Goal: Task Accomplishment & Management: Complete application form

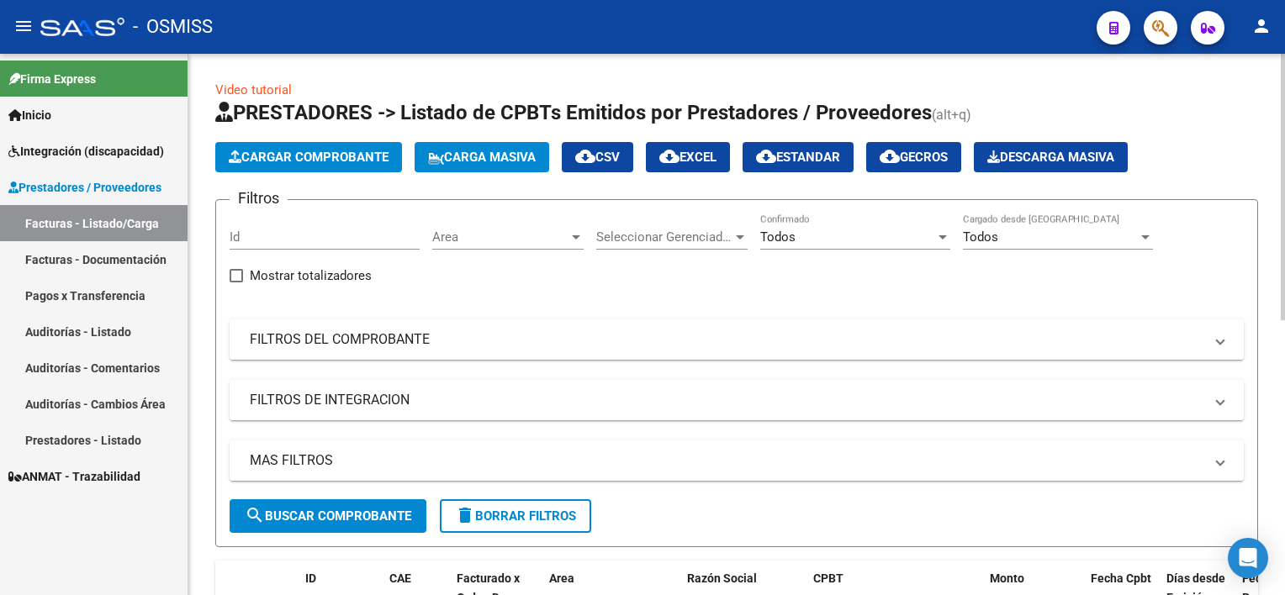
click at [940, 232] on div at bounding box center [942, 236] width 15 height 13
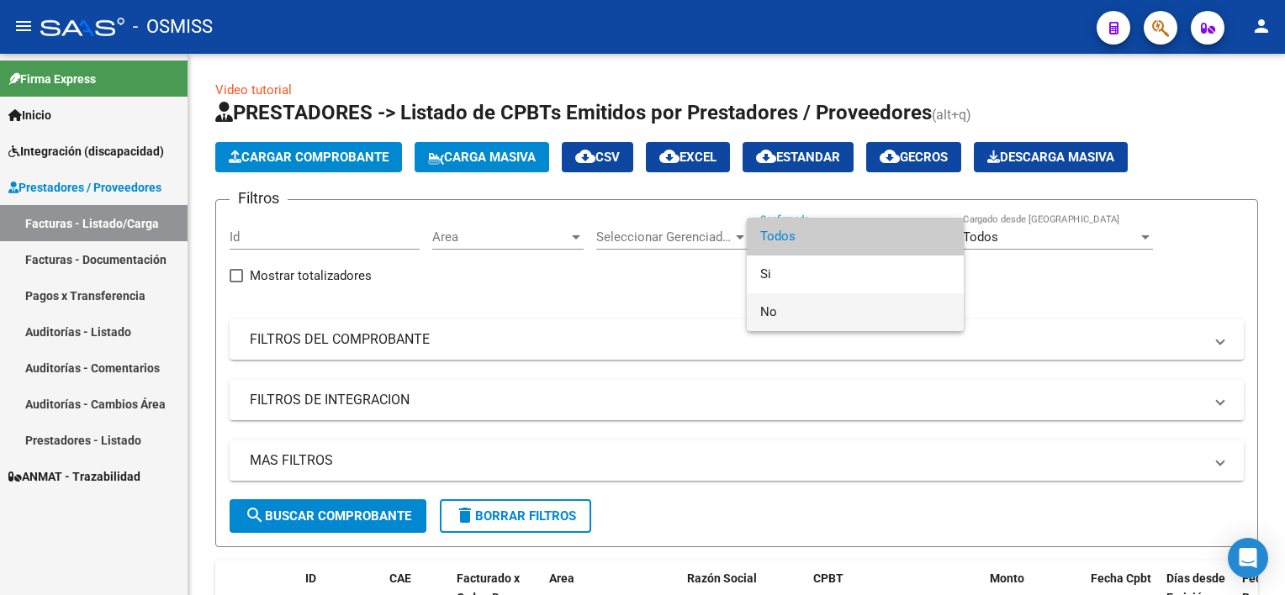
click at [831, 314] on span "No" at bounding box center [855, 313] width 190 height 38
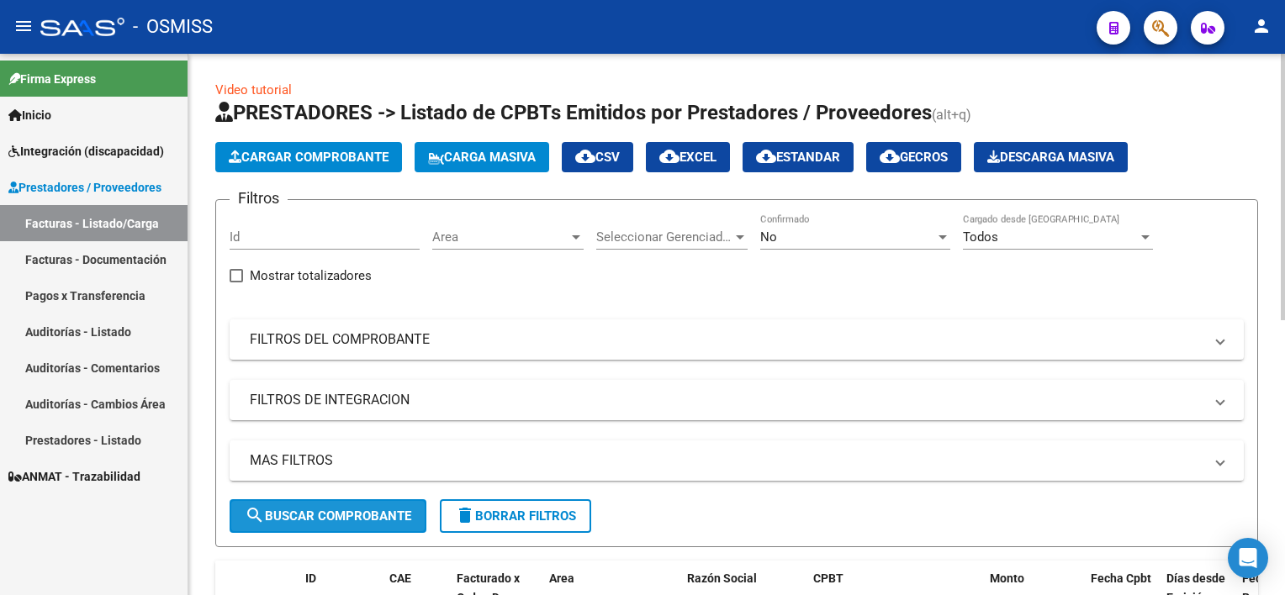
click at [344, 505] on button "search Buscar Comprobante" at bounding box center [328, 517] width 197 height 34
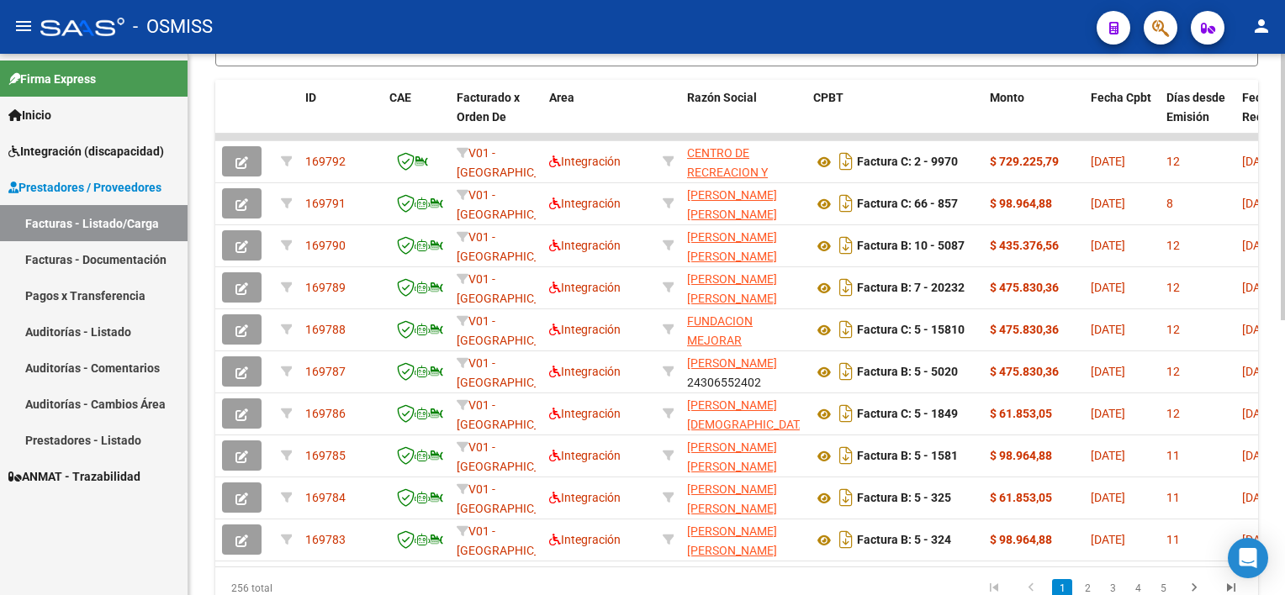
scroll to position [485, 0]
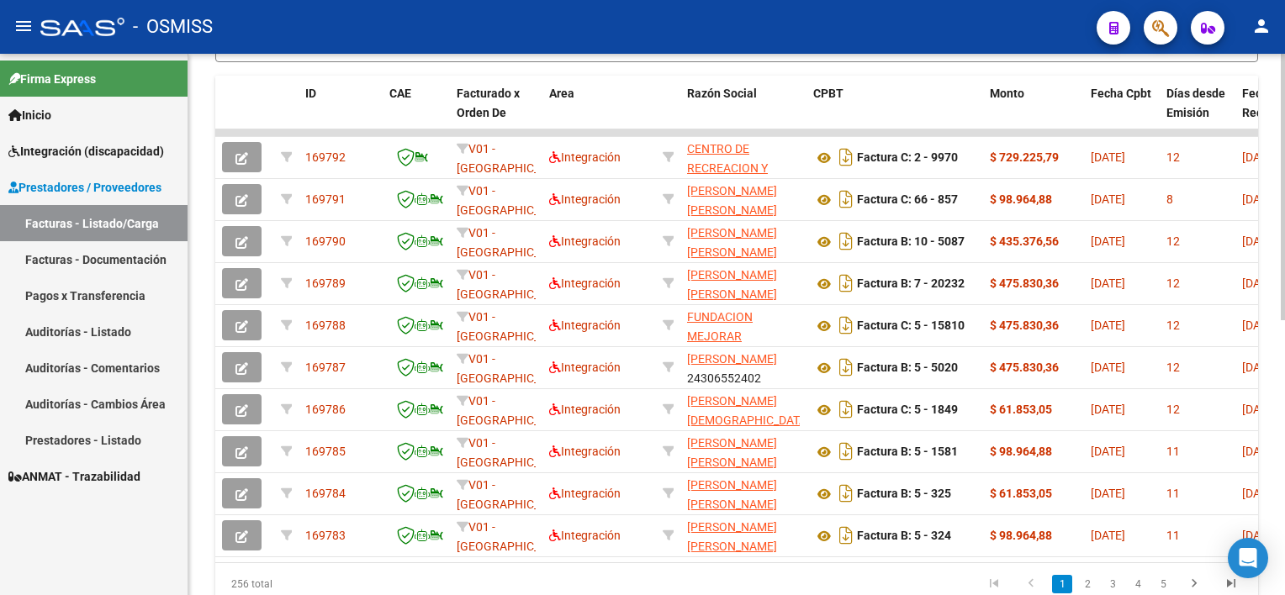
click at [1284, 417] on html "menu - OSMISS person Firma Express Inicio Instructivos Contacto OS Integración …" at bounding box center [642, 297] width 1285 height 595
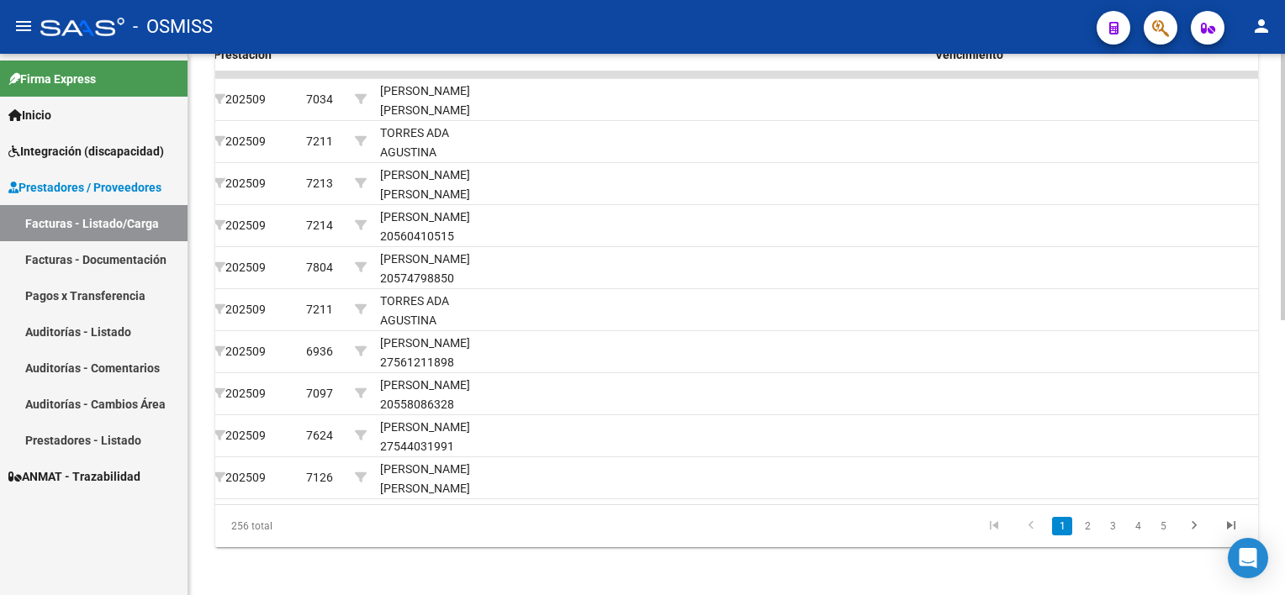
scroll to position [548, 0]
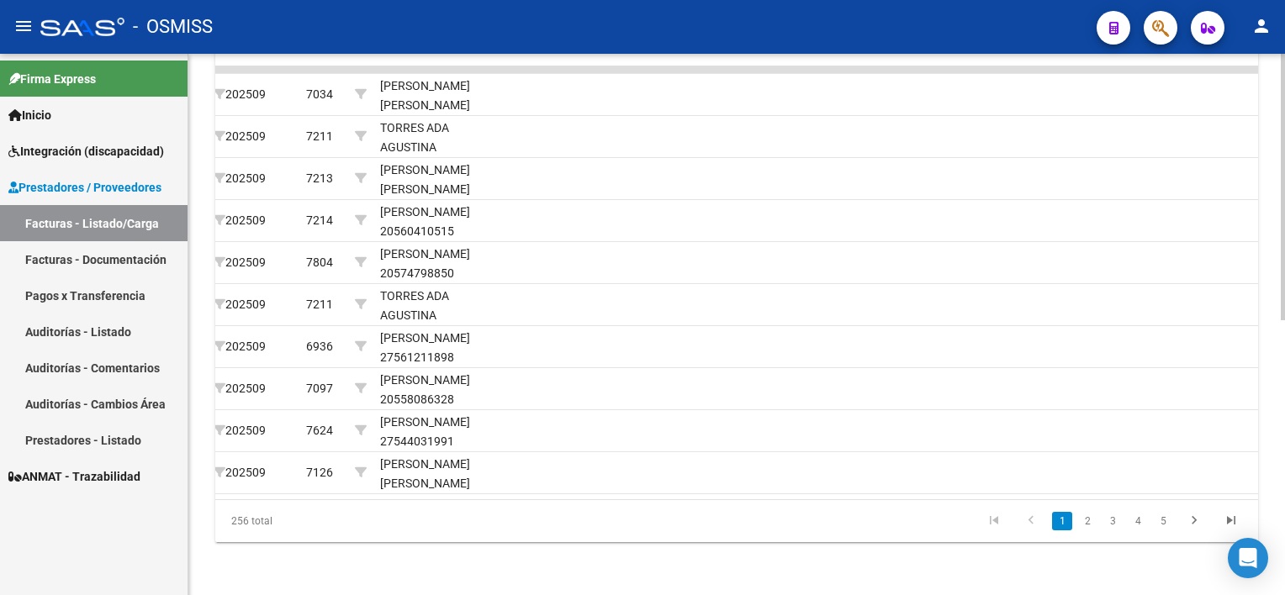
click at [1284, 368] on html "menu - OSMISS person Firma Express Inicio Instructivos Contacto OS Integración …" at bounding box center [642, 297] width 1285 height 595
click at [1090, 526] on link "2" at bounding box center [1087, 521] width 20 height 19
click at [1114, 531] on link "3" at bounding box center [1113, 521] width 20 height 19
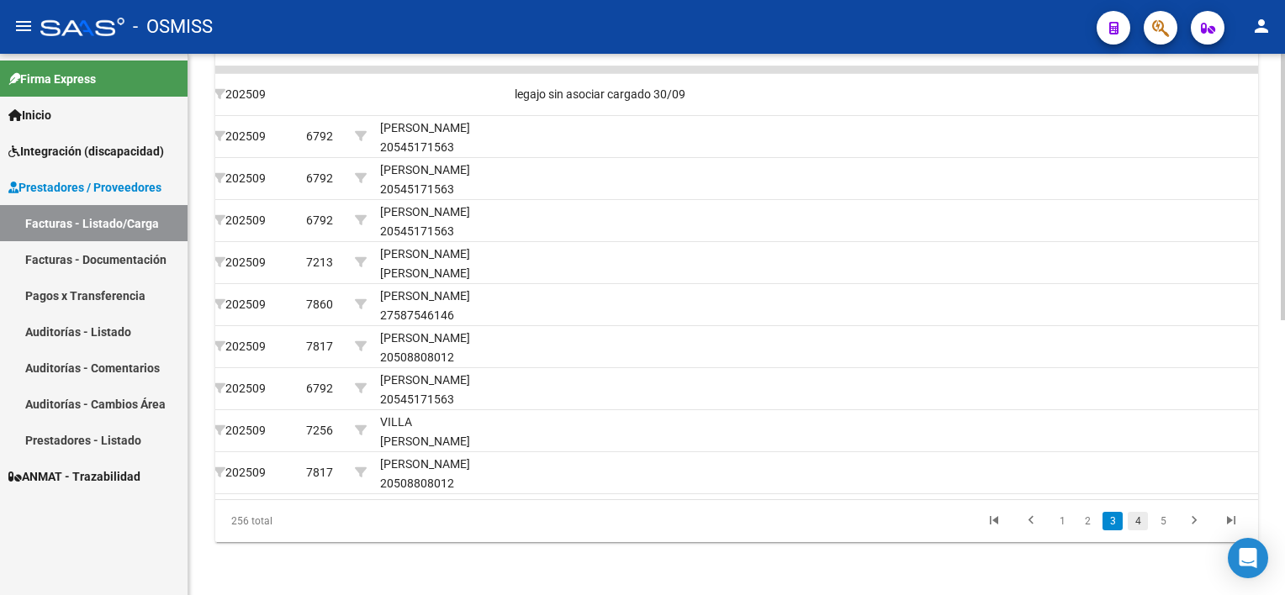
click at [1135, 531] on link "4" at bounding box center [1138, 521] width 20 height 19
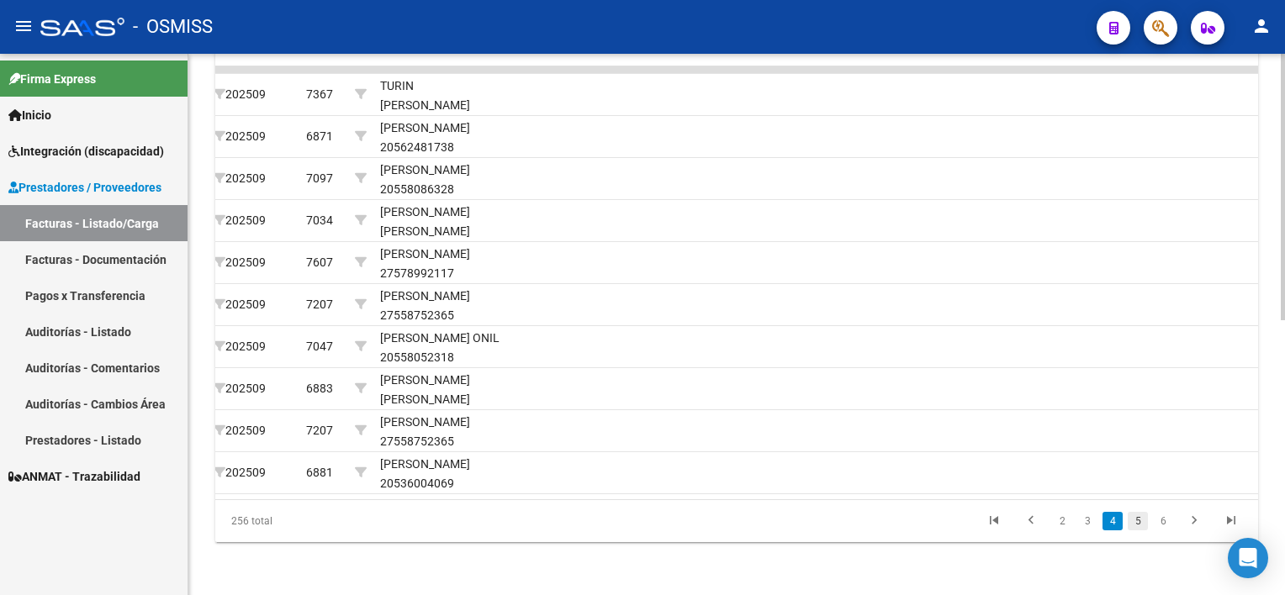
click at [1138, 528] on link "5" at bounding box center [1138, 521] width 20 height 19
click at [1138, 528] on link "6" at bounding box center [1138, 521] width 20 height 19
click at [1138, 528] on link "7" at bounding box center [1138, 521] width 20 height 19
click at [1063, 495] on datatable-body "169708 V01 - Viasano Integración REID VICTORIA 24389766395 Factura C: 1 - 123 $…" at bounding box center [736, 282] width 1043 height 433
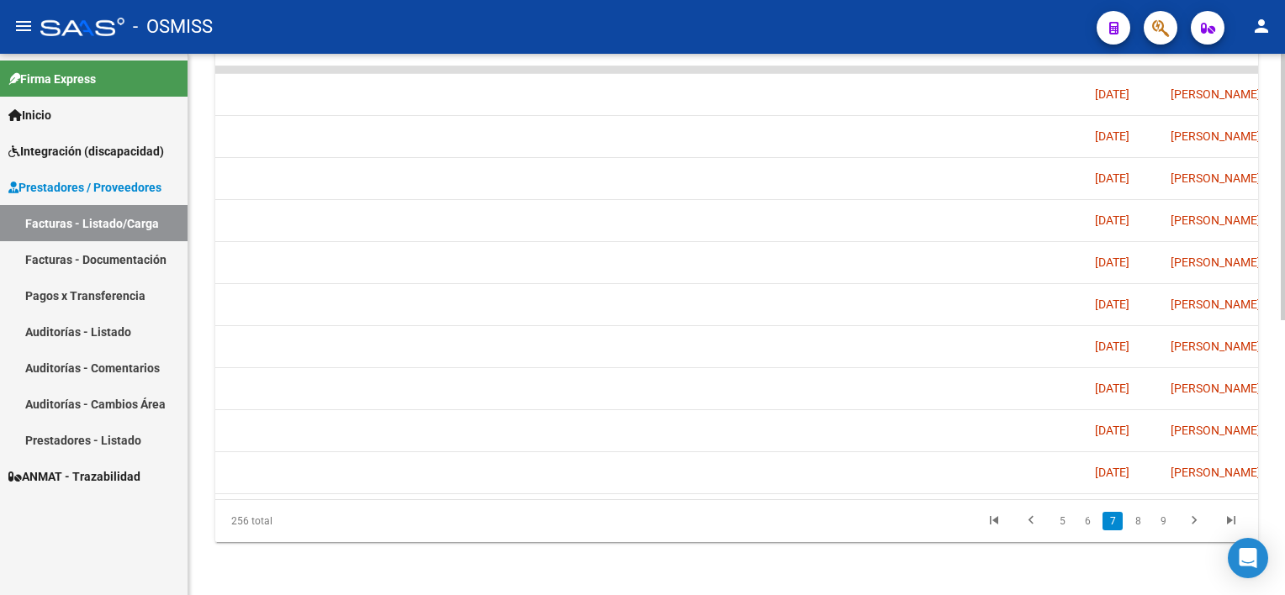
scroll to position [0, 2597]
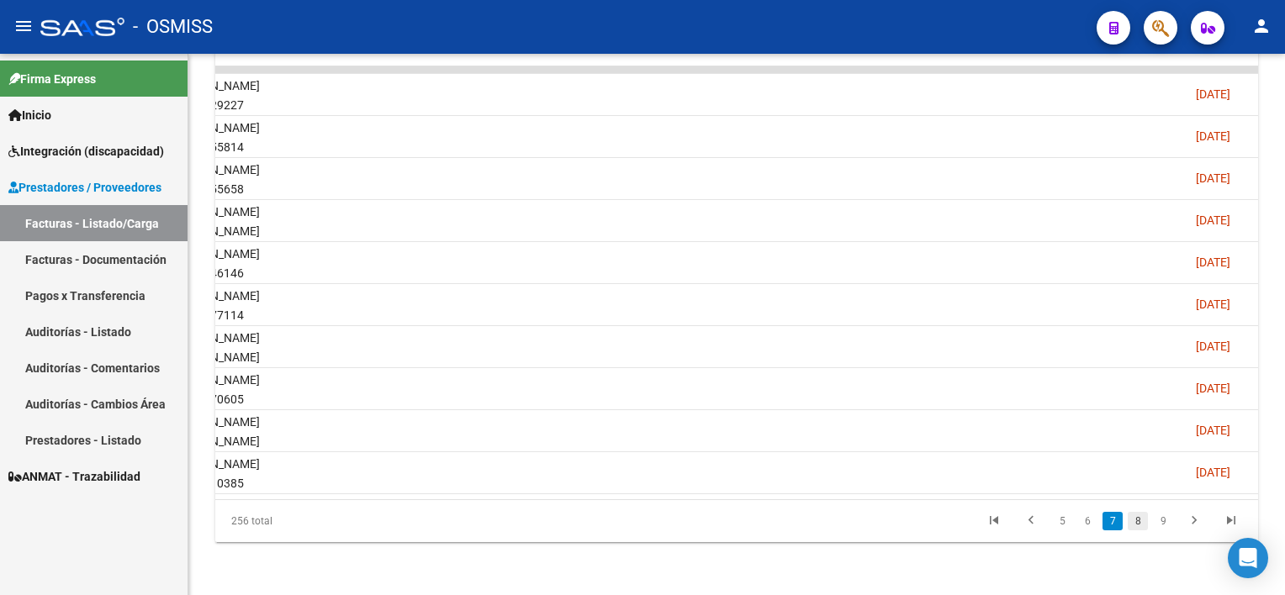
click at [1146, 531] on link "8" at bounding box center [1138, 521] width 20 height 19
click at [1146, 531] on link "9" at bounding box center [1136, 521] width 20 height 19
click at [1146, 531] on link "10" at bounding box center [1135, 521] width 22 height 19
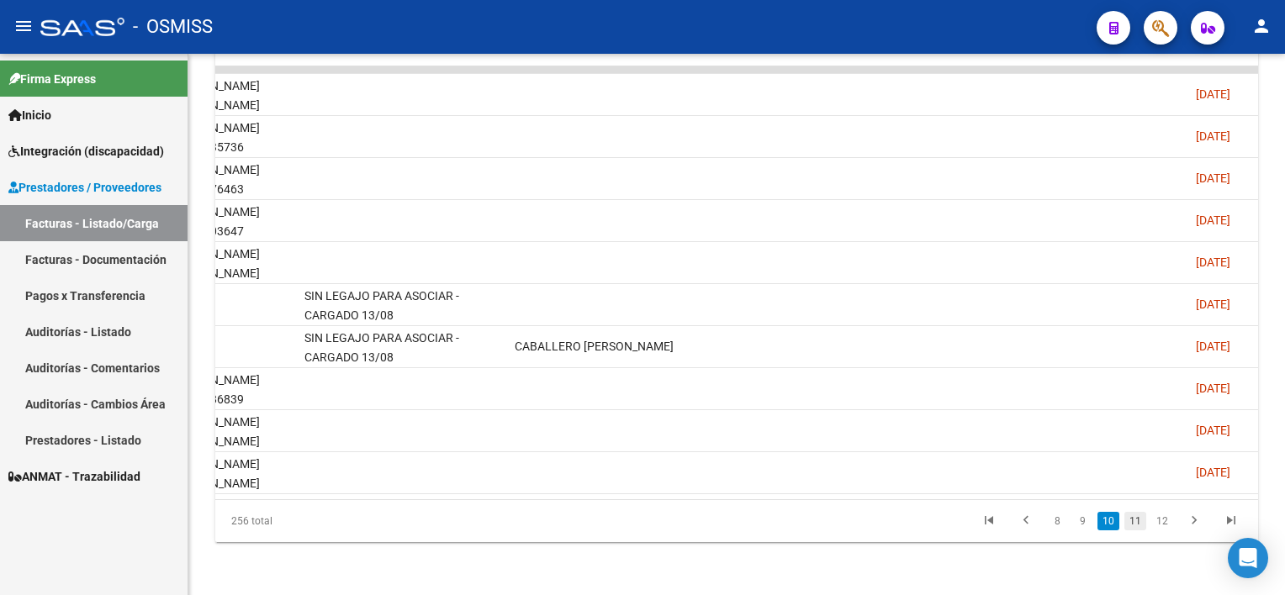
click at [1136, 529] on link "11" at bounding box center [1135, 521] width 22 height 19
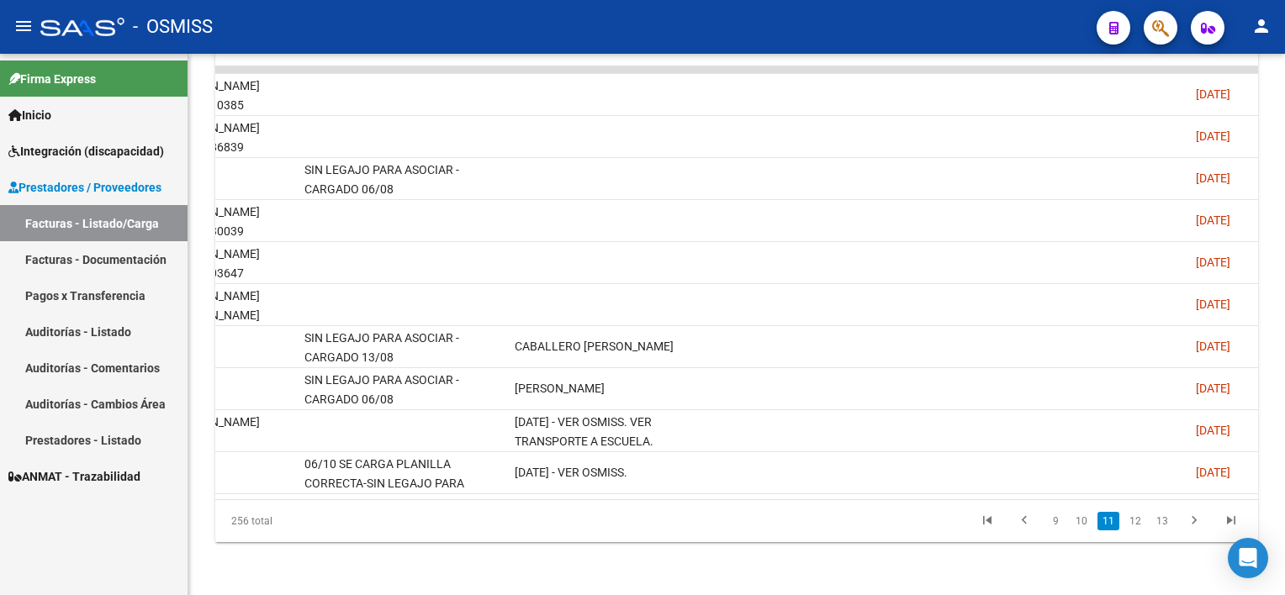
click at [1136, 529] on link "12" at bounding box center [1135, 521] width 22 height 19
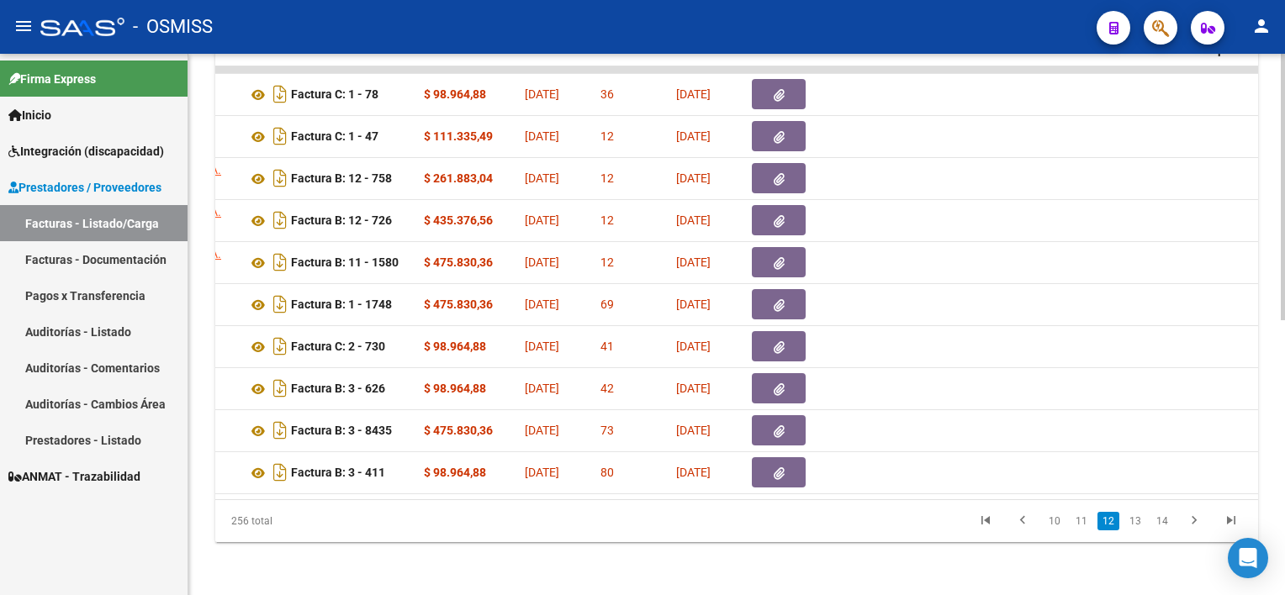
scroll to position [0, 2343]
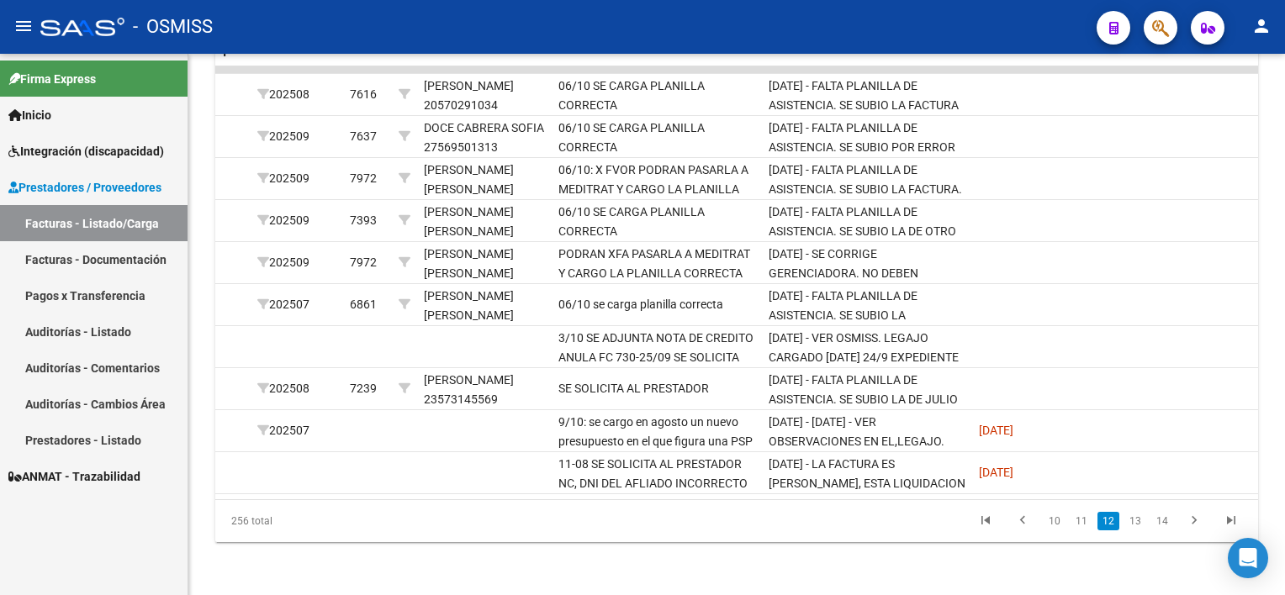
click at [1263, 24] on mat-icon "person" at bounding box center [1261, 26] width 20 height 20
click at [1235, 111] on button "exit_to_app Salir" at bounding box center [1227, 111] width 103 height 40
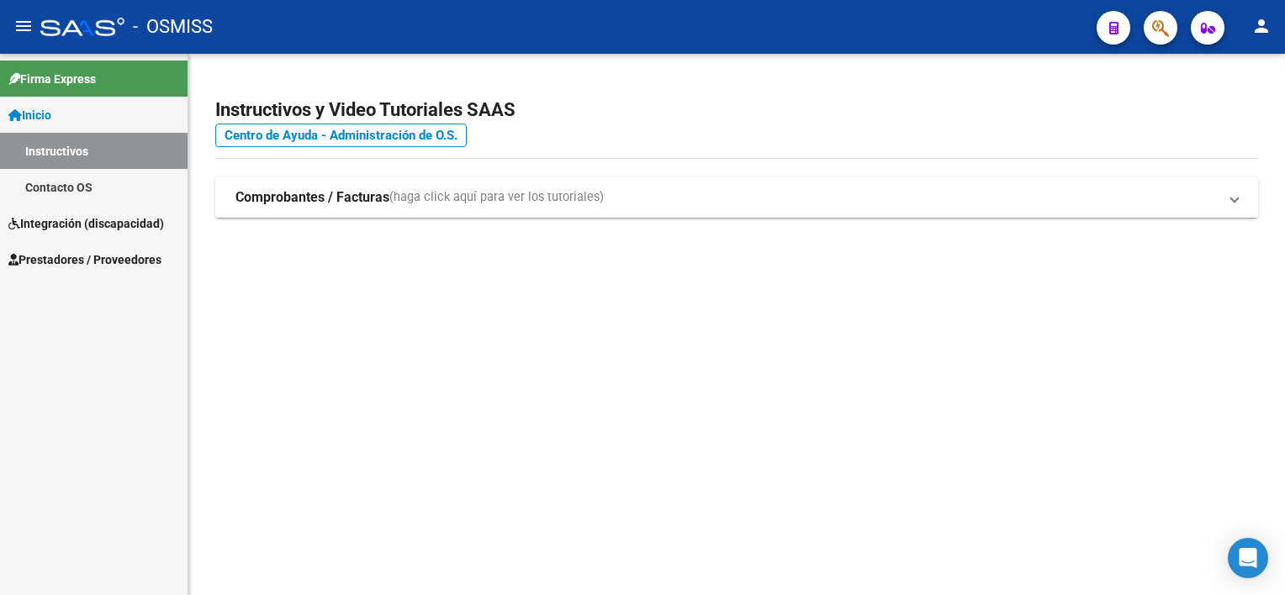
click at [83, 220] on span "Integración (discapacidad)" at bounding box center [86, 223] width 156 height 19
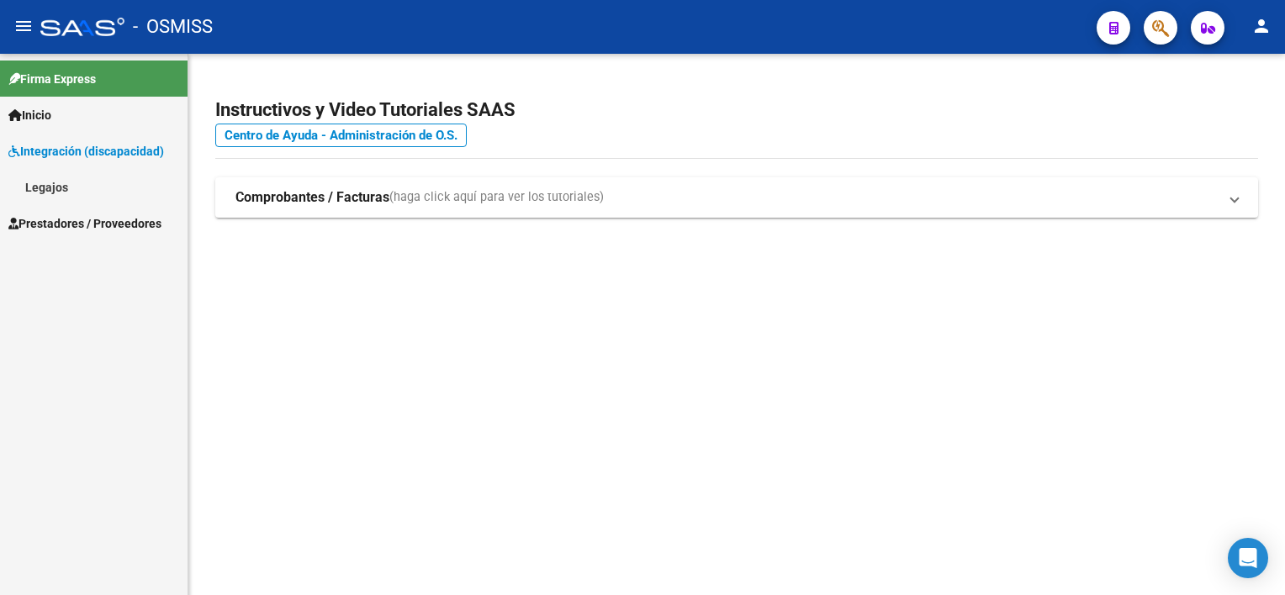
click at [93, 223] on span "Prestadores / Proveedores" at bounding box center [84, 223] width 153 height 19
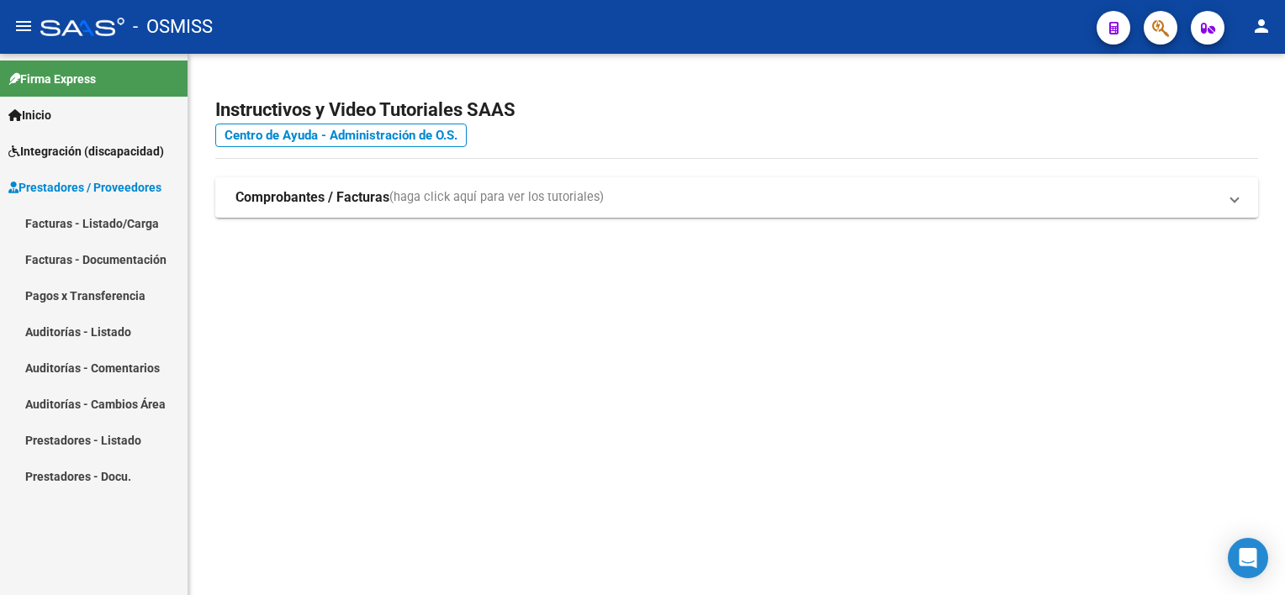
click at [103, 225] on link "Facturas - Listado/Carga" at bounding box center [94, 223] width 188 height 36
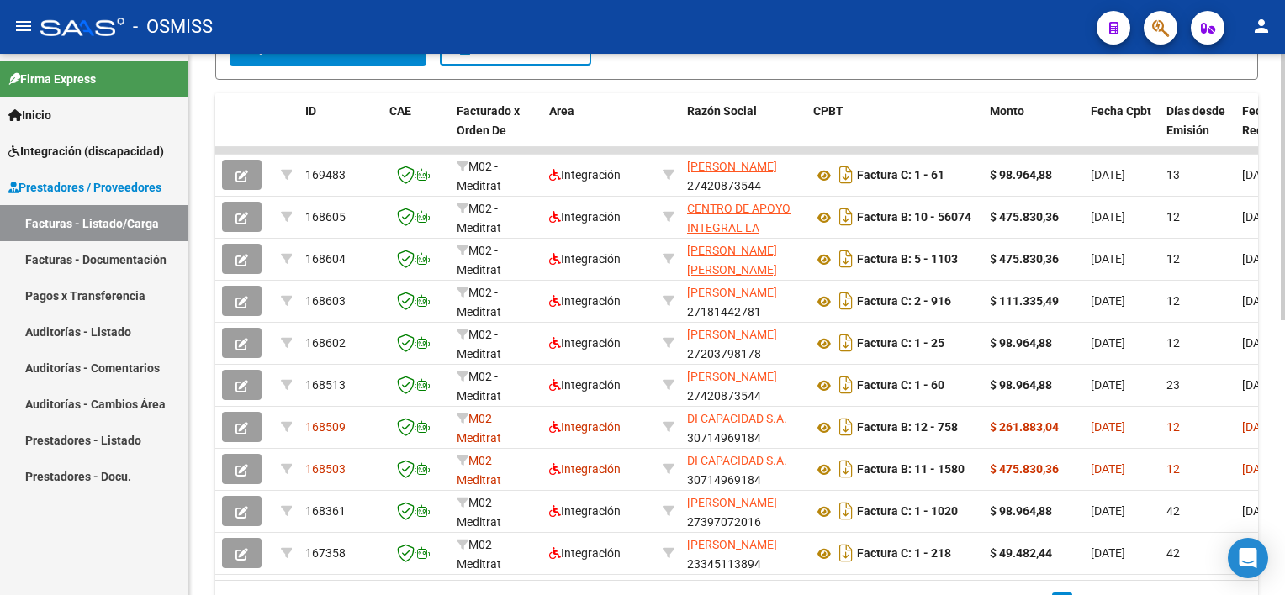
scroll to position [474, 0]
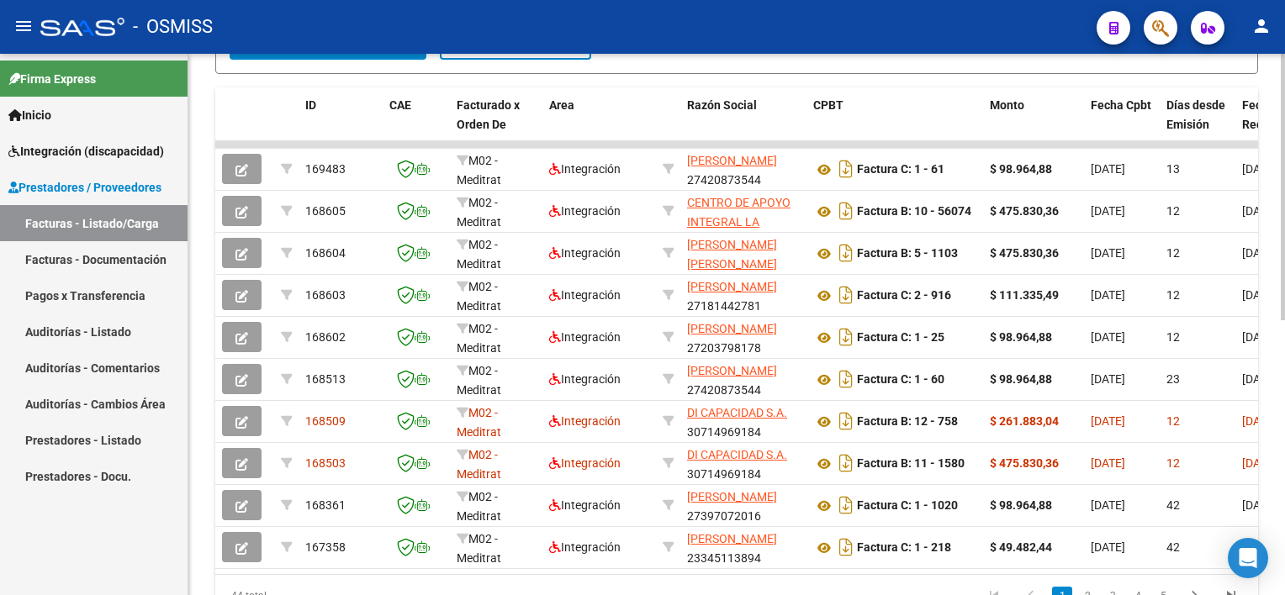
click at [1284, 382] on html "menu - OSMISS person Firma Express Inicio Instructivos Contacto OS Integración …" at bounding box center [642, 297] width 1285 height 595
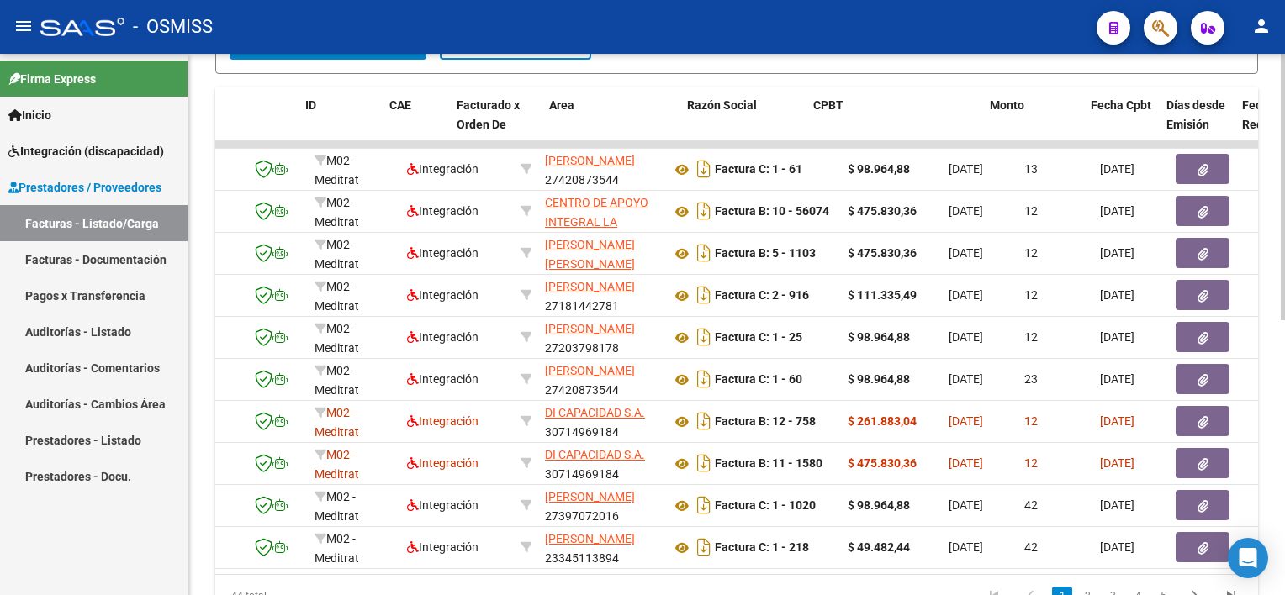
scroll to position [0, 0]
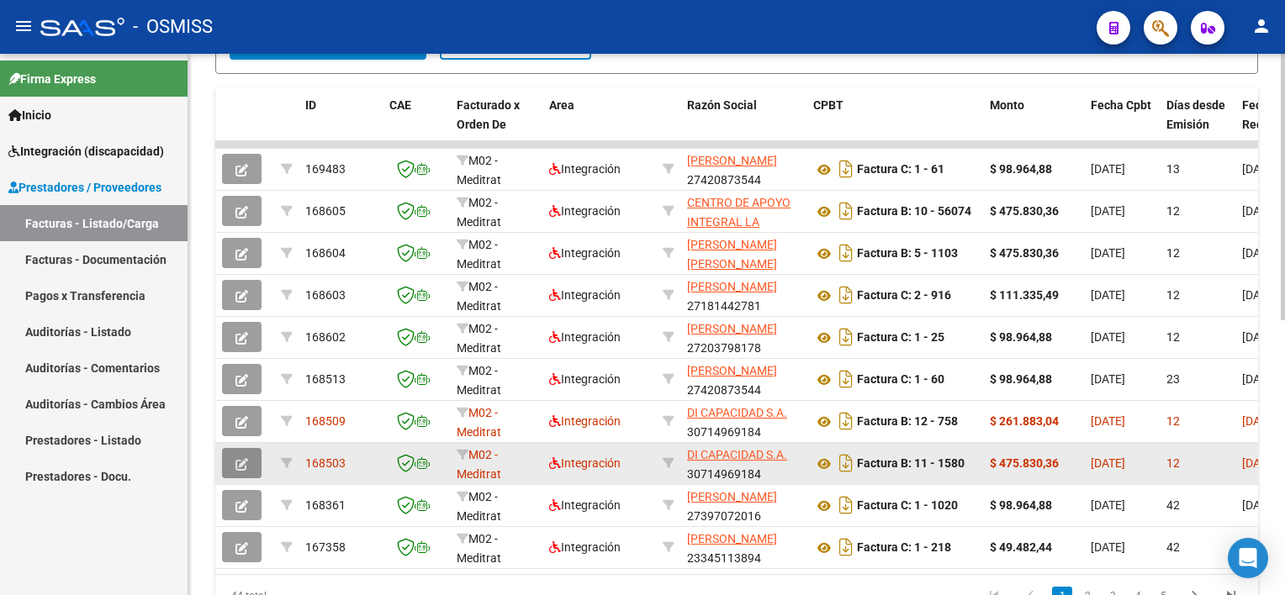
click at [244, 464] on icon "button" at bounding box center [241, 464] width 13 height 13
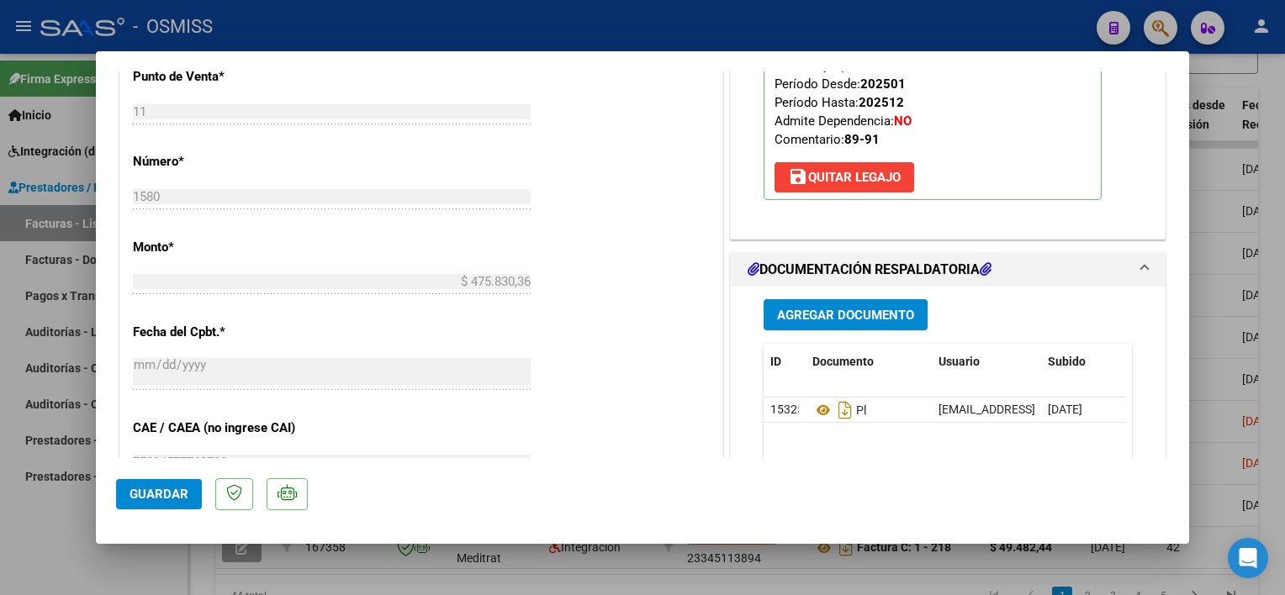
scroll to position [809, 0]
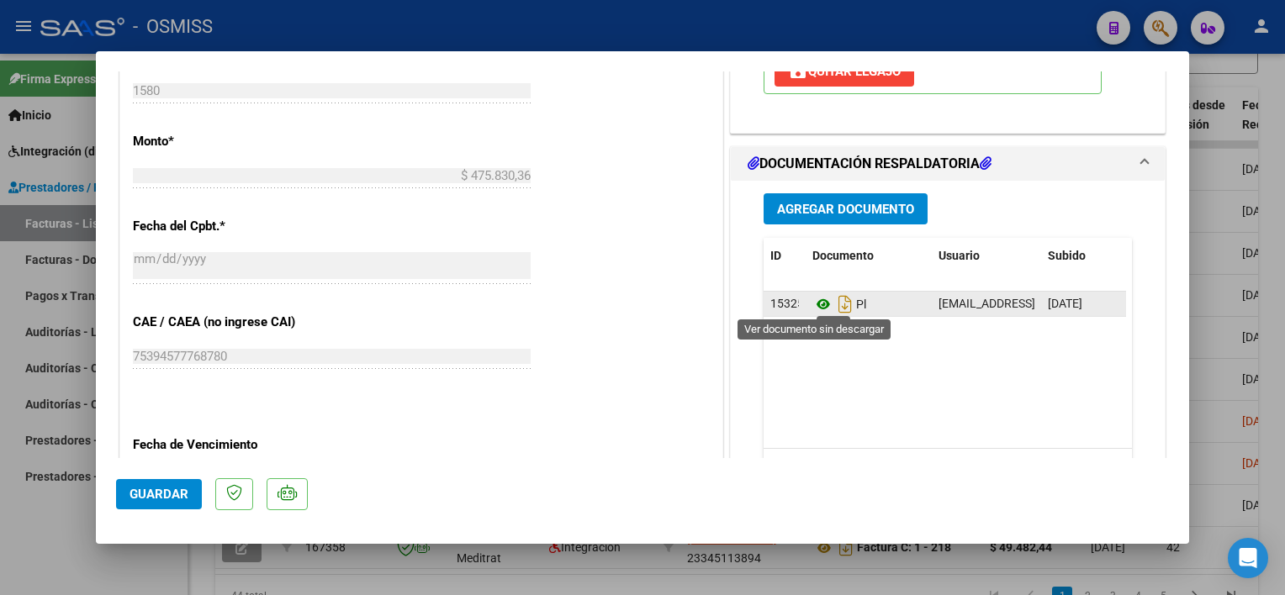
click at [816, 302] on icon at bounding box center [823, 304] width 22 height 20
click at [817, 300] on icon at bounding box center [823, 304] width 22 height 20
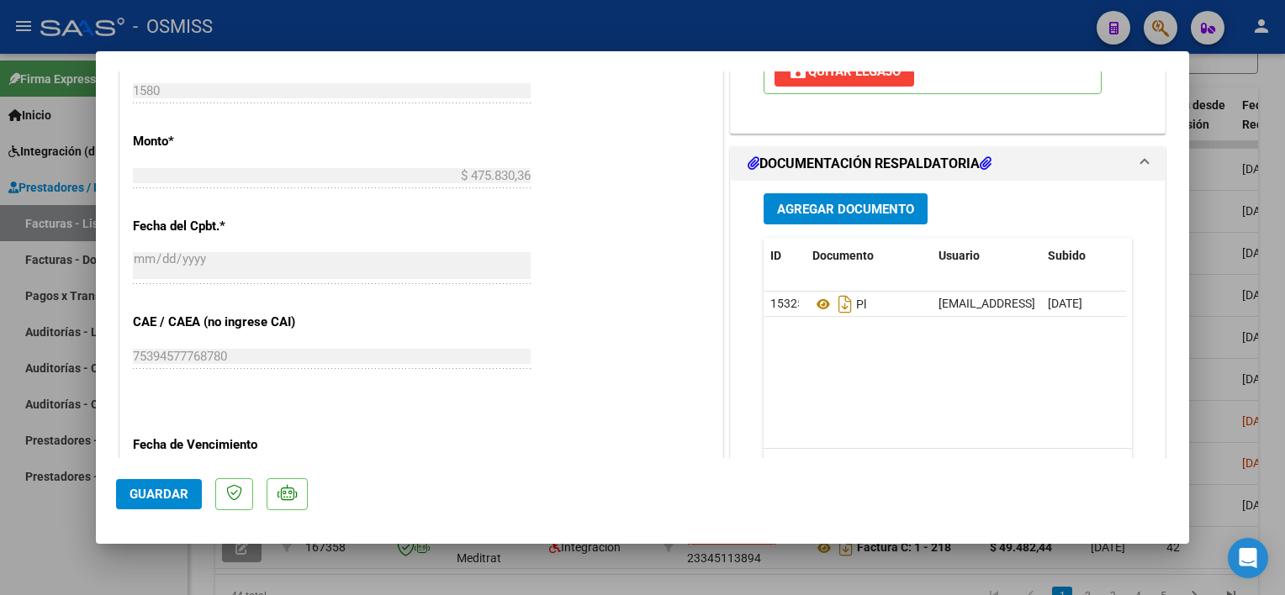
click at [835, 197] on button "Agregar Documento" at bounding box center [846, 208] width 164 height 31
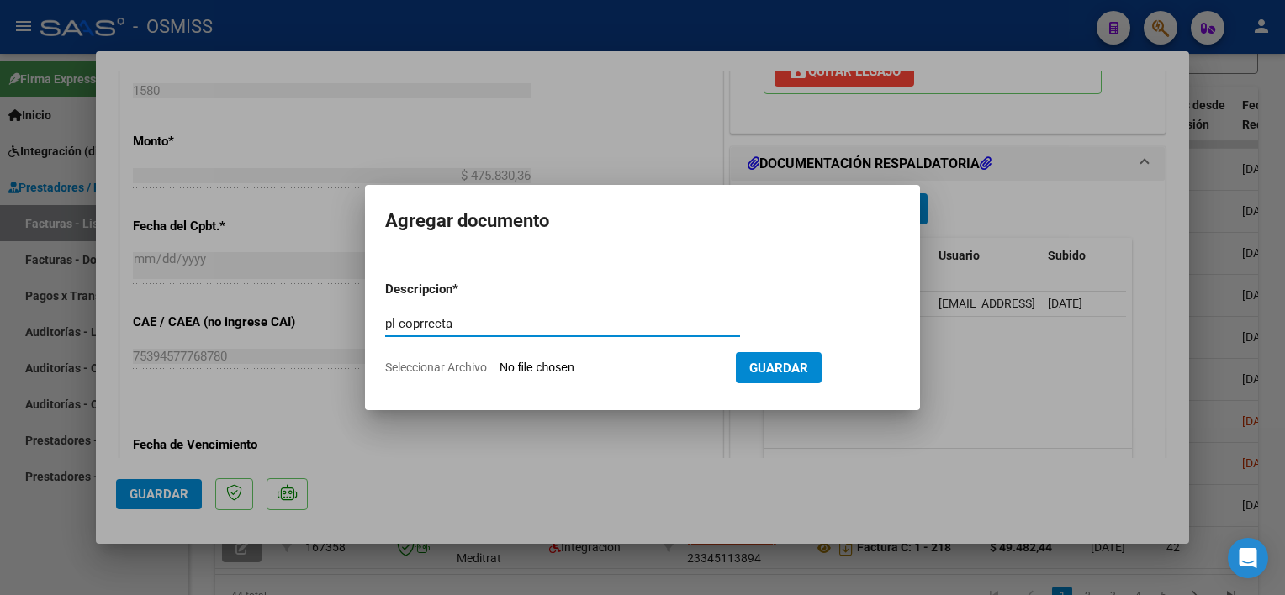
type input "pl coprrecta"
click at [575, 372] on input "Seleccionar Archivo" at bounding box center [611, 369] width 223 height 16
type input "C:\fakepath\PL 11-1580 [PERSON_NAME] A MAIE 09.pdf"
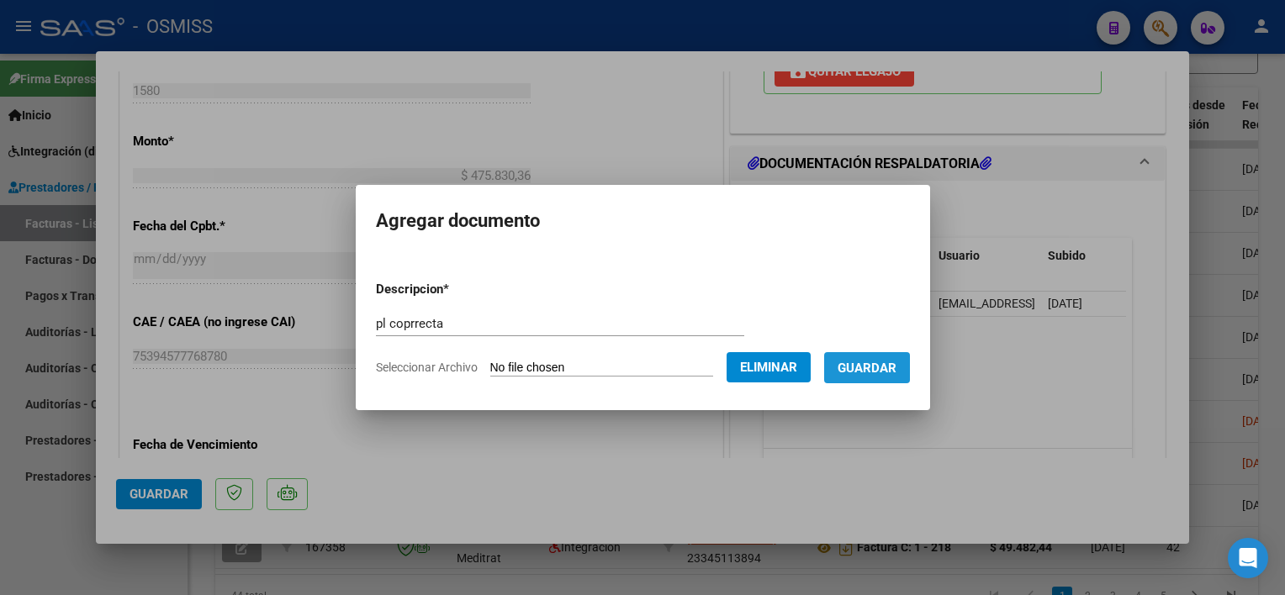
click at [878, 367] on span "Guardar" at bounding box center [867, 368] width 59 height 15
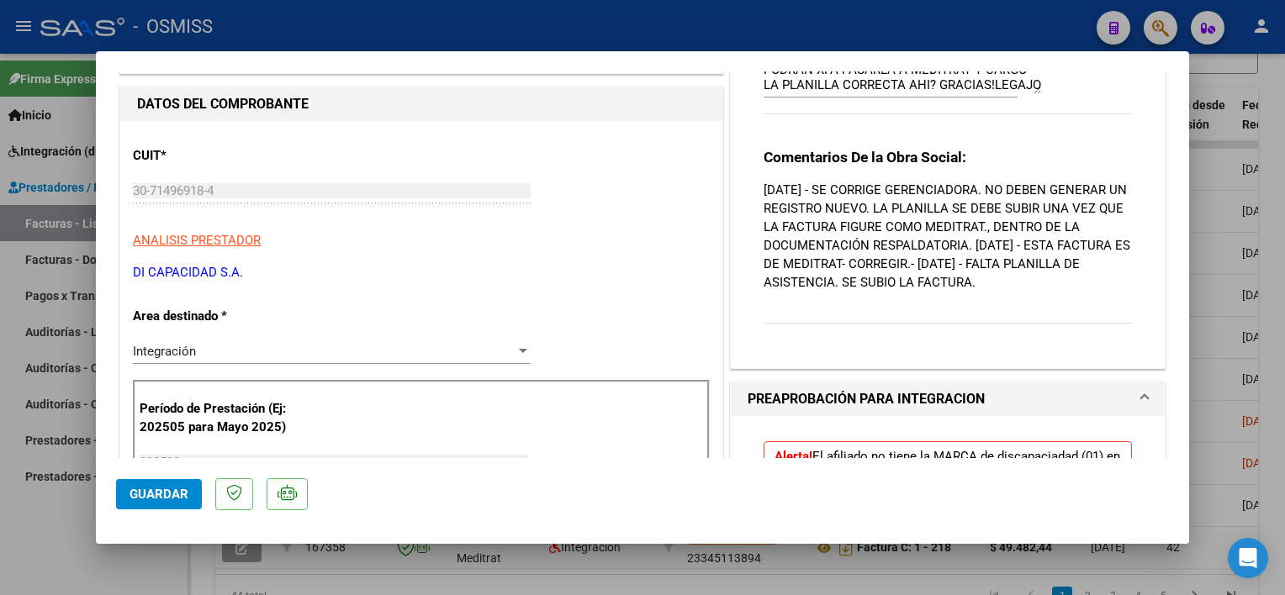
scroll to position [0, 0]
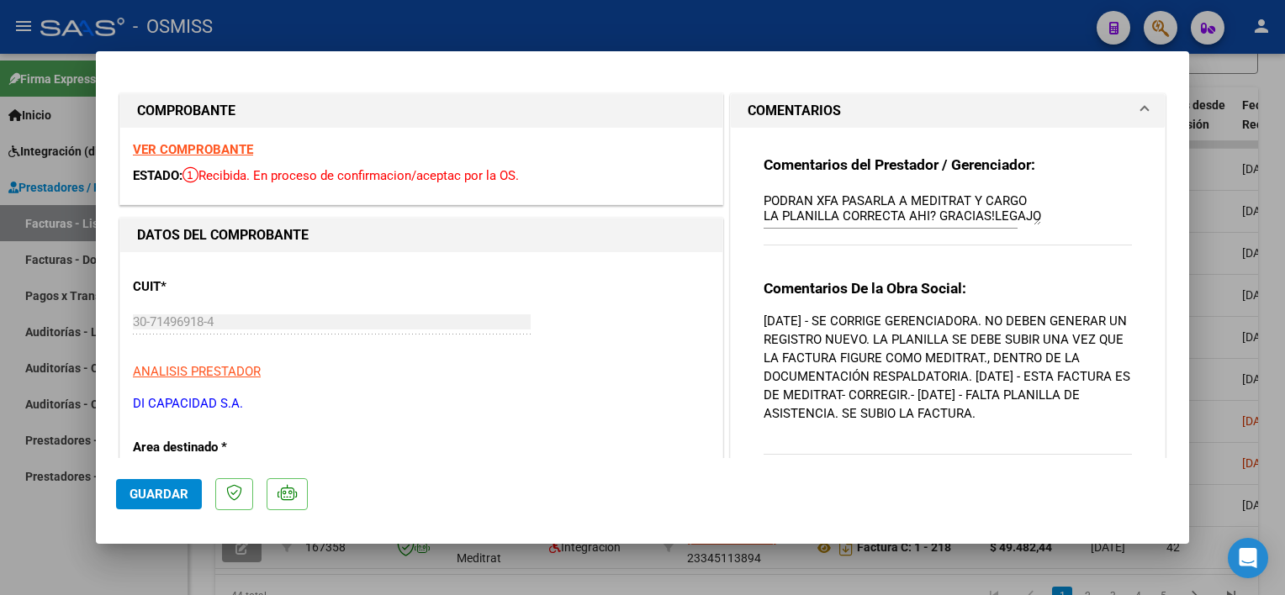
click at [754, 198] on div "Comentarios del Prestador / Gerenciador: PODRAN XFA PASARLA A MEDITRAT Y CARGO …" at bounding box center [948, 307] width 394 height 358
click at [764, 198] on textarea "PODRAN XFA PASARLA A MEDITRAT Y CARGO LA PLANILLA CORRECTA AHI? GRACIAS!LEGAJO …" at bounding box center [903, 209] width 278 height 34
type textarea "13/10 PLANILLA CORRECTA. GRACIAS!PODRAN XFA PASARLA A MEDITRAT Y CARGO LA PLANI…"
click at [141, 497] on span "Guardar" at bounding box center [159, 494] width 59 height 15
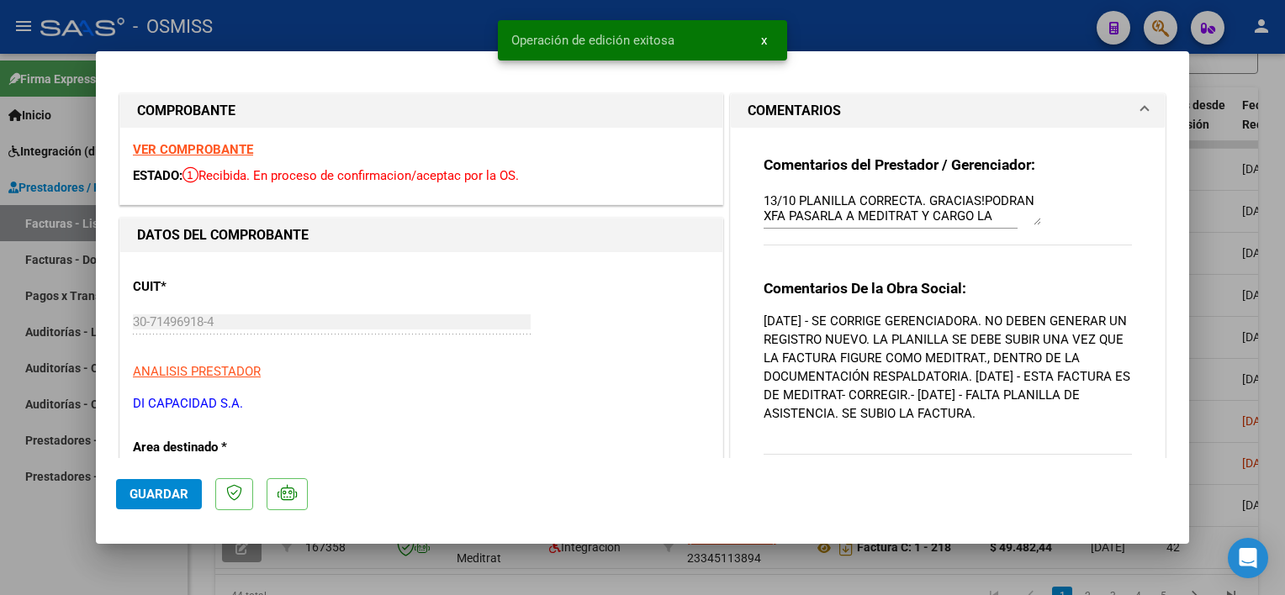
click at [106, 552] on div at bounding box center [642, 297] width 1285 height 595
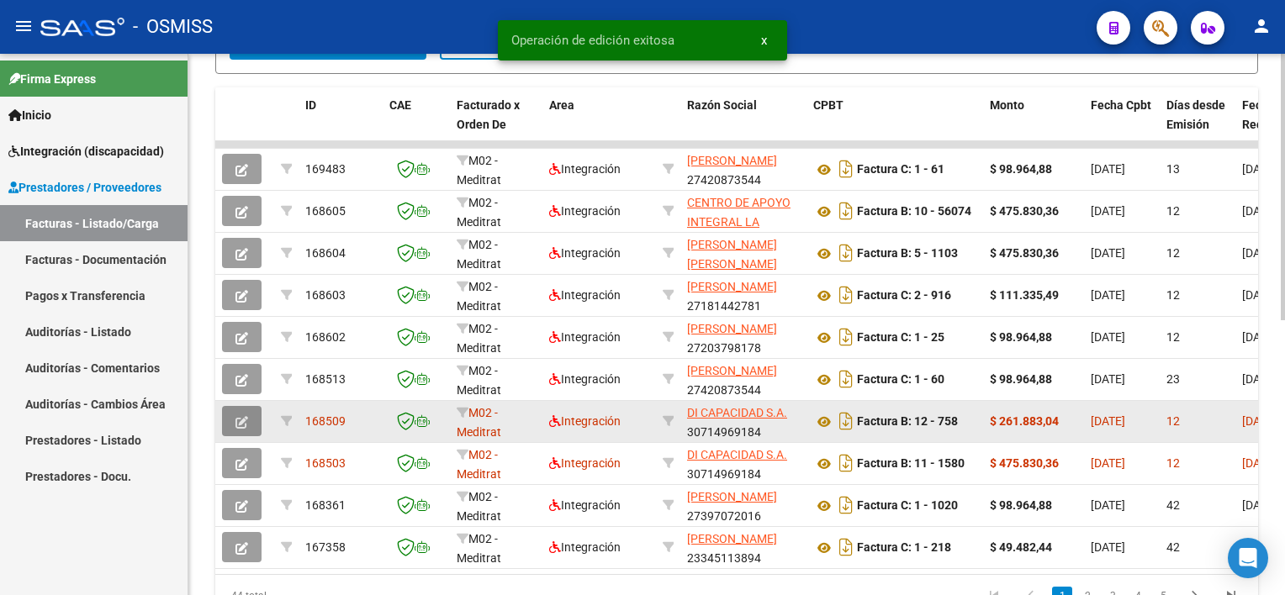
click at [241, 421] on icon "button" at bounding box center [241, 422] width 13 height 13
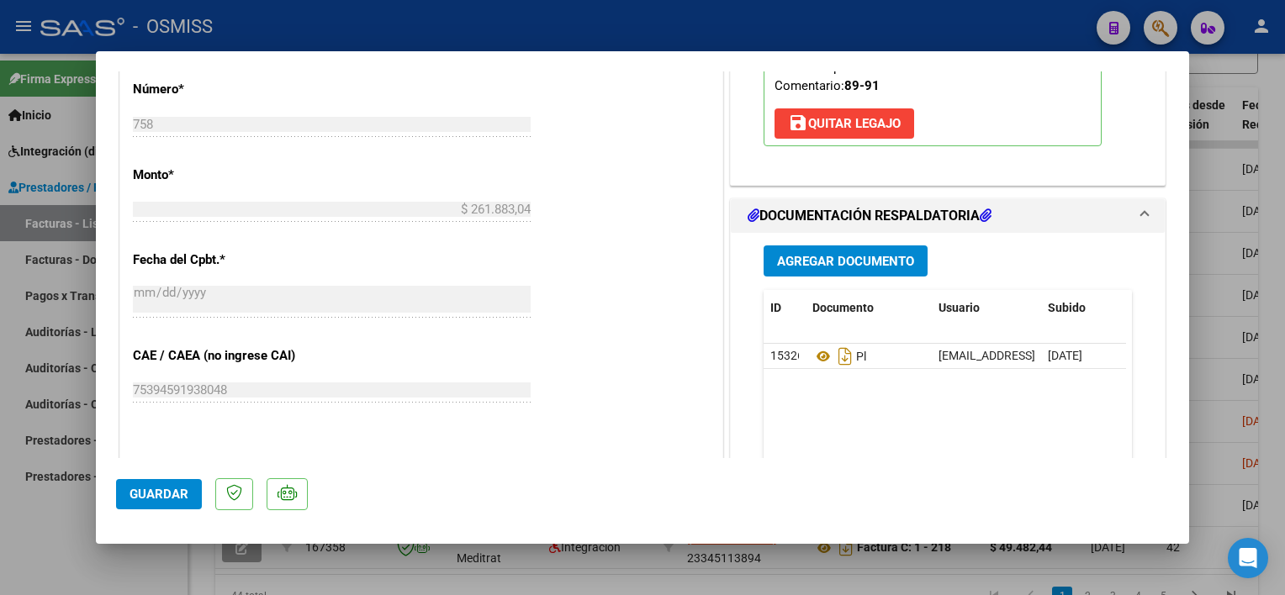
scroll to position [773, 0]
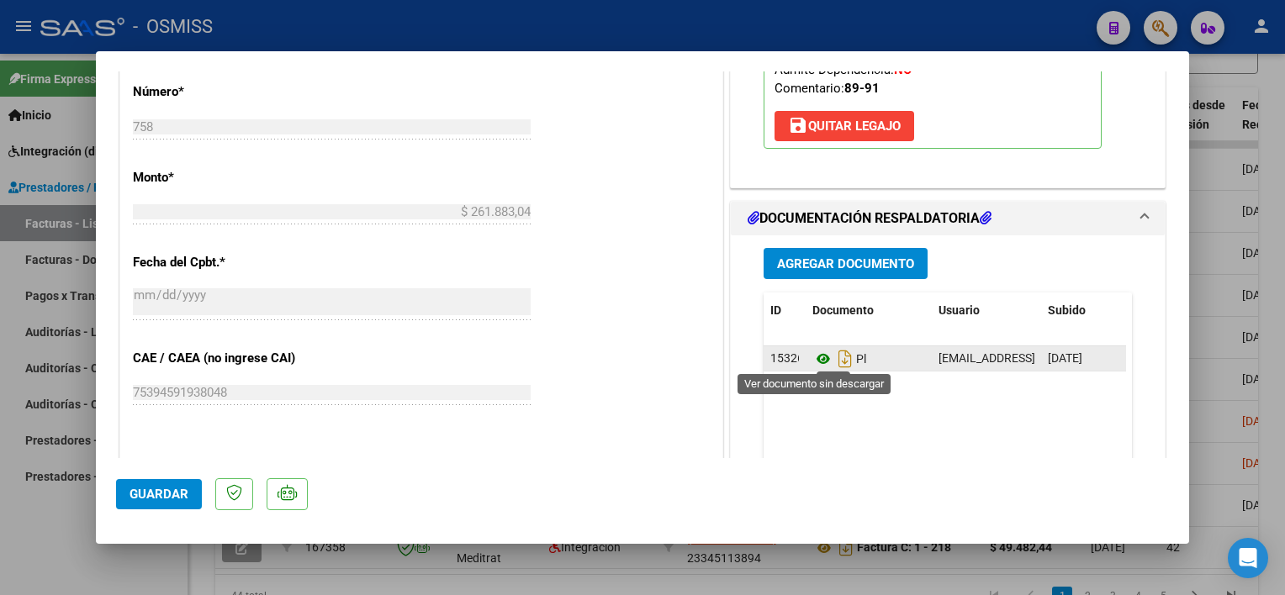
click at [812, 353] on icon at bounding box center [823, 359] width 22 height 20
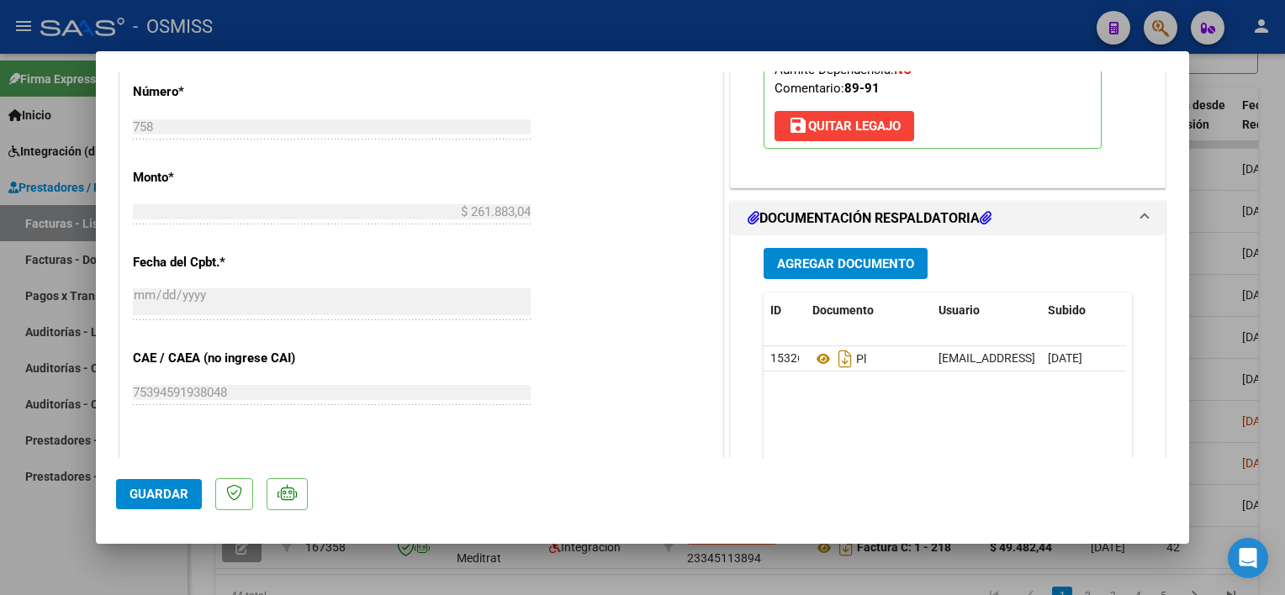
click at [824, 262] on span "Agregar Documento" at bounding box center [845, 264] width 137 height 15
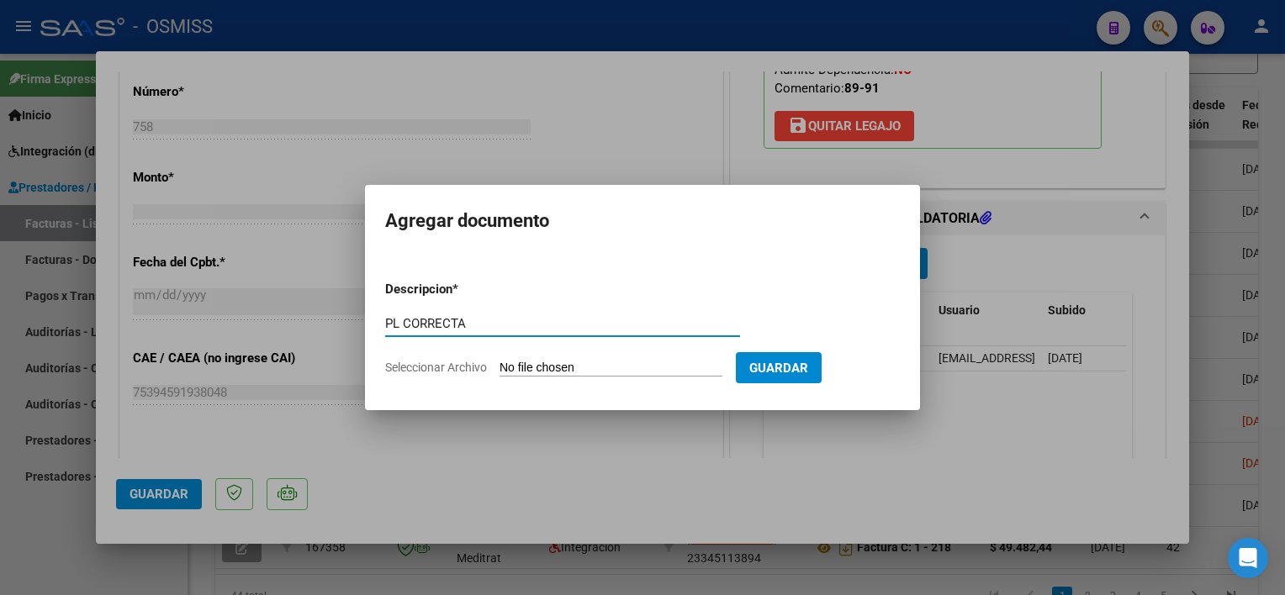
type input "PL CORRECTA"
click at [593, 372] on input "Seleccionar Archivo" at bounding box center [611, 369] width 223 height 16
type input "C:\fakepath\PL 12-758 [PERSON_NAME] A MIS 09.pdf"
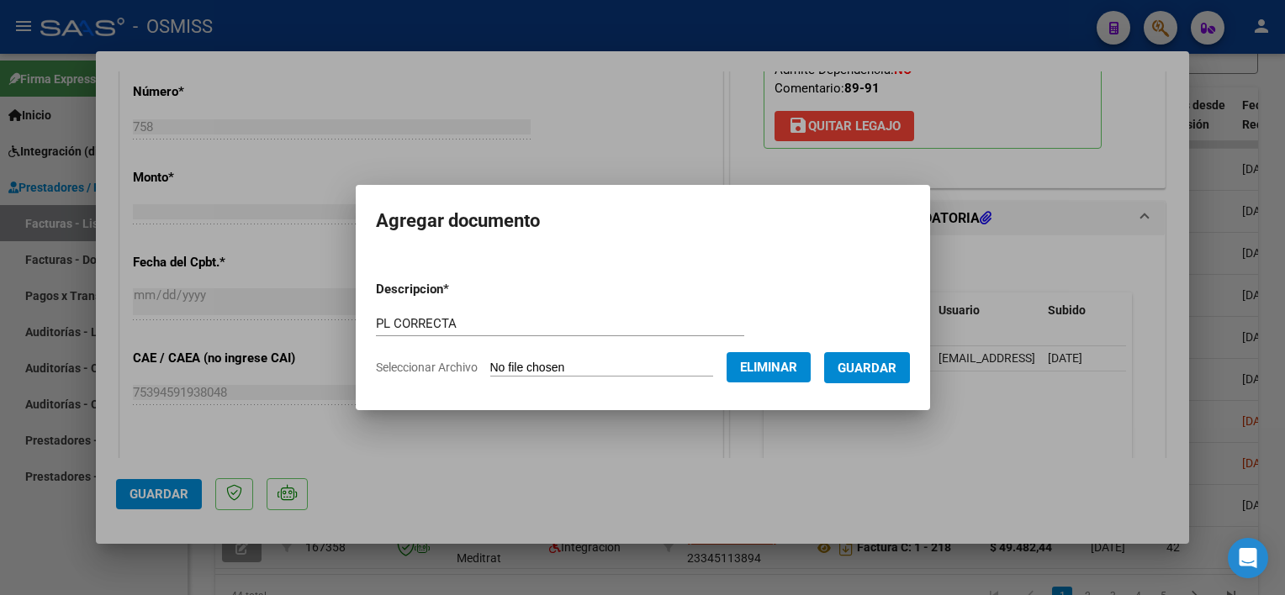
click at [870, 373] on span "Guardar" at bounding box center [867, 368] width 59 height 15
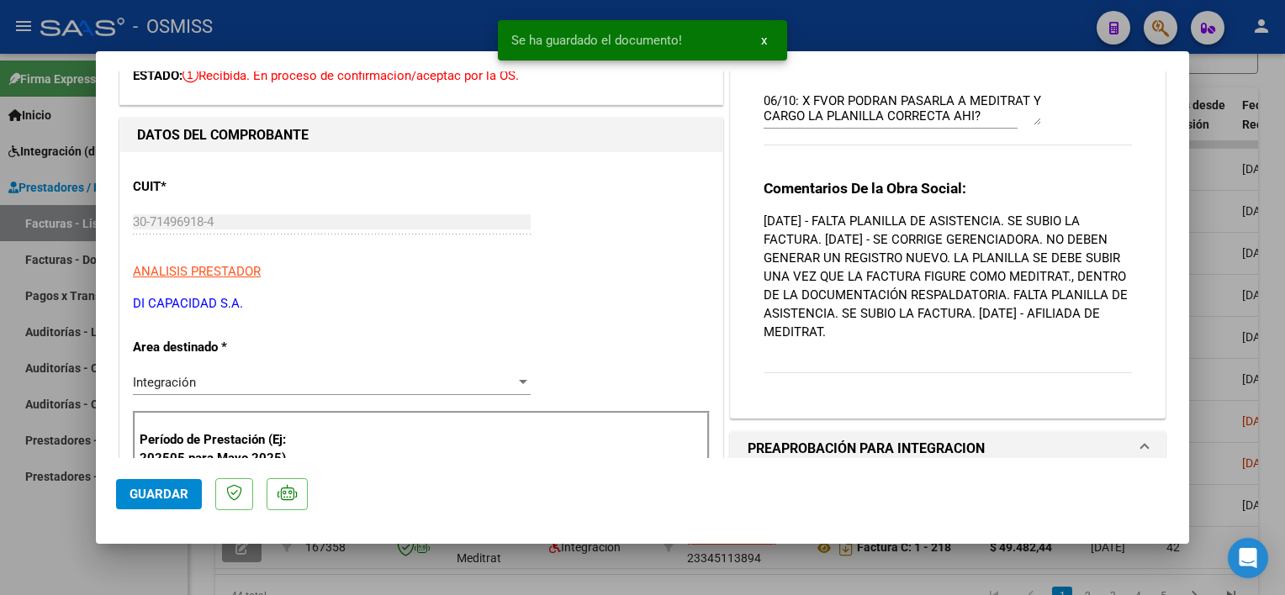
scroll to position [0, 0]
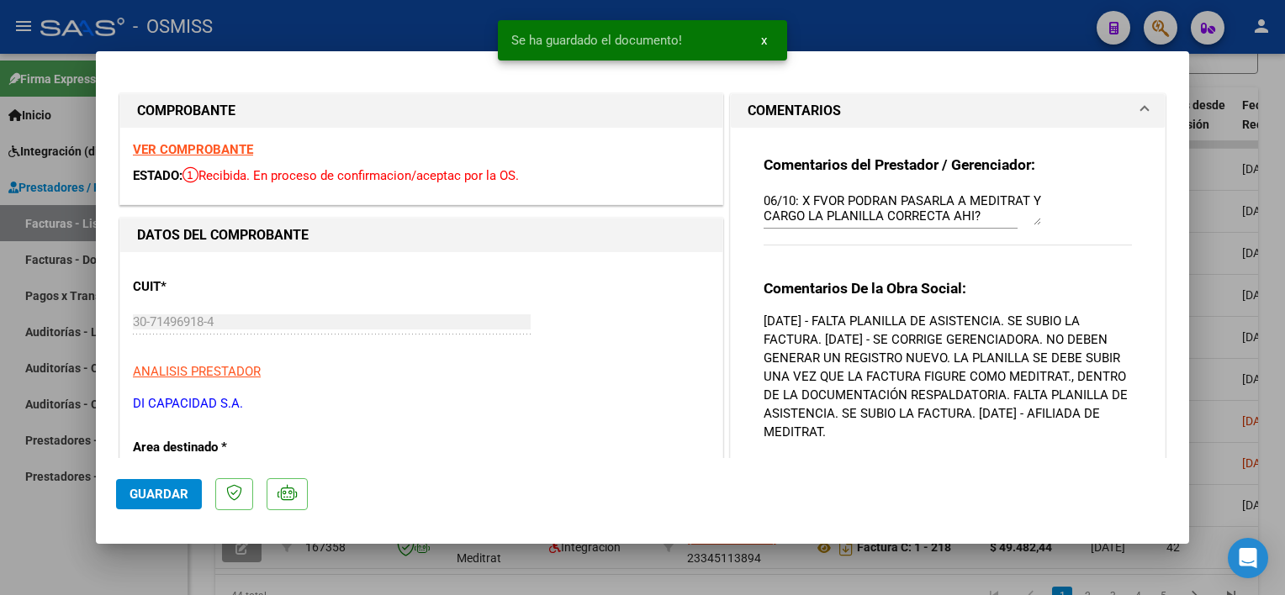
click at [753, 198] on div "Comentarios del Prestador / Gerenciador: 06/10: X FVOR PODRAN PASARLA A MEDITRA…" at bounding box center [948, 316] width 394 height 377
click at [764, 202] on textarea "06/10: X FVOR PODRAN PASARLA A MEDITRAT Y CARGO LA PLANILLA CORRECTA AHI? GRACI…" at bounding box center [903, 209] width 278 height 34
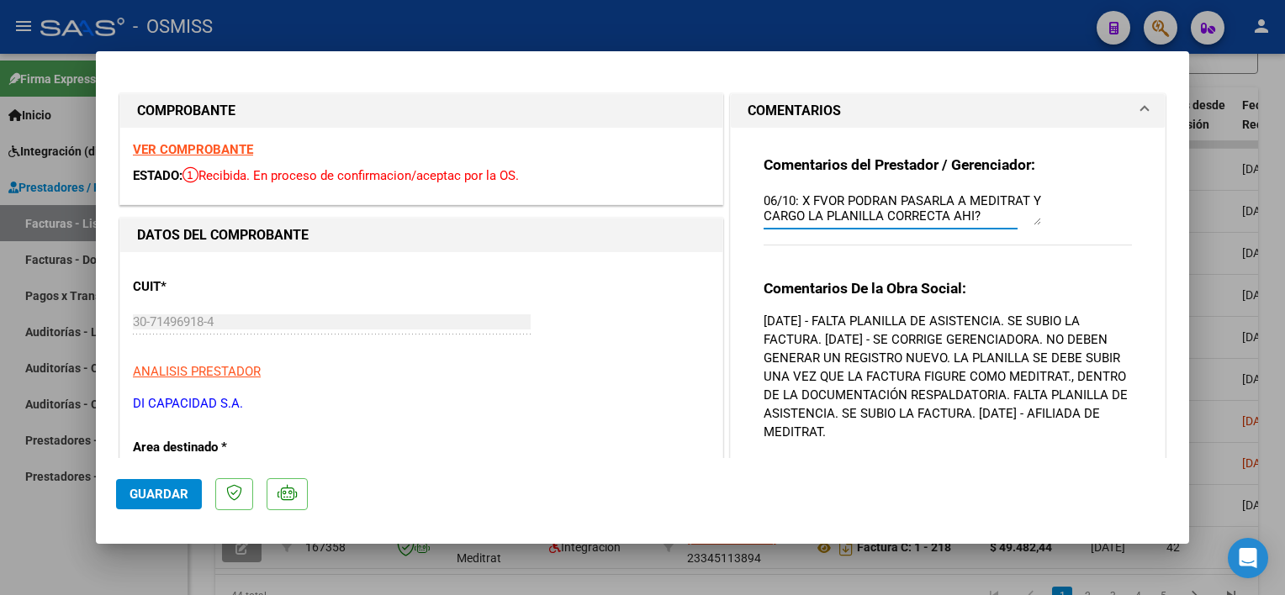
paste textarea "13/10 PLANILLA CORRECTA. GRACIAS!"
type textarea "13/10 PLANILLA CORRECTA. GRACIAS! 06/10: X FVOR PODRAN PASARLA A MEDITRAT Y CAR…"
click at [165, 495] on span "Guardar" at bounding box center [159, 494] width 59 height 15
click at [128, 555] on div at bounding box center [642, 297] width 1285 height 595
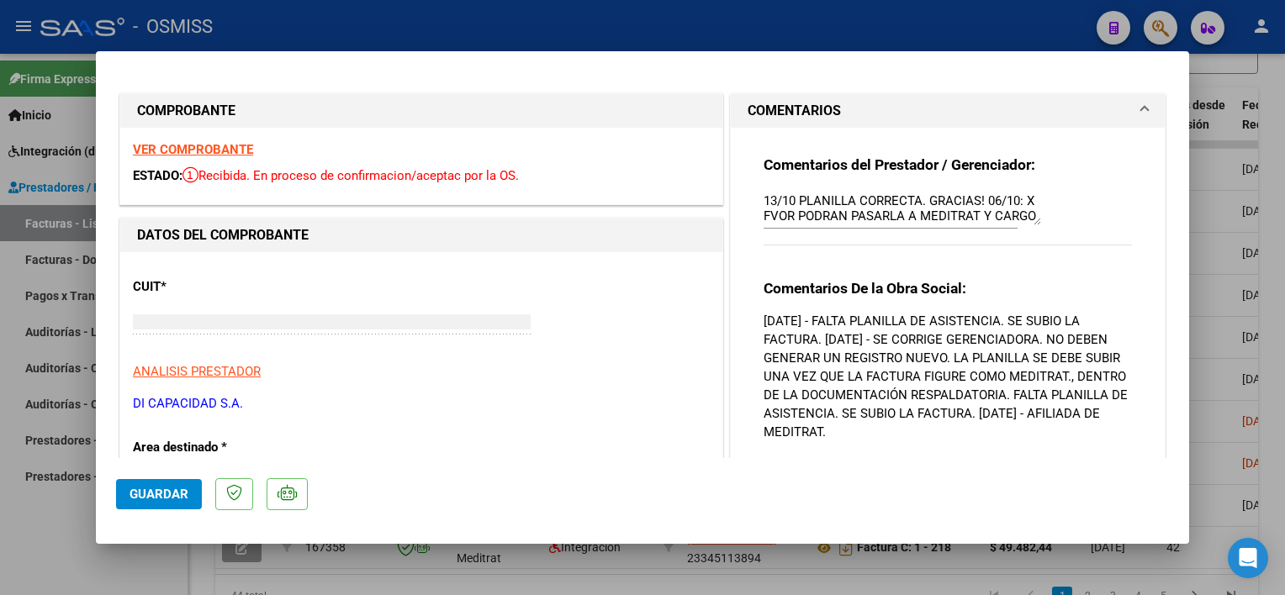
type input "$ 0,00"
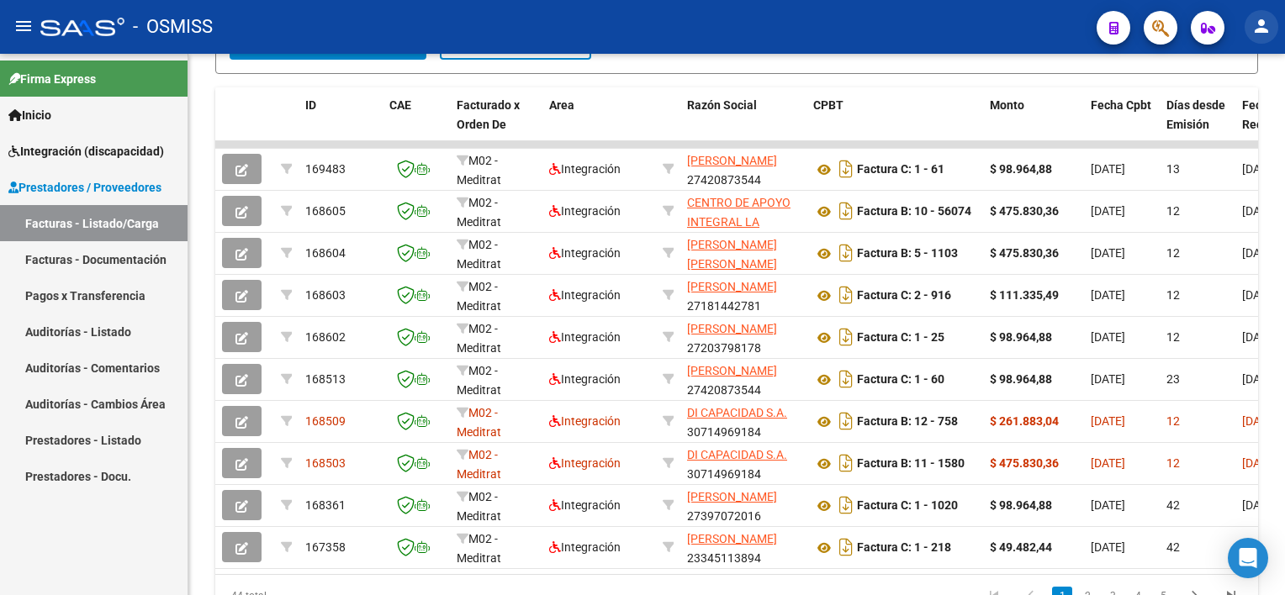
click at [1265, 27] on mat-icon "person" at bounding box center [1261, 26] width 20 height 20
click at [1198, 118] on mat-icon "exit_to_app" at bounding box center [1199, 110] width 20 height 20
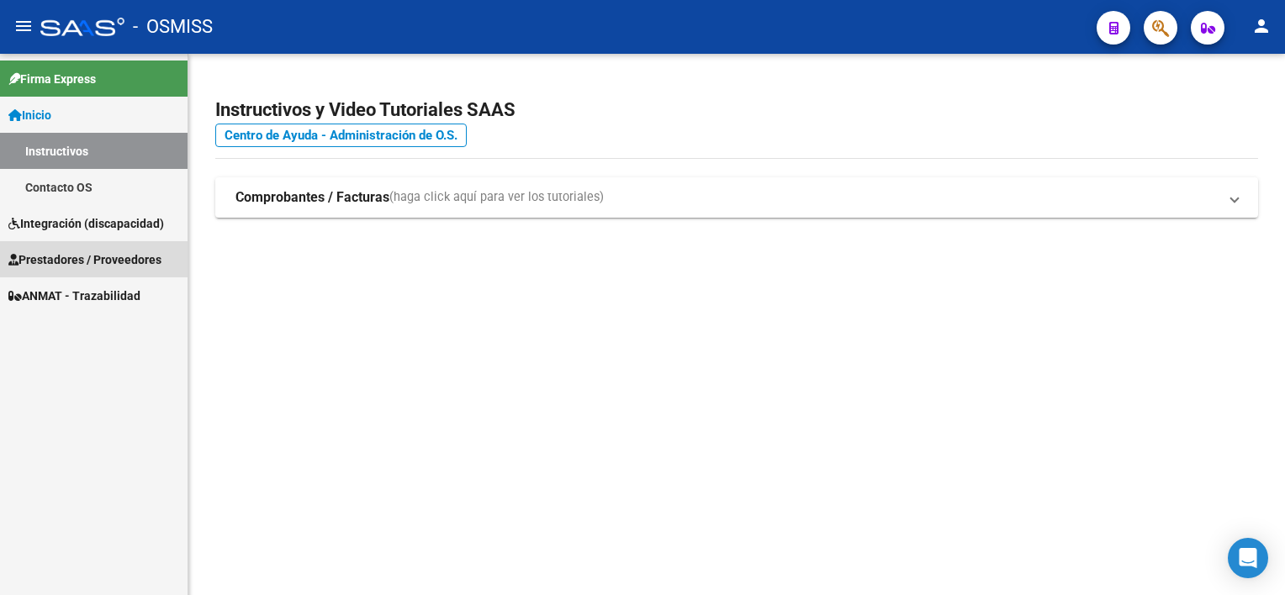
click at [139, 251] on span "Prestadores / Proveedores" at bounding box center [84, 260] width 153 height 19
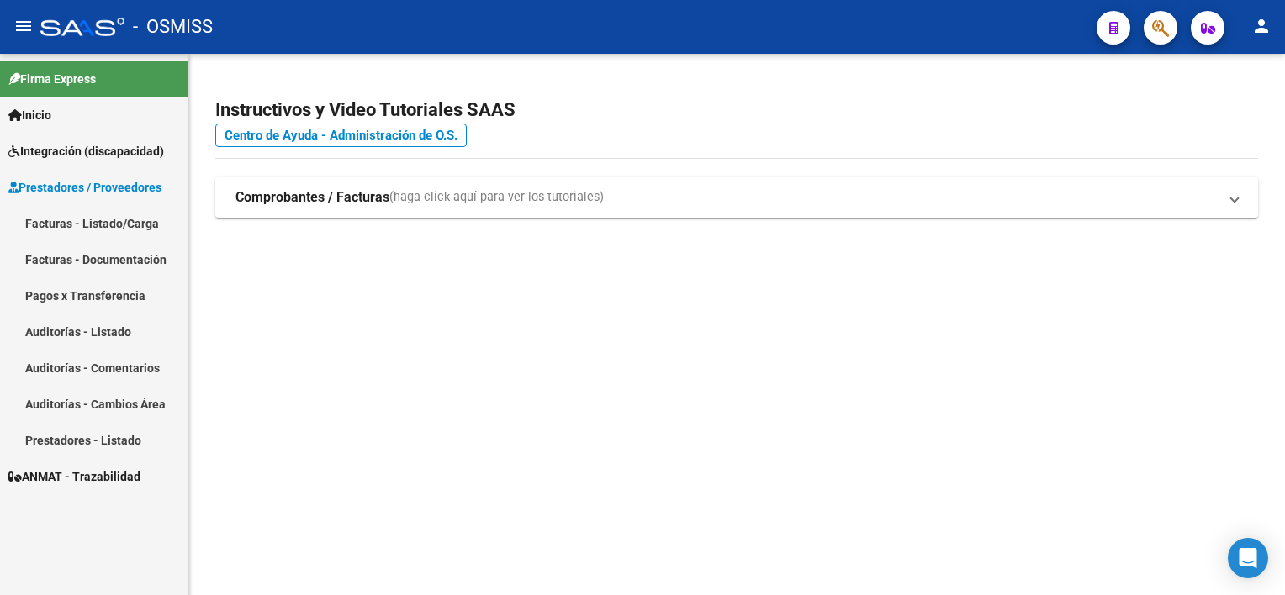
click at [118, 226] on link "Facturas - Listado/Carga" at bounding box center [94, 223] width 188 height 36
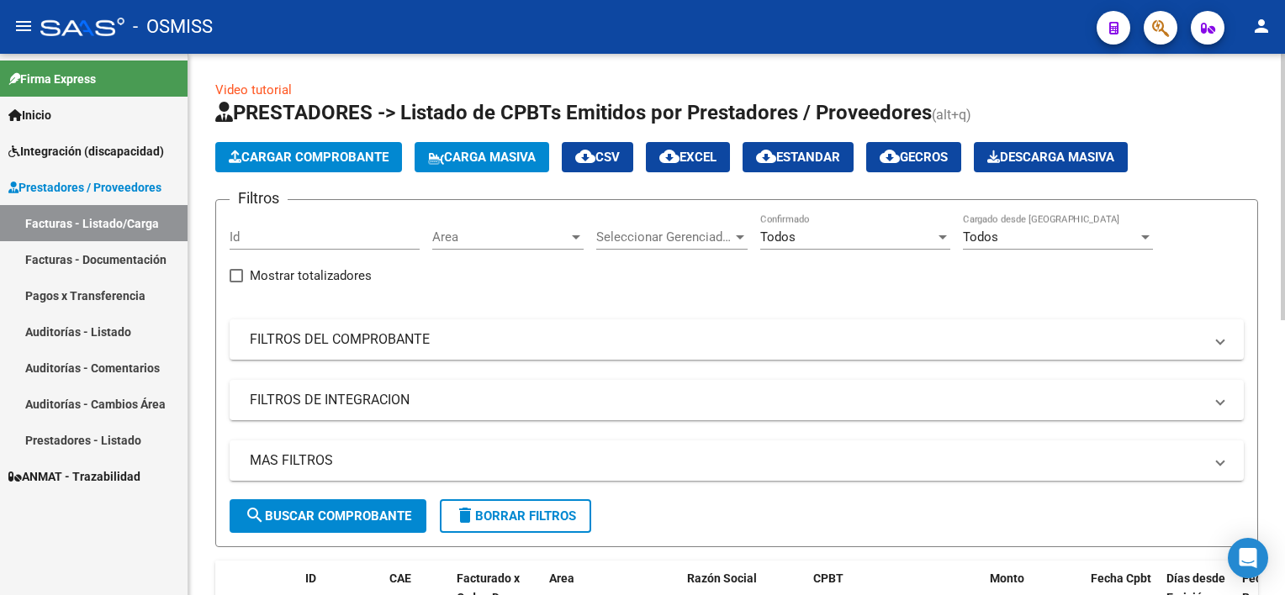
click at [1284, 215] on html "menu - OSMISS person Firma Express Inicio Instructivos Contacto OS Integración …" at bounding box center [642, 297] width 1285 height 595
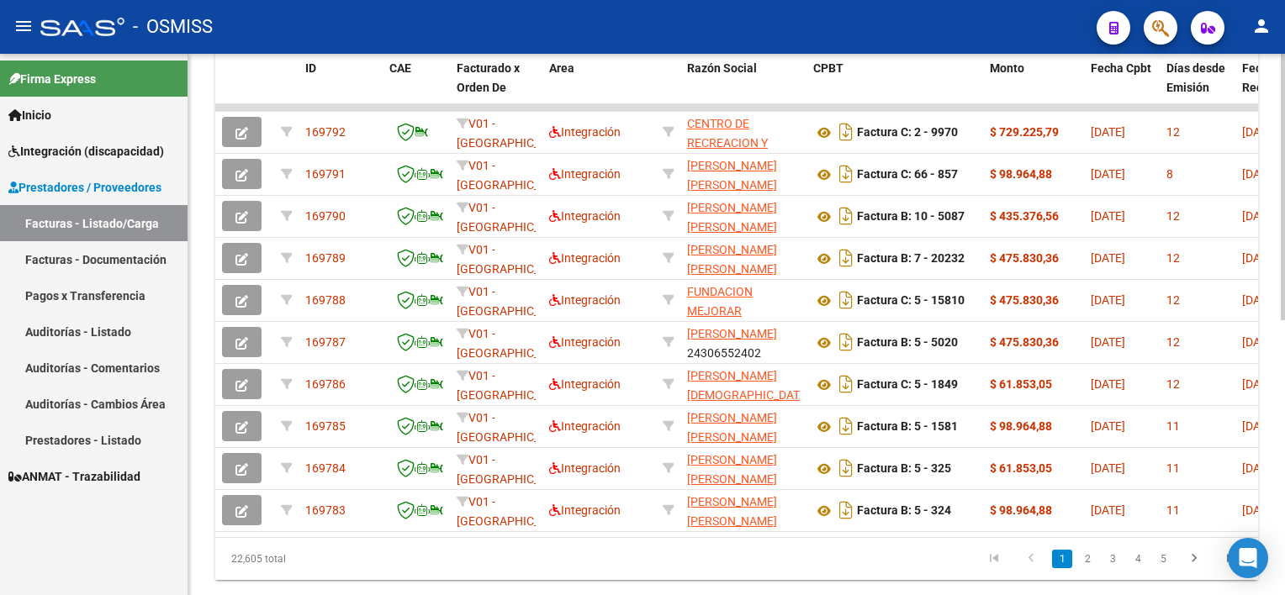
scroll to position [515, 0]
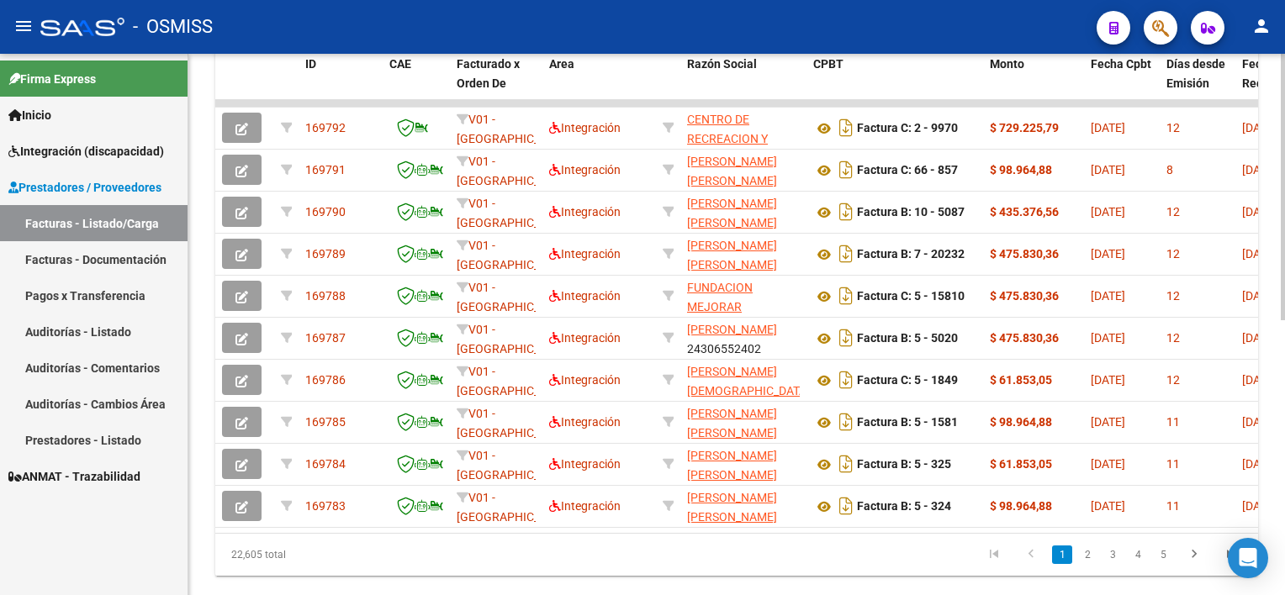
click at [1284, 474] on html "menu - OSMISS person Firma Express Inicio Instructivos Contacto OS Integración …" at bounding box center [642, 297] width 1285 height 595
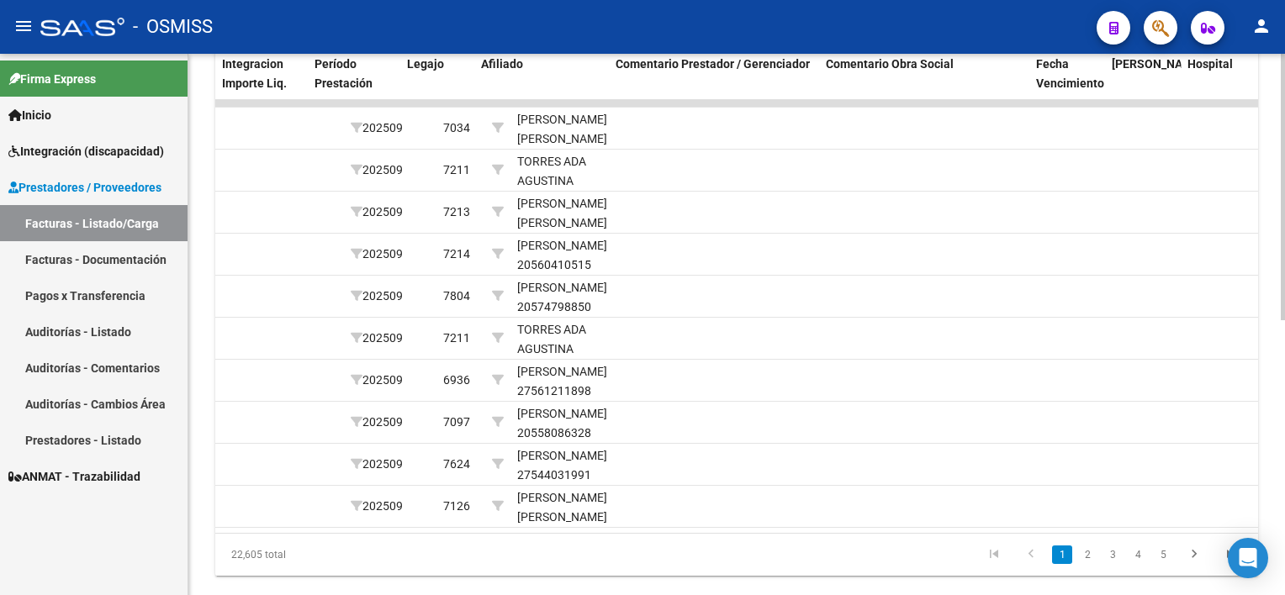
scroll to position [0, 2354]
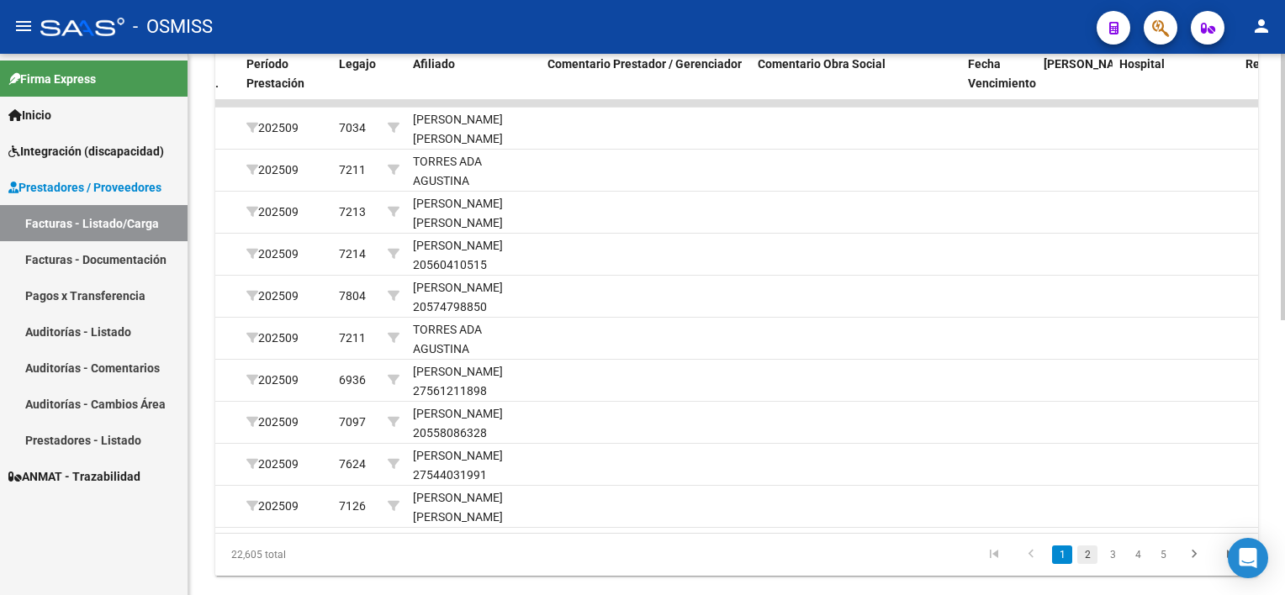
click at [1088, 564] on link "2" at bounding box center [1087, 555] width 20 height 19
click at [1116, 564] on link "3" at bounding box center [1113, 555] width 20 height 19
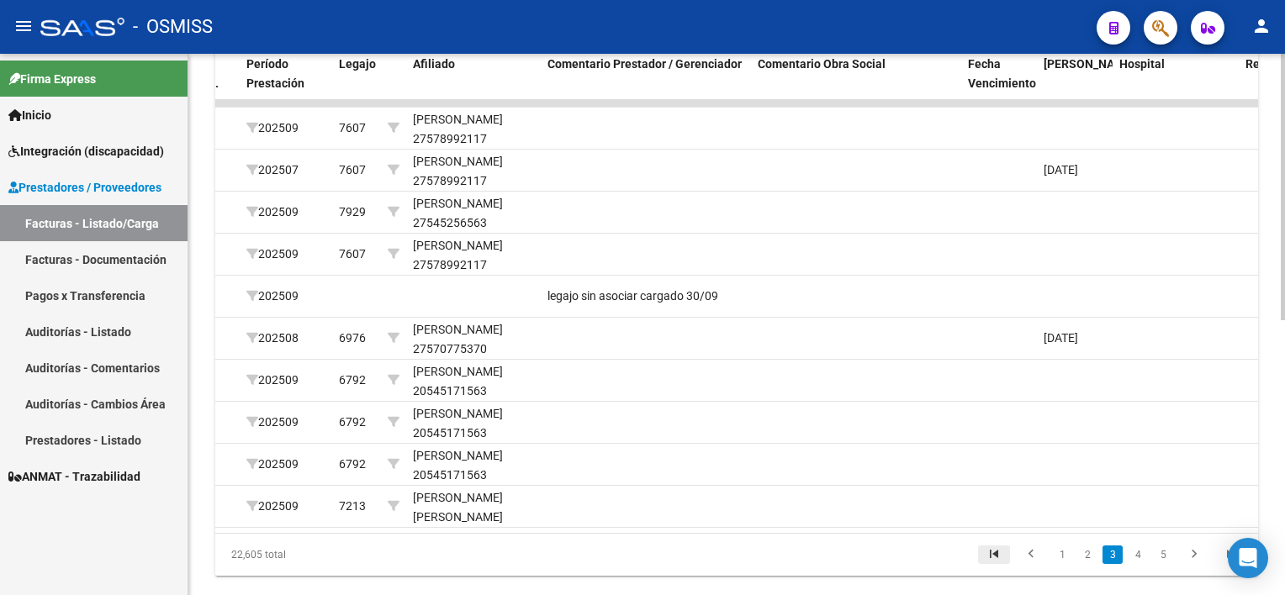
click at [997, 566] on icon "go to first page" at bounding box center [994, 557] width 22 height 20
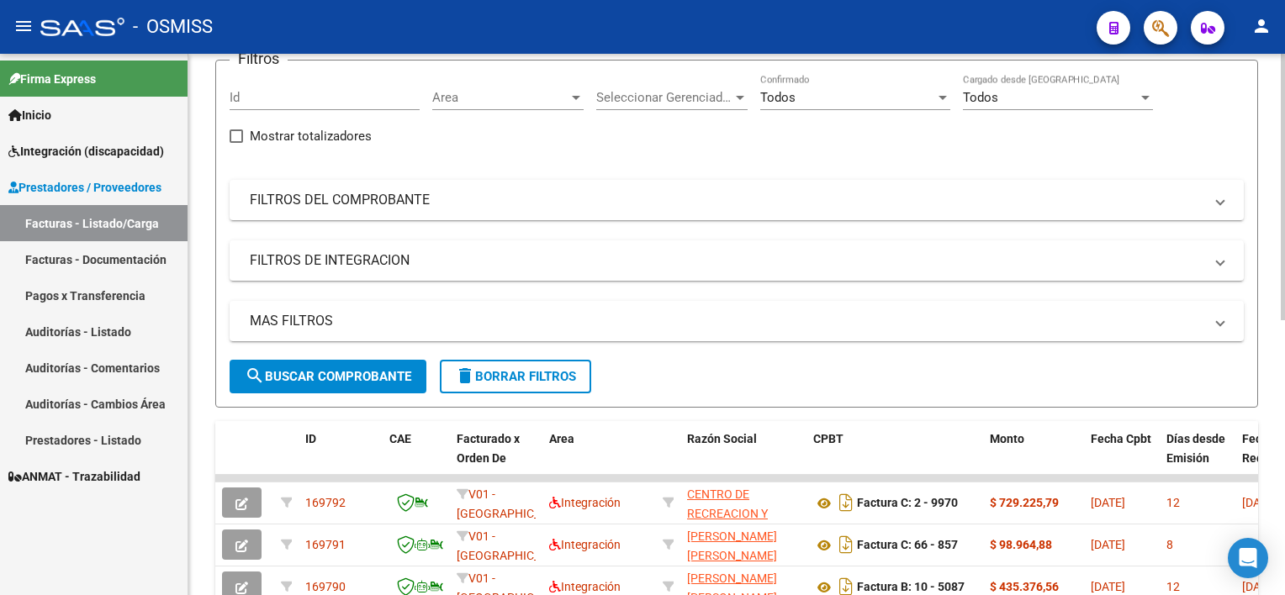
scroll to position [0, 0]
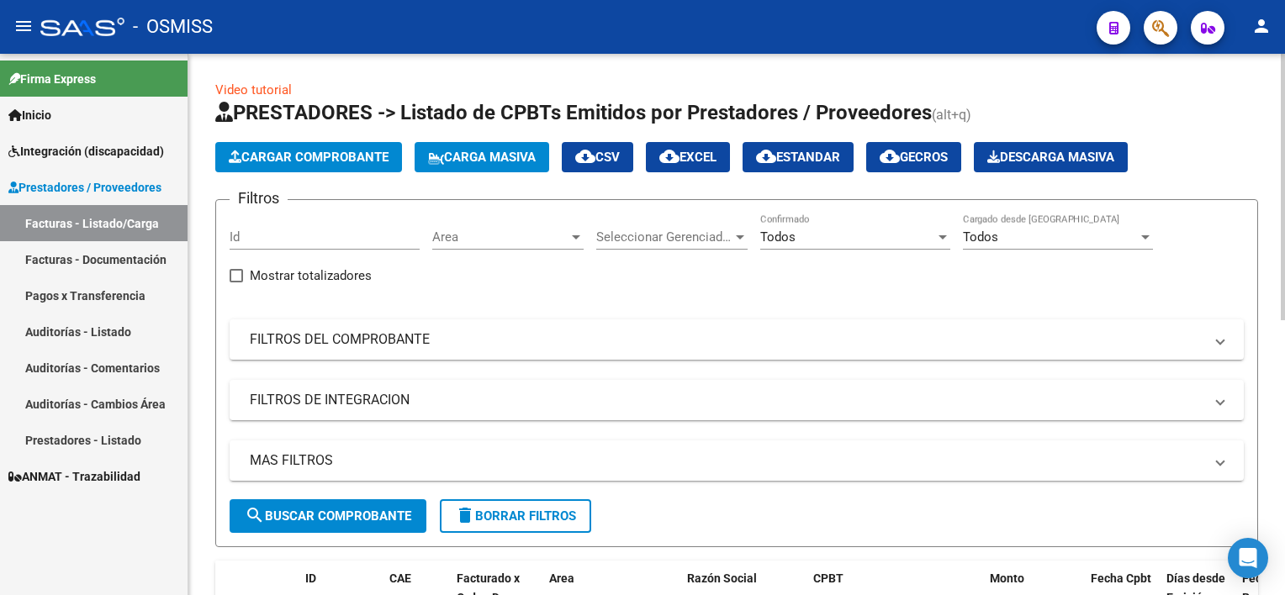
click at [1251, 124] on div "Video tutorial PRESTADORES -> Listado de CPBTs Emitidos por Prestadores / Prove…" at bounding box center [738, 599] width 1101 height 1091
click at [522, 156] on span "Carga Masiva" at bounding box center [482, 157] width 108 height 15
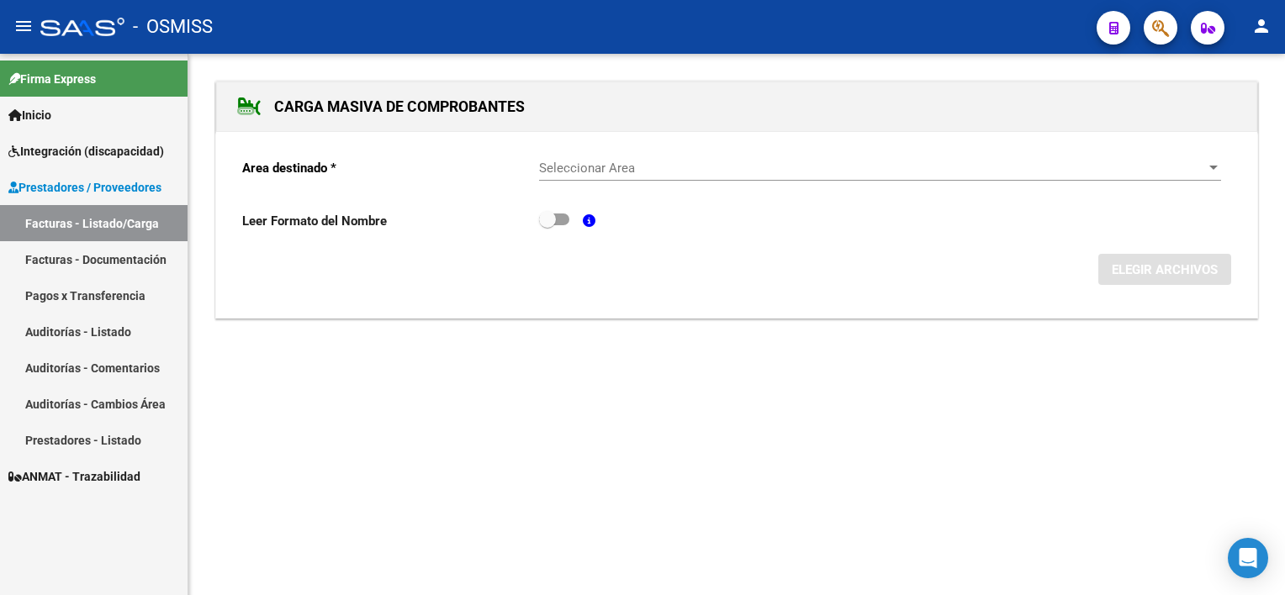
click at [634, 161] on span "Seleccionar Area" at bounding box center [872, 168] width 667 height 15
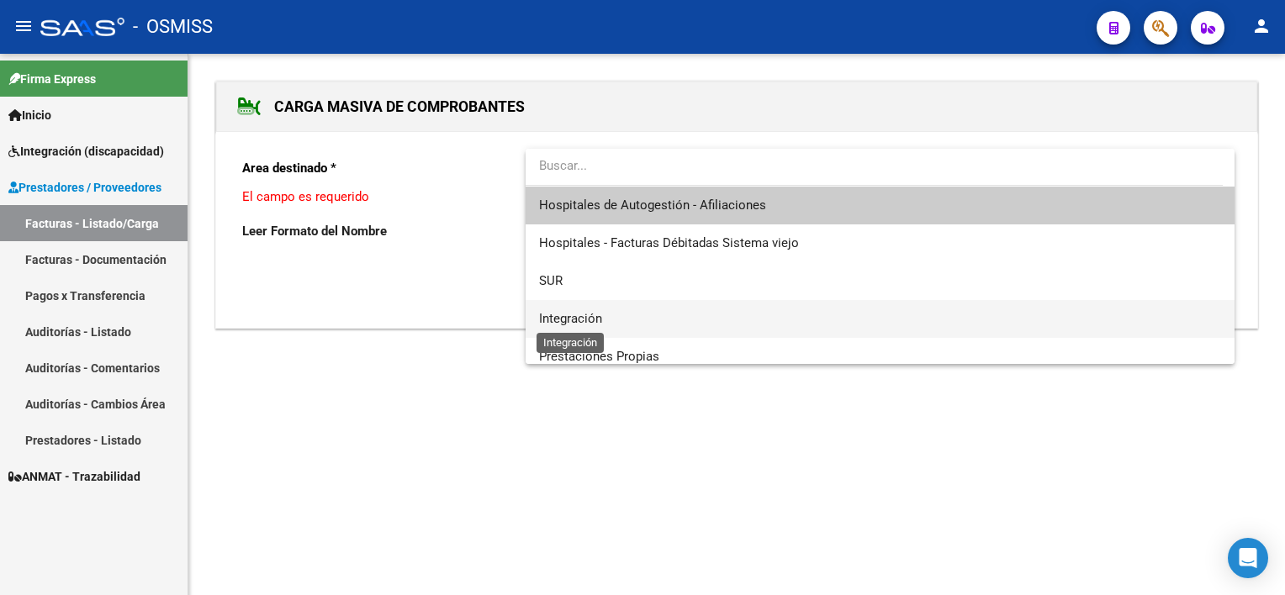
click at [569, 315] on span "Integración" at bounding box center [570, 318] width 63 height 15
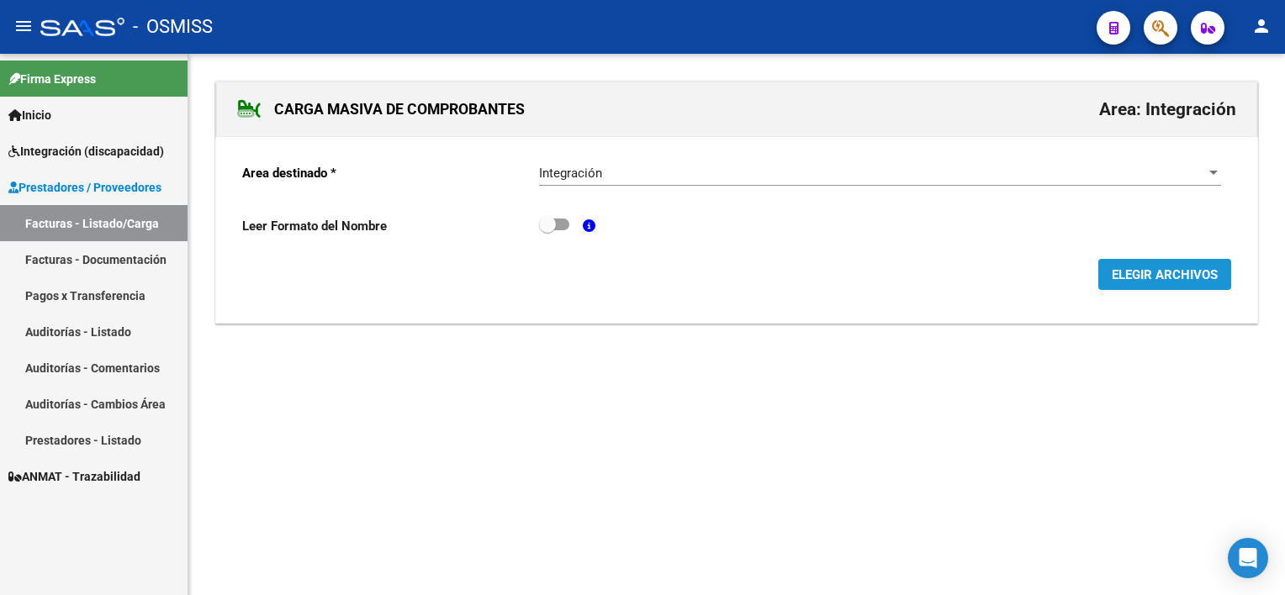
click at [1151, 273] on span "ELEGIR ARCHIVOS" at bounding box center [1165, 274] width 106 height 15
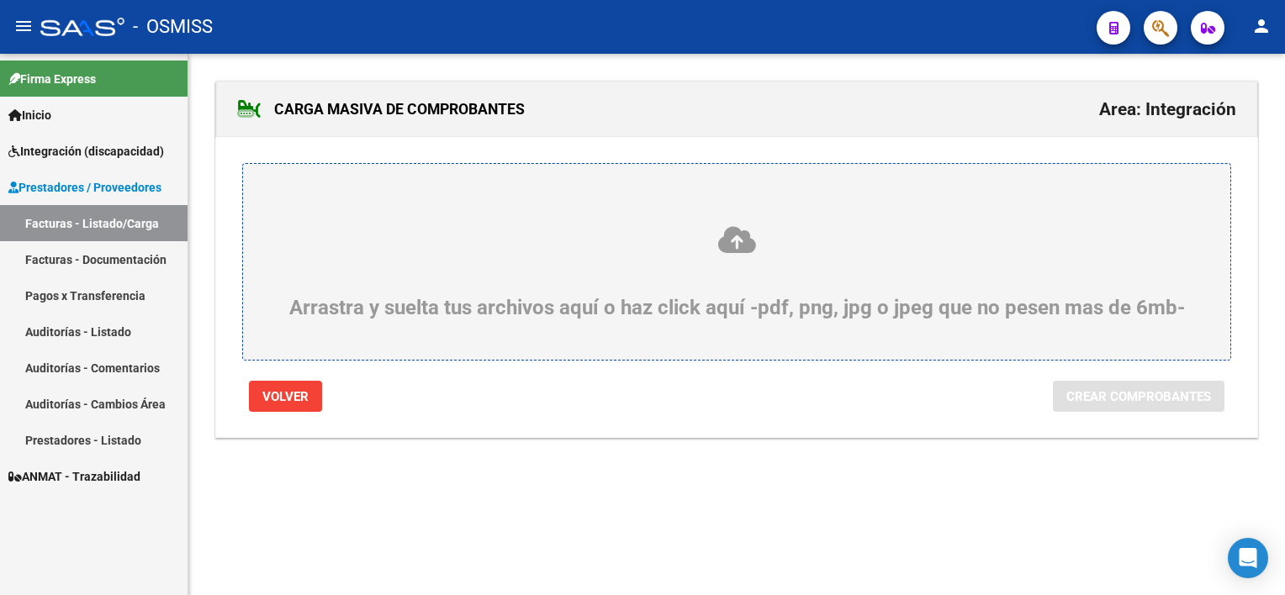
click at [730, 309] on div "Arrastra y suelta tus archivos aquí o haz click aquí -pdf, png, jpg o jpeg que …" at bounding box center [736, 272] width 907 height 95
click at [0, 0] on input "Arrastra y suelta tus archivos aquí o haz click aquí -pdf, png, jpg o jpeg que …" at bounding box center [0, 0] width 0 height 0
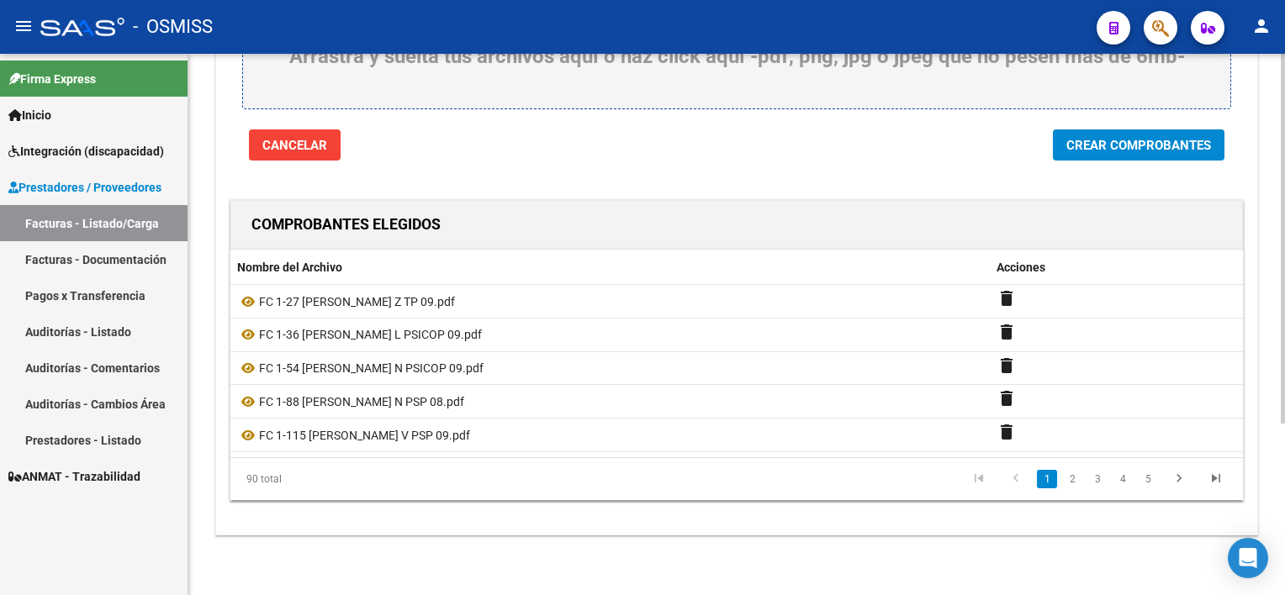
scroll to position [148, 0]
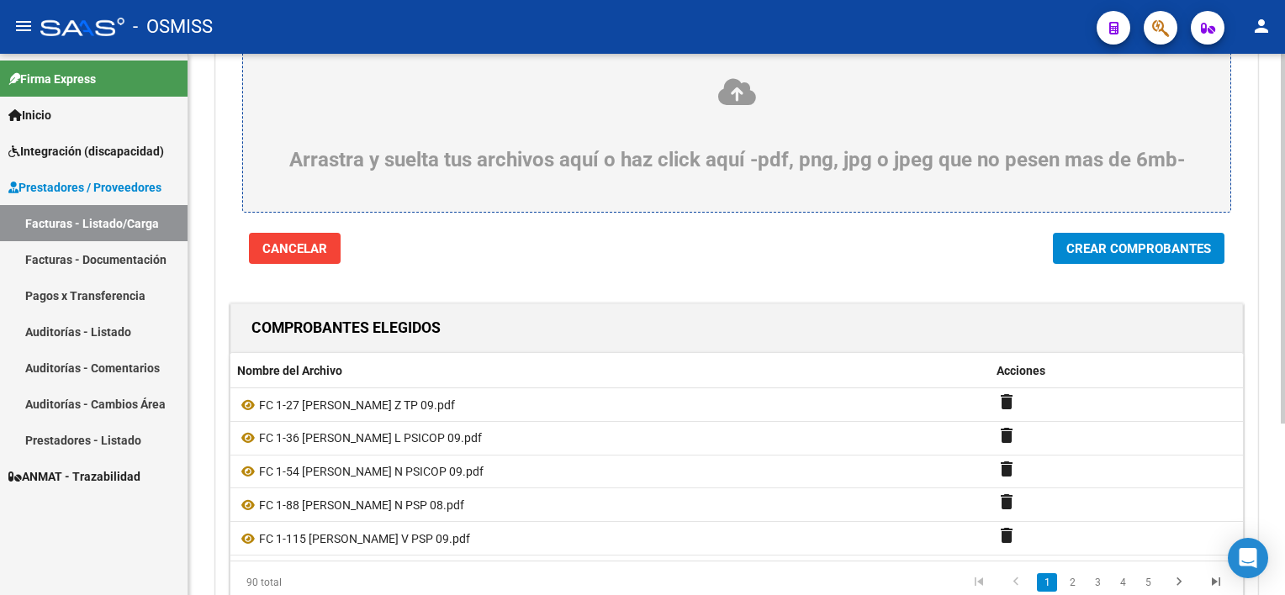
click at [1281, 447] on div at bounding box center [1283, 340] width 4 height 370
click at [1120, 251] on span "Crear Comprobantes" at bounding box center [1138, 248] width 145 height 15
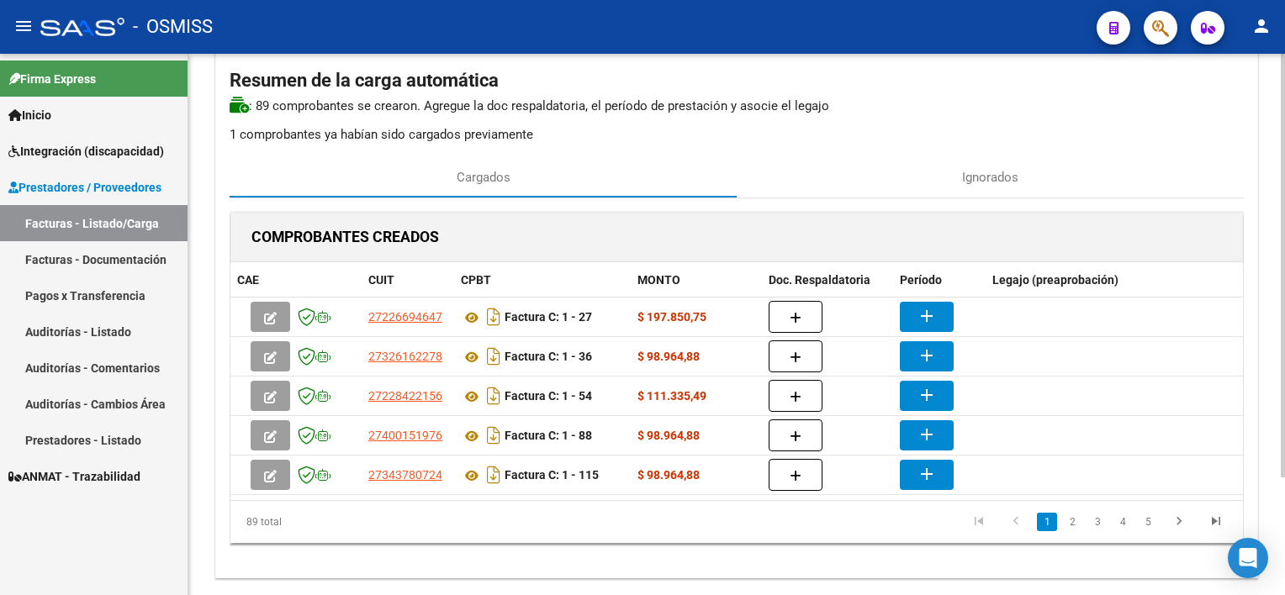
scroll to position [87, 0]
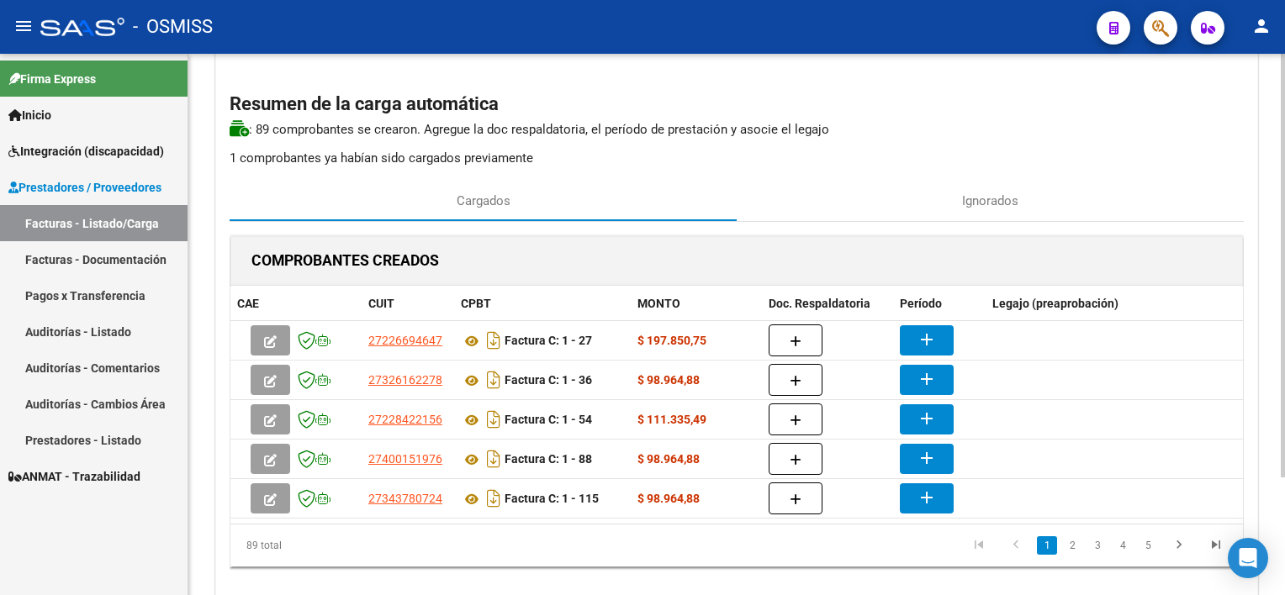
click at [1284, 350] on html "menu - OSMISS person Firma Express Inicio Instructivos Contacto OS Integración …" at bounding box center [642, 297] width 1285 height 595
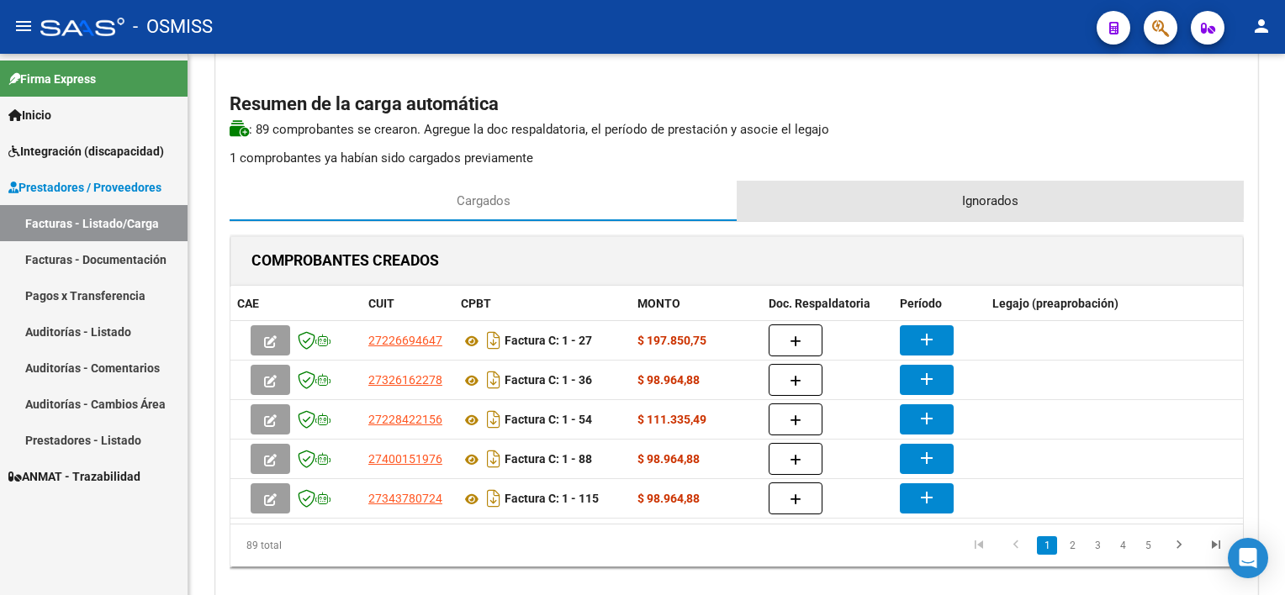
click at [969, 196] on span "Ignorados" at bounding box center [990, 201] width 56 height 19
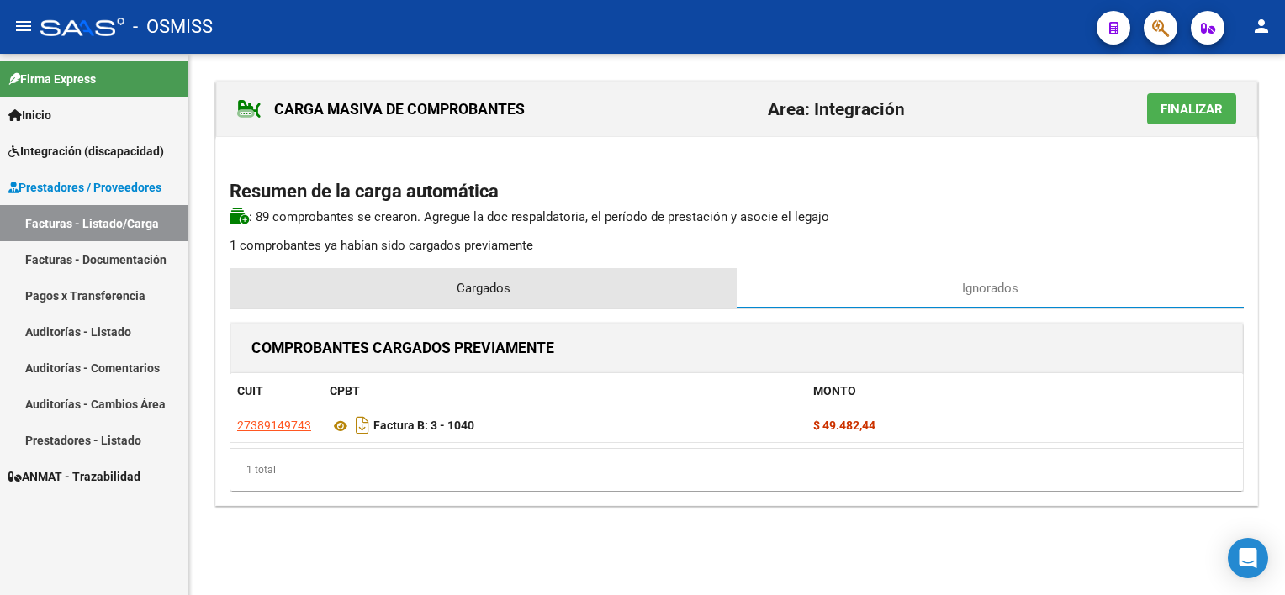
click at [522, 283] on div "Cargados" at bounding box center [483, 288] width 507 height 40
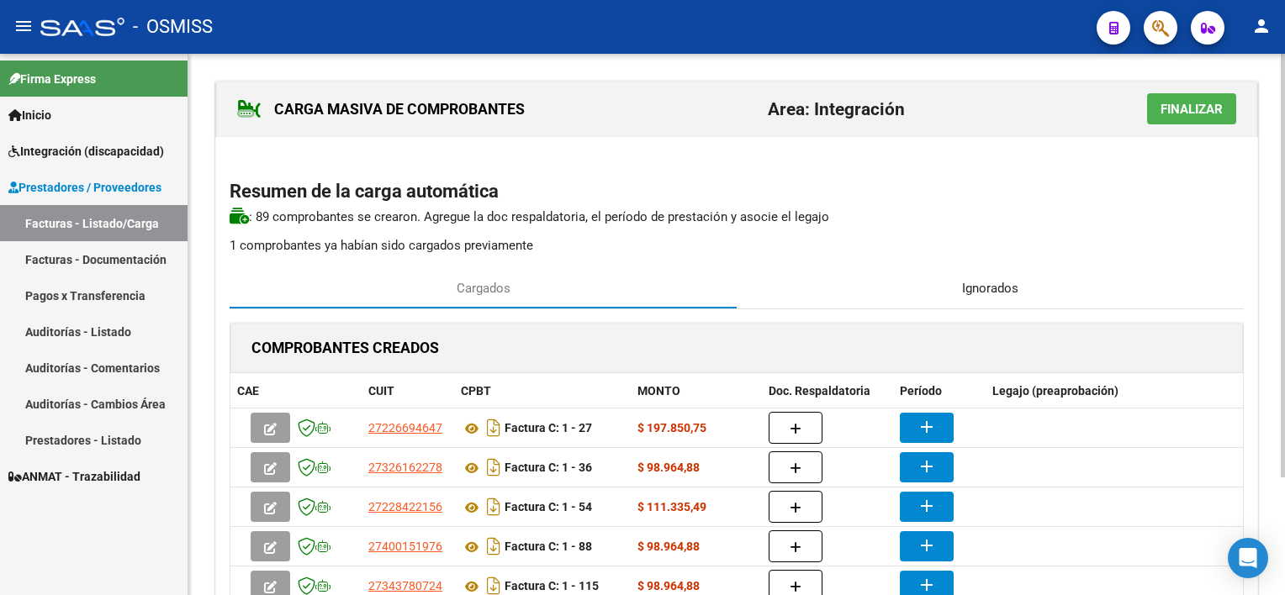
click at [909, 284] on div "Ignorados" at bounding box center [990, 288] width 507 height 40
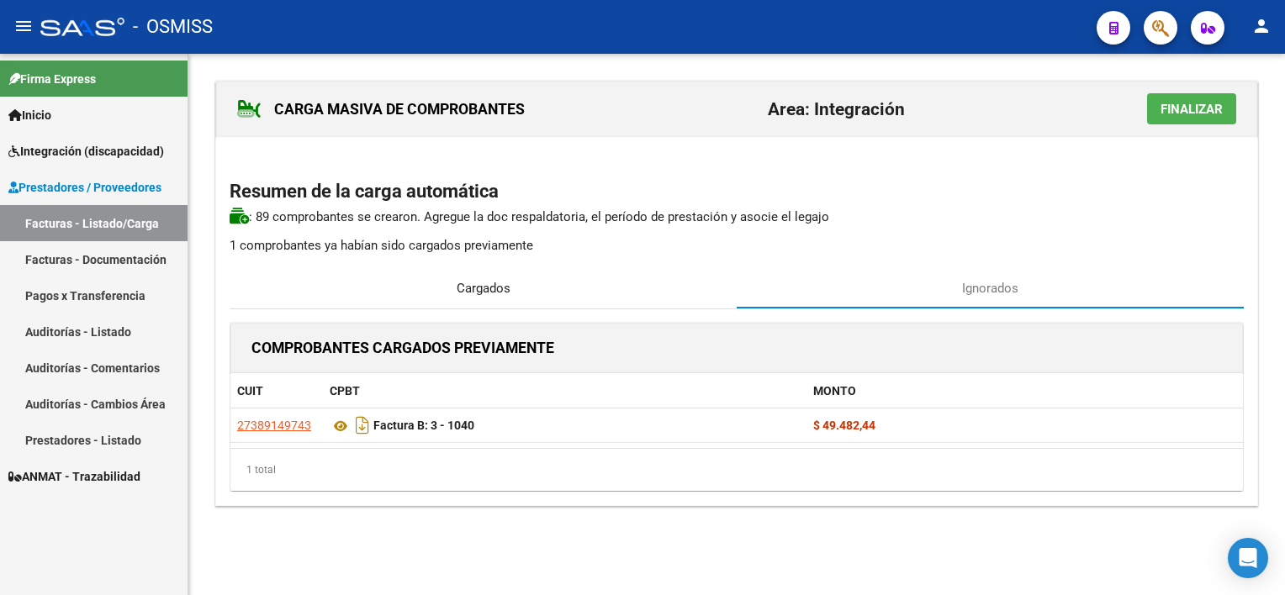
click at [477, 282] on span "Cargados" at bounding box center [484, 288] width 54 height 19
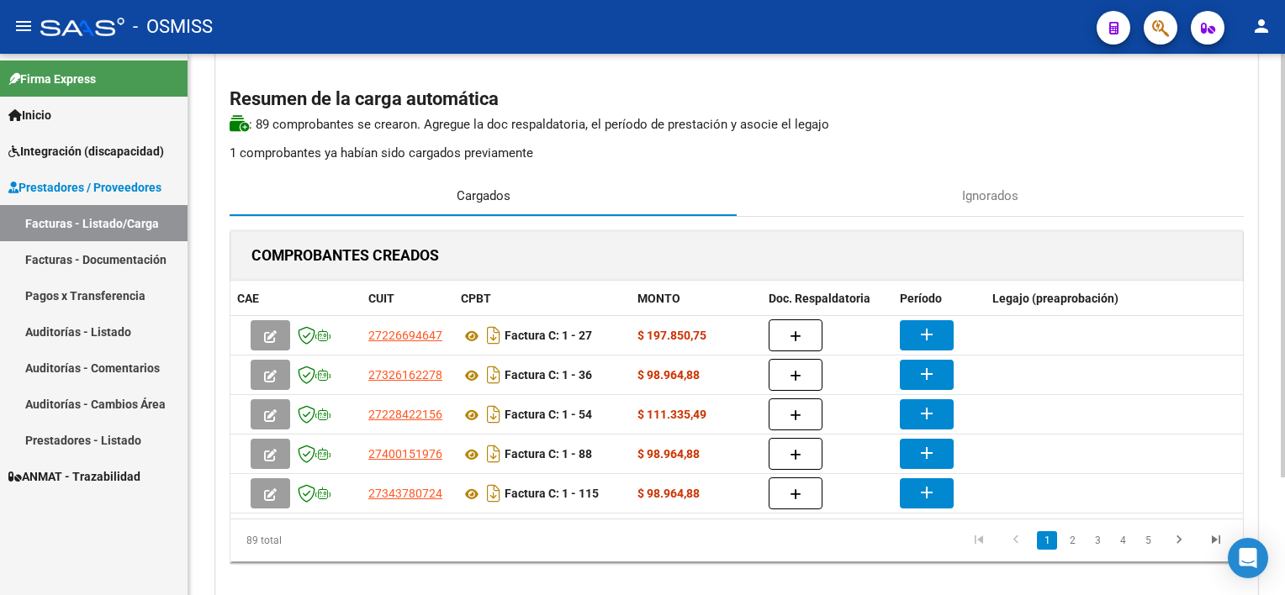
scroll to position [98, 0]
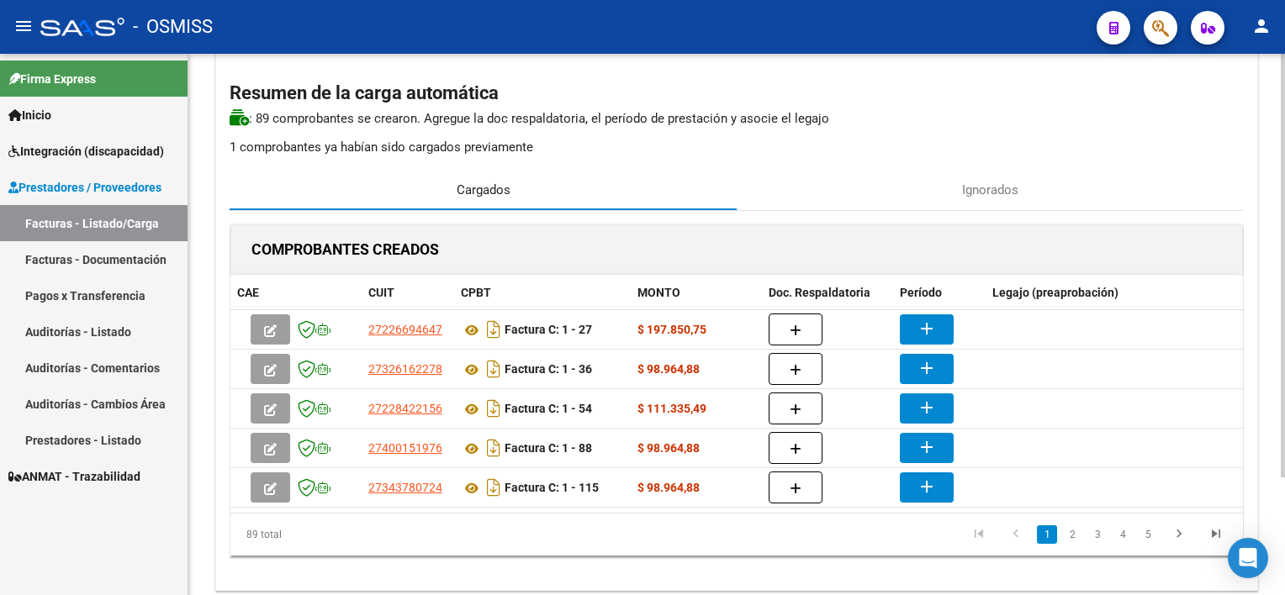
click at [1268, 269] on div "CARGA MASIVA DE COMPROBANTES Area: Integración Finalizar Resumen de la carga au…" at bounding box center [738, 303] width 1101 height 696
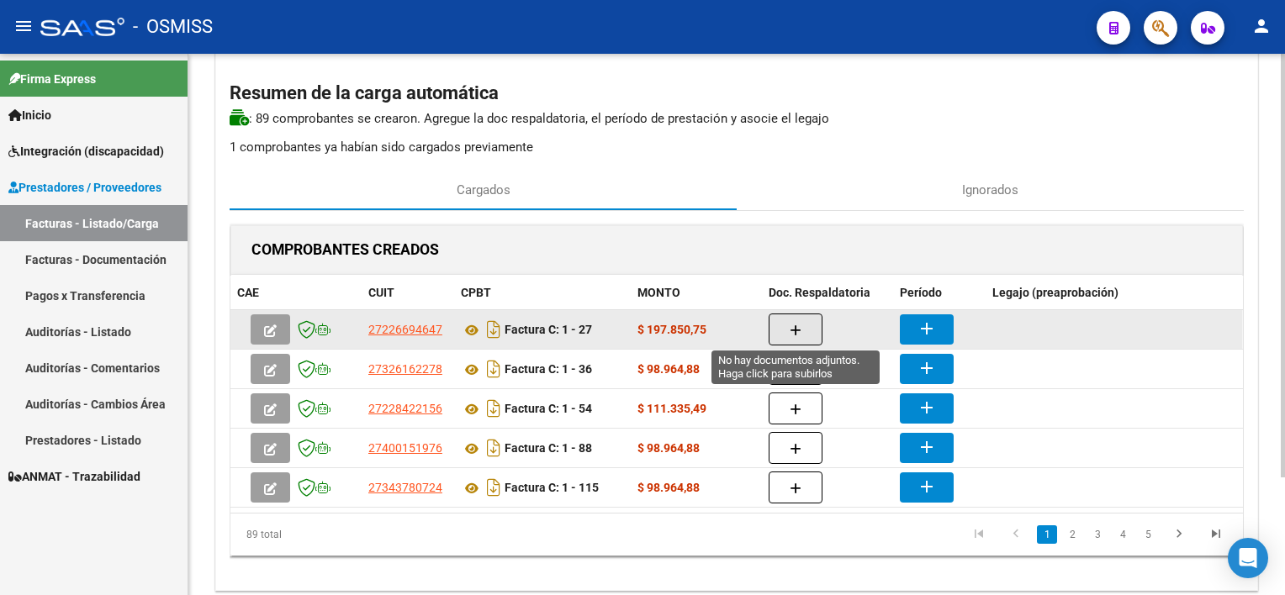
click at [796, 326] on icon "button" at bounding box center [796, 331] width 12 height 13
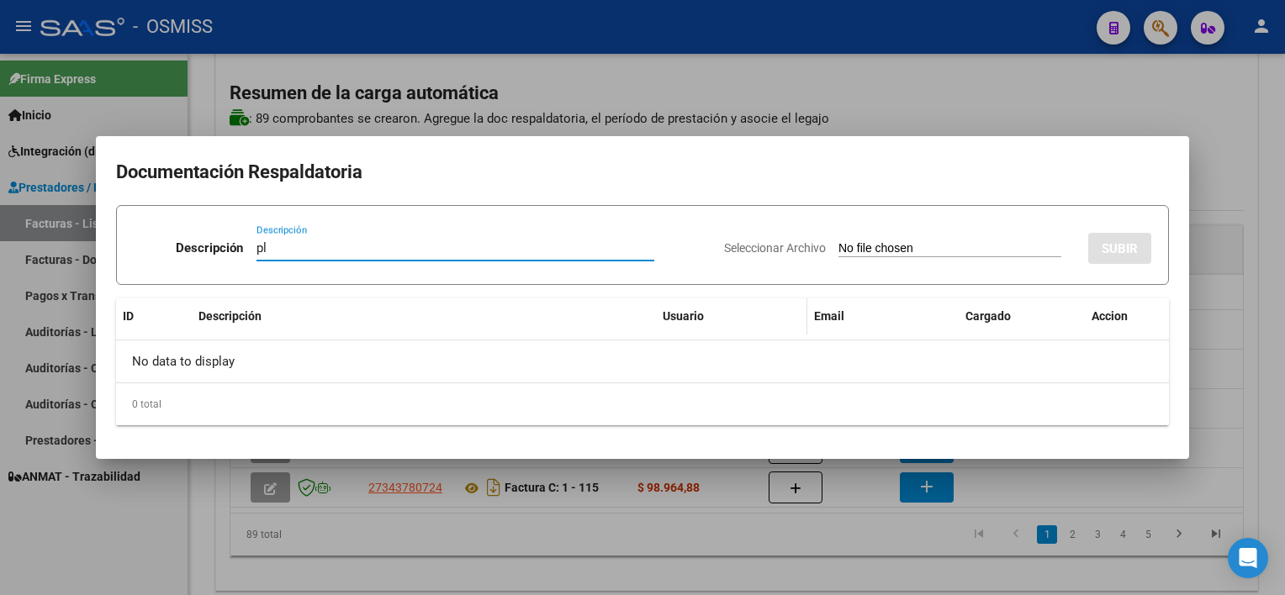
type input "pl"
click at [881, 249] on input "Seleccionar Archivo" at bounding box center [950, 249] width 223 height 16
type input "C:\fakepath\PL 1-27 MARTINEZ Z TP 09.pdf"
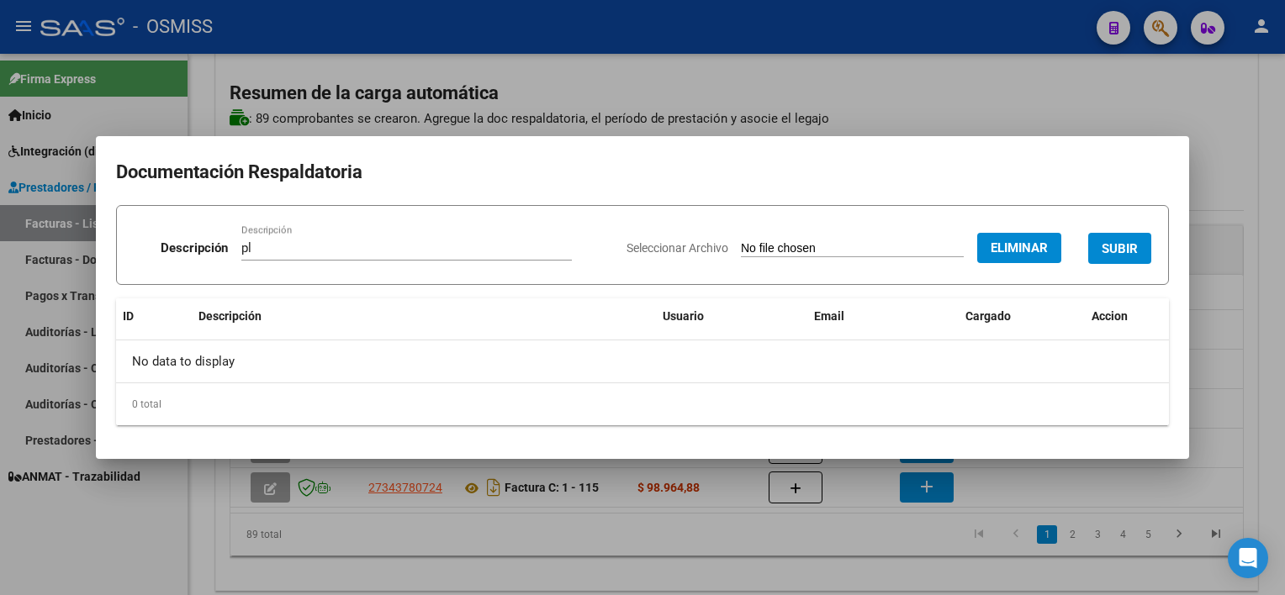
click at [1114, 243] on span "SUBIR" at bounding box center [1120, 248] width 36 height 15
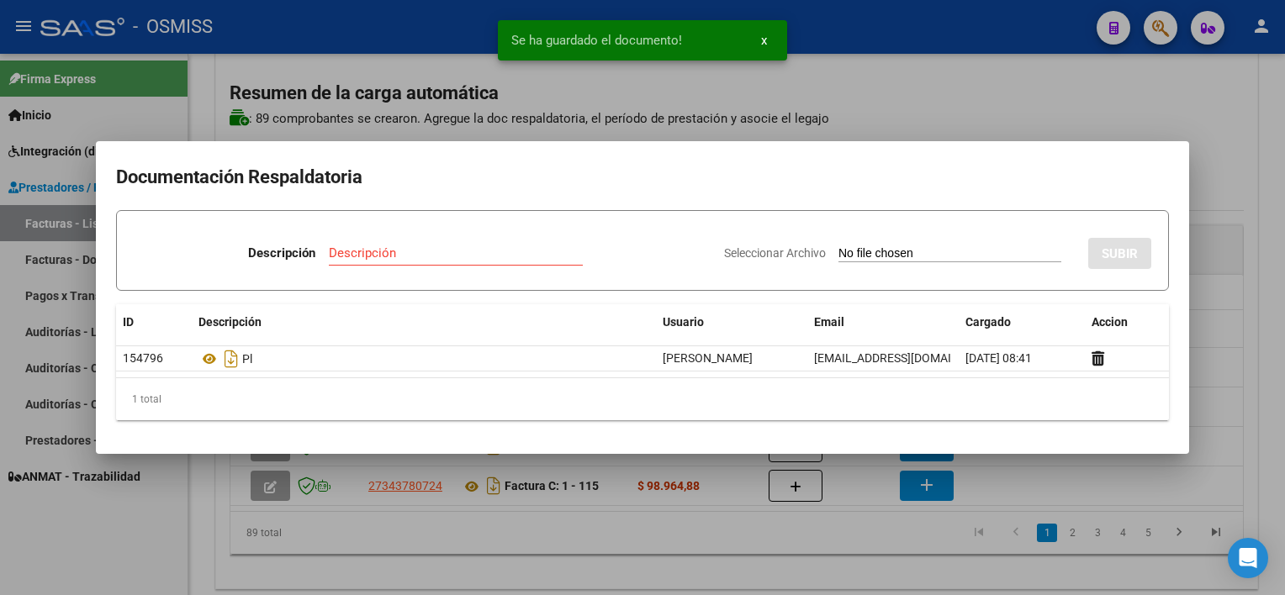
click at [878, 566] on div at bounding box center [642, 297] width 1285 height 595
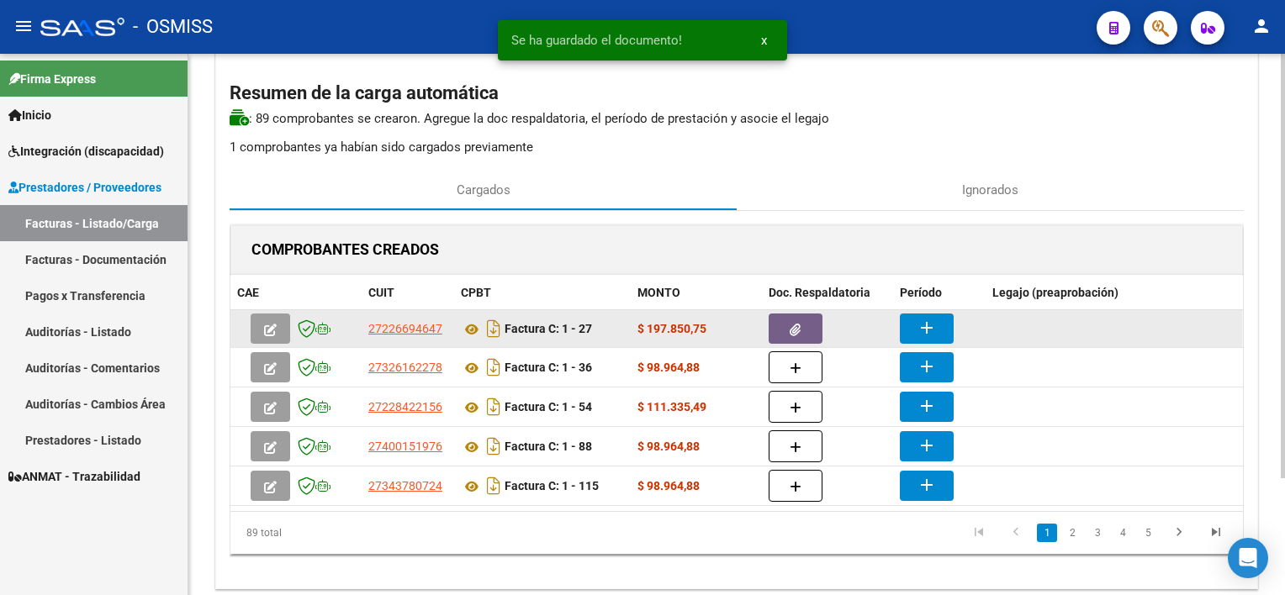
click at [936, 327] on button "add" at bounding box center [927, 329] width 54 height 30
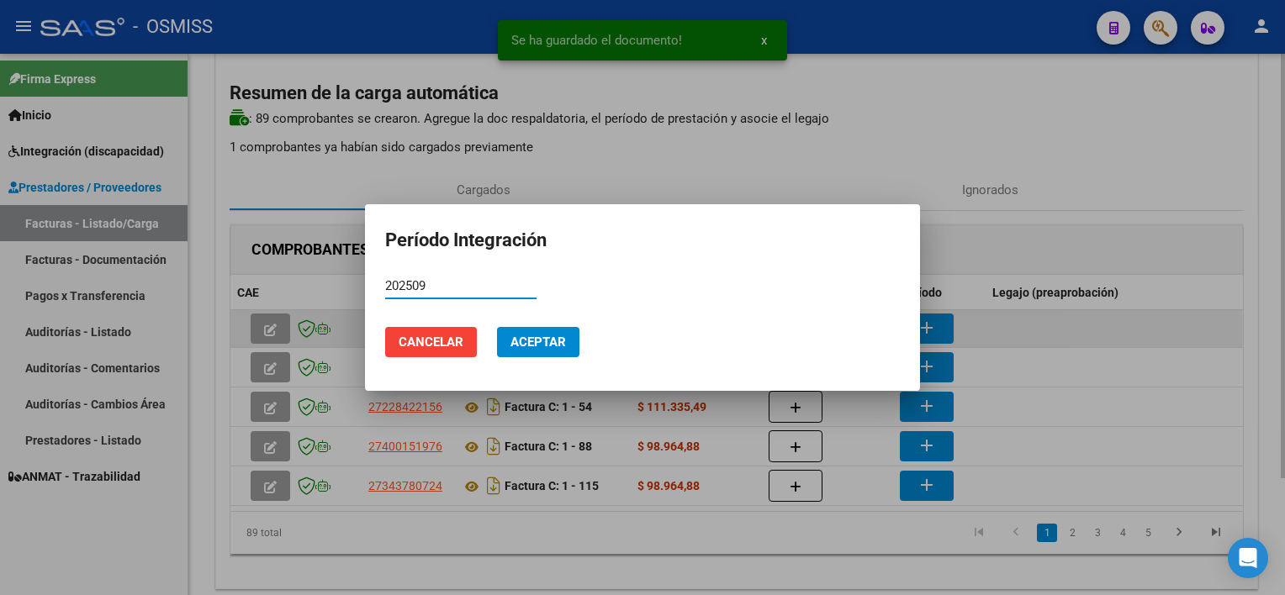
type input "202509"
click at [497, 327] on button "Aceptar" at bounding box center [538, 342] width 82 height 30
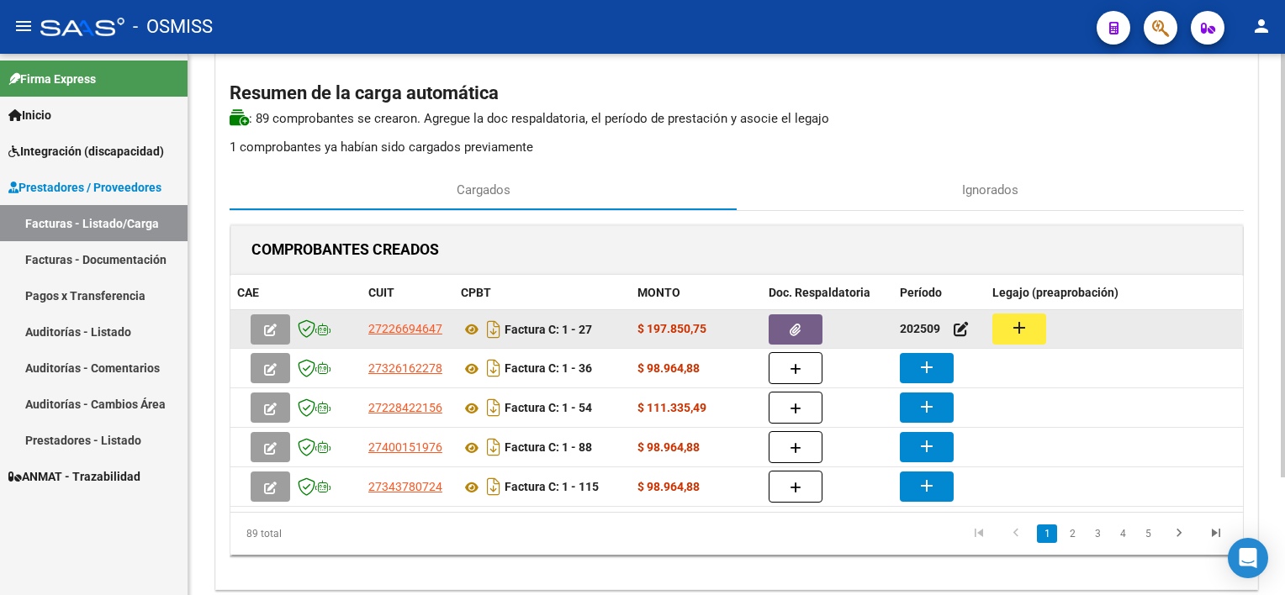
click at [1034, 323] on button "add" at bounding box center [1019, 329] width 54 height 31
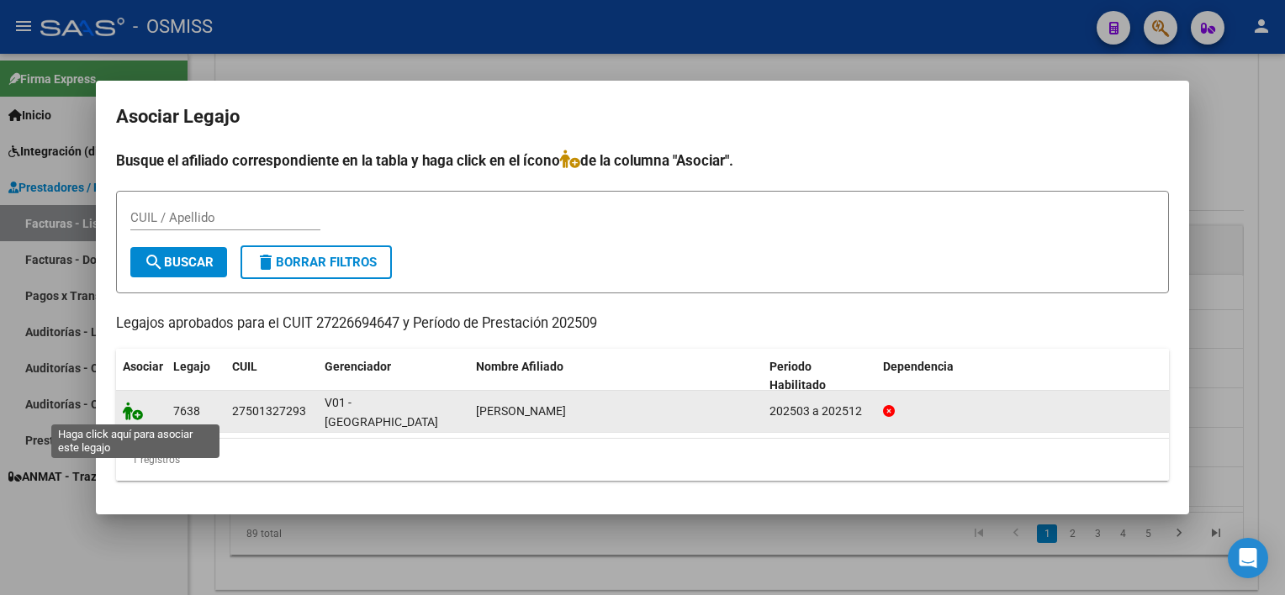
click at [124, 411] on icon at bounding box center [133, 411] width 20 height 19
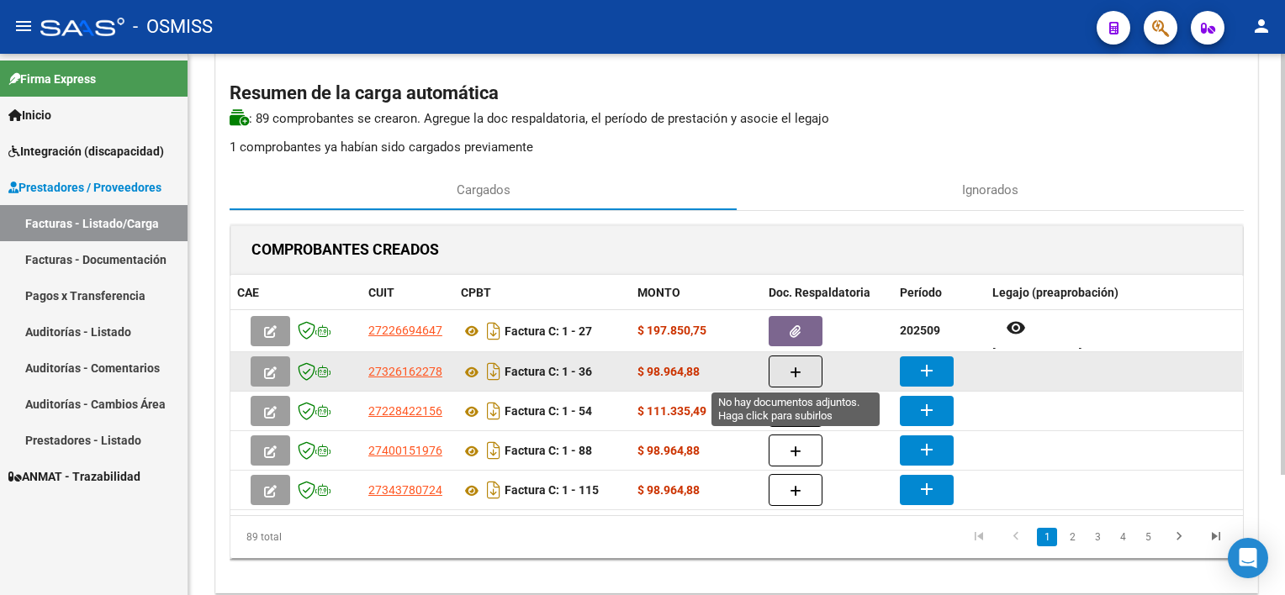
click at [802, 363] on button "button" at bounding box center [796, 372] width 54 height 32
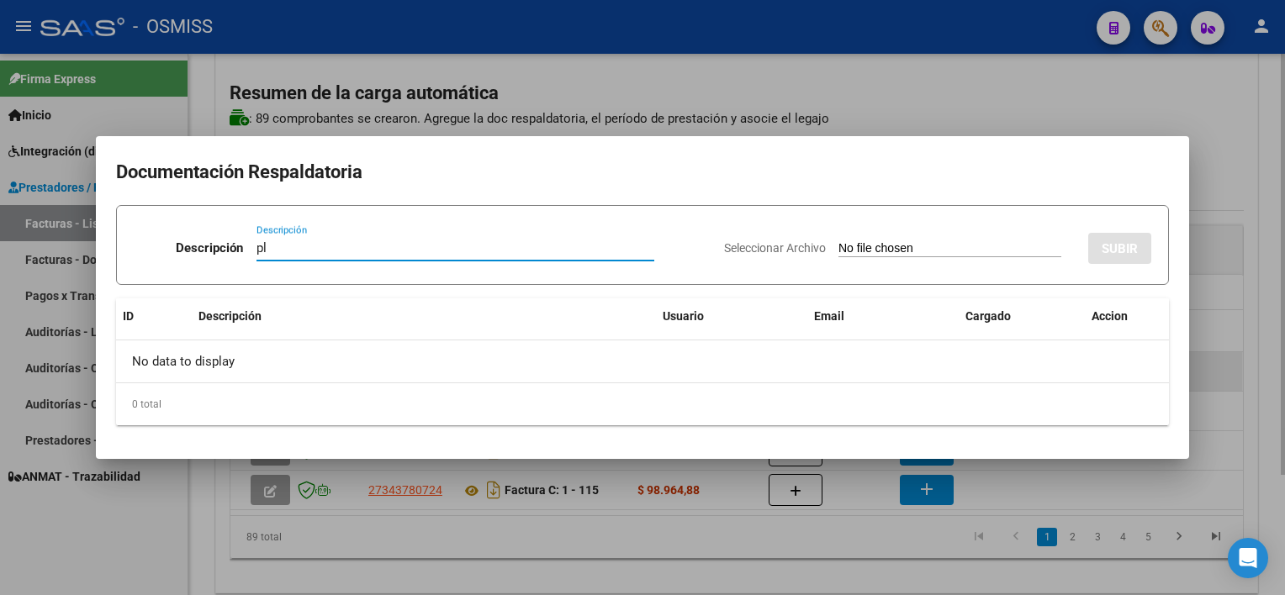
type input "pl"
click at [839, 241] on input "Seleccionar Archivo" at bounding box center [950, 249] width 223 height 16
type input "C:\fakepath\PL 1-36 MUÑOZ L PSICOP 09.jpeg"
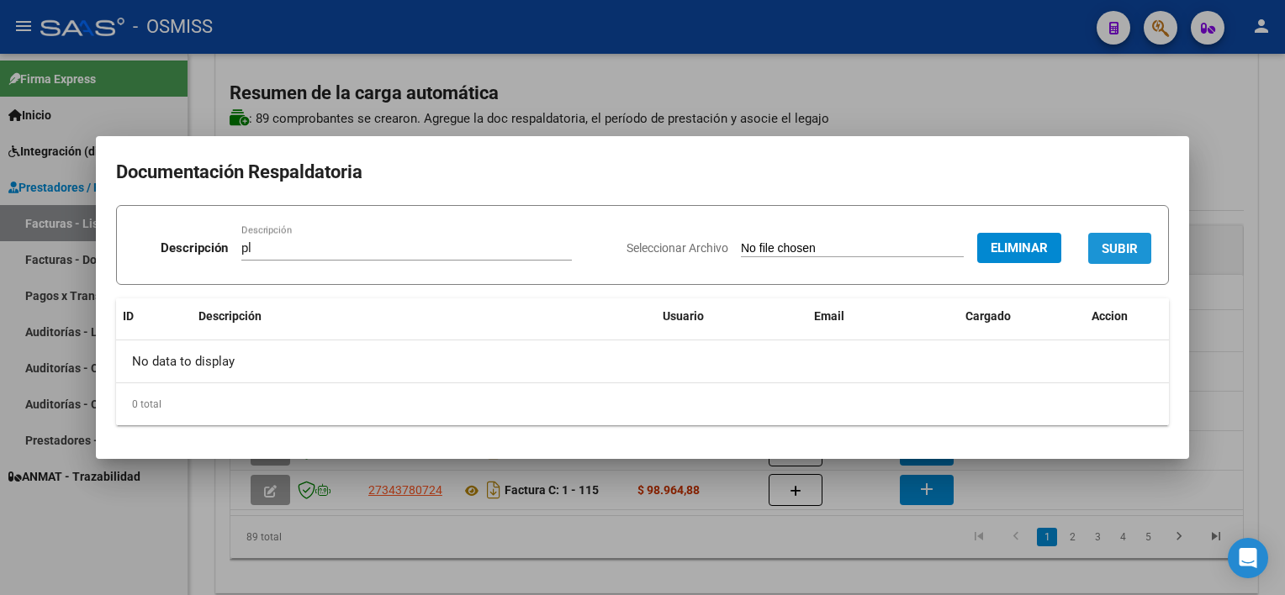
click at [1114, 248] on span "SUBIR" at bounding box center [1120, 248] width 36 height 15
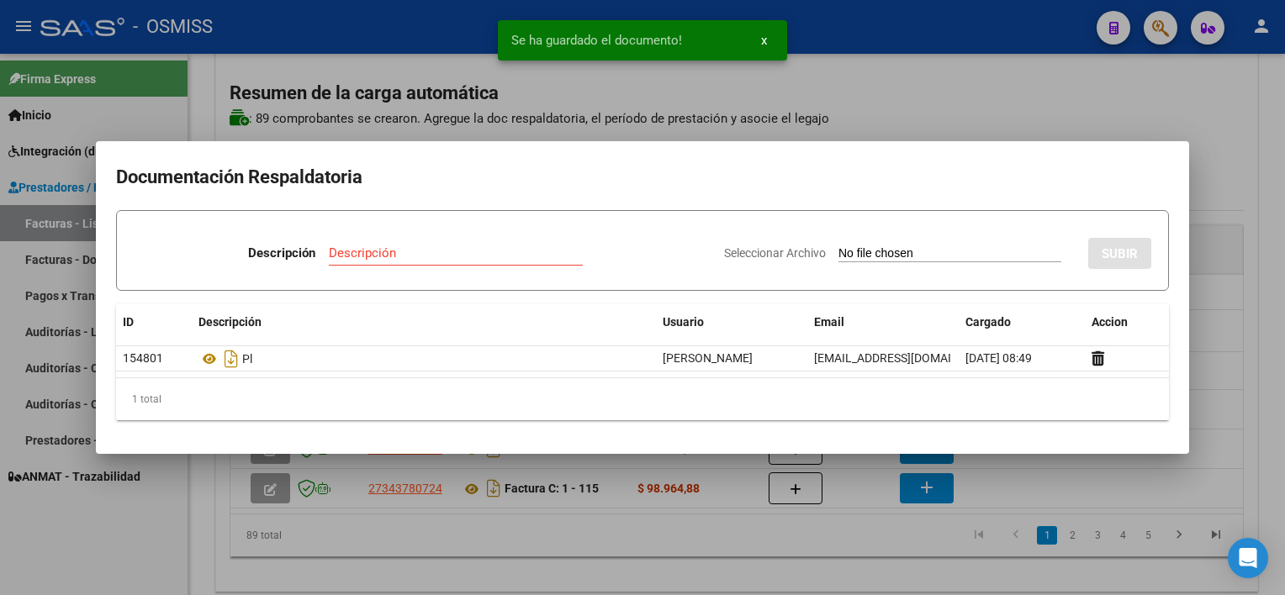
click at [852, 542] on div at bounding box center [642, 297] width 1285 height 595
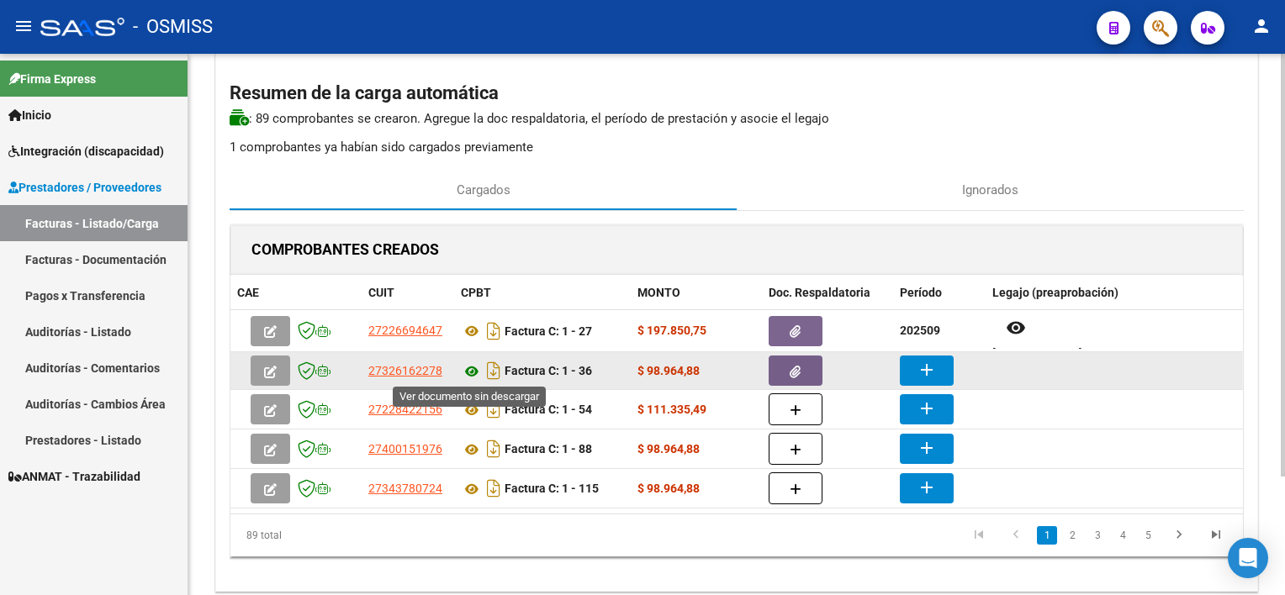
click at [470, 369] on icon at bounding box center [472, 372] width 22 height 20
click at [935, 372] on mat-icon "add" at bounding box center [927, 370] width 20 height 20
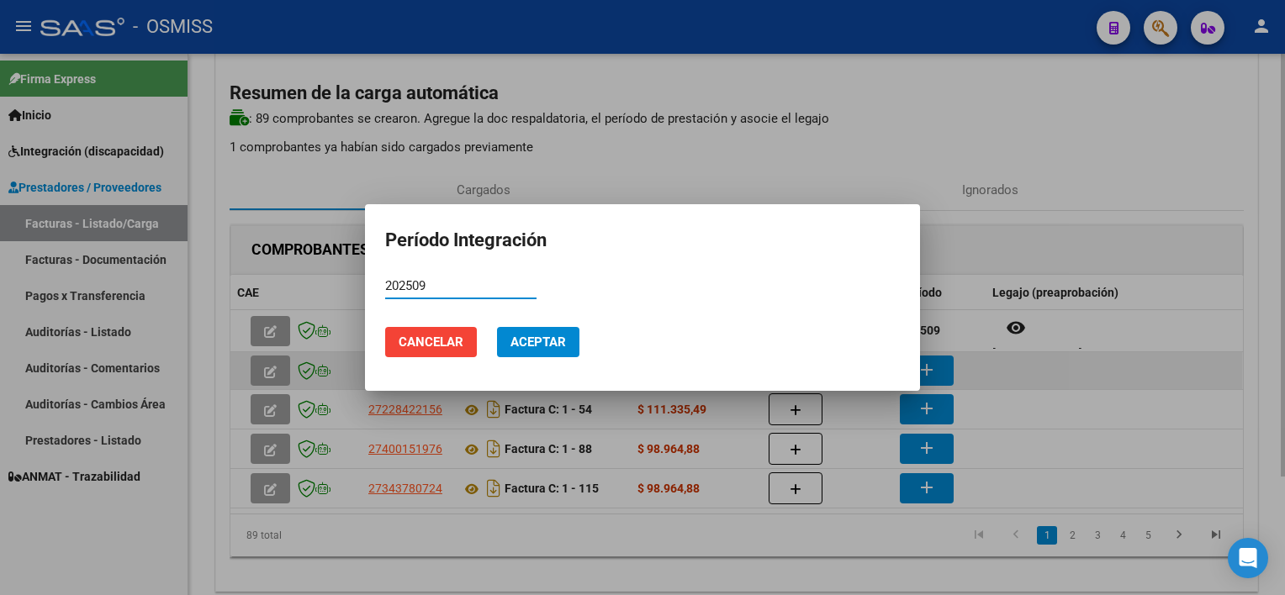
type input "202509"
click at [497, 327] on button "Aceptar" at bounding box center [538, 342] width 82 height 30
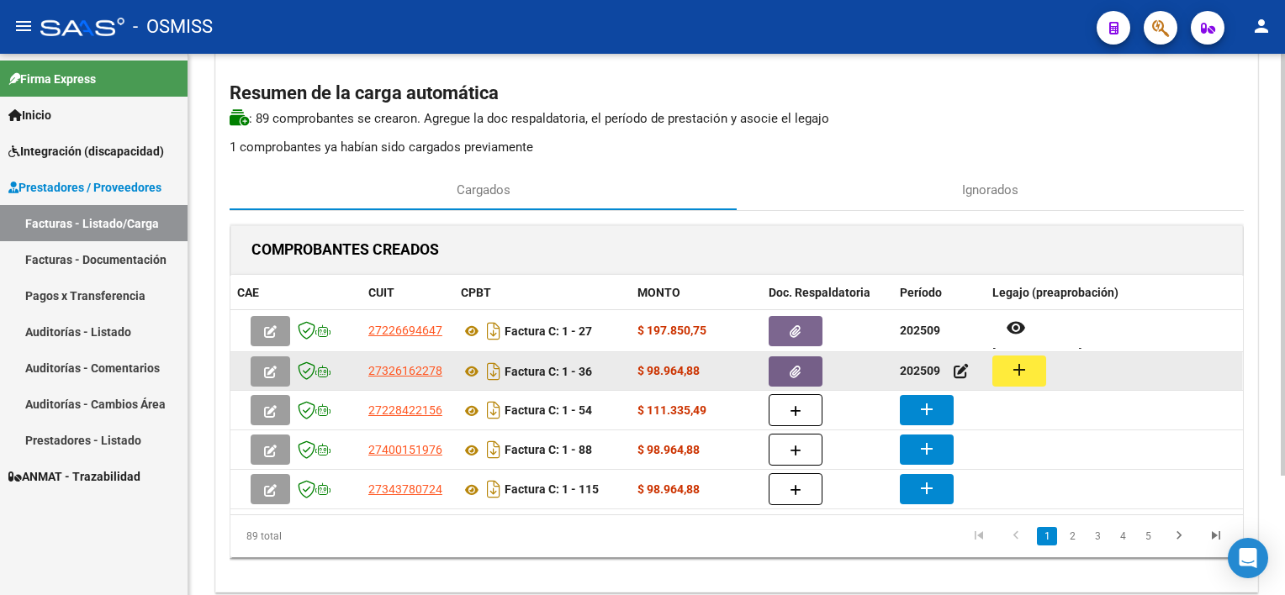
click at [1026, 370] on mat-icon "add" at bounding box center [1019, 370] width 20 height 20
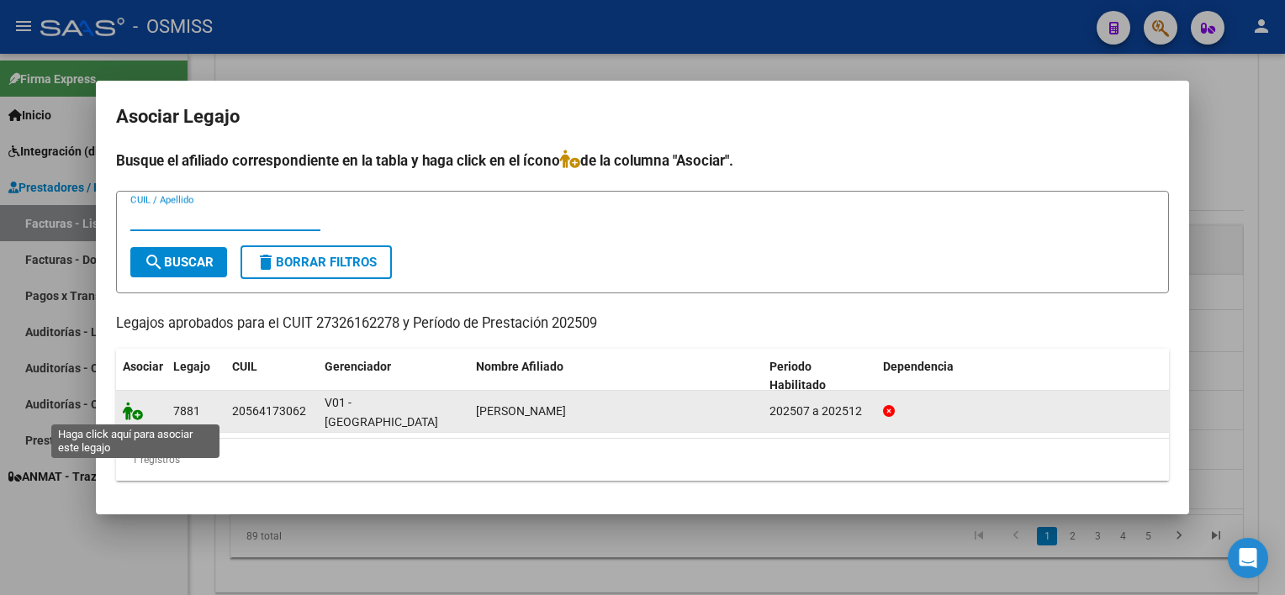
click at [131, 418] on icon at bounding box center [133, 411] width 20 height 19
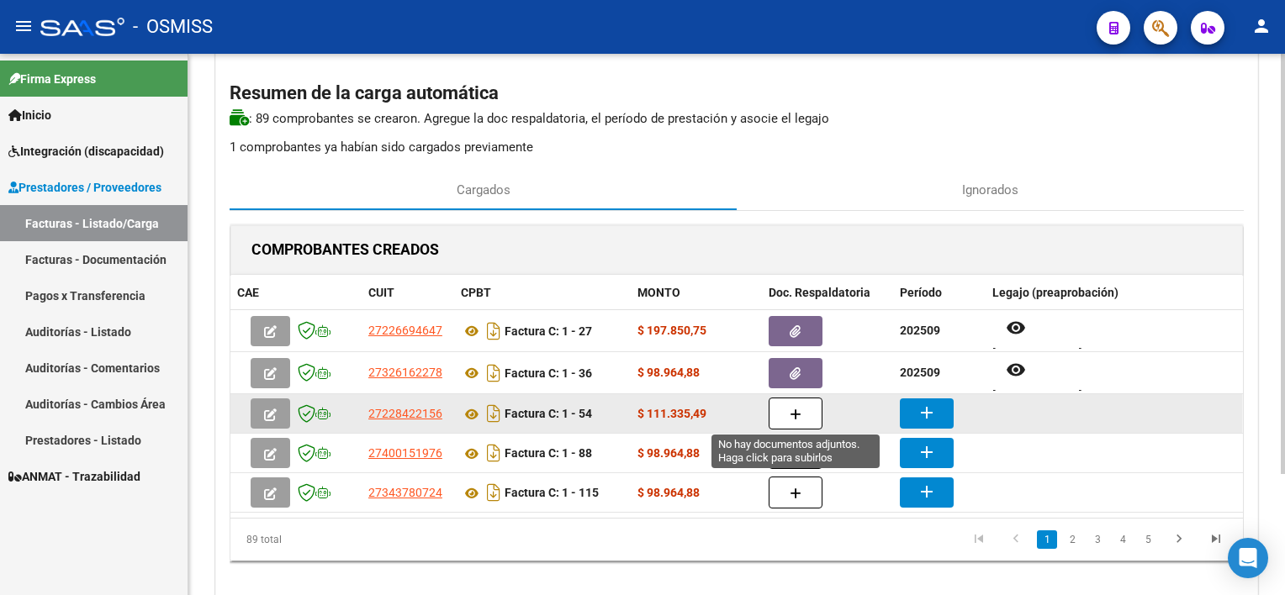
click at [780, 408] on button "button" at bounding box center [796, 414] width 54 height 32
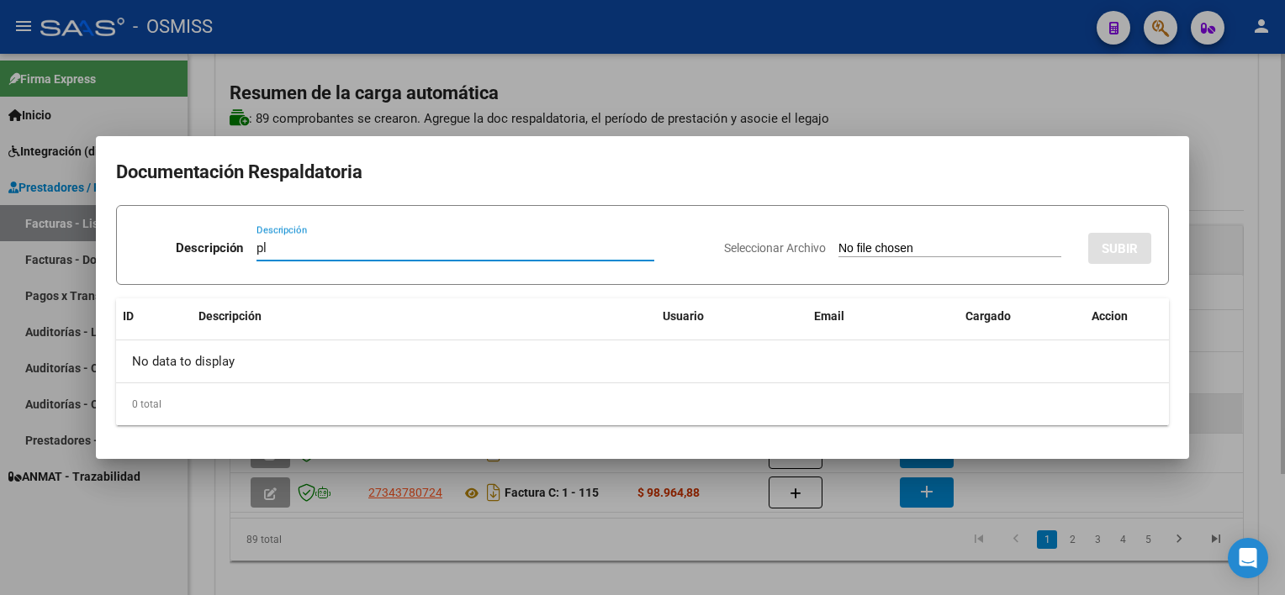
type input "pl"
click at [839, 241] on input "Seleccionar Archivo" at bounding box center [950, 249] width 223 height 16
type input "C:\fakepath\PL 1-54 ROMAN N PSICOP 09.jpg"
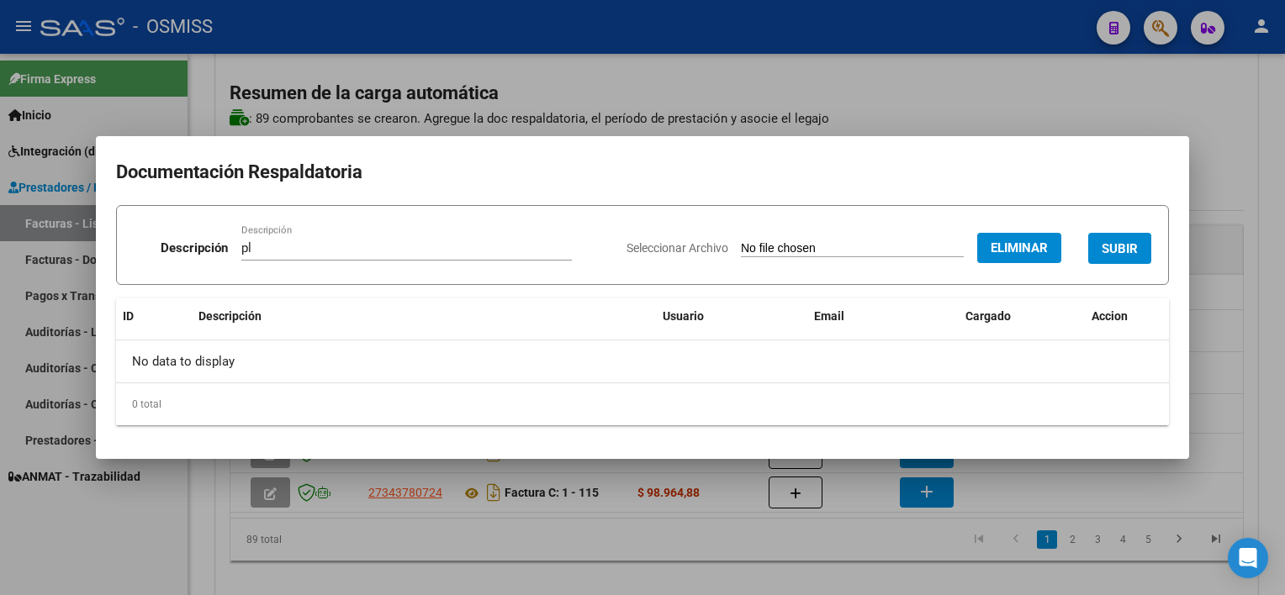
click at [1130, 252] on span "SUBIR" at bounding box center [1120, 248] width 36 height 15
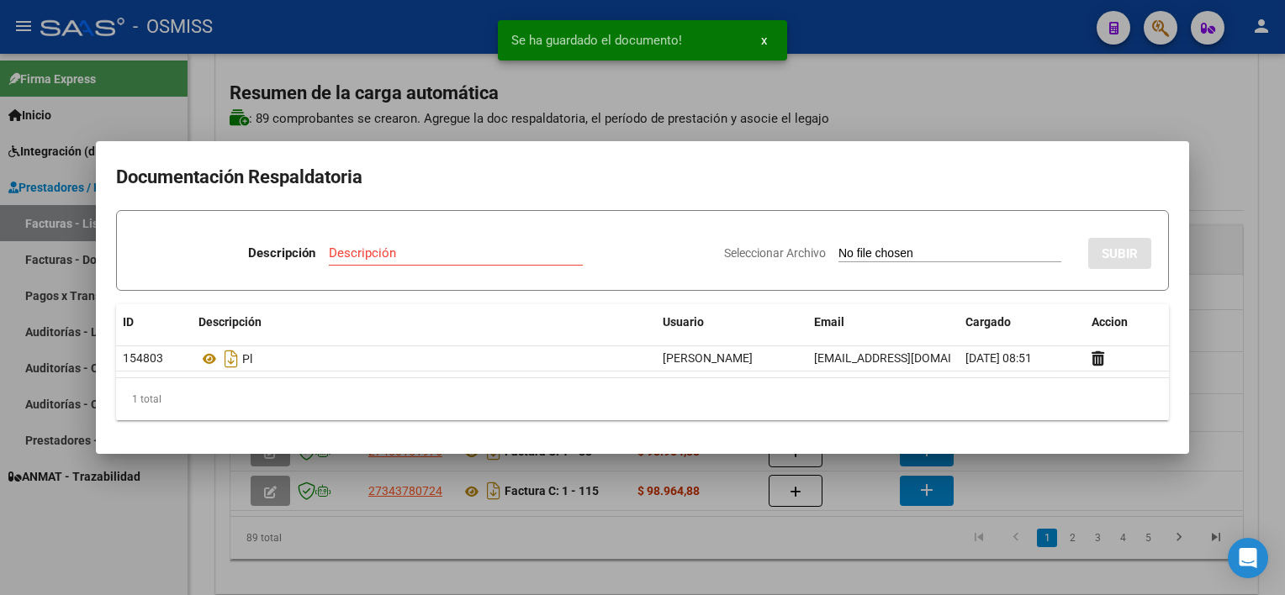
click at [838, 534] on div at bounding box center [642, 297] width 1285 height 595
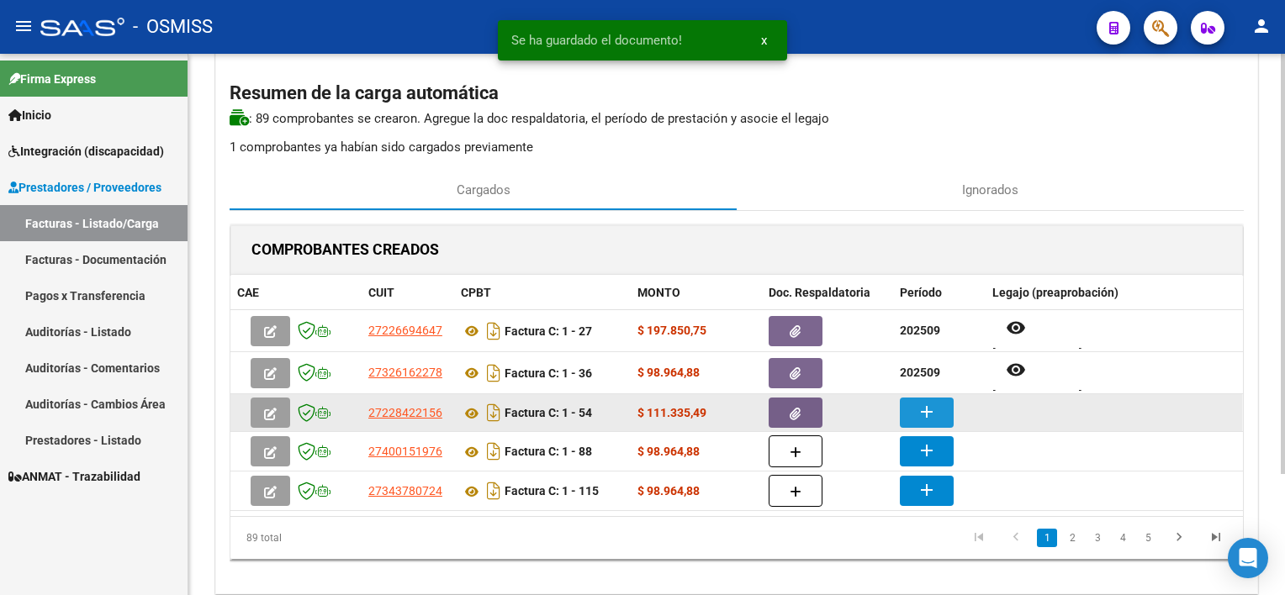
click at [907, 410] on button "add" at bounding box center [927, 413] width 54 height 30
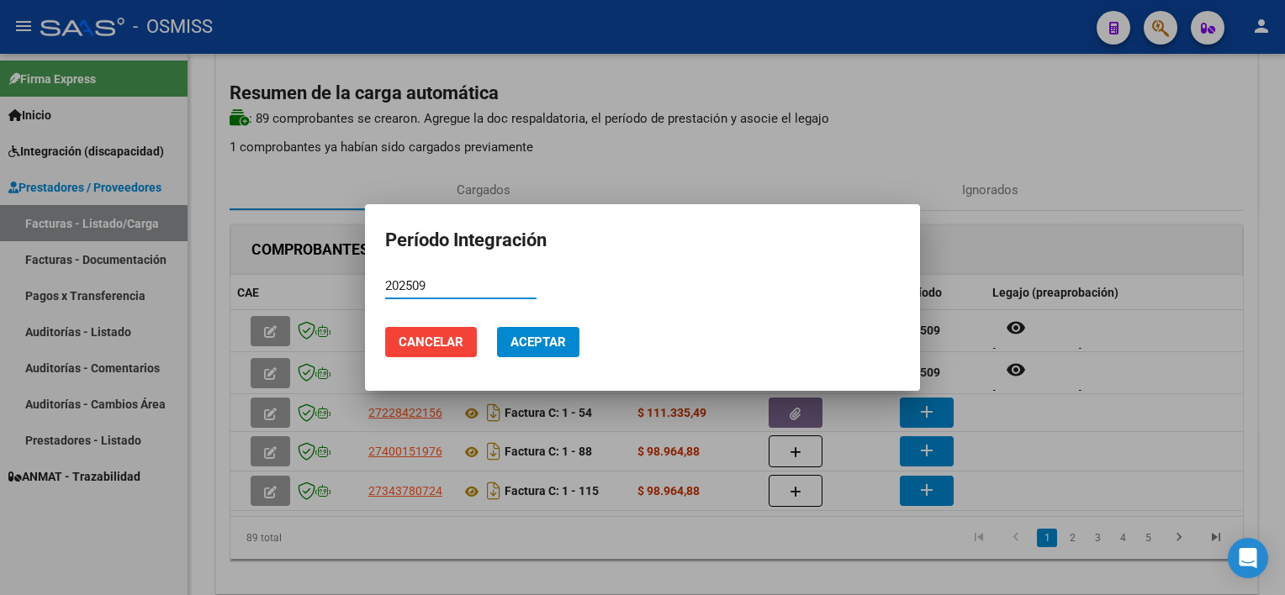
type input "202509"
click at [540, 341] on span "Aceptar" at bounding box center [539, 342] width 56 height 15
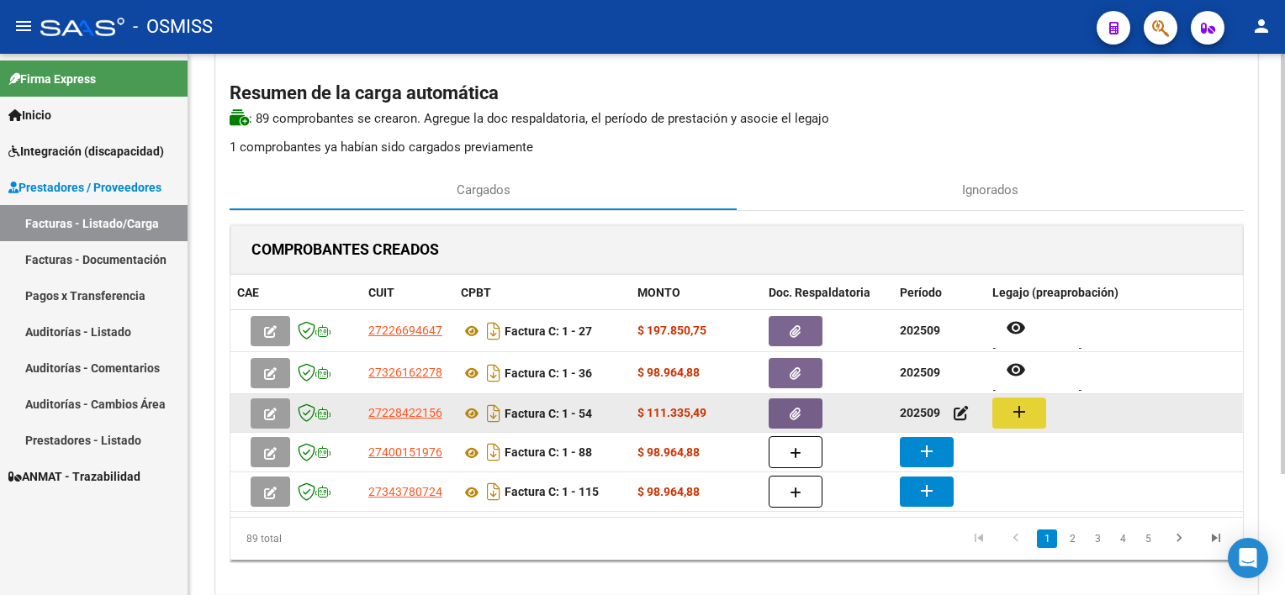
click at [1018, 417] on mat-icon "add" at bounding box center [1019, 412] width 20 height 20
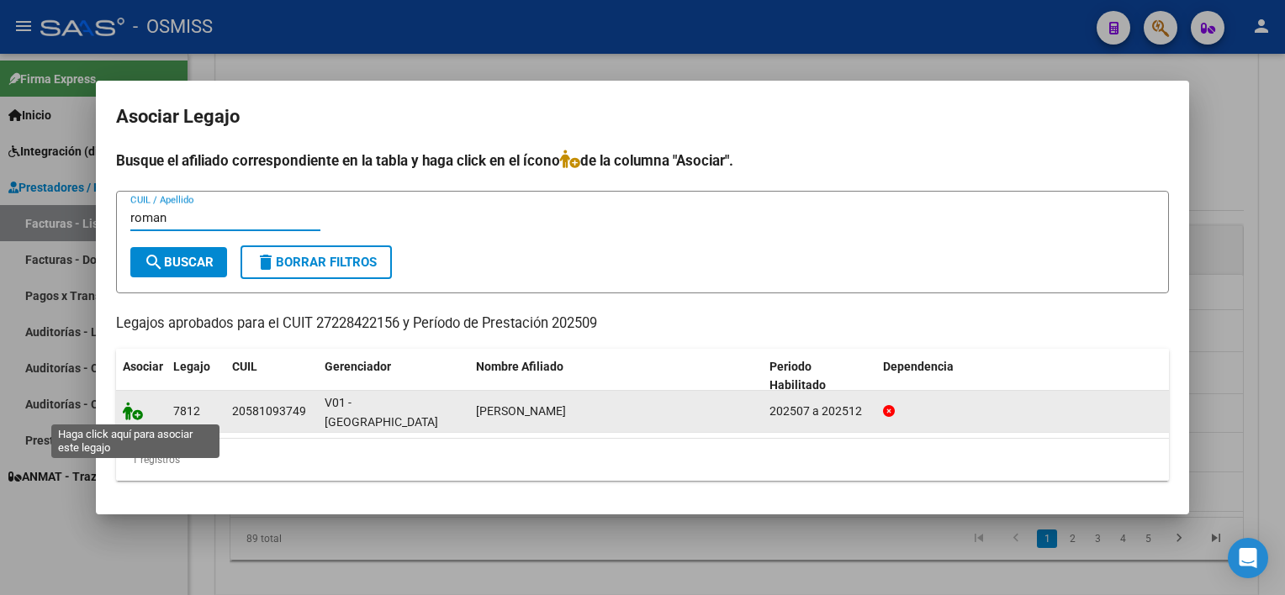
type input "roman"
click at [124, 416] on icon at bounding box center [133, 411] width 20 height 19
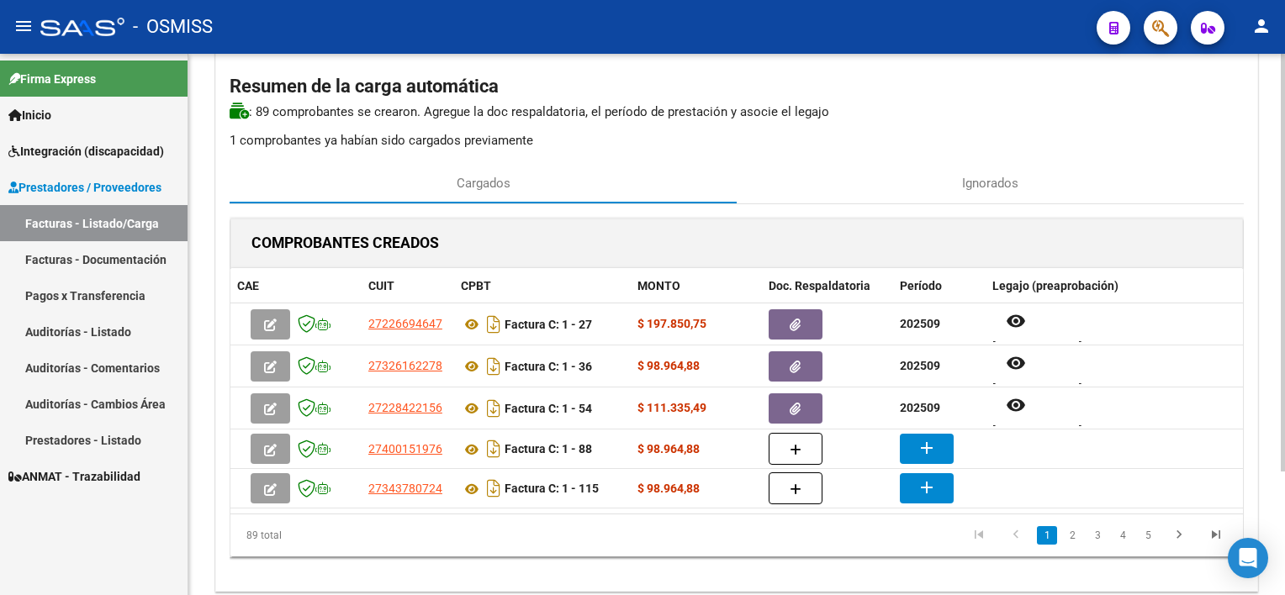
scroll to position [111, 0]
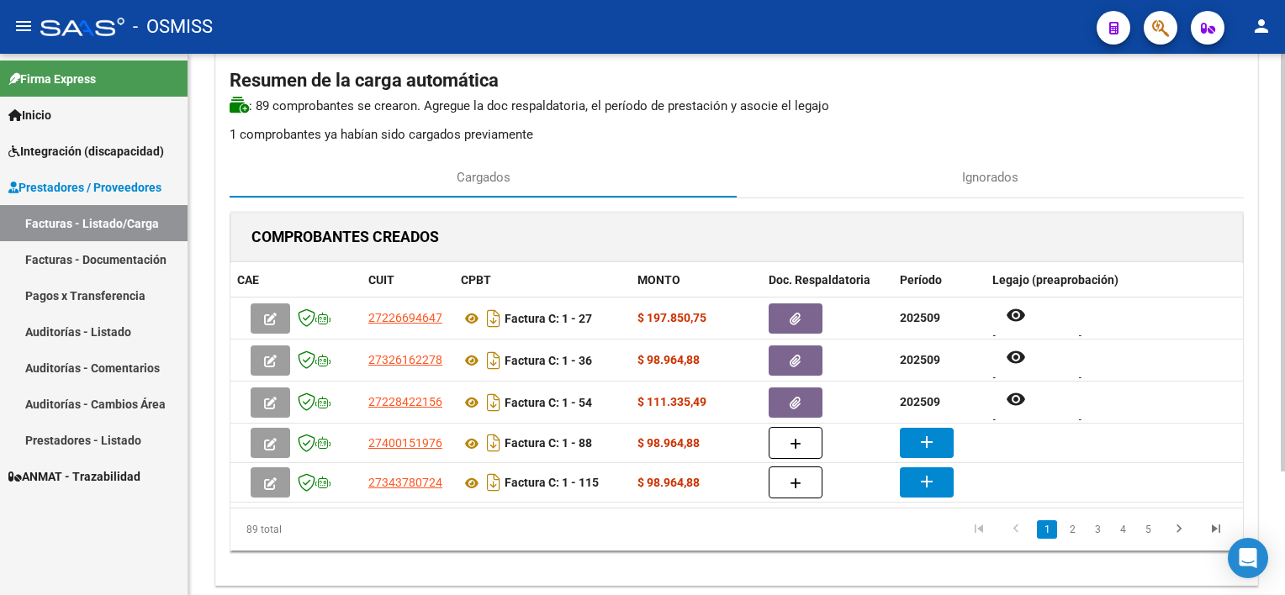
click at [1283, 360] on div at bounding box center [1283, 347] width 4 height 418
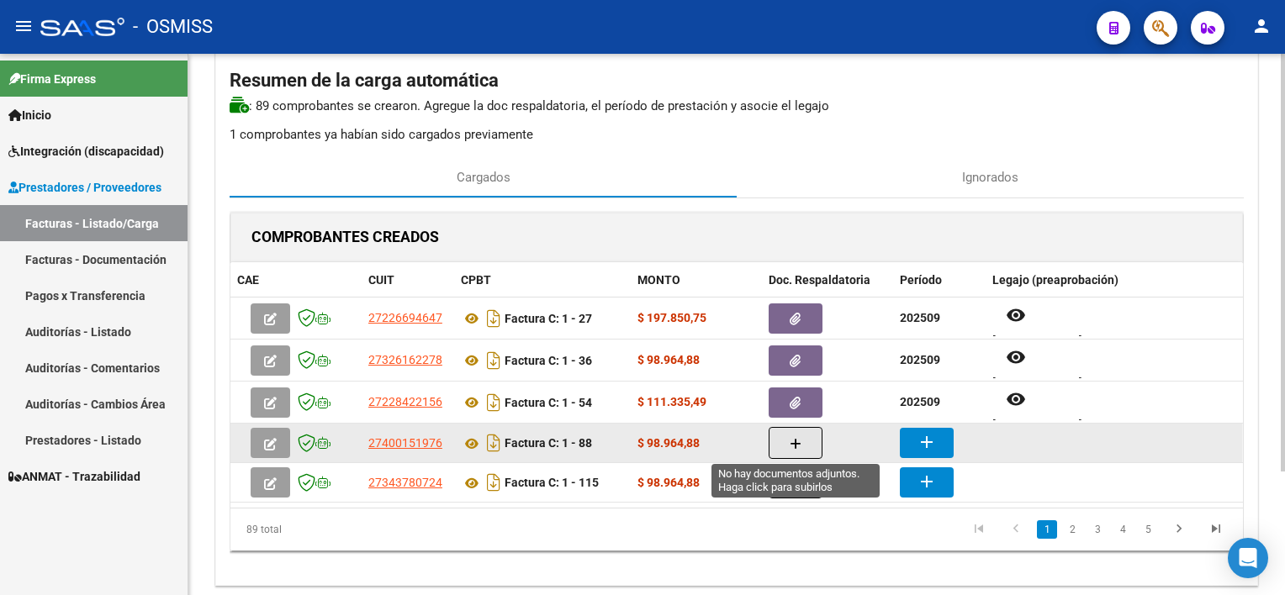
click at [797, 443] on icon "button" at bounding box center [796, 444] width 12 height 13
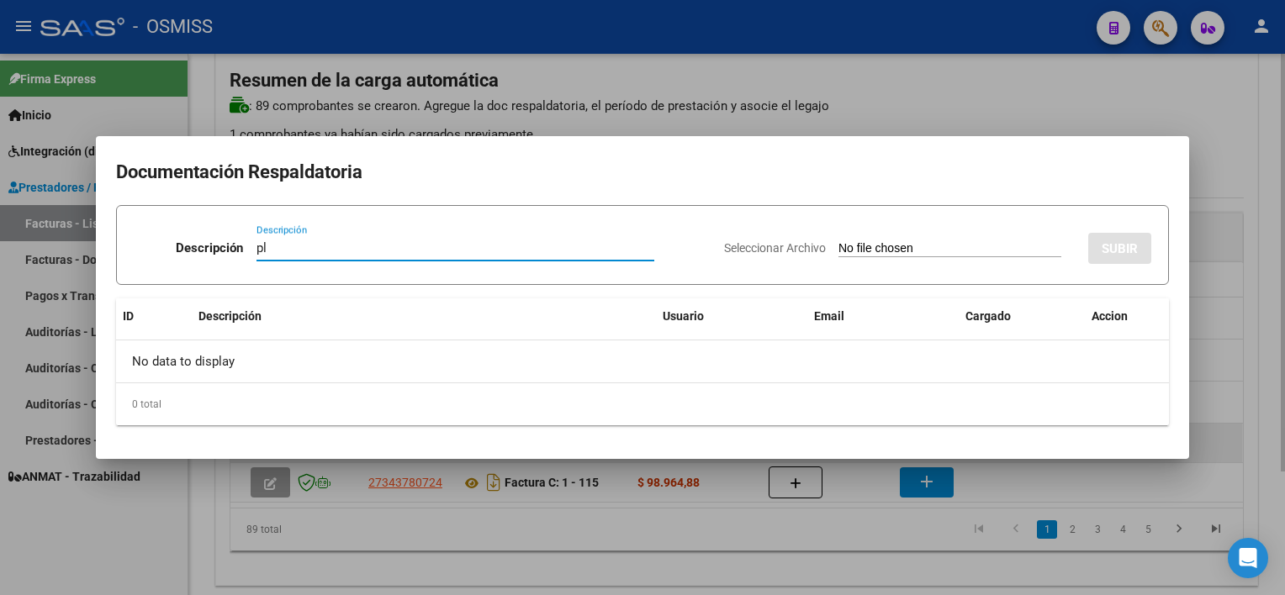
type input "pl"
click at [839, 241] on input "Seleccionar Archivo" at bounding box center [950, 249] width 223 height 16
type input "C:\fakepath\PL 1-88 SANCHEZ N PSP 08.pdf"
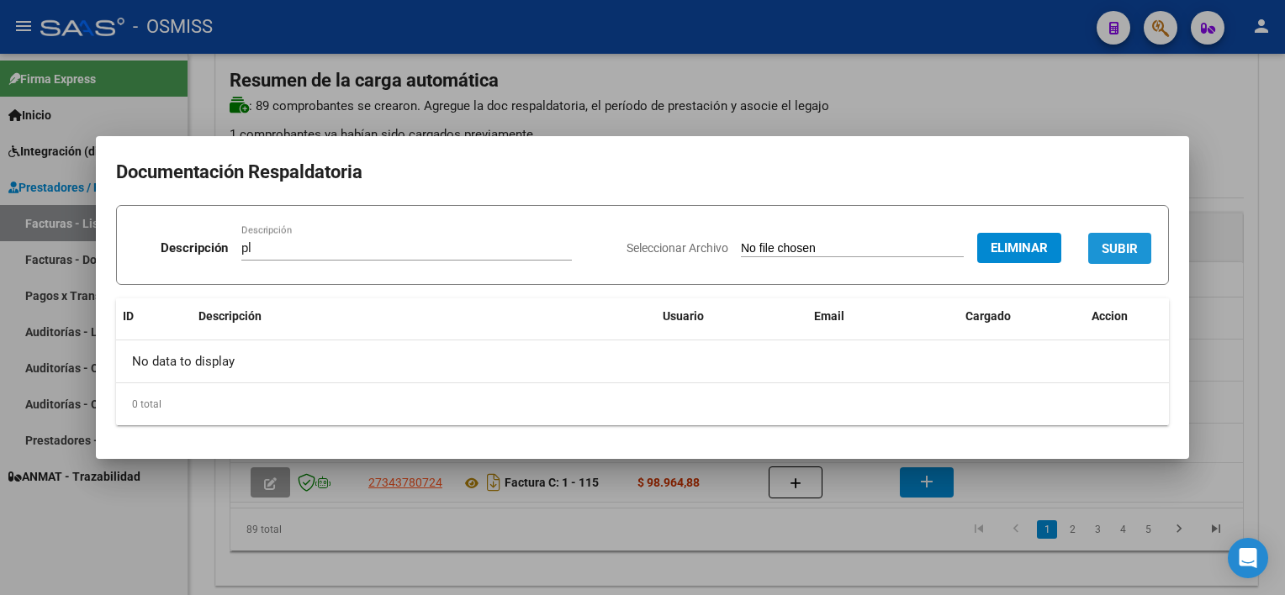
click at [1127, 241] on span "SUBIR" at bounding box center [1120, 248] width 36 height 15
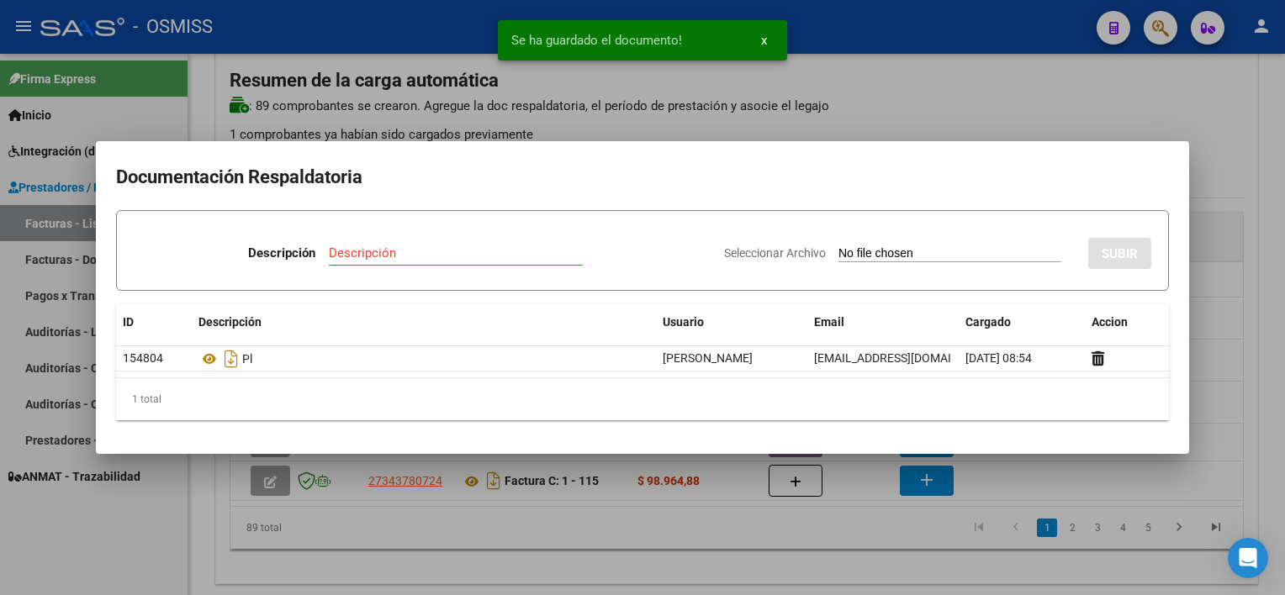
click at [849, 549] on div at bounding box center [642, 297] width 1285 height 595
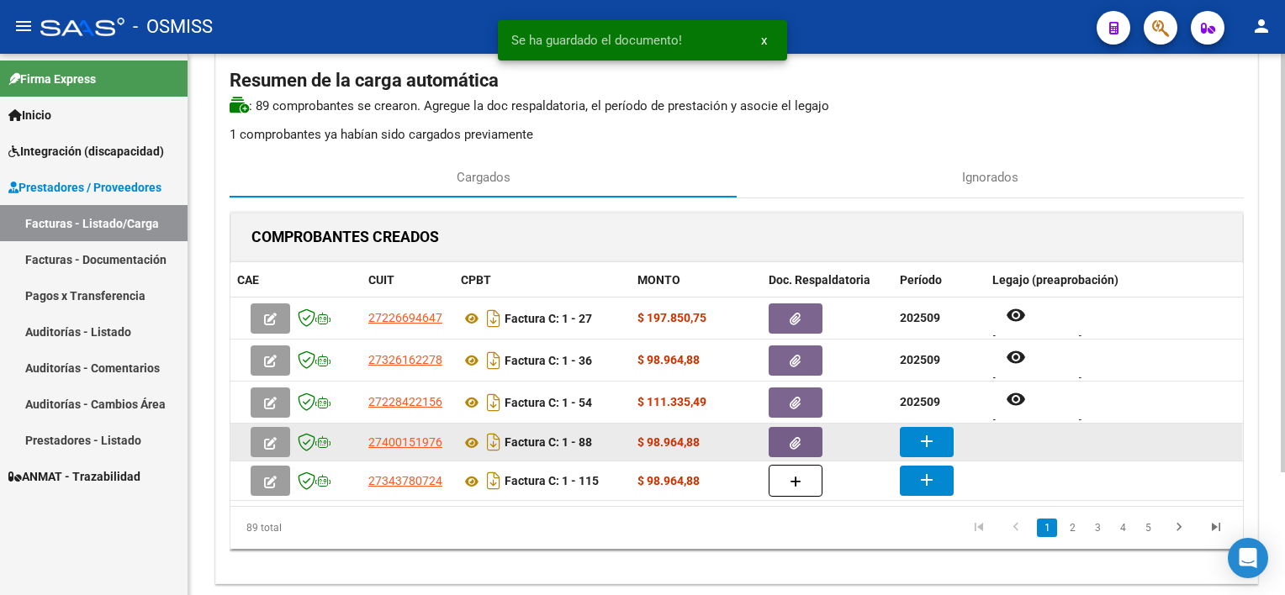
click at [912, 440] on button "add" at bounding box center [927, 442] width 54 height 30
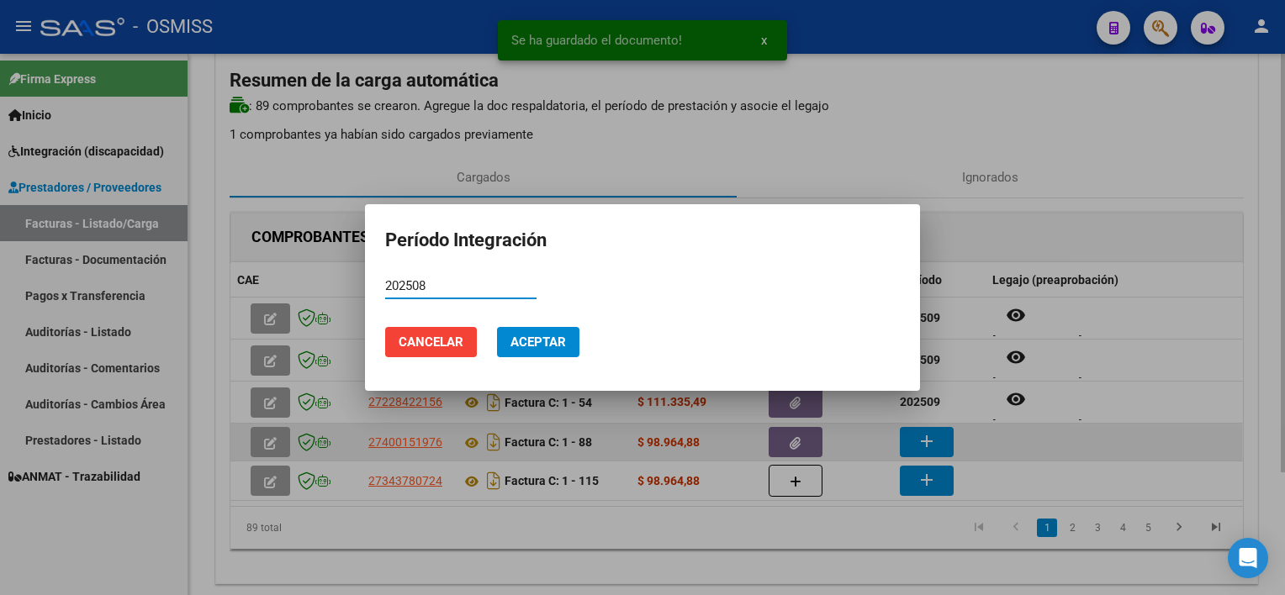
type input "202508"
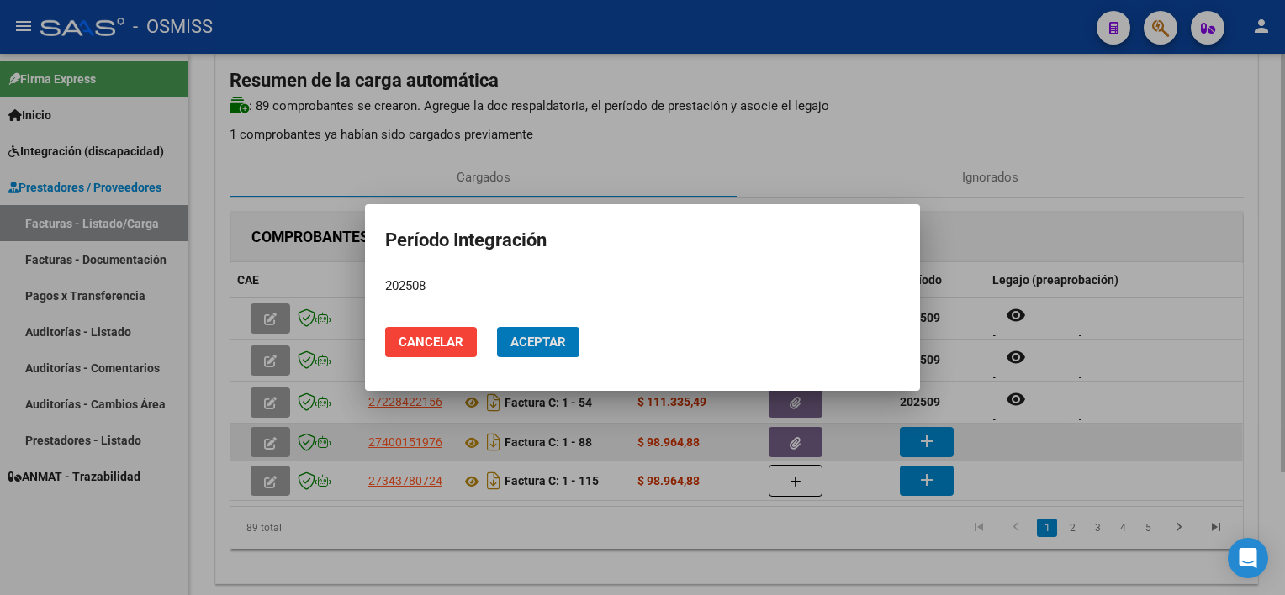
click at [497, 327] on button "Aceptar" at bounding box center [538, 342] width 82 height 30
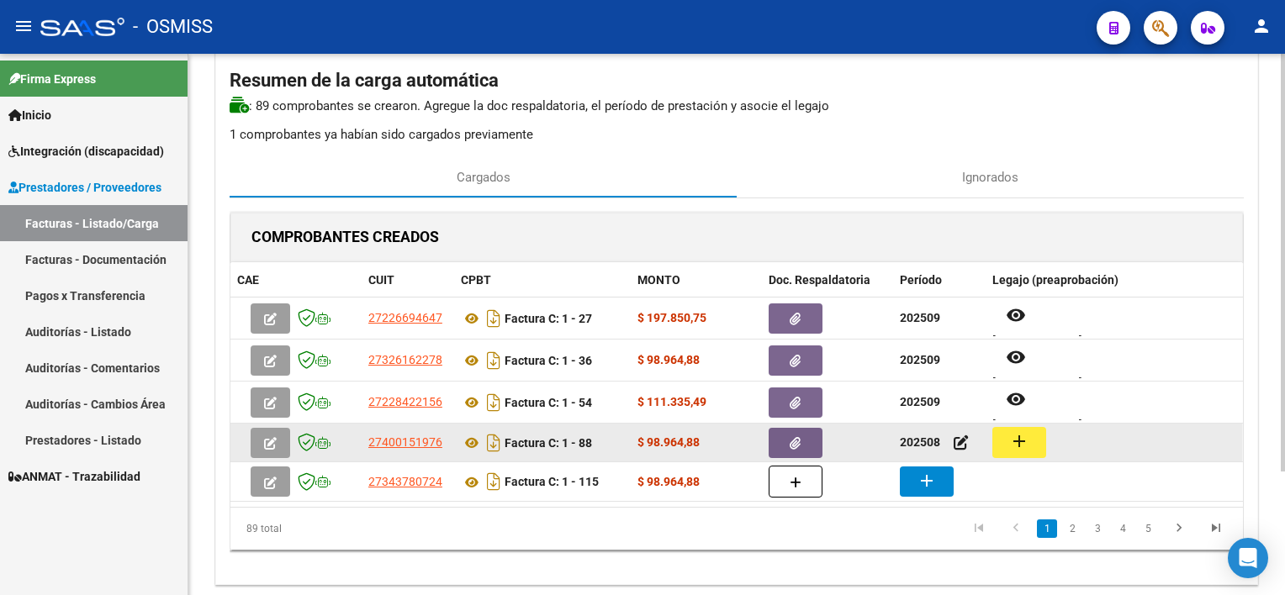
click at [1017, 431] on mat-icon "add" at bounding box center [1019, 441] width 20 height 20
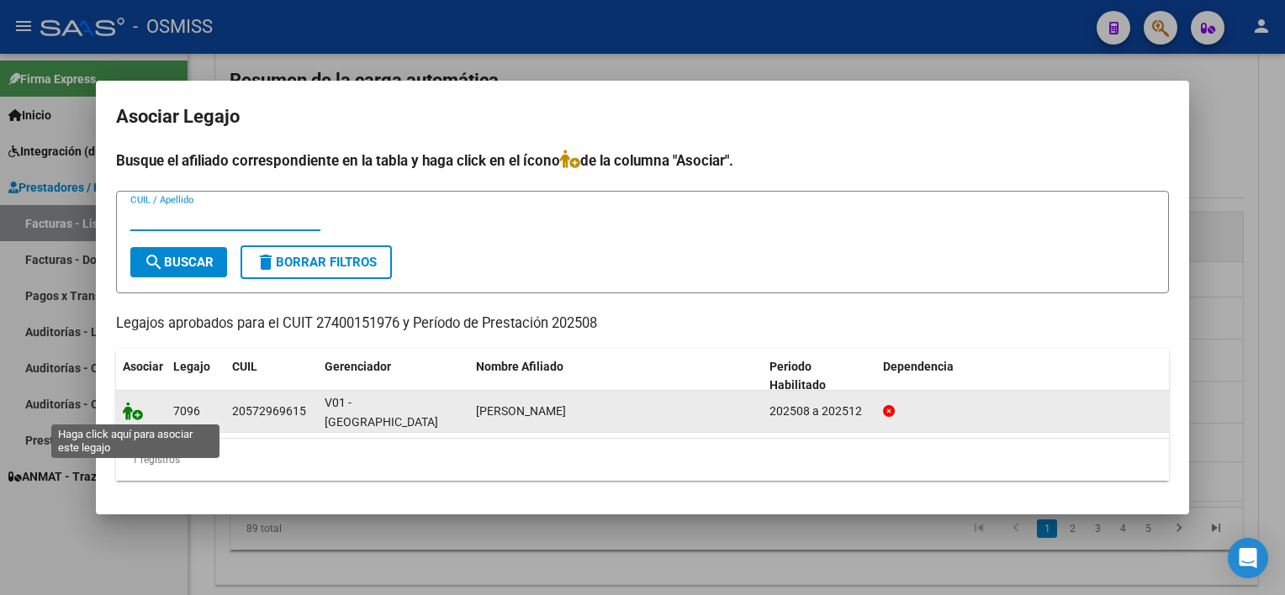
click at [134, 407] on icon at bounding box center [133, 411] width 20 height 19
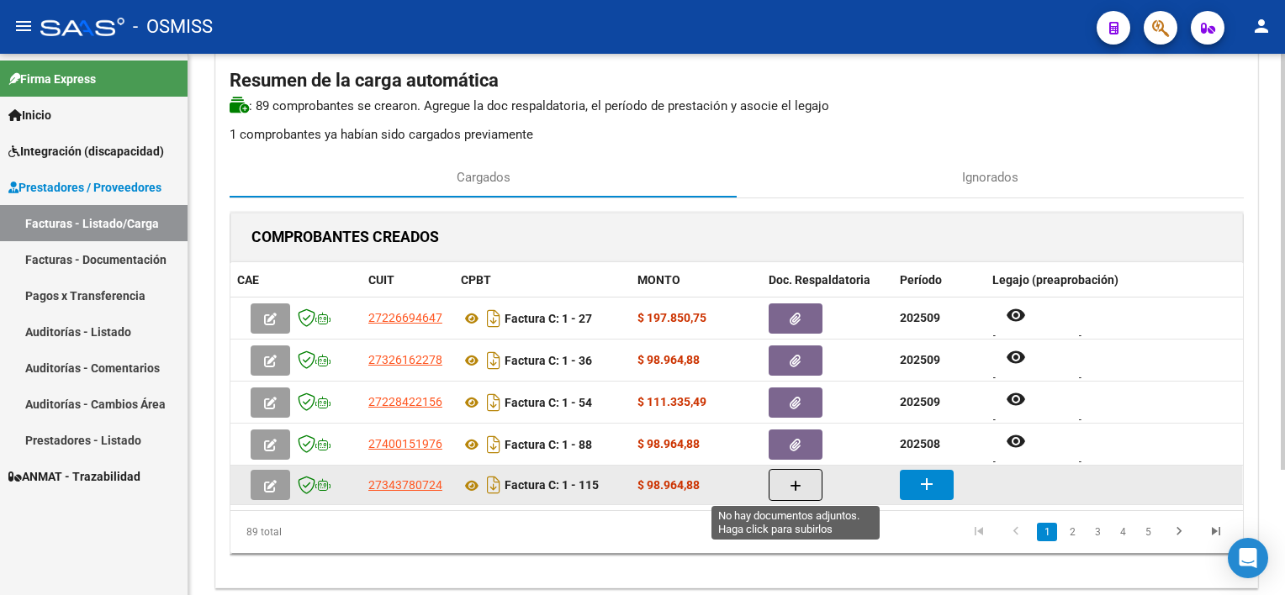
click at [781, 480] on button "button" at bounding box center [796, 485] width 54 height 32
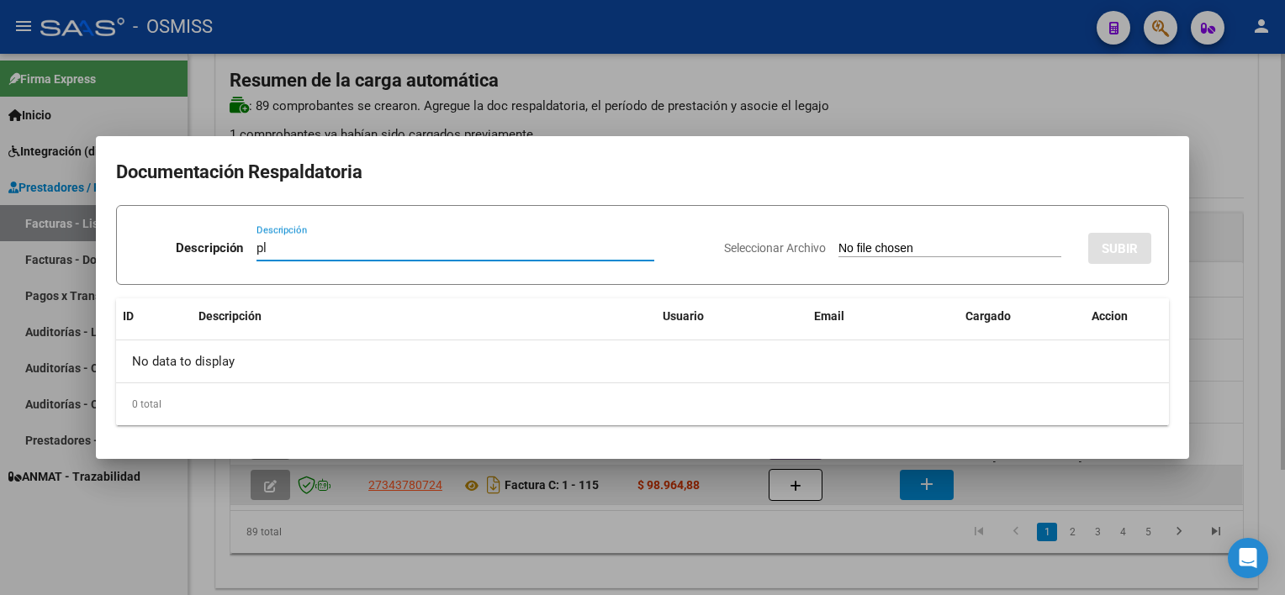
type input "pl"
click at [839, 241] on input "Seleccionar Archivo" at bounding box center [950, 249] width 223 height 16
type input "C:\fakepath\PL 1-115 OCAMPO V PSP 09.pdf"
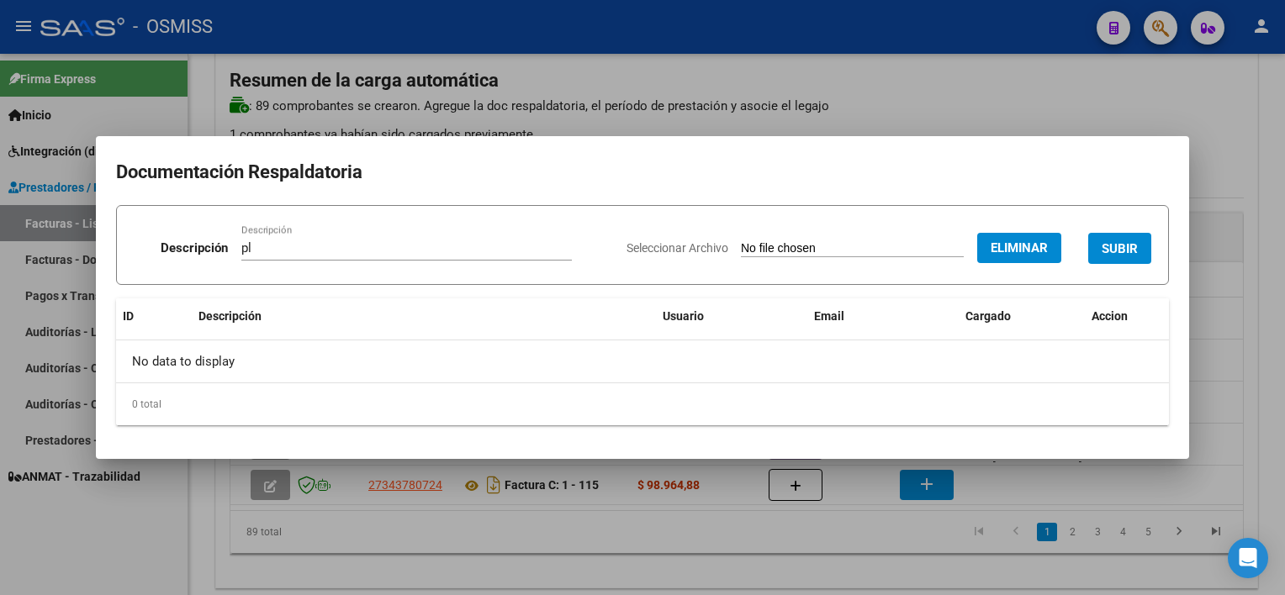
click at [1104, 238] on button "SUBIR" at bounding box center [1119, 248] width 63 height 31
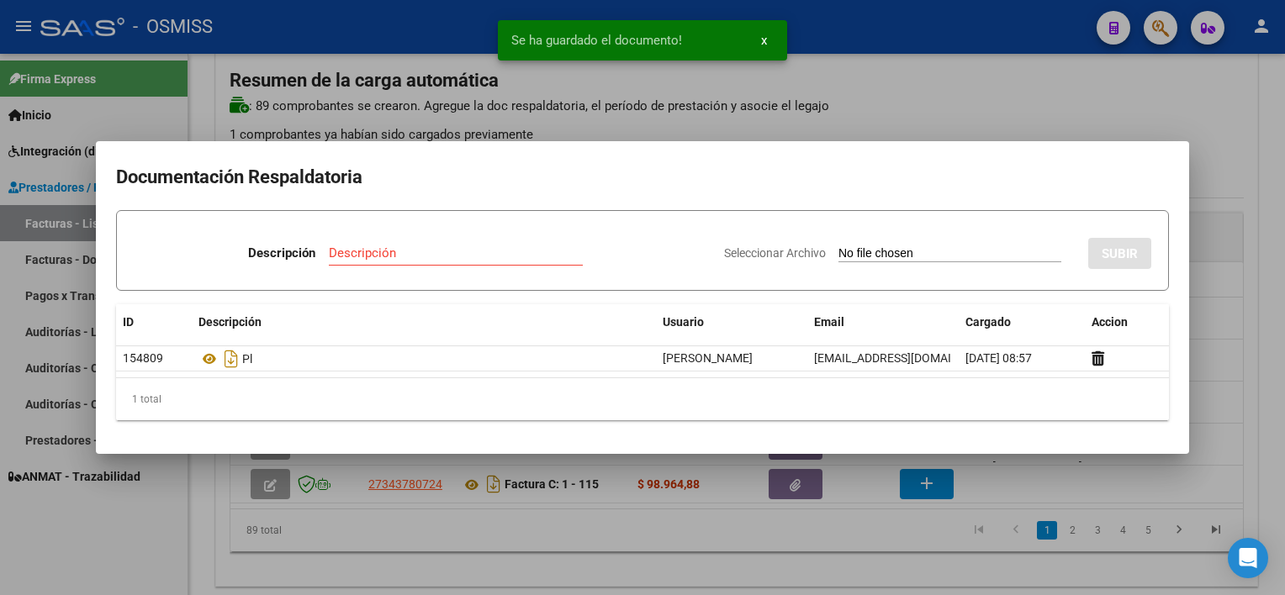
click at [801, 543] on div at bounding box center [642, 297] width 1285 height 595
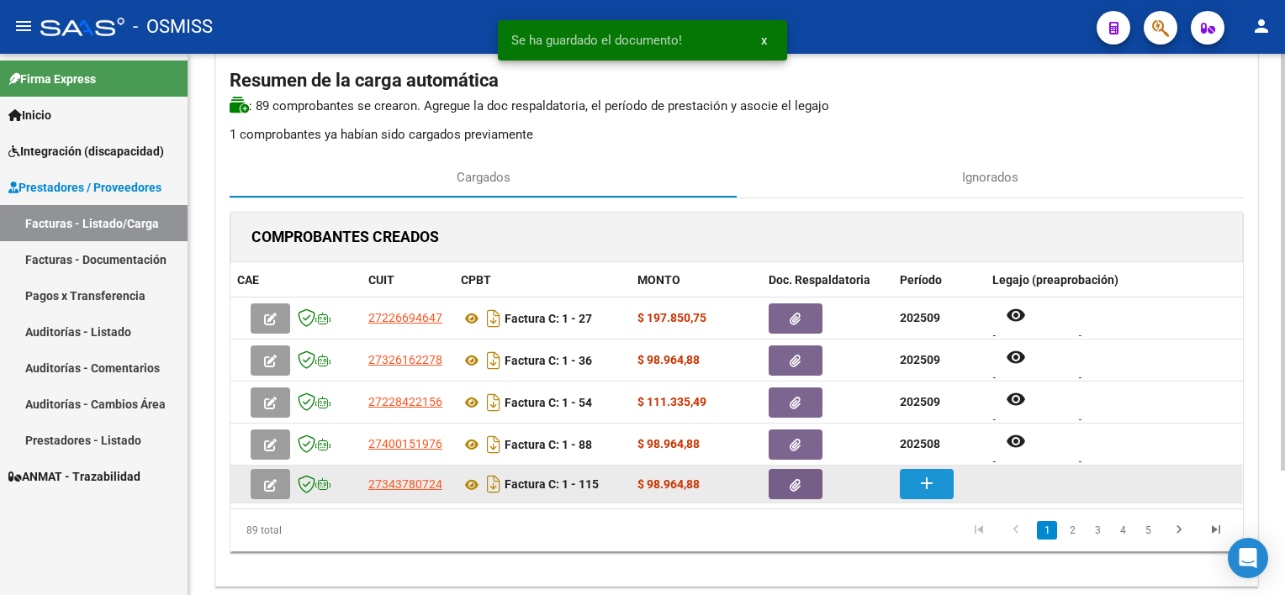
click at [924, 489] on mat-icon "add" at bounding box center [927, 484] width 20 height 20
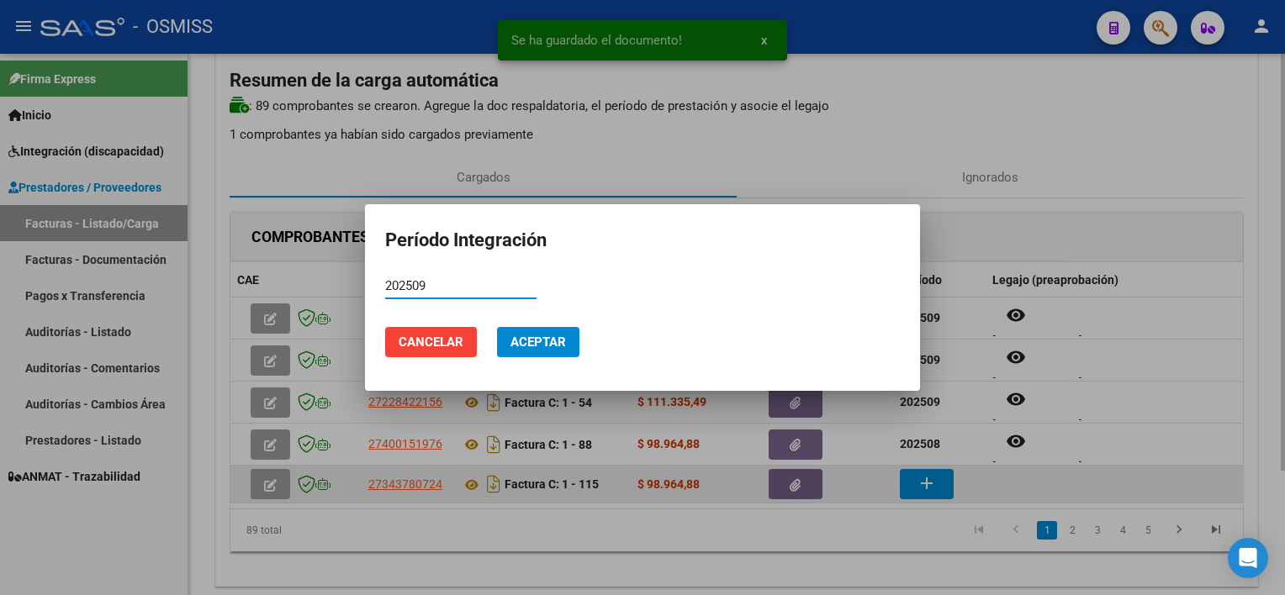
type input "202509"
click at [497, 327] on button "Aceptar" at bounding box center [538, 342] width 82 height 30
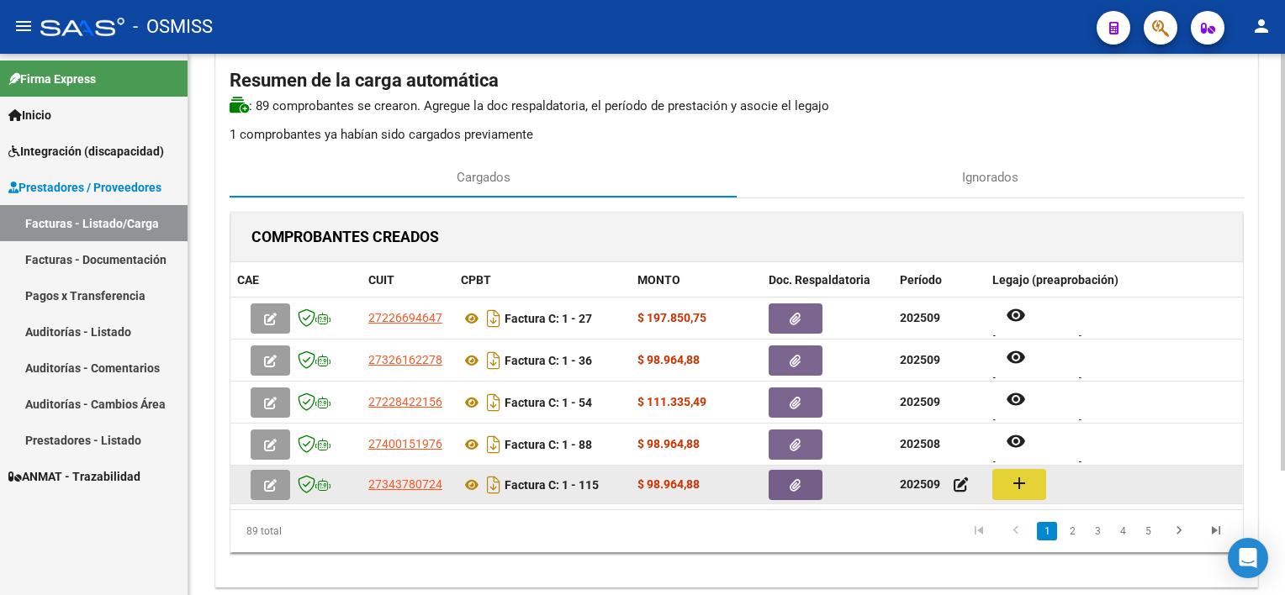
click at [1041, 491] on button "add" at bounding box center [1019, 484] width 54 height 31
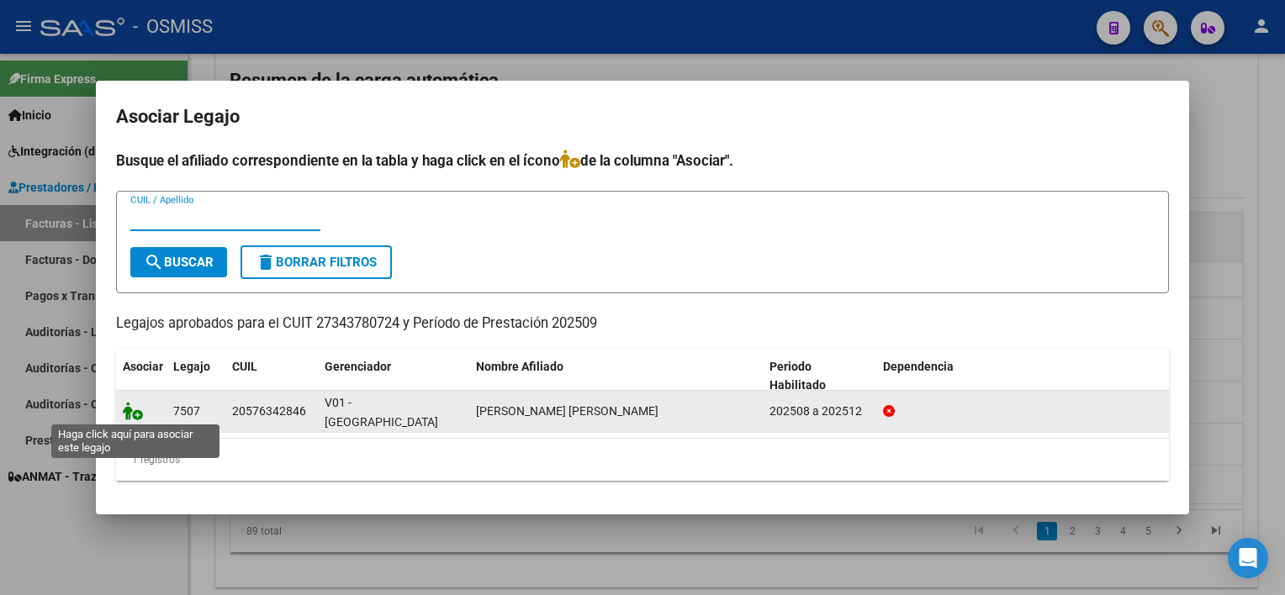
click at [128, 410] on icon at bounding box center [133, 411] width 20 height 19
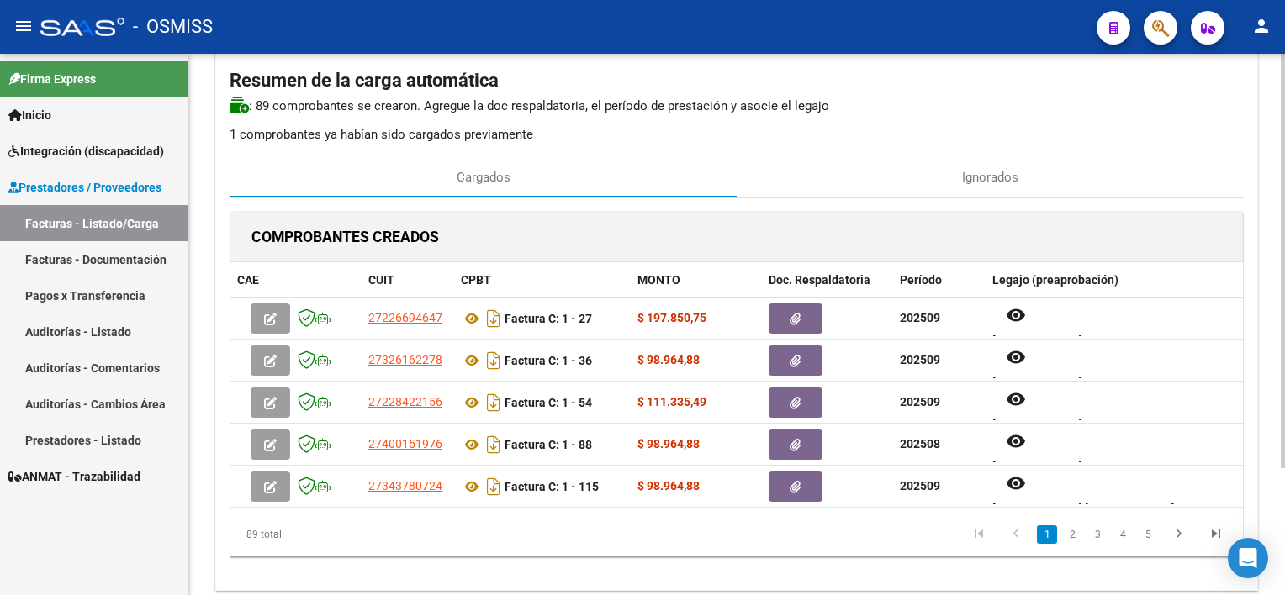
scroll to position [166, 0]
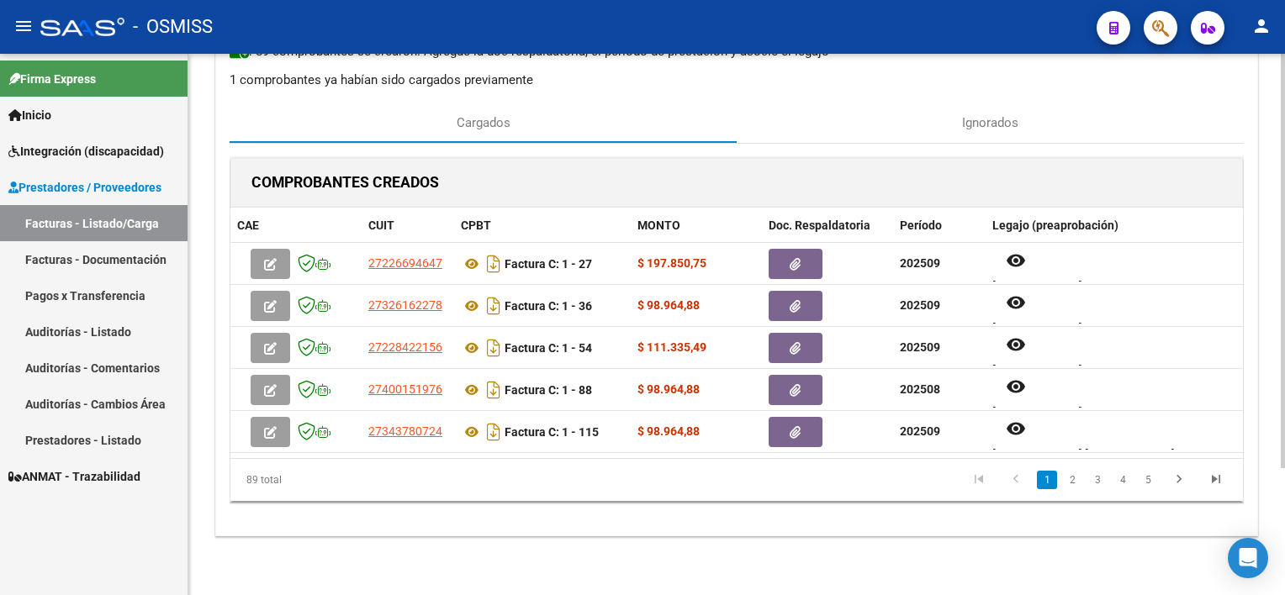
click at [1284, 513] on html "menu - OSMISS person Firma Express Inicio Instructivos Contacto OS Integración …" at bounding box center [642, 297] width 1285 height 595
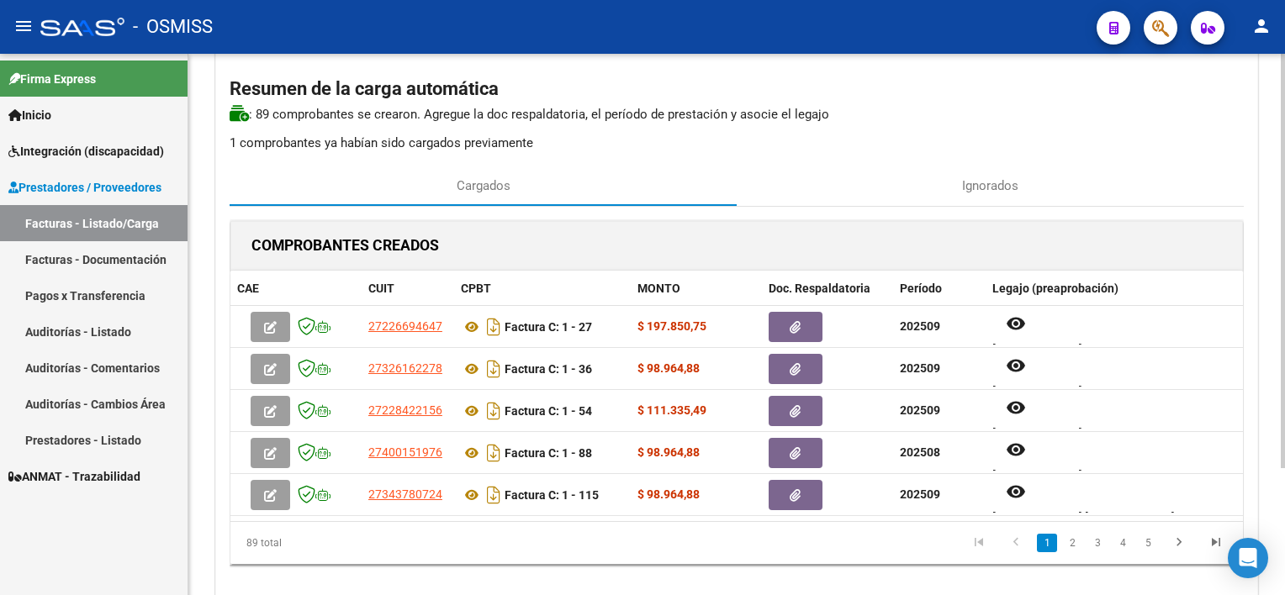
scroll to position [103, 0]
click at [1284, 431] on html "menu - OSMISS person Firma Express Inicio Instructivos Contacto OS Integración …" at bounding box center [642, 297] width 1285 height 595
click at [1072, 545] on link "2" at bounding box center [1072, 542] width 20 height 19
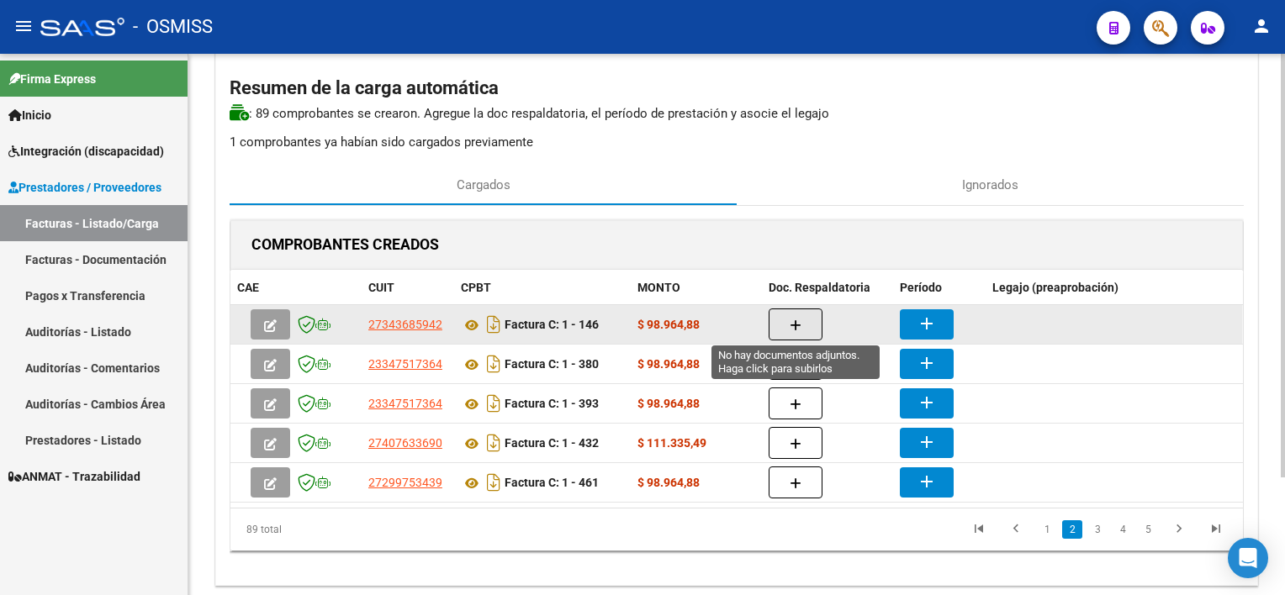
click at [799, 326] on icon "button" at bounding box center [796, 326] width 12 height 13
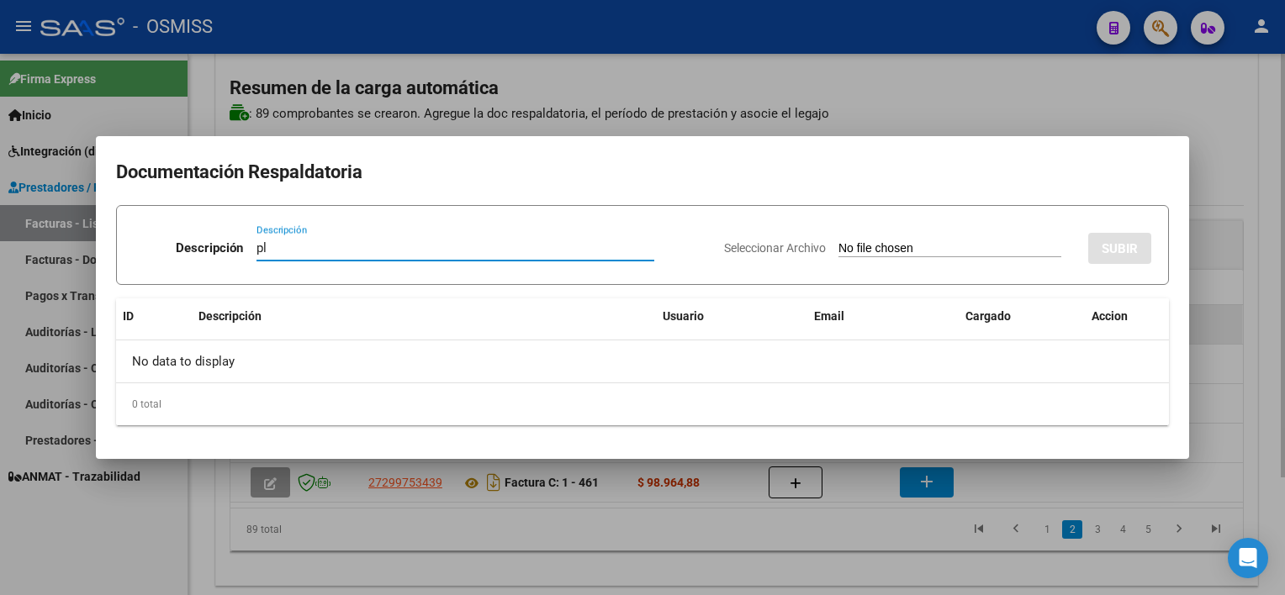
type input "pl"
click at [839, 241] on input "Seleccionar Archivo" at bounding box center [950, 249] width 223 height 16
type input "C:\fakepath\PL 1-146 AGUIRRE N TO 09.pdf"
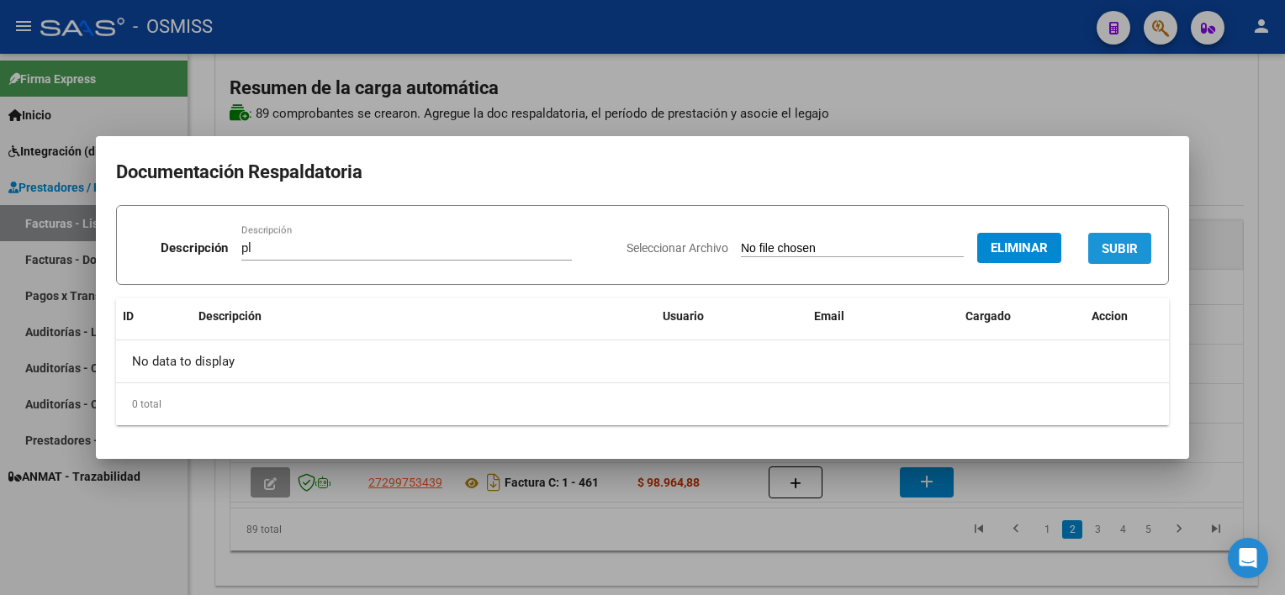
click at [1130, 241] on span "SUBIR" at bounding box center [1120, 248] width 36 height 15
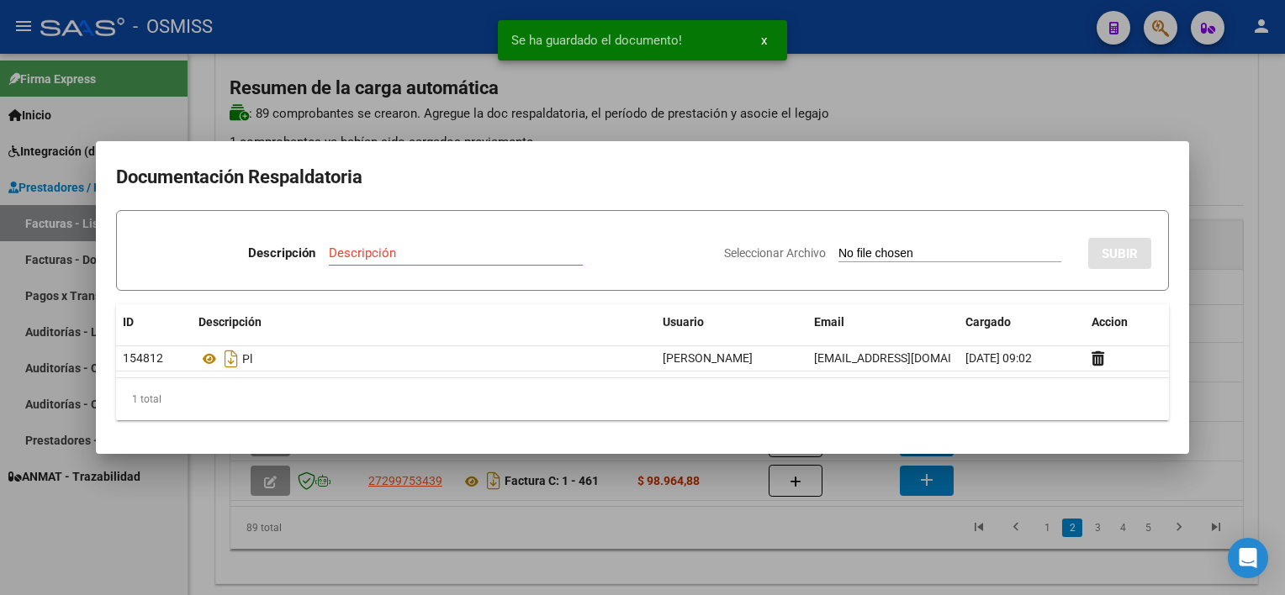
click at [653, 539] on div at bounding box center [642, 297] width 1285 height 595
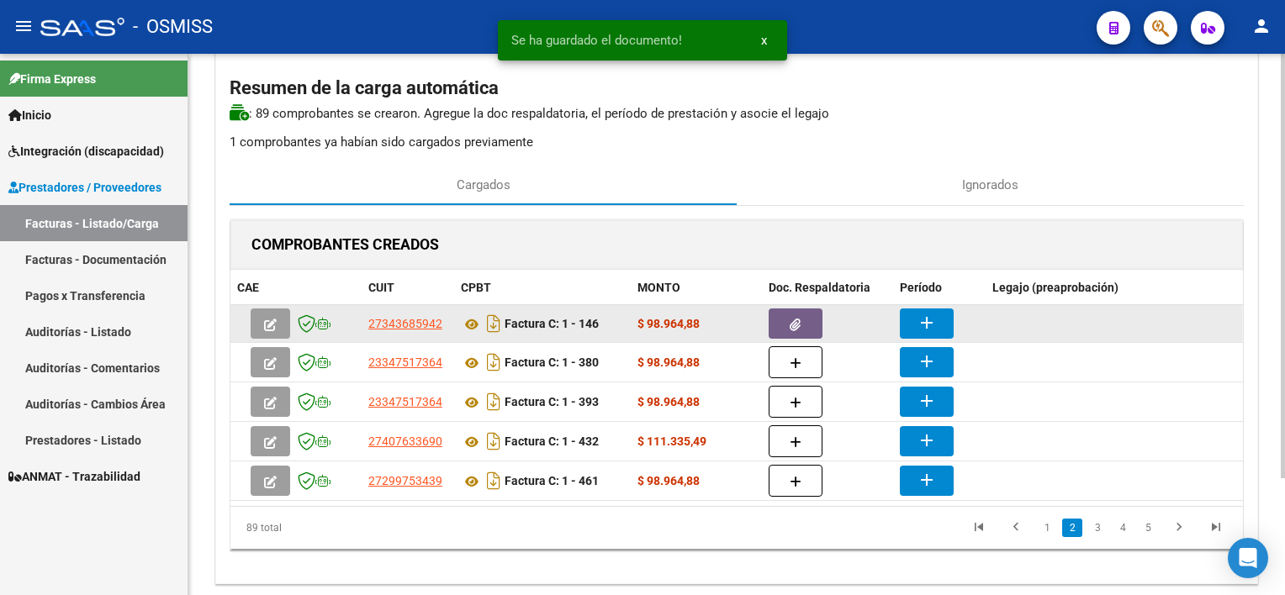
click at [938, 314] on button "add" at bounding box center [927, 324] width 54 height 30
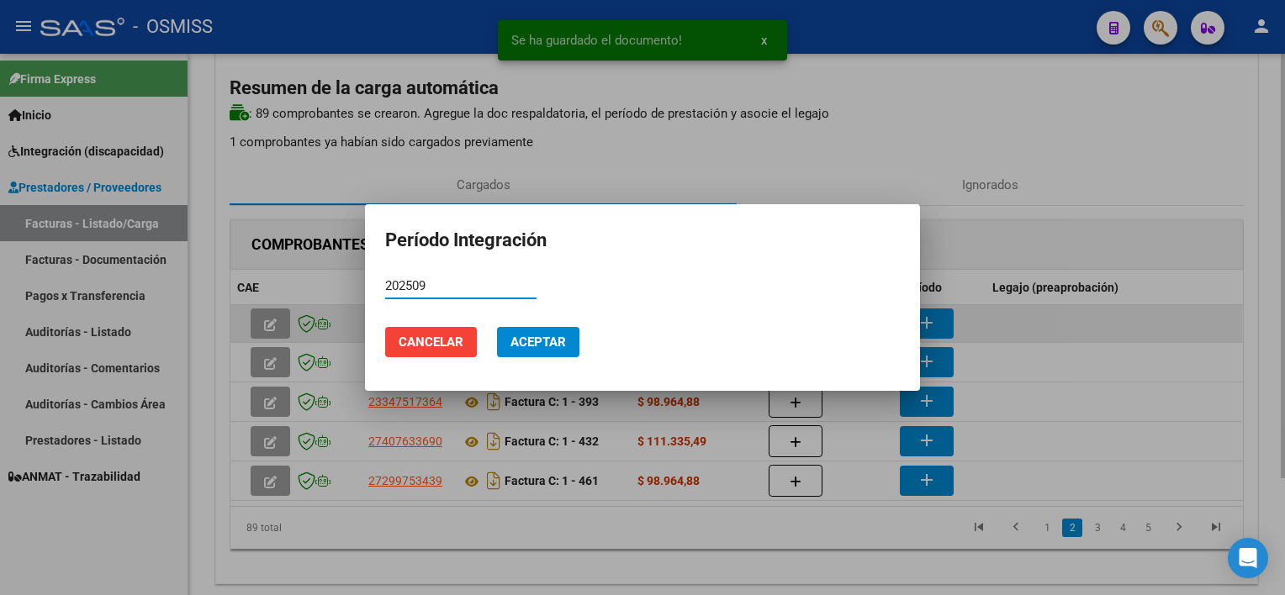
type input "202509"
click at [497, 327] on button "Aceptar" at bounding box center [538, 342] width 82 height 30
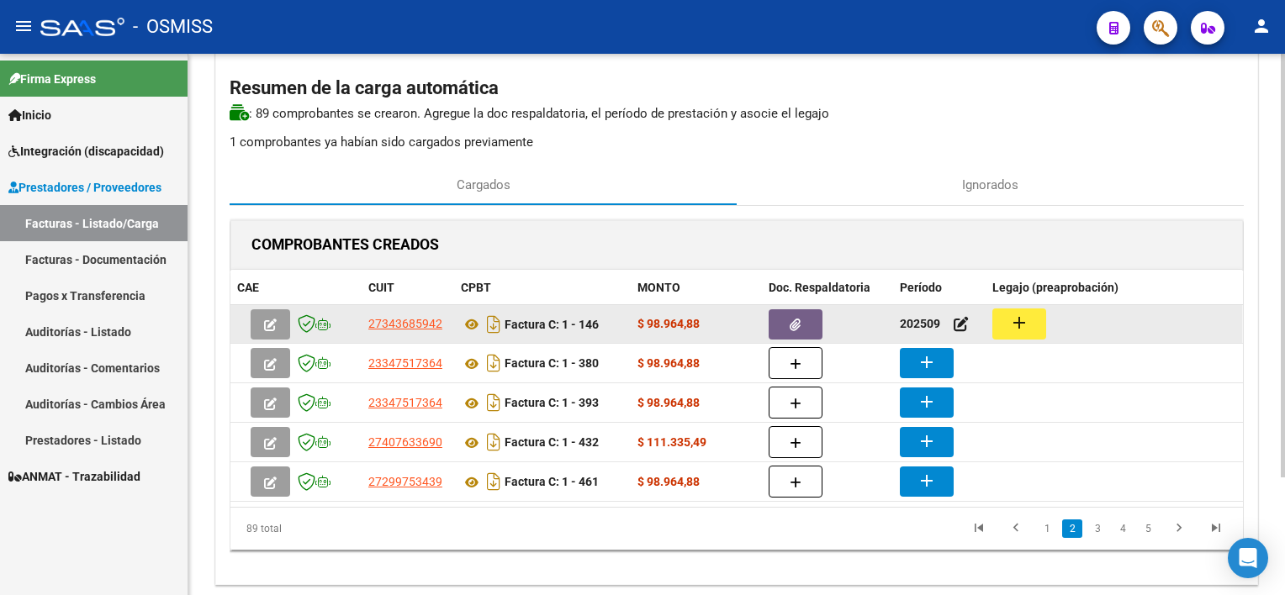
click at [1030, 322] on button "add" at bounding box center [1019, 324] width 54 height 31
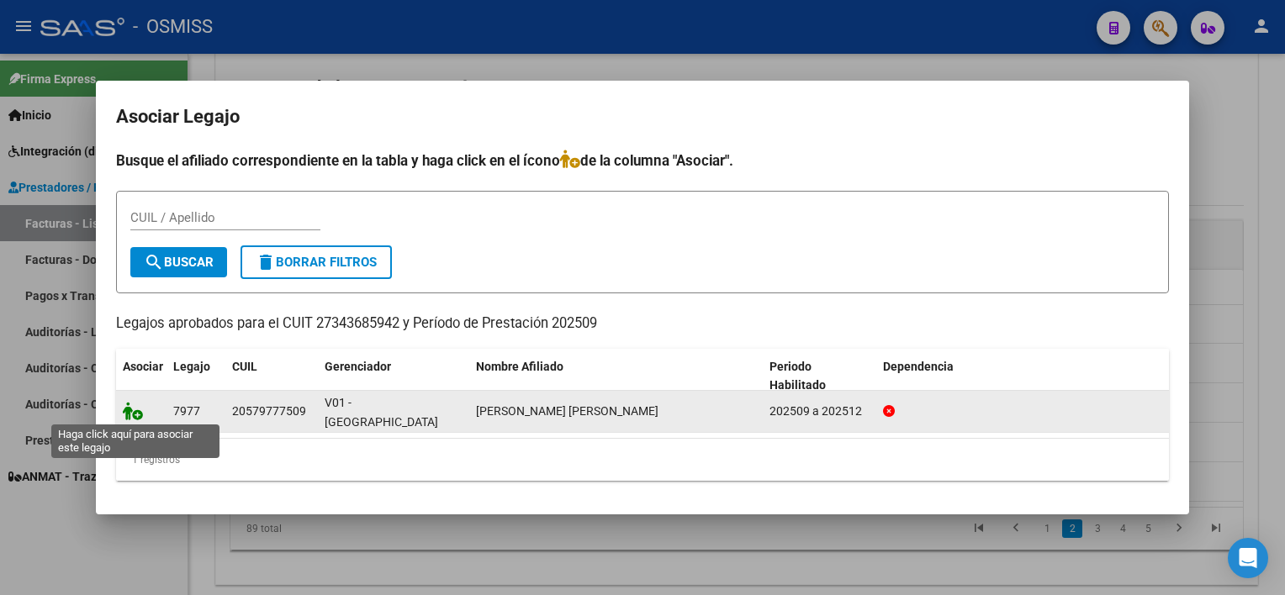
click at [128, 402] on icon at bounding box center [133, 411] width 20 height 19
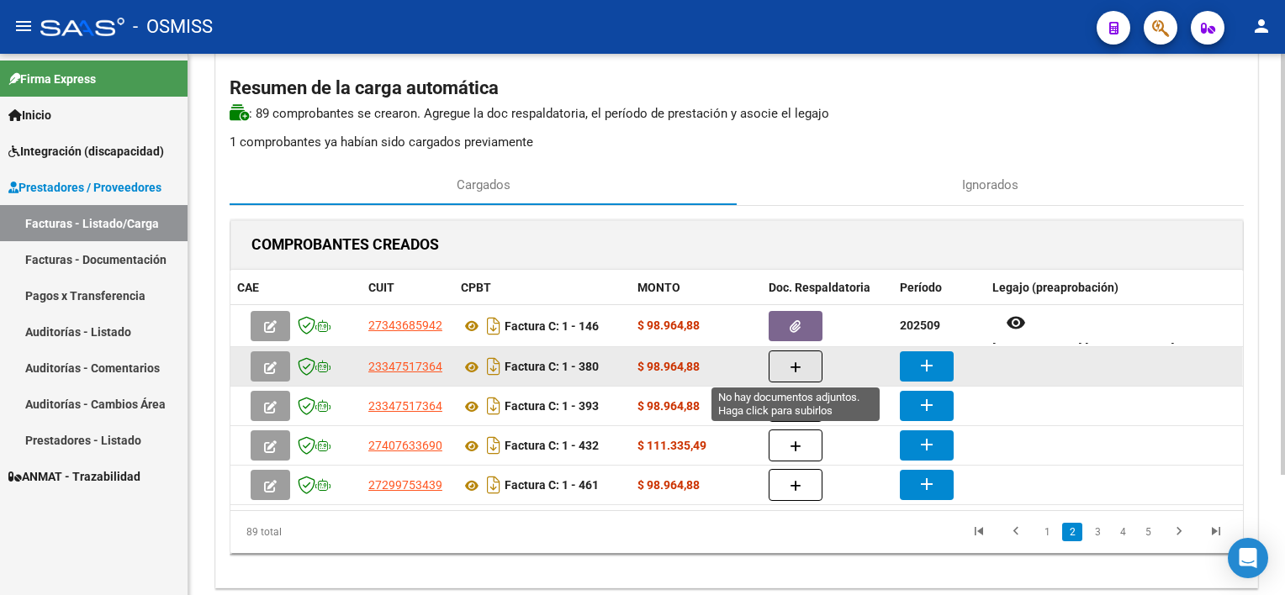
click at [794, 362] on icon "button" at bounding box center [796, 368] width 12 height 13
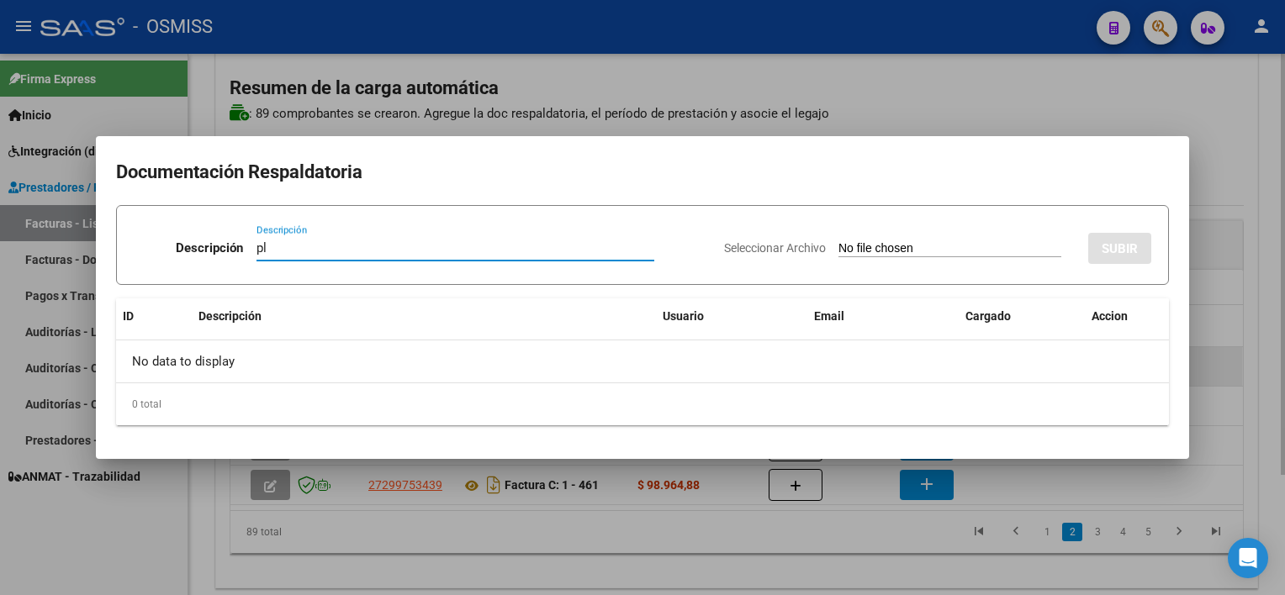
type input "pl"
click at [839, 241] on input "Seleccionar Archivo" at bounding box center [950, 249] width 223 height 16
type input "C:\fakepath\PL 1-380 GALARZA E TO 08.pdf"
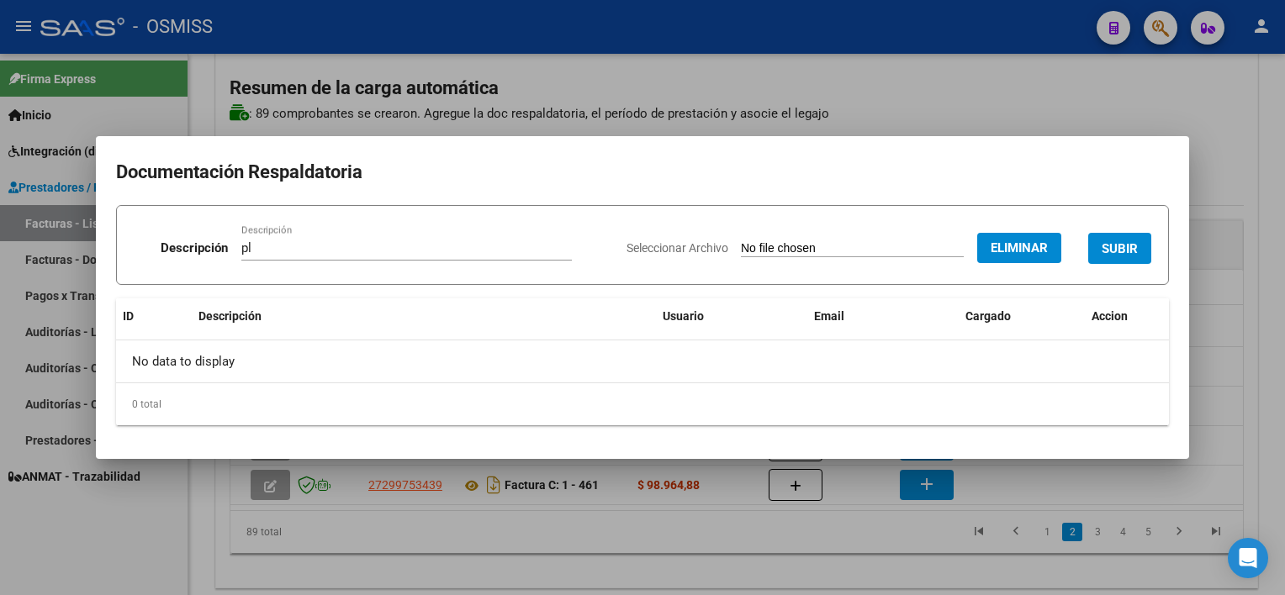
click at [1135, 242] on span "SUBIR" at bounding box center [1120, 248] width 36 height 15
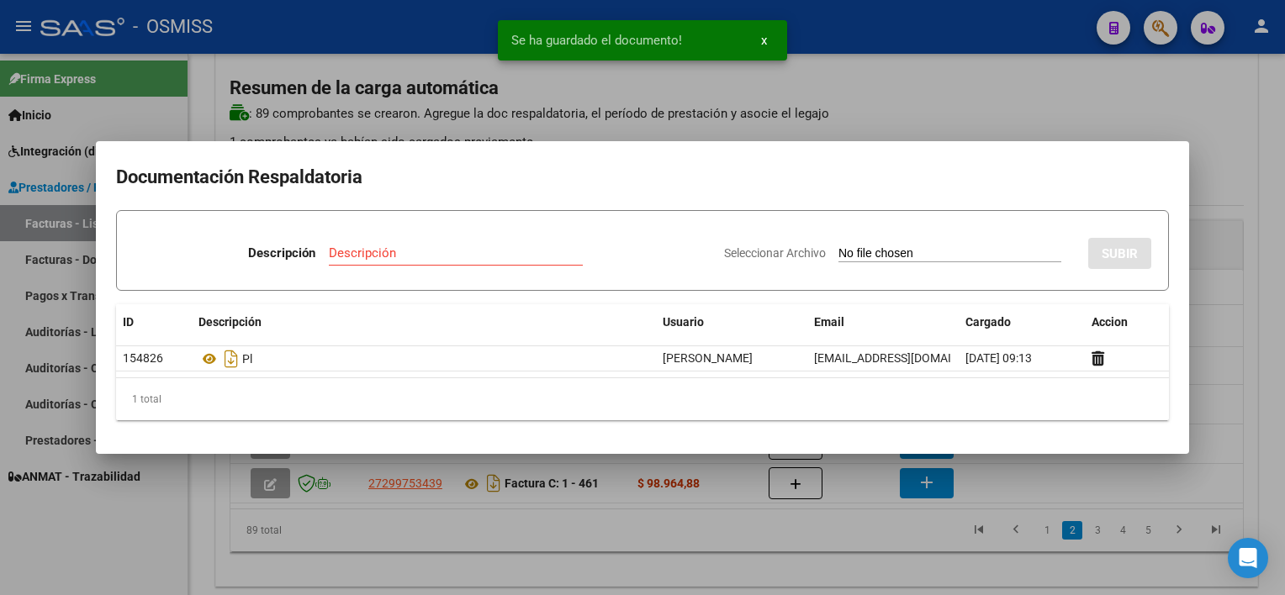
click at [789, 561] on div at bounding box center [642, 297] width 1285 height 595
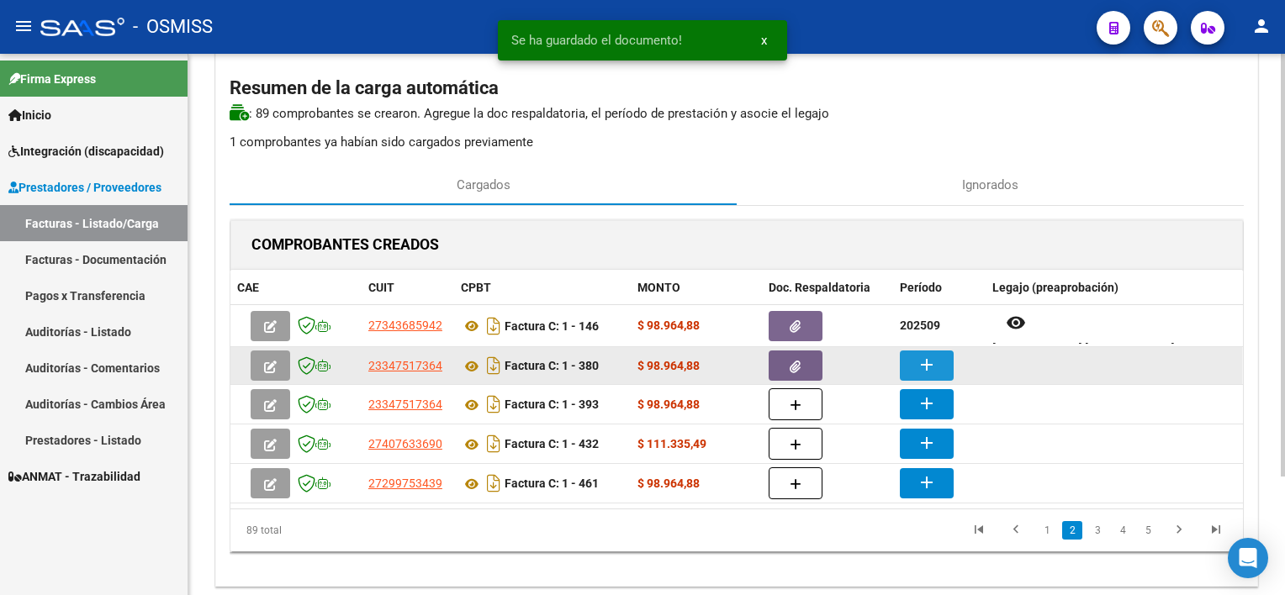
click at [924, 366] on mat-icon "add" at bounding box center [927, 365] width 20 height 20
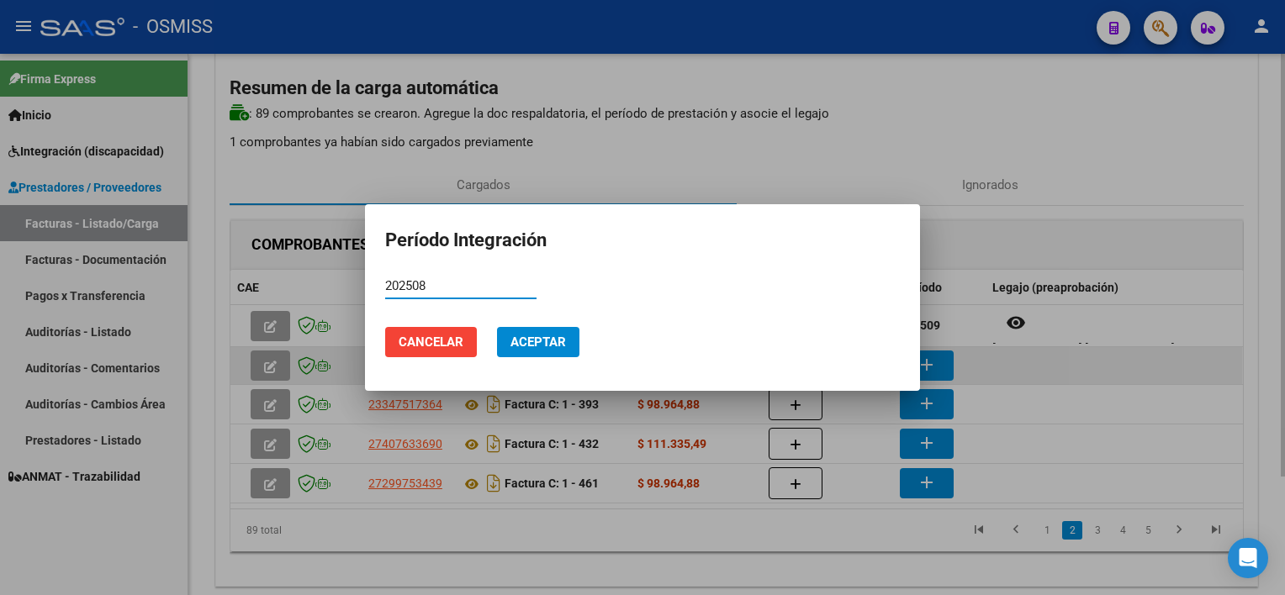
type input "202508"
click at [497, 327] on button "Aceptar" at bounding box center [538, 342] width 82 height 30
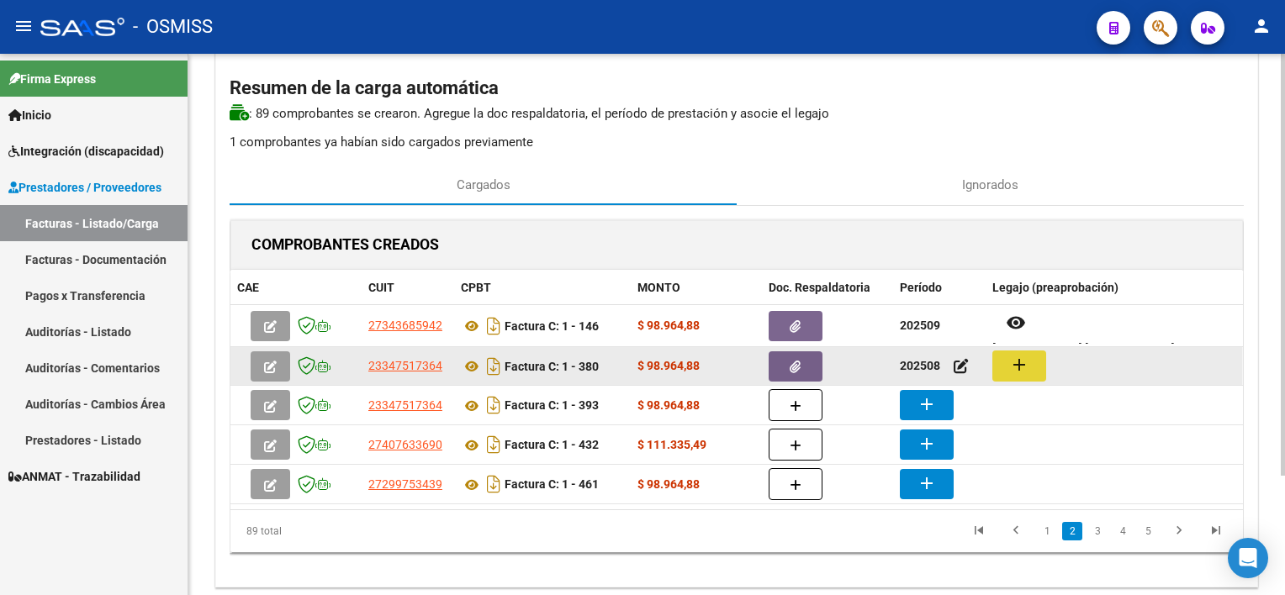
click at [1021, 359] on mat-icon "add" at bounding box center [1019, 365] width 20 height 20
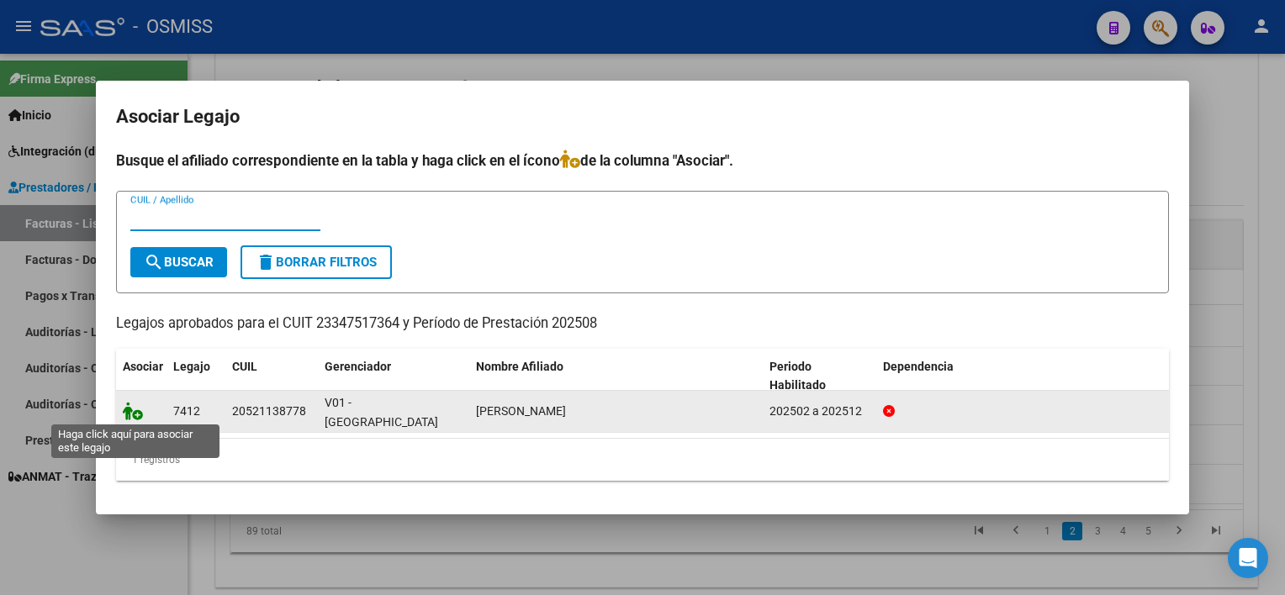
click at [134, 412] on icon at bounding box center [133, 411] width 20 height 19
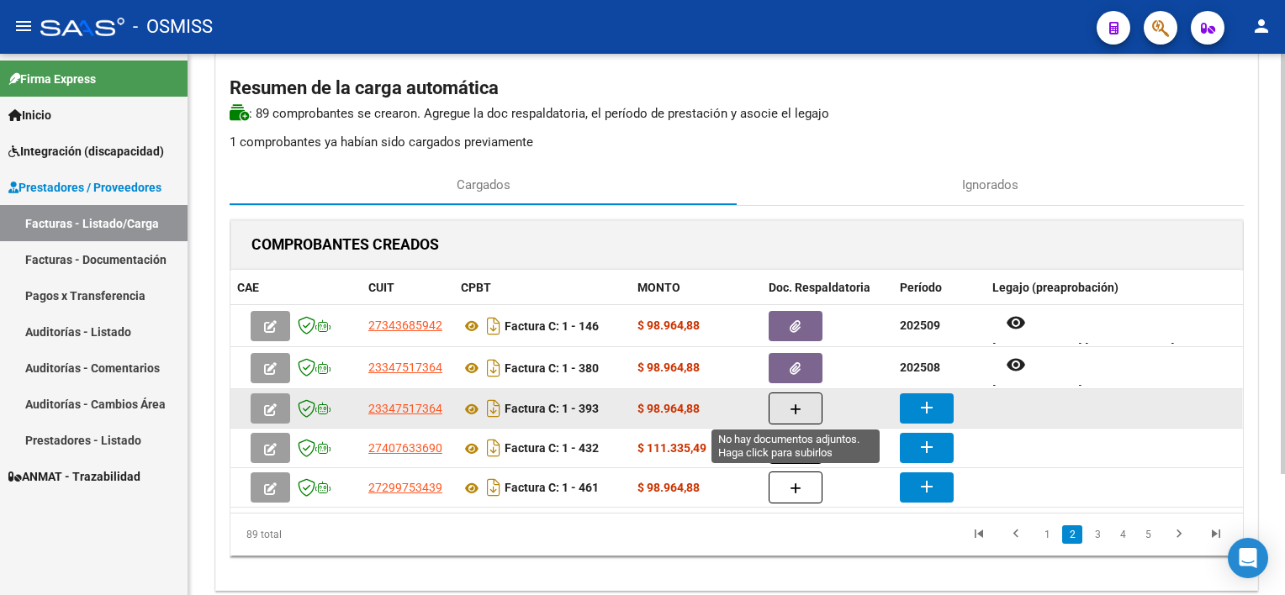
click at [782, 404] on button "button" at bounding box center [796, 409] width 54 height 32
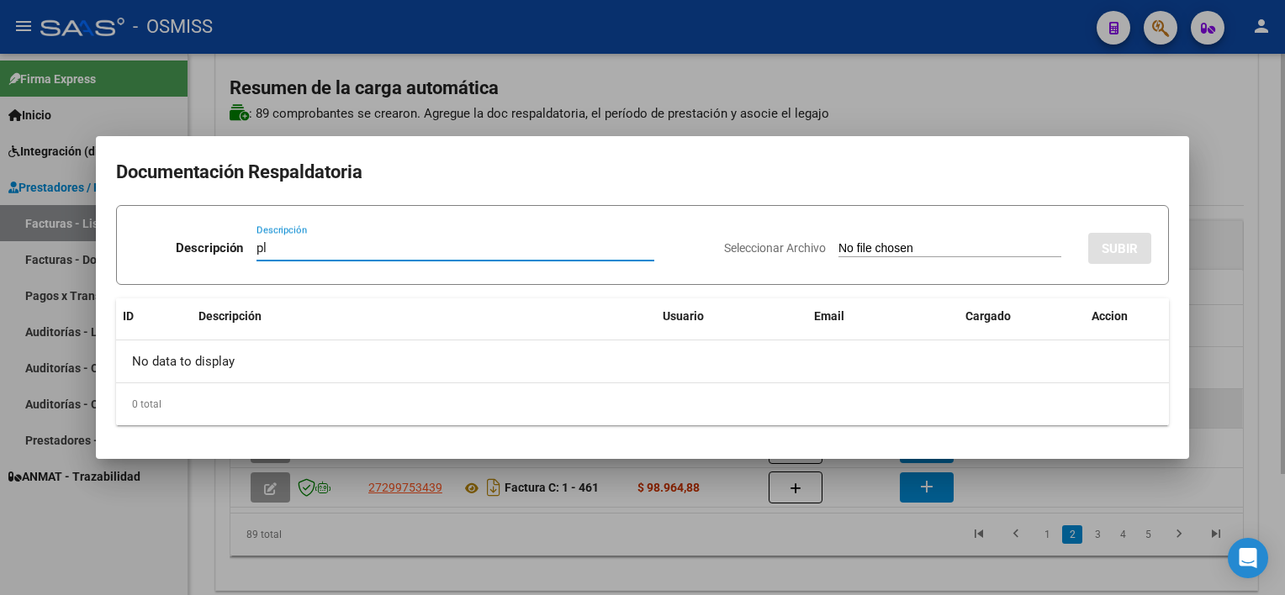
type input "pl"
click at [839, 241] on input "Seleccionar Archivo" at bounding box center [950, 249] width 223 height 16
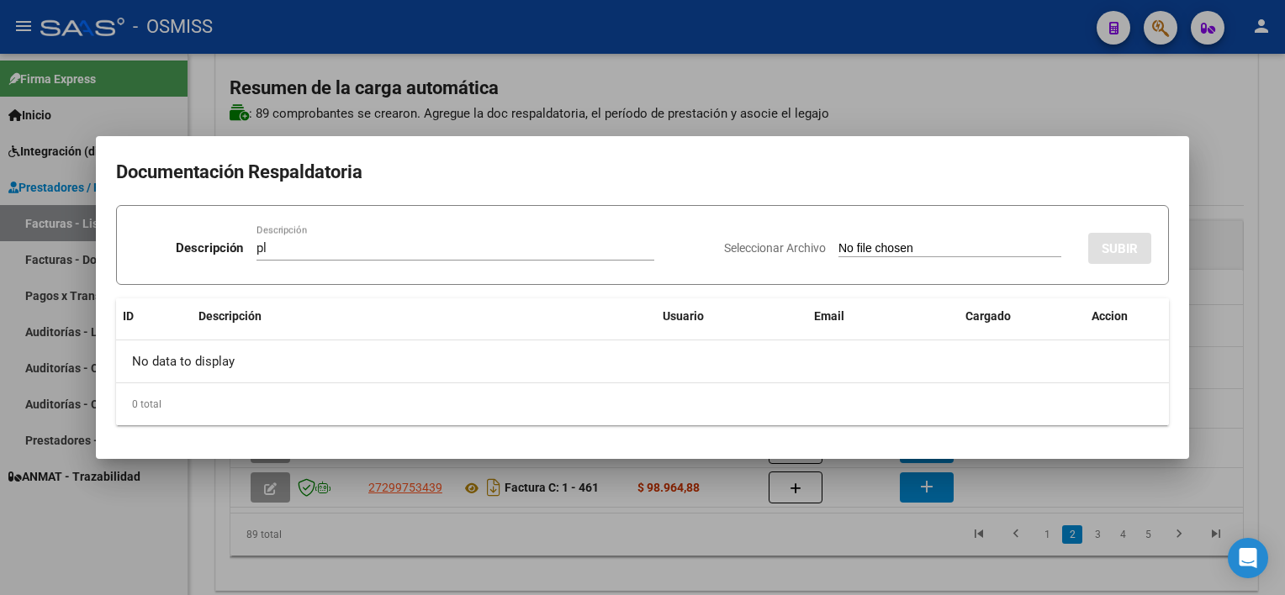
click at [953, 543] on div at bounding box center [642, 297] width 1285 height 595
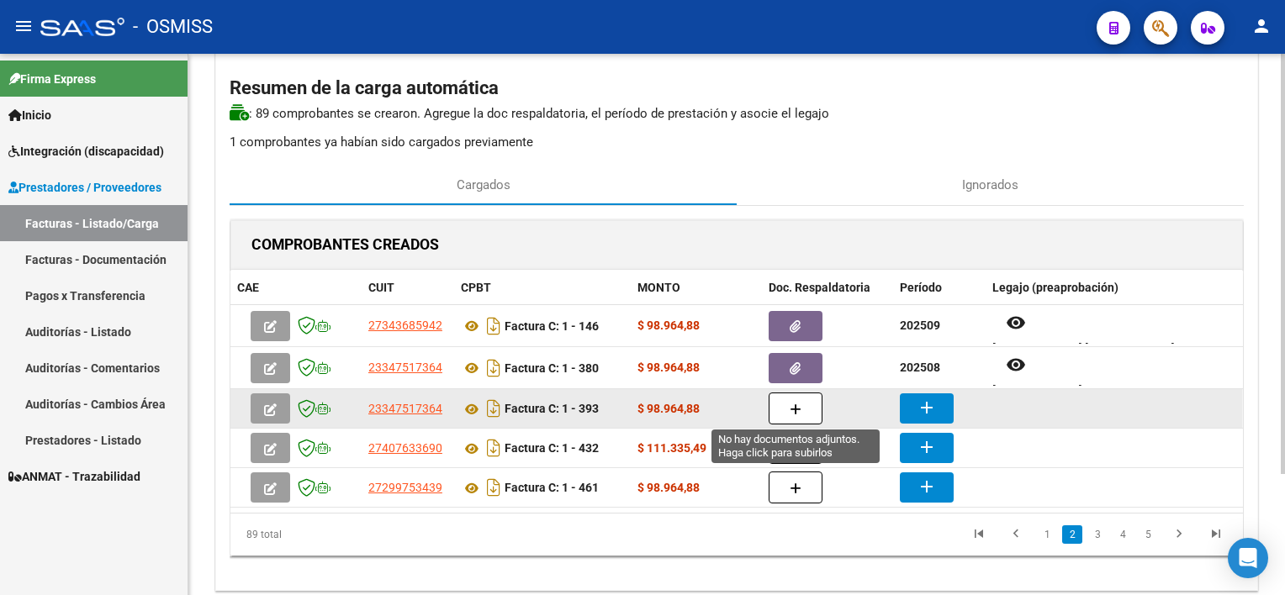
click at [791, 407] on icon "button" at bounding box center [796, 410] width 12 height 13
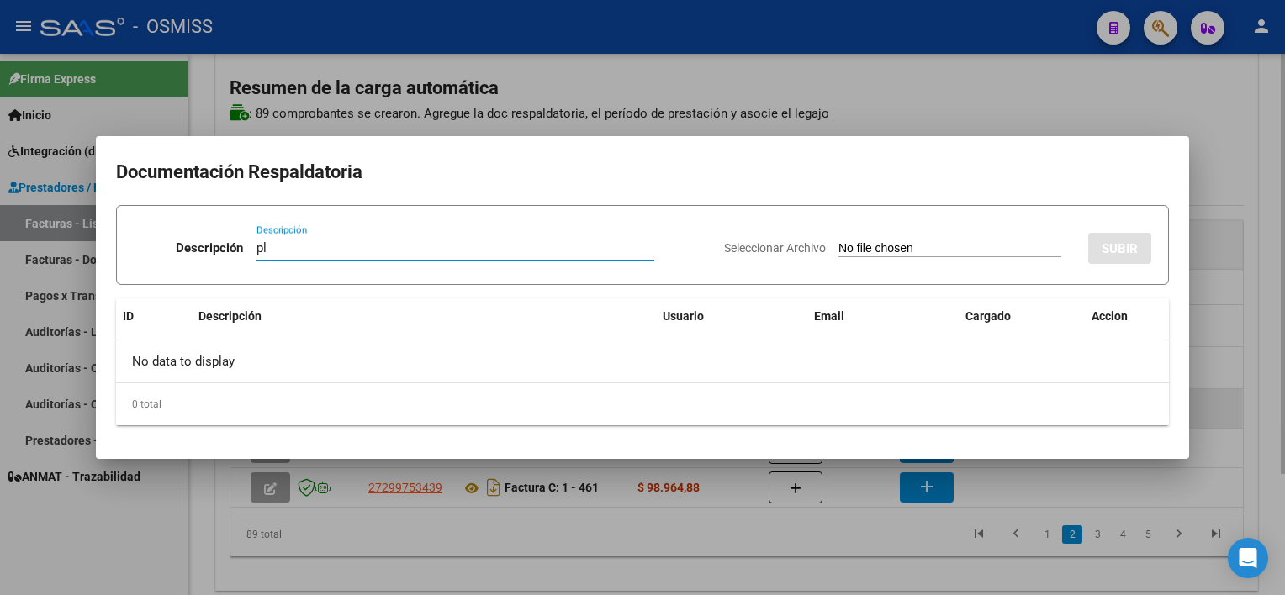
type input "pl"
click at [839, 241] on input "Seleccionar Archivo" at bounding box center [950, 249] width 223 height 16
type input "C:\fakepath\PL 1-393 GALARZA E TO 09.pdf"
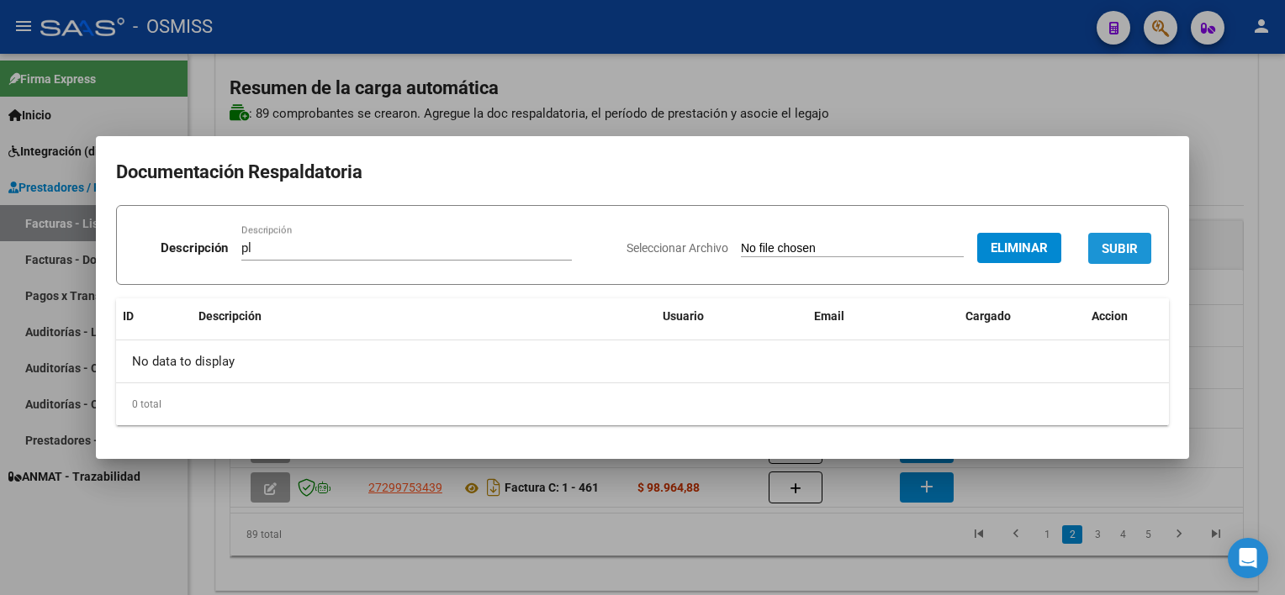
click at [1110, 250] on span "SUBIR" at bounding box center [1120, 248] width 36 height 15
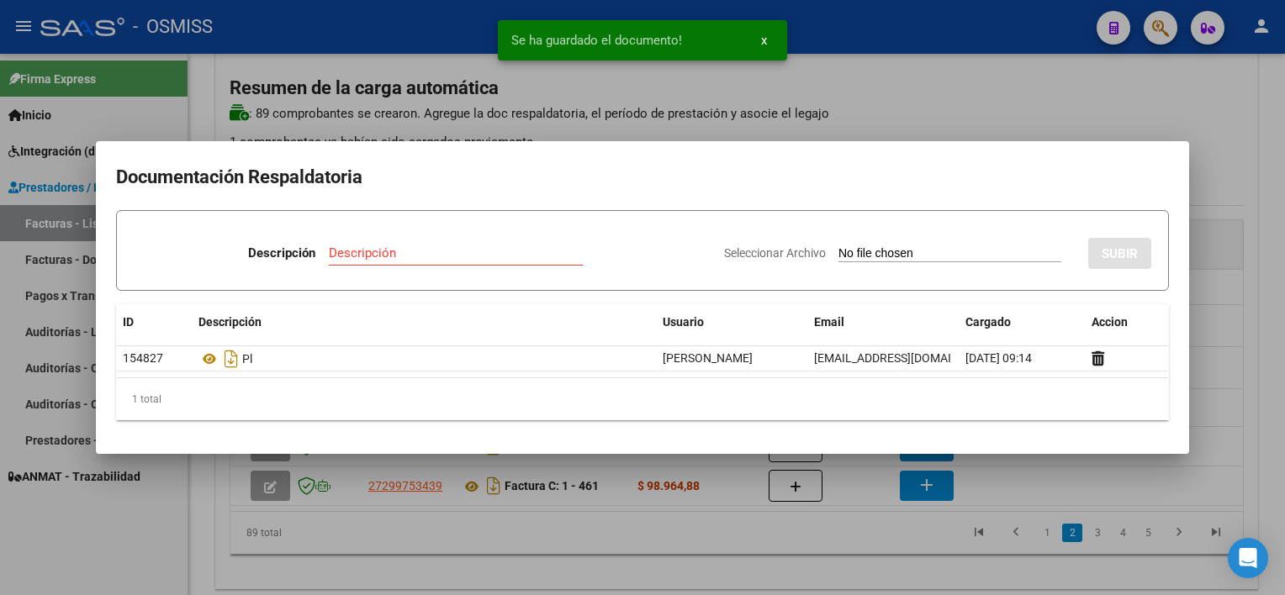
click at [782, 548] on div at bounding box center [642, 297] width 1285 height 595
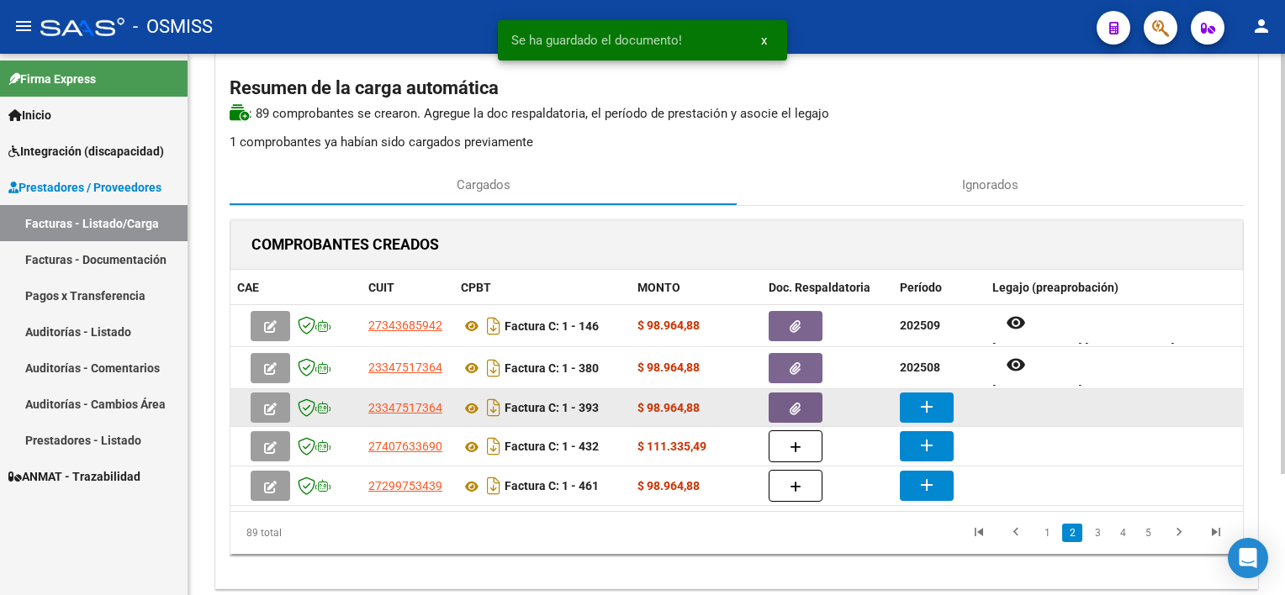
click at [913, 400] on button "add" at bounding box center [927, 408] width 54 height 30
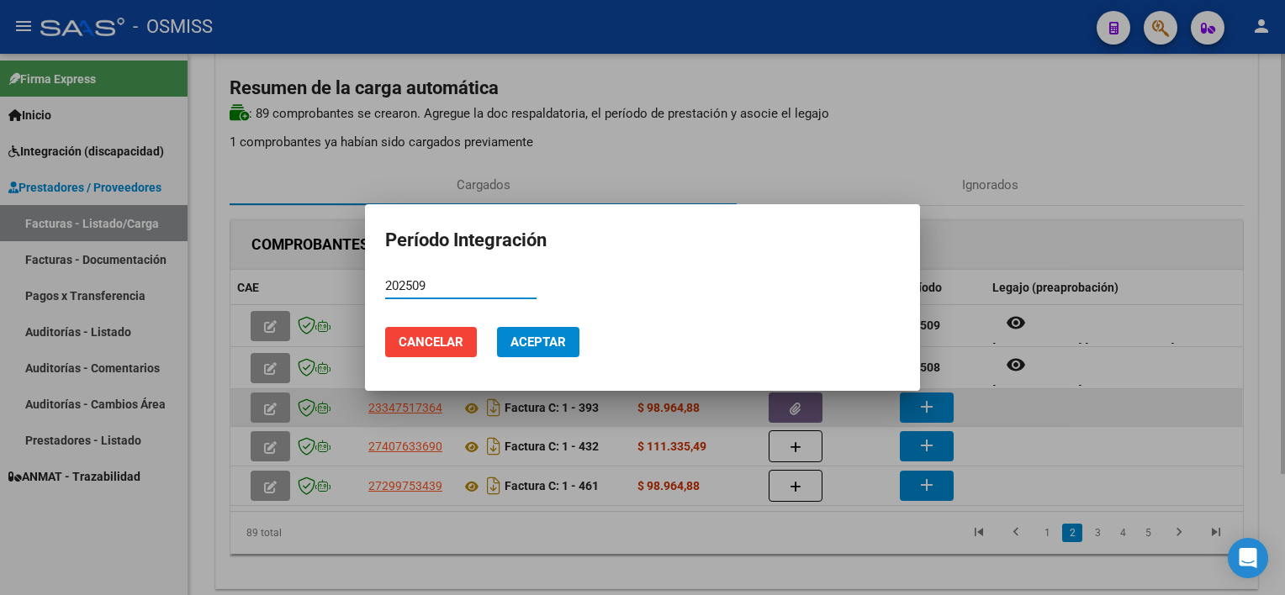
type input "202509"
click at [497, 327] on button "Aceptar" at bounding box center [538, 342] width 82 height 30
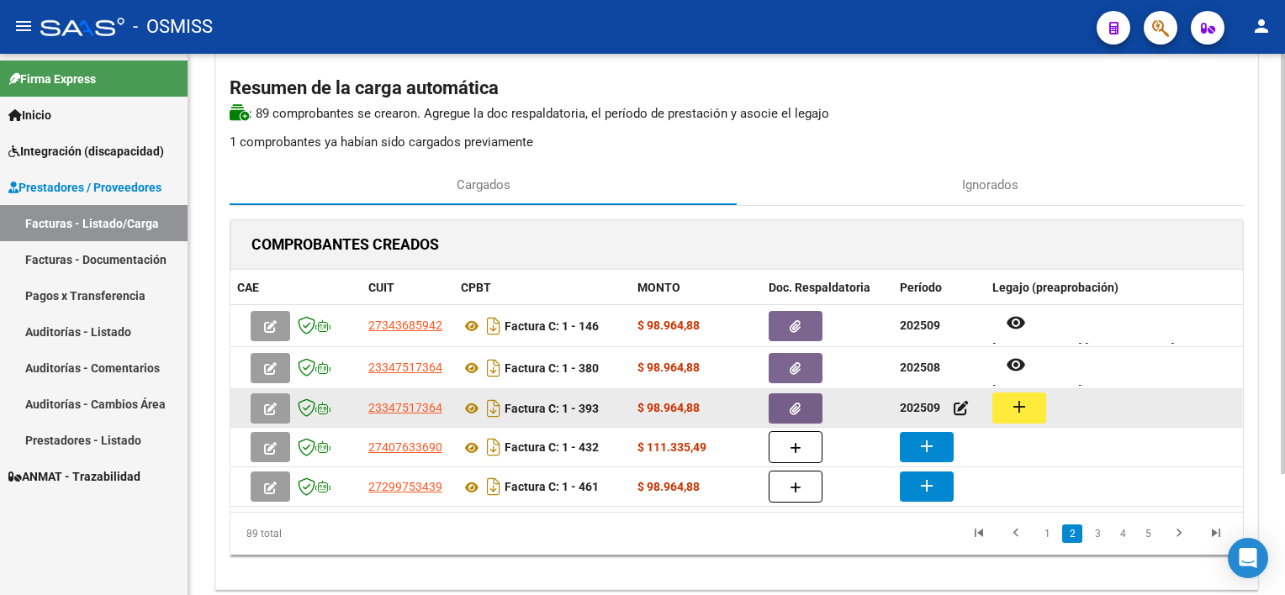
click at [1007, 400] on button "add" at bounding box center [1019, 408] width 54 height 31
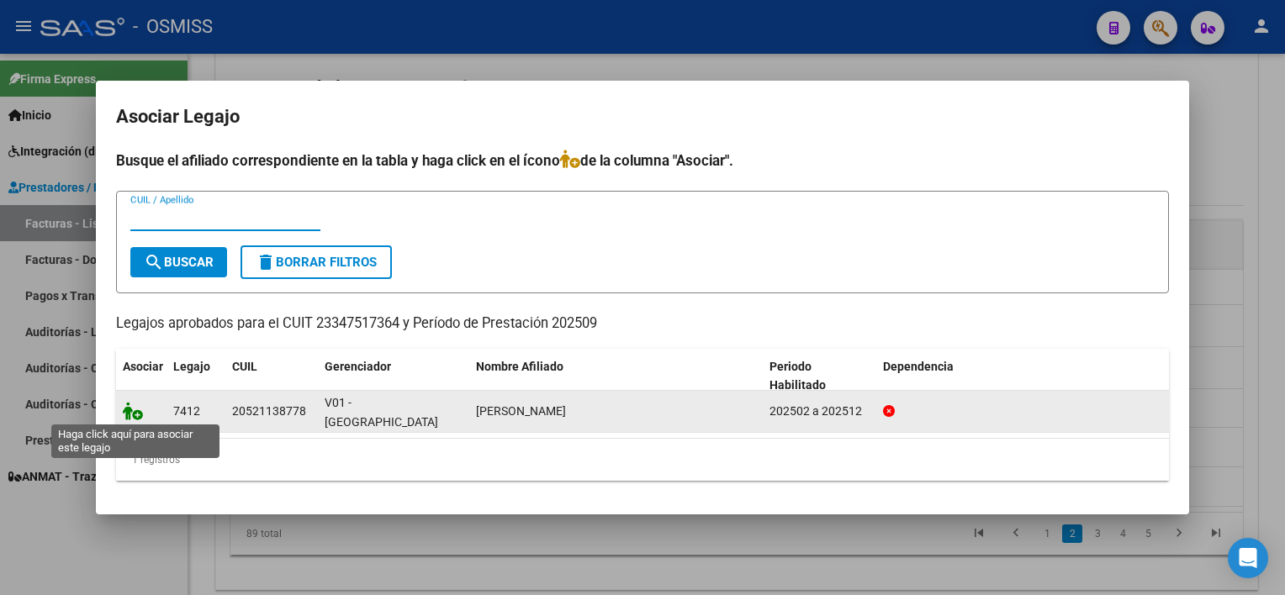
click at [131, 410] on icon at bounding box center [133, 411] width 20 height 19
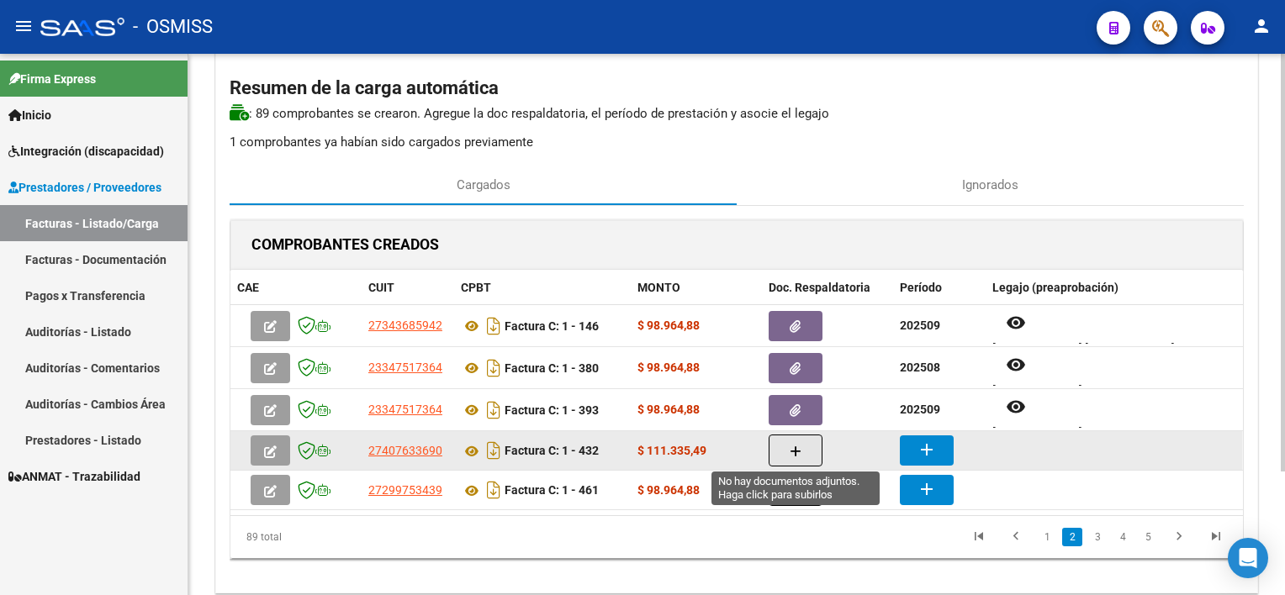
click at [796, 446] on icon "button" at bounding box center [796, 452] width 12 height 13
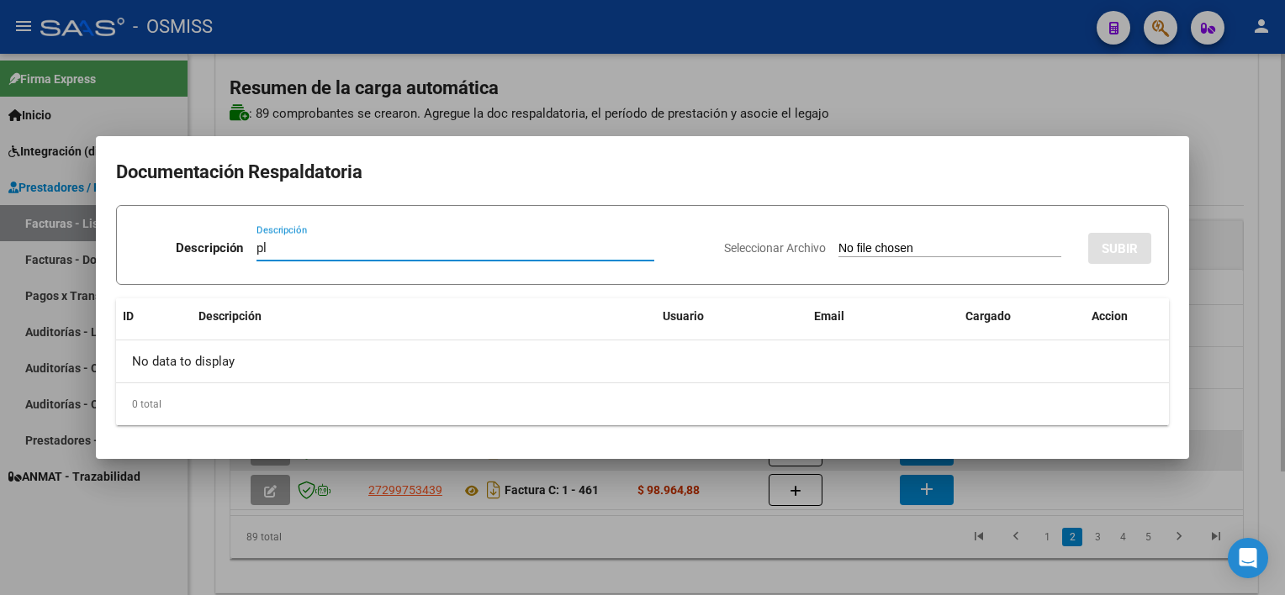
type input "pl"
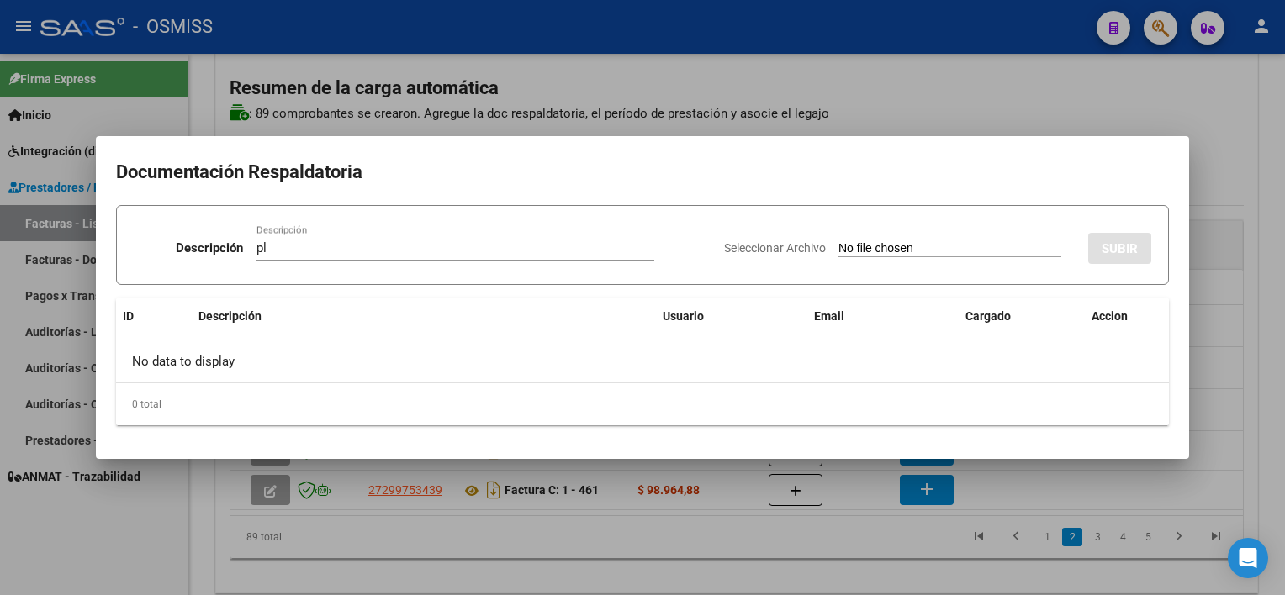
click at [1249, 424] on div at bounding box center [642, 297] width 1285 height 595
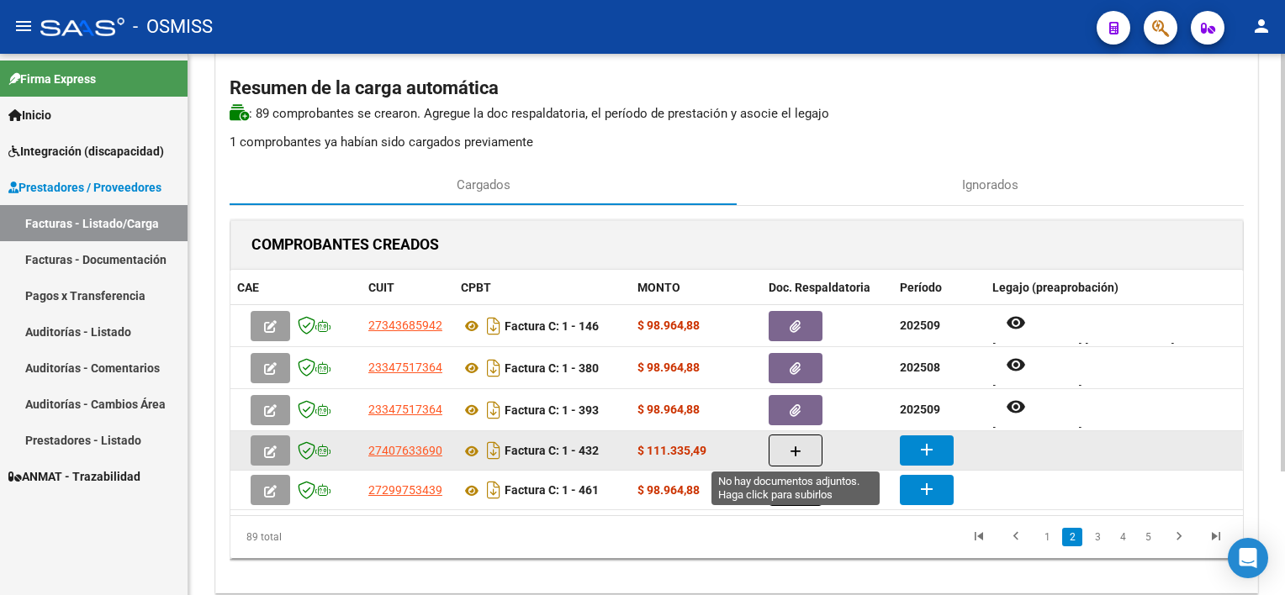
click at [807, 450] on button "button" at bounding box center [796, 451] width 54 height 32
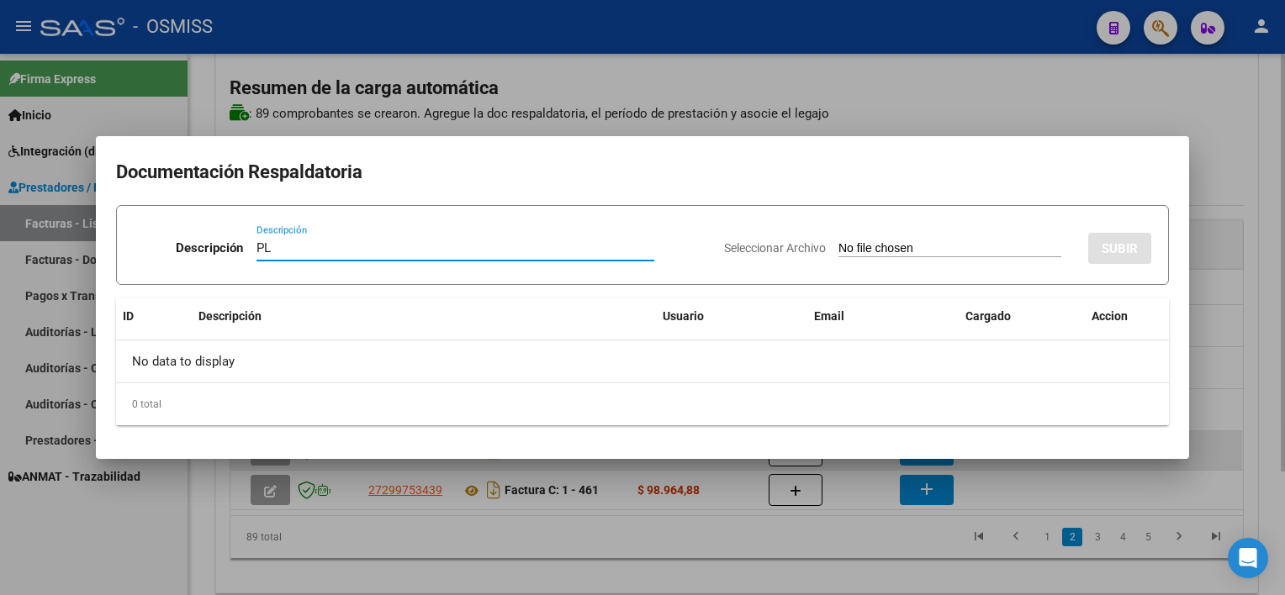
type input "PL"
click at [839, 241] on input "Seleccionar Archivo" at bounding box center [950, 249] width 223 height 16
type input "C:\fakepath\PL 1-432 RUIZ S PSICO 08.pdf"
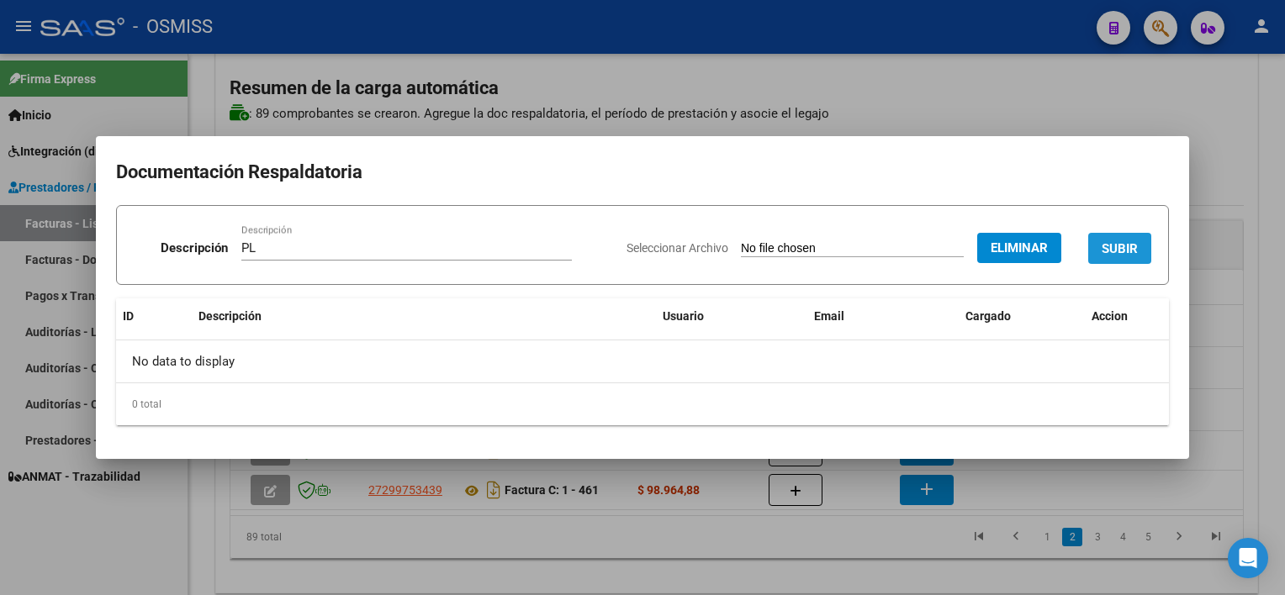
click at [1109, 252] on span "SUBIR" at bounding box center [1120, 248] width 36 height 15
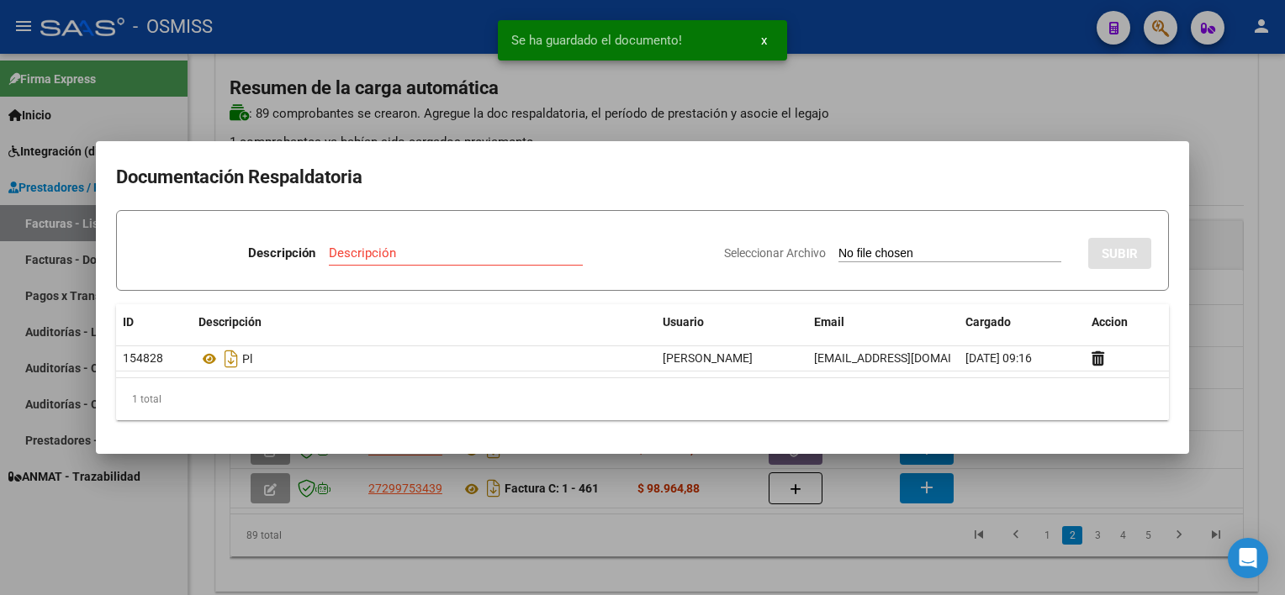
click at [747, 563] on div at bounding box center [642, 297] width 1285 height 595
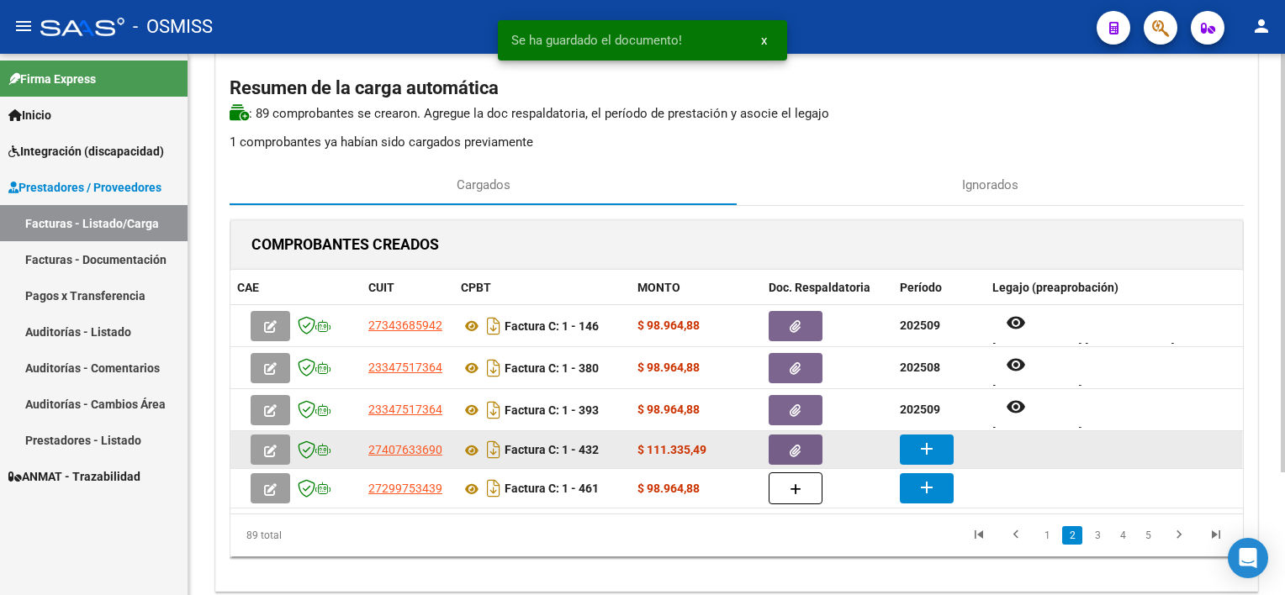
click at [932, 447] on mat-icon "add" at bounding box center [927, 449] width 20 height 20
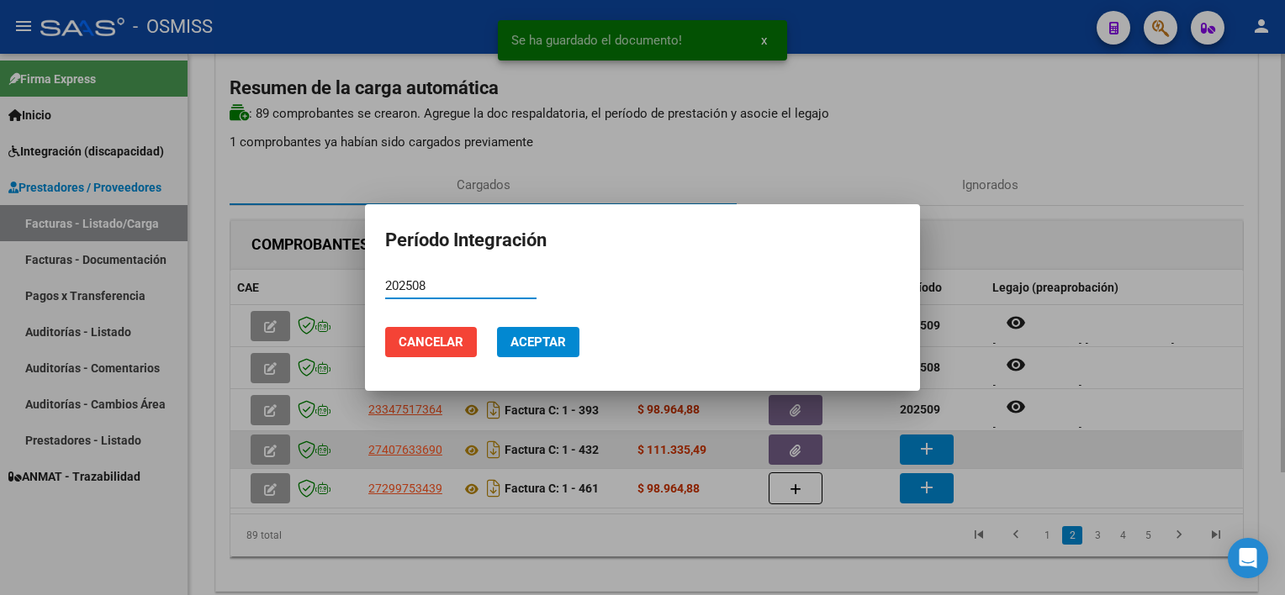
type input "202508"
click at [497, 327] on button "Aceptar" at bounding box center [538, 342] width 82 height 30
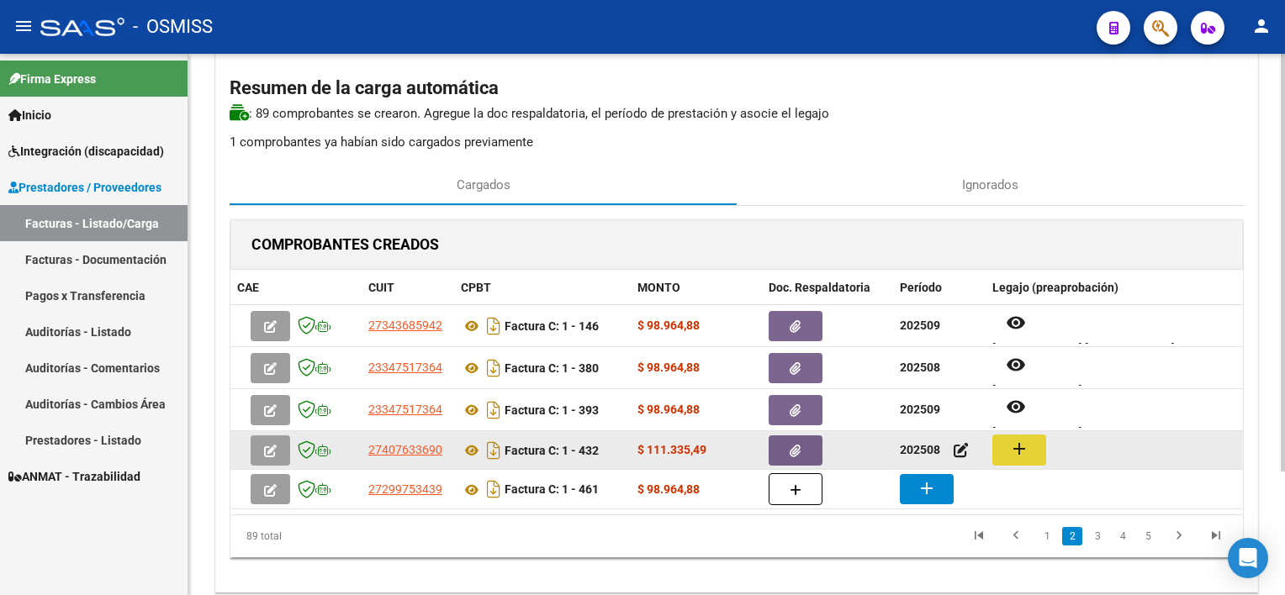
click at [1016, 444] on mat-icon "add" at bounding box center [1019, 449] width 20 height 20
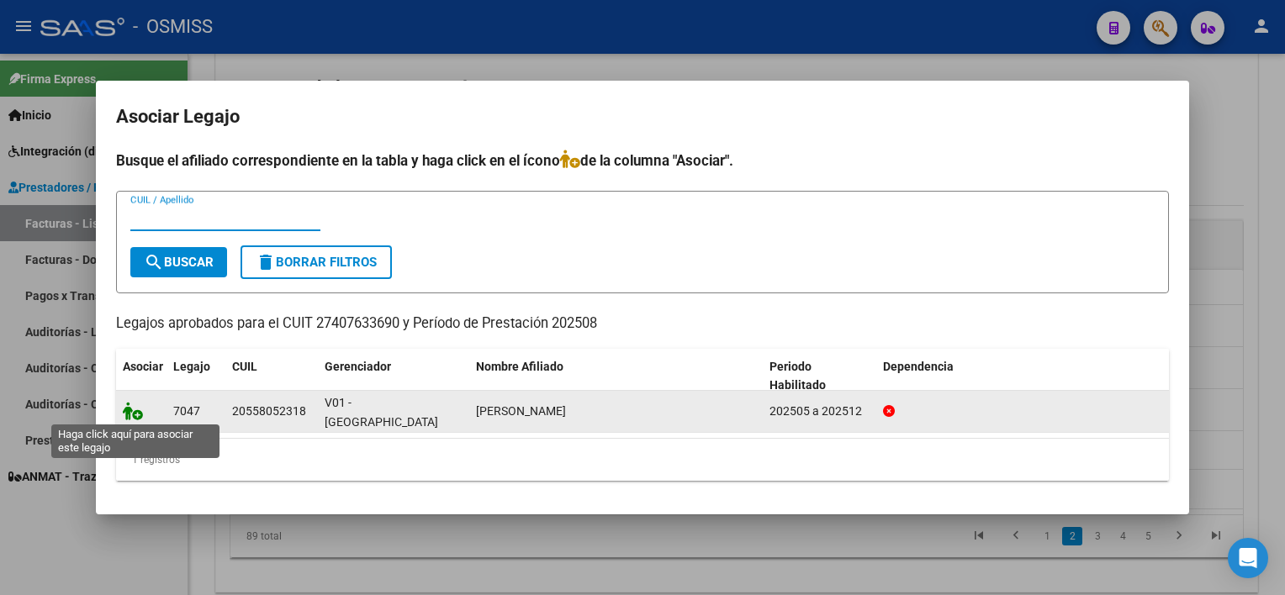
click at [140, 419] on icon at bounding box center [133, 411] width 20 height 19
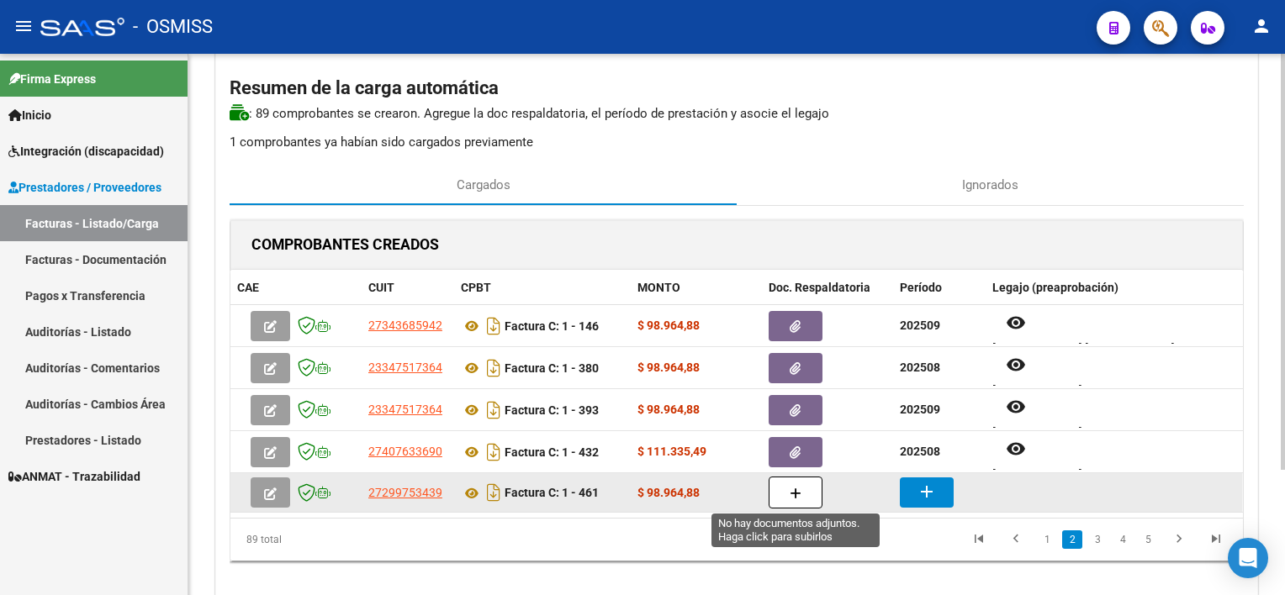
click at [796, 494] on icon "button" at bounding box center [796, 494] width 12 height 13
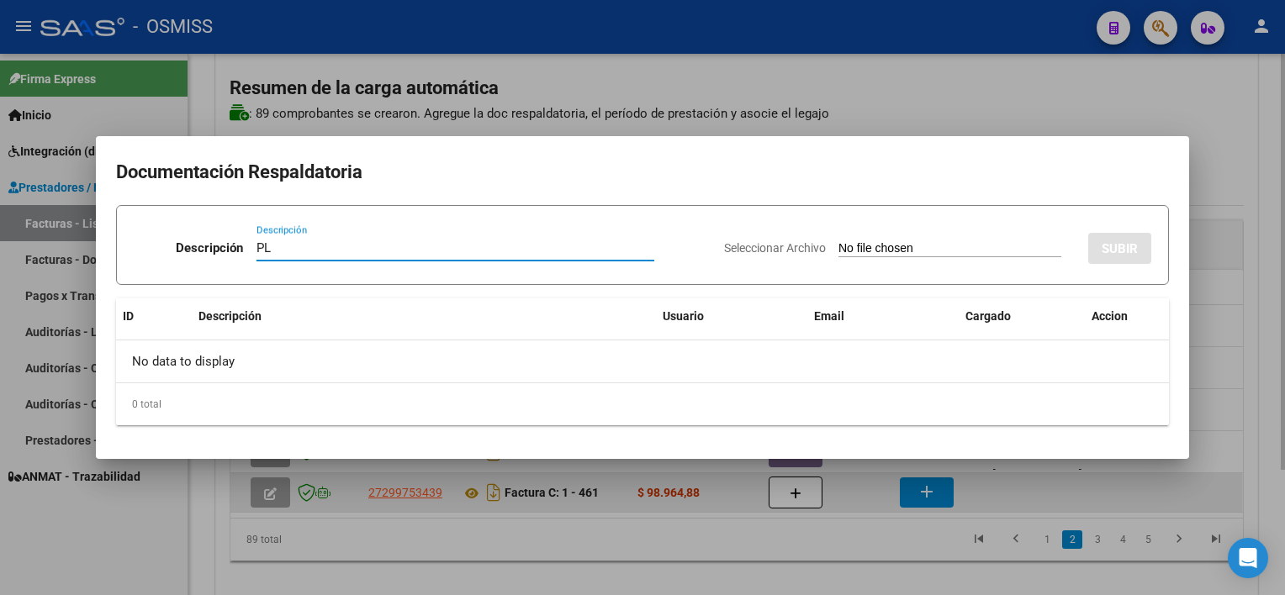
type input "PL"
click at [839, 241] on input "Seleccionar Archivo" at bounding box center [950, 249] width 223 height 16
type input "C:\fakepath\PL 1-461 AGUIRRE N FONO 09.pdf"
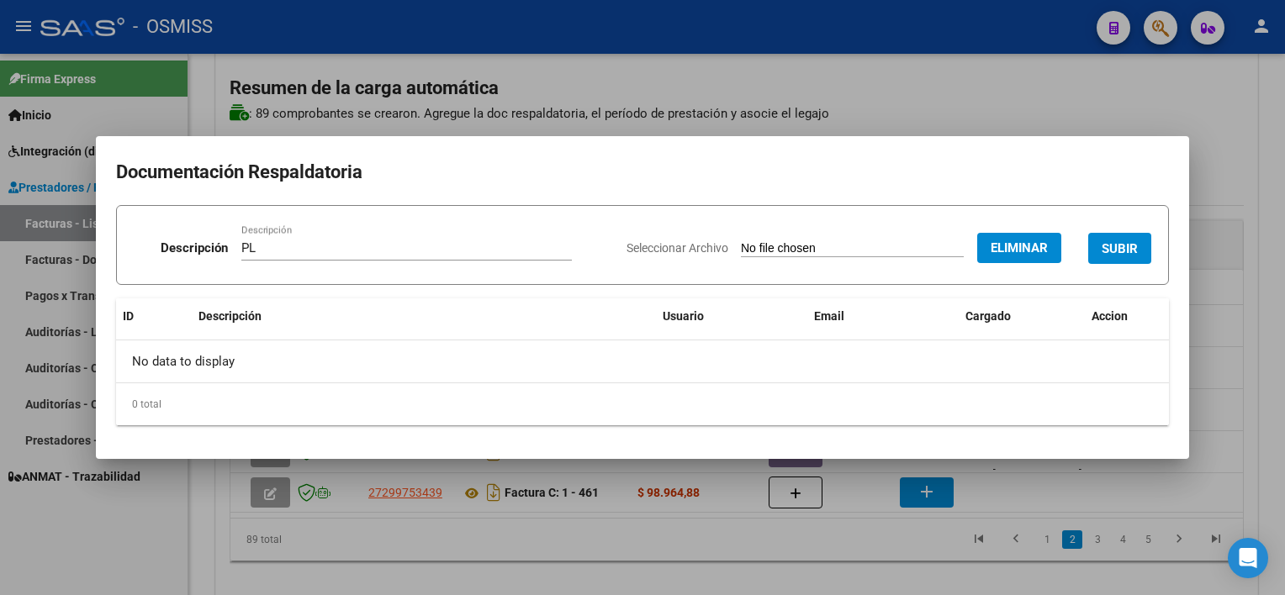
click at [1114, 250] on span "SUBIR" at bounding box center [1120, 248] width 36 height 15
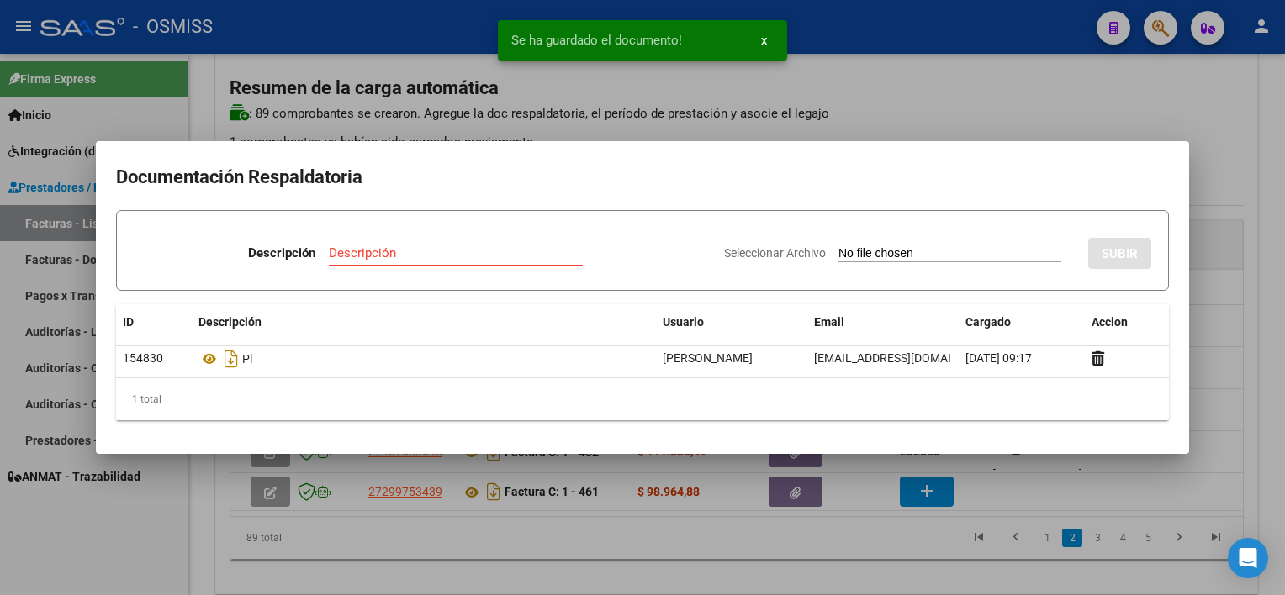
click at [901, 555] on div at bounding box center [642, 297] width 1285 height 595
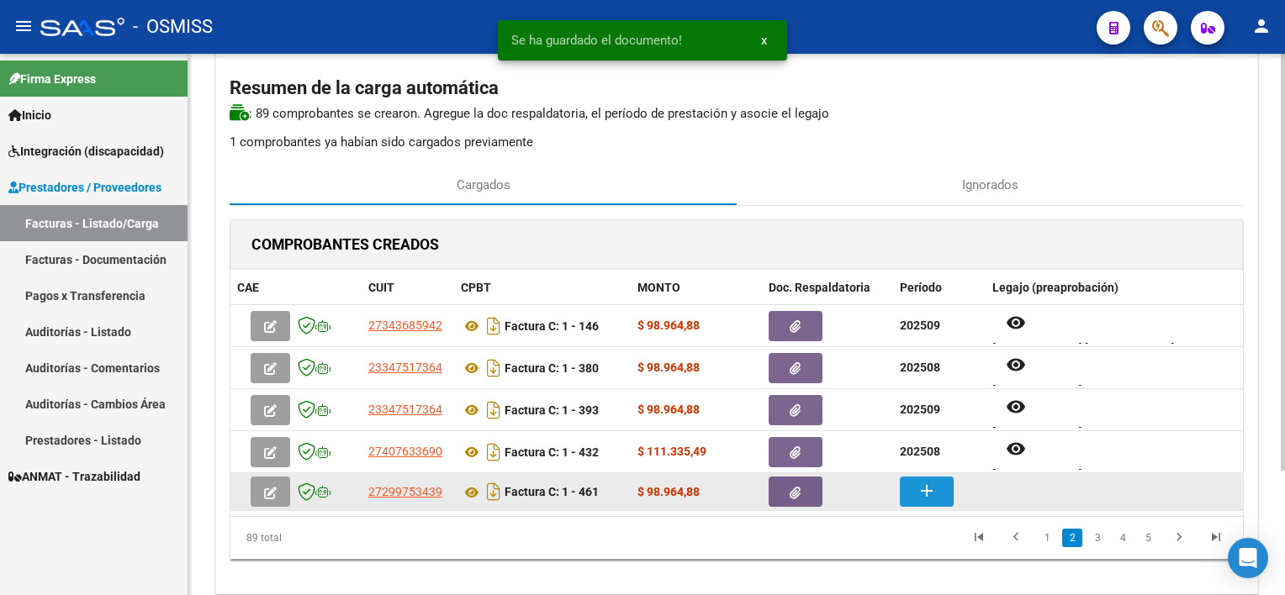
click at [930, 486] on mat-icon "add" at bounding box center [927, 491] width 20 height 20
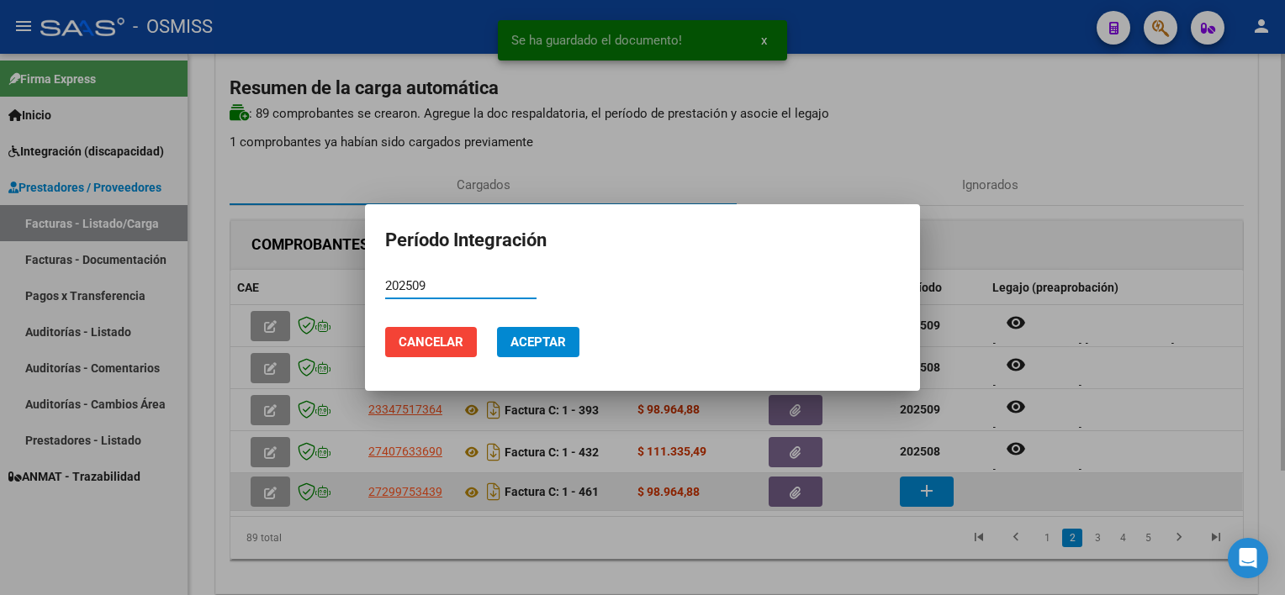
type input "202509"
click at [497, 327] on button "Aceptar" at bounding box center [538, 342] width 82 height 30
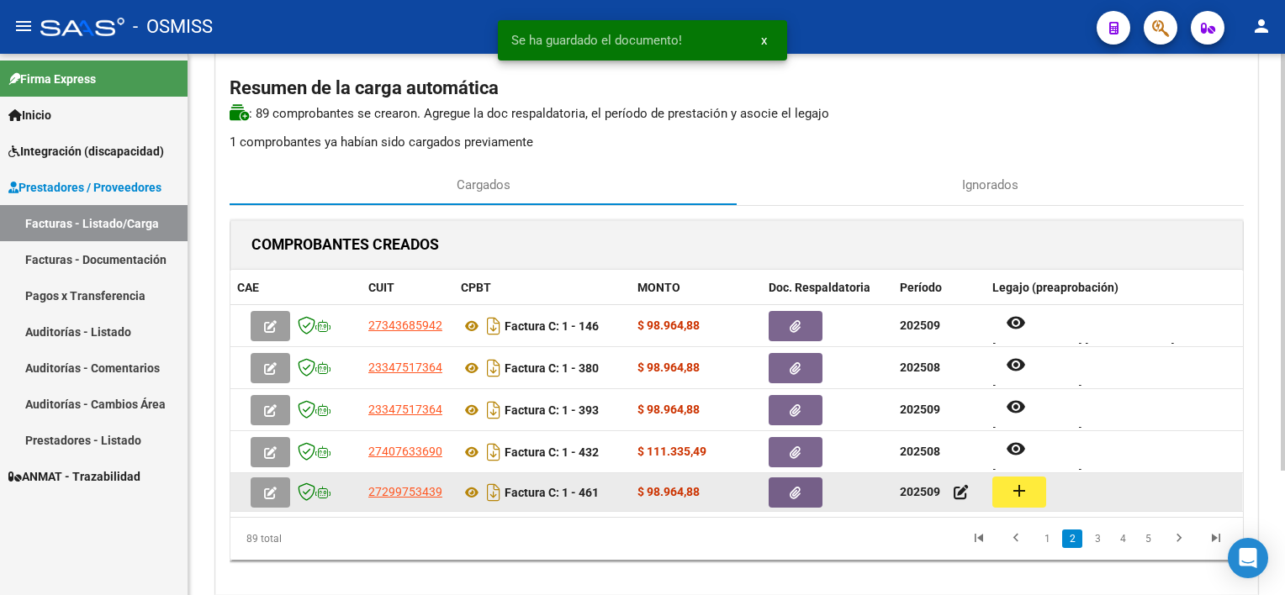
click at [1022, 494] on mat-icon "add" at bounding box center [1019, 491] width 20 height 20
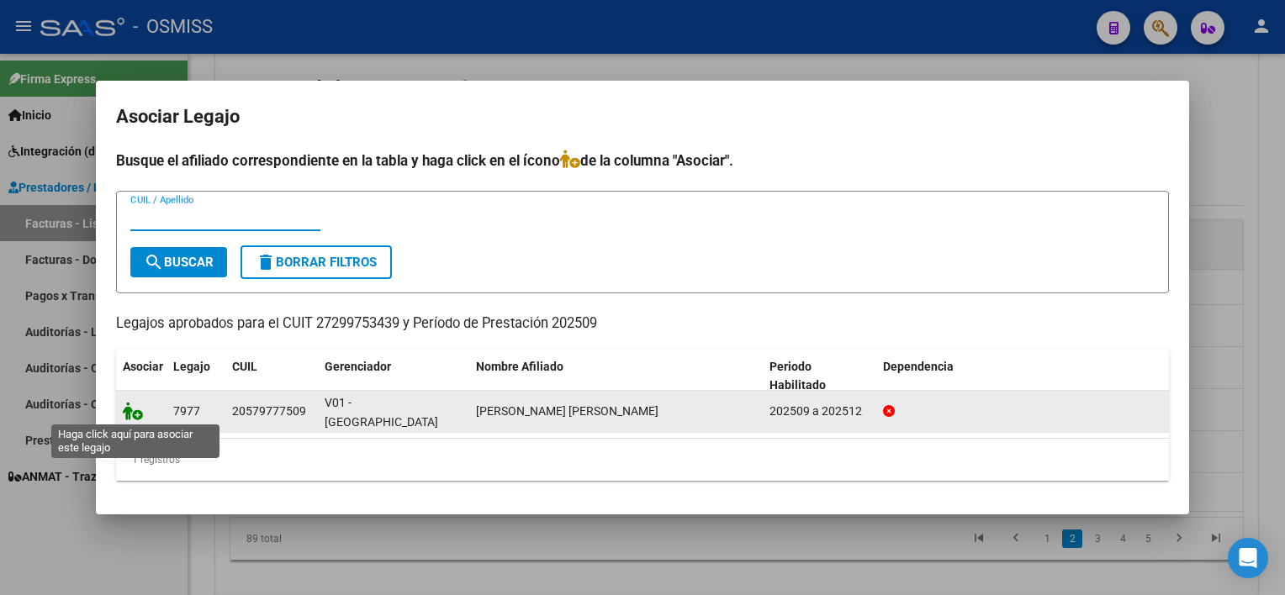
click at [130, 412] on icon at bounding box center [133, 411] width 20 height 19
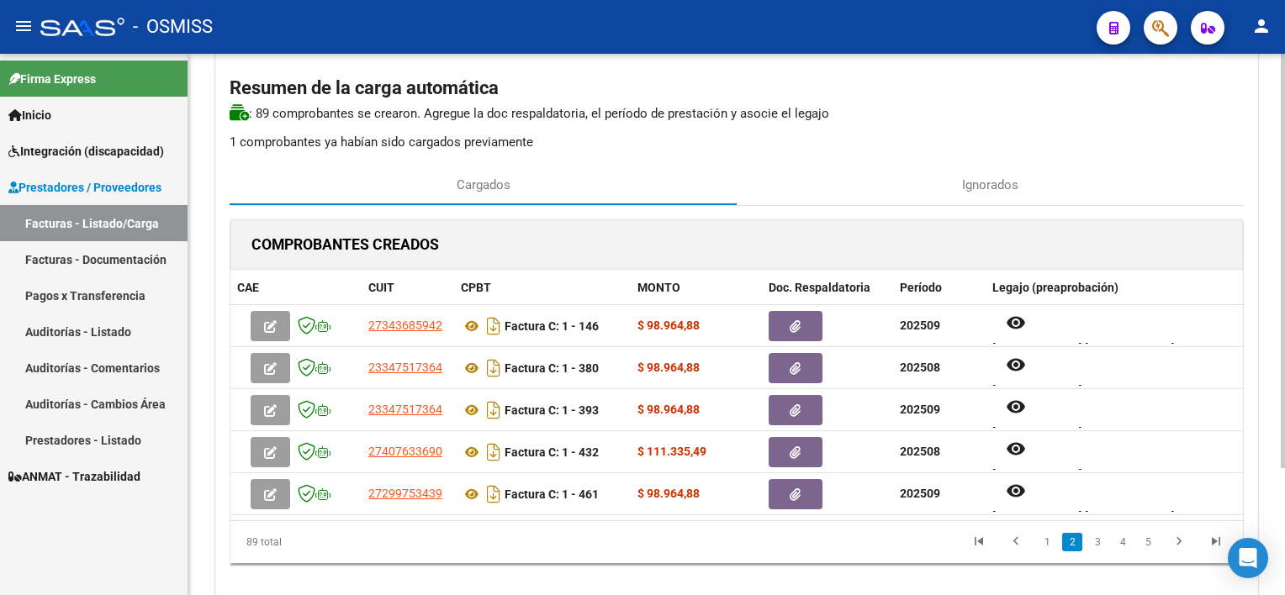
scroll to position [166, 0]
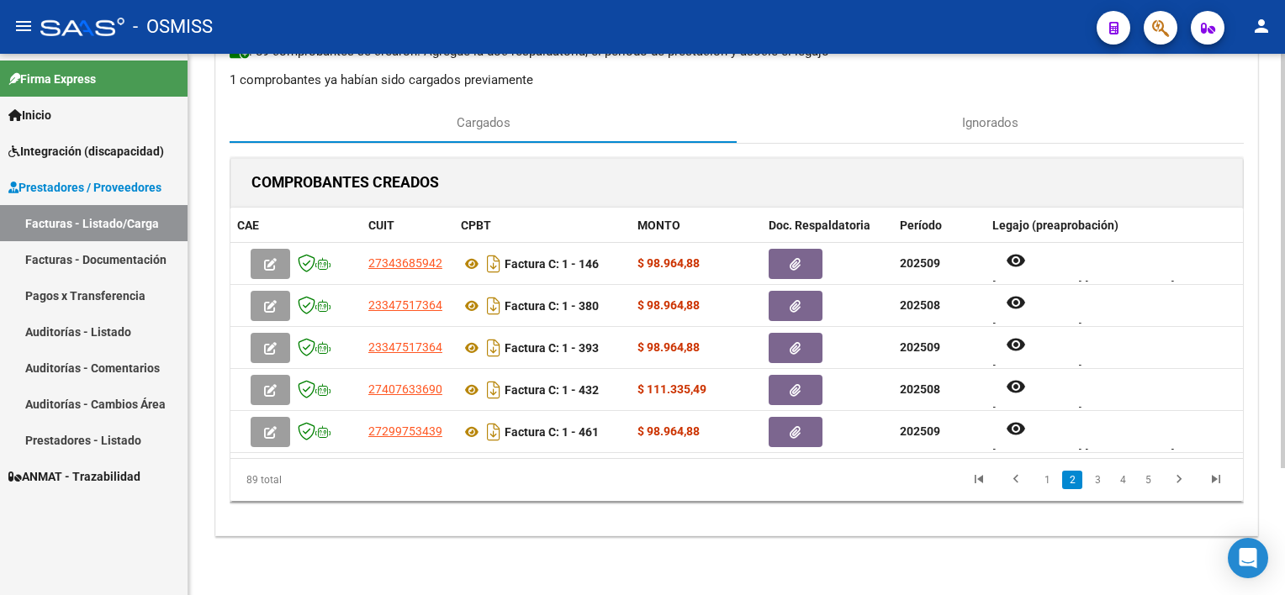
click at [1284, 333] on html "menu - OSMISS person Firma Express Inicio Instructivos Contacto OS Integración …" at bounding box center [642, 297] width 1285 height 595
click at [1098, 478] on link "3" at bounding box center [1097, 480] width 20 height 19
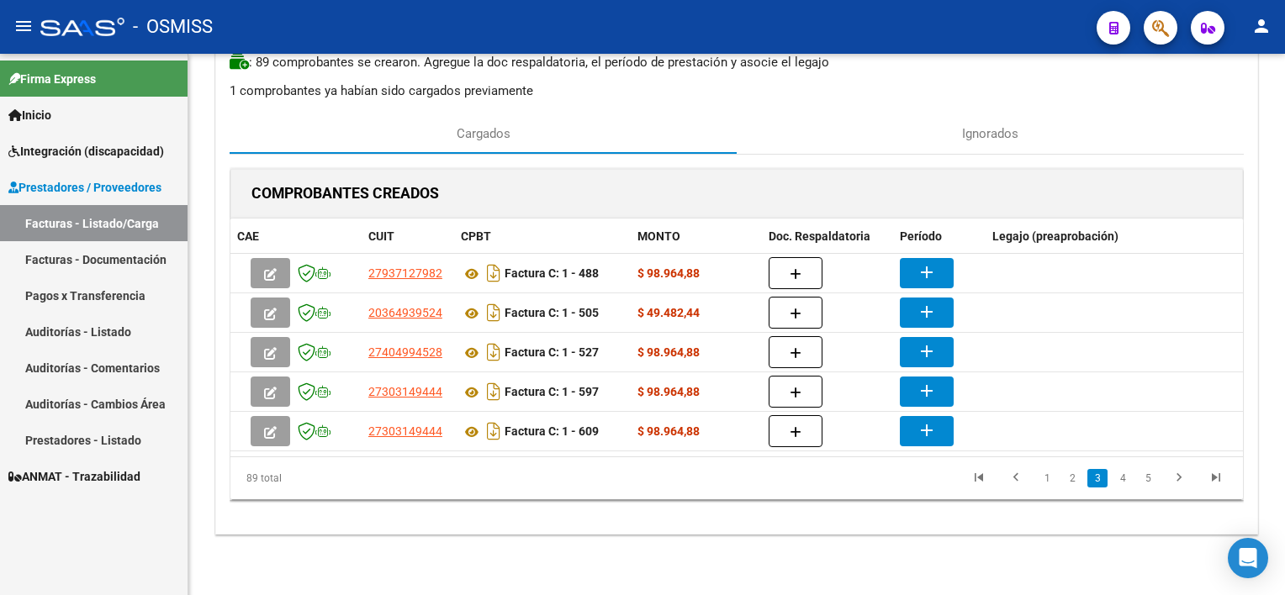
scroll to position [151, 0]
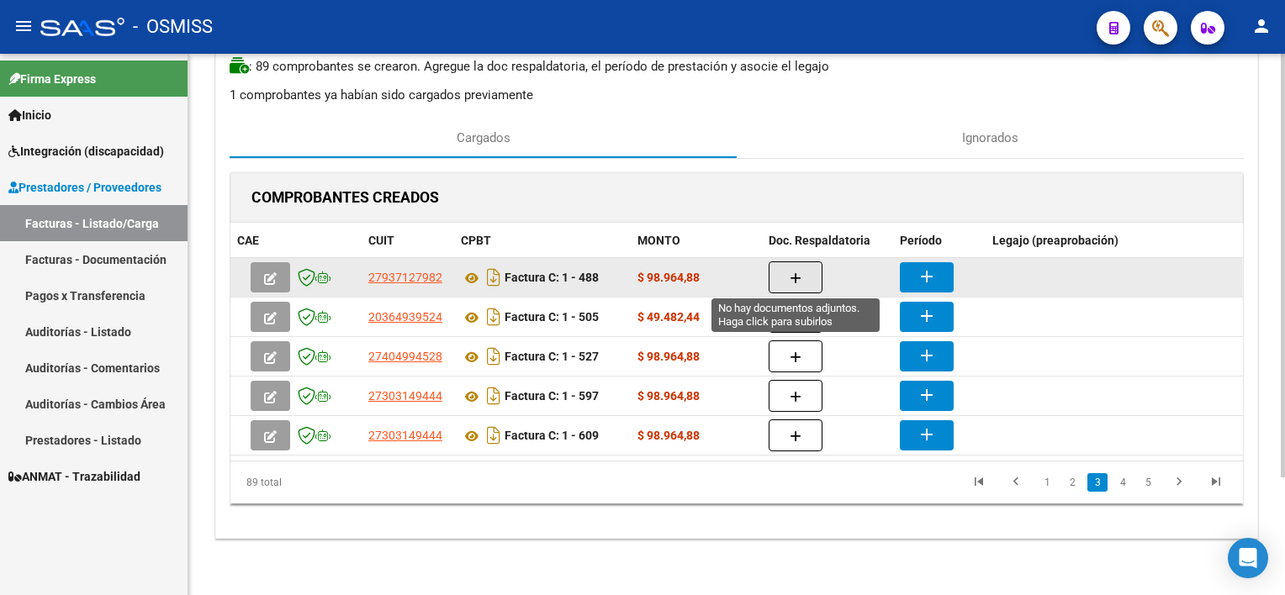
click at [795, 280] on icon "button" at bounding box center [796, 279] width 12 height 13
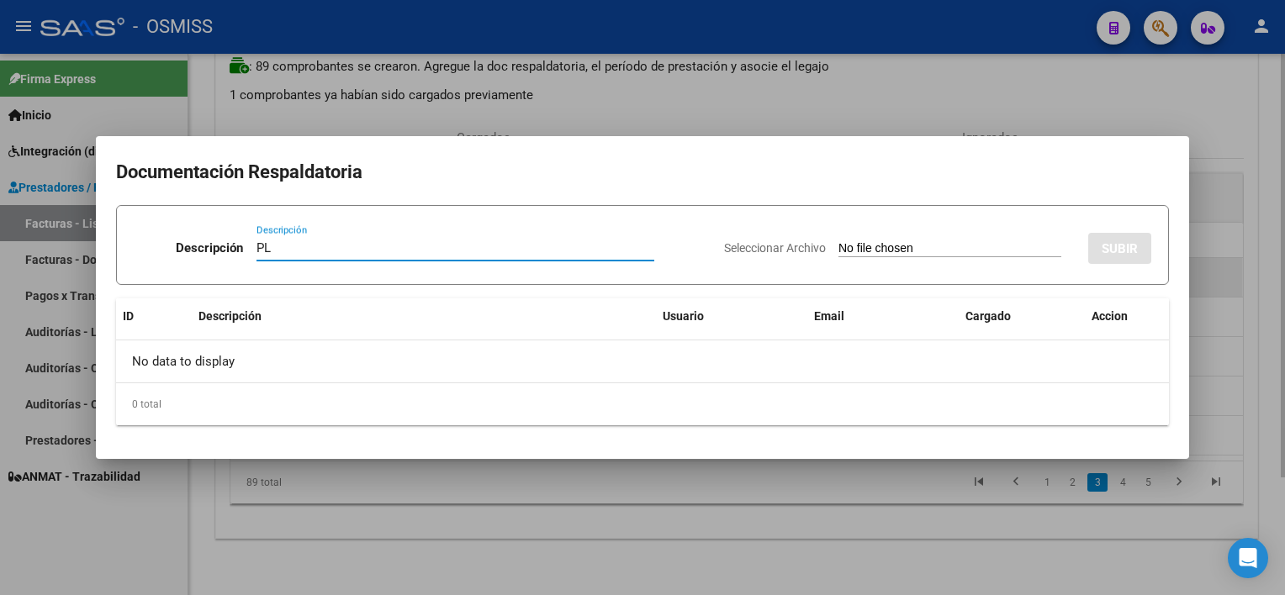
type input "PL"
click at [839, 241] on input "Seleccionar Archivo" at bounding box center [950, 249] width 223 height 16
type input "C:\fakepath\PL 1-488 ZARRIA L TO 09.pdf"
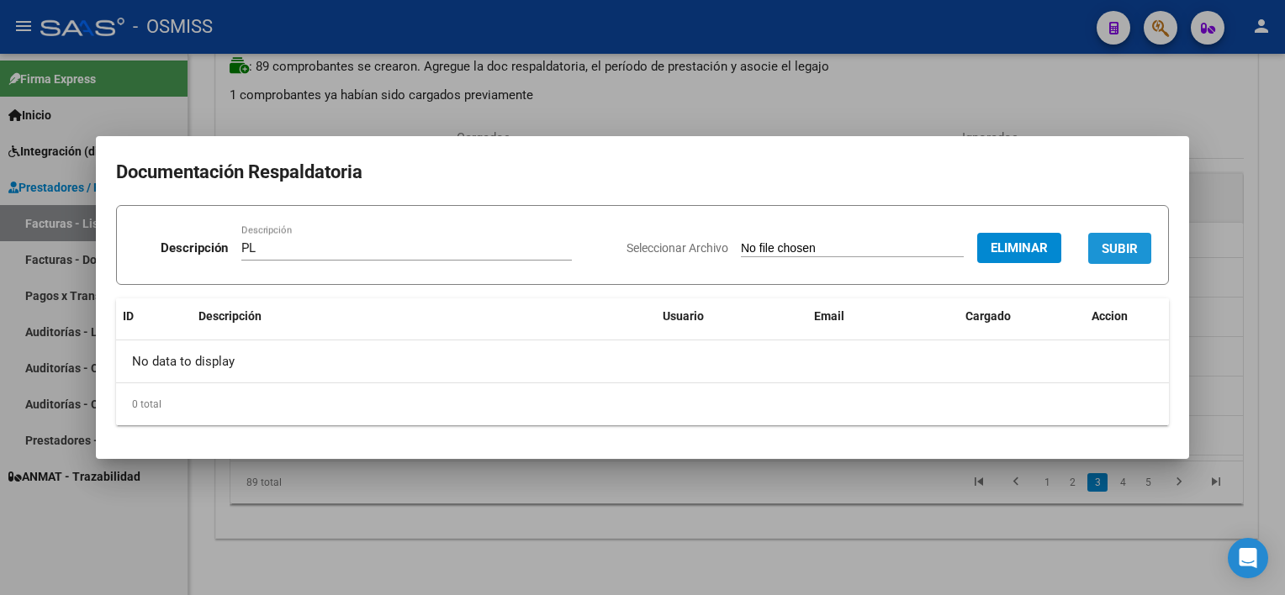
click at [1131, 249] on span "SUBIR" at bounding box center [1120, 248] width 36 height 15
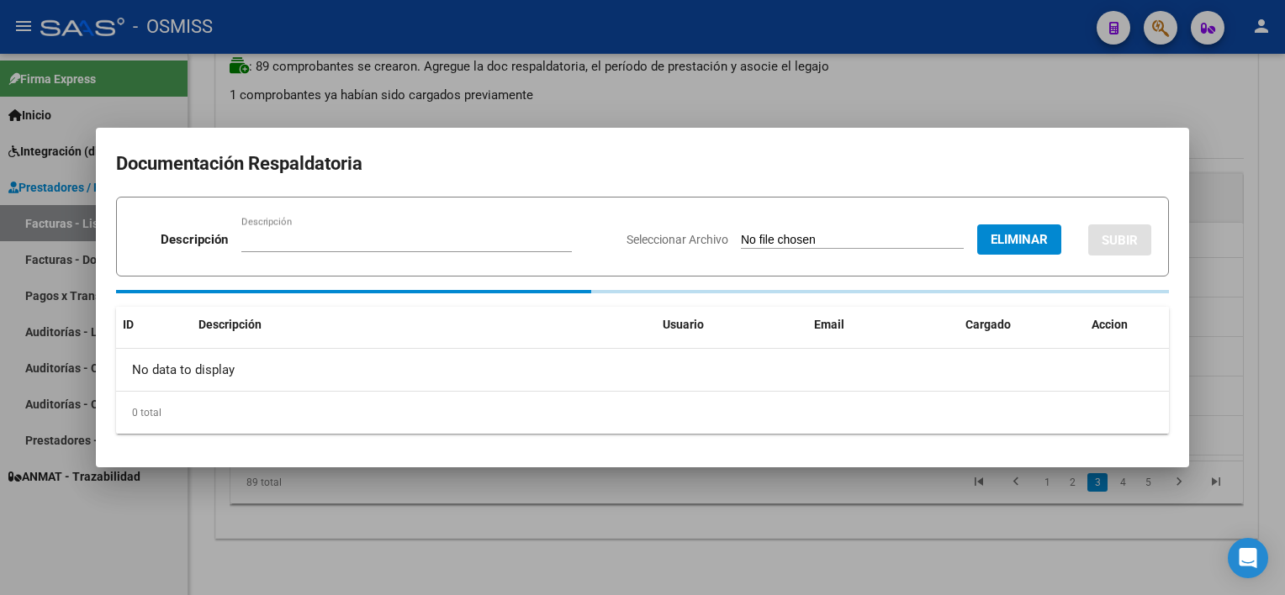
scroll to position [149, 0]
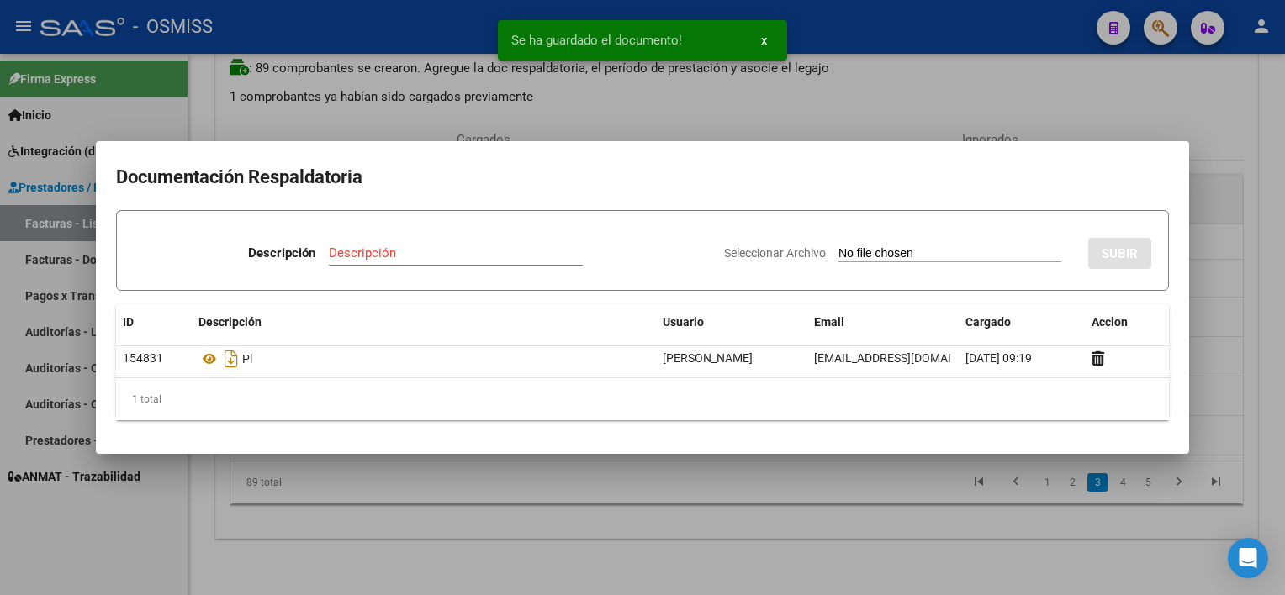
click at [915, 529] on div at bounding box center [642, 297] width 1285 height 595
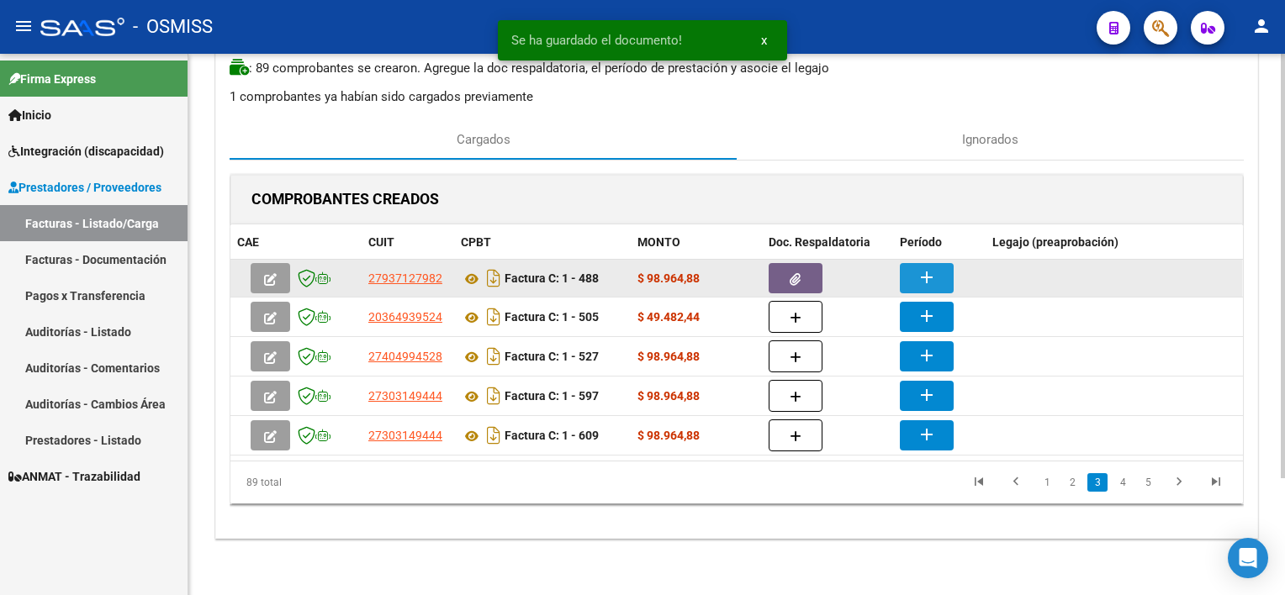
click at [919, 282] on mat-icon "add" at bounding box center [927, 277] width 20 height 20
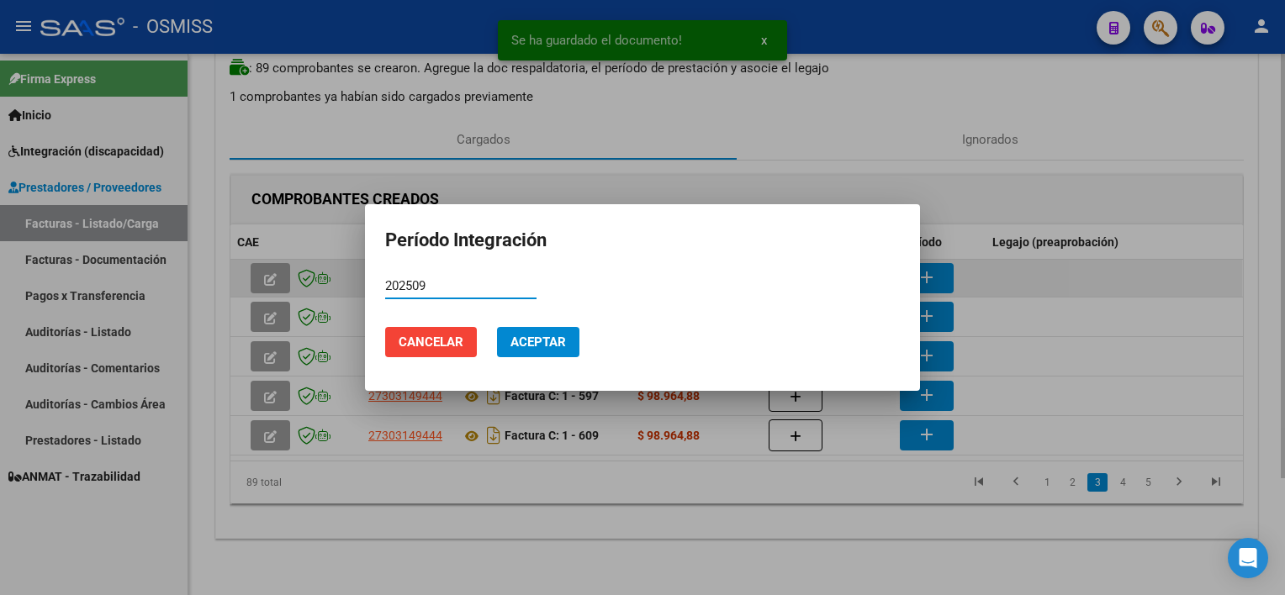
type input "202509"
click at [497, 327] on button "Aceptar" at bounding box center [538, 342] width 82 height 30
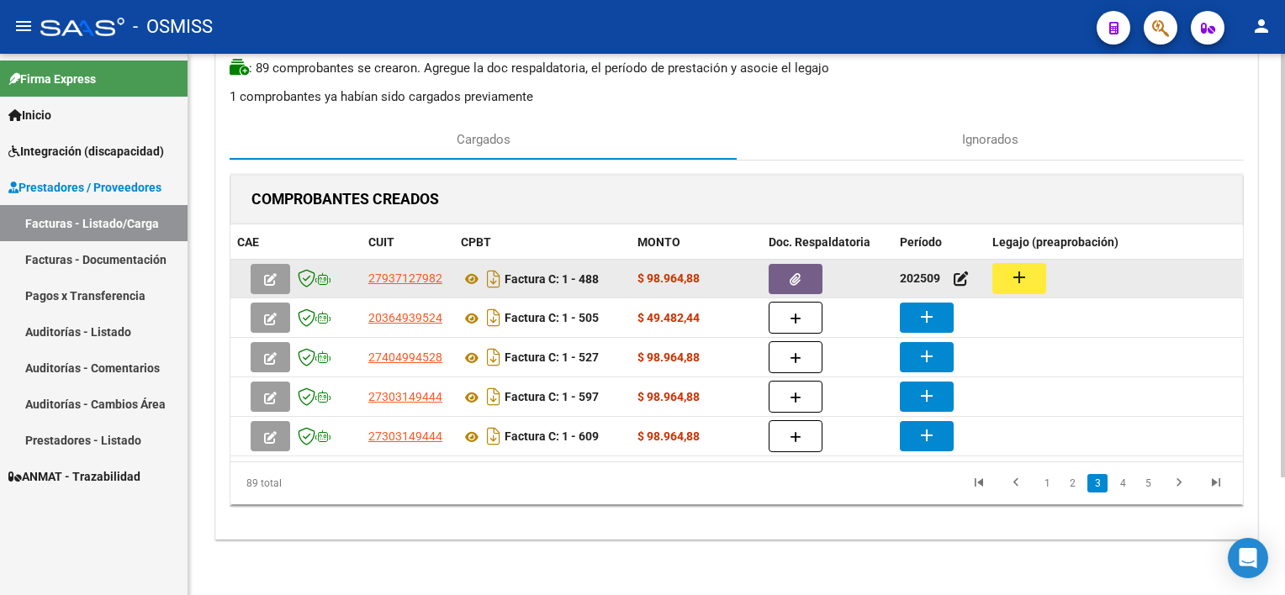
click at [1016, 283] on mat-icon "add" at bounding box center [1019, 277] width 20 height 20
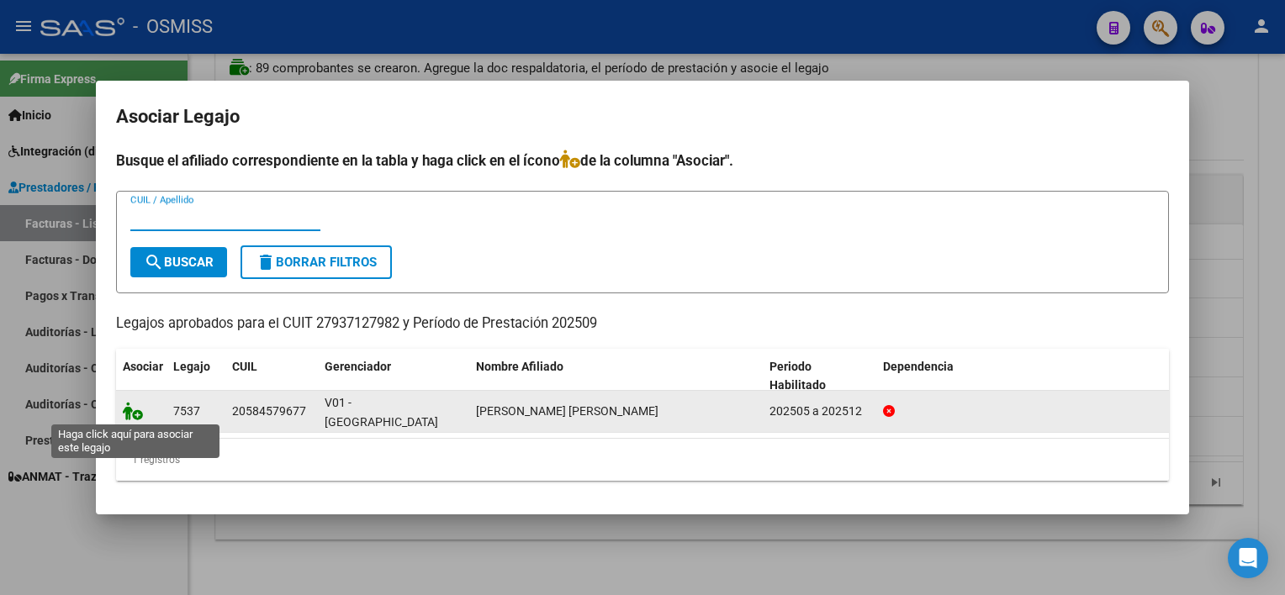
click at [141, 414] on icon at bounding box center [133, 411] width 20 height 19
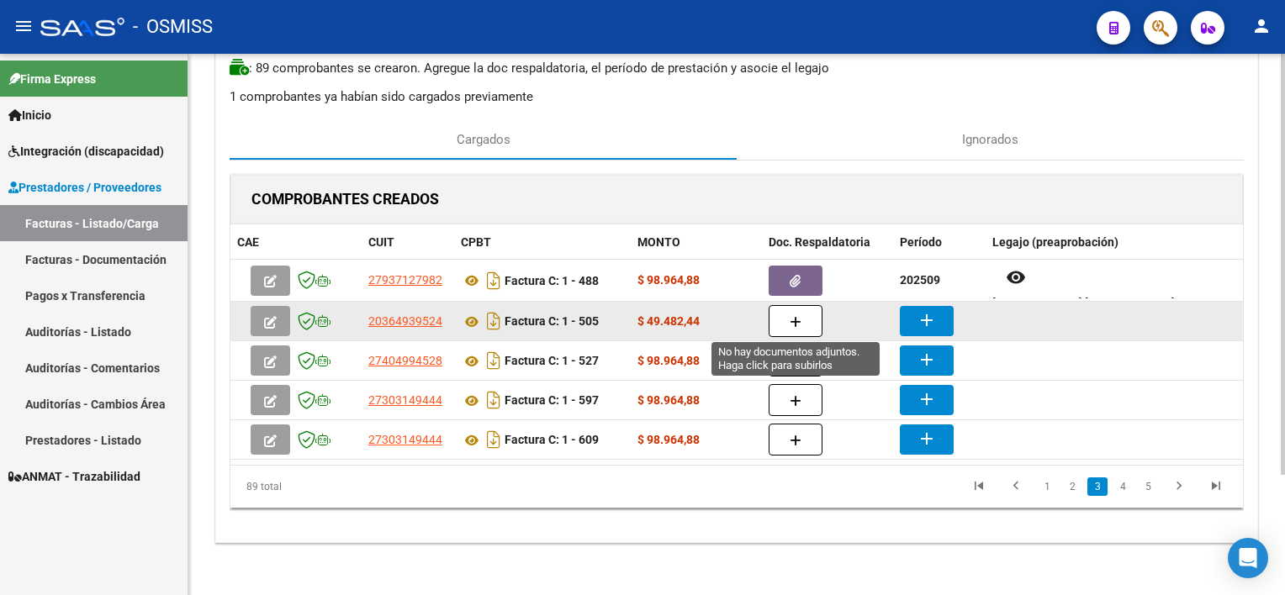
click at [794, 320] on icon "button" at bounding box center [796, 322] width 12 height 13
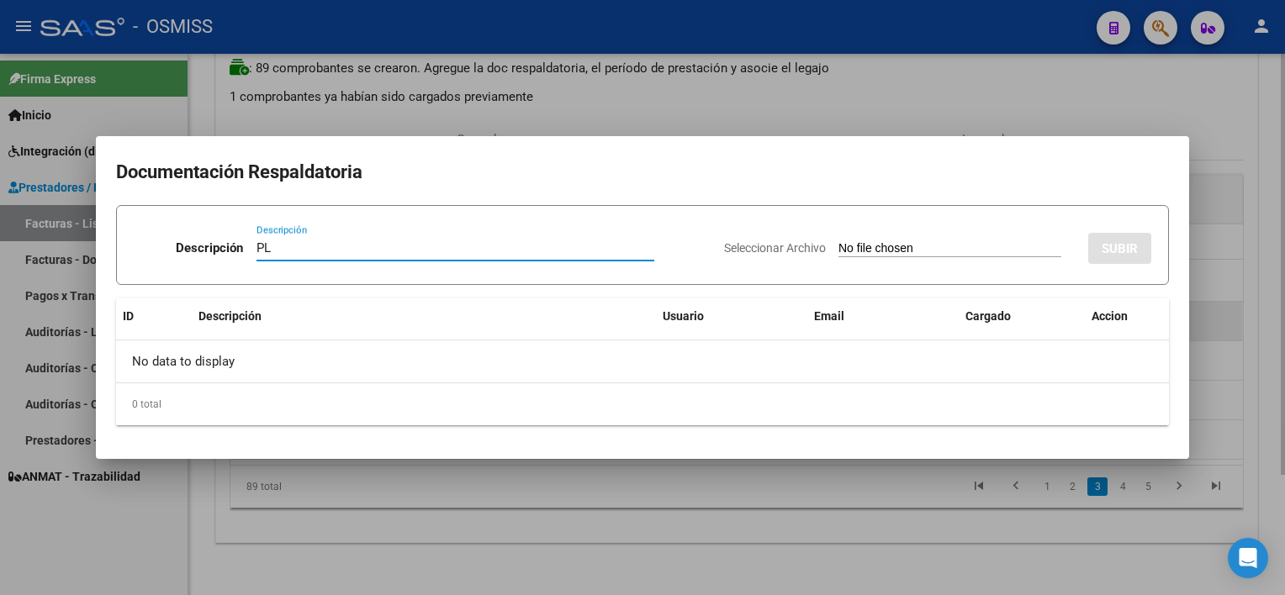
type input "PL"
click at [839, 241] on input "Seleccionar Archivo" at bounding box center [950, 249] width 223 height 16
type input "C:\fakepath\PL 1-505 ROMAN N MUSIC 09.pdf"
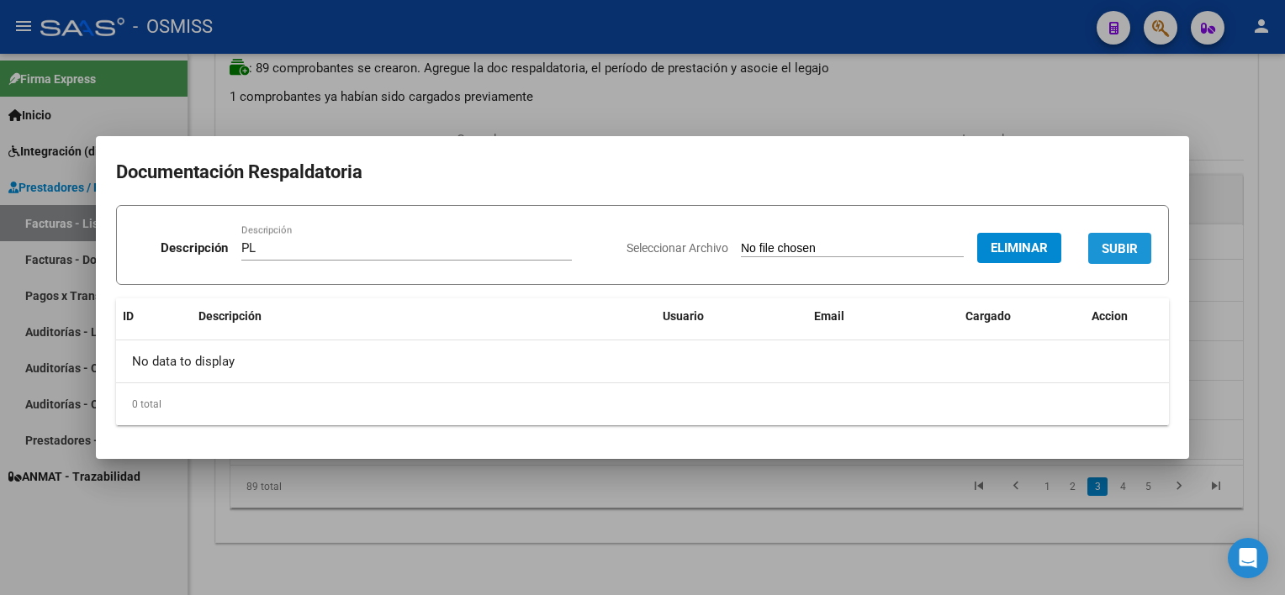
click at [1107, 252] on span "SUBIR" at bounding box center [1120, 248] width 36 height 15
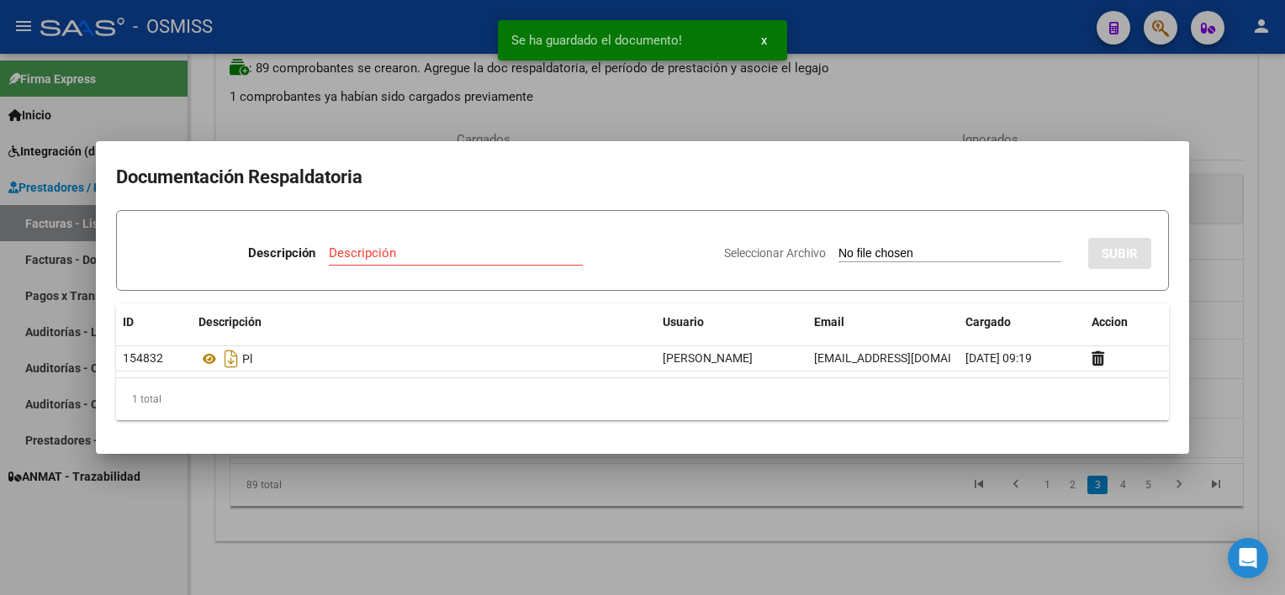
click at [858, 502] on div at bounding box center [642, 297] width 1285 height 595
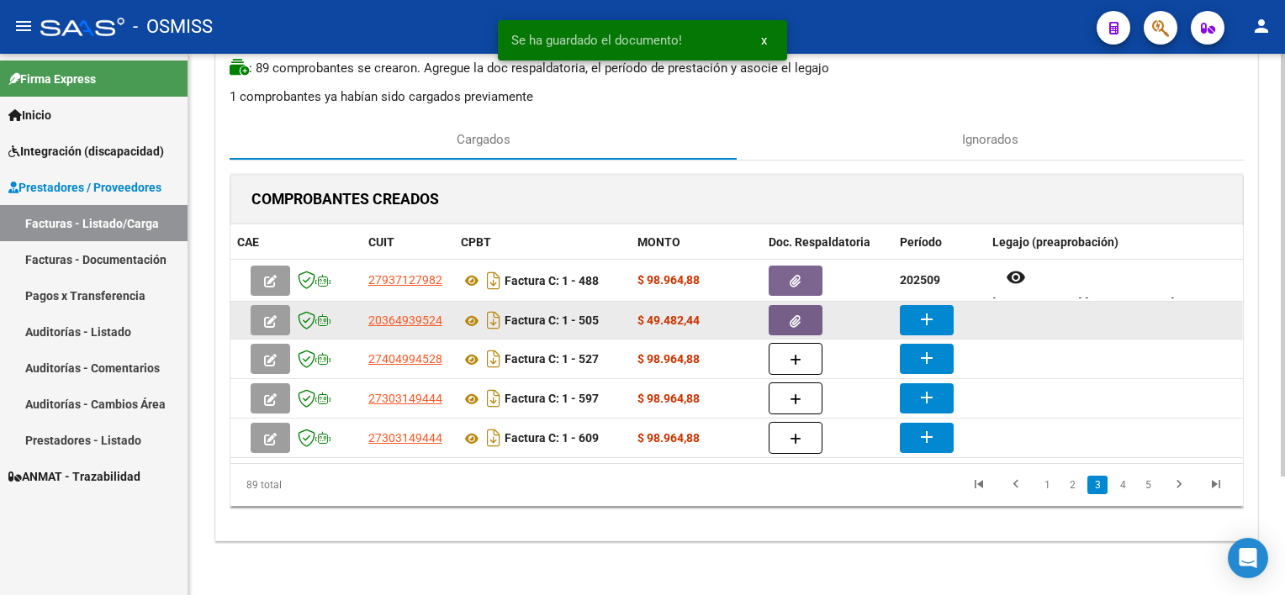
click at [923, 313] on mat-icon "add" at bounding box center [927, 320] width 20 height 20
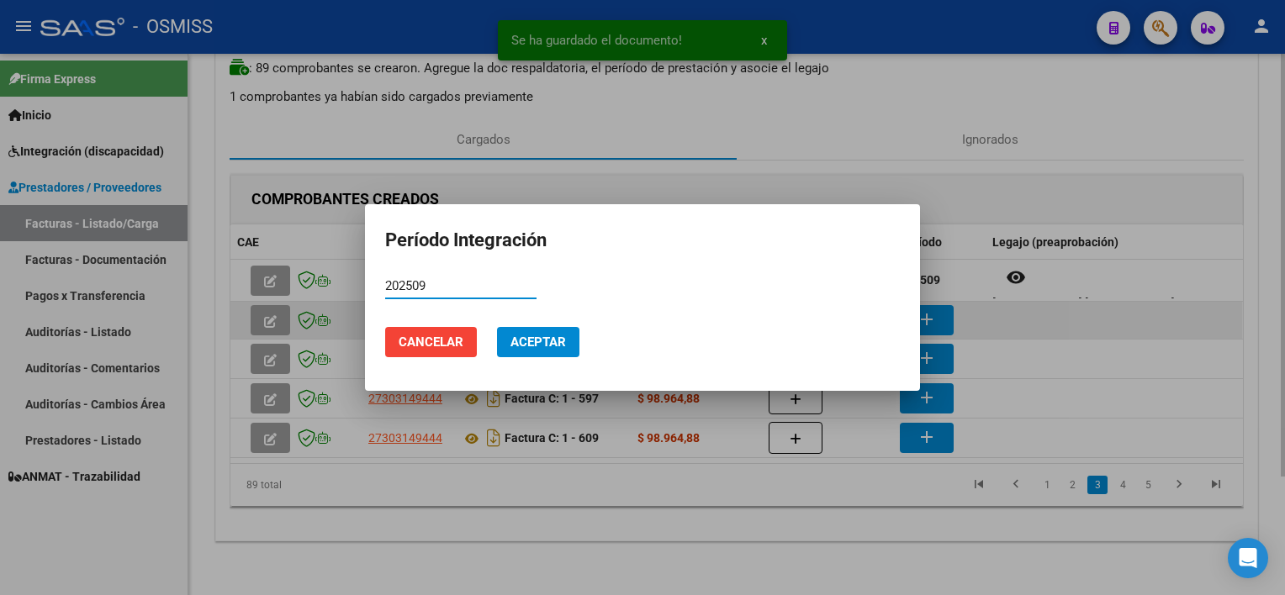
type input "202509"
click at [497, 327] on button "Aceptar" at bounding box center [538, 342] width 82 height 30
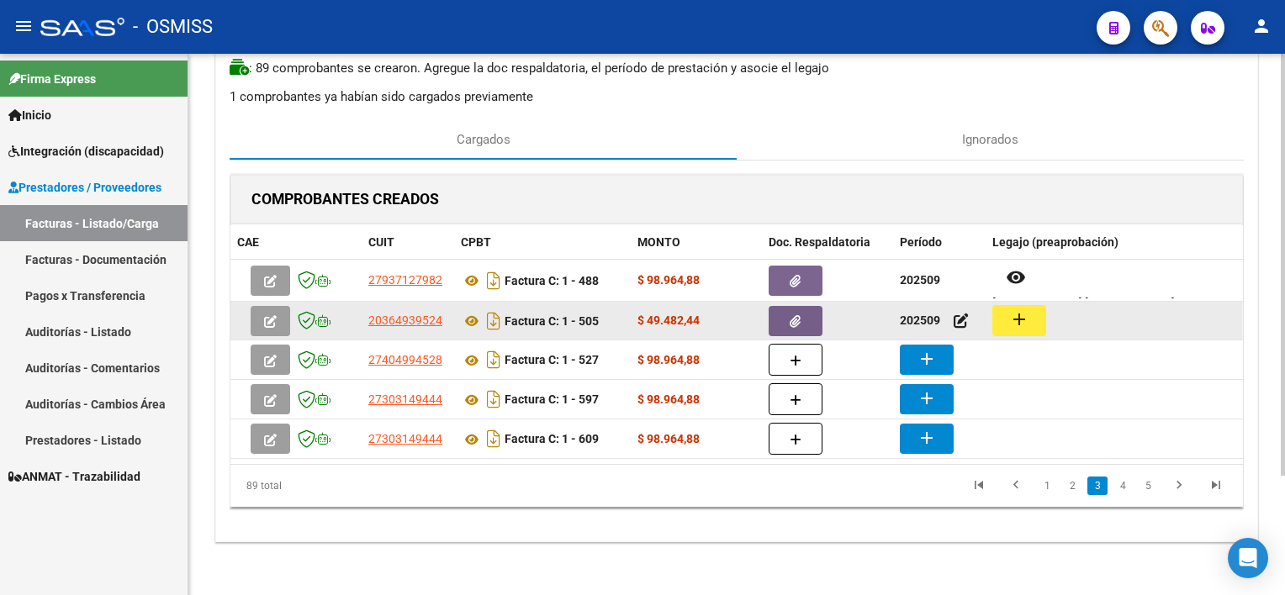
click at [1014, 320] on mat-icon "add" at bounding box center [1019, 320] width 20 height 20
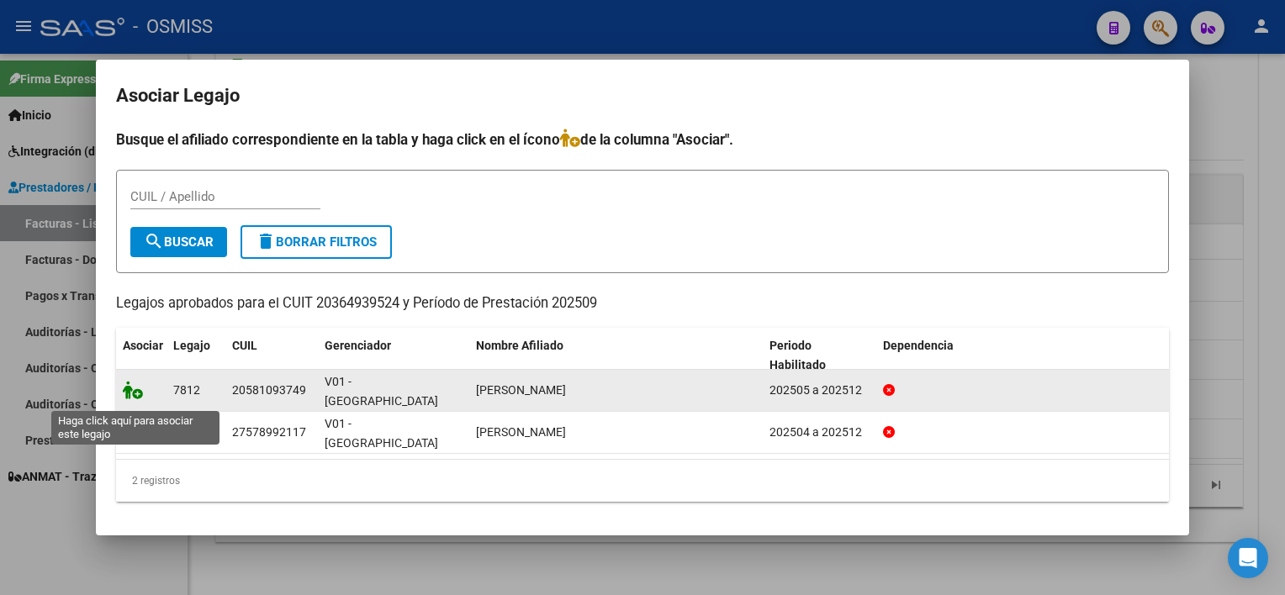
click at [135, 394] on icon at bounding box center [133, 390] width 20 height 19
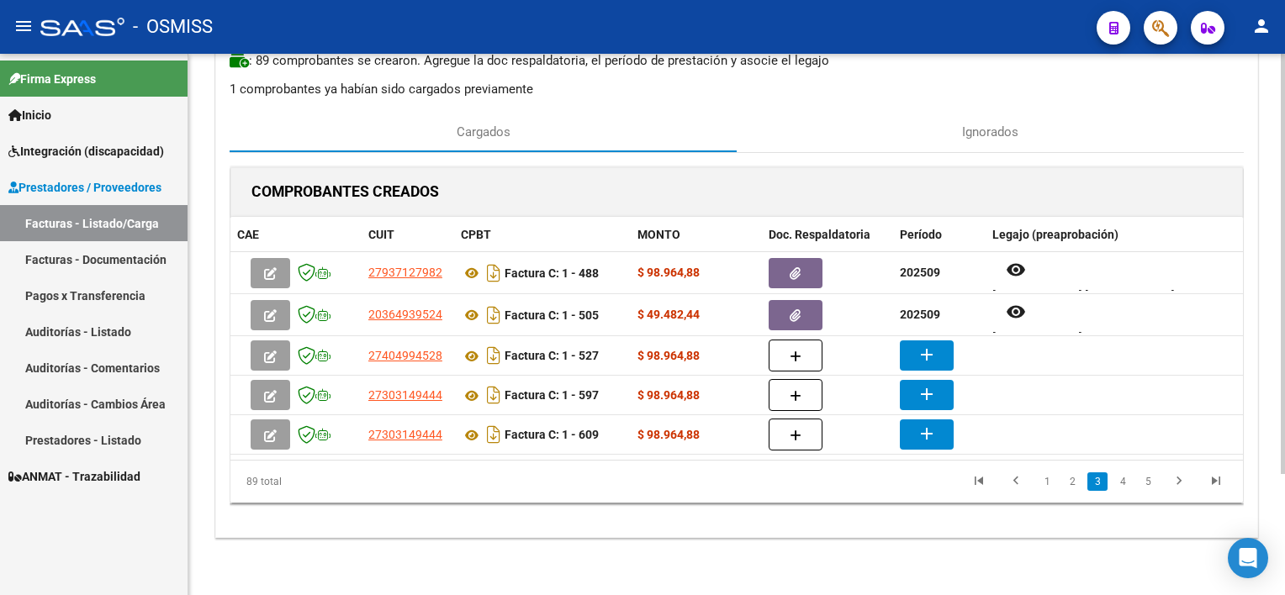
scroll to position [77, 0]
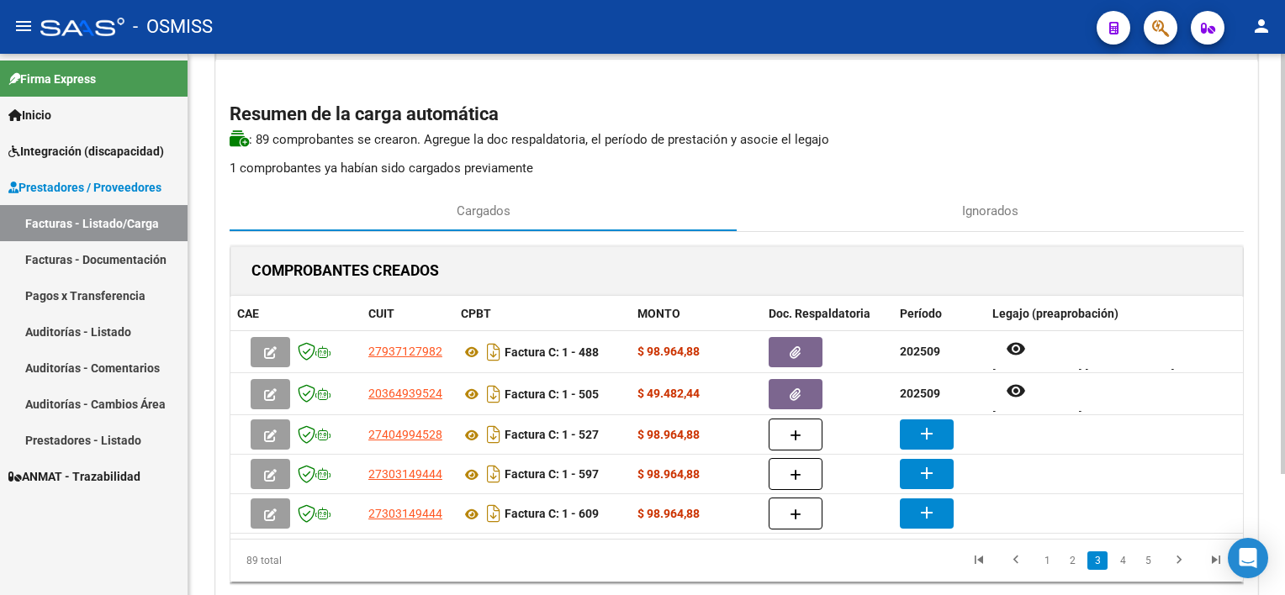
click at [1284, 289] on html "menu - OSMISS person Firma Express Inicio Instructivos Contacto OS Integración …" at bounding box center [642, 297] width 1285 height 595
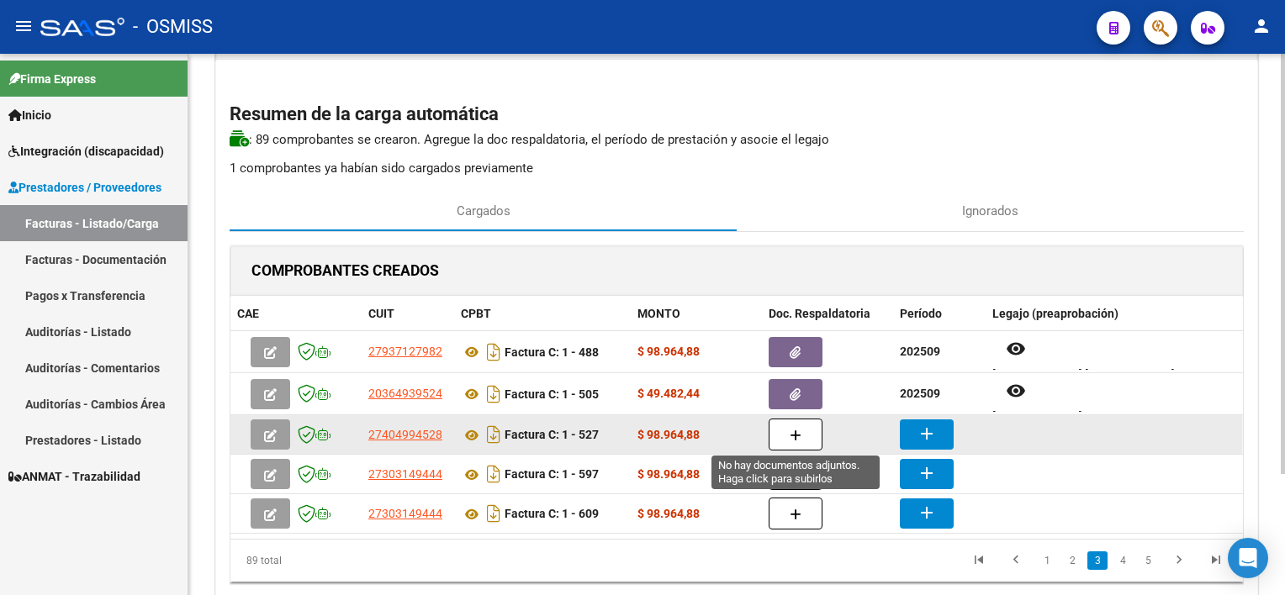
click at [812, 436] on button "button" at bounding box center [796, 435] width 54 height 32
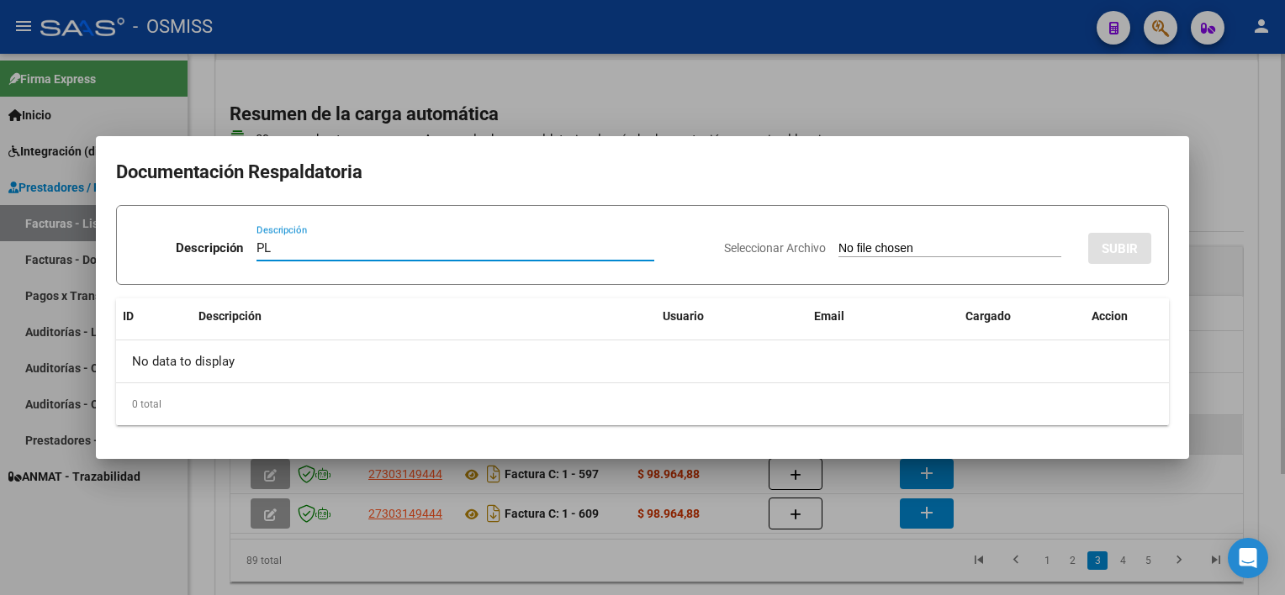
type input "PL"
click at [839, 241] on input "Seleccionar Archivo" at bounding box center [950, 249] width 223 height 16
type input "C:\fakepath\PL 1-527 SALVATIERRA O PSICO 09.pdf"
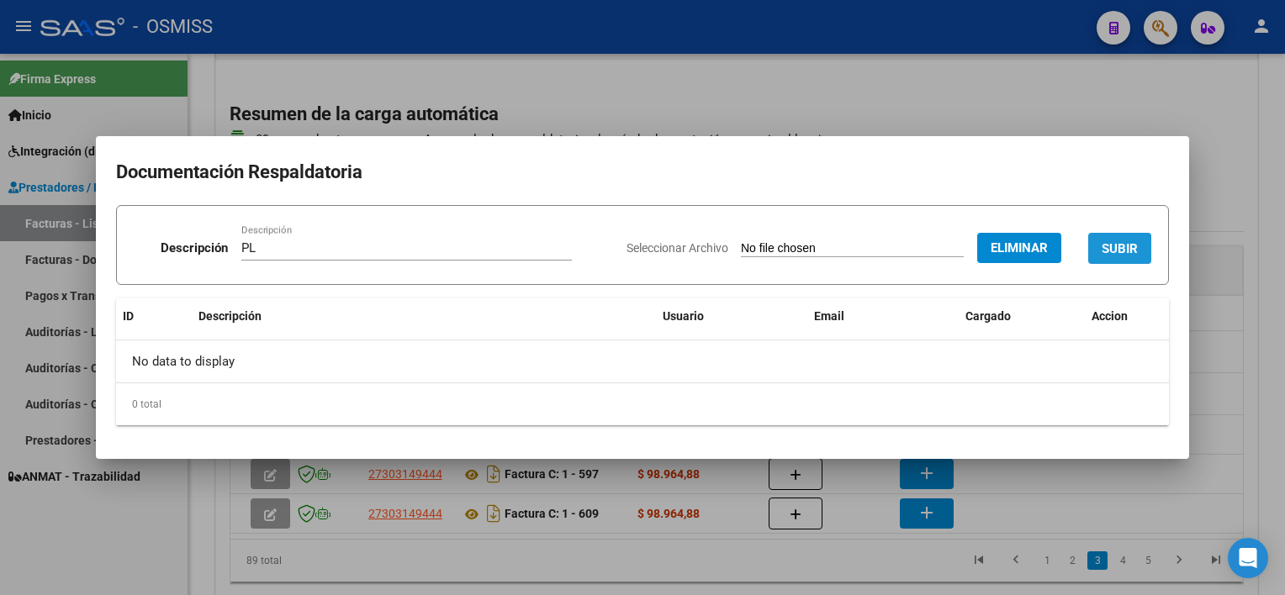
click at [1138, 246] on button "SUBIR" at bounding box center [1119, 248] width 63 height 31
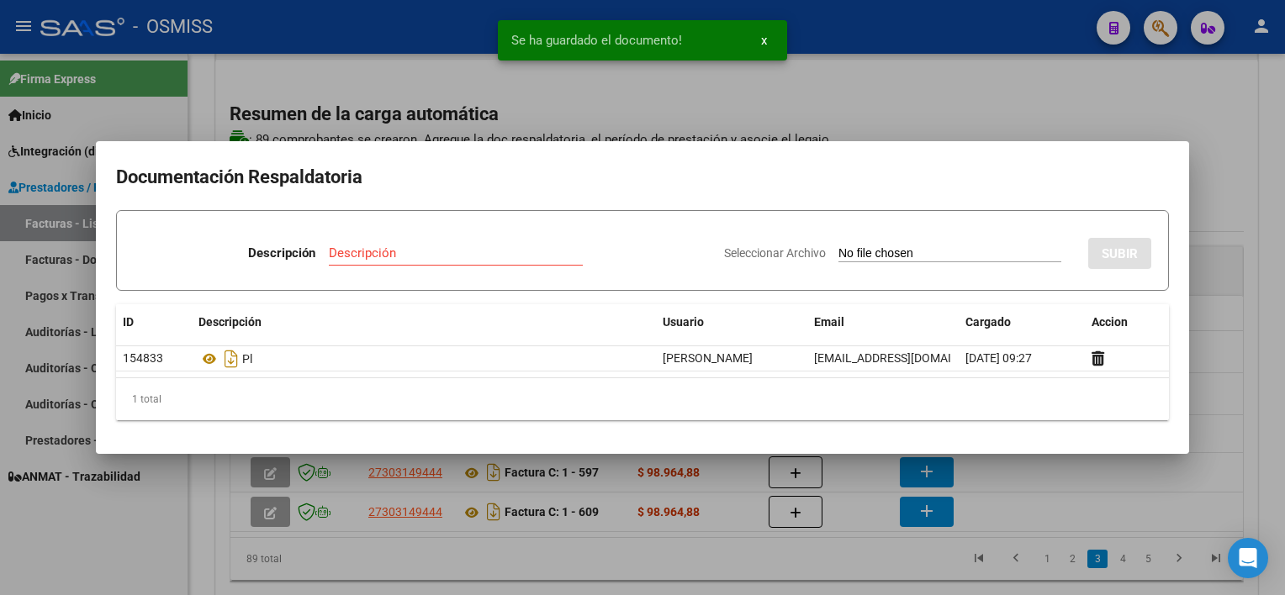
click at [780, 565] on div at bounding box center [642, 297] width 1285 height 595
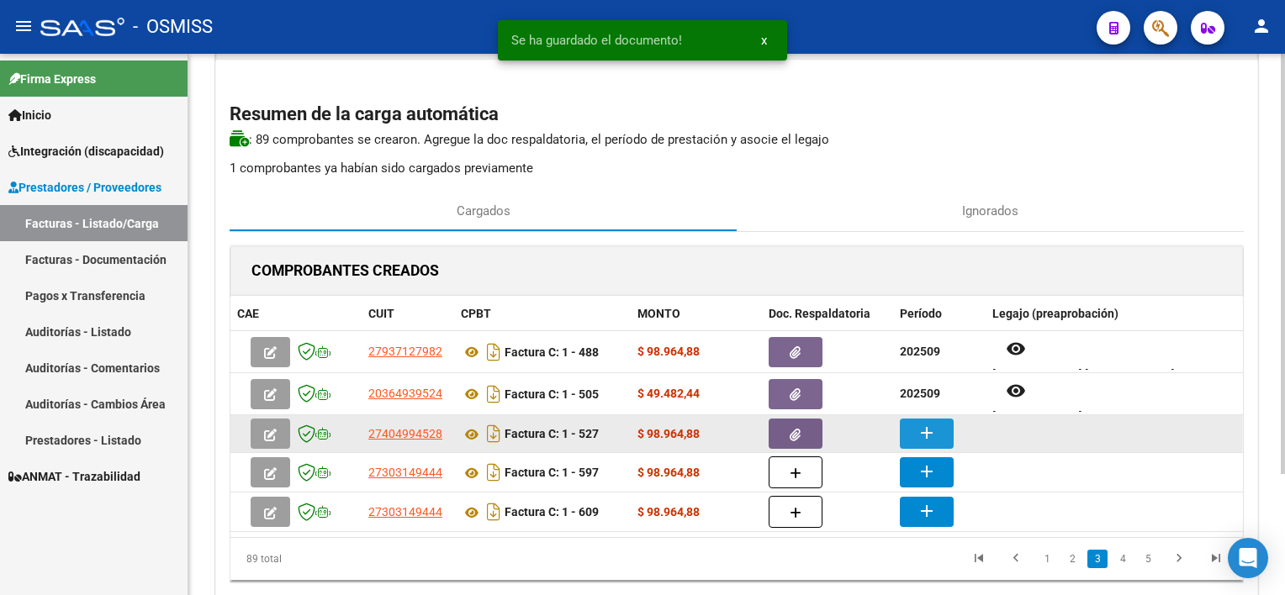
click at [939, 427] on button "add" at bounding box center [927, 434] width 54 height 30
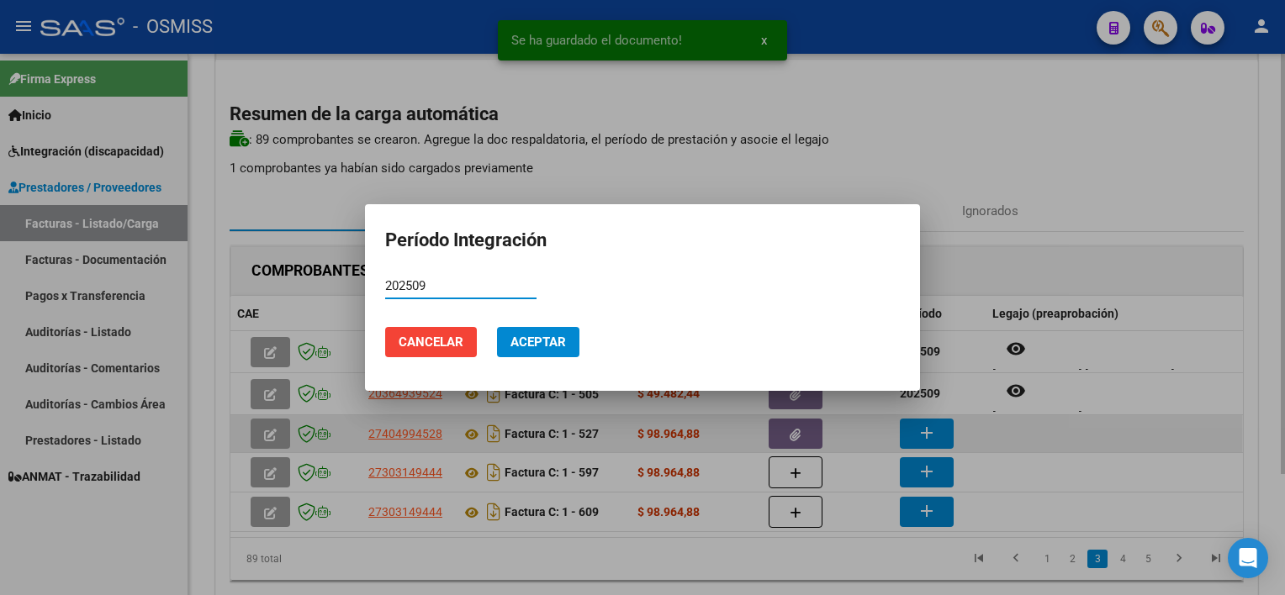
type input "202509"
click at [497, 327] on button "Aceptar" at bounding box center [538, 342] width 82 height 30
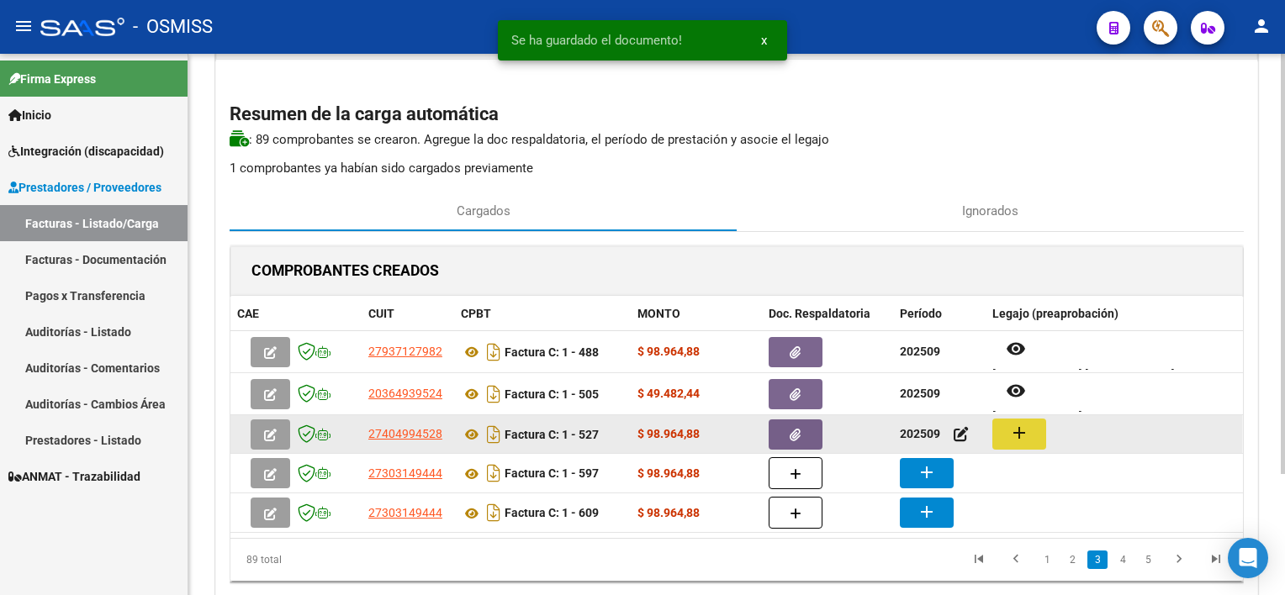
click at [1043, 435] on button "add" at bounding box center [1019, 434] width 54 height 31
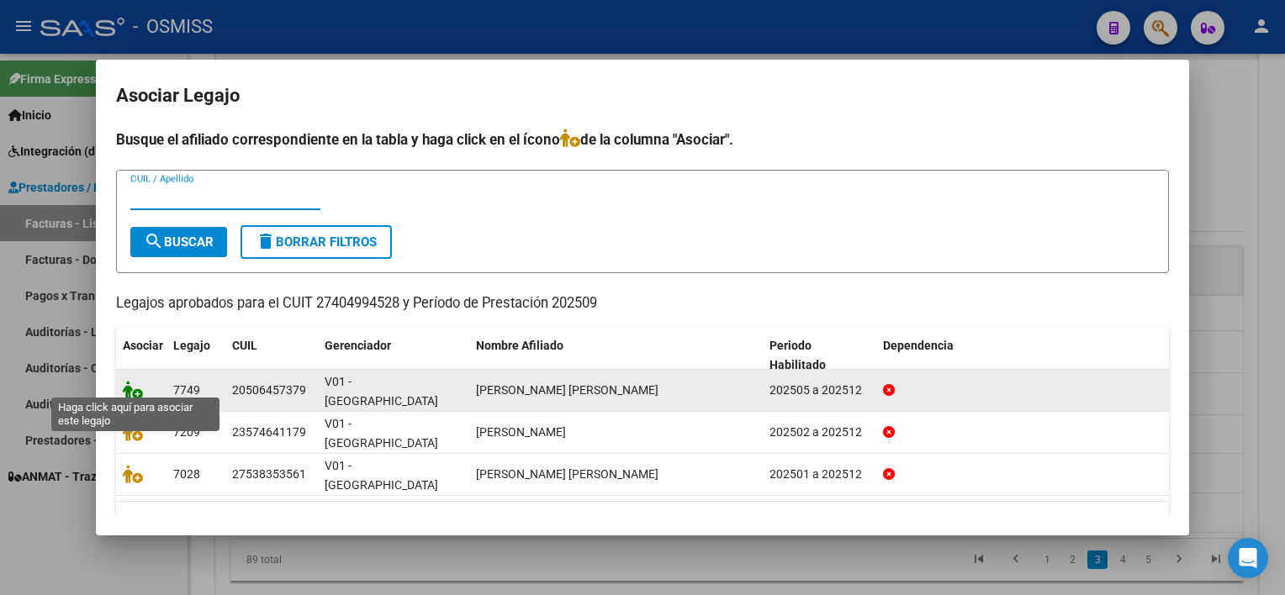
click at [135, 384] on icon at bounding box center [133, 390] width 20 height 19
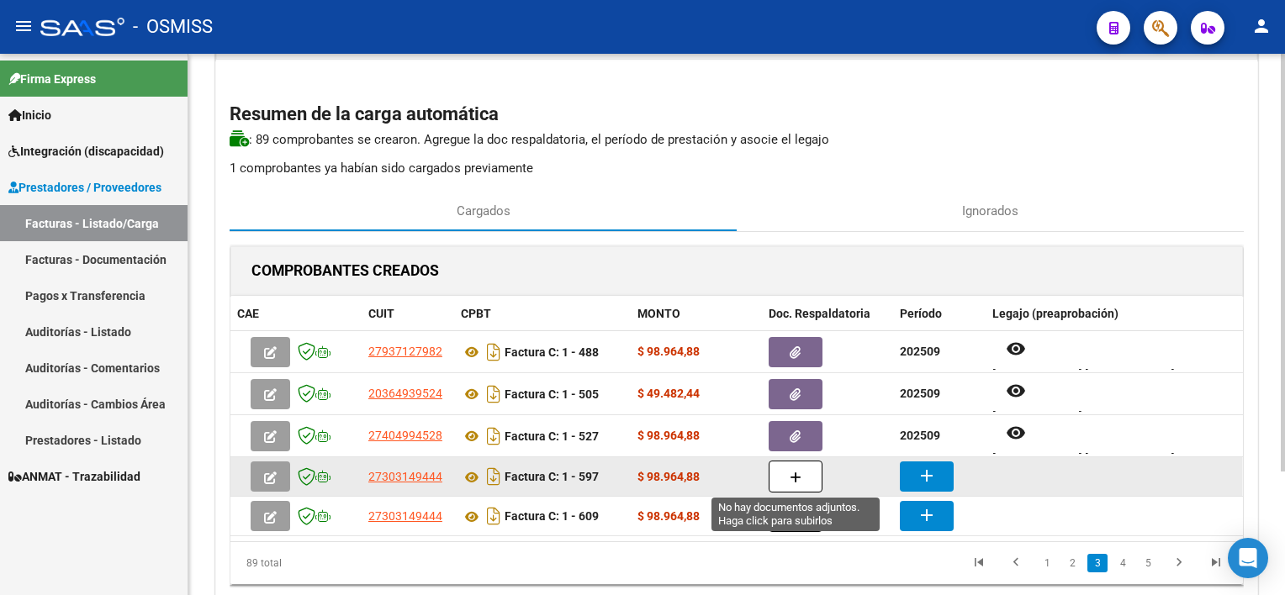
click at [808, 469] on button "button" at bounding box center [796, 477] width 54 height 32
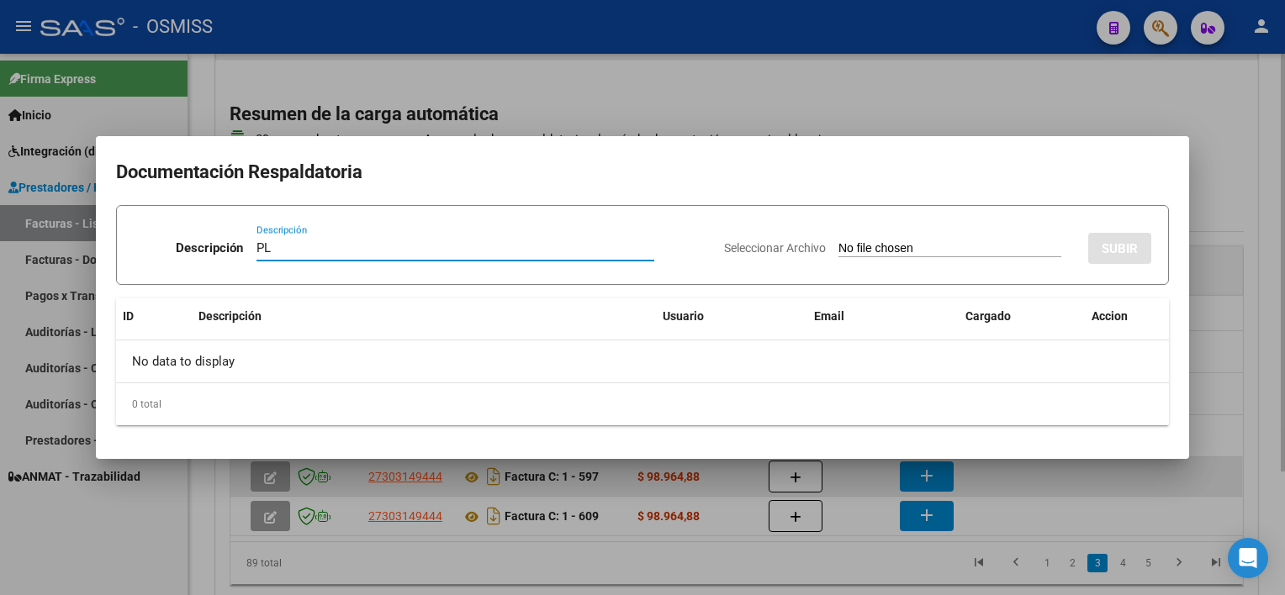
type input "PL"
click at [839, 241] on input "Seleccionar Archivo" at bounding box center [950, 249] width 223 height 16
type input "C:\fakepath\PL 1-597 YACANI G TO 09.pdf"
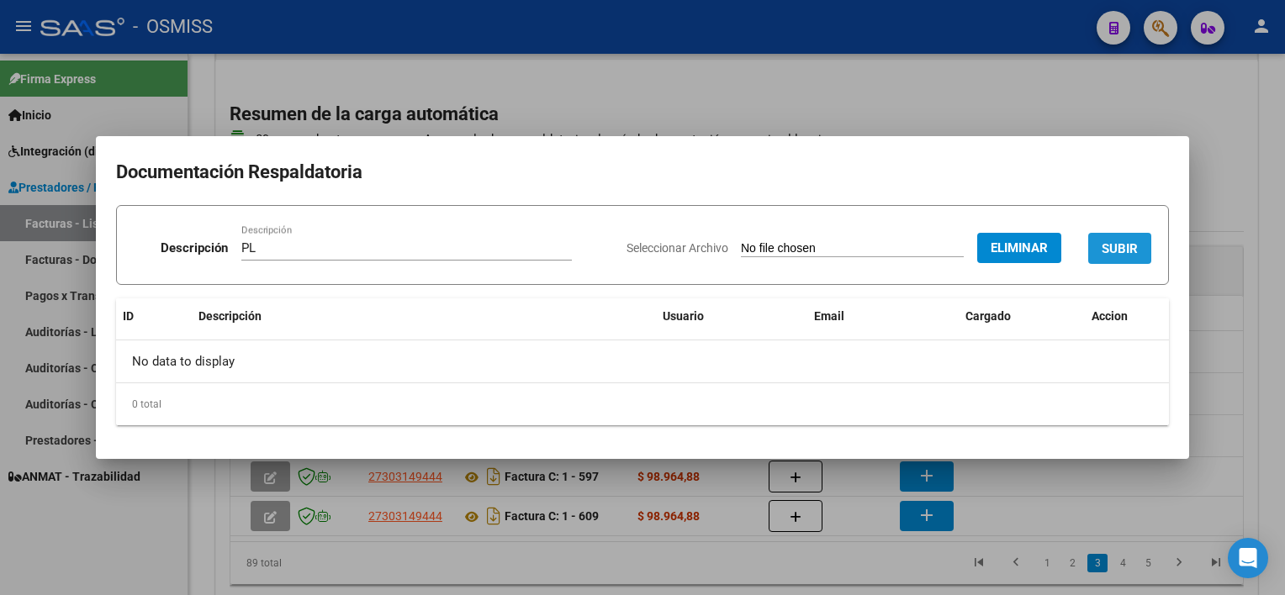
click at [1115, 245] on span "SUBIR" at bounding box center [1120, 248] width 36 height 15
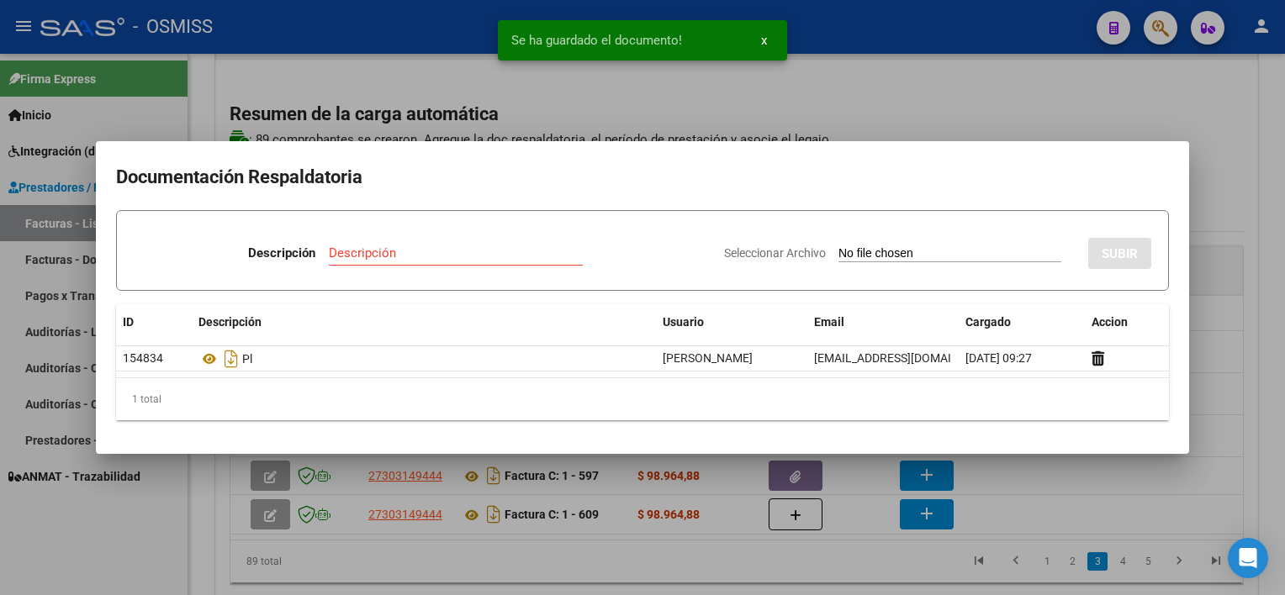
click at [1221, 413] on div at bounding box center [642, 297] width 1285 height 595
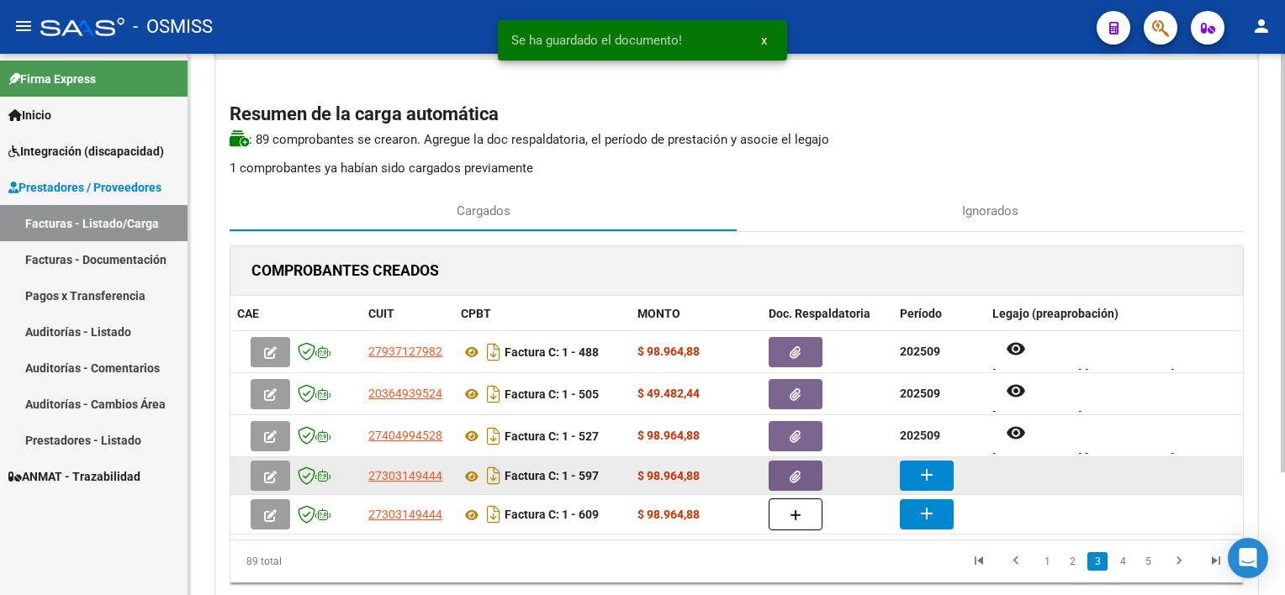
click at [917, 471] on mat-icon "add" at bounding box center [927, 475] width 20 height 20
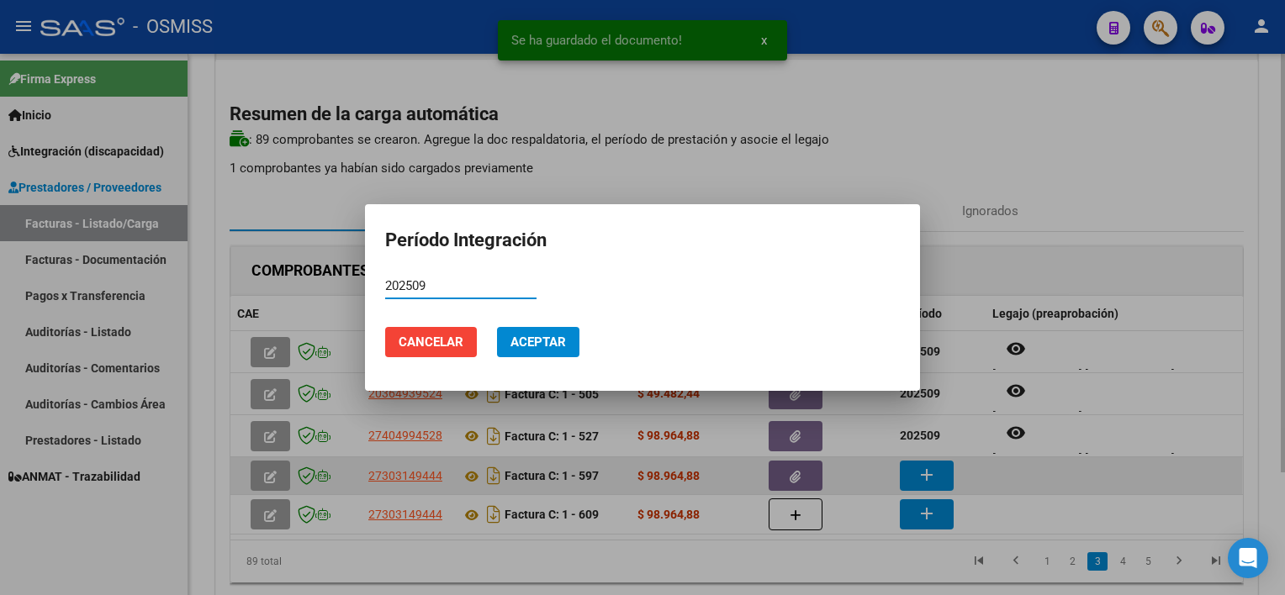
type input "202509"
click at [497, 327] on button "Aceptar" at bounding box center [538, 342] width 82 height 30
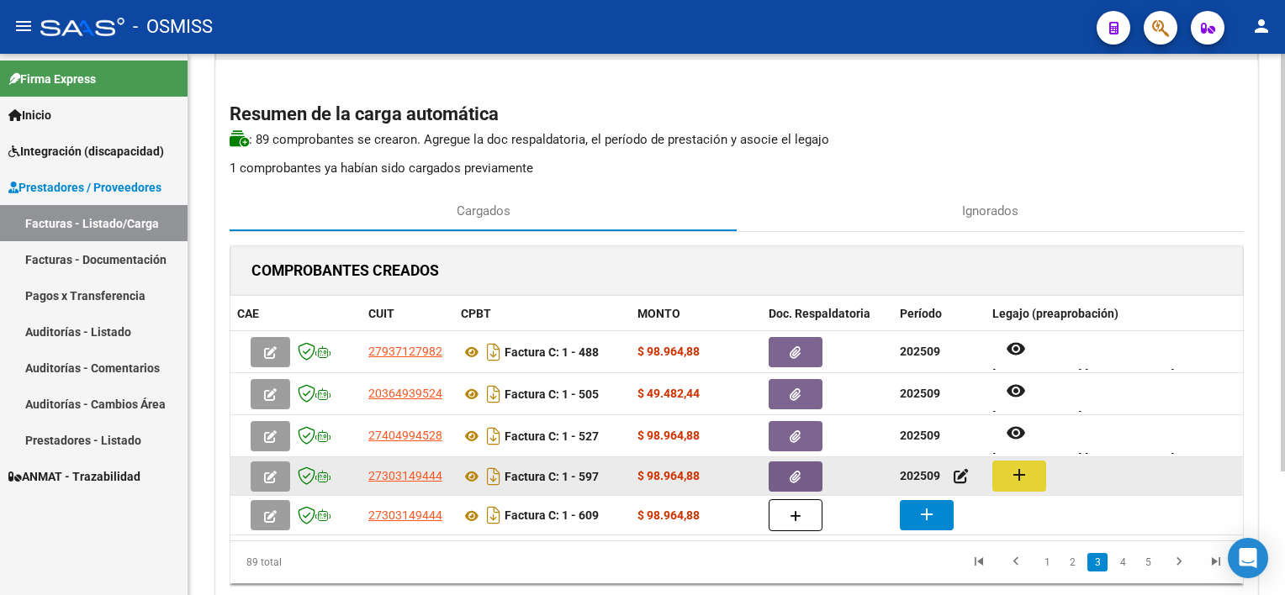
click at [1013, 472] on mat-icon "add" at bounding box center [1019, 475] width 20 height 20
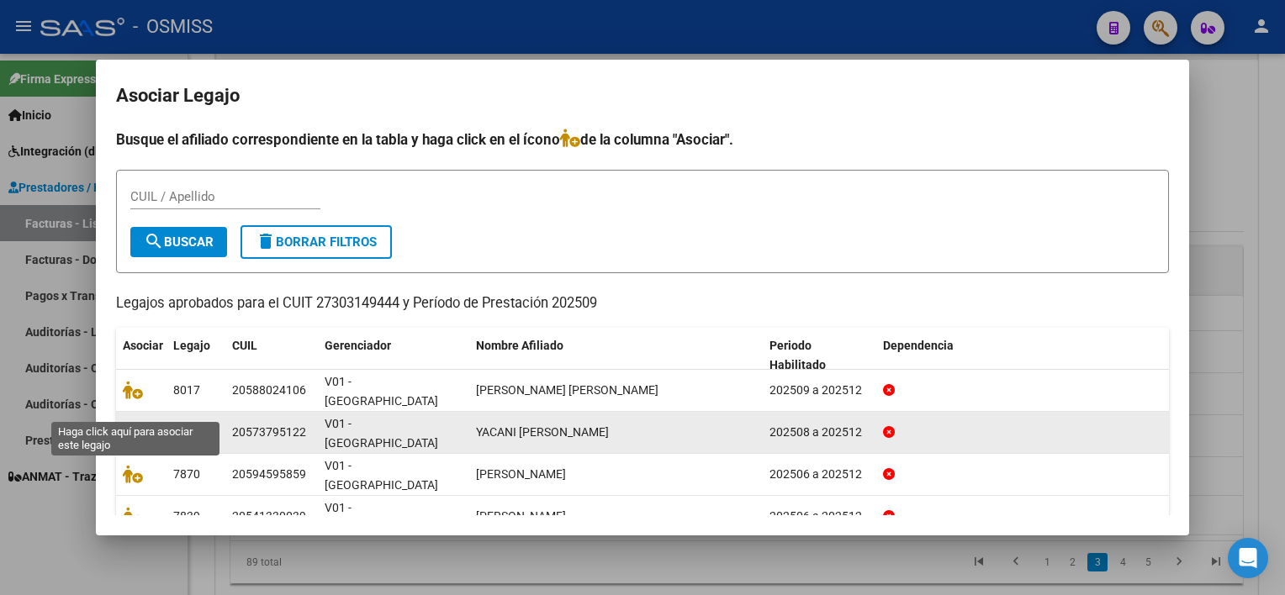
click at [131, 423] on icon at bounding box center [133, 432] width 20 height 19
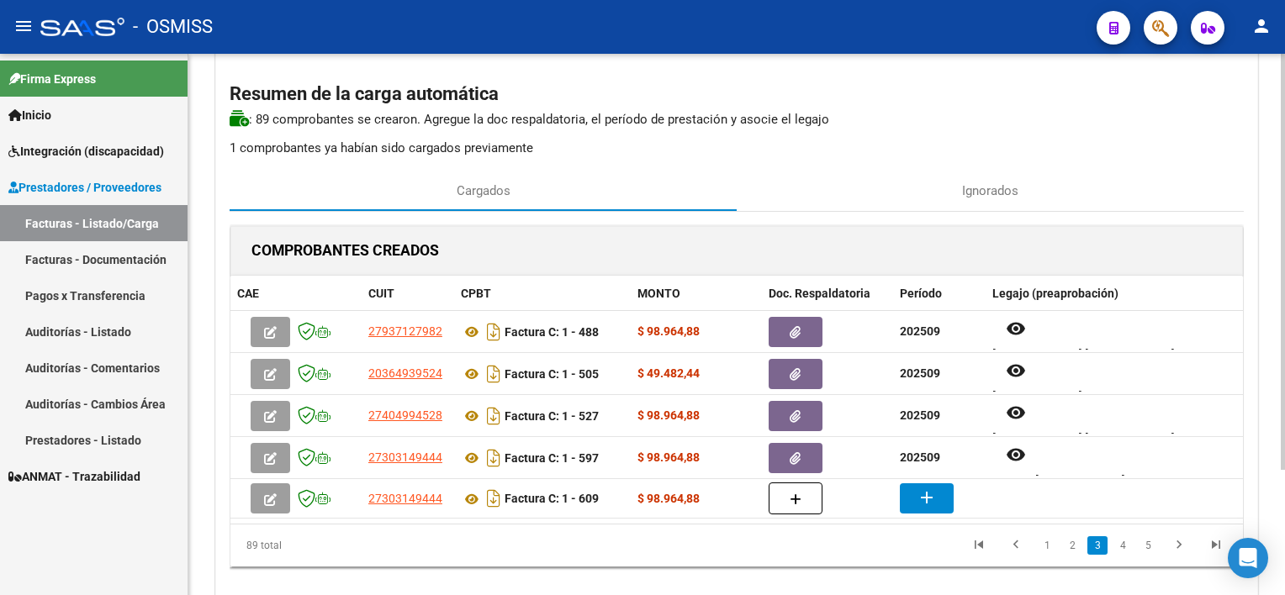
scroll to position [100, 0]
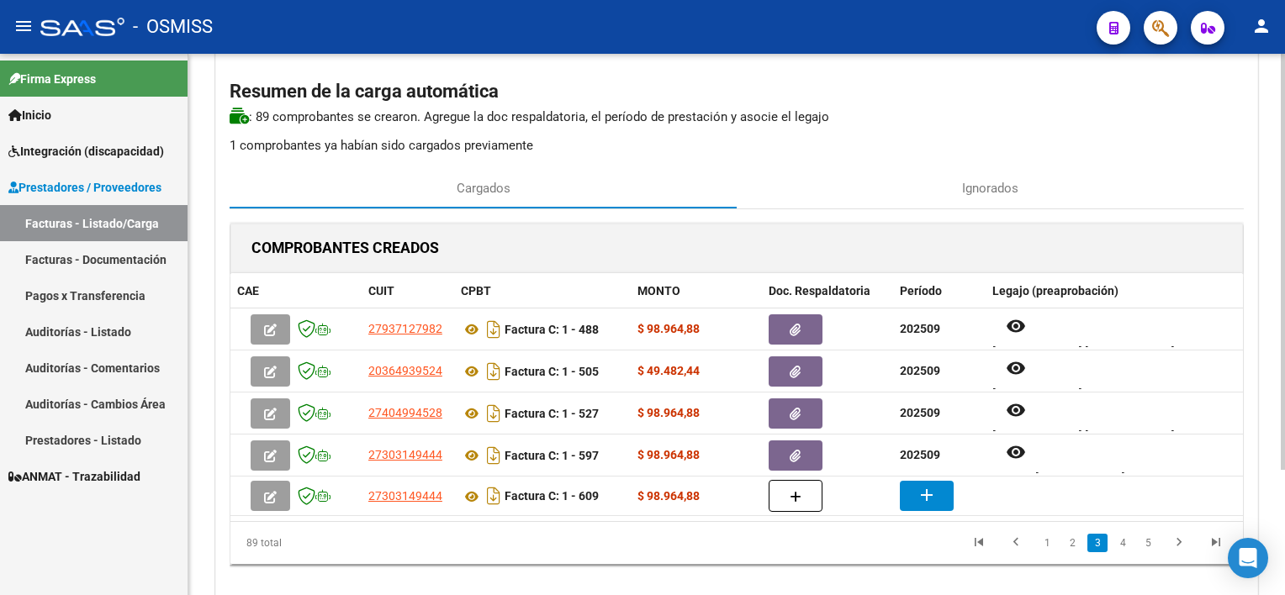
click at [1284, 377] on html "menu - OSMISS person Firma Express Inicio Instructivos Contacto OS Integración …" at bounding box center [642, 297] width 1285 height 595
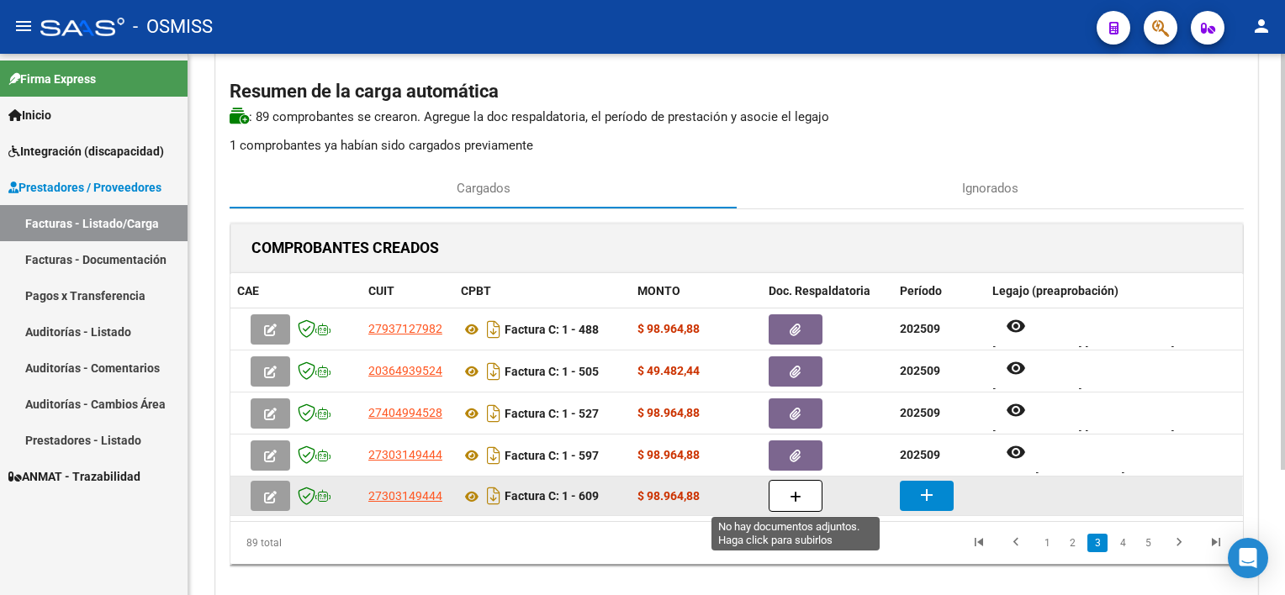
click at [797, 497] on icon "button" at bounding box center [796, 497] width 12 height 13
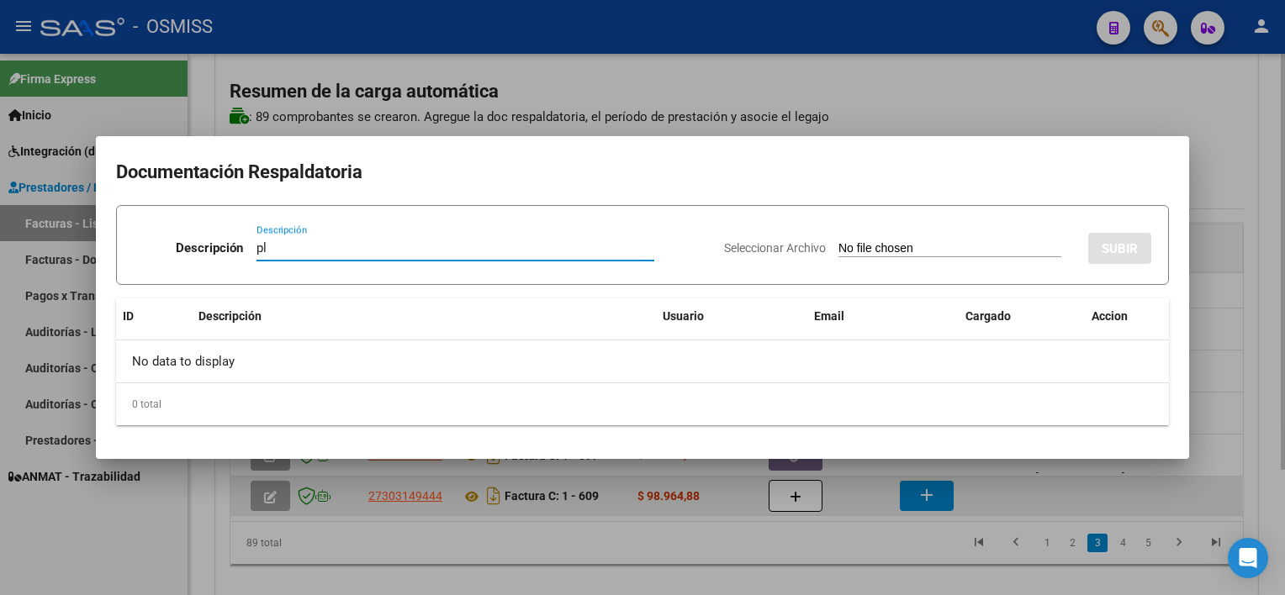
type input "pl"
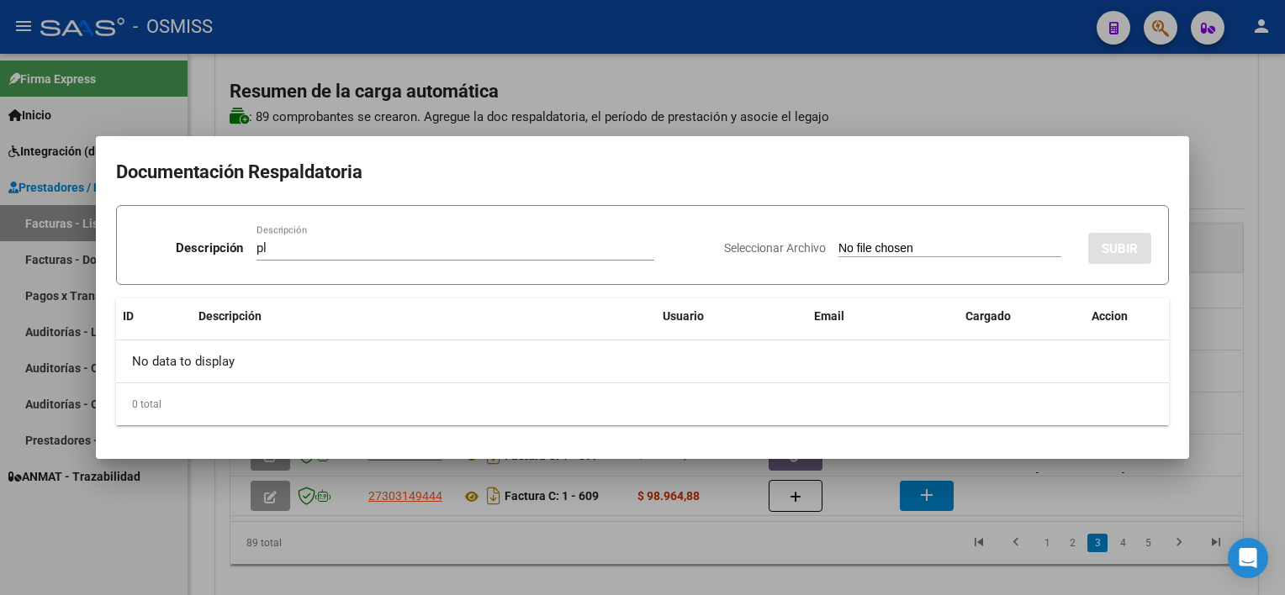
click at [918, 236] on div "Seleccionar Archivo SUBIR" at bounding box center [937, 245] width 427 height 51
click at [912, 251] on input "Seleccionar Archivo" at bounding box center [950, 249] width 223 height 16
type input "C:\fakepath\PL 1-609 YACANI T TO 08.pdf"
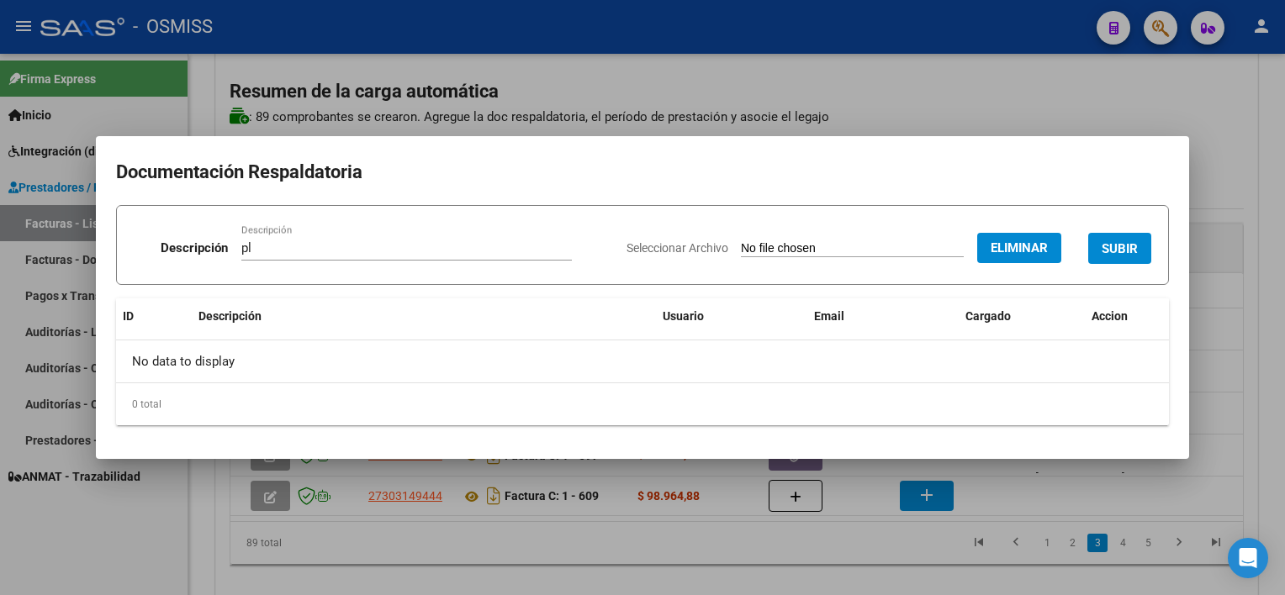
click at [1109, 251] on span "SUBIR" at bounding box center [1120, 248] width 36 height 15
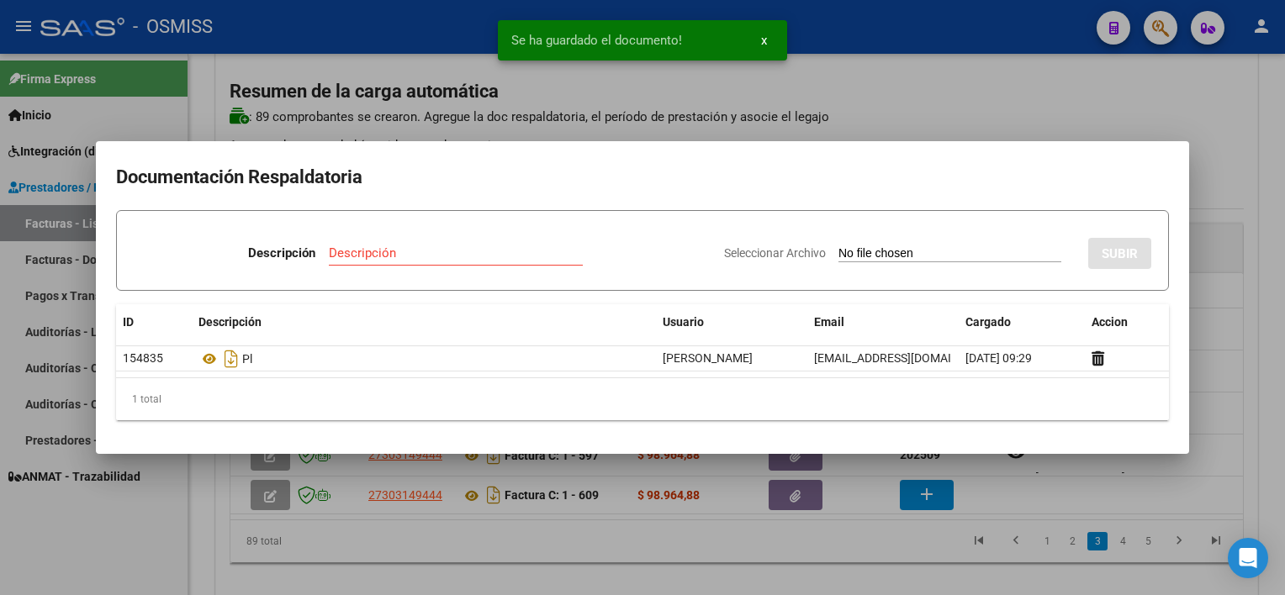
click at [758, 574] on div at bounding box center [642, 297] width 1285 height 595
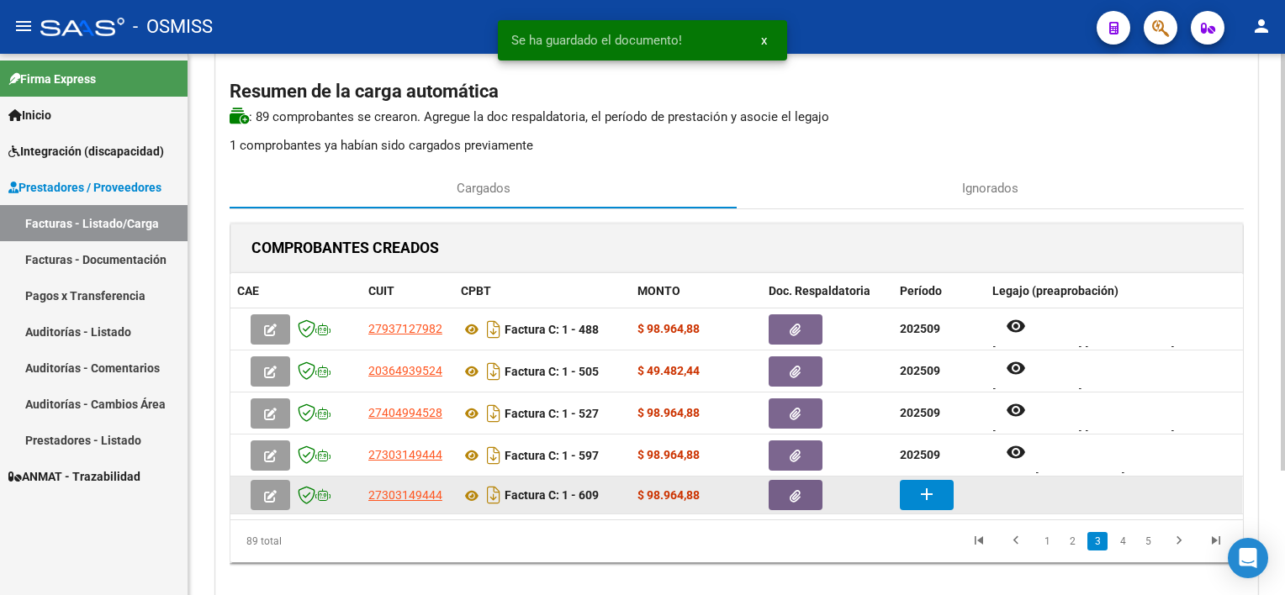
click at [913, 494] on button "add" at bounding box center [927, 495] width 54 height 30
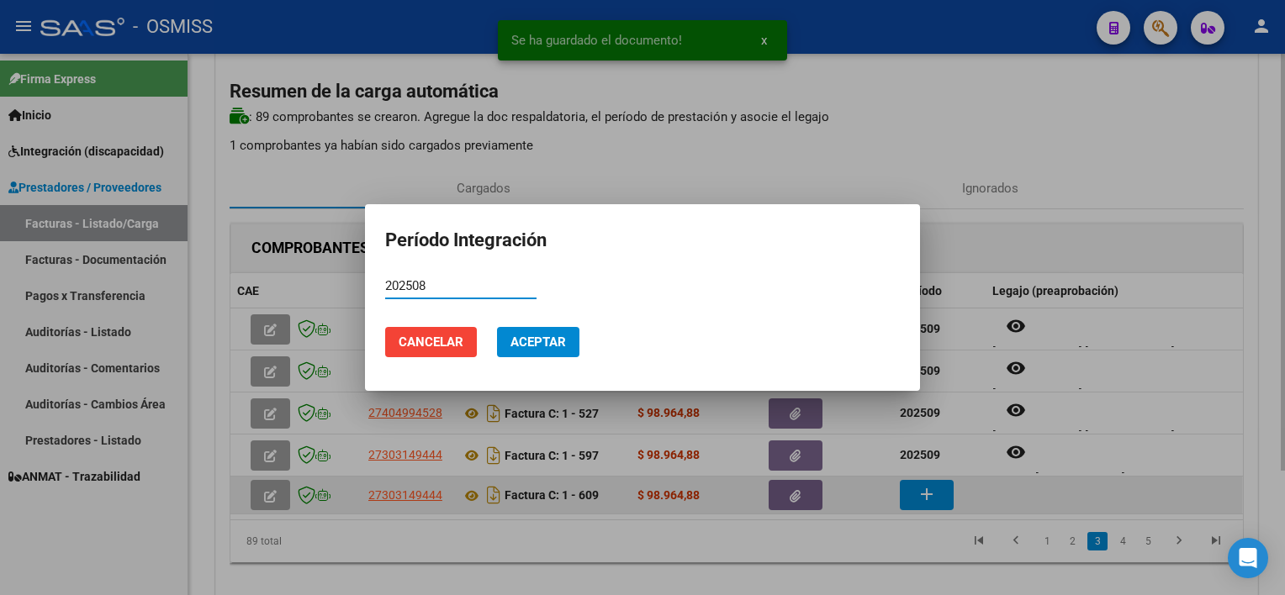
type input "202508"
click at [497, 327] on button "Aceptar" at bounding box center [538, 342] width 82 height 30
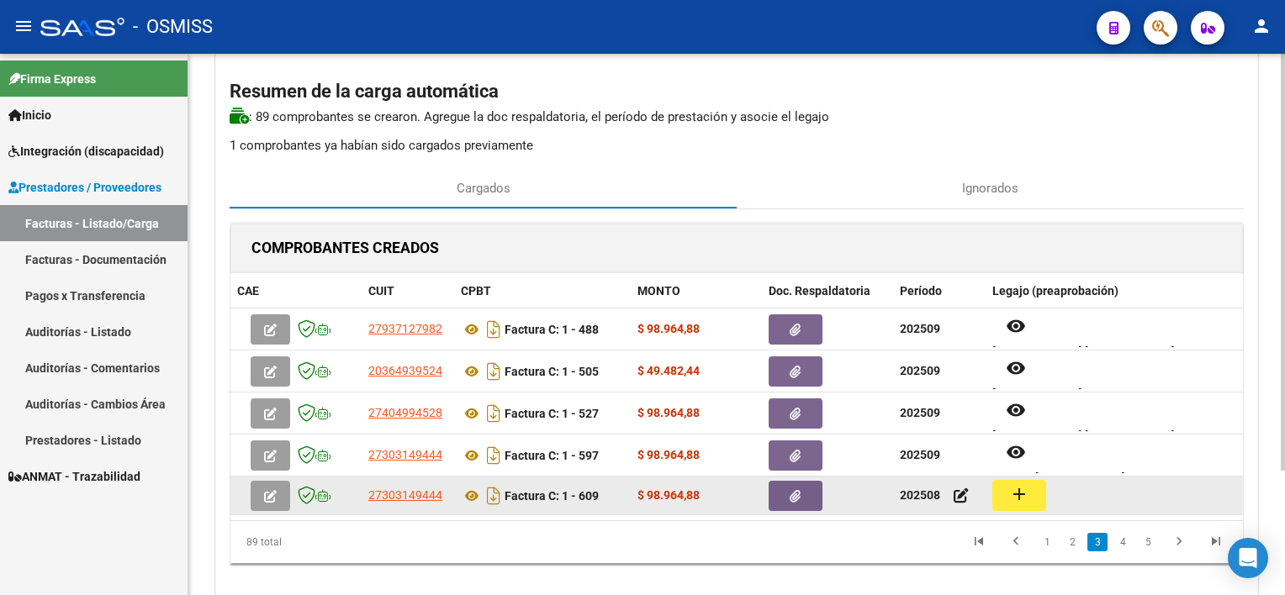
click at [1026, 487] on mat-icon "add" at bounding box center [1019, 494] width 20 height 20
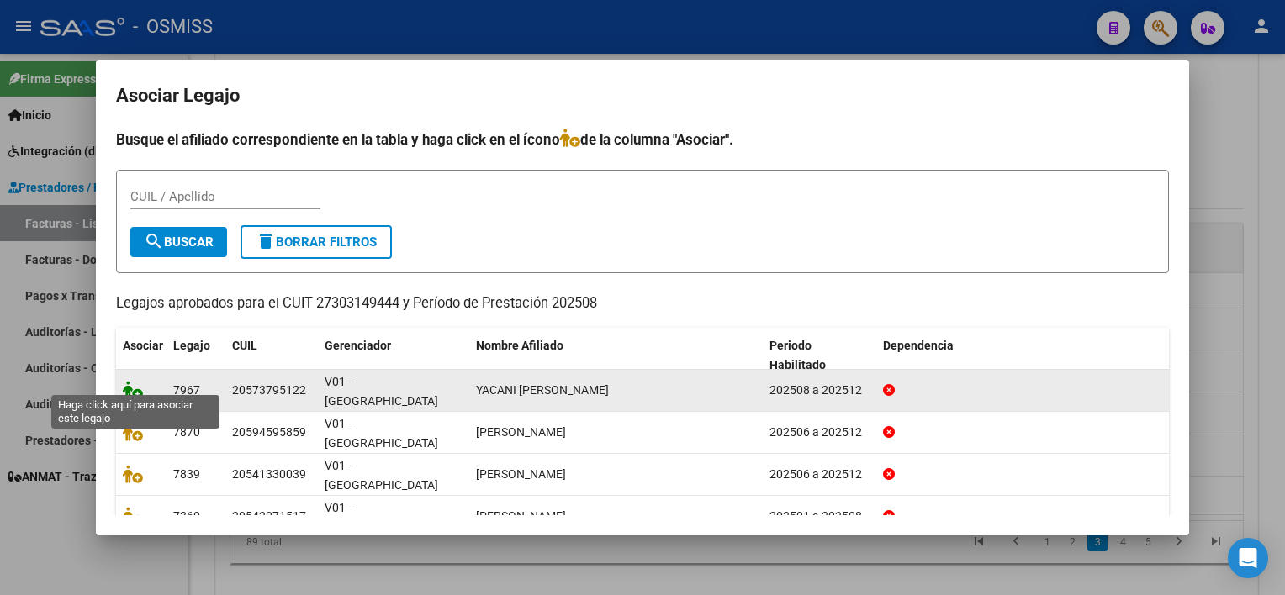
click at [133, 381] on icon at bounding box center [133, 390] width 20 height 19
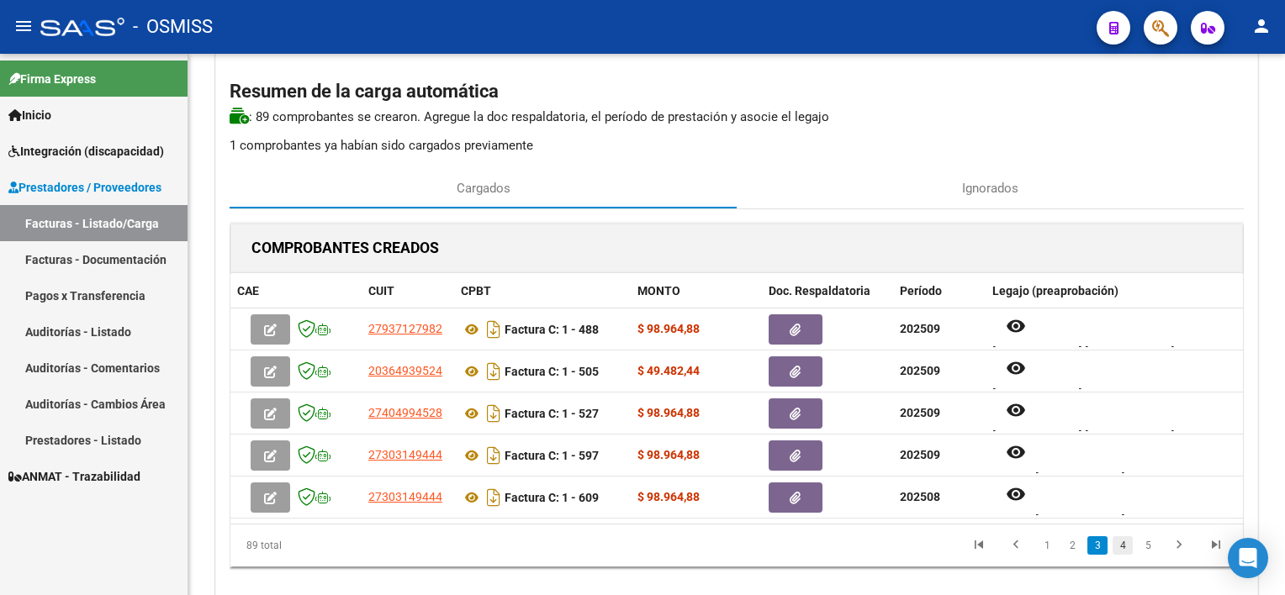
click at [1124, 545] on link "4" at bounding box center [1123, 546] width 20 height 19
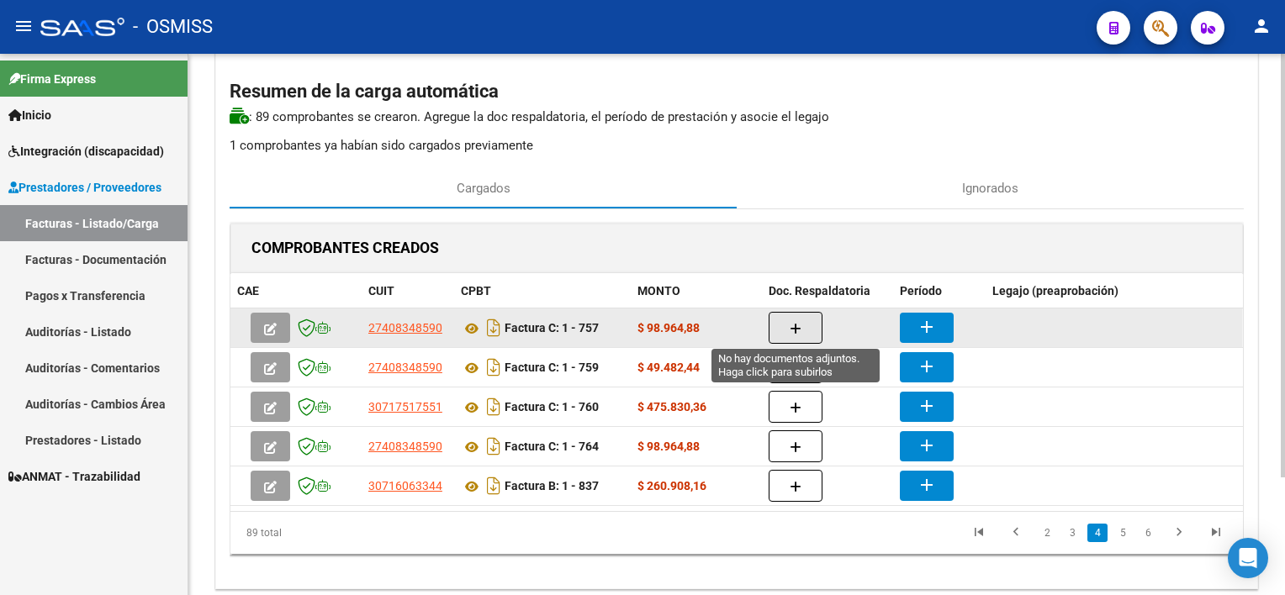
click at [795, 323] on icon "button" at bounding box center [796, 329] width 12 height 13
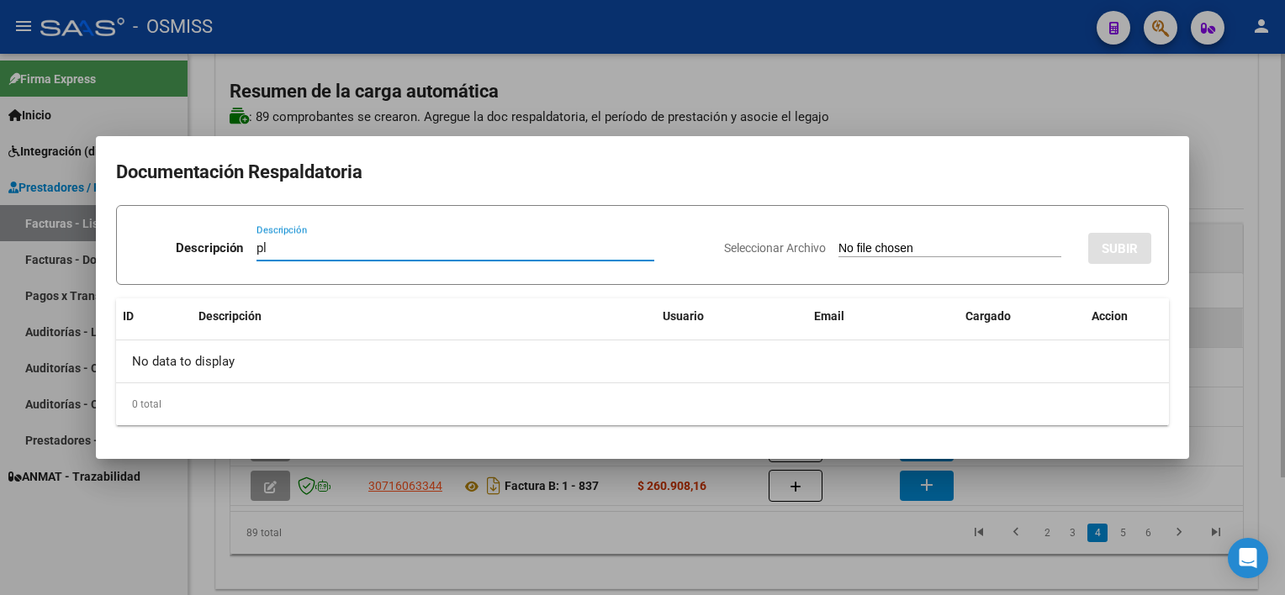
type input "pl"
click at [839, 241] on input "Seleccionar Archivo" at bounding box center [950, 249] width 223 height 16
type input "C:\fakepath\PL 1-757 FARIAS S PSICOMOTRICIDAD 08.pdf"
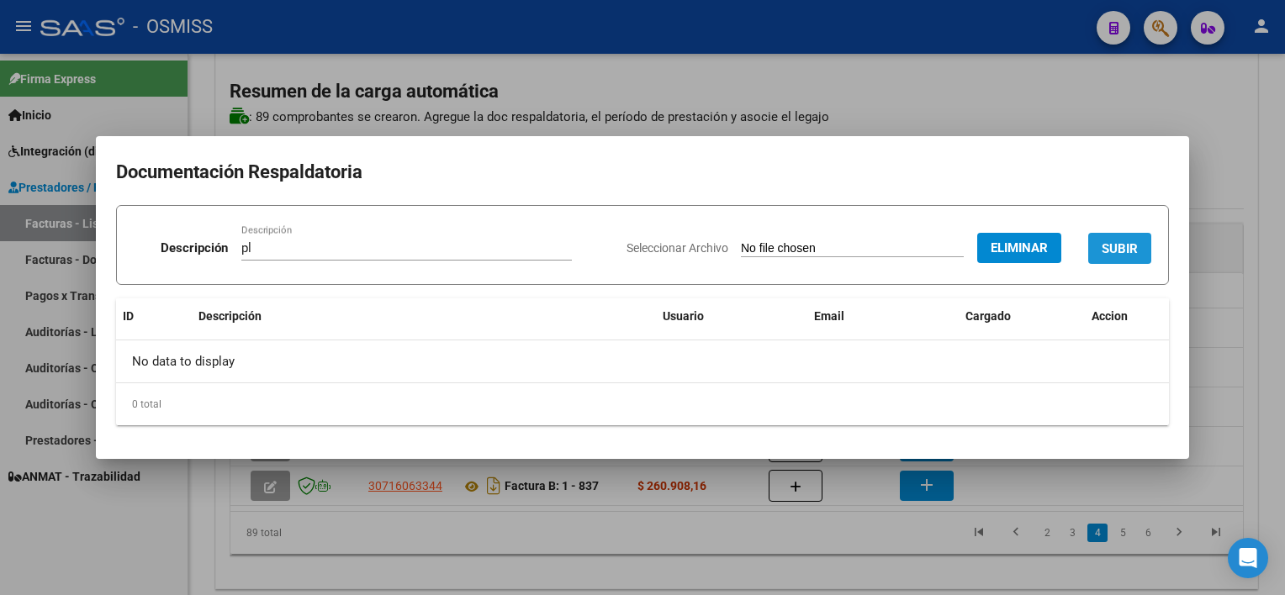
click at [1124, 255] on span "SUBIR" at bounding box center [1120, 248] width 36 height 15
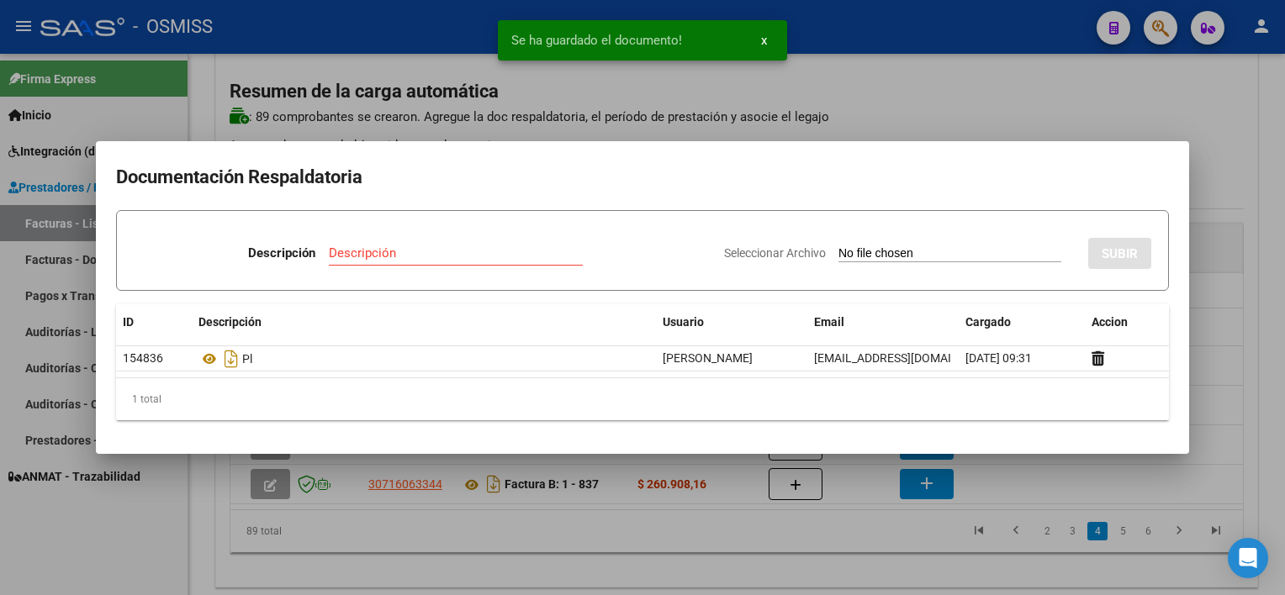
click at [851, 541] on div at bounding box center [642, 297] width 1285 height 595
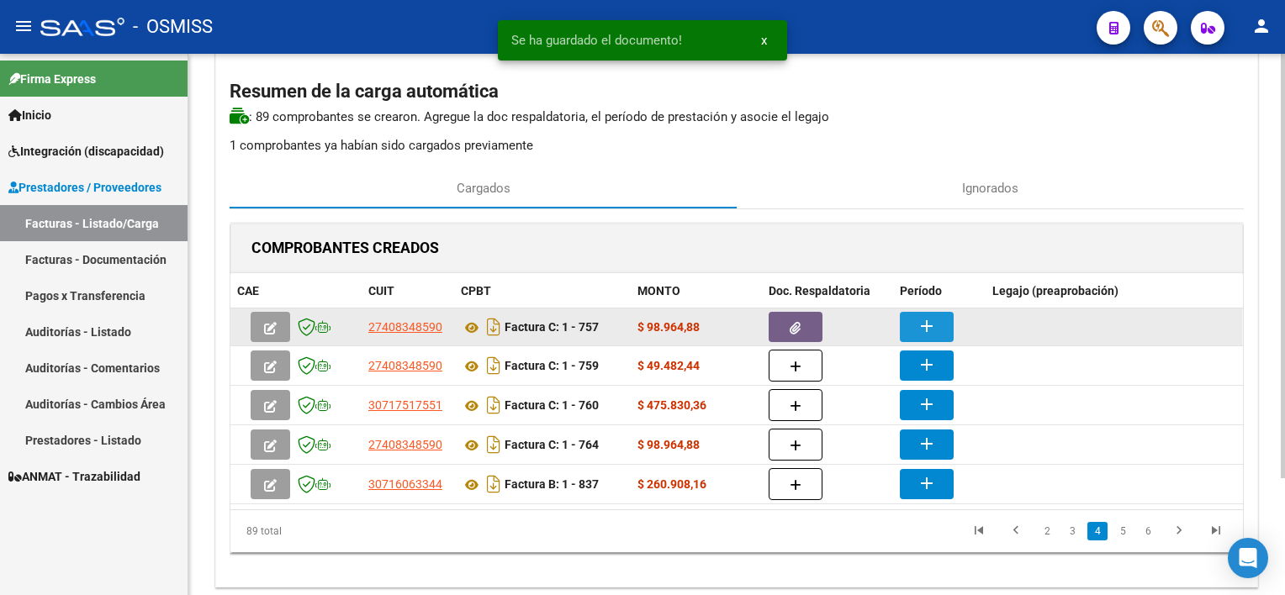
click at [923, 325] on mat-icon "add" at bounding box center [927, 326] width 20 height 20
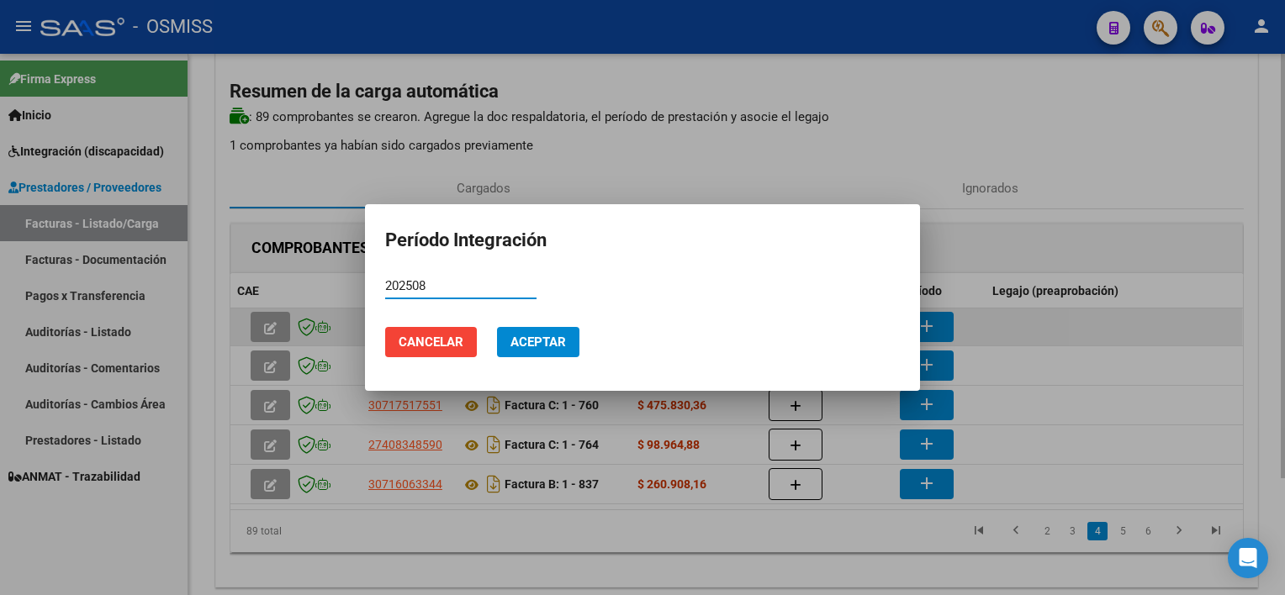
type input "202508"
click at [497, 327] on button "Aceptar" at bounding box center [538, 342] width 82 height 30
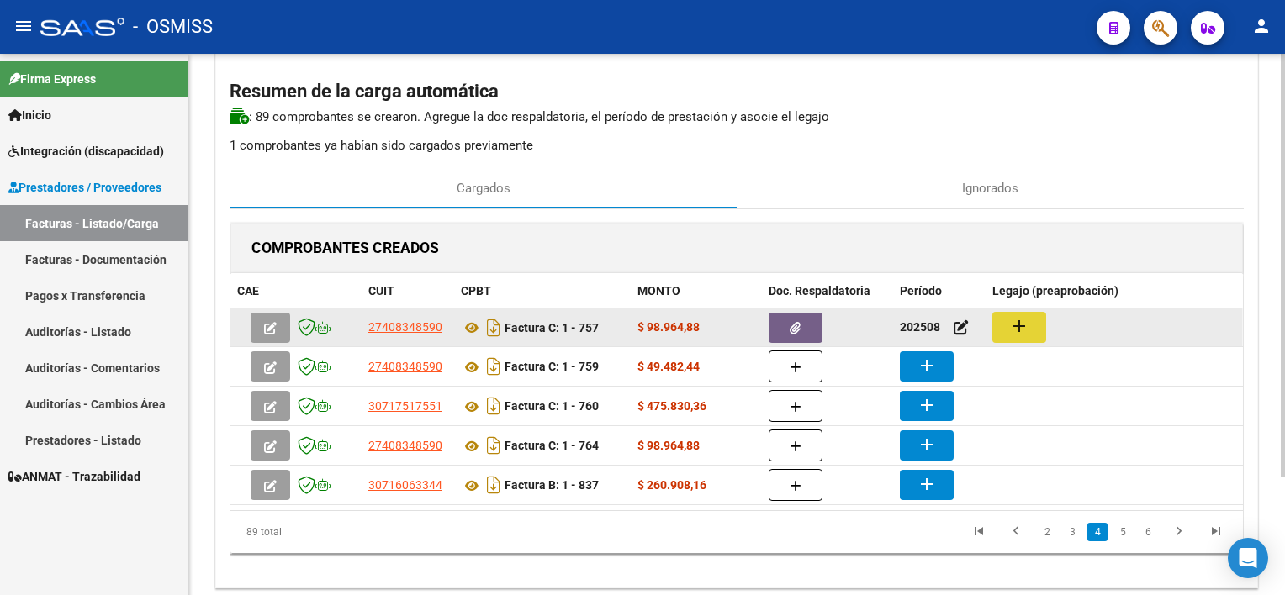
click at [1016, 325] on mat-icon "add" at bounding box center [1019, 326] width 20 height 20
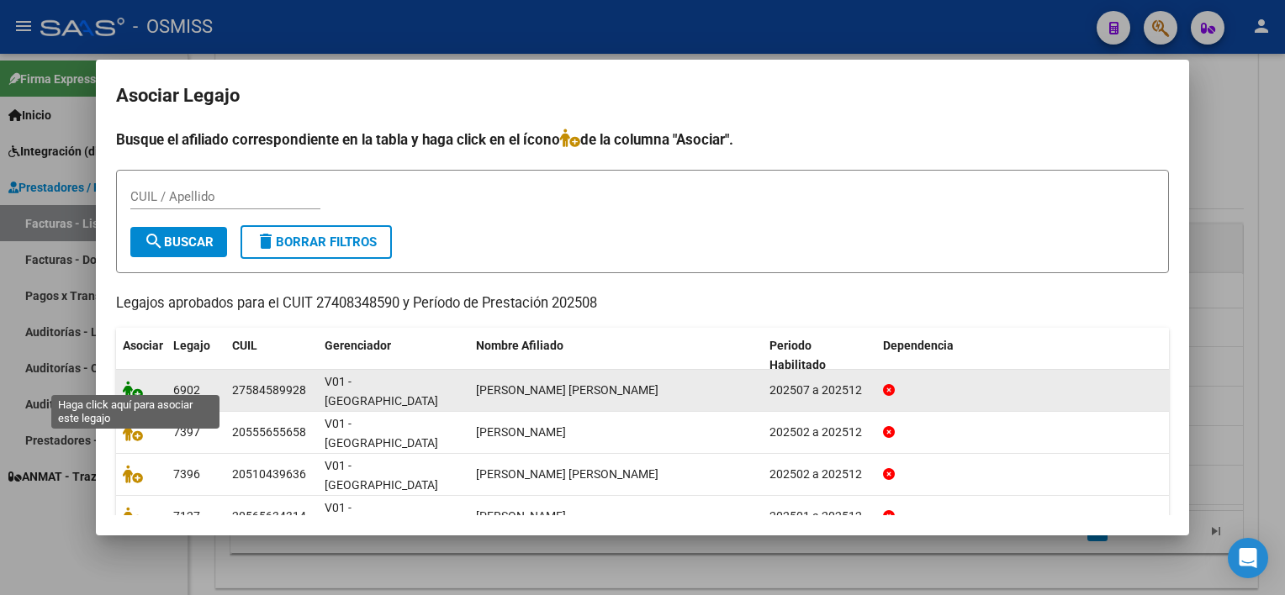
click at [135, 381] on icon at bounding box center [133, 390] width 20 height 19
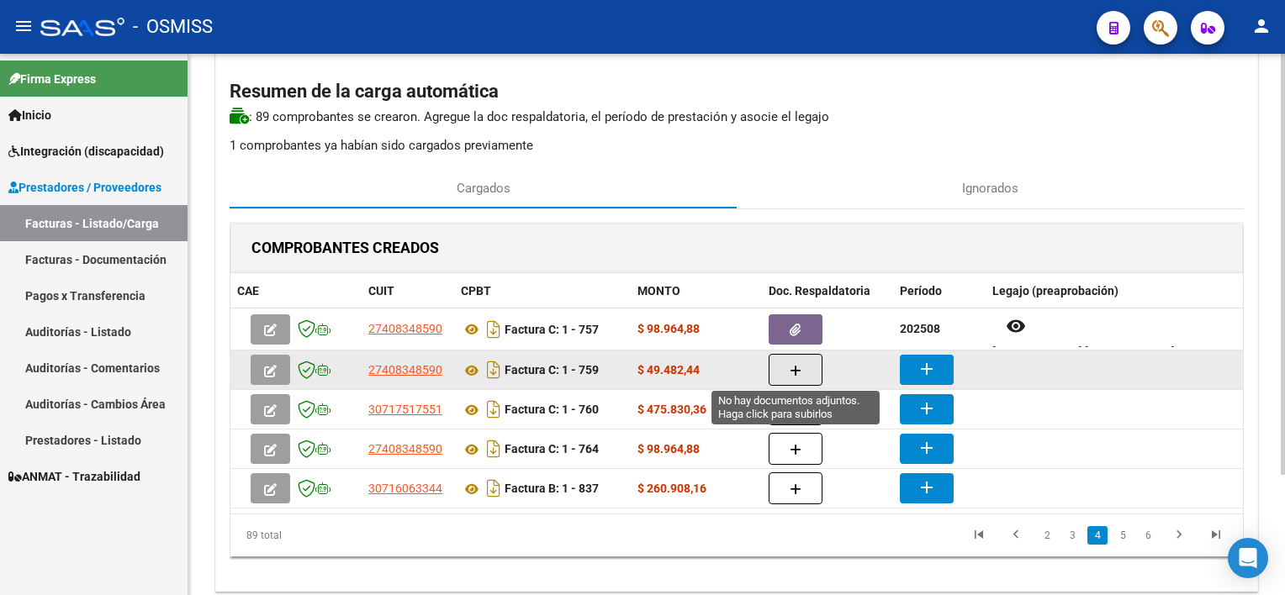
click at [798, 367] on icon "button" at bounding box center [796, 371] width 12 height 13
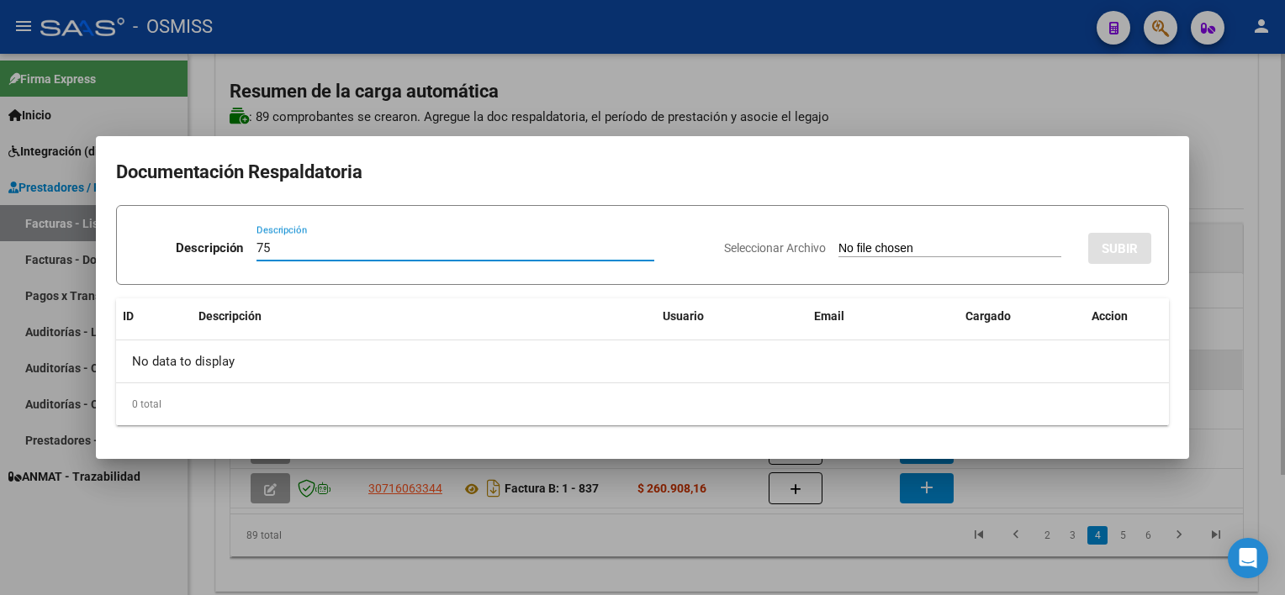
type input "7"
type input "pl"
click at [839, 241] on input "Seleccionar Archivo" at bounding box center [950, 249] width 223 height 16
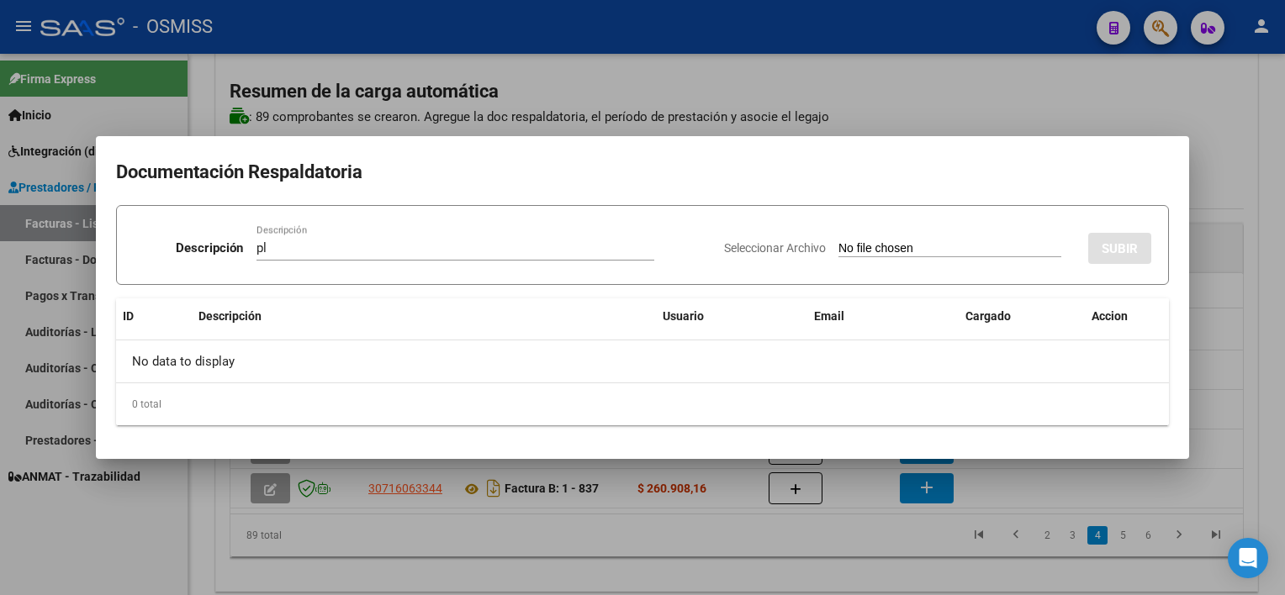
click at [1235, 405] on div at bounding box center [642, 297] width 1285 height 595
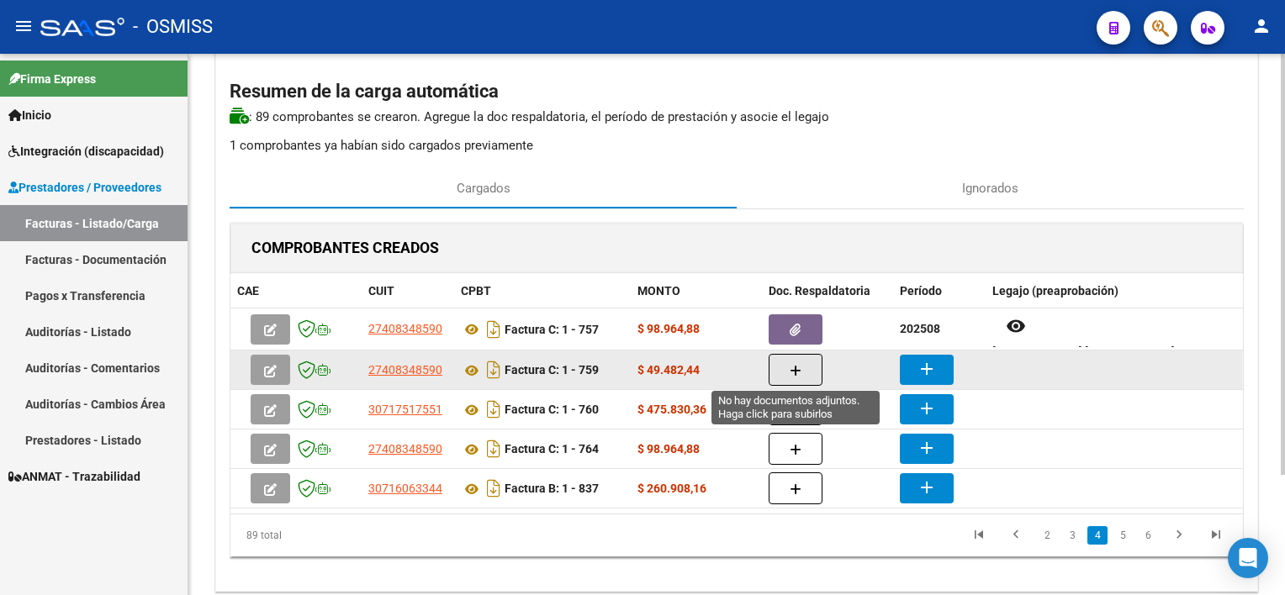
click at [804, 374] on button "button" at bounding box center [796, 370] width 54 height 32
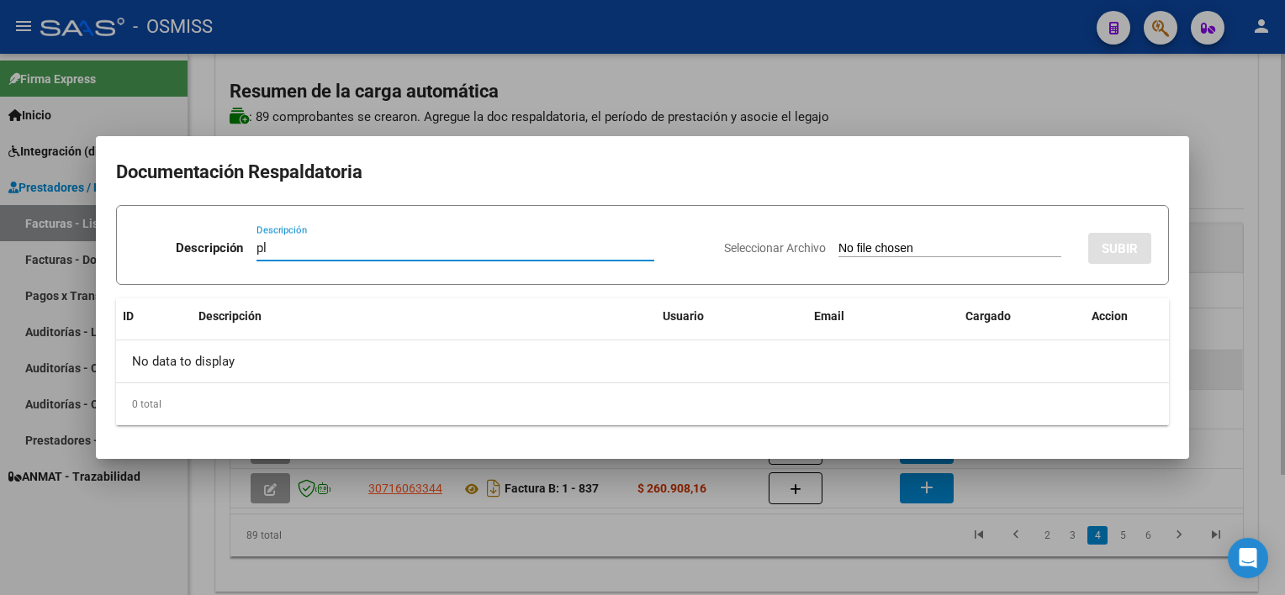
type input "pl"
click at [839, 241] on input "Seleccionar Archivo" at bounding box center [950, 249] width 223 height 16
type input "C:\fakepath\PL 1-759 BARRIOS M PSICOMOTRICIDAD 09.pdf"
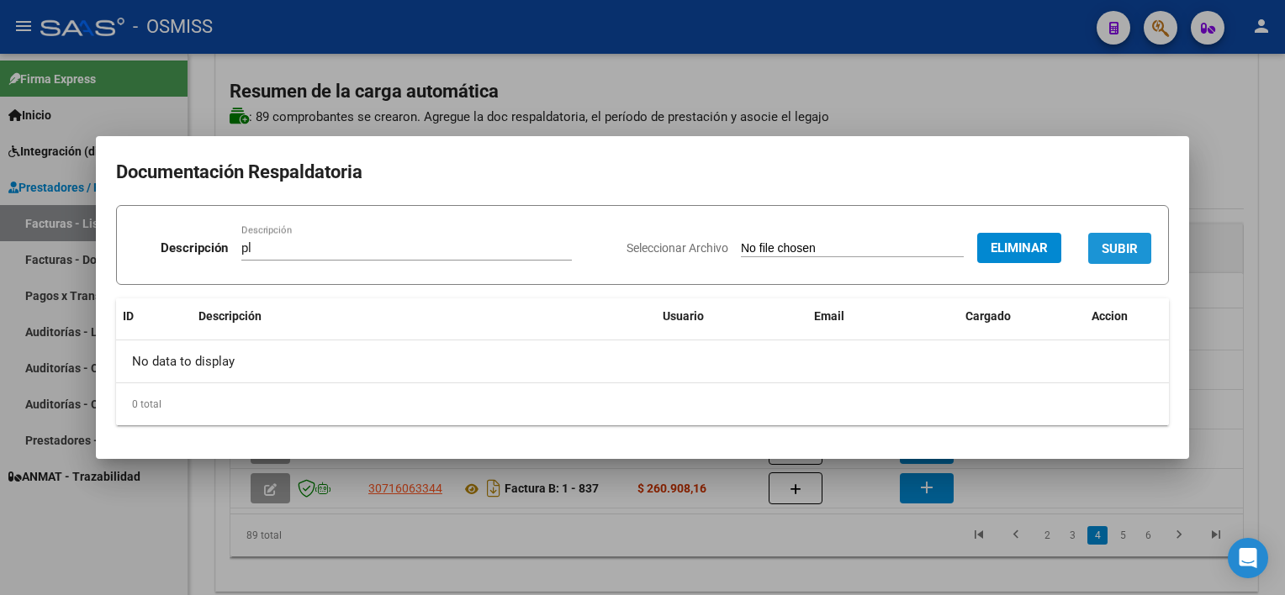
click at [1138, 235] on button "SUBIR" at bounding box center [1119, 248] width 63 height 31
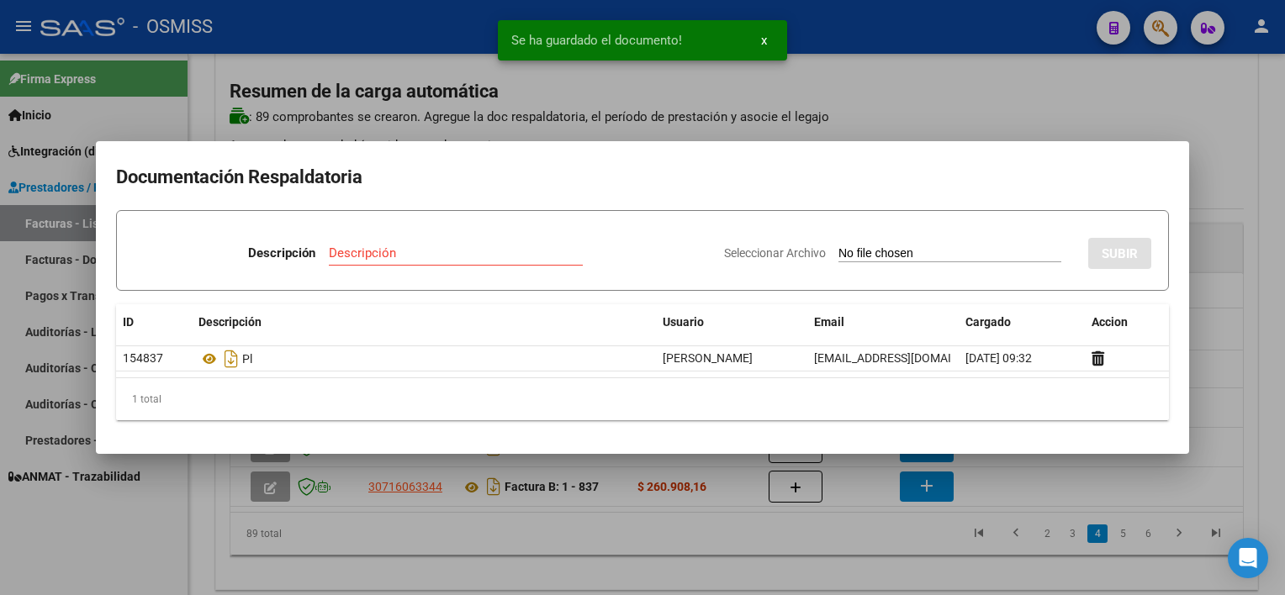
click at [823, 558] on div at bounding box center [642, 297] width 1285 height 595
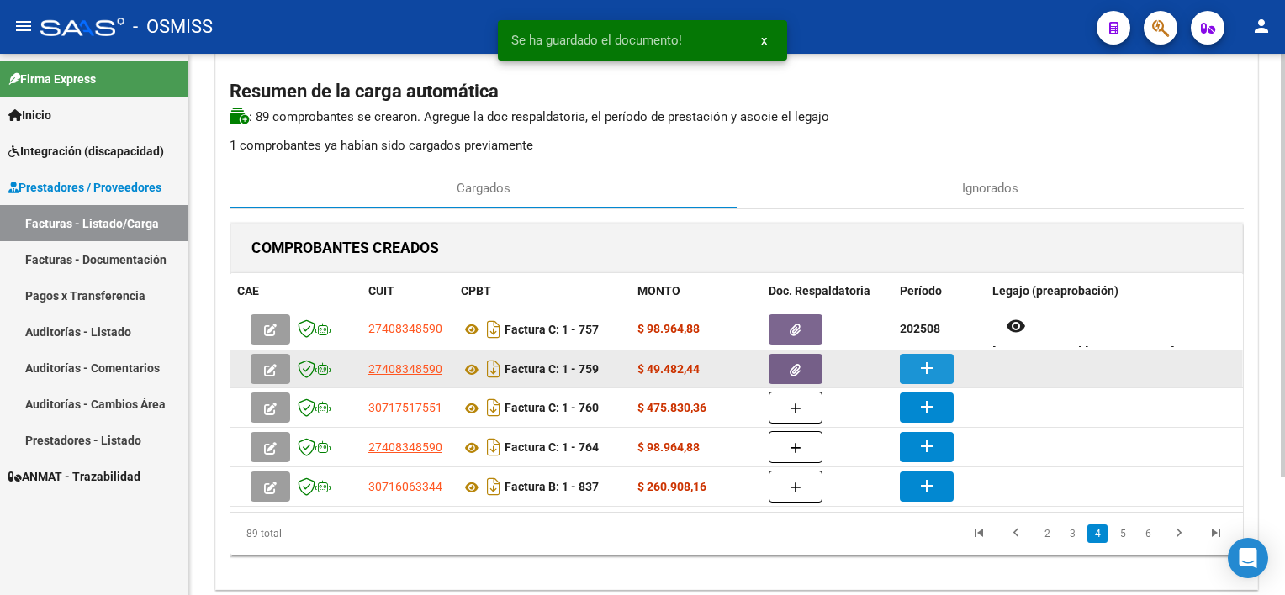
click at [915, 364] on button "add" at bounding box center [927, 369] width 54 height 30
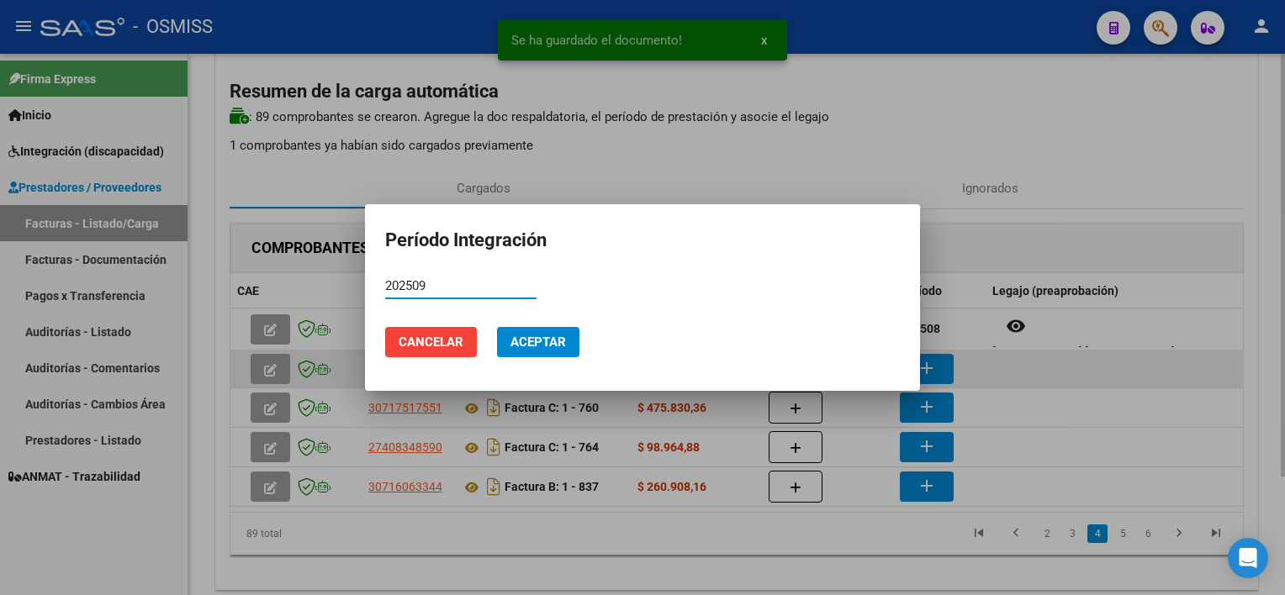
type input "202509"
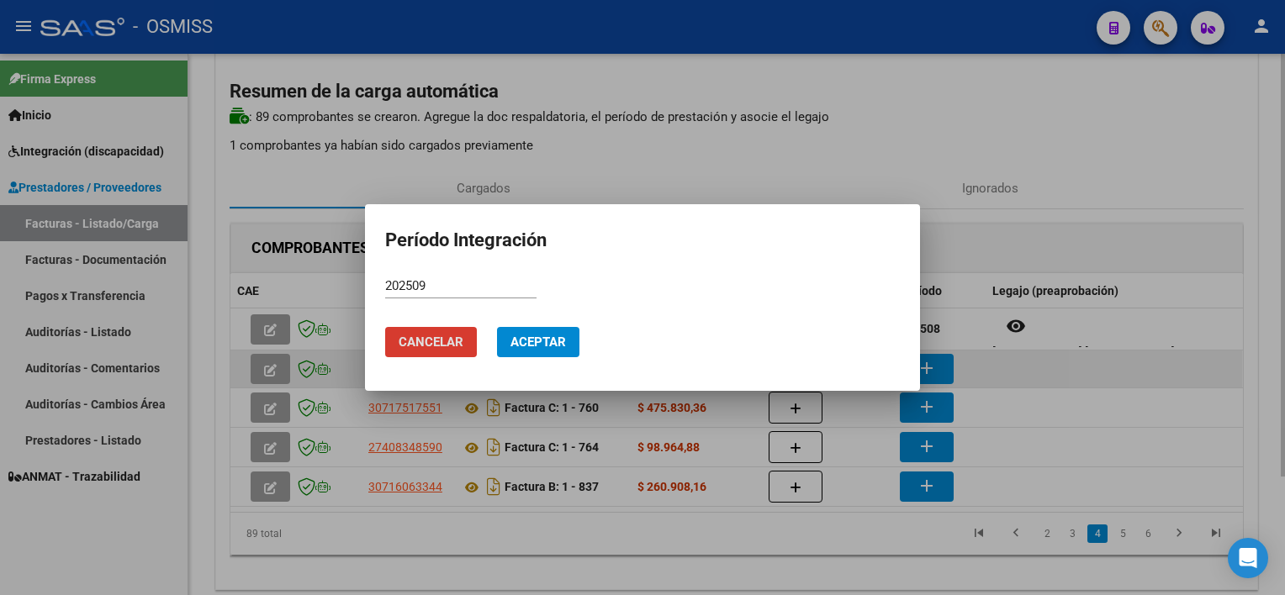
click at [497, 327] on button "Aceptar" at bounding box center [538, 342] width 82 height 30
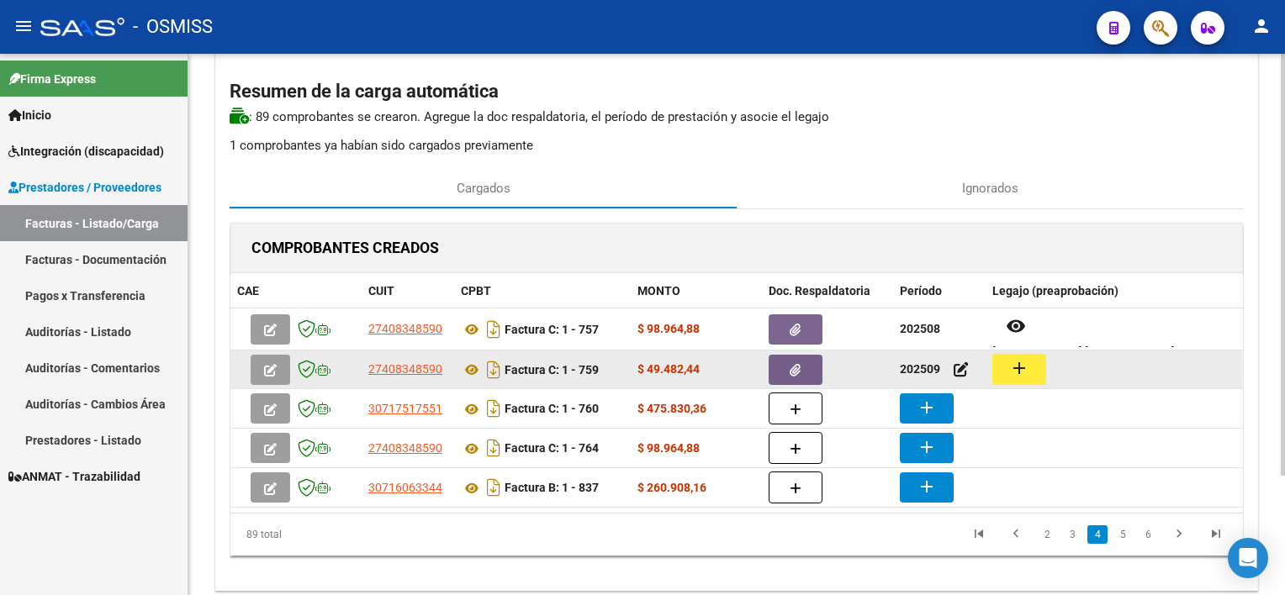
click at [1003, 368] on button "add" at bounding box center [1019, 369] width 54 height 31
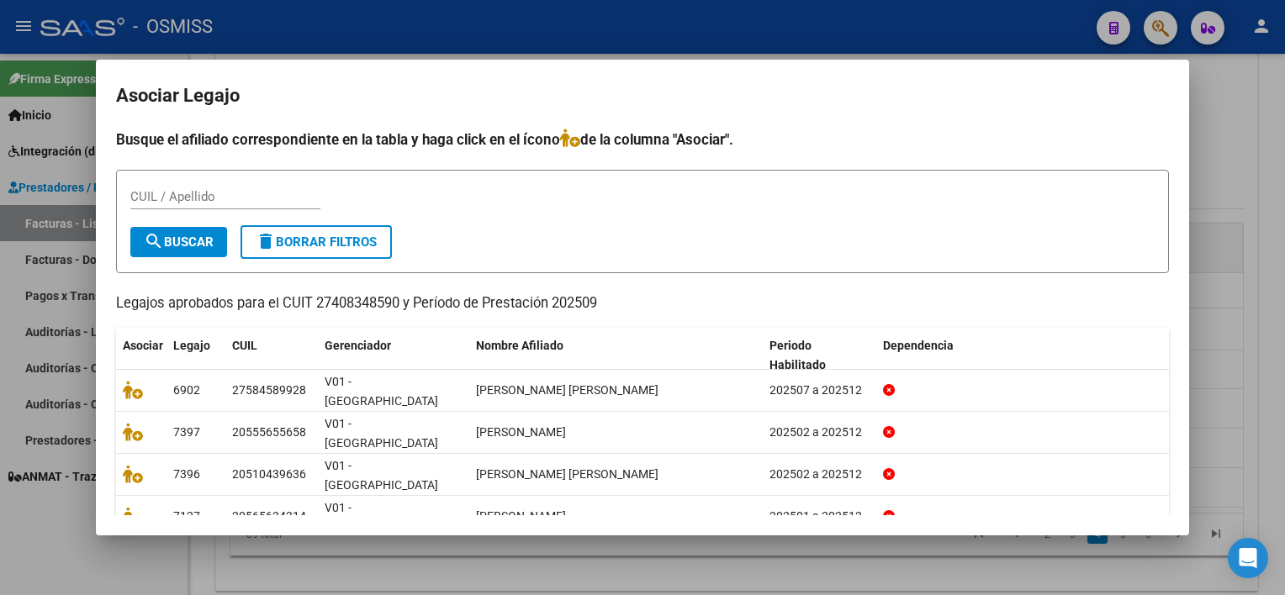
click at [1248, 354] on div at bounding box center [642, 297] width 1285 height 595
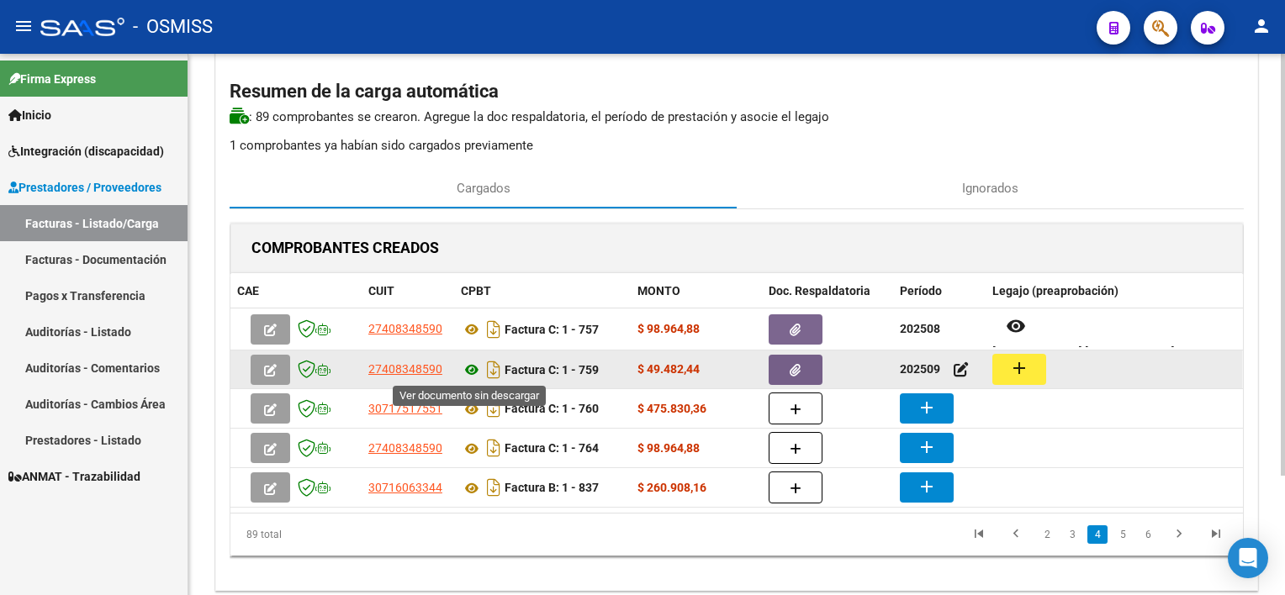
click at [472, 362] on icon at bounding box center [472, 370] width 22 height 20
click at [1023, 368] on mat-icon "add" at bounding box center [1019, 368] width 20 height 20
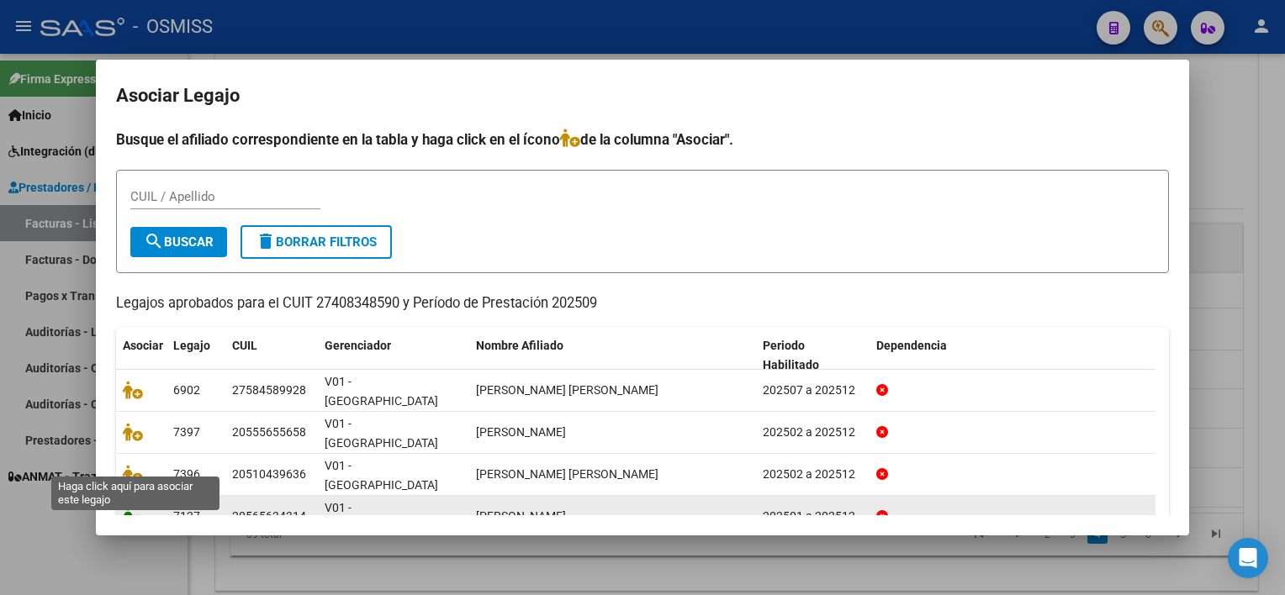
click at [133, 507] on icon at bounding box center [133, 516] width 20 height 19
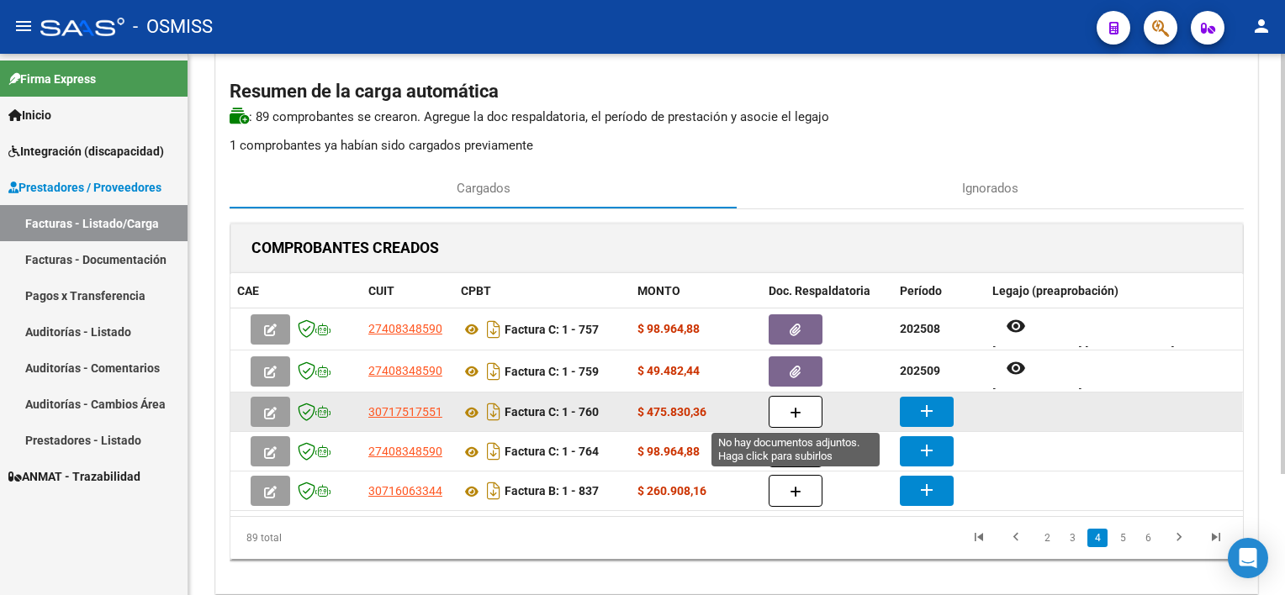
click at [797, 413] on icon "button" at bounding box center [796, 413] width 12 height 13
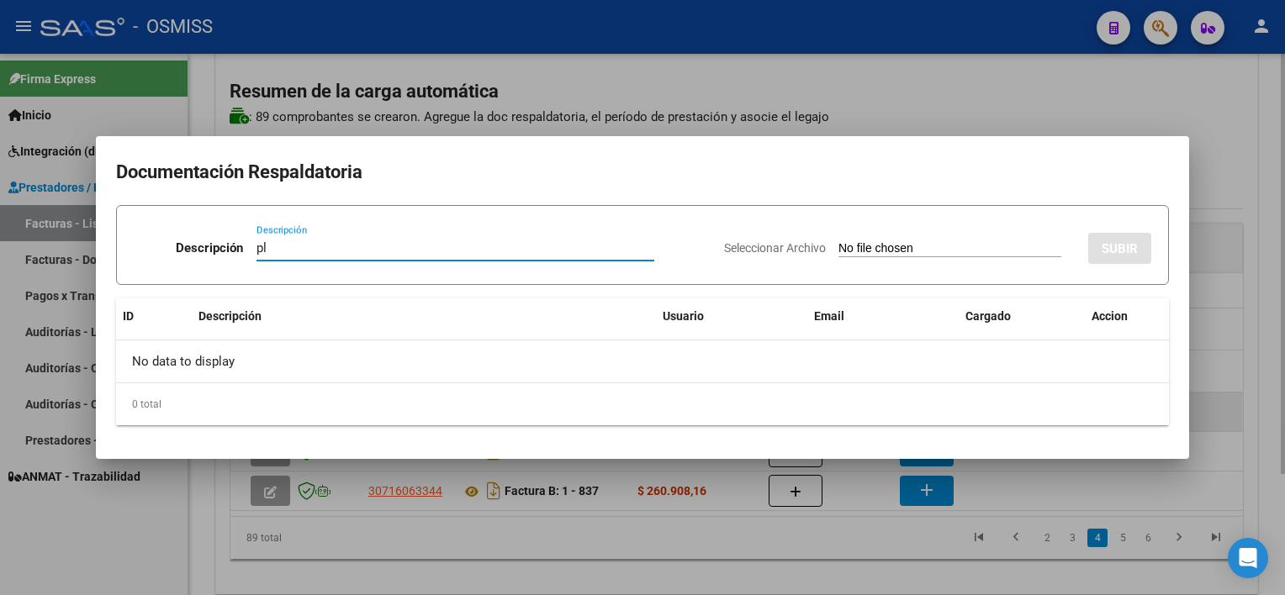
type input "pl"
click at [839, 241] on input "Seleccionar Archivo" at bounding box center [950, 249] width 223 height 16
type input "C:\fakepath\PL 1-760 INSAURRALDE E MAIE 09.pdf"
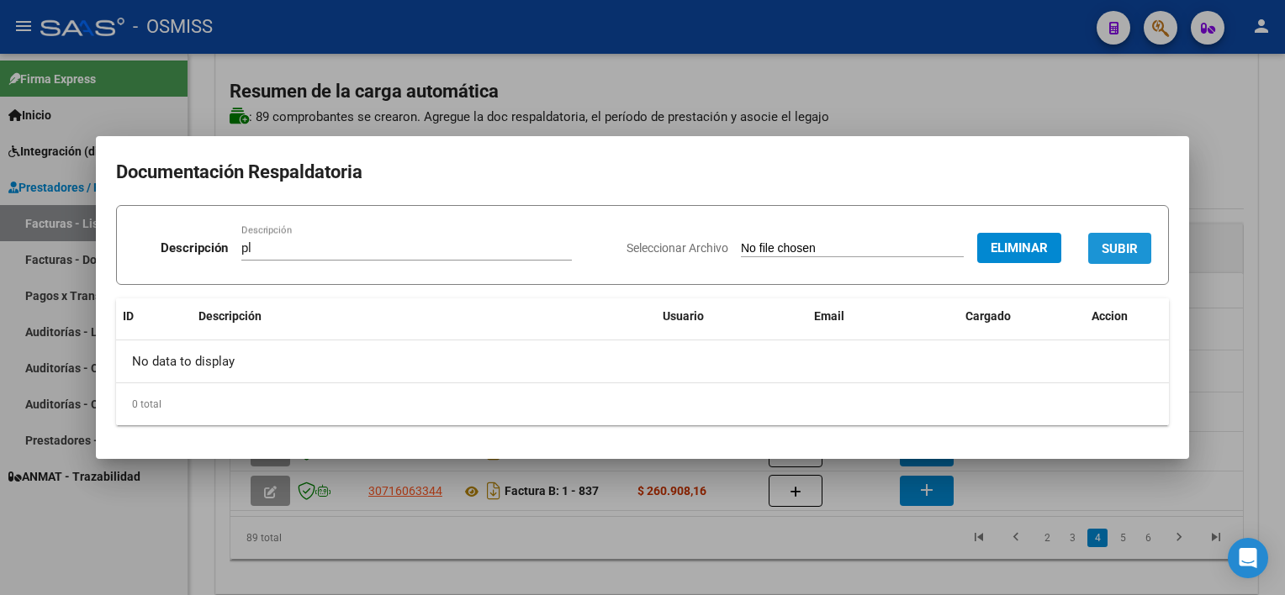
click at [1128, 248] on span "SUBIR" at bounding box center [1120, 248] width 36 height 15
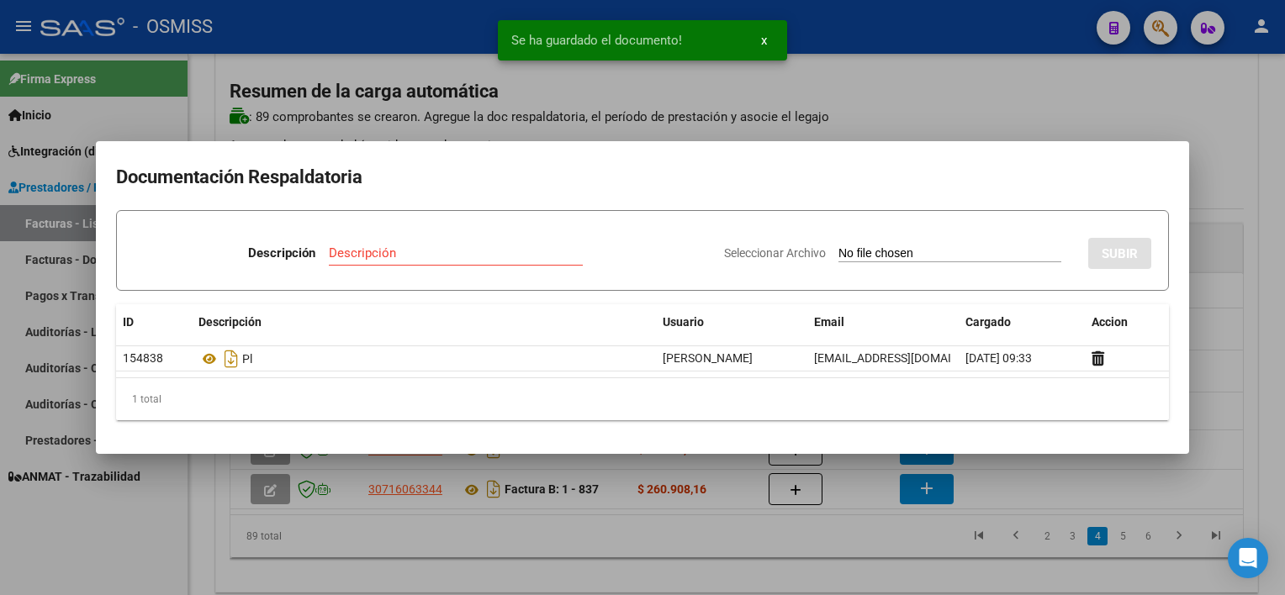
click at [775, 528] on div at bounding box center [642, 297] width 1285 height 595
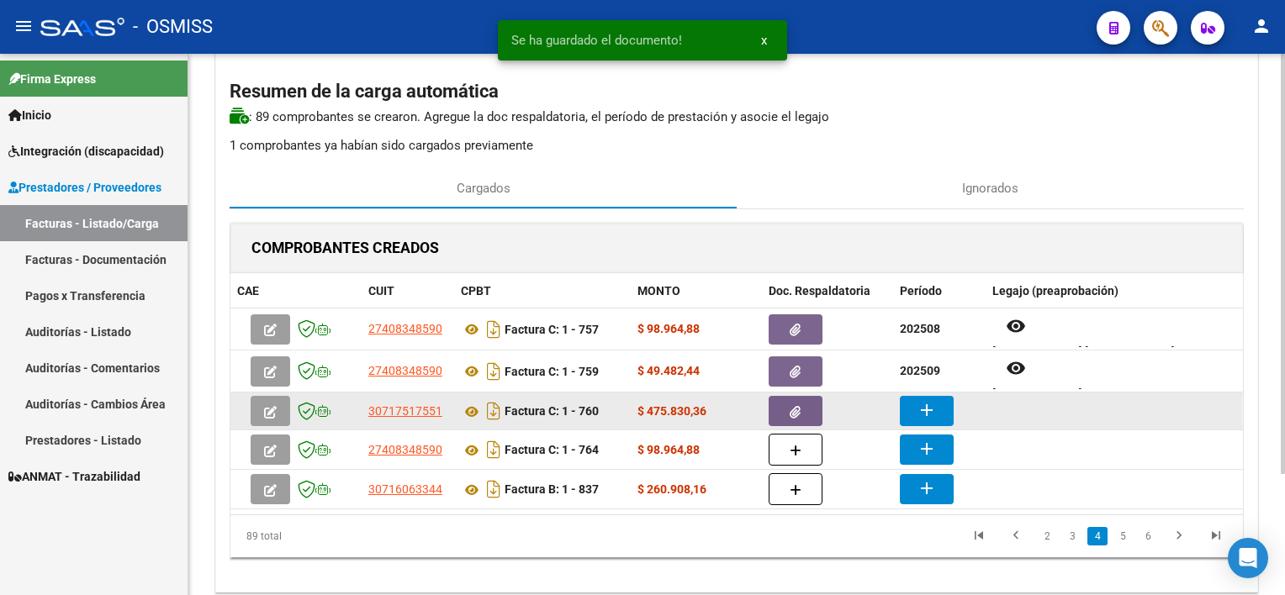
click at [930, 418] on mat-icon "add" at bounding box center [927, 410] width 20 height 20
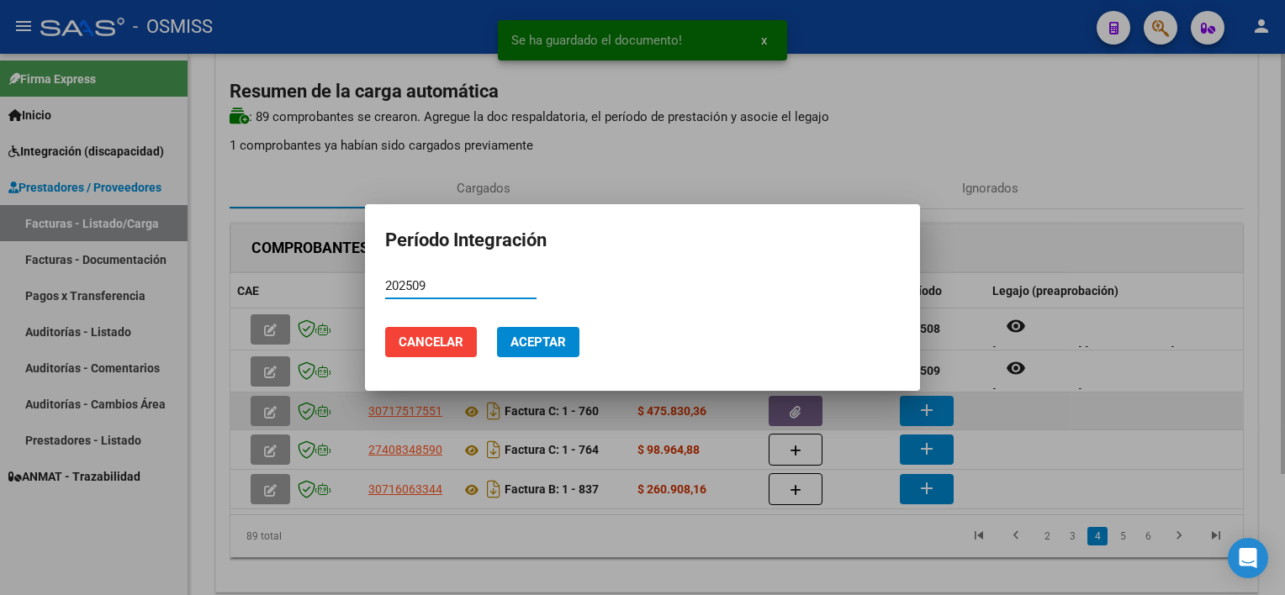
type input "202509"
click at [497, 327] on button "Aceptar" at bounding box center [538, 342] width 82 height 30
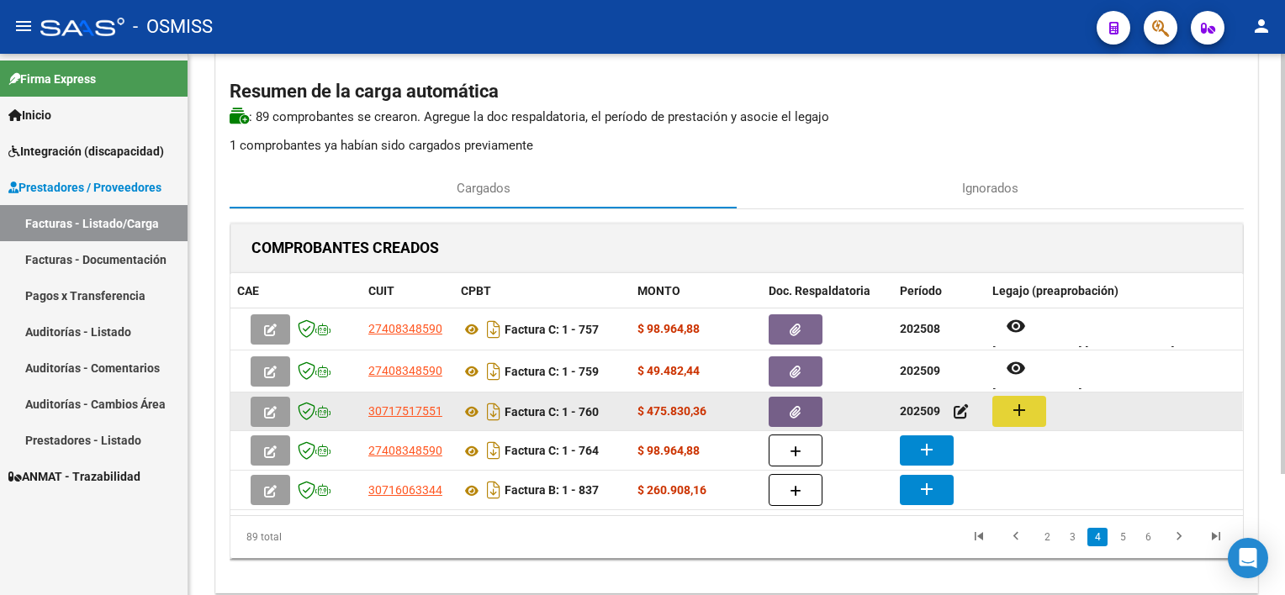
click at [1013, 405] on mat-icon "add" at bounding box center [1019, 410] width 20 height 20
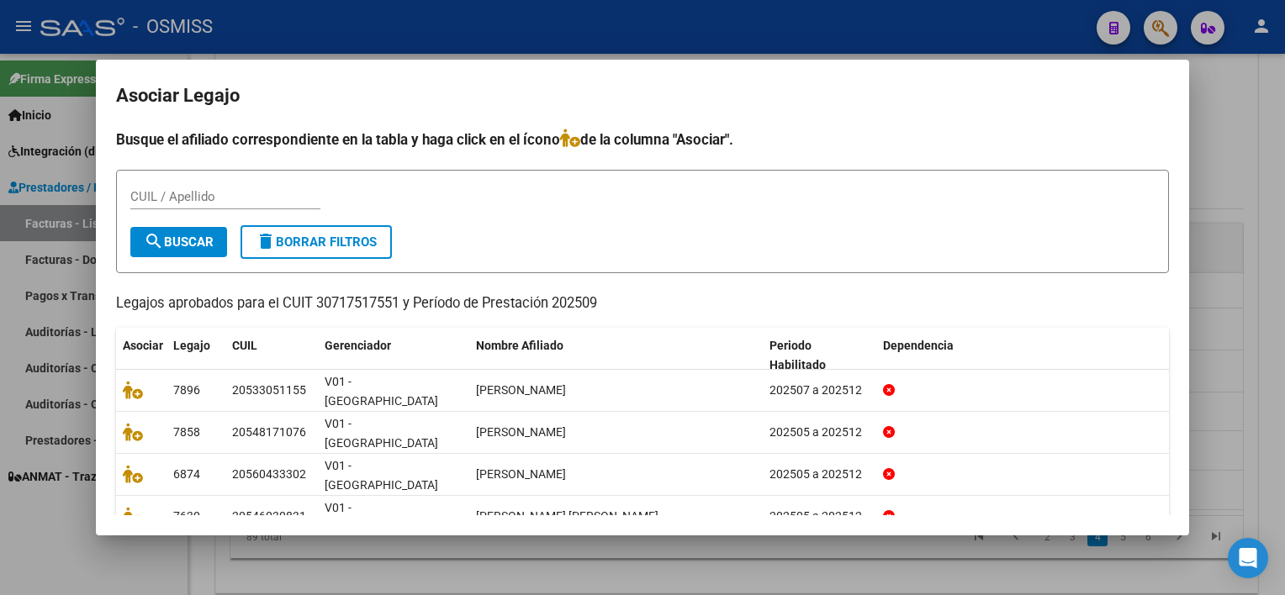
click at [458, 579] on div at bounding box center [642, 297] width 1285 height 595
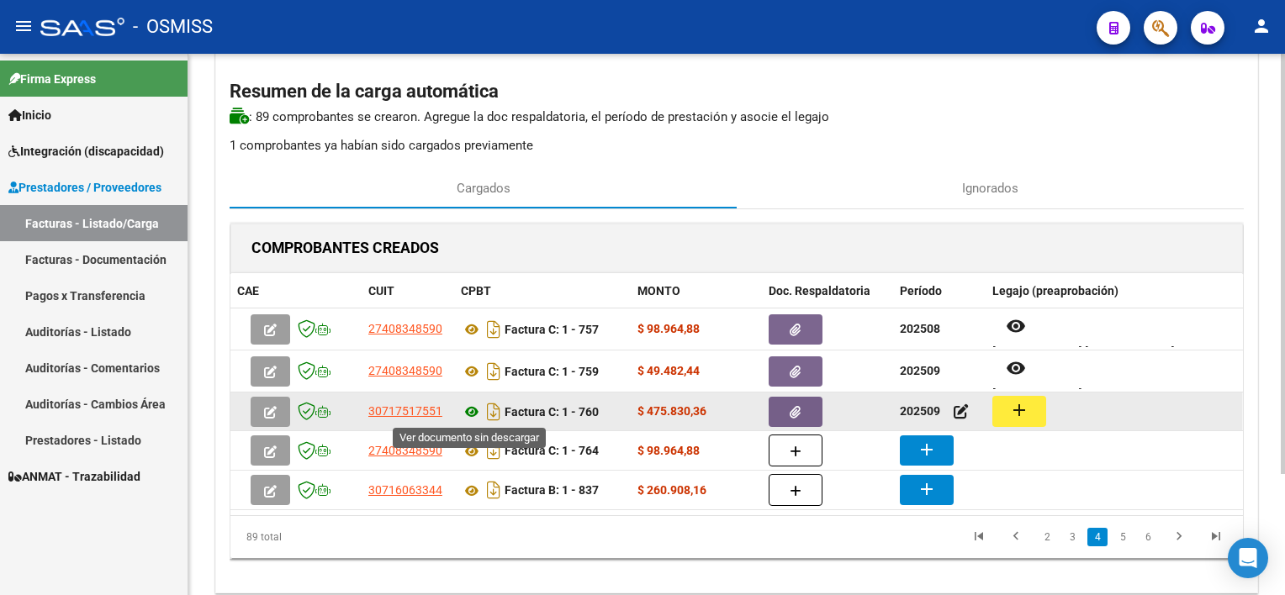
click at [470, 408] on icon at bounding box center [472, 412] width 22 height 20
click at [1029, 409] on button "add" at bounding box center [1019, 411] width 54 height 31
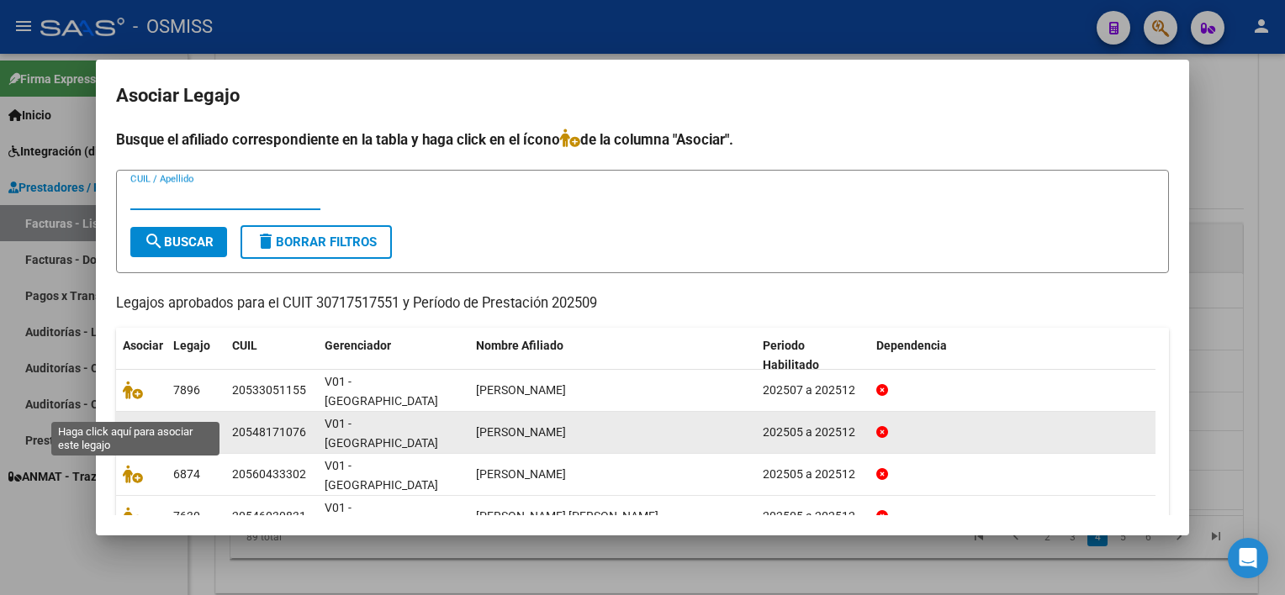
click at [135, 423] on icon at bounding box center [133, 432] width 20 height 19
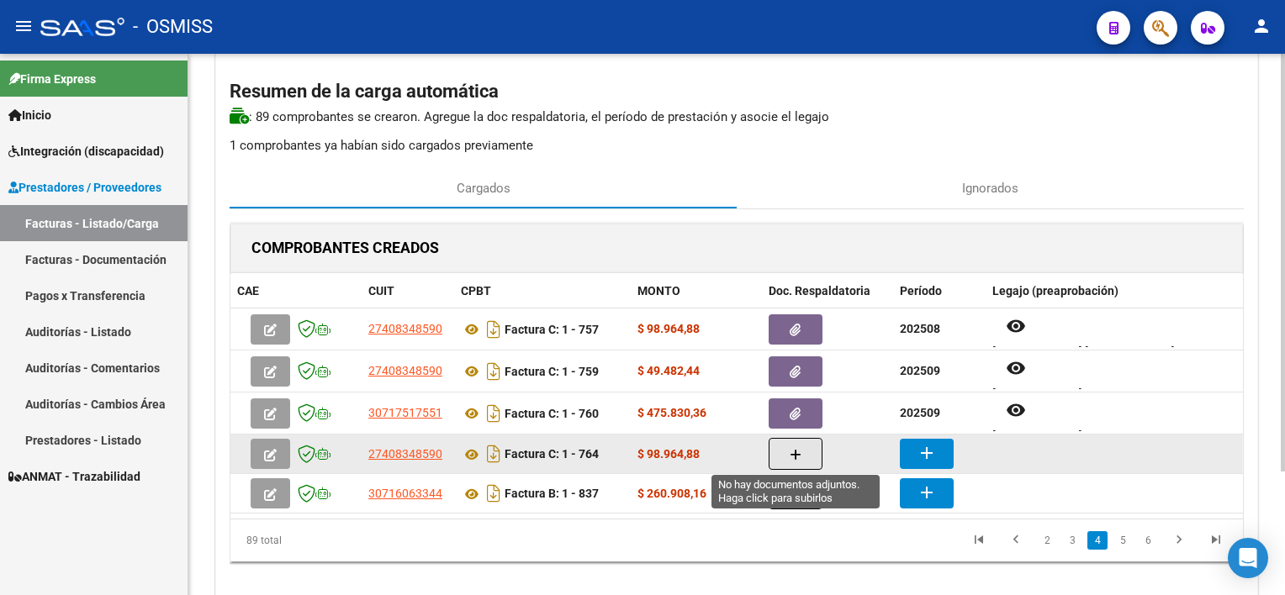
click at [794, 452] on icon "button" at bounding box center [796, 455] width 12 height 13
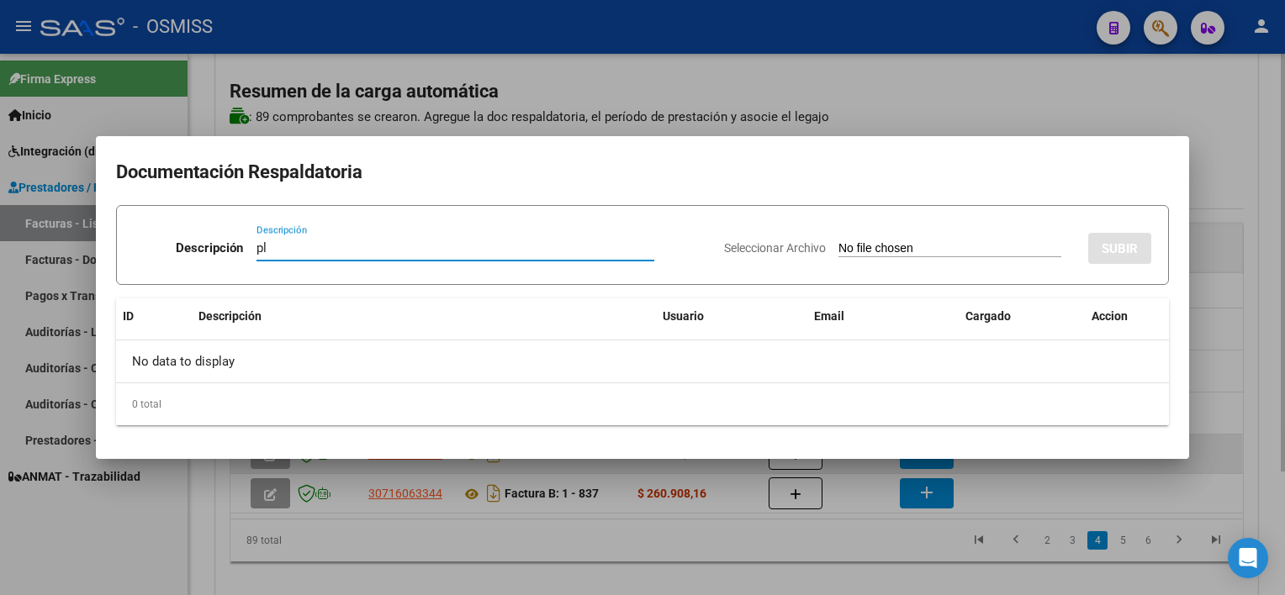
type input "pl"
click at [839, 241] on input "Seleccionar Archivo" at bounding box center [950, 249] width 223 height 16
type input "C:\fakepath\PL 1-764 FARIAS S PSICOMOTRICIDAD 09.pdf"
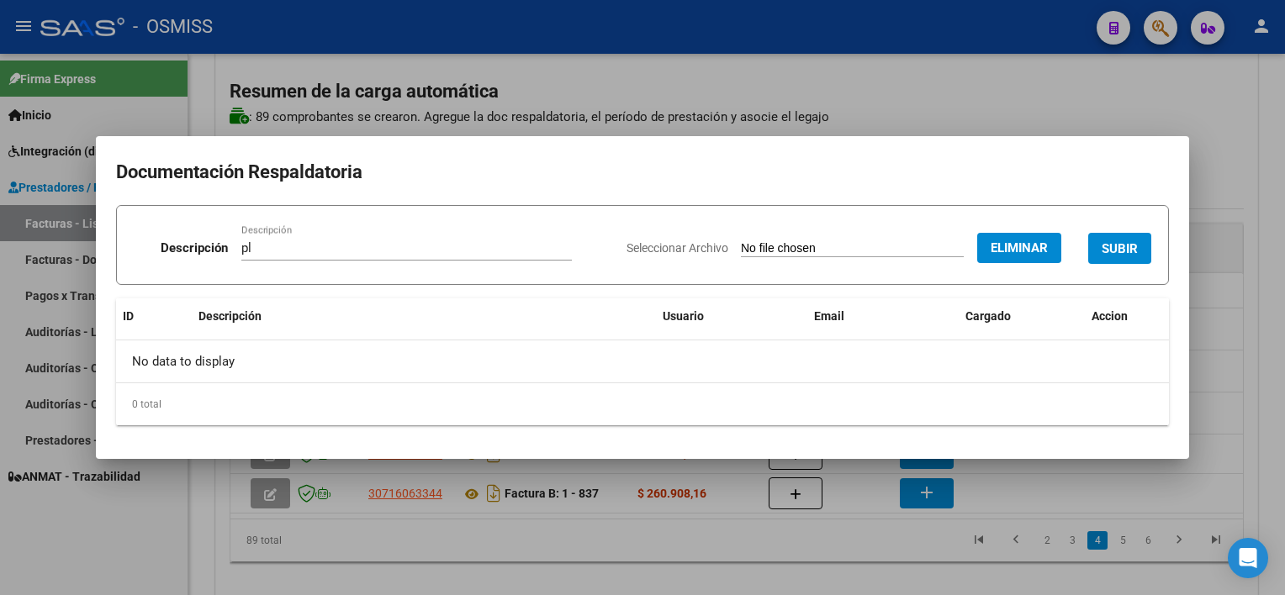
click at [1119, 233] on button "SUBIR" at bounding box center [1119, 248] width 63 height 31
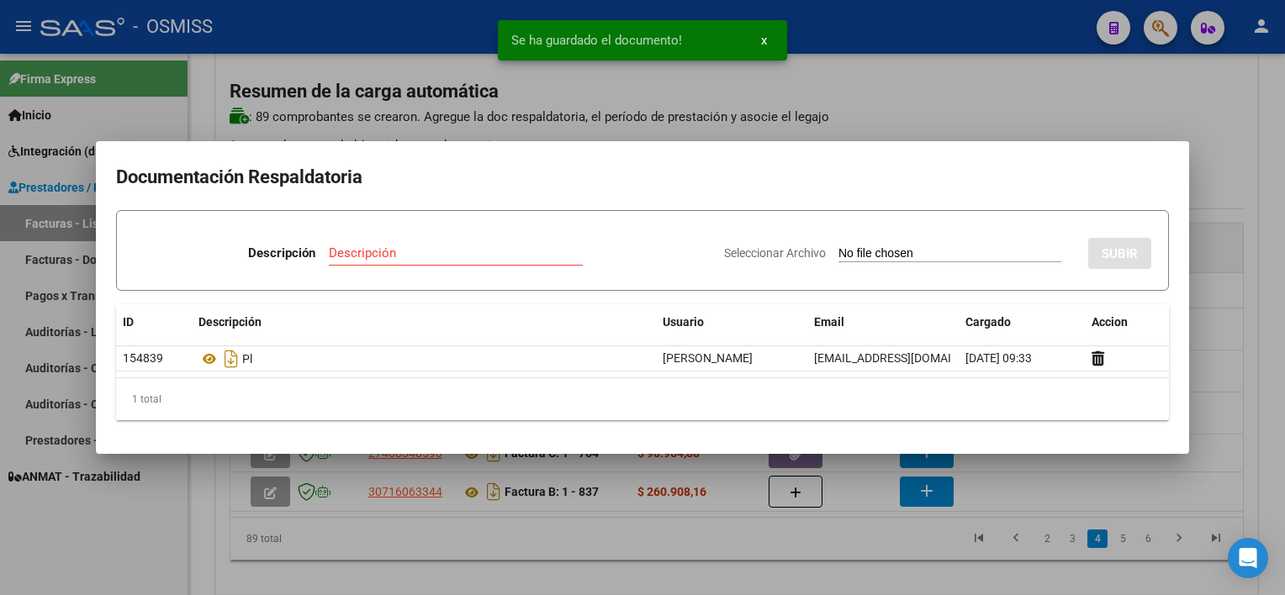
click at [846, 583] on div at bounding box center [642, 297] width 1285 height 595
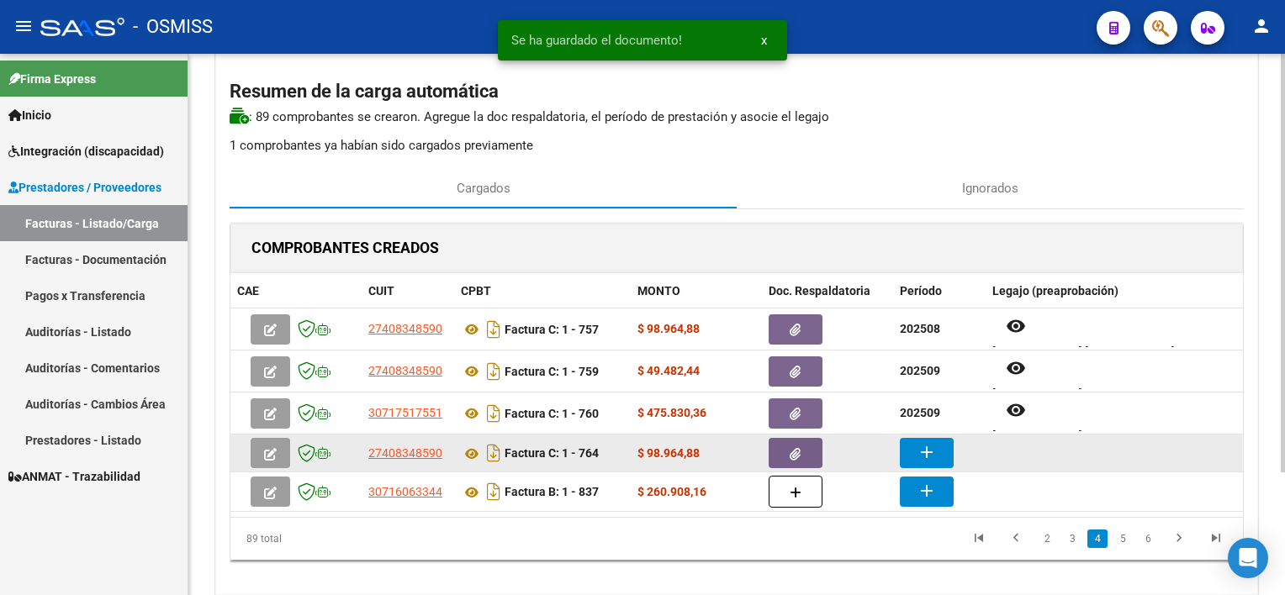
click at [917, 455] on mat-icon "add" at bounding box center [927, 452] width 20 height 20
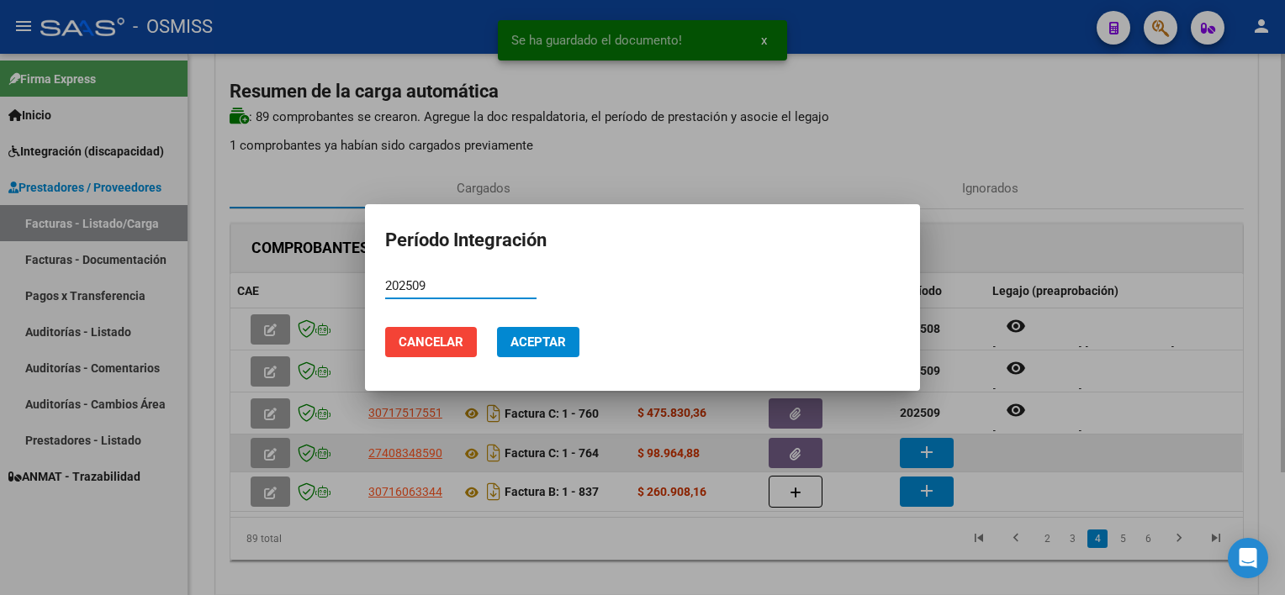
type input "202509"
click at [497, 327] on button "Aceptar" at bounding box center [538, 342] width 82 height 30
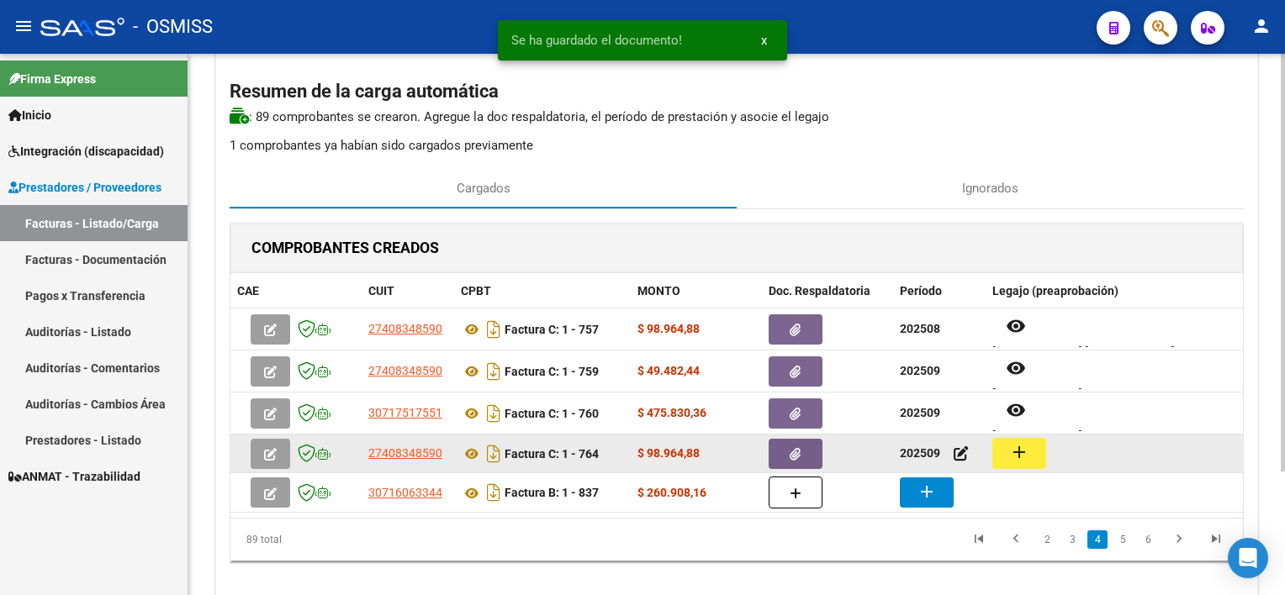
click at [1003, 455] on button "add" at bounding box center [1019, 453] width 54 height 31
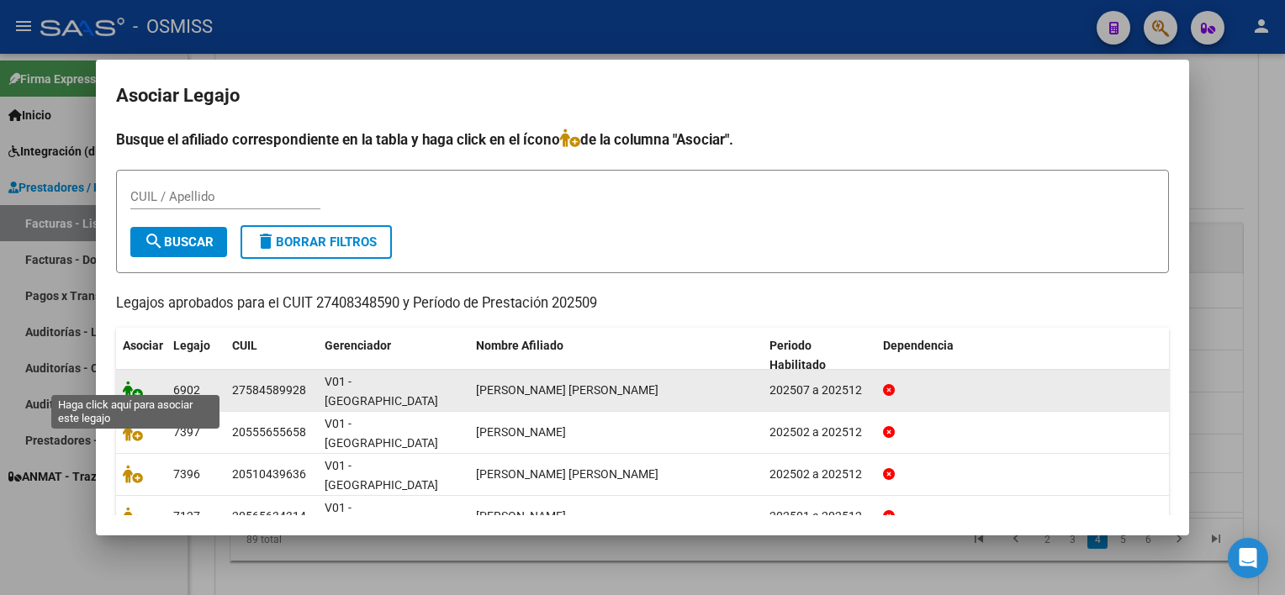
click at [132, 381] on icon at bounding box center [133, 390] width 20 height 19
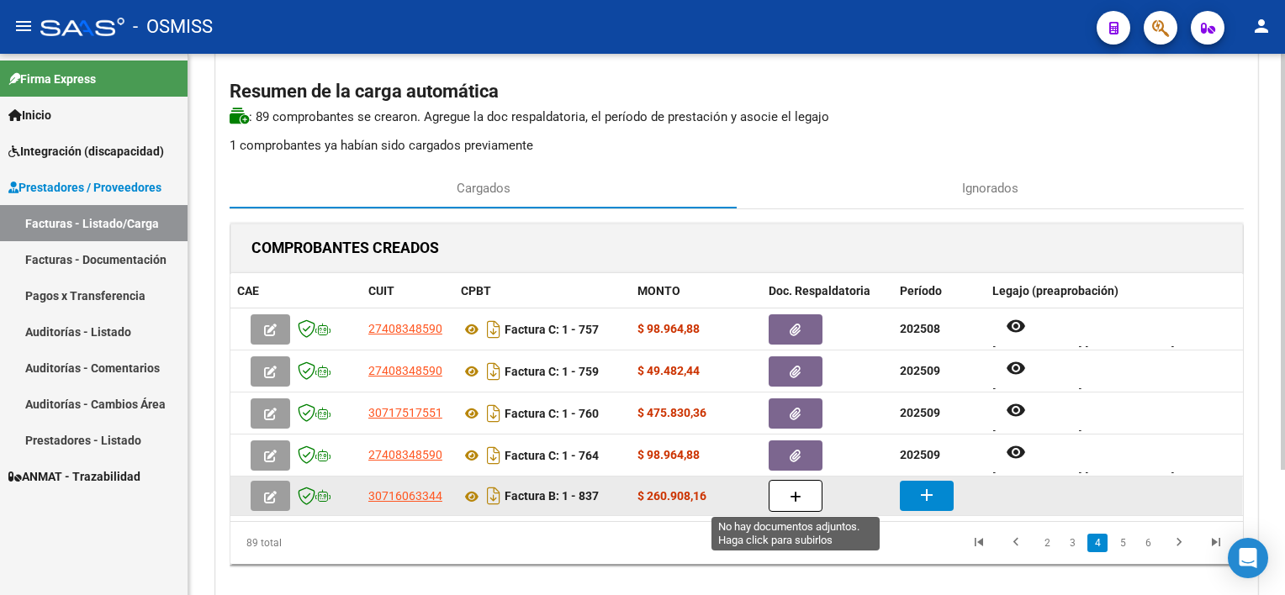
click at [805, 489] on button "button" at bounding box center [796, 496] width 54 height 32
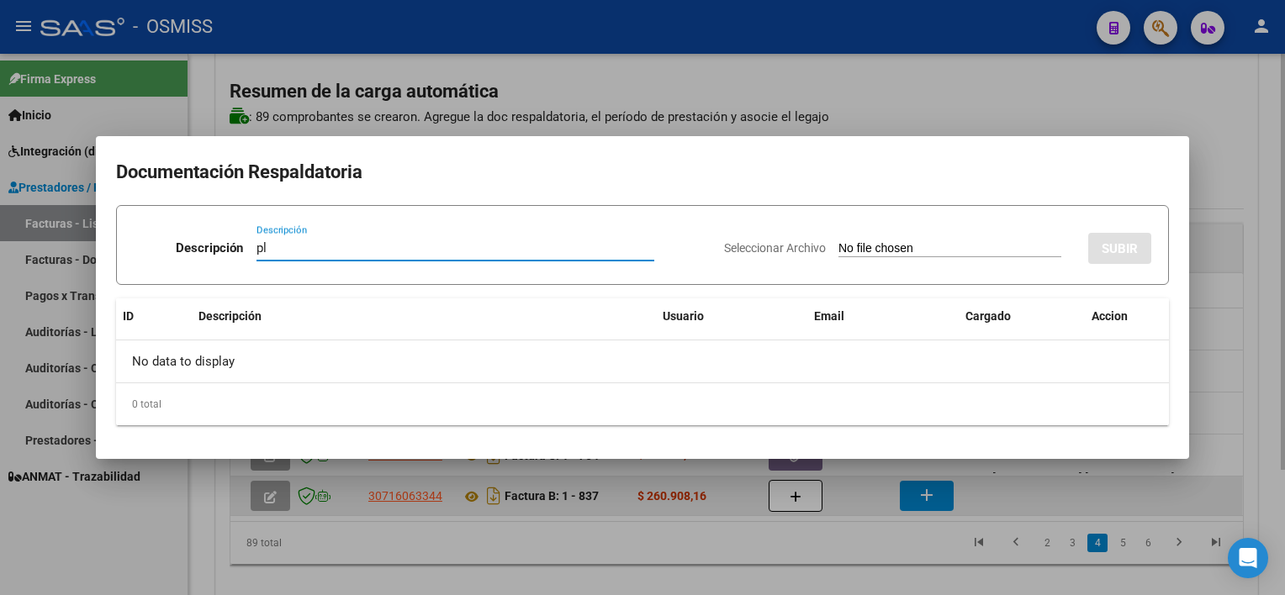
type input "pl"
click at [839, 241] on input "Seleccionar Archivo" at bounding box center [950, 249] width 223 height 16
type input "C:\fakepath\PL 1-837 CABAÑA D TEMPRANA 09.pdf"
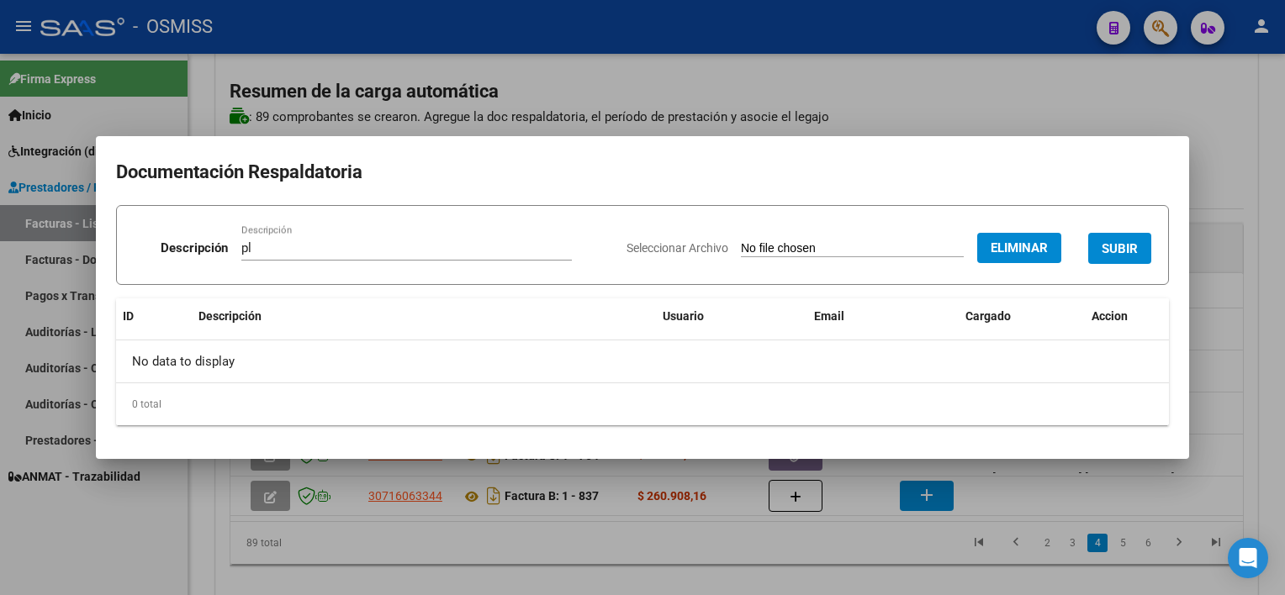
click at [1130, 241] on span "SUBIR" at bounding box center [1120, 248] width 36 height 15
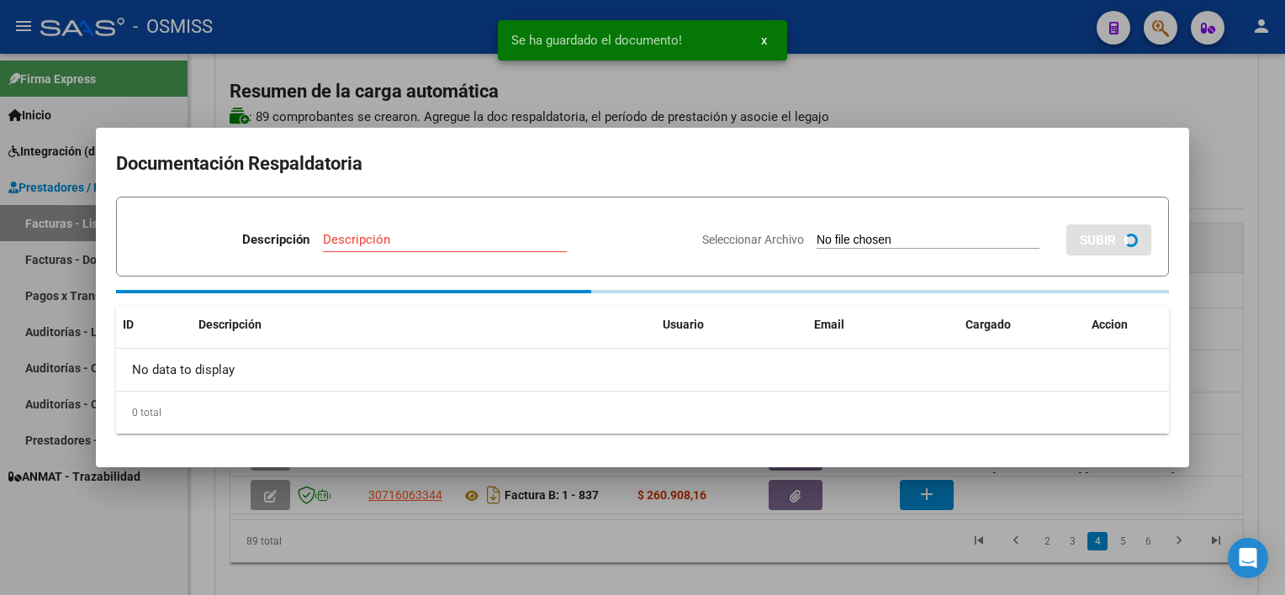
click at [860, 572] on div at bounding box center [642, 297] width 1285 height 595
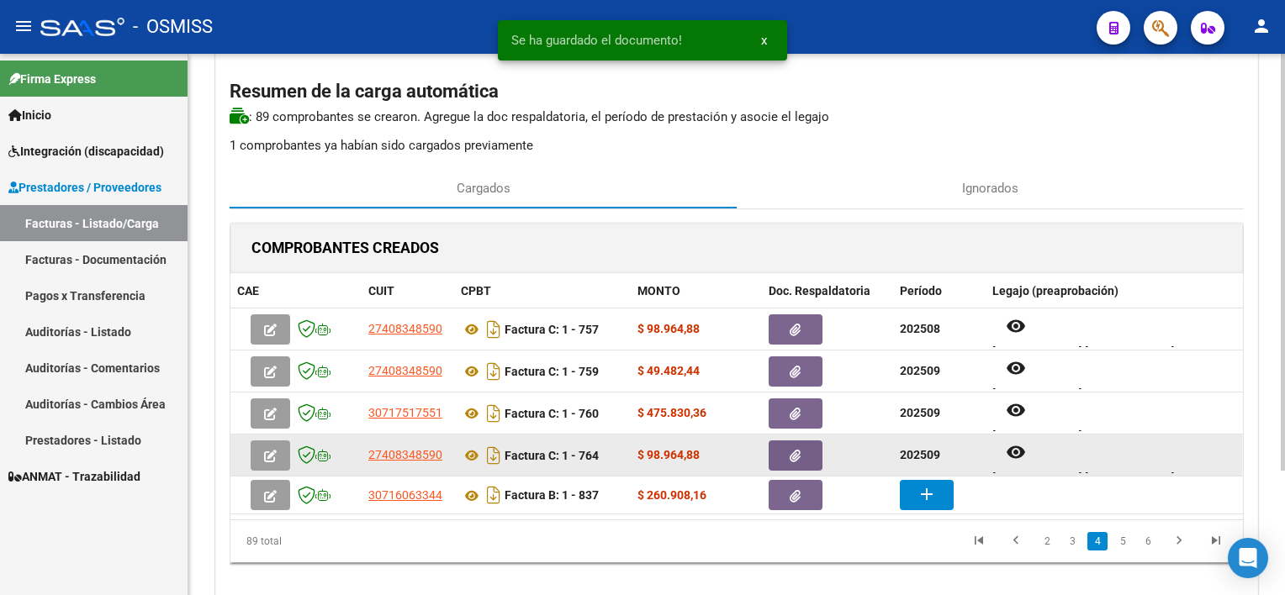
click at [935, 474] on div "27408348590 Factura C: 1 - 764 $ 98.964,88 202509 remove_red_eye FARIAS SOL ALE…" at bounding box center [736, 456] width 1013 height 42
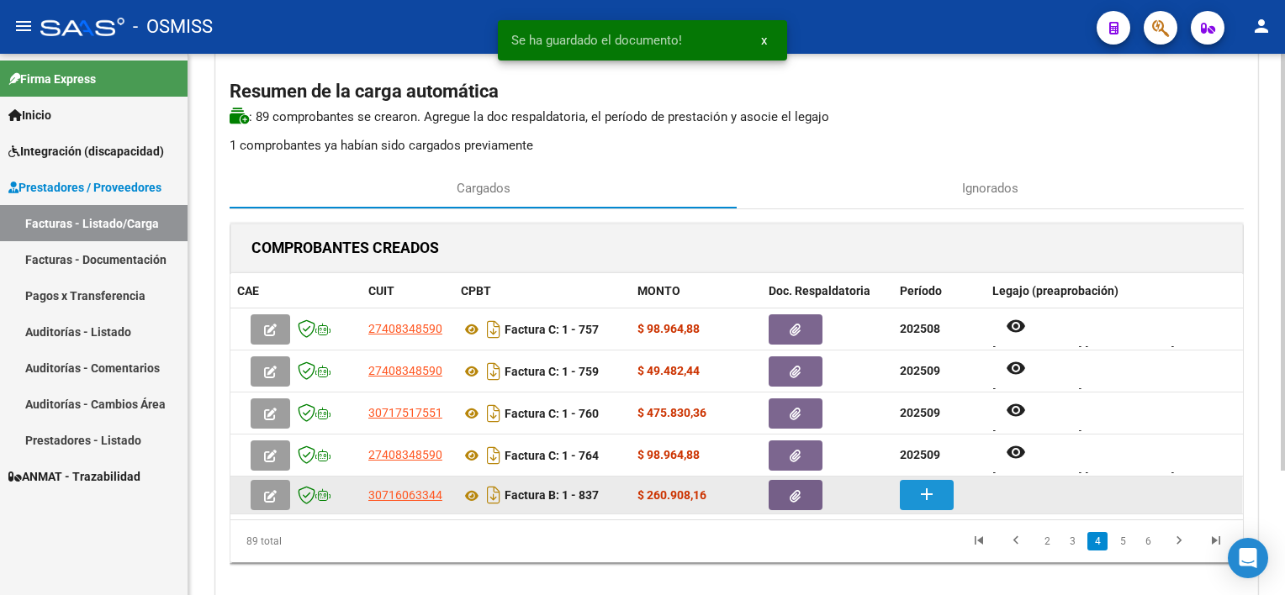
click at [904, 507] on button "add" at bounding box center [927, 495] width 54 height 30
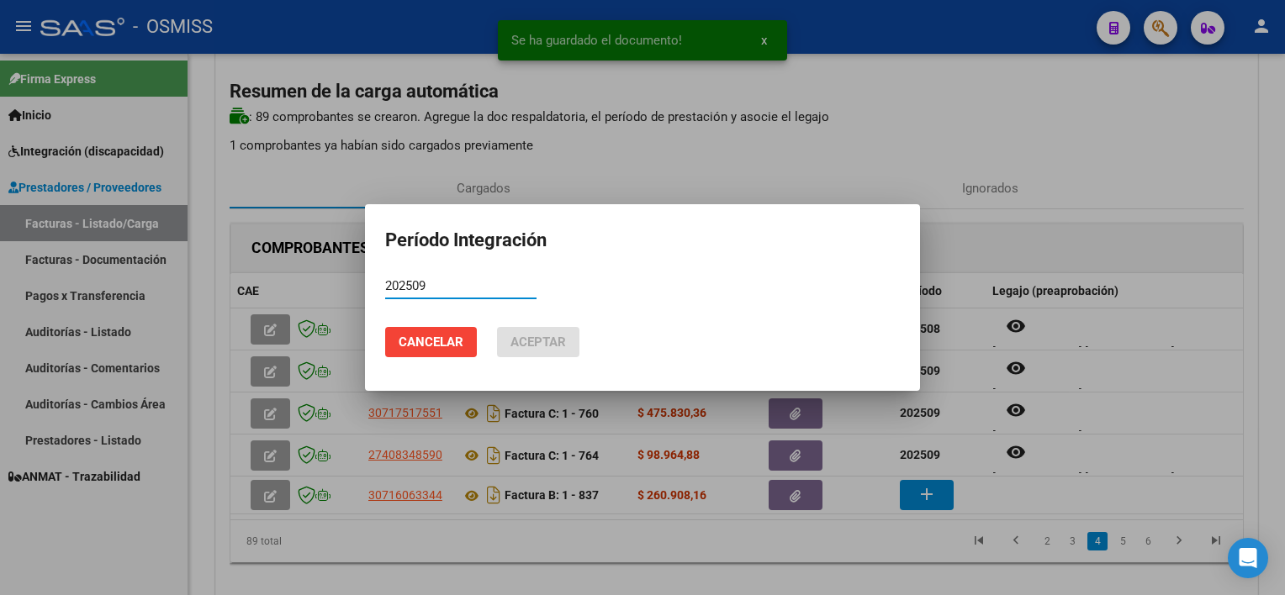
type input "202509"
click at [497, 327] on button "Aceptar" at bounding box center [538, 342] width 82 height 30
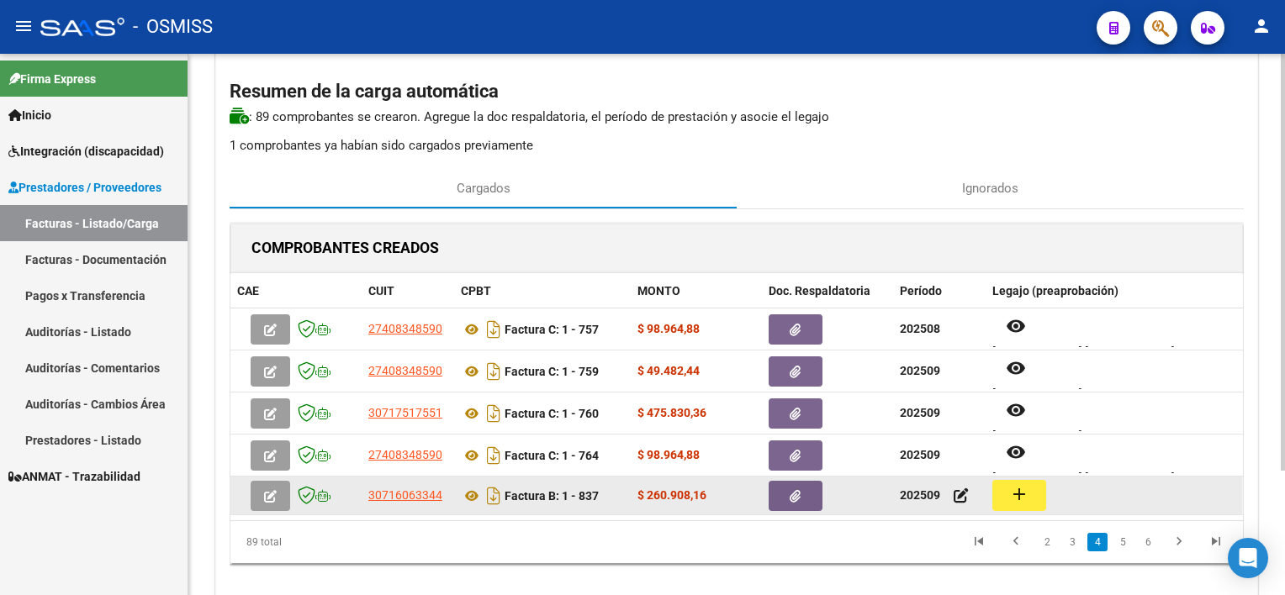
click at [1016, 495] on mat-icon "add" at bounding box center [1019, 494] width 20 height 20
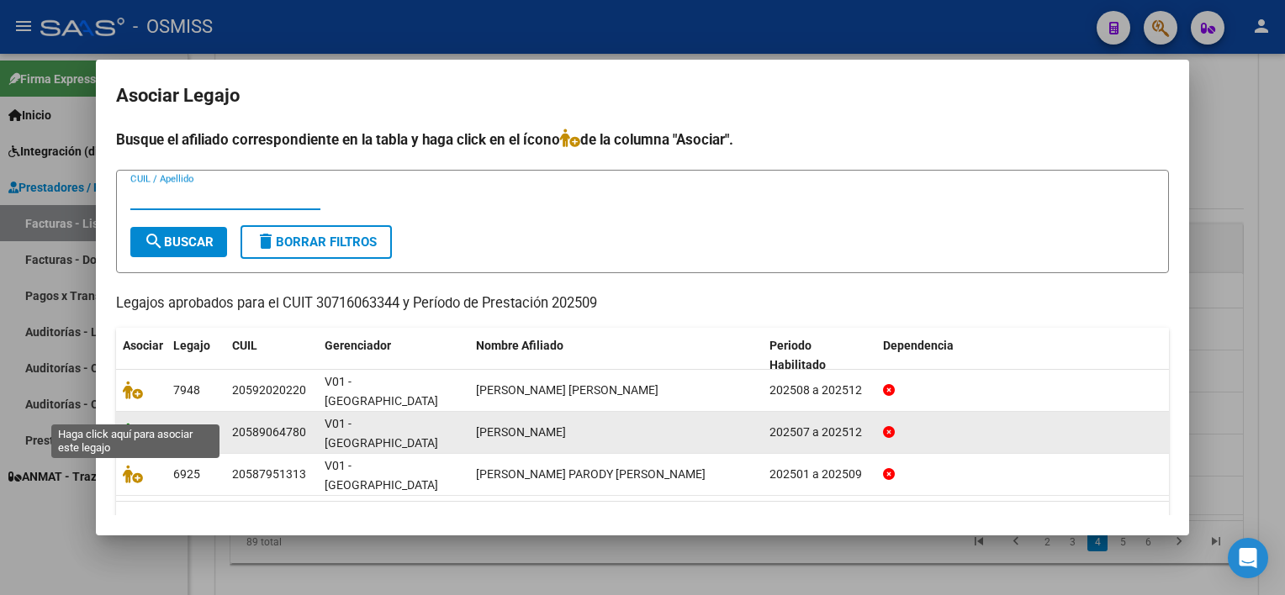
click at [135, 423] on icon at bounding box center [133, 432] width 20 height 19
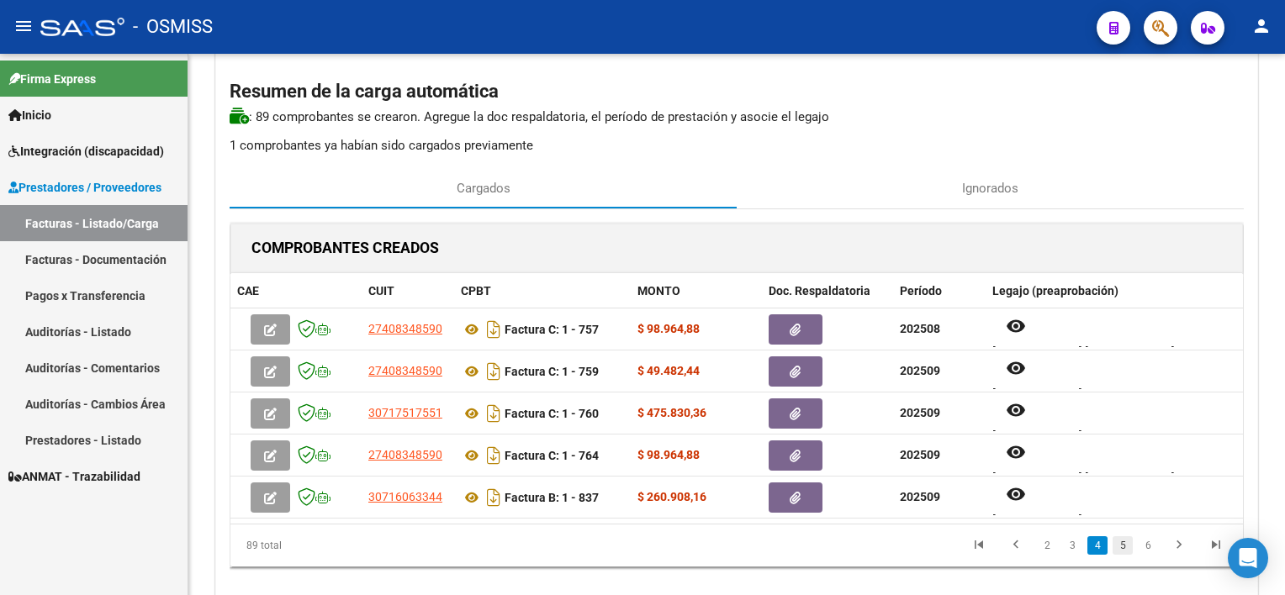
click at [1124, 542] on link "5" at bounding box center [1123, 546] width 20 height 19
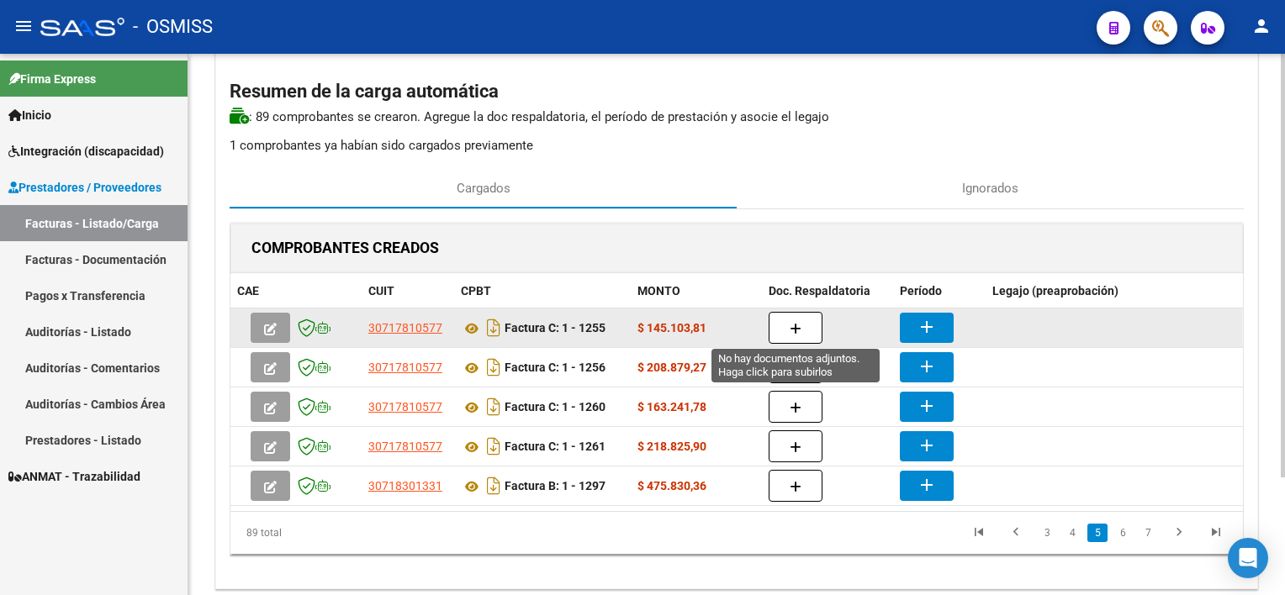
click at [799, 336] on button "button" at bounding box center [796, 328] width 54 height 32
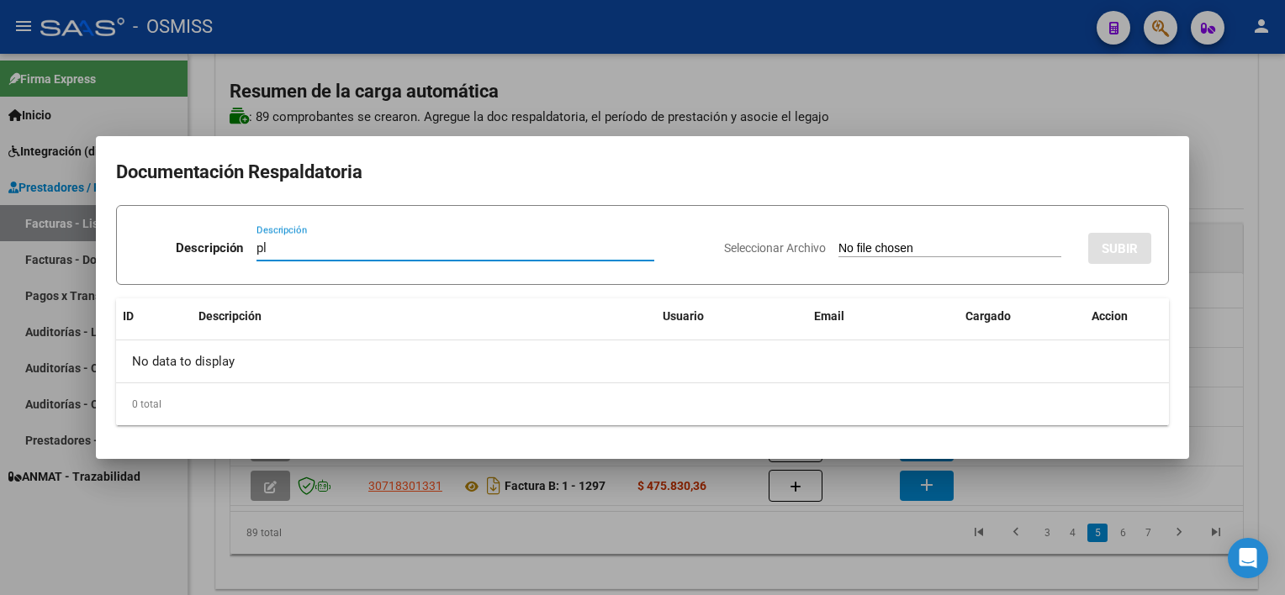
type input "pl"
click at [839, 241] on input "Seleccionar Archivo" at bounding box center [950, 249] width 223 height 16
type input "C:\fakepath\PL 1-1255 HERRERA N TP 08.pdf"
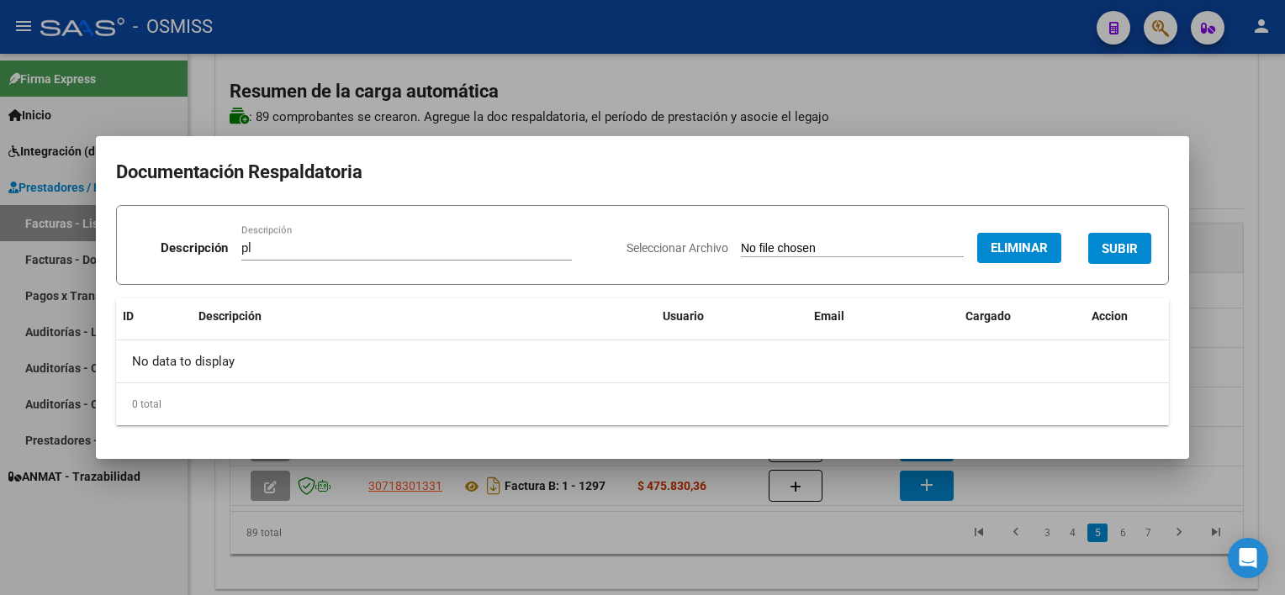
click at [1119, 243] on span "SUBIR" at bounding box center [1120, 248] width 36 height 15
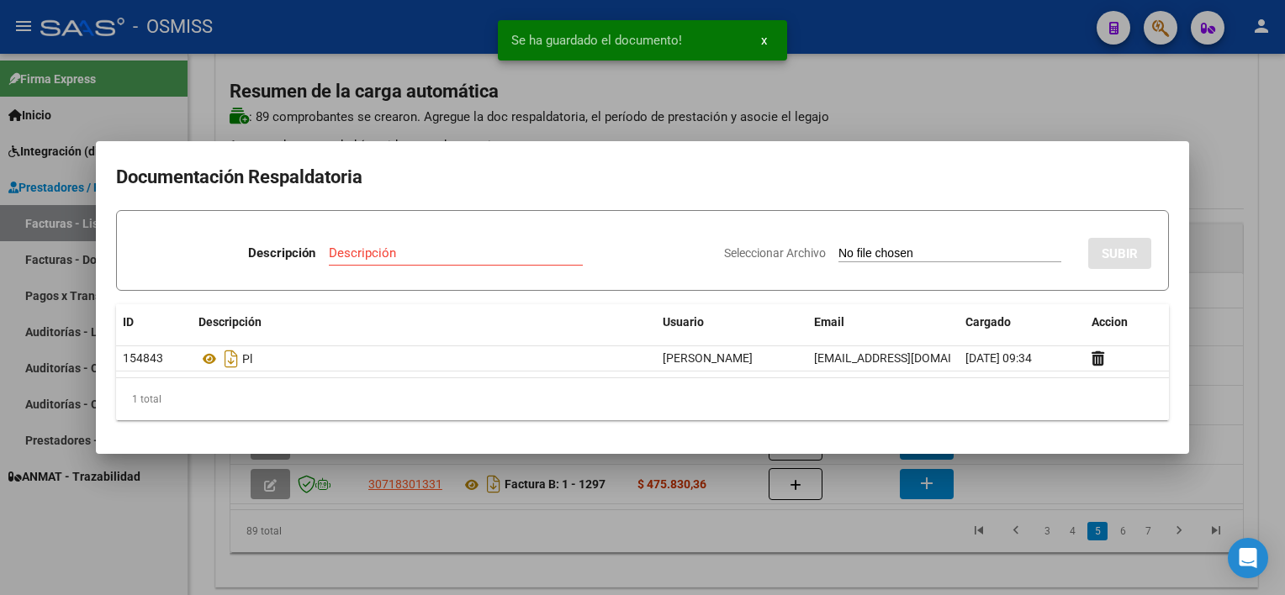
click at [884, 552] on div at bounding box center [642, 297] width 1285 height 595
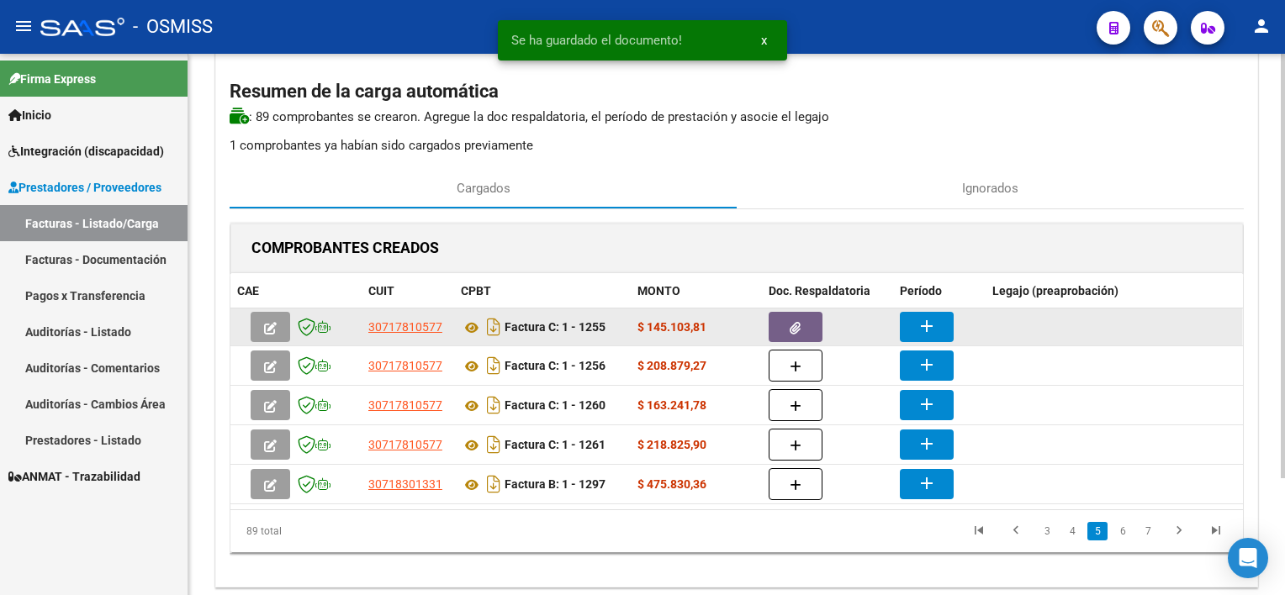
click at [928, 324] on mat-icon "add" at bounding box center [927, 326] width 20 height 20
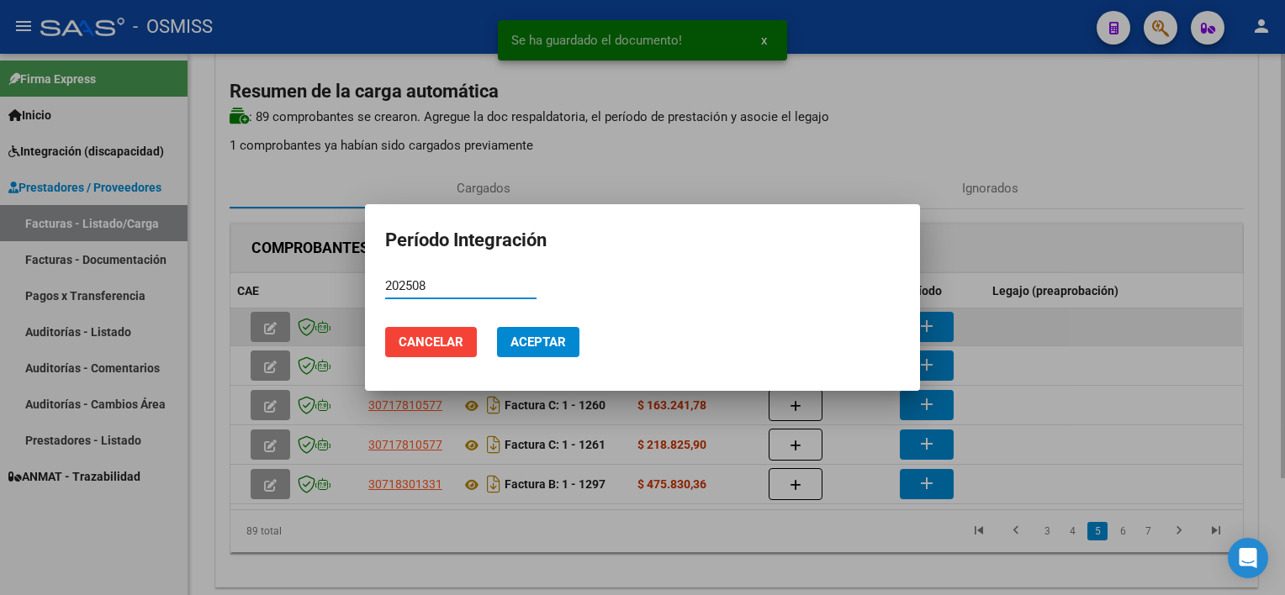
type input "202508"
click at [497, 327] on button "Aceptar" at bounding box center [538, 342] width 82 height 30
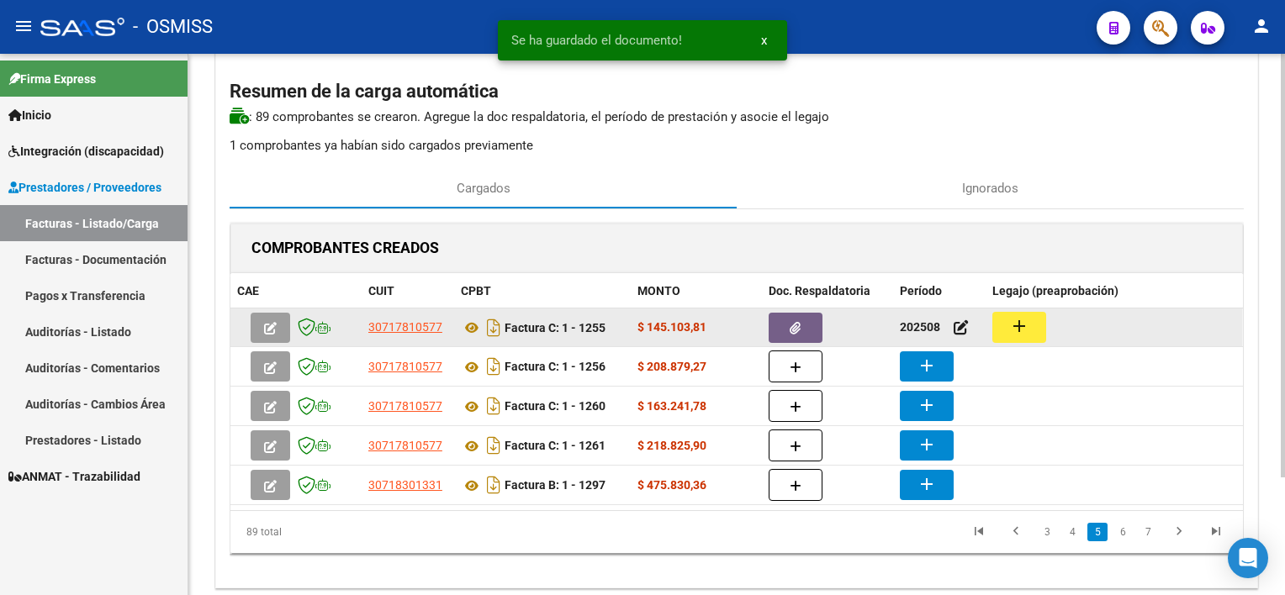
click at [1030, 325] on button "add" at bounding box center [1019, 327] width 54 height 31
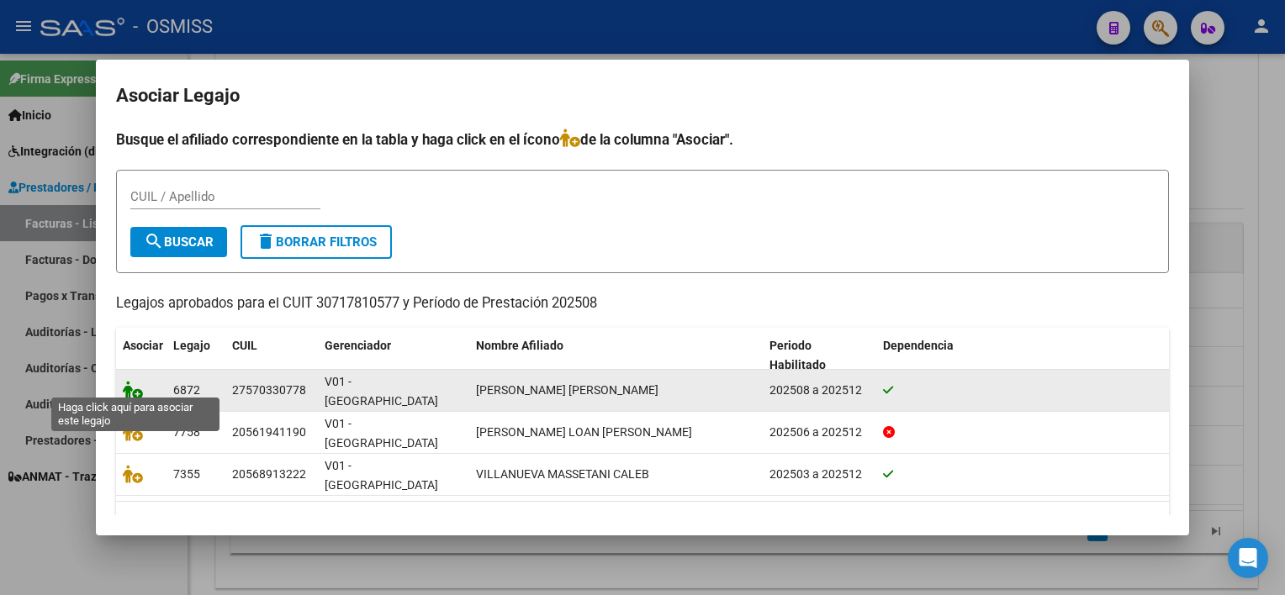
click at [130, 381] on icon at bounding box center [133, 390] width 20 height 19
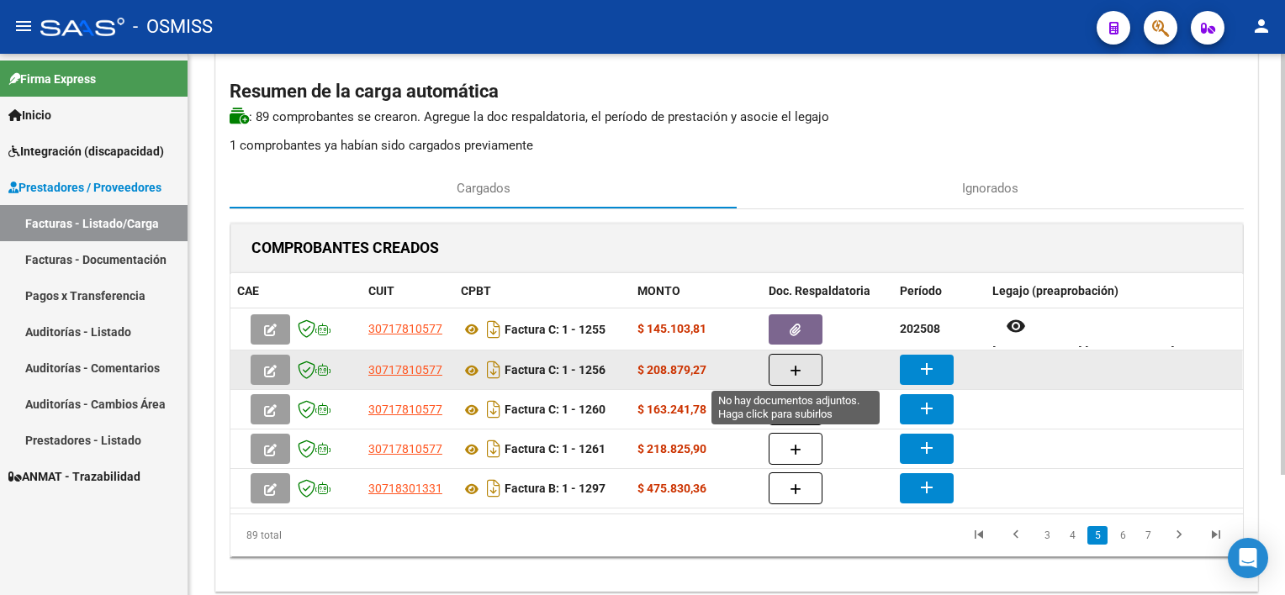
click at [801, 365] on icon "button" at bounding box center [796, 371] width 12 height 13
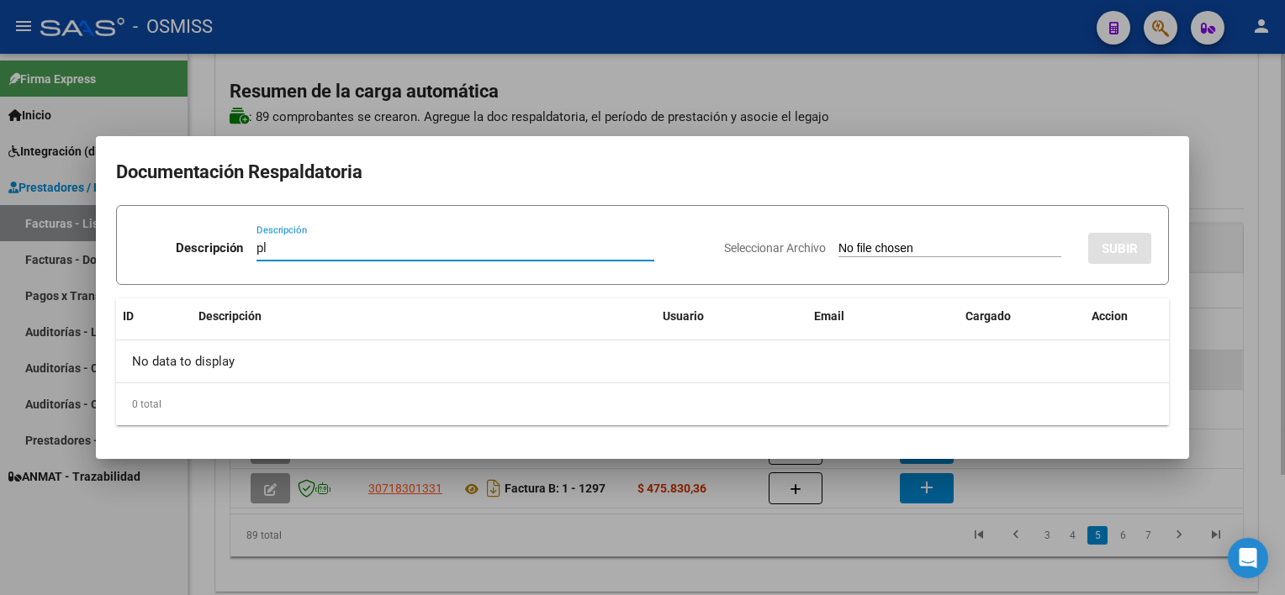
type input "pl"
click at [839, 241] on input "Seleccionar Archivo" at bounding box center [950, 249] width 223 height 16
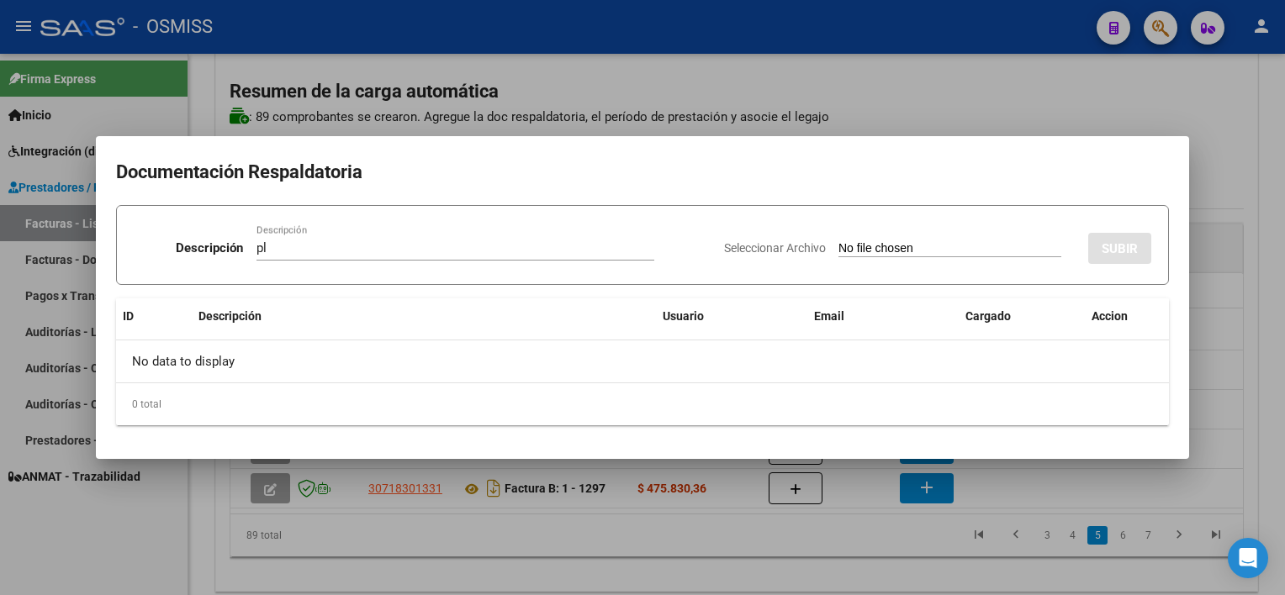
click at [1251, 428] on div at bounding box center [642, 297] width 1285 height 595
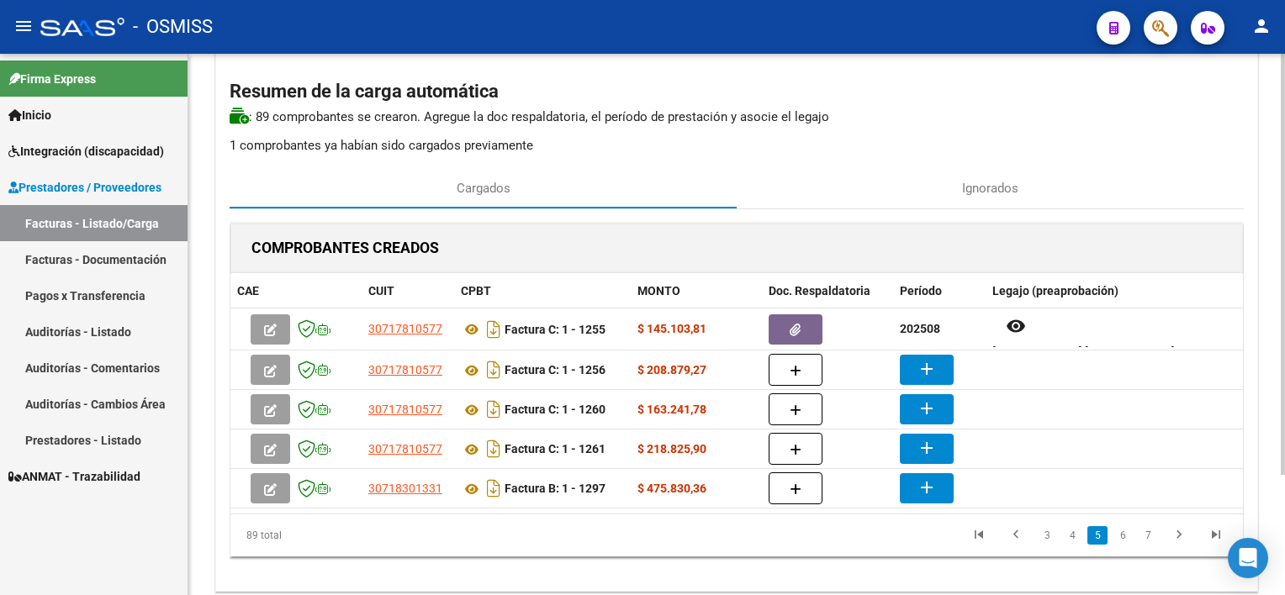
click at [1268, 336] on div "CARGA MASIVA DE COMPROBANTES Area: Integración Finalizar Resumen de la carga au…" at bounding box center [736, 303] width 1097 height 699
click at [1236, 304] on span at bounding box center [1240, 291] width 8 height 36
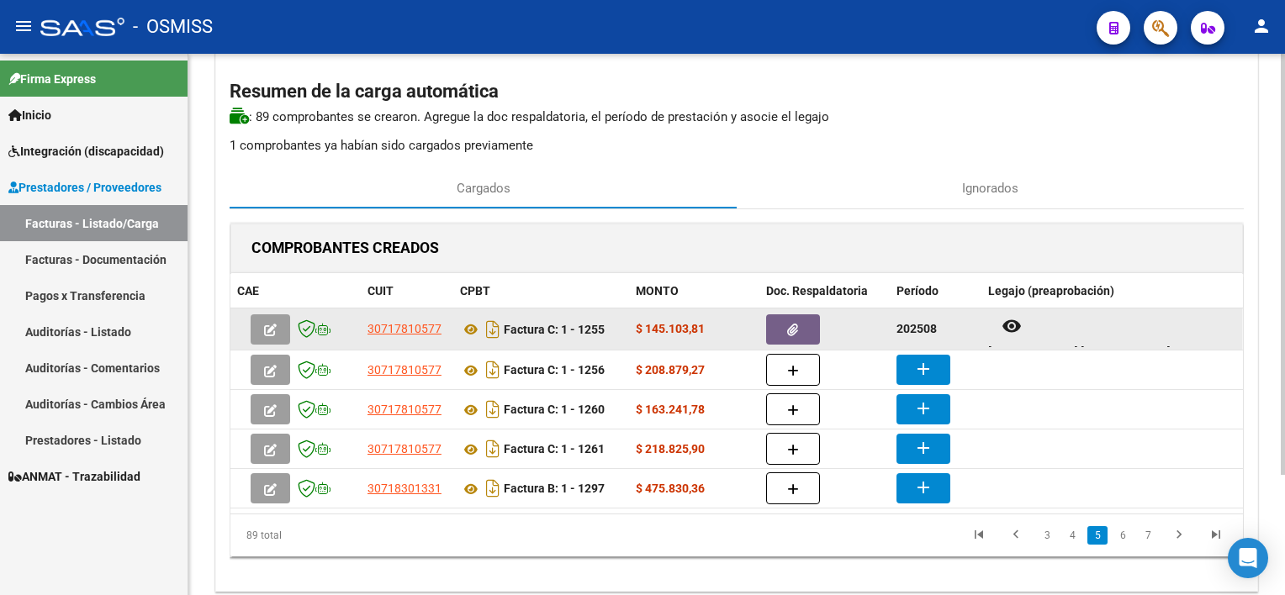
click at [1216, 325] on div "remove_red_eye HERRERA MOLINA NAHIARA AILYN" at bounding box center [1112, 329] width 248 height 35
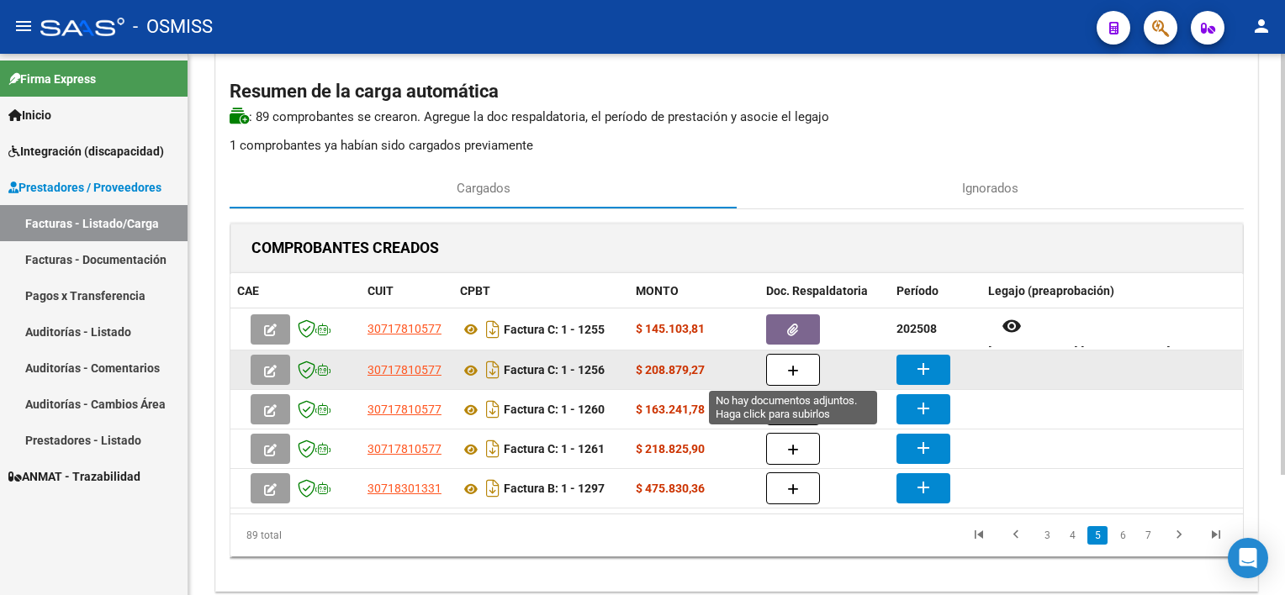
click at [800, 370] on button "button" at bounding box center [793, 370] width 54 height 32
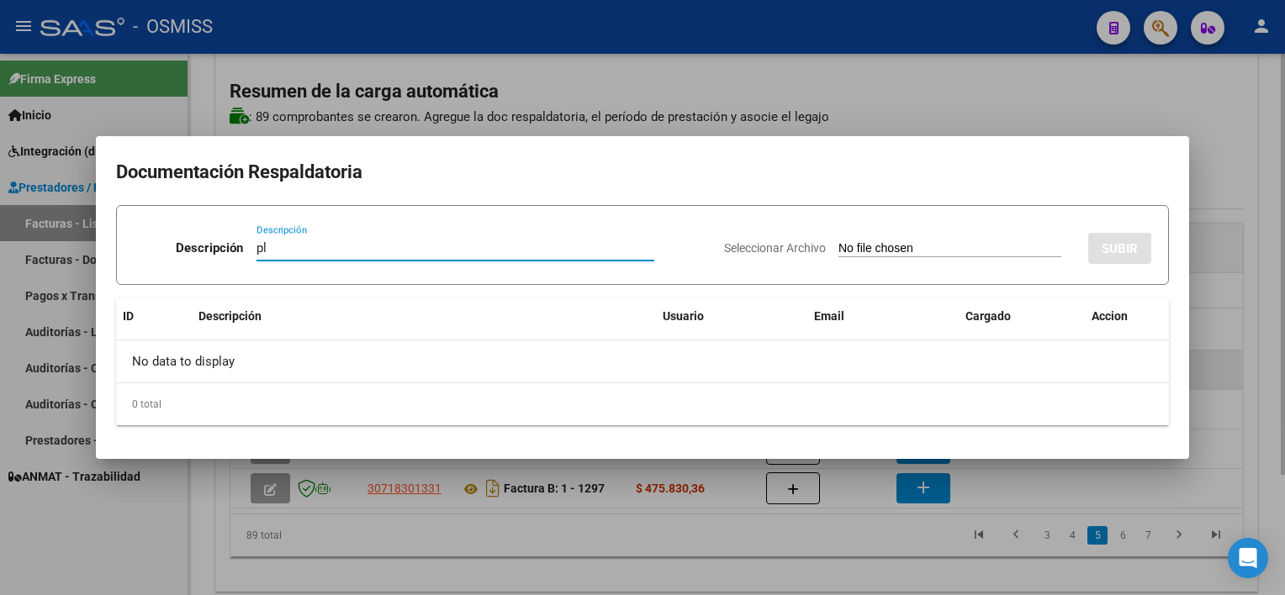
type input "pl"
click at [839, 241] on input "Seleccionar Archivo" at bounding box center [950, 249] width 223 height 16
type input "C:\fakepath\PL 1-1256 HERRERA N TP 08.pdf"
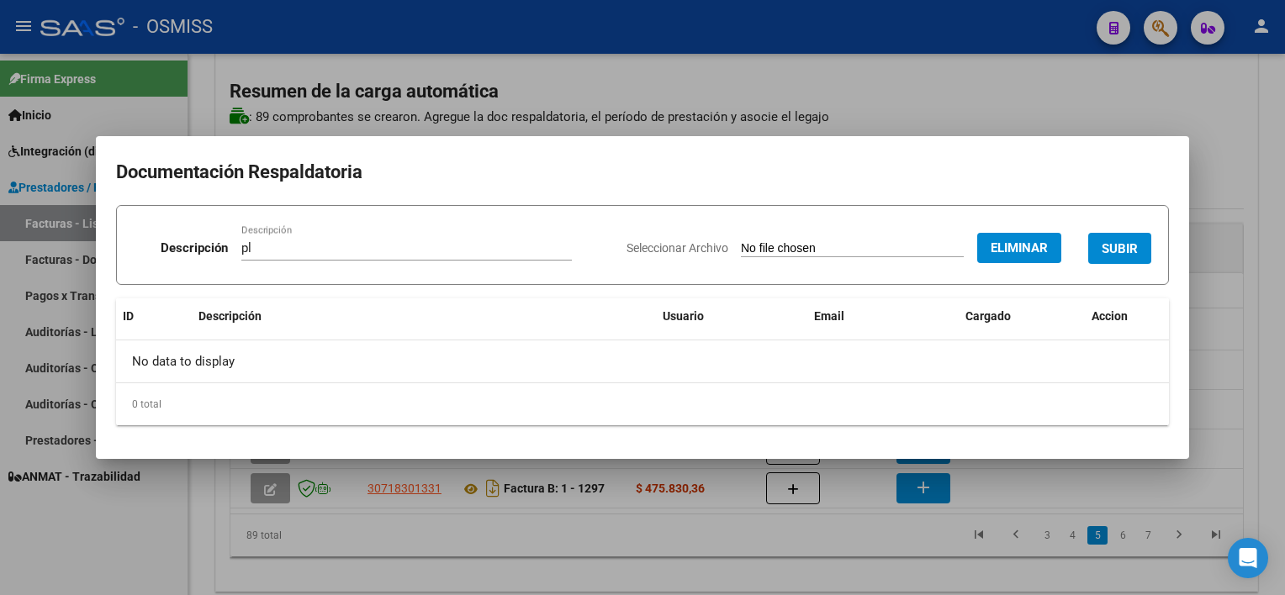
click at [1133, 242] on span "SUBIR" at bounding box center [1120, 248] width 36 height 15
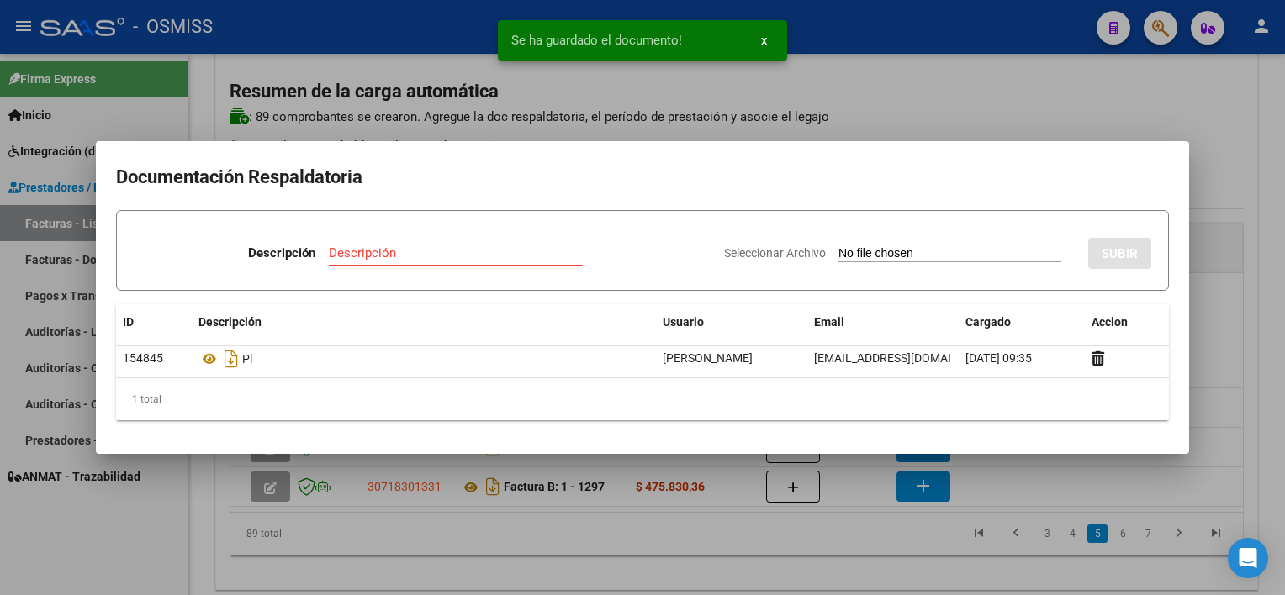
click at [901, 549] on div at bounding box center [642, 297] width 1285 height 595
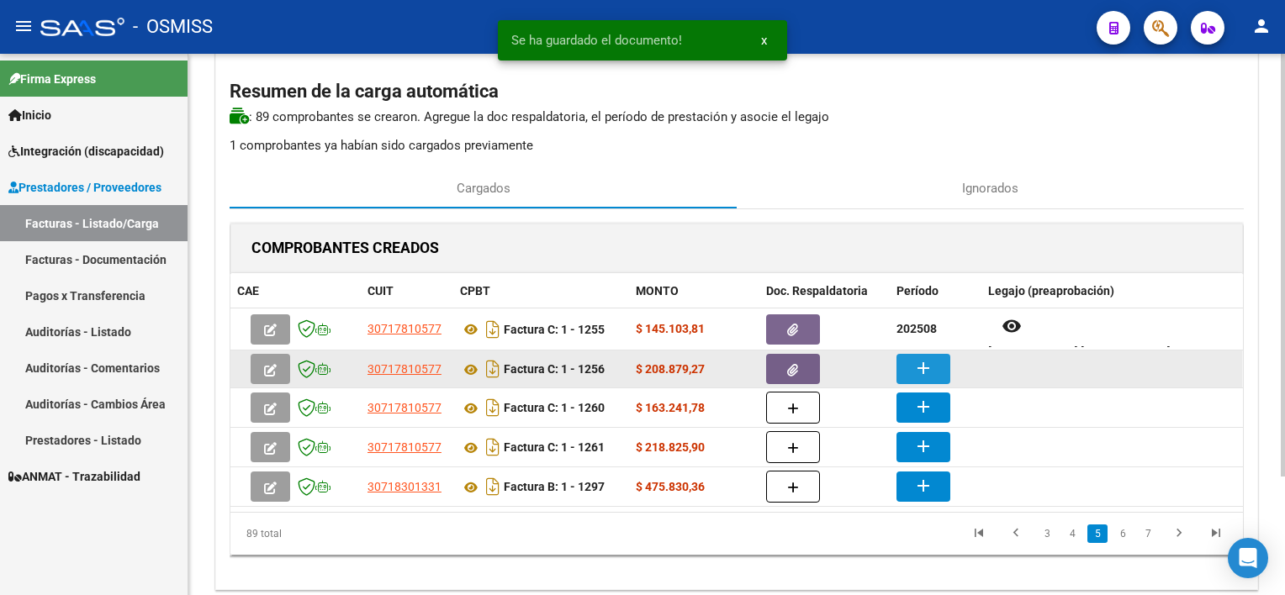
click at [933, 363] on button "add" at bounding box center [924, 369] width 54 height 30
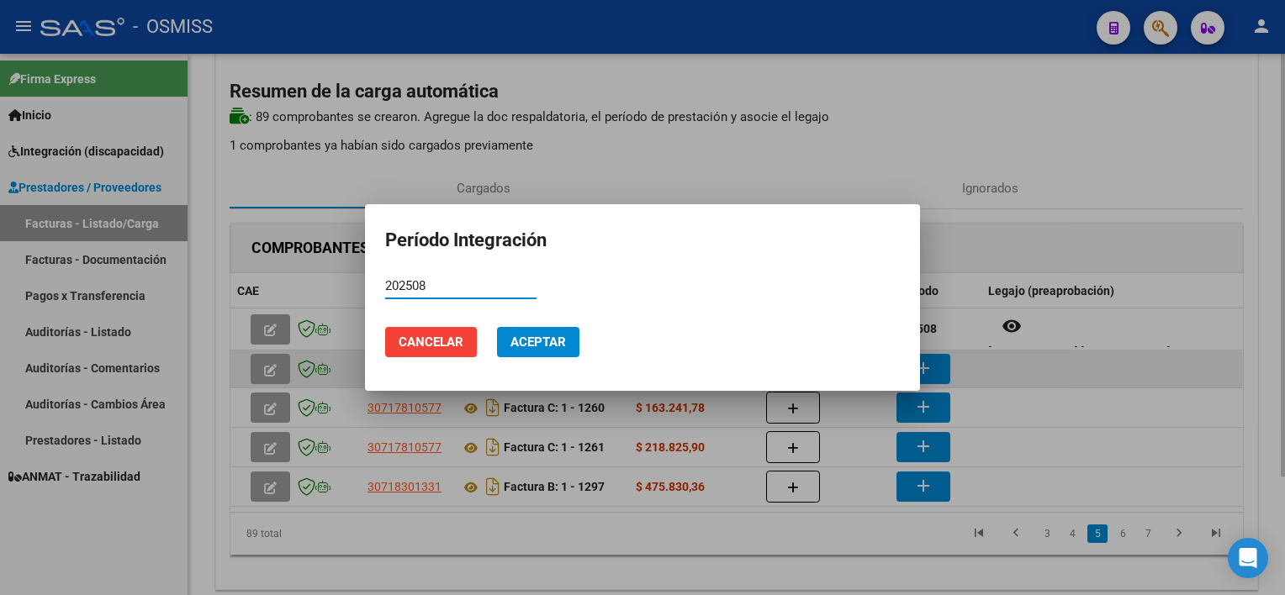
type input "202508"
click at [497, 327] on button "Aceptar" at bounding box center [538, 342] width 82 height 30
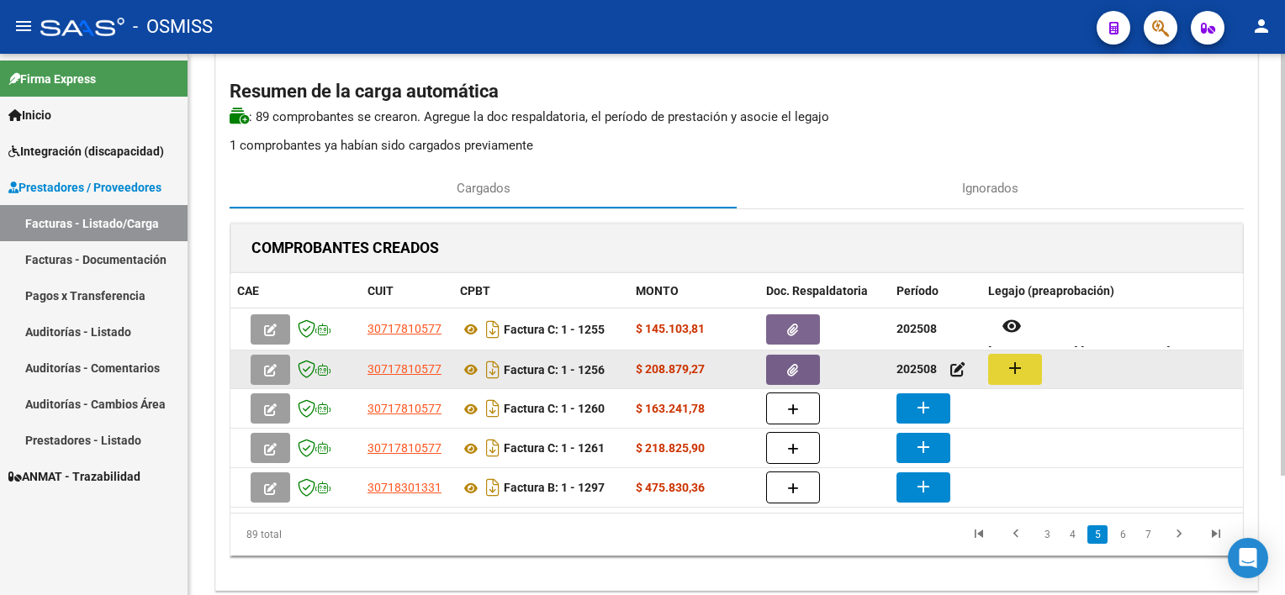
click at [1011, 367] on mat-icon "add" at bounding box center [1015, 368] width 20 height 20
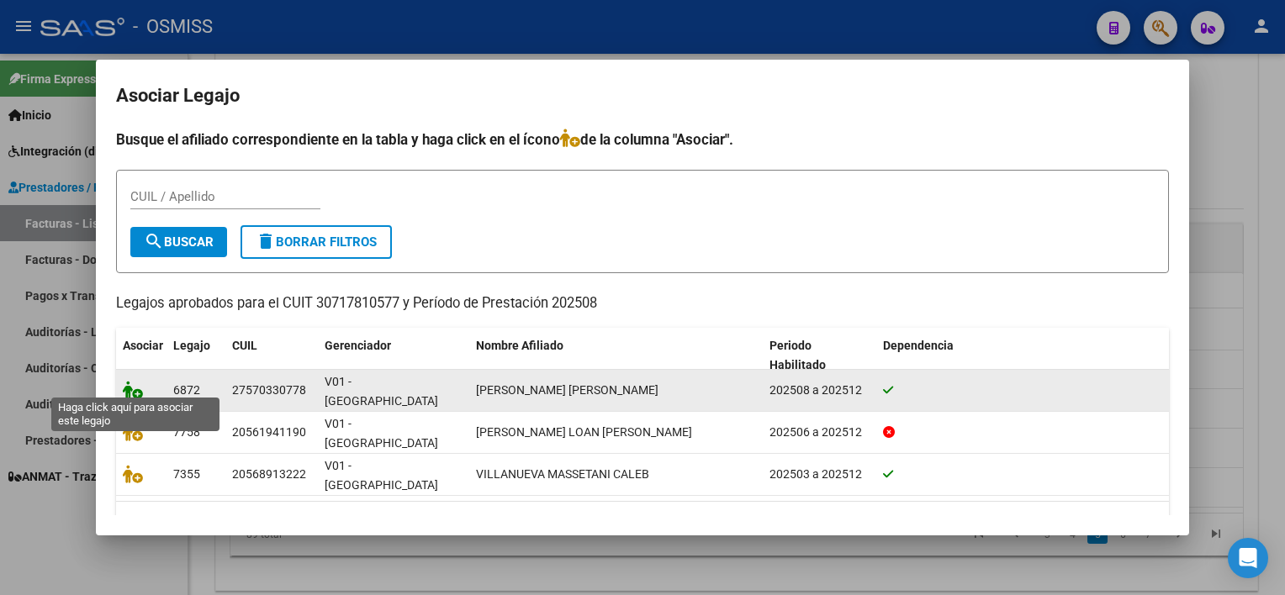
click at [135, 381] on icon at bounding box center [133, 390] width 20 height 19
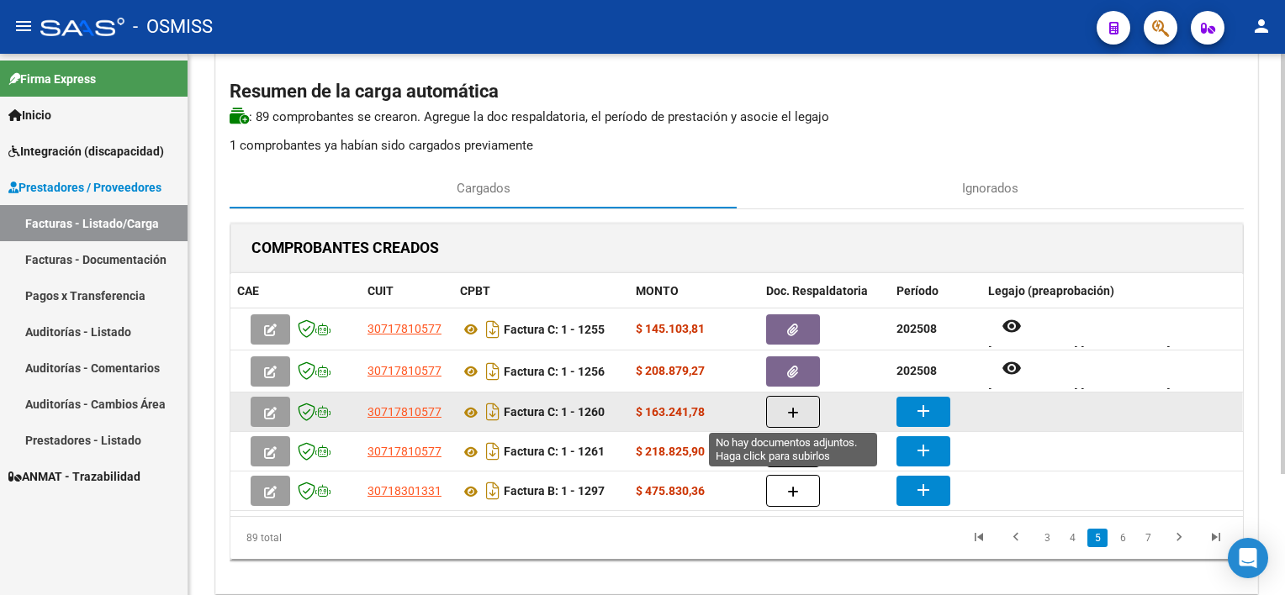
click at [778, 404] on button "button" at bounding box center [793, 412] width 54 height 32
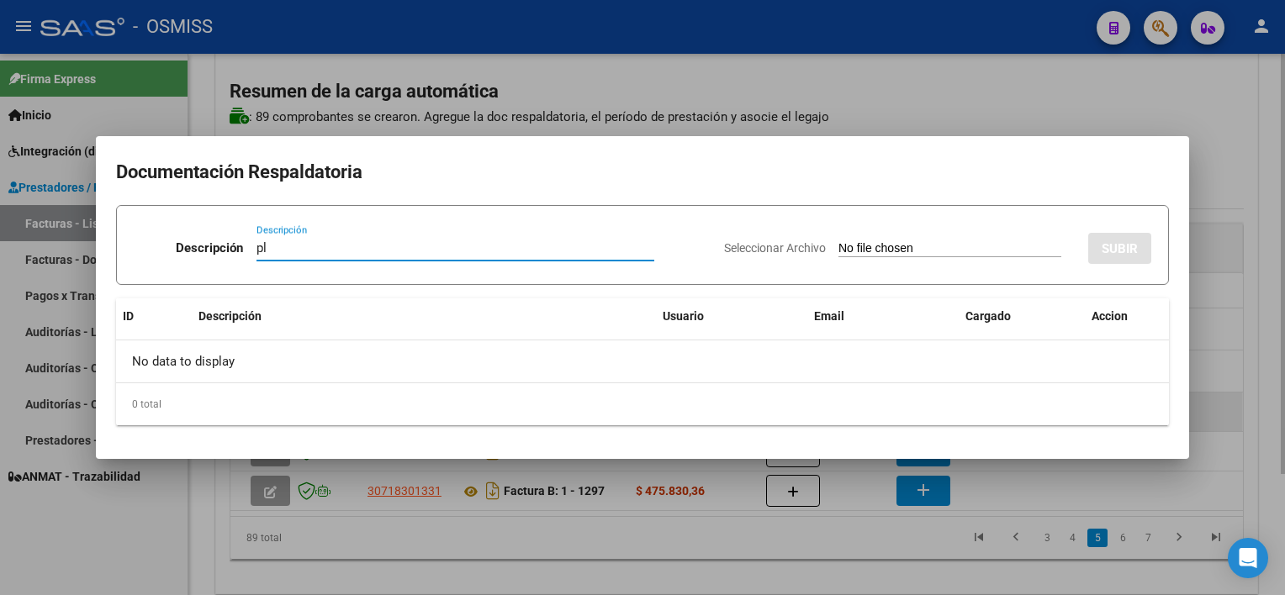
type input "pl"
click at [839, 241] on input "Seleccionar Archivo" at bounding box center [950, 249] width 223 height 16
type input "C:\fakepath\PL 1-1260 HERRERA N TP 09.pdf"
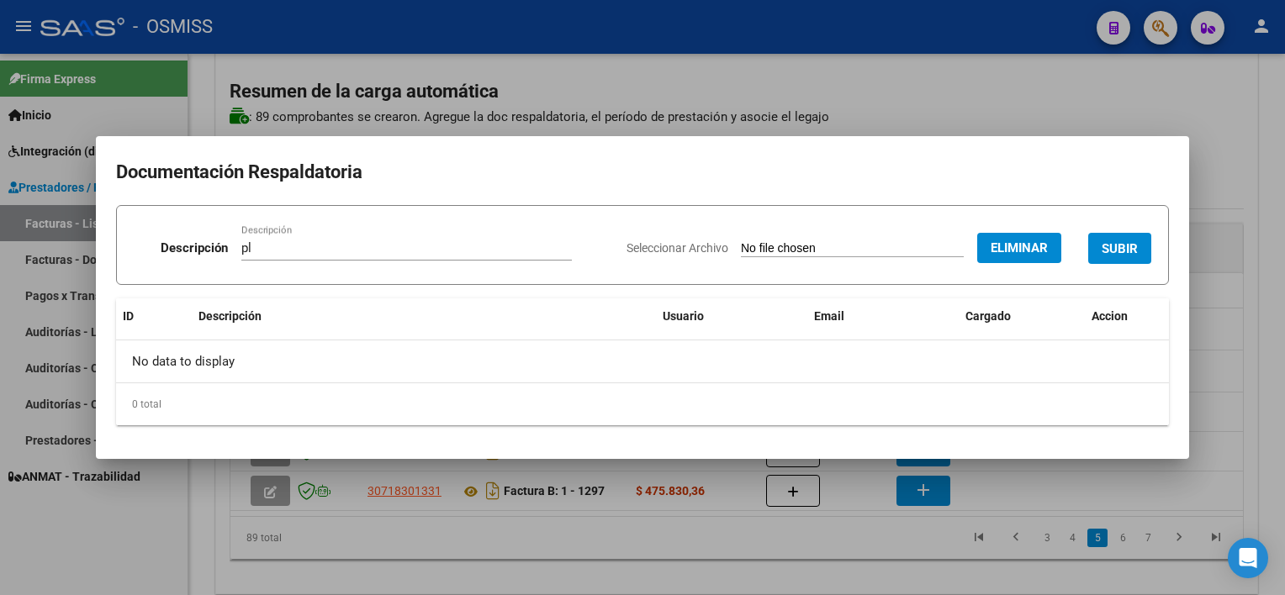
click at [1112, 242] on span "SUBIR" at bounding box center [1120, 248] width 36 height 15
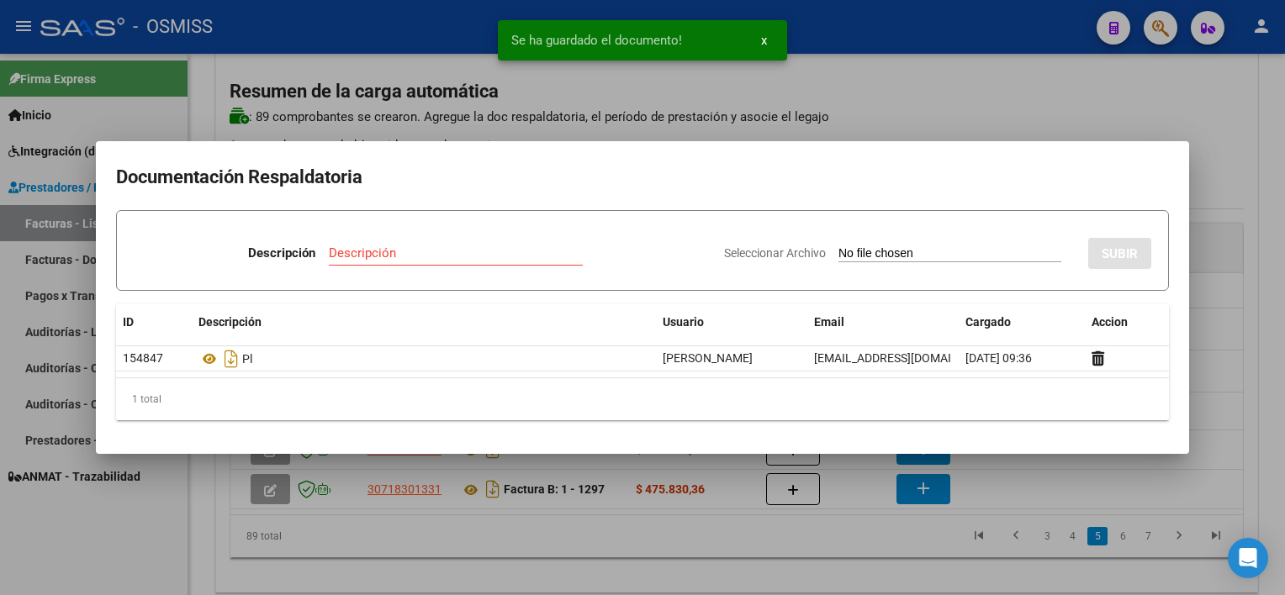
click at [823, 560] on div at bounding box center [642, 297] width 1285 height 595
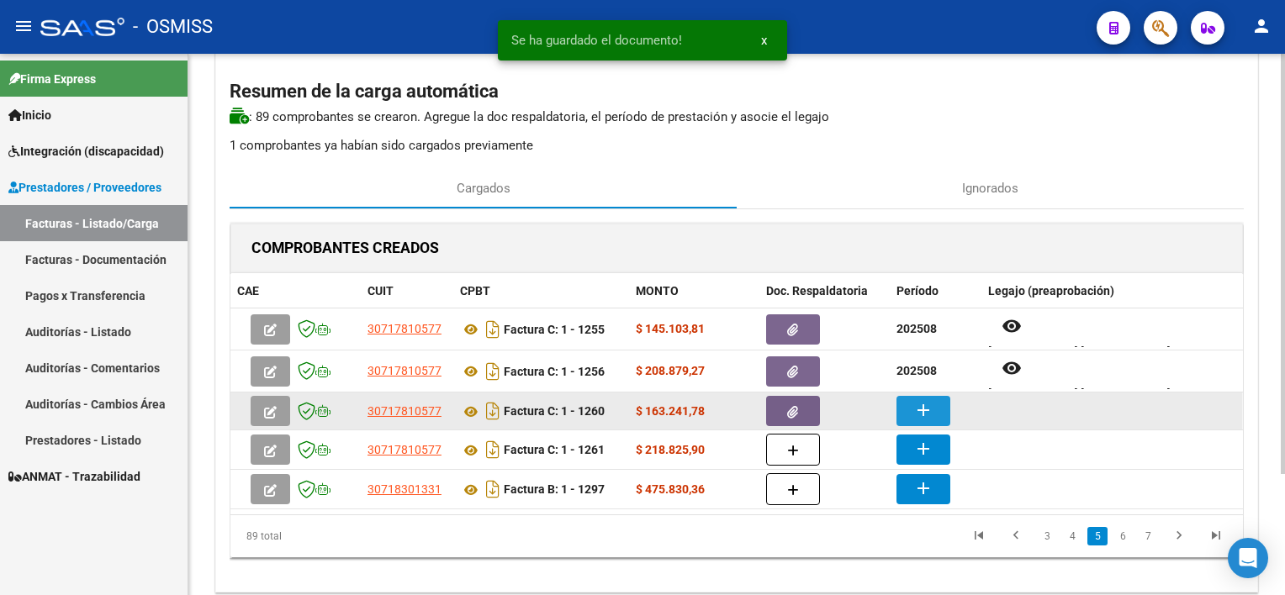
click at [933, 399] on button "add" at bounding box center [924, 411] width 54 height 30
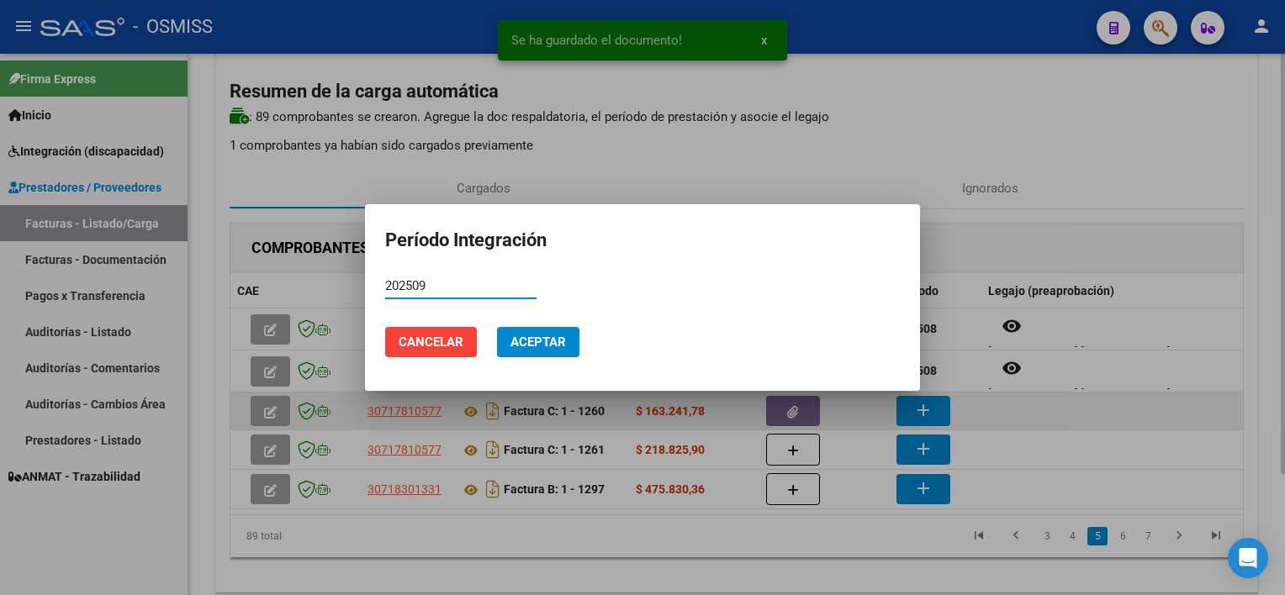
type input "202509"
click at [497, 327] on button "Aceptar" at bounding box center [538, 342] width 82 height 30
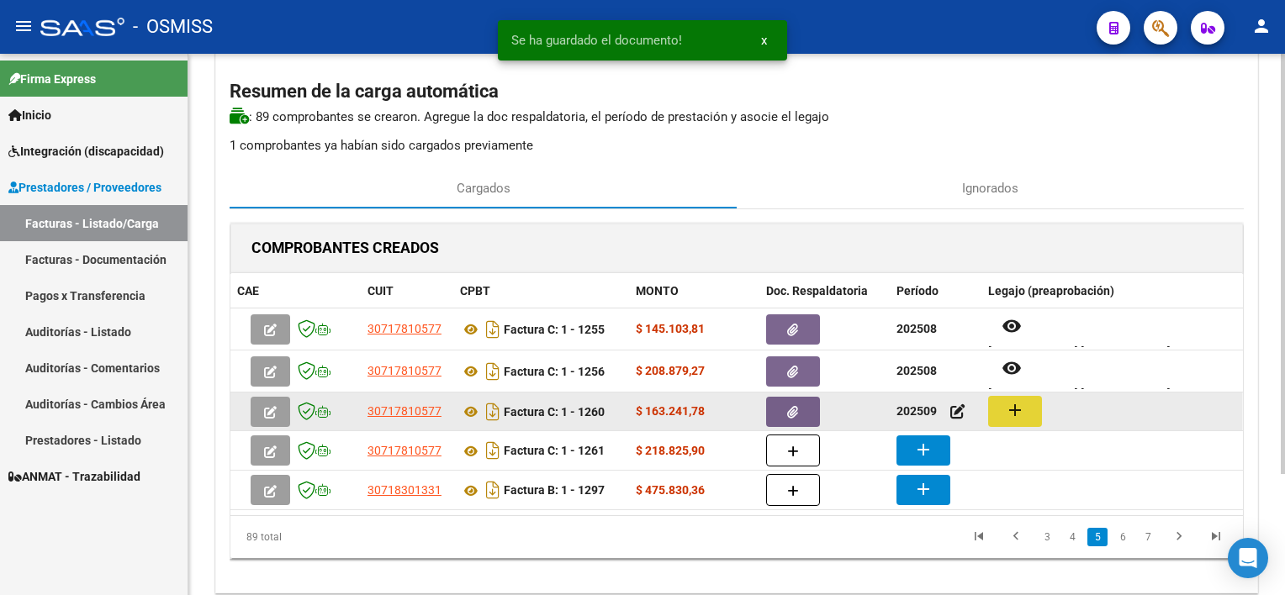
click at [1013, 410] on mat-icon "add" at bounding box center [1015, 410] width 20 height 20
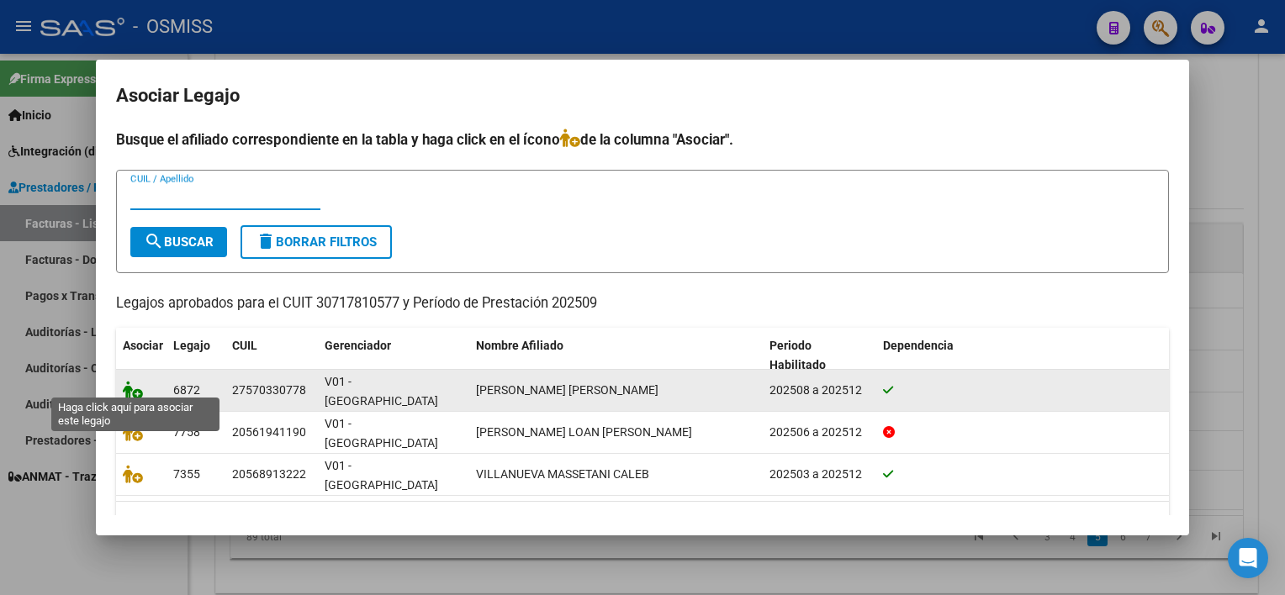
click at [137, 381] on icon at bounding box center [133, 390] width 20 height 19
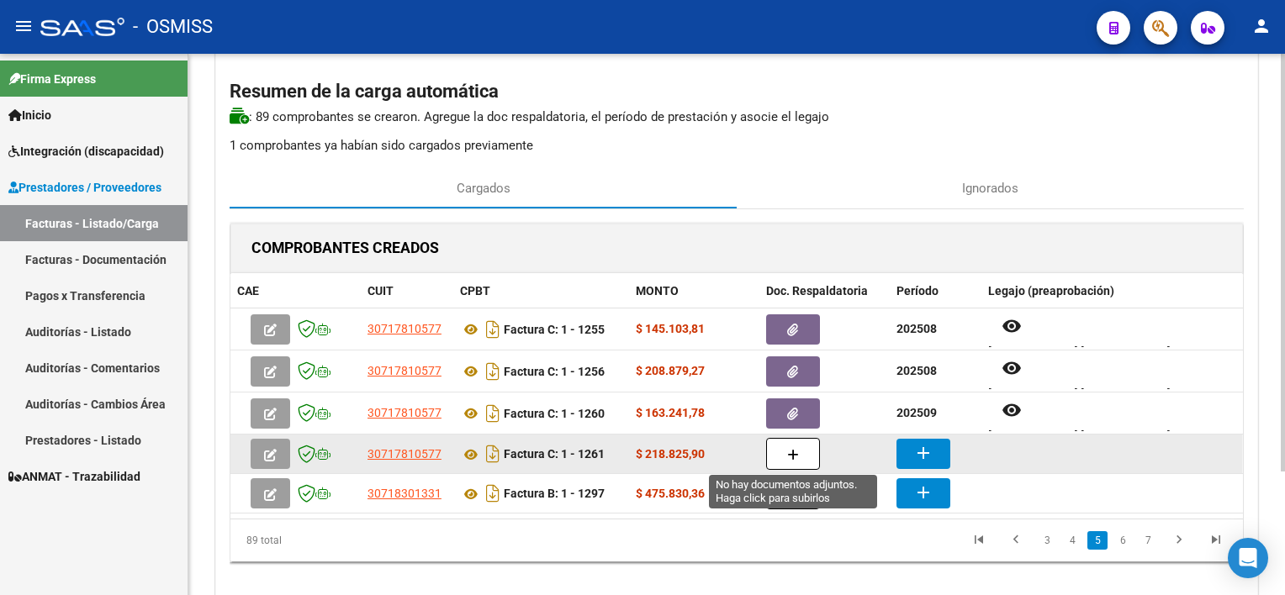
click at [804, 447] on button "button" at bounding box center [793, 454] width 54 height 32
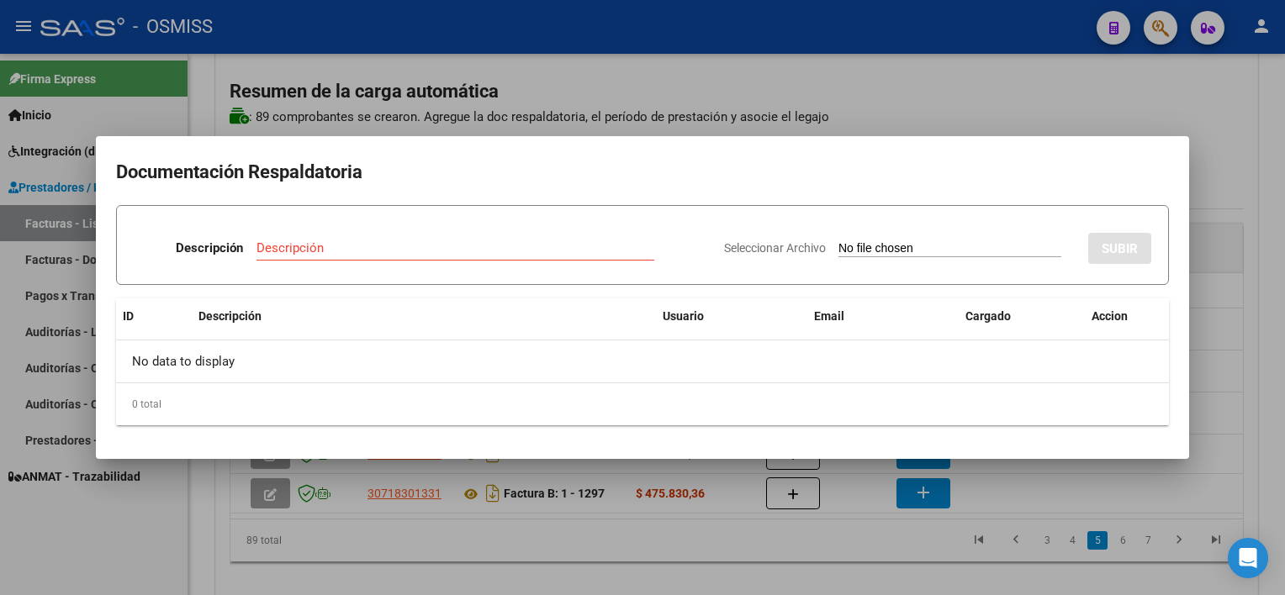
click at [1243, 321] on div at bounding box center [642, 297] width 1285 height 595
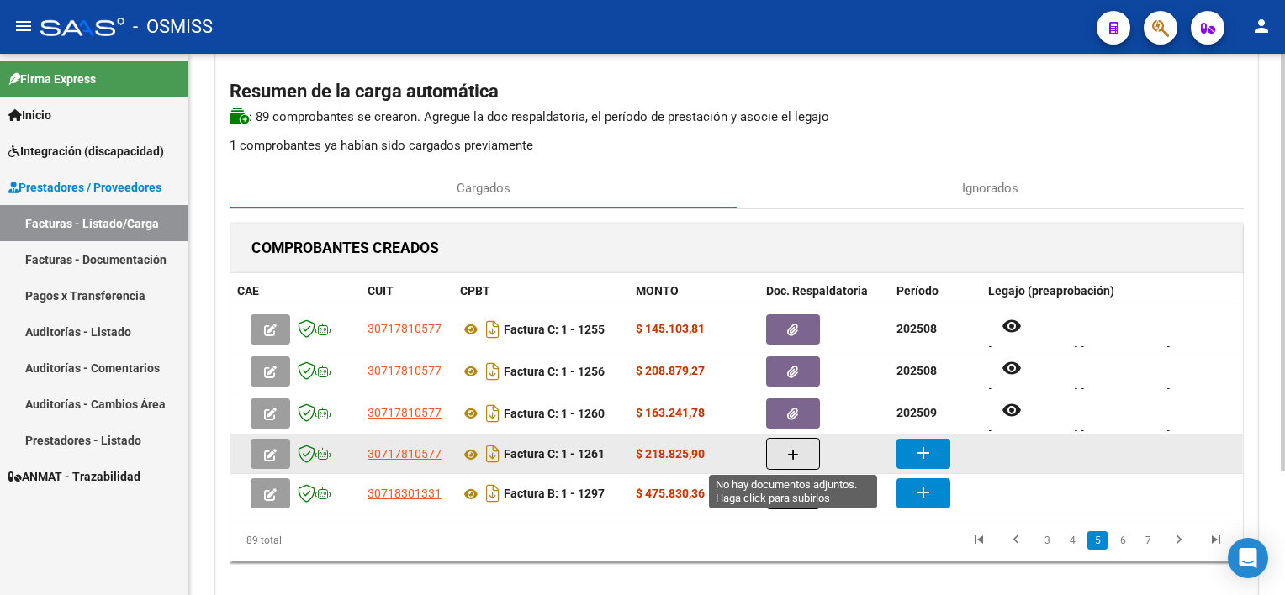
click at [797, 459] on icon "button" at bounding box center [793, 455] width 12 height 13
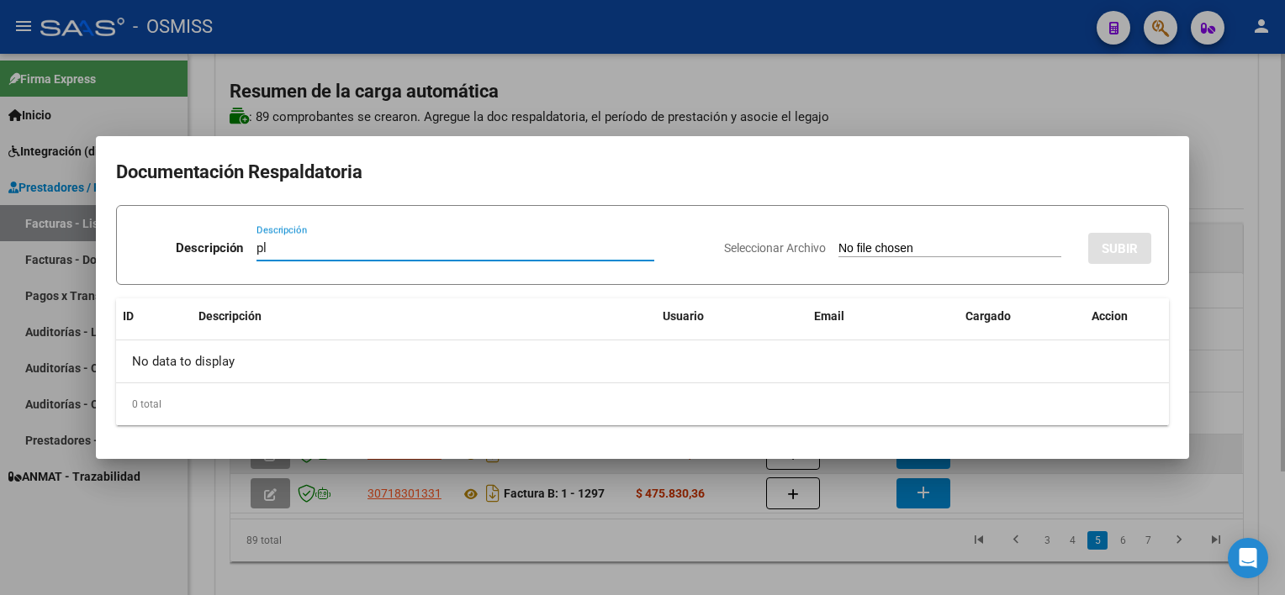
type input "pl"
click at [839, 241] on input "Seleccionar Archivo" at bounding box center [950, 249] width 223 height 16
type input "C:\fakepath\PL 1-1261 HERRERA N TP 09.pdf"
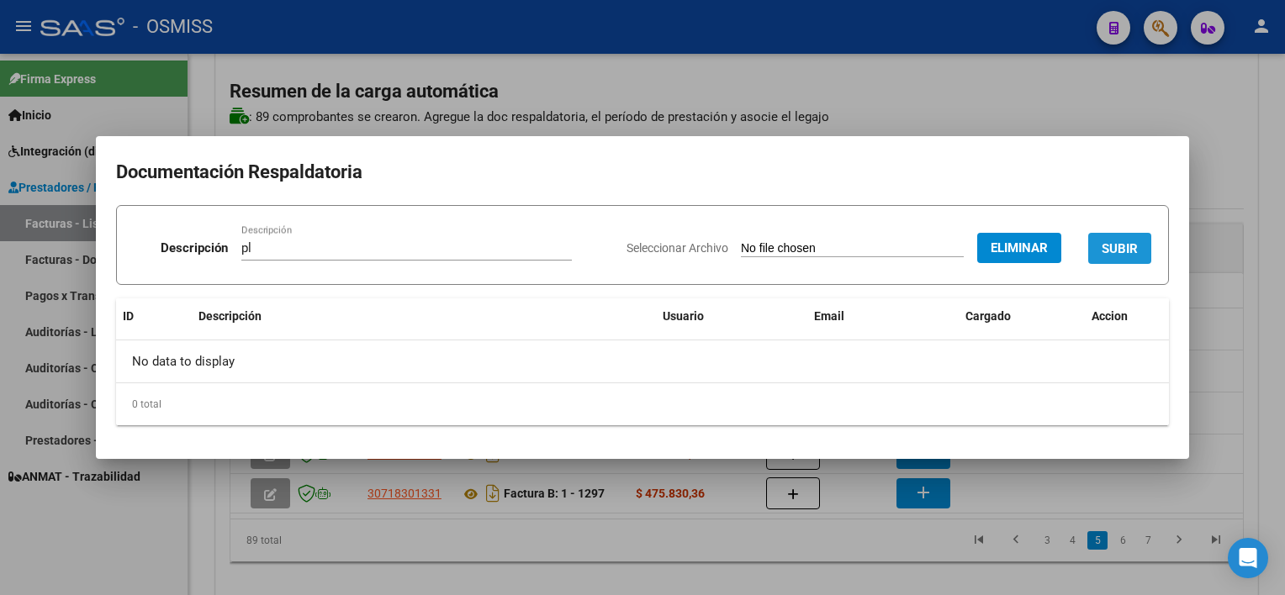
click at [1114, 252] on span "SUBIR" at bounding box center [1120, 248] width 36 height 15
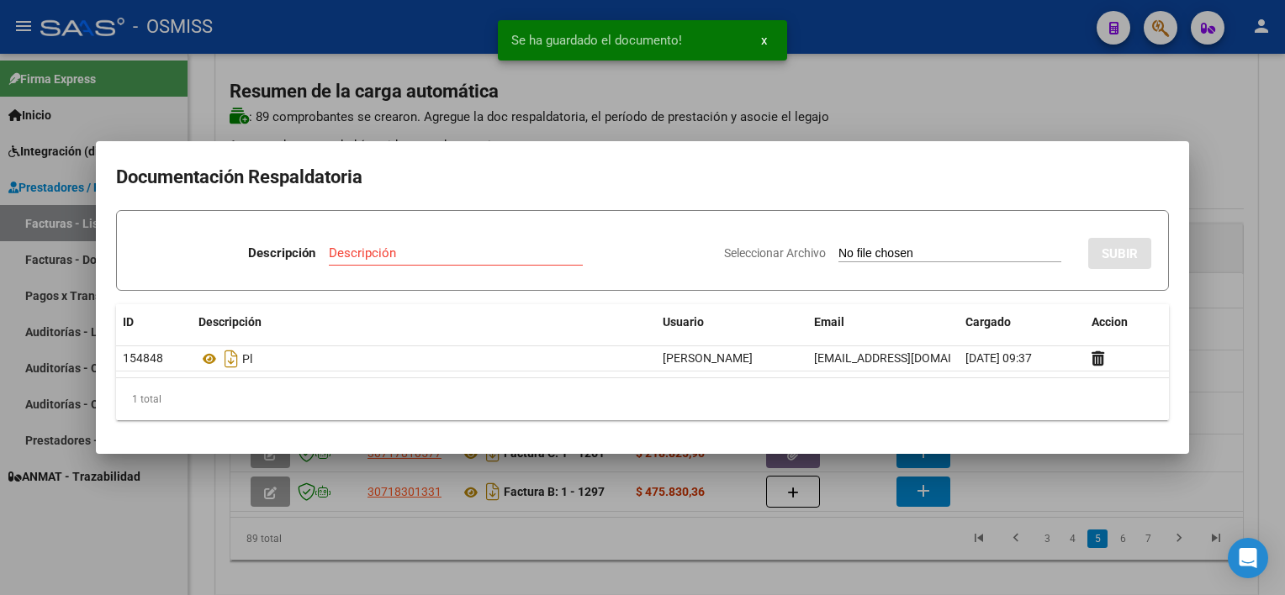
click at [1219, 406] on div at bounding box center [642, 297] width 1285 height 595
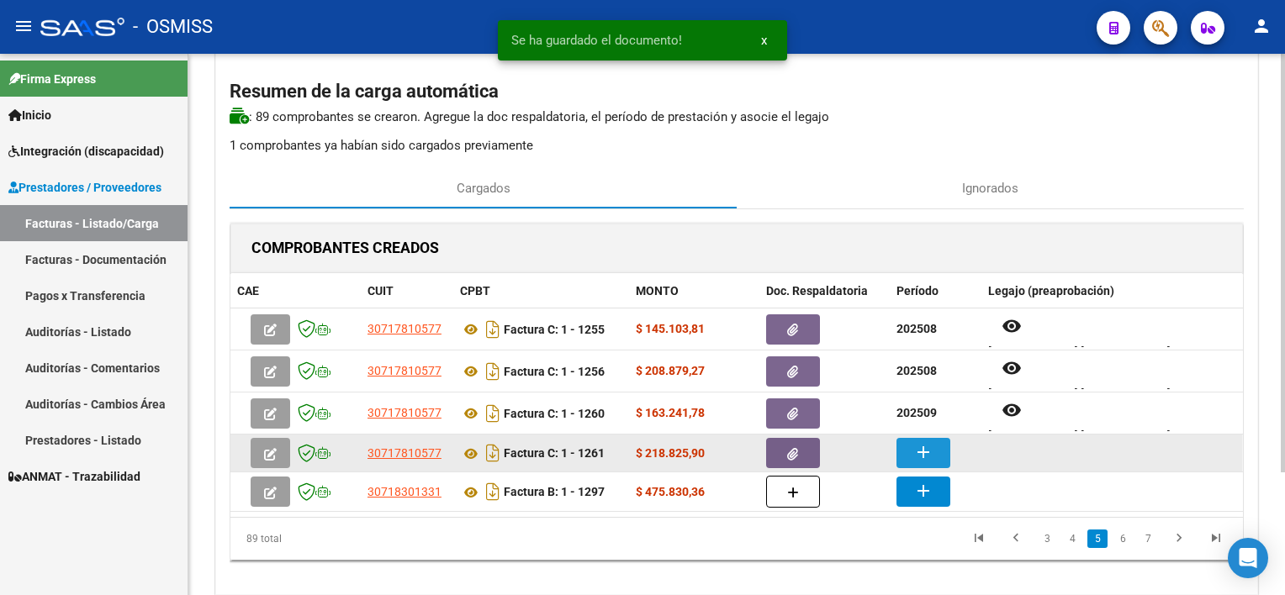
click at [902, 447] on button "add" at bounding box center [924, 453] width 54 height 30
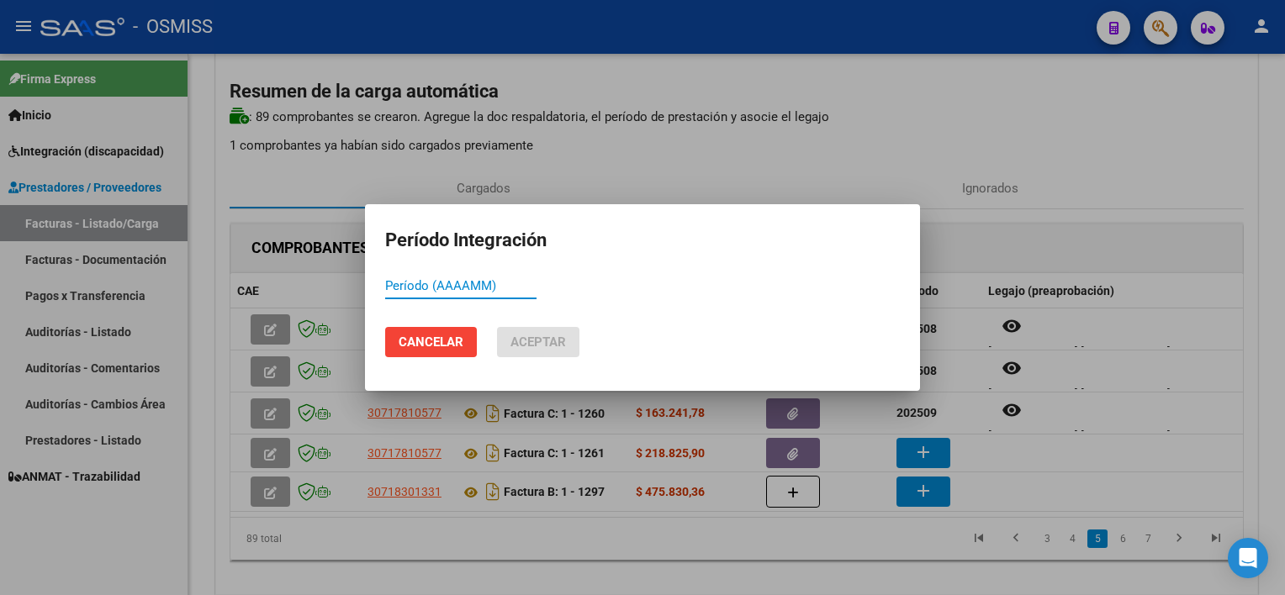
click at [1090, 471] on div at bounding box center [642, 297] width 1285 height 595
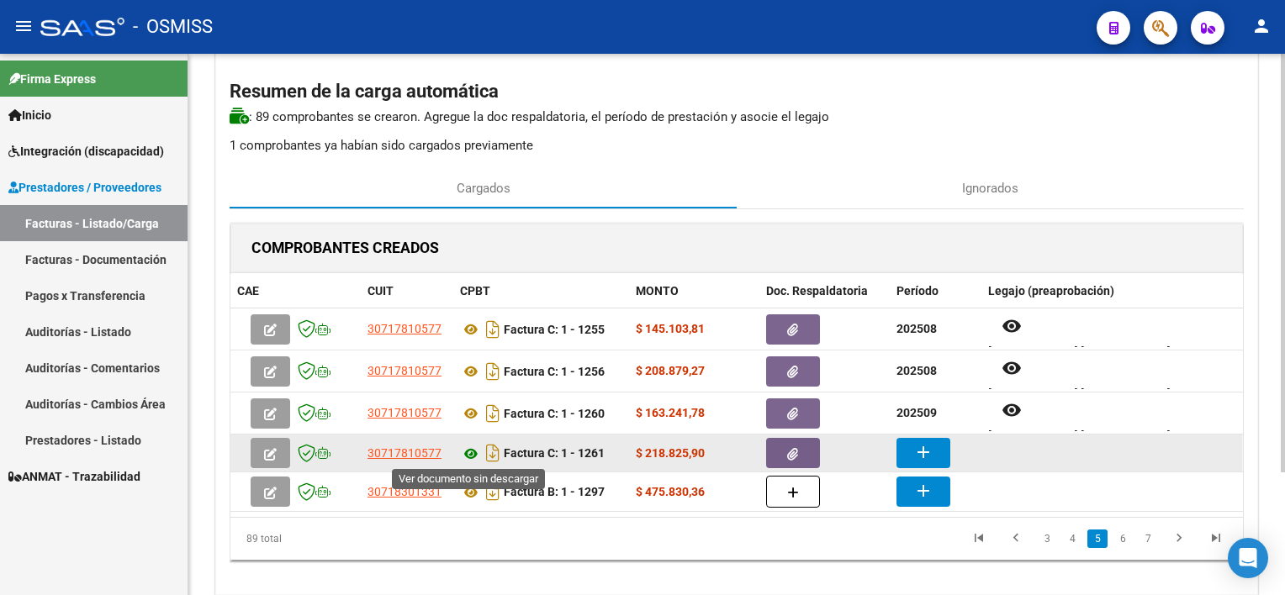
click at [466, 447] on icon at bounding box center [471, 454] width 22 height 20
click at [915, 451] on mat-icon "add" at bounding box center [923, 452] width 20 height 20
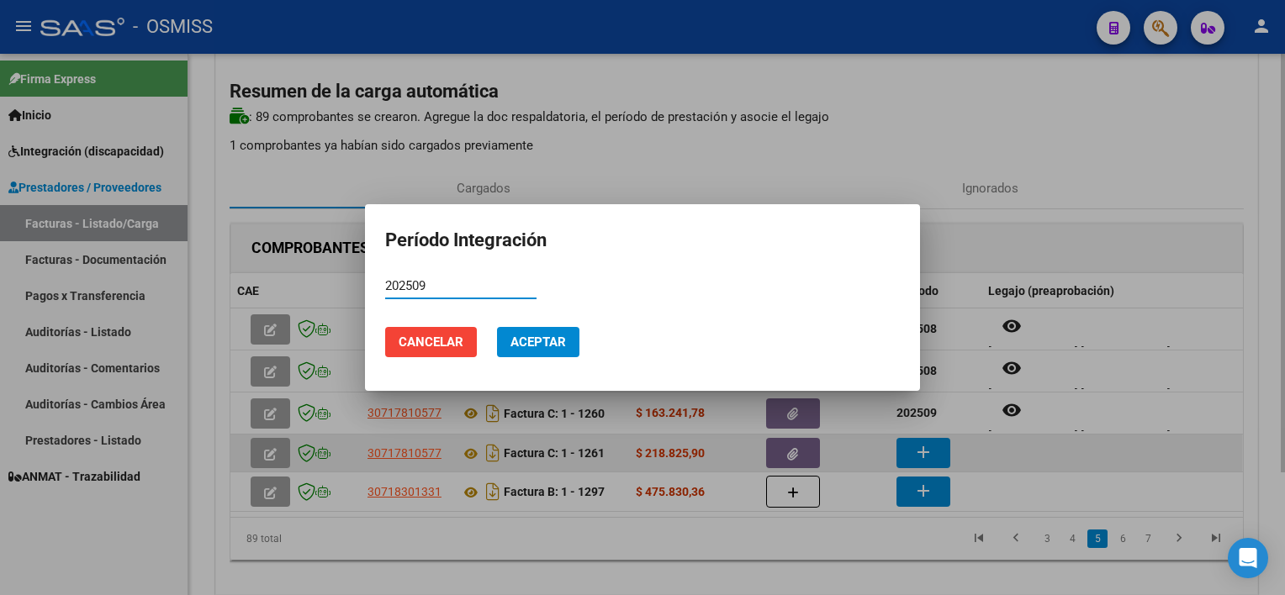
type input "202509"
click at [497, 327] on button "Aceptar" at bounding box center [538, 342] width 82 height 30
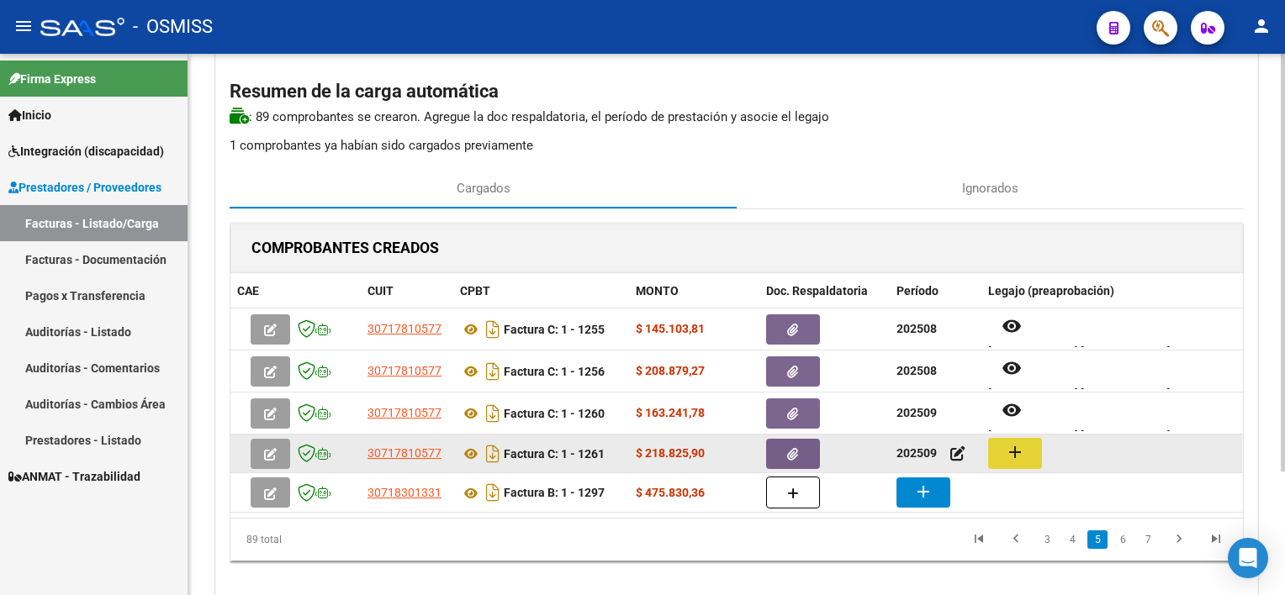
click at [1019, 452] on mat-icon "add" at bounding box center [1015, 452] width 20 height 20
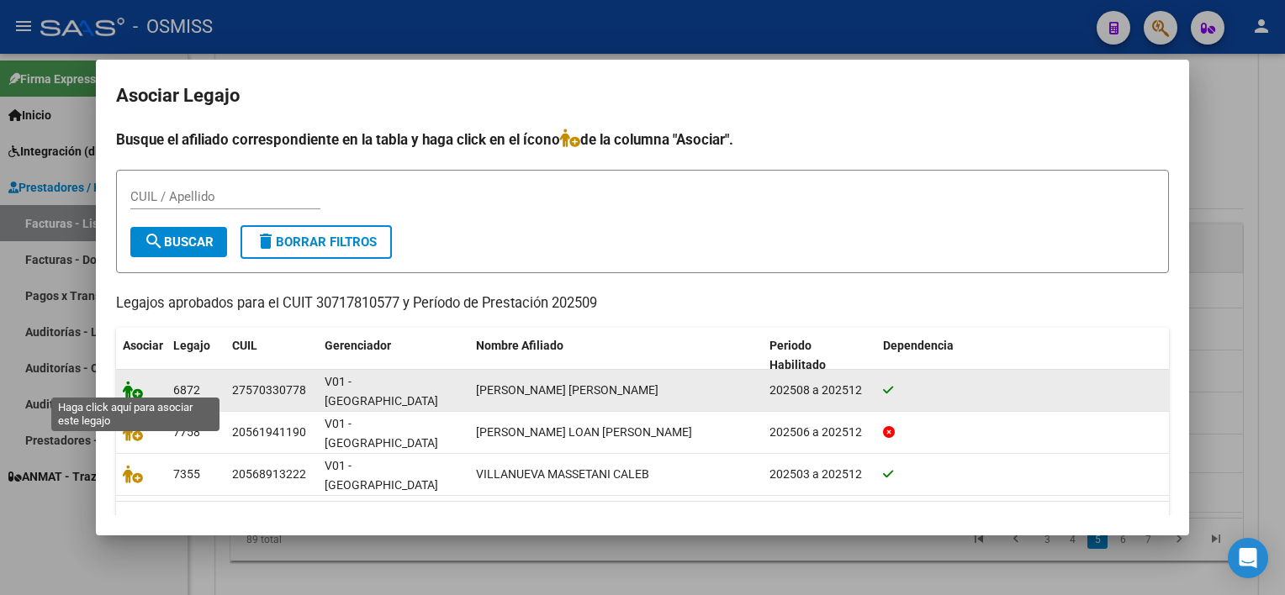
click at [128, 385] on icon at bounding box center [133, 390] width 20 height 19
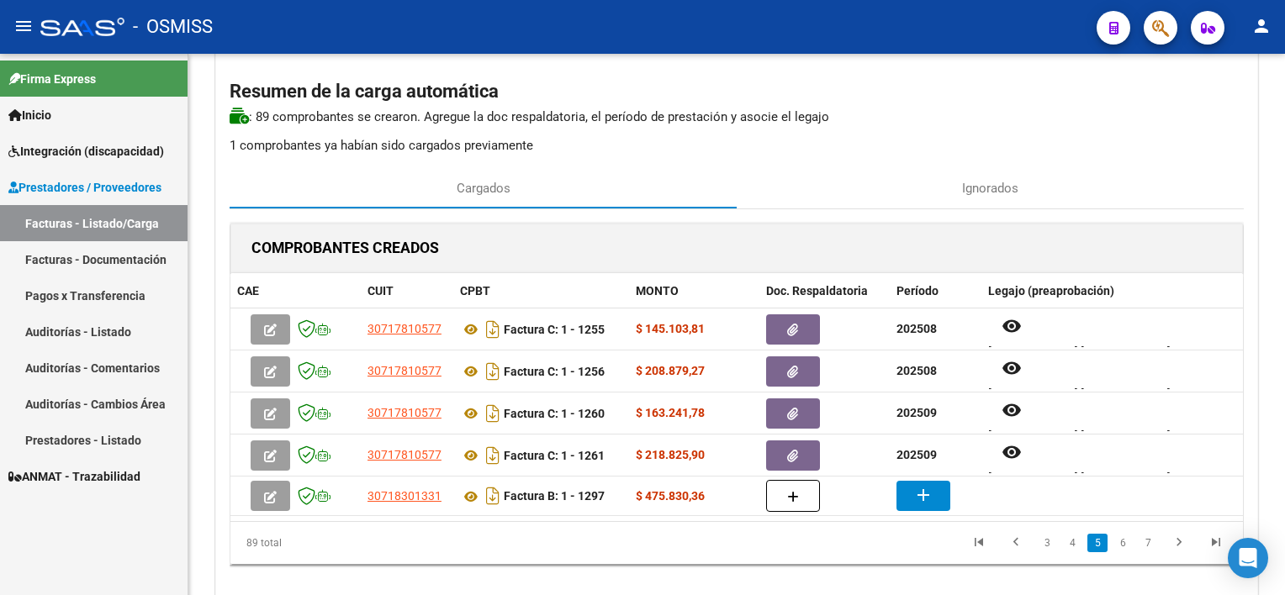
click at [954, 378] on div "202508" at bounding box center [936, 371] width 79 height 19
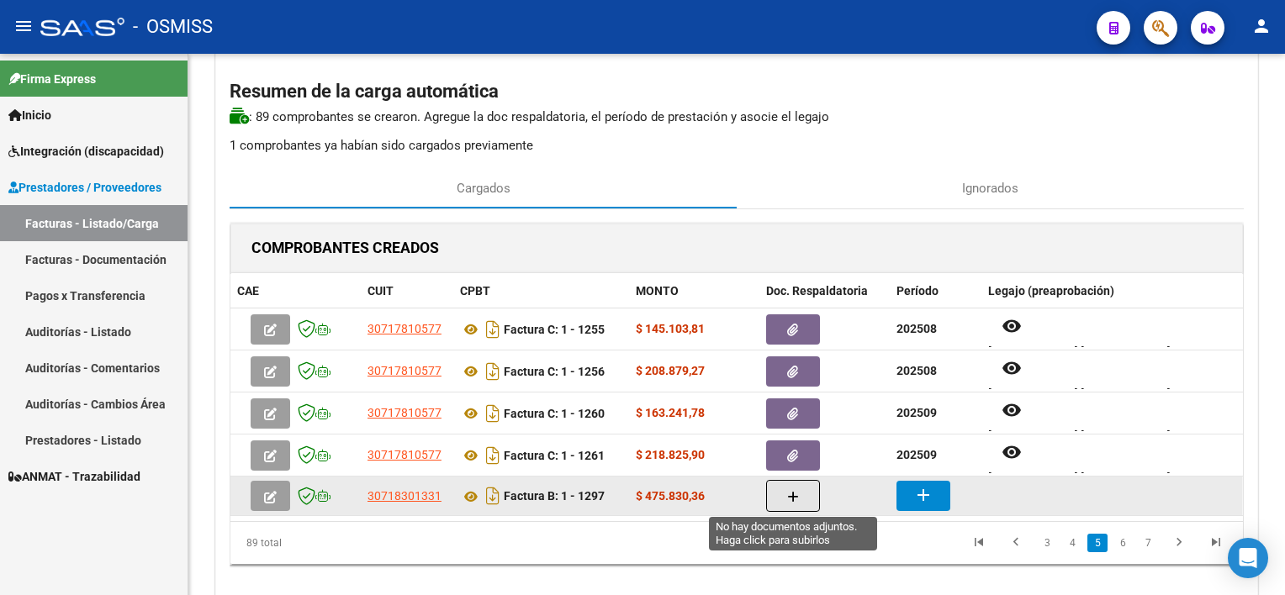
click at [780, 498] on button "button" at bounding box center [793, 496] width 54 height 32
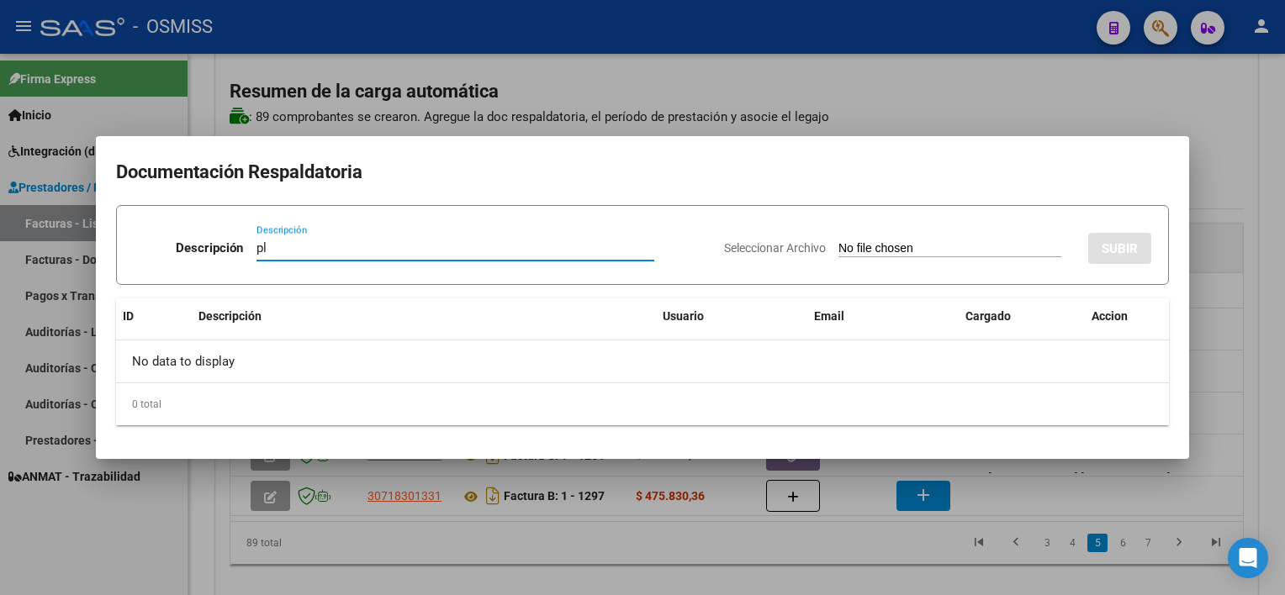
type input "pl"
click at [839, 241] on input "Seleccionar Archivo" at bounding box center [950, 249] width 223 height 16
type input "C:\fakepath\PL 1-1297 CASTILLO S MAIE 09.pdf"
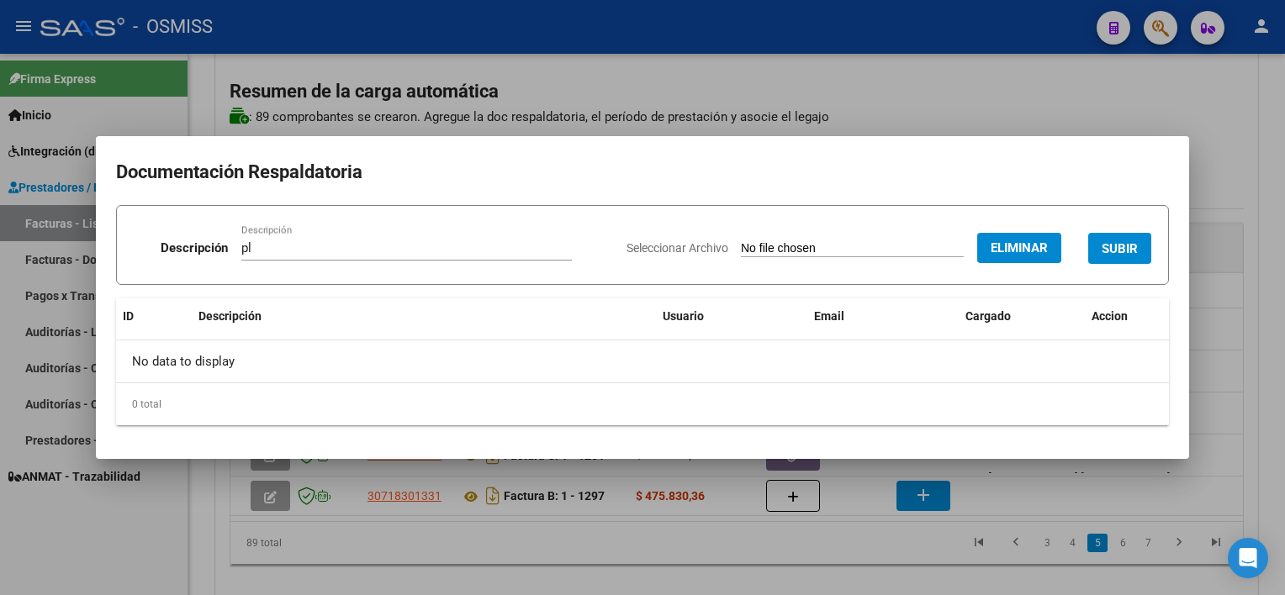
click at [1128, 252] on span "SUBIR" at bounding box center [1120, 248] width 36 height 15
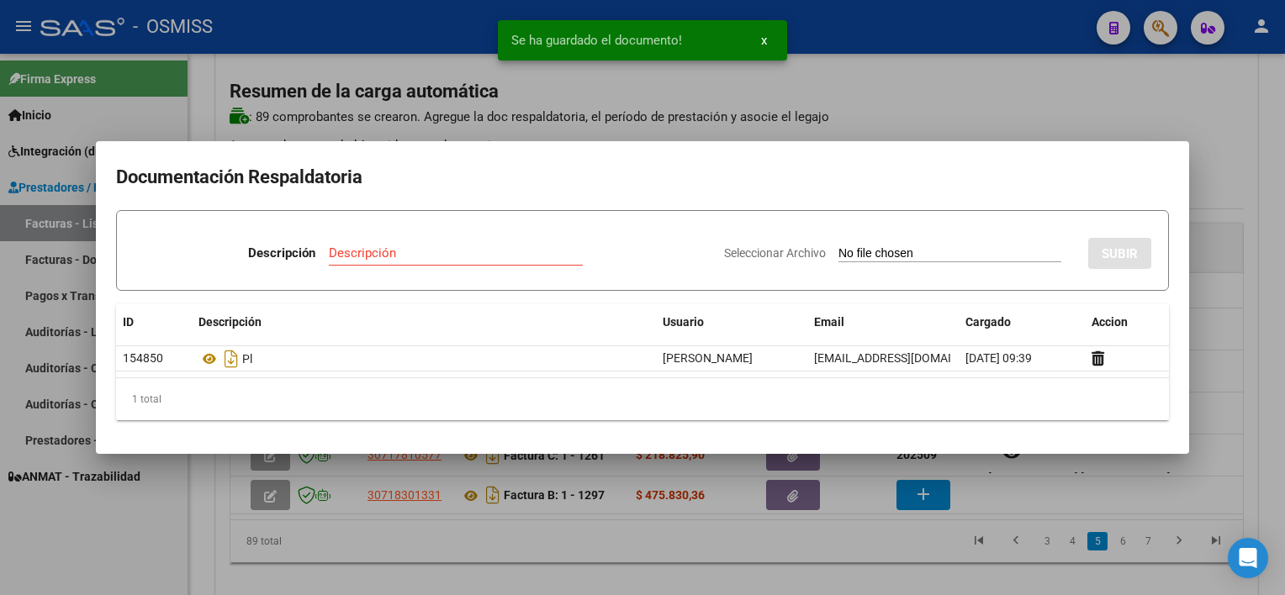
click at [892, 548] on div at bounding box center [642, 297] width 1285 height 595
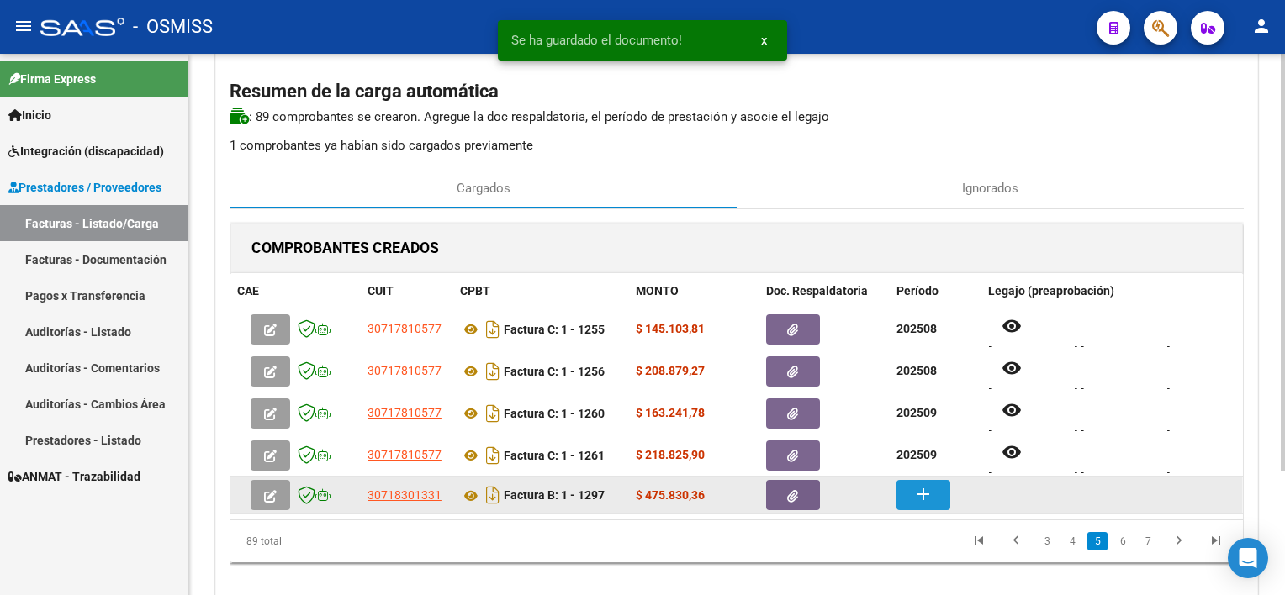
click at [920, 487] on mat-icon "add" at bounding box center [923, 494] width 20 height 20
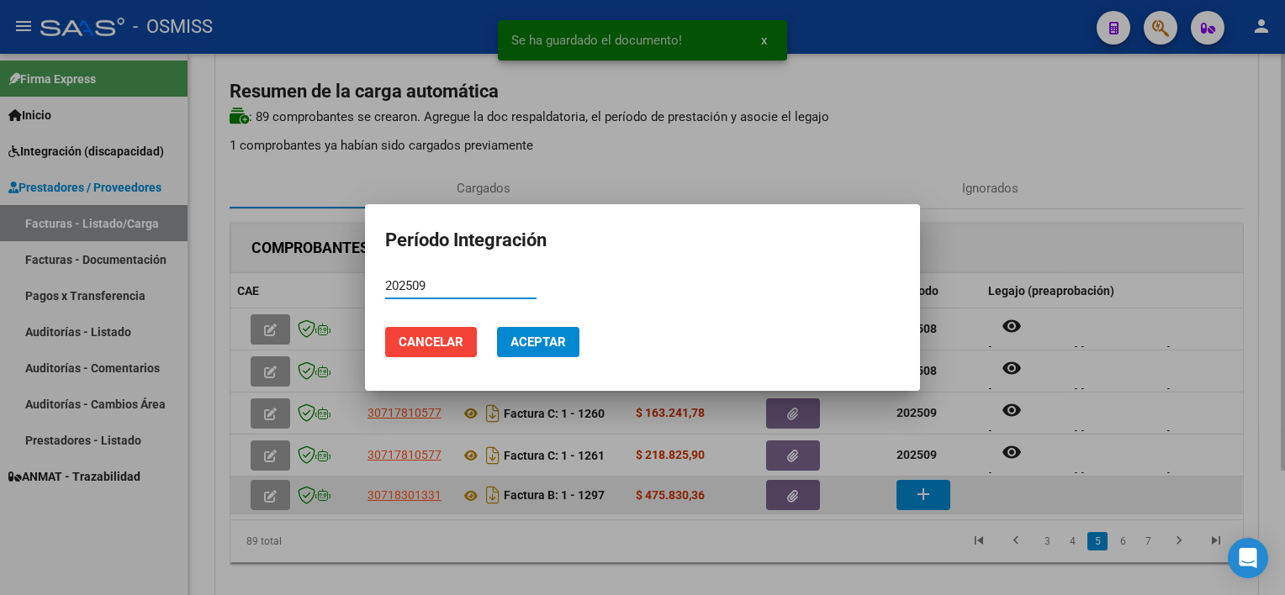
type input "202509"
click at [497, 327] on button "Aceptar" at bounding box center [538, 342] width 82 height 30
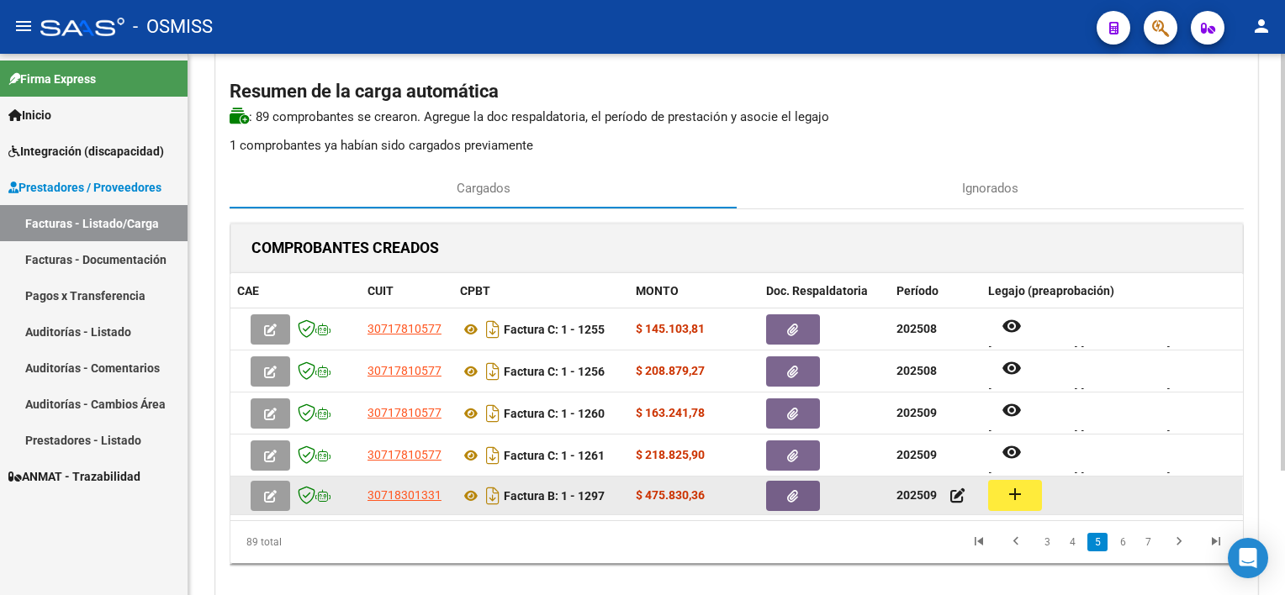
click at [1023, 496] on mat-icon "add" at bounding box center [1015, 494] width 20 height 20
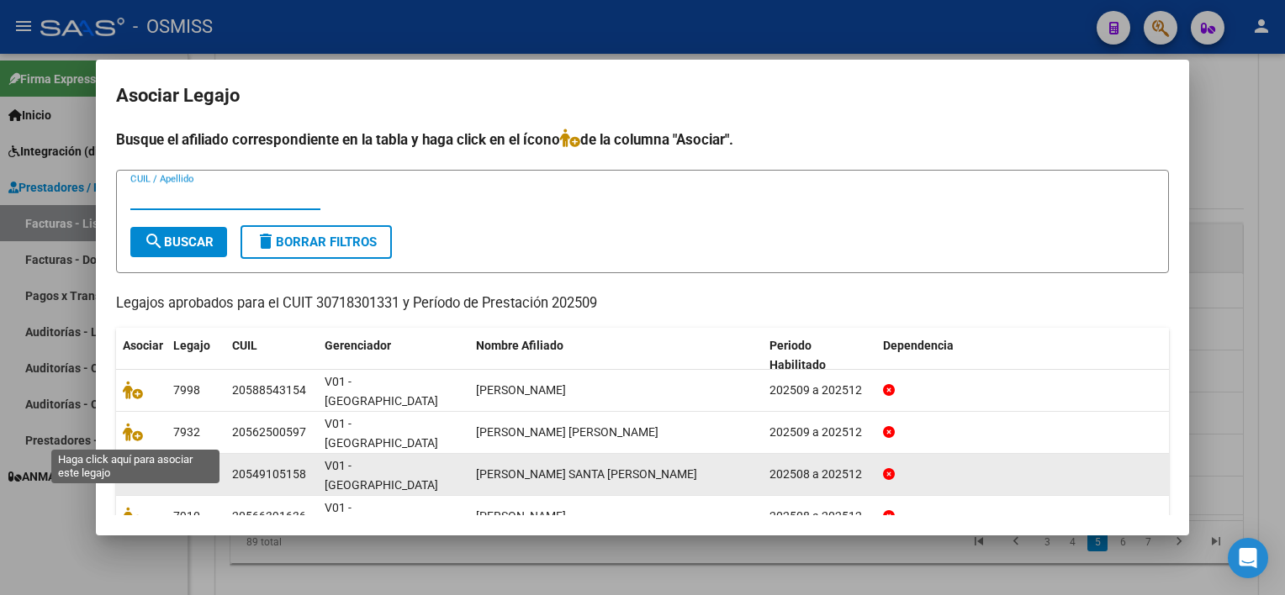
click at [126, 465] on icon at bounding box center [133, 474] width 20 height 19
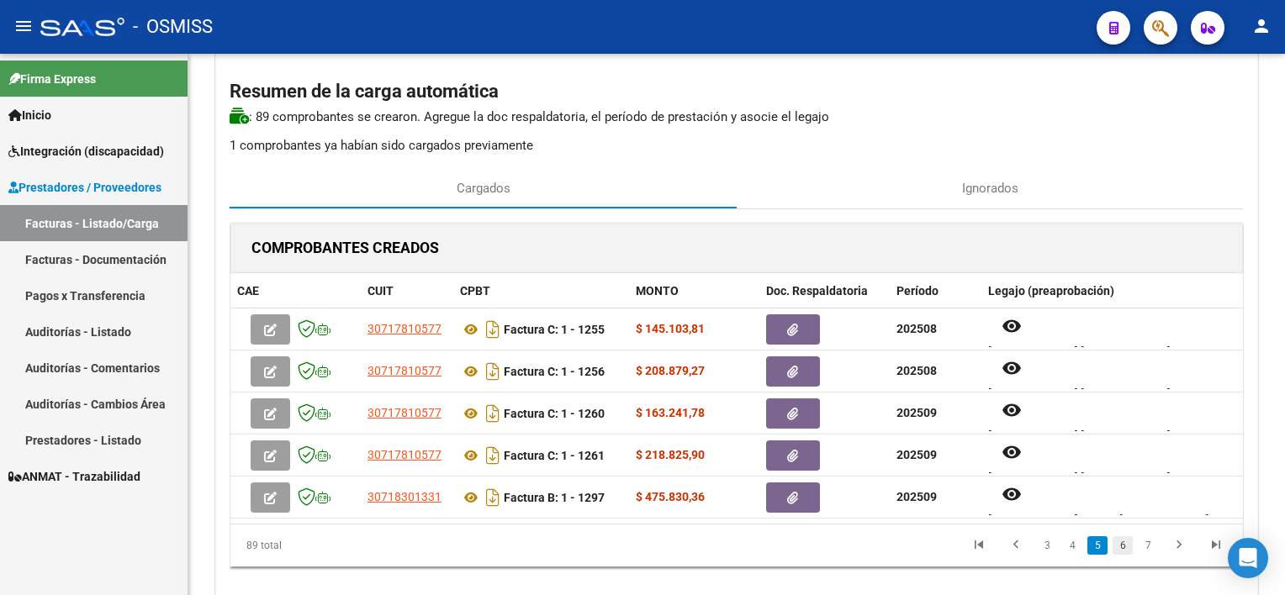
click at [1125, 545] on link "6" at bounding box center [1123, 546] width 20 height 19
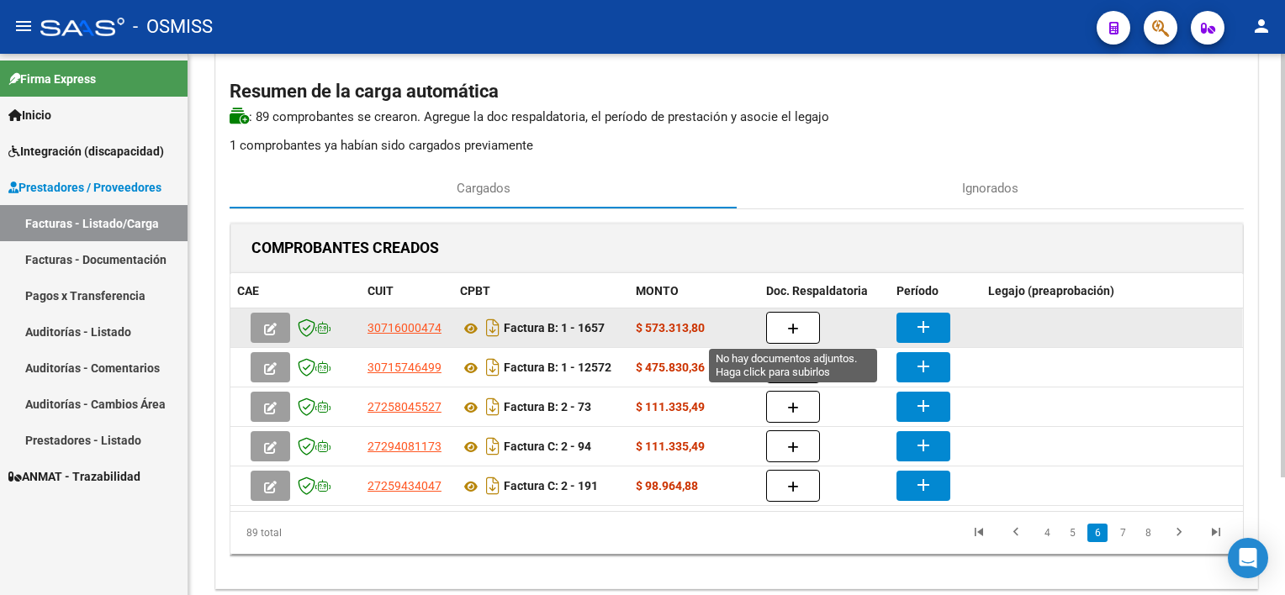
click at [805, 328] on button "button" at bounding box center [793, 328] width 54 height 32
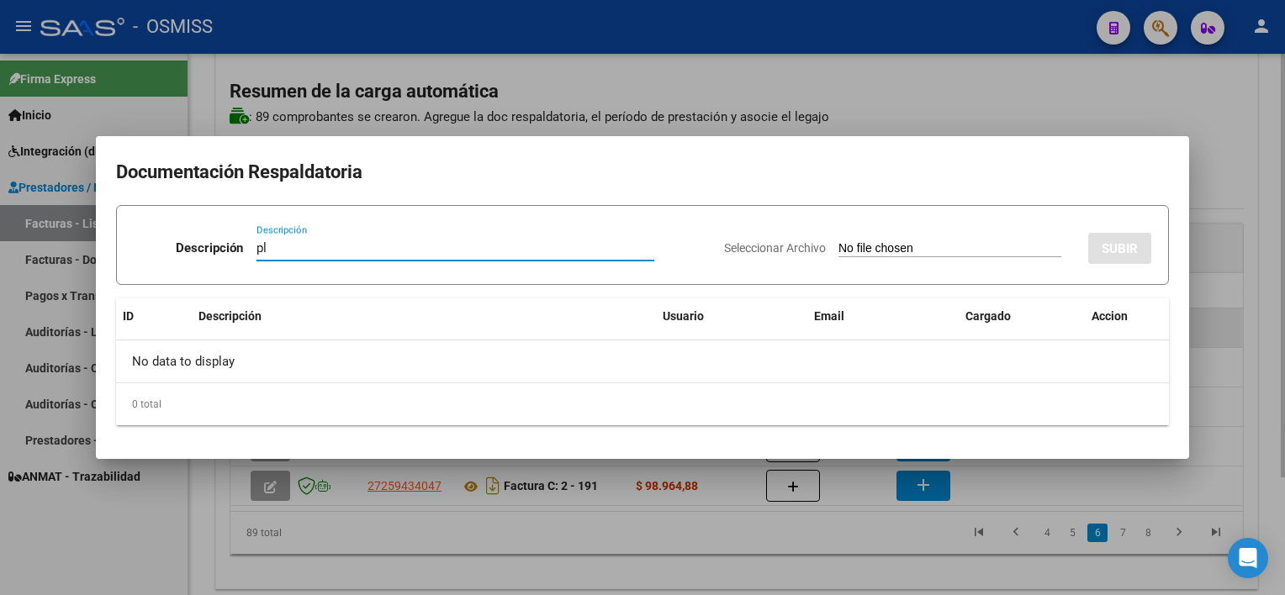
type input "pl"
click at [839, 241] on input "Seleccionar Archivo" at bounding box center [950, 249] width 223 height 16
type input "C:\fakepath\PL 1-1657 HERRERA N CET 09.pdf"
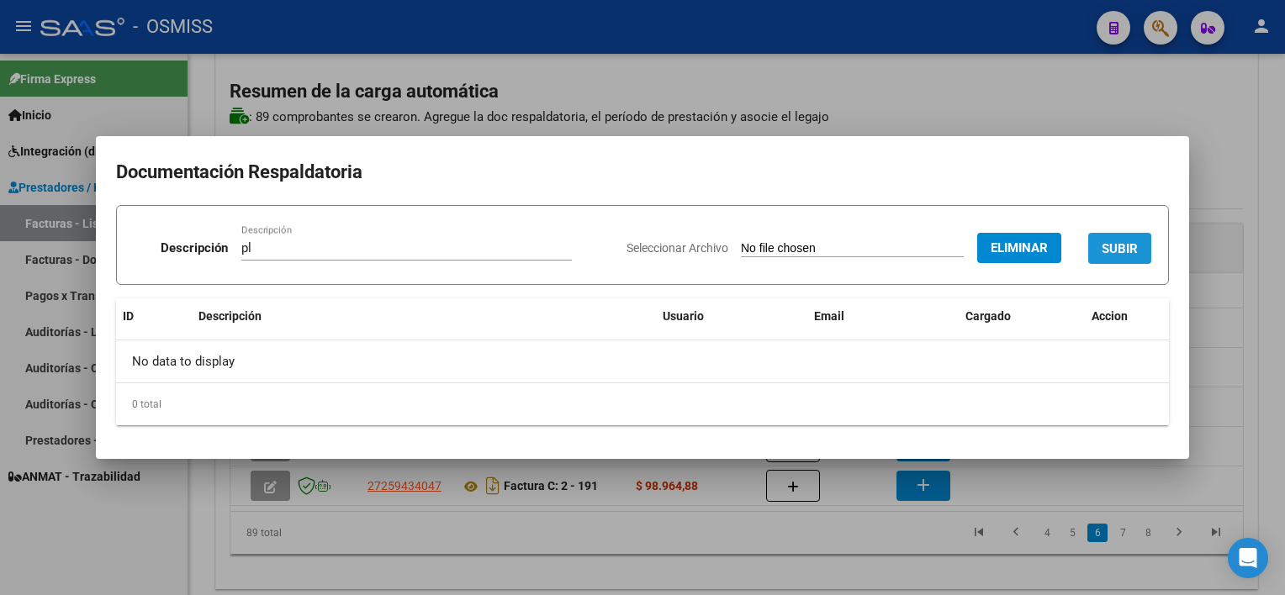
click at [1124, 249] on span "SUBIR" at bounding box center [1120, 248] width 36 height 15
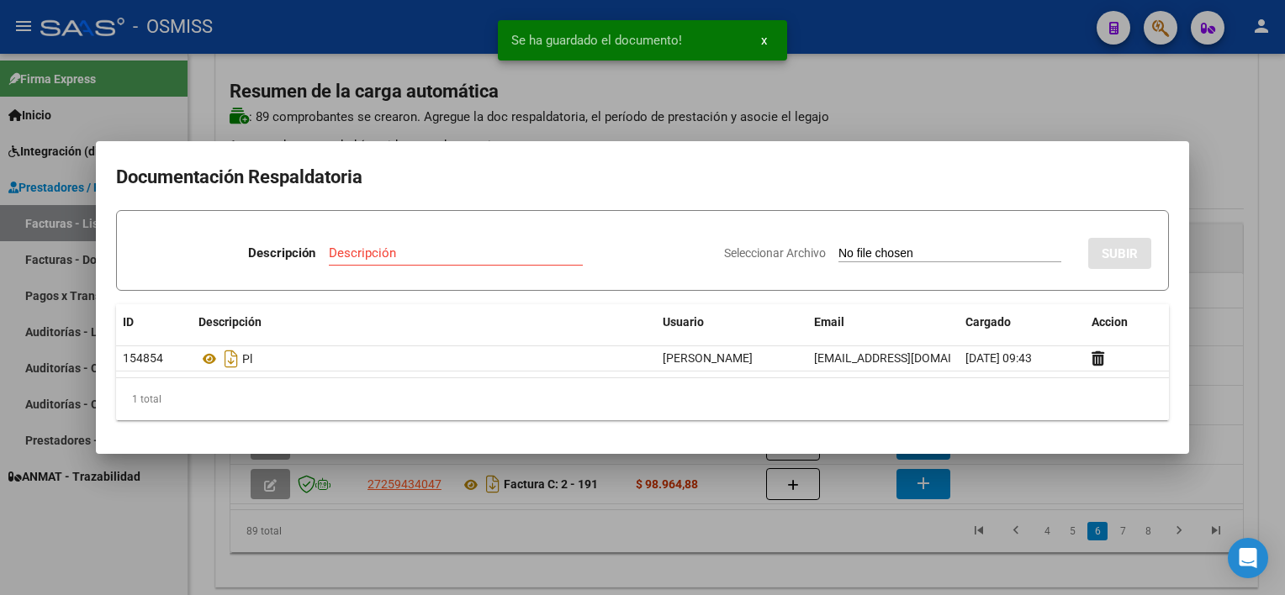
click at [800, 539] on div at bounding box center [642, 297] width 1285 height 595
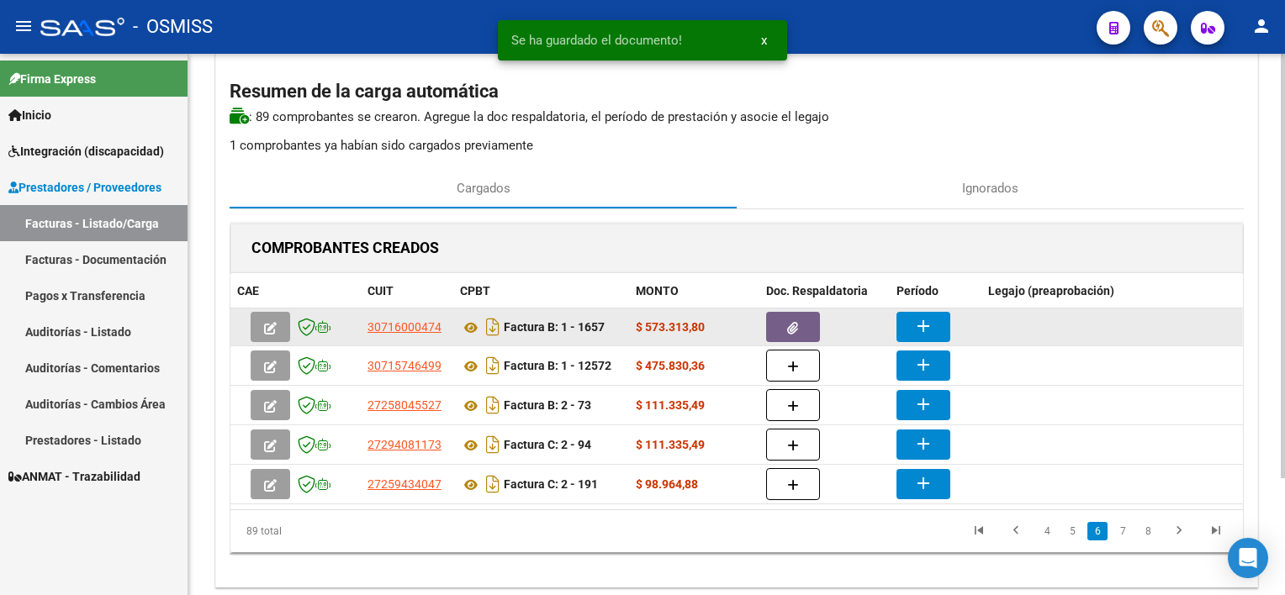
click at [918, 332] on mat-icon "add" at bounding box center [923, 326] width 20 height 20
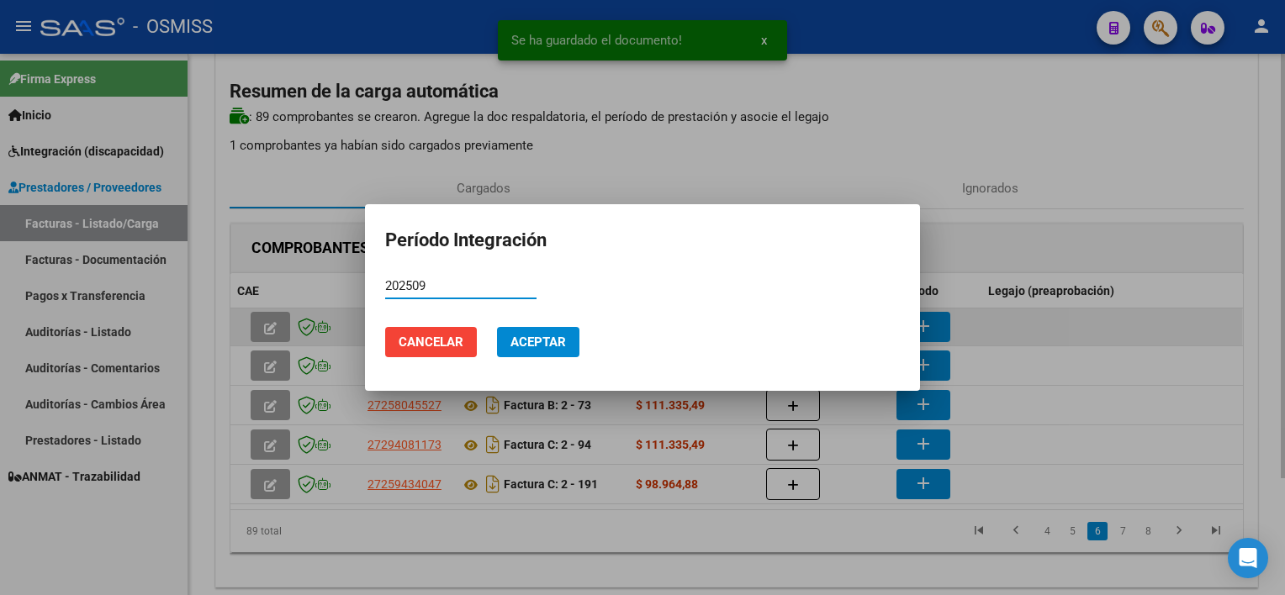
type input "202509"
click at [497, 327] on button "Aceptar" at bounding box center [538, 342] width 82 height 30
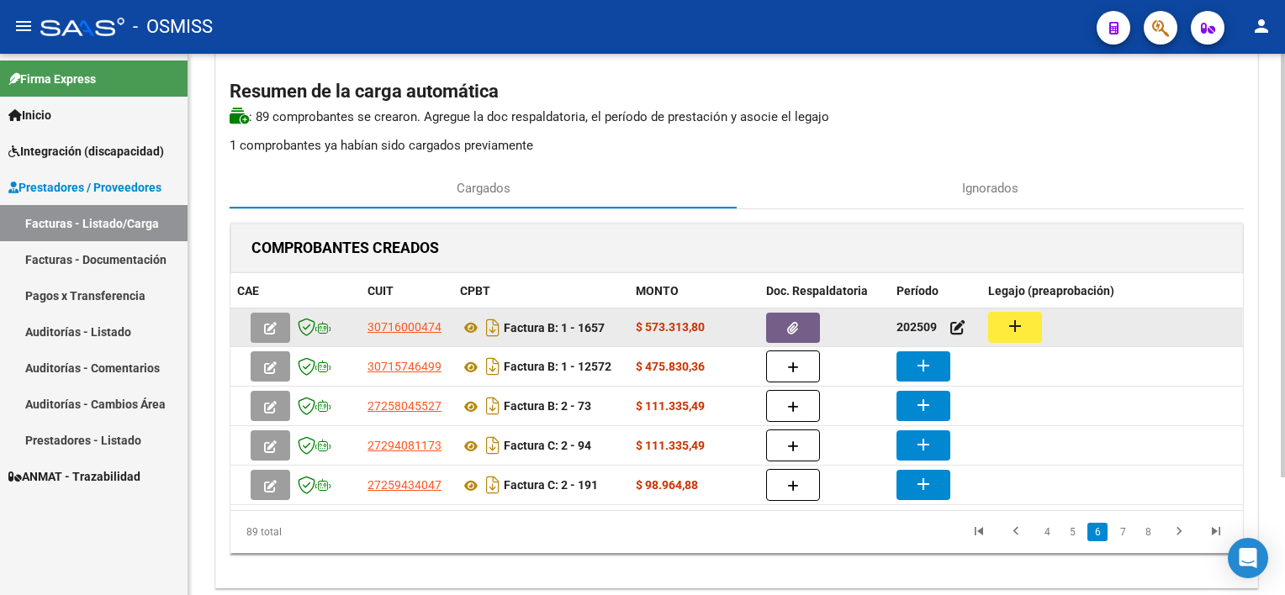
click at [1007, 320] on mat-icon "add" at bounding box center [1015, 326] width 20 height 20
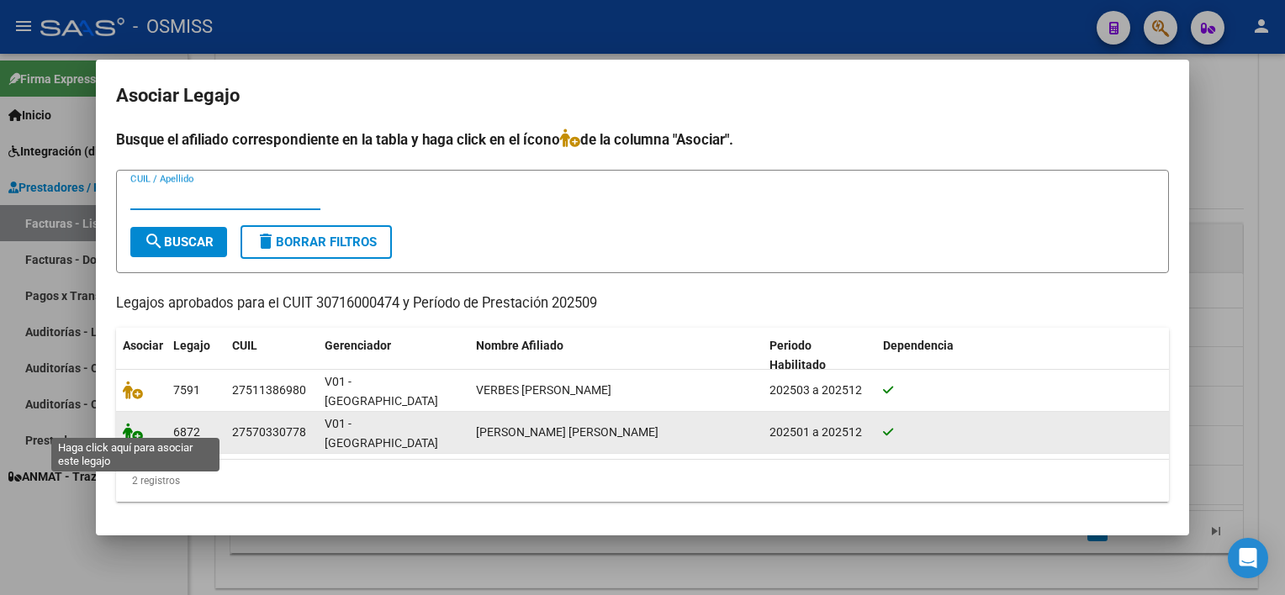
click at [135, 427] on icon at bounding box center [133, 432] width 20 height 19
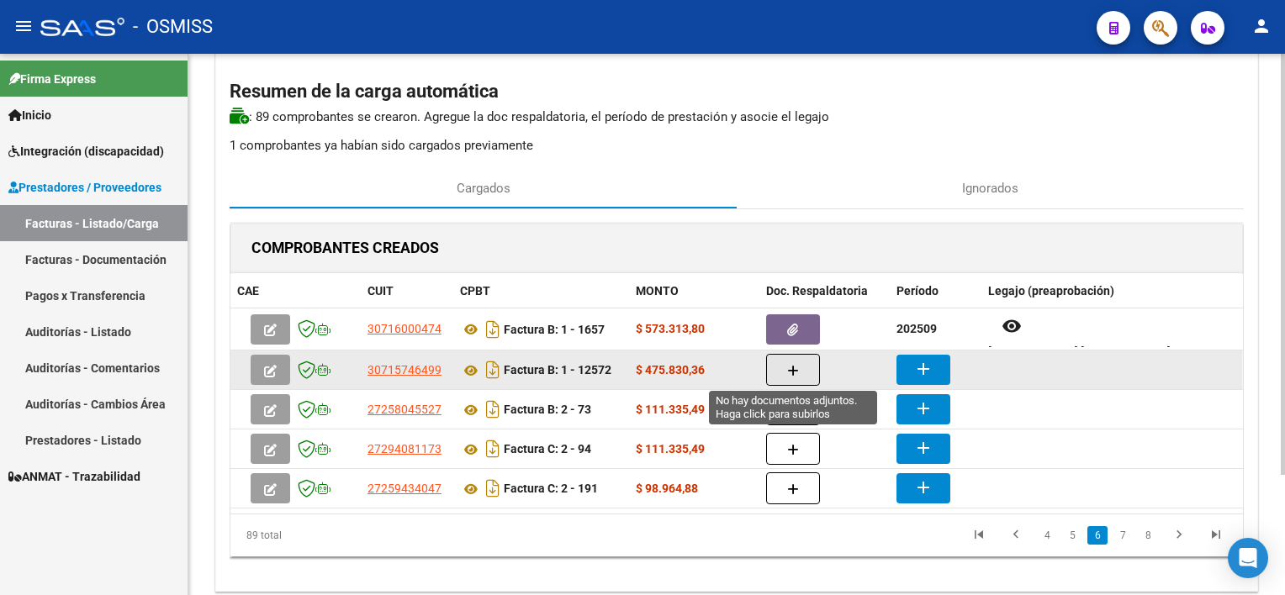
click at [791, 365] on icon "button" at bounding box center [793, 371] width 12 height 13
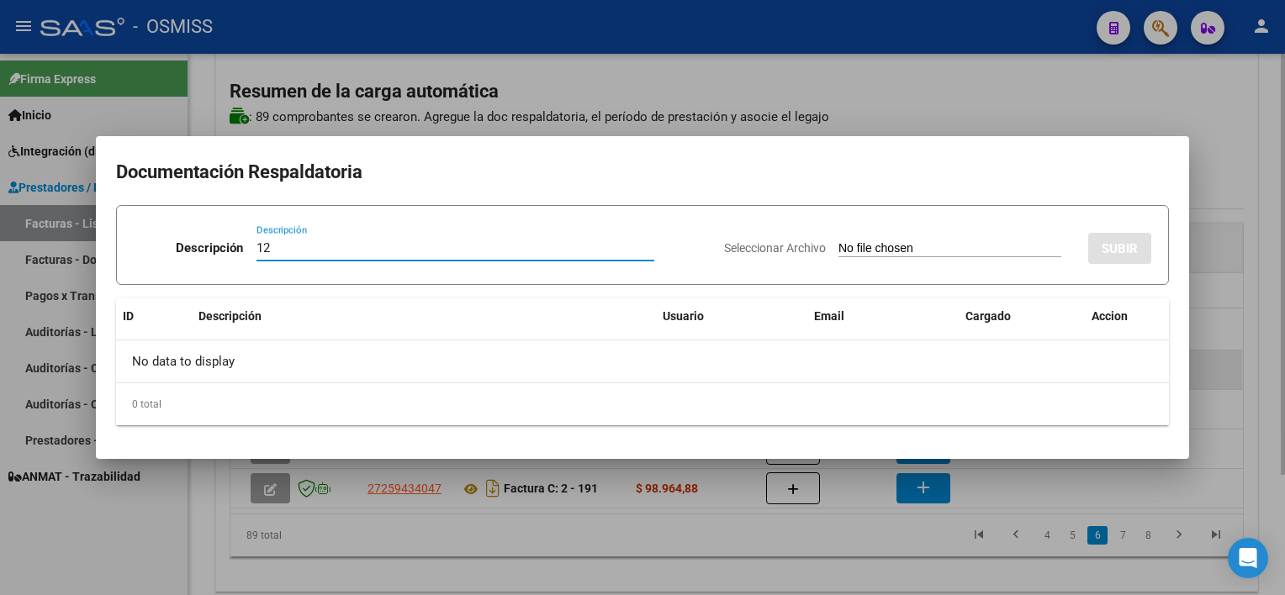
type input "1"
type input "pl"
click at [839, 241] on input "Seleccionar Archivo" at bounding box center [950, 249] width 223 height 16
type input "C:\fakepath\PL 1-12572 VELAZQUEZ G MAIE 09.pdf"
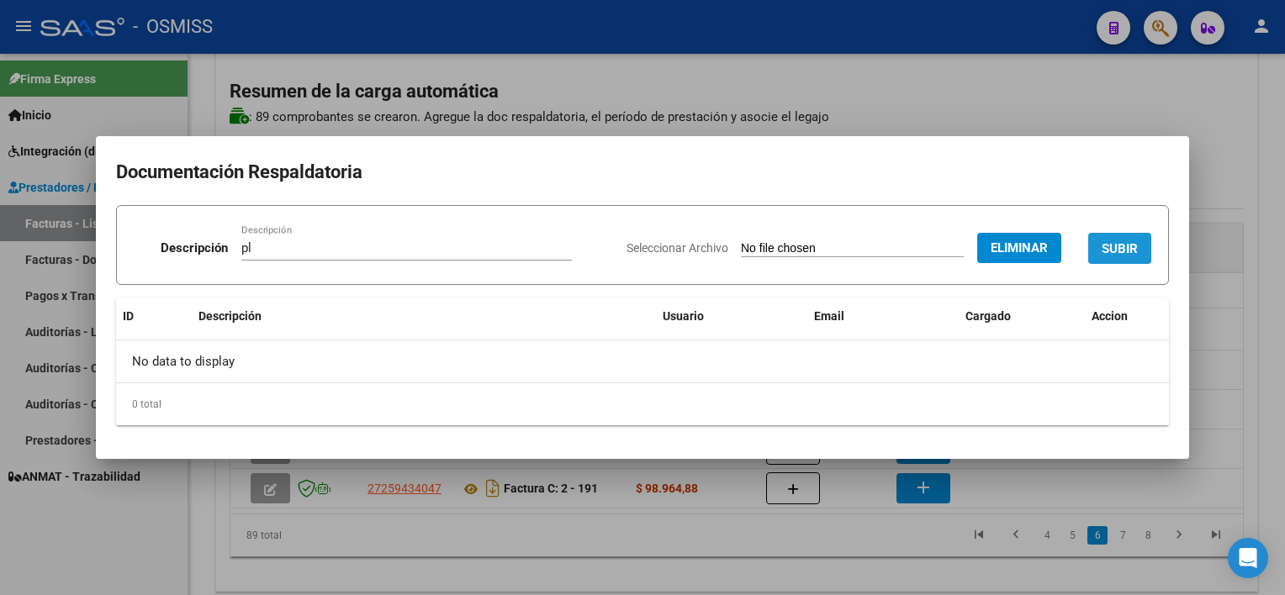
click at [1112, 251] on span "SUBIR" at bounding box center [1120, 248] width 36 height 15
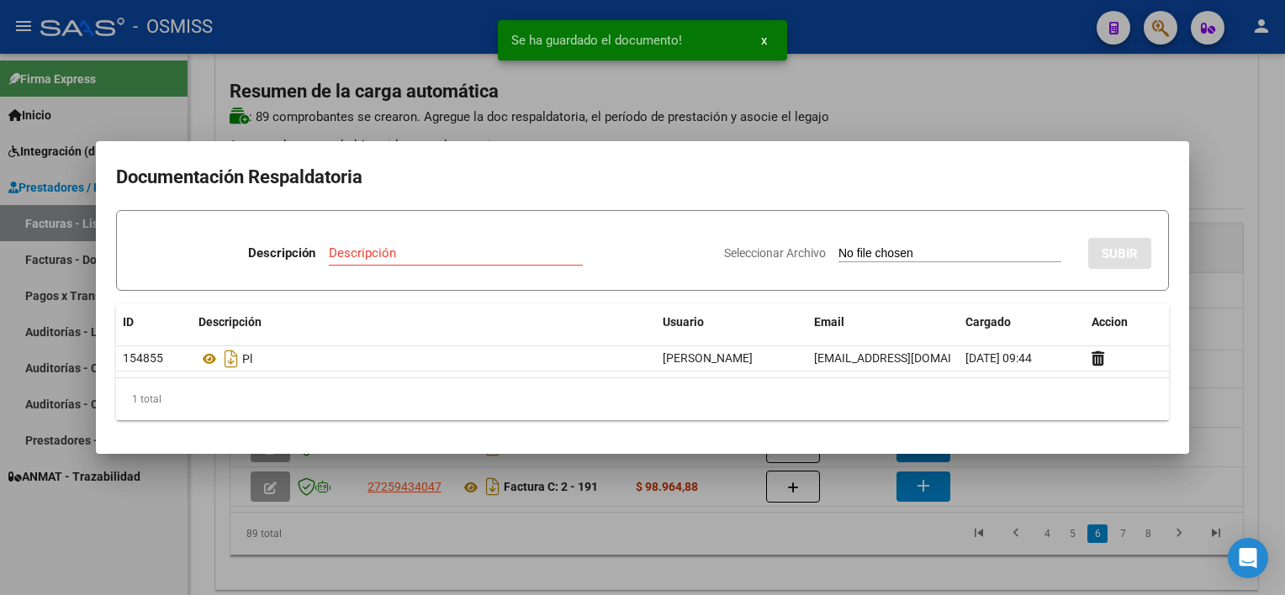
click at [834, 545] on div at bounding box center [642, 297] width 1285 height 595
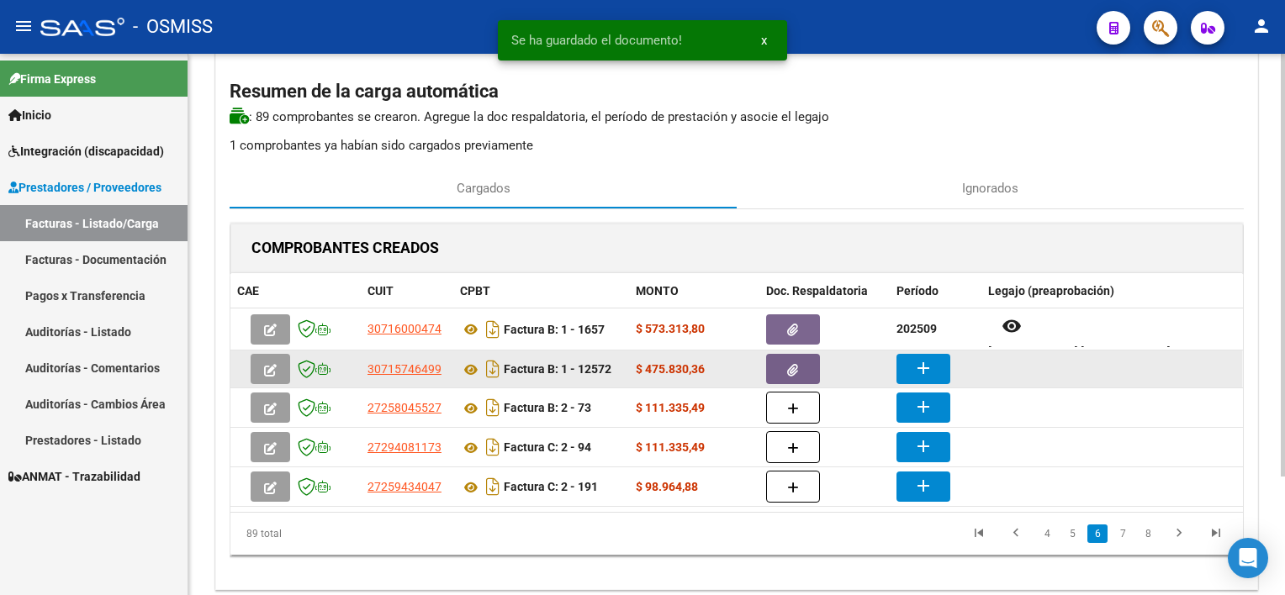
click at [918, 354] on button "add" at bounding box center [924, 369] width 54 height 30
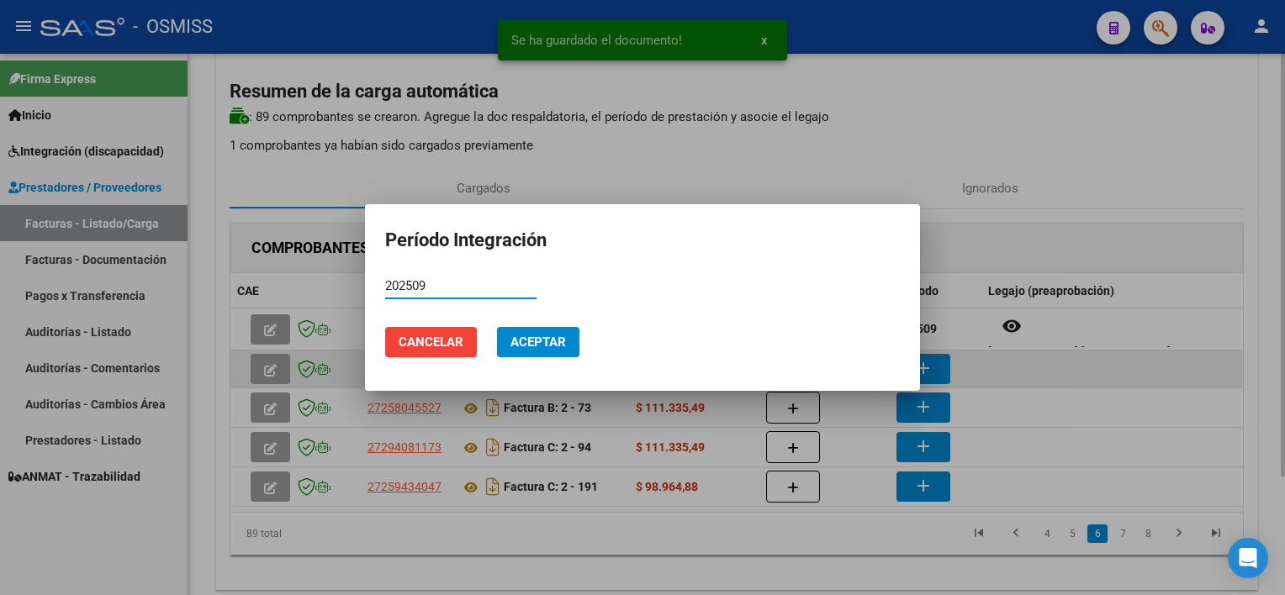
type input "202509"
click at [497, 327] on button "Aceptar" at bounding box center [538, 342] width 82 height 30
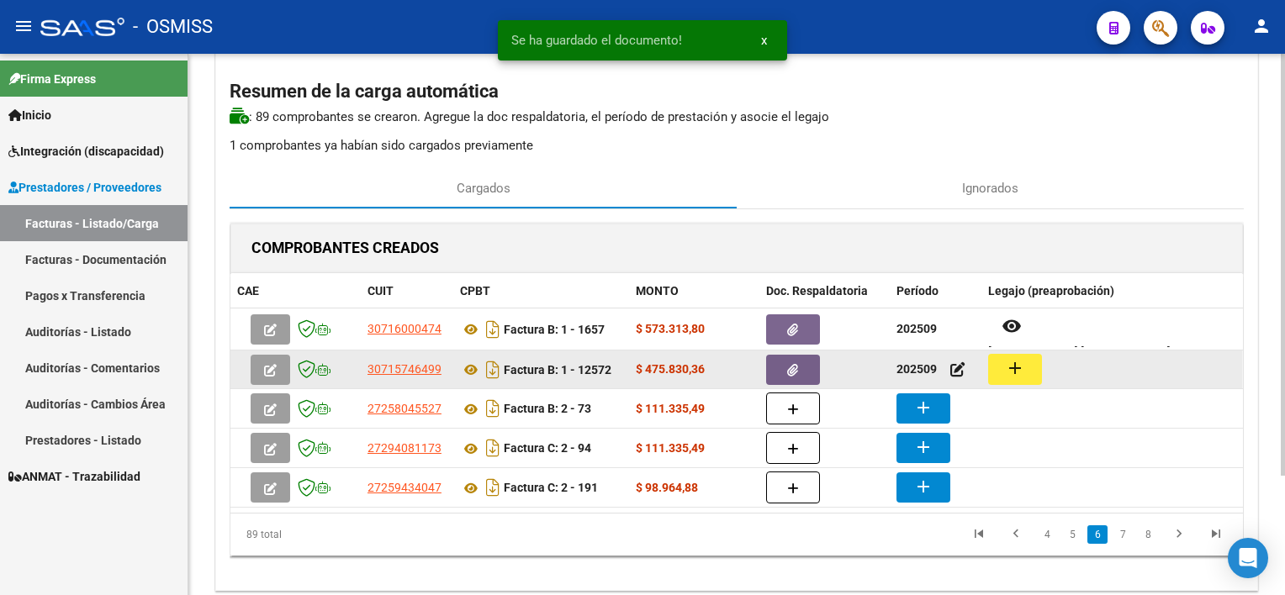
click at [1026, 367] on button "add" at bounding box center [1015, 369] width 54 height 31
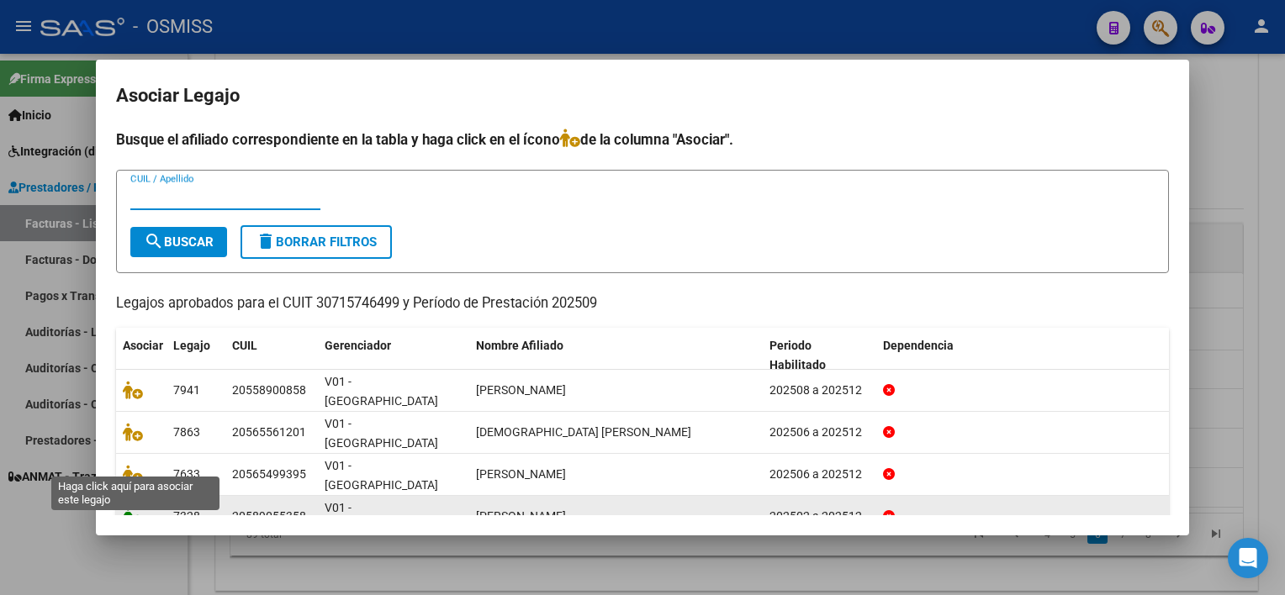
click at [138, 507] on icon at bounding box center [133, 516] width 20 height 19
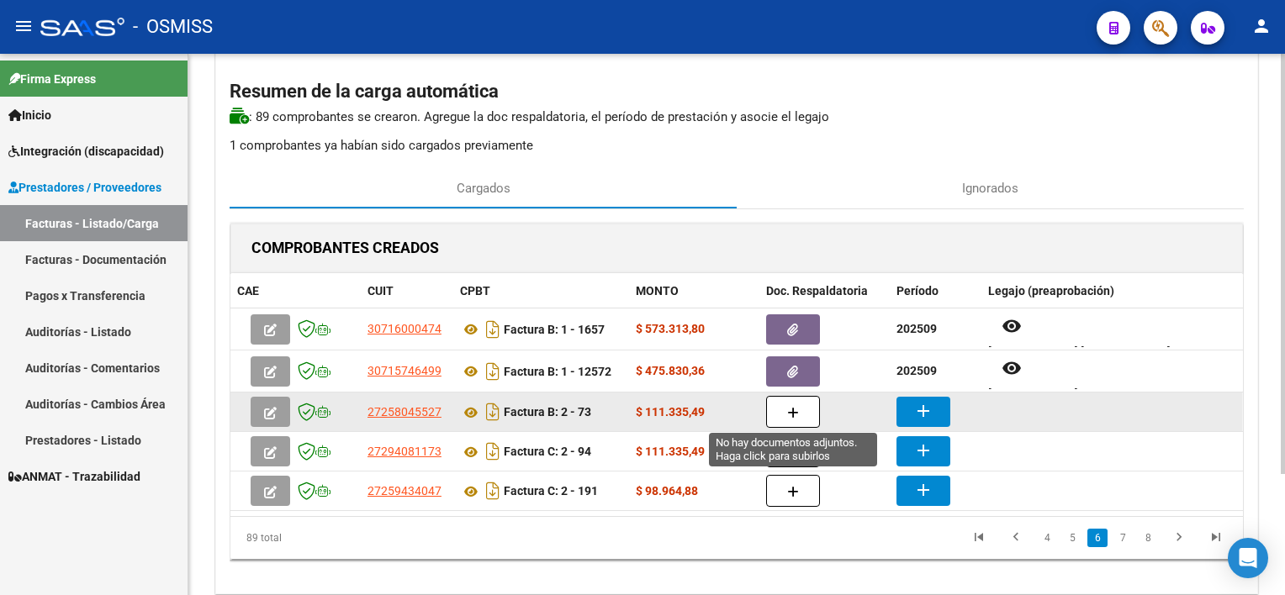
click at [784, 414] on button "button" at bounding box center [793, 412] width 54 height 32
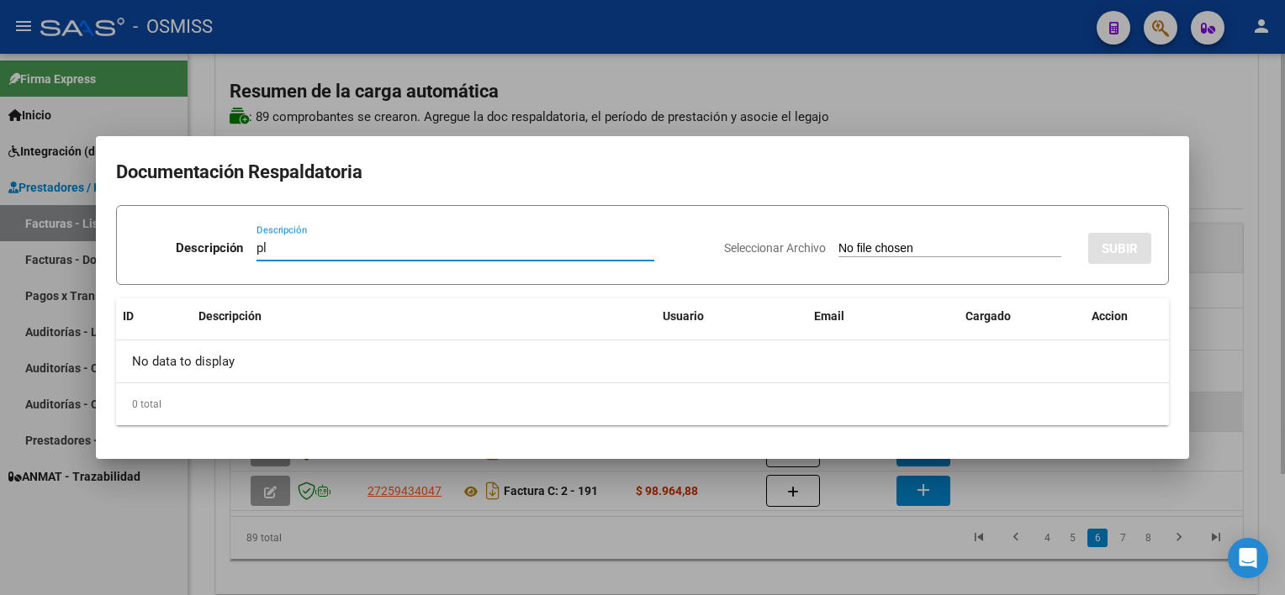
type input "pl"
click at [839, 241] on input "Seleccionar Archivo" at bounding box center [950, 249] width 223 height 16
type input "C:\fakepath\PL 2-73 URBAN R PSICOMOTRICIDAD 09.pdf"
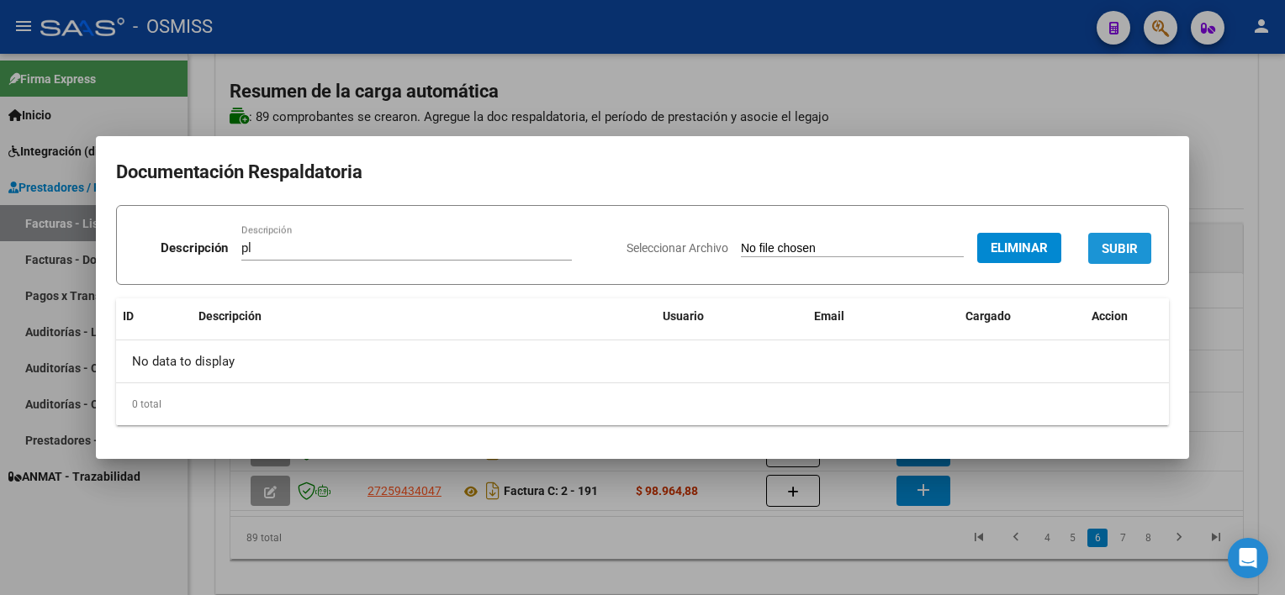
click at [1117, 249] on span "SUBIR" at bounding box center [1120, 248] width 36 height 15
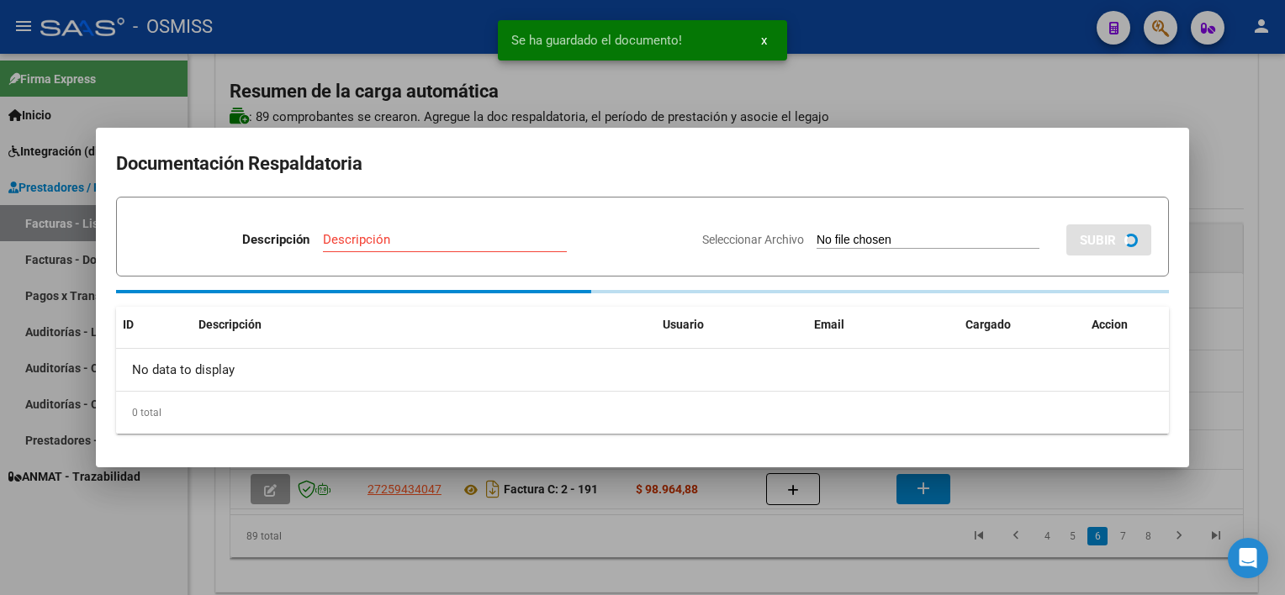
click at [881, 565] on div at bounding box center [642, 297] width 1285 height 595
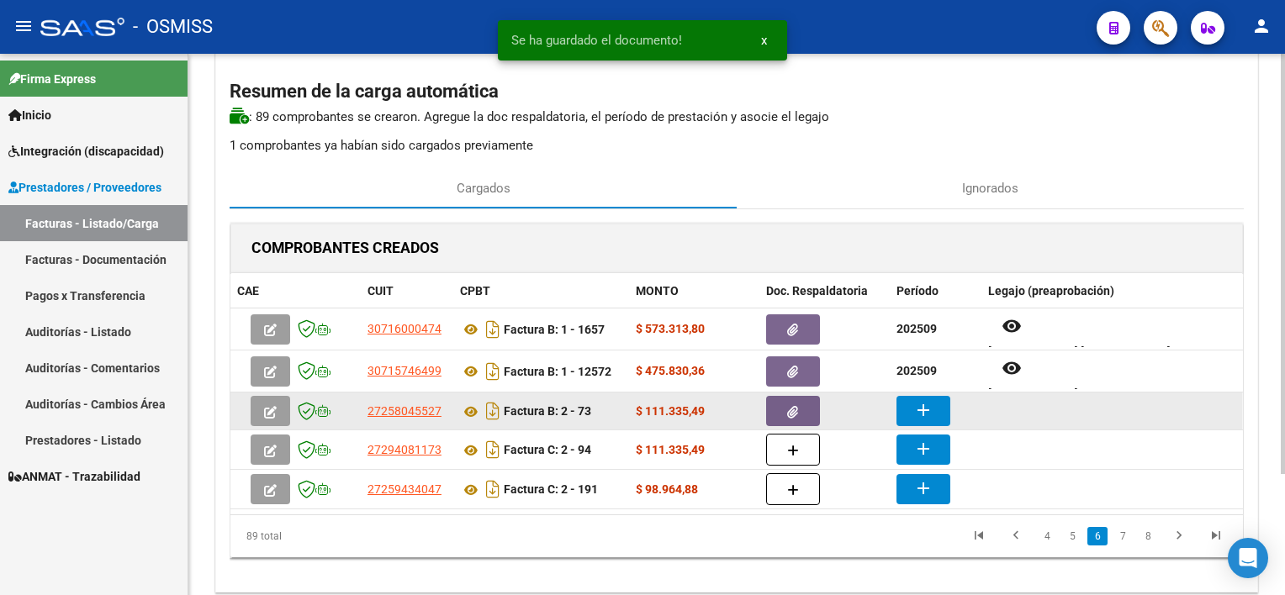
click at [925, 419] on mat-icon "add" at bounding box center [923, 410] width 20 height 20
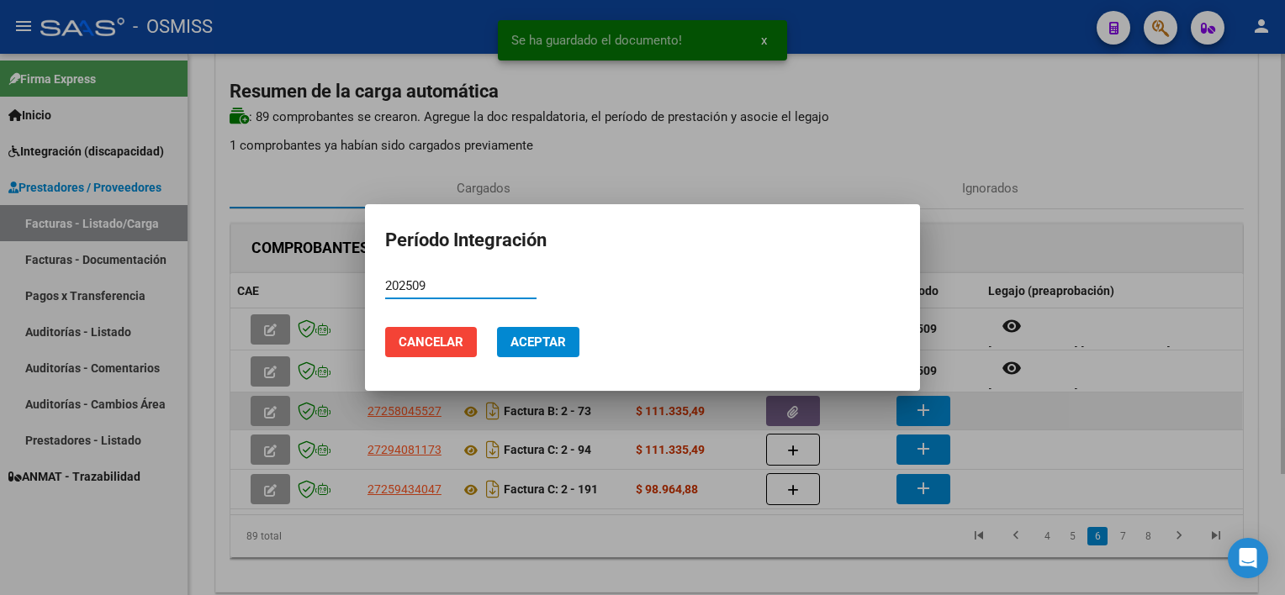
type input "202509"
click at [385, 327] on button "Cancelar" at bounding box center [431, 342] width 92 height 30
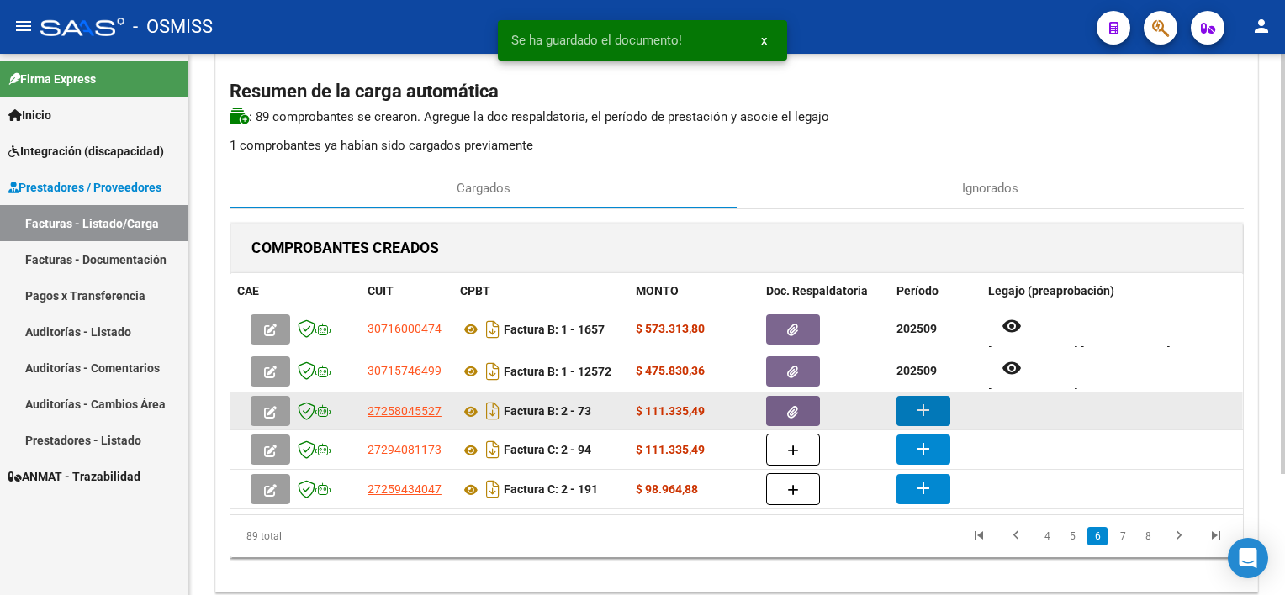
click at [897, 396] on button "add" at bounding box center [924, 411] width 54 height 30
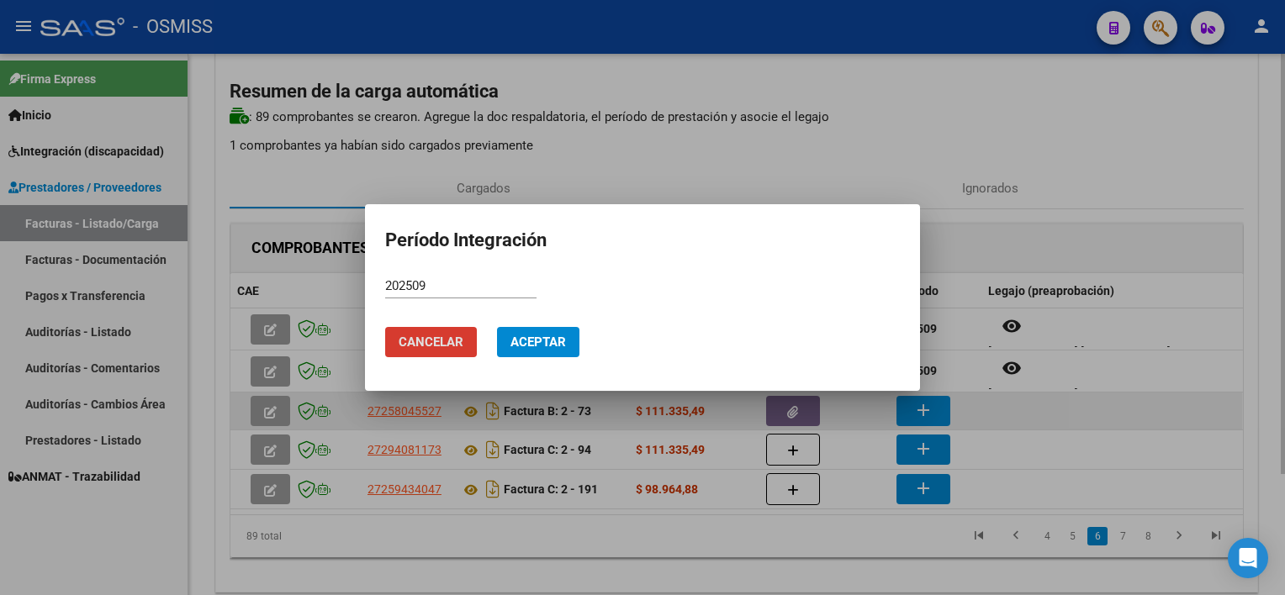
click at [497, 327] on button "Aceptar" at bounding box center [538, 342] width 82 height 30
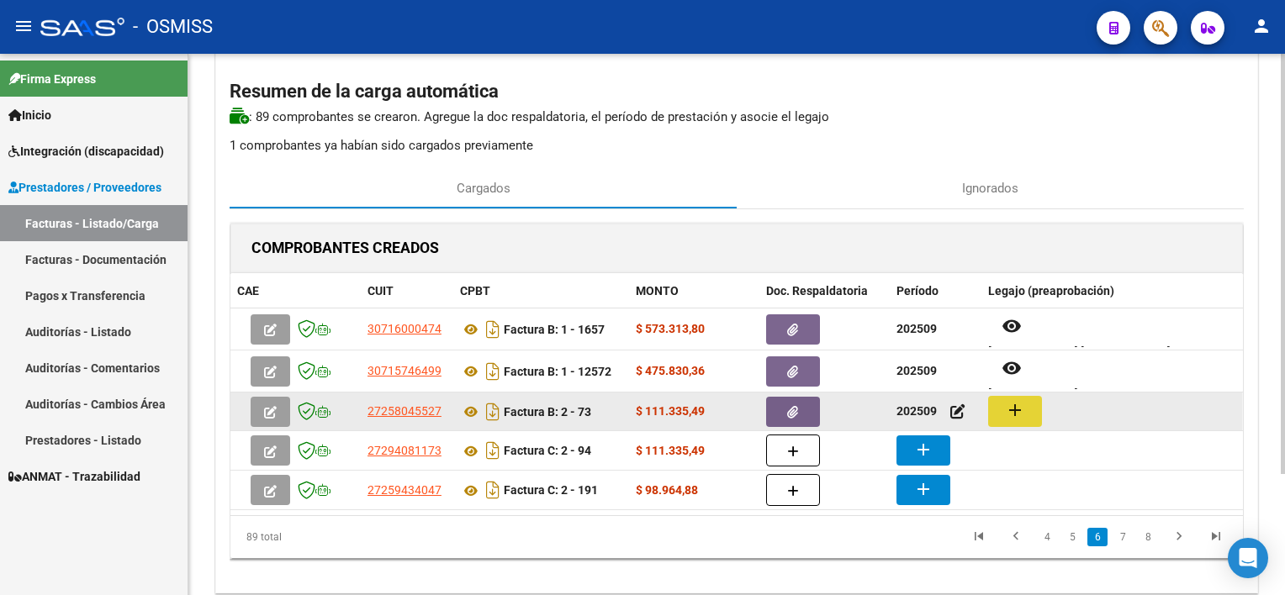
click at [1035, 414] on button "add" at bounding box center [1015, 411] width 54 height 31
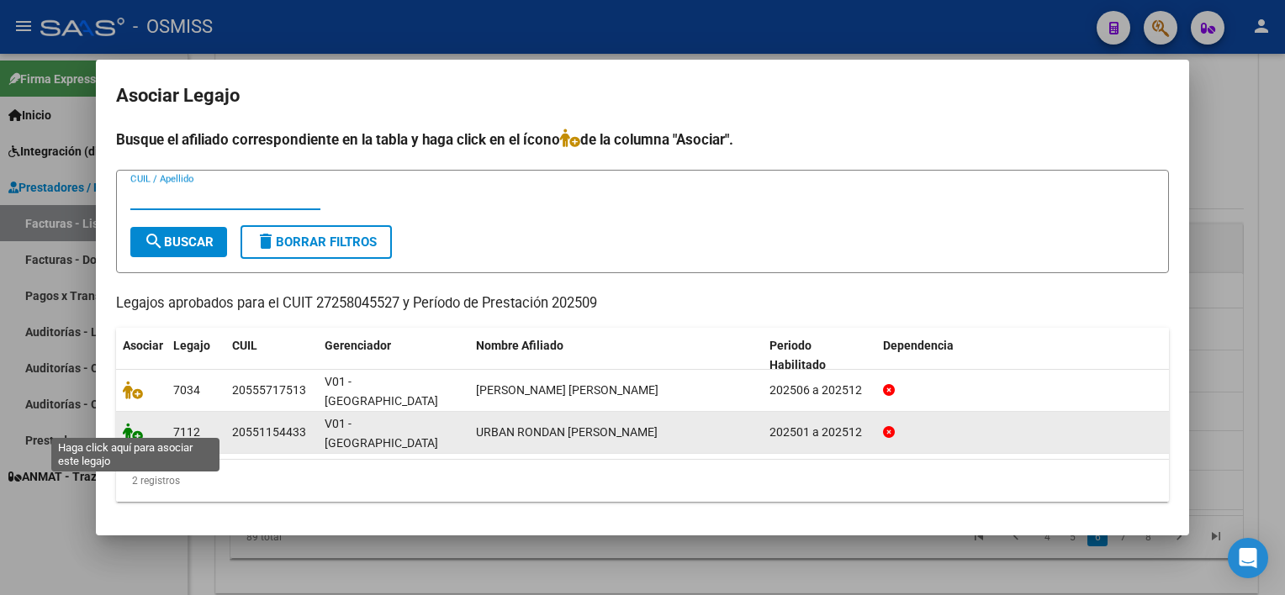
click at [138, 426] on icon at bounding box center [133, 432] width 20 height 19
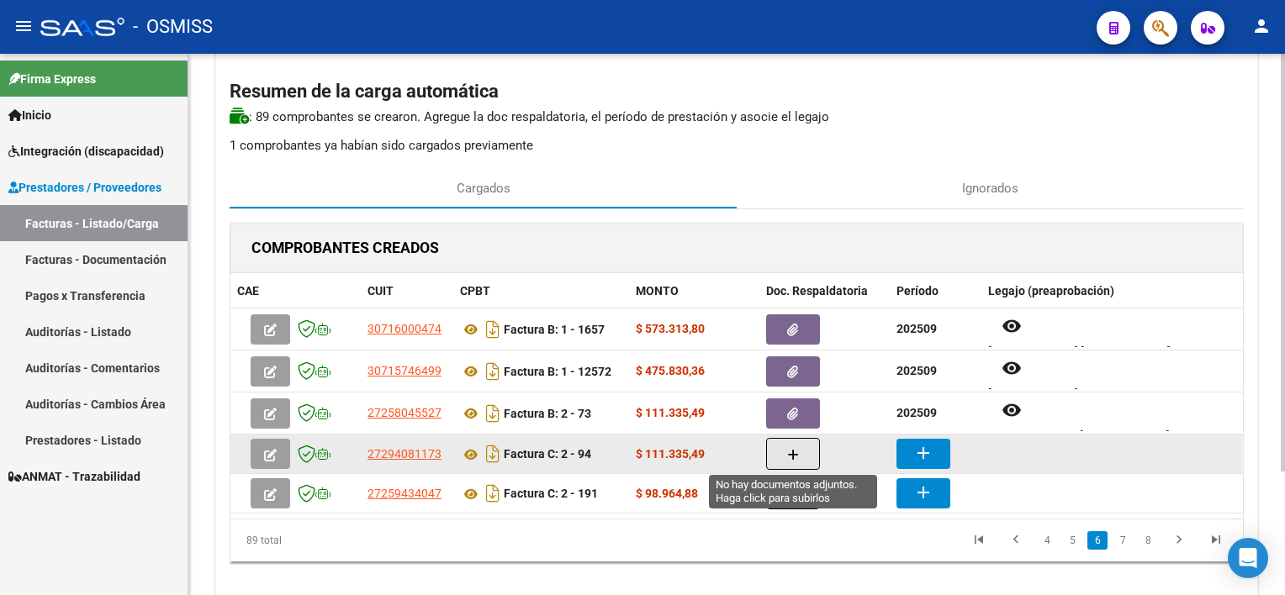
click at [794, 452] on icon "button" at bounding box center [793, 455] width 12 height 13
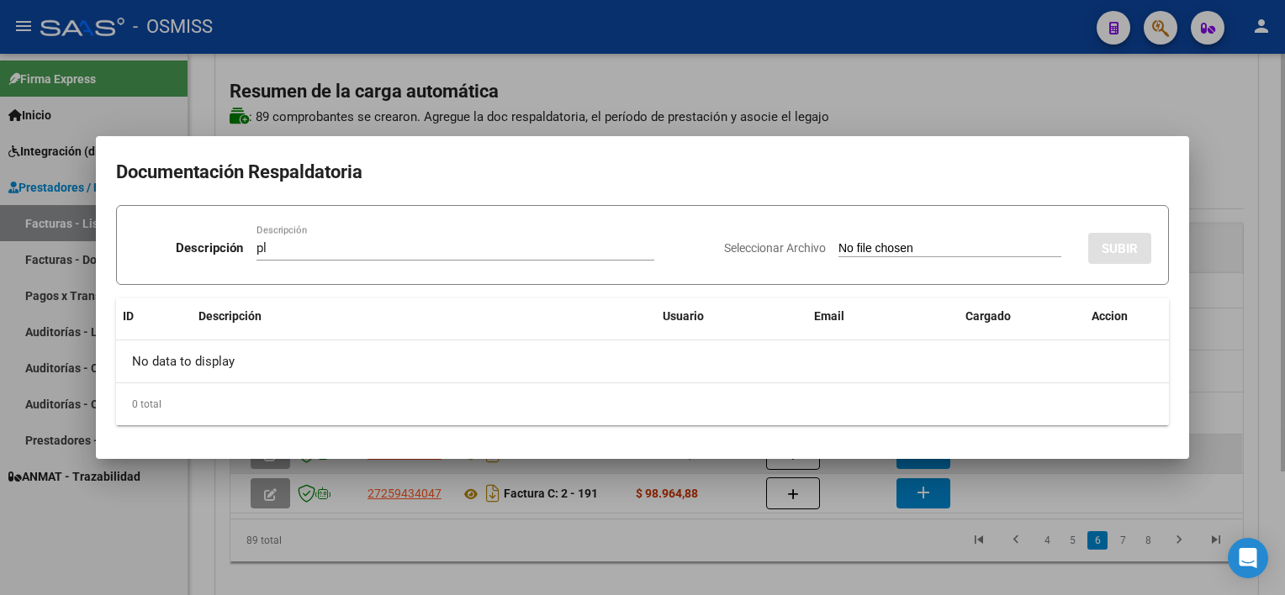
click at [839, 241] on input "Seleccionar Archivo" at bounding box center [950, 249] width 223 height 16
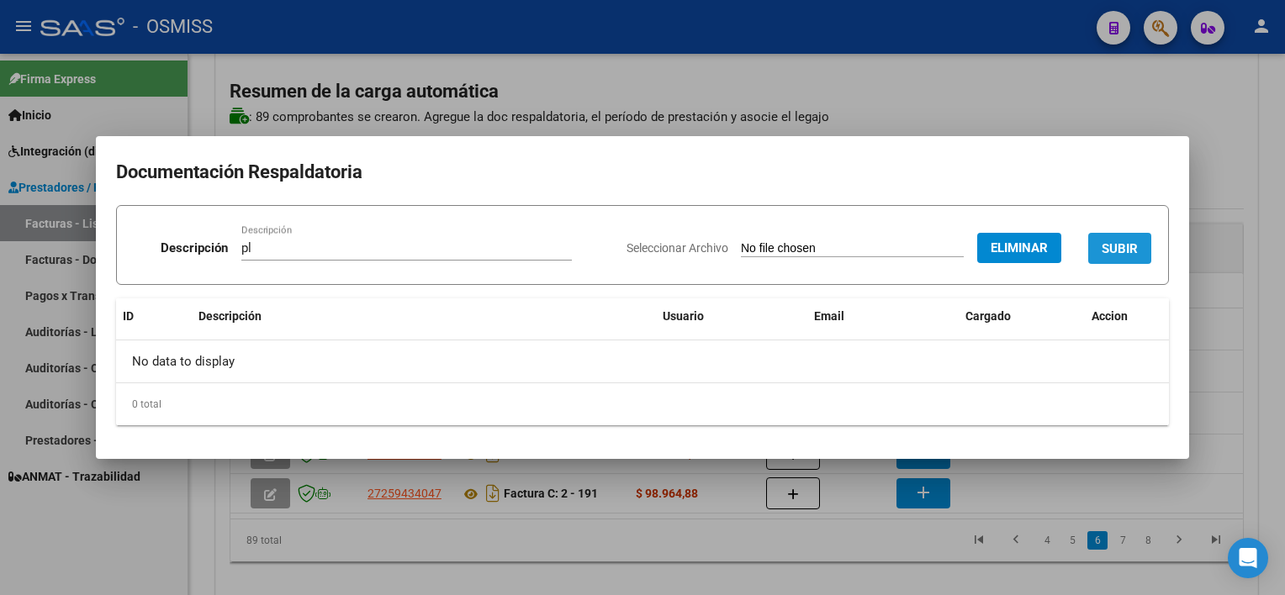
click at [1129, 247] on span "SUBIR" at bounding box center [1120, 248] width 36 height 15
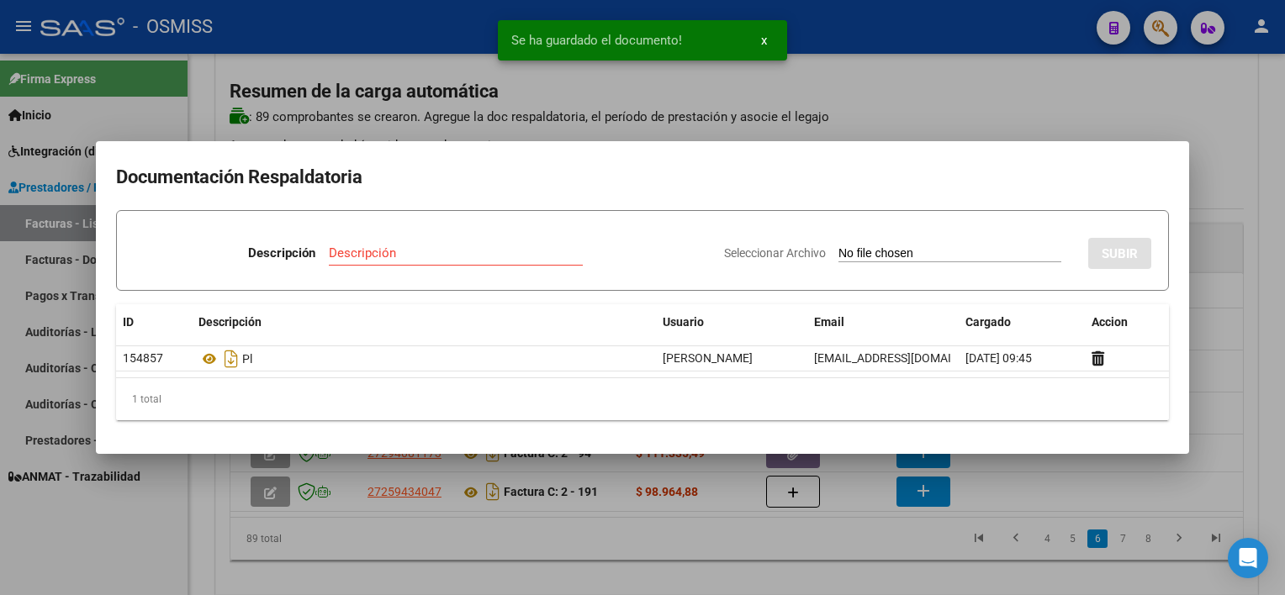
click at [818, 549] on div at bounding box center [642, 297] width 1285 height 595
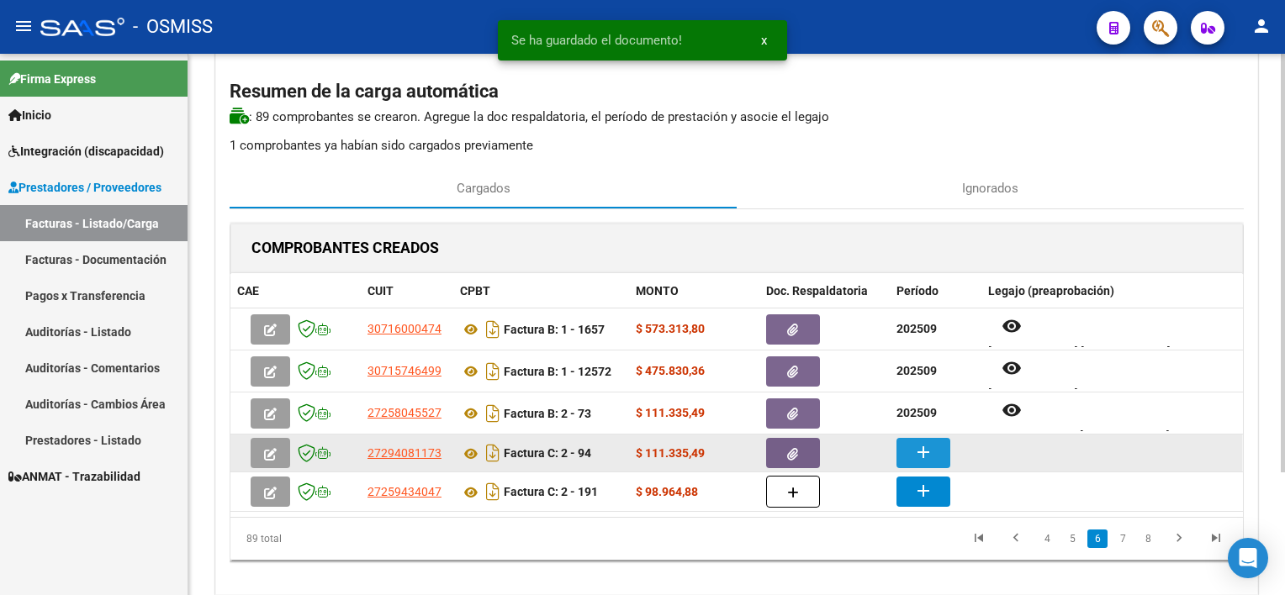
click at [920, 446] on mat-icon "add" at bounding box center [923, 452] width 20 height 20
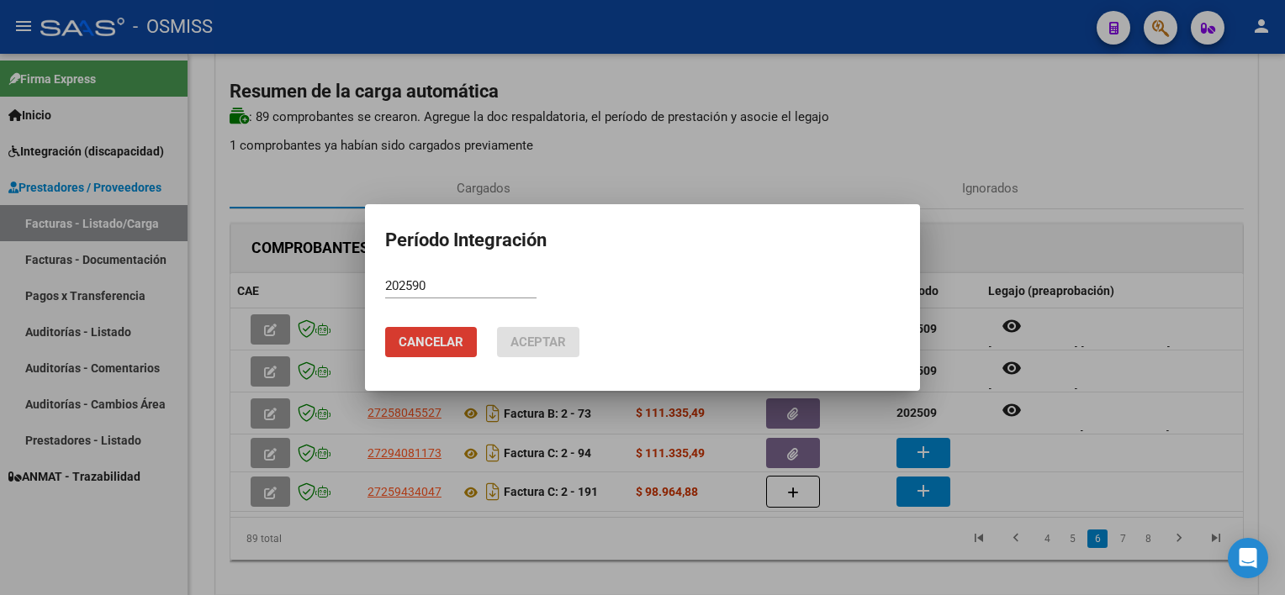
click at [432, 279] on input "202590" at bounding box center [460, 285] width 151 height 15
click at [497, 327] on button "Aceptar" at bounding box center [538, 342] width 82 height 30
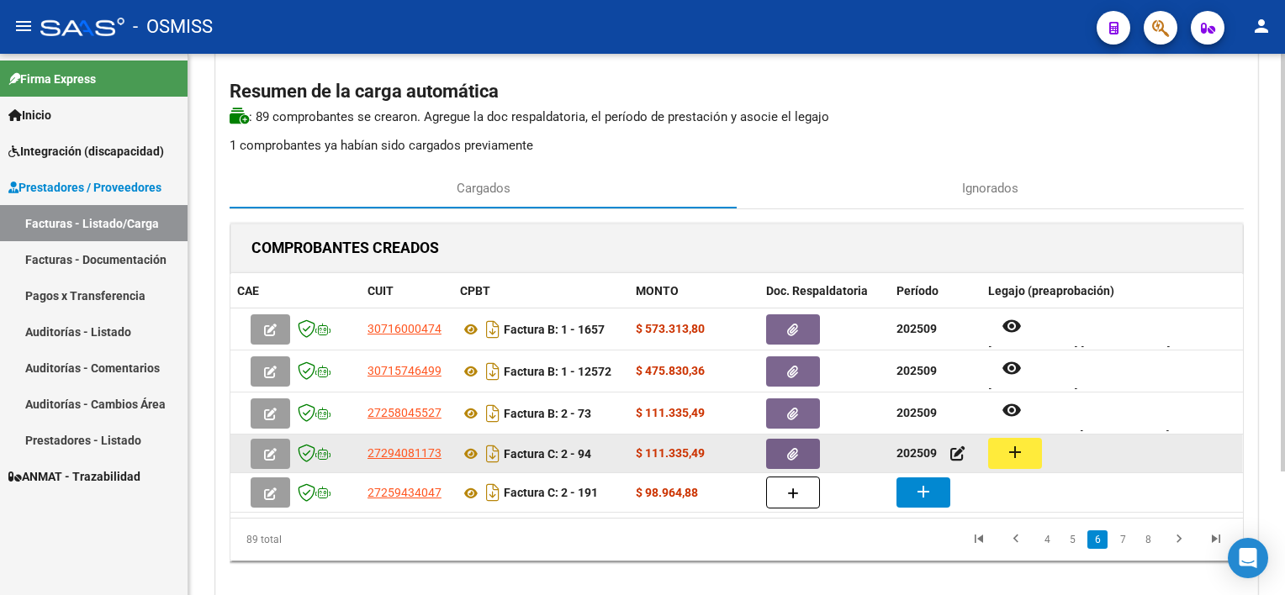
click at [1015, 442] on mat-icon "add" at bounding box center [1015, 452] width 20 height 20
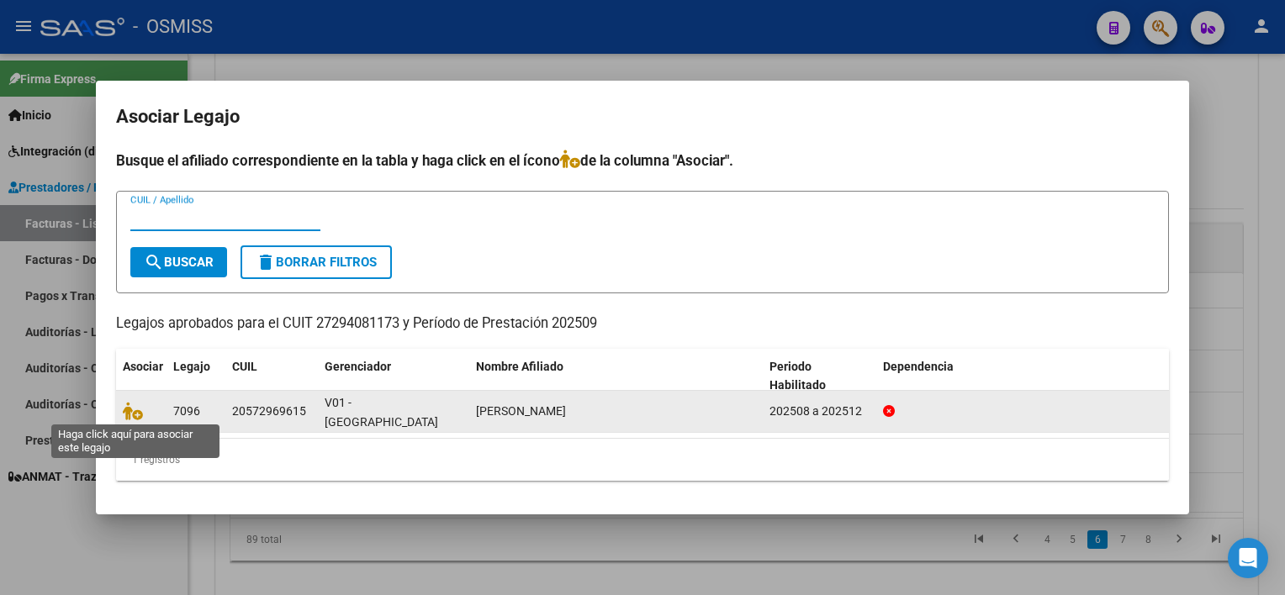
click at [144, 411] on span at bounding box center [135, 411] width 25 height 13
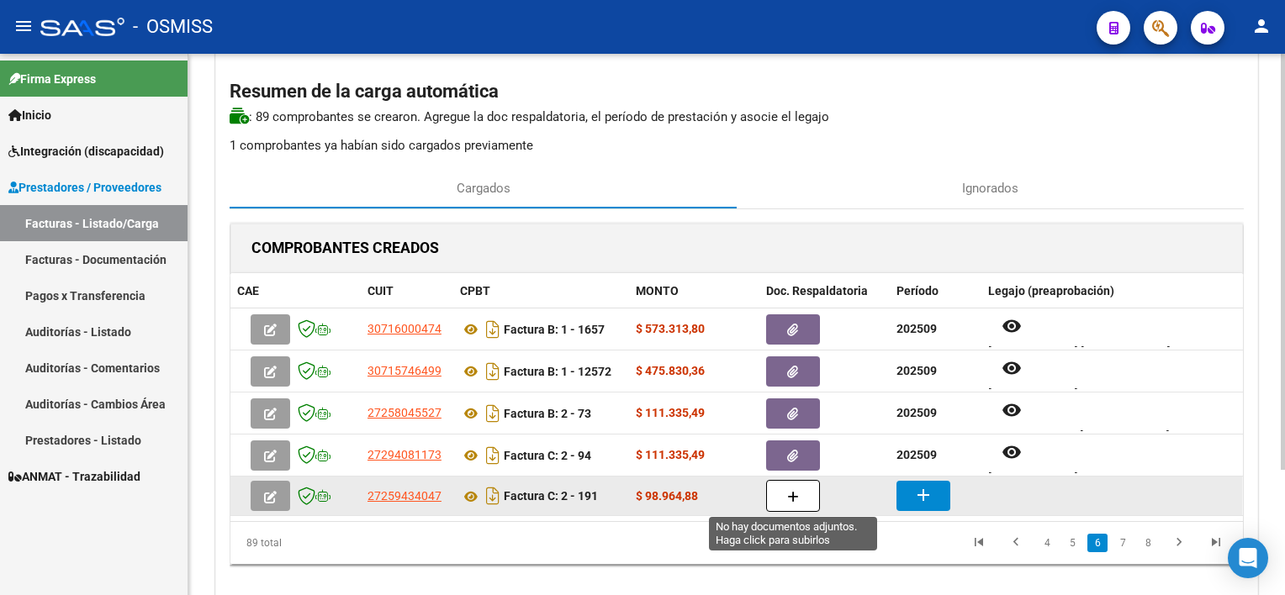
click at [797, 492] on icon "button" at bounding box center [793, 497] width 12 height 13
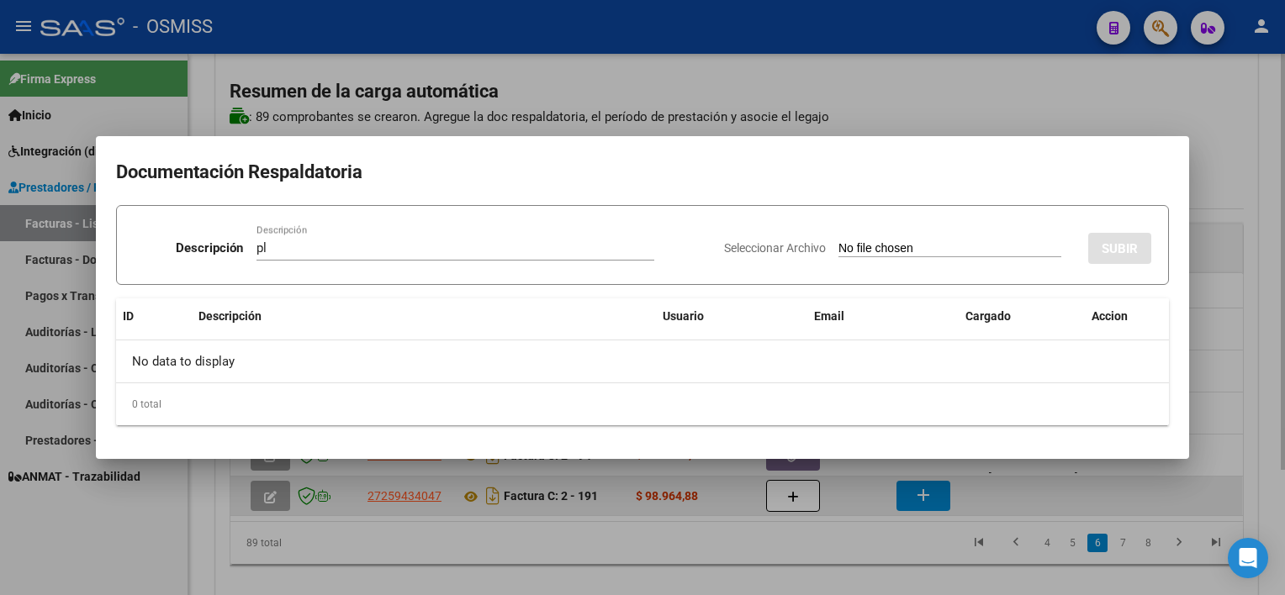
click at [839, 241] on input "Seleccionar Archivo" at bounding box center [950, 249] width 223 height 16
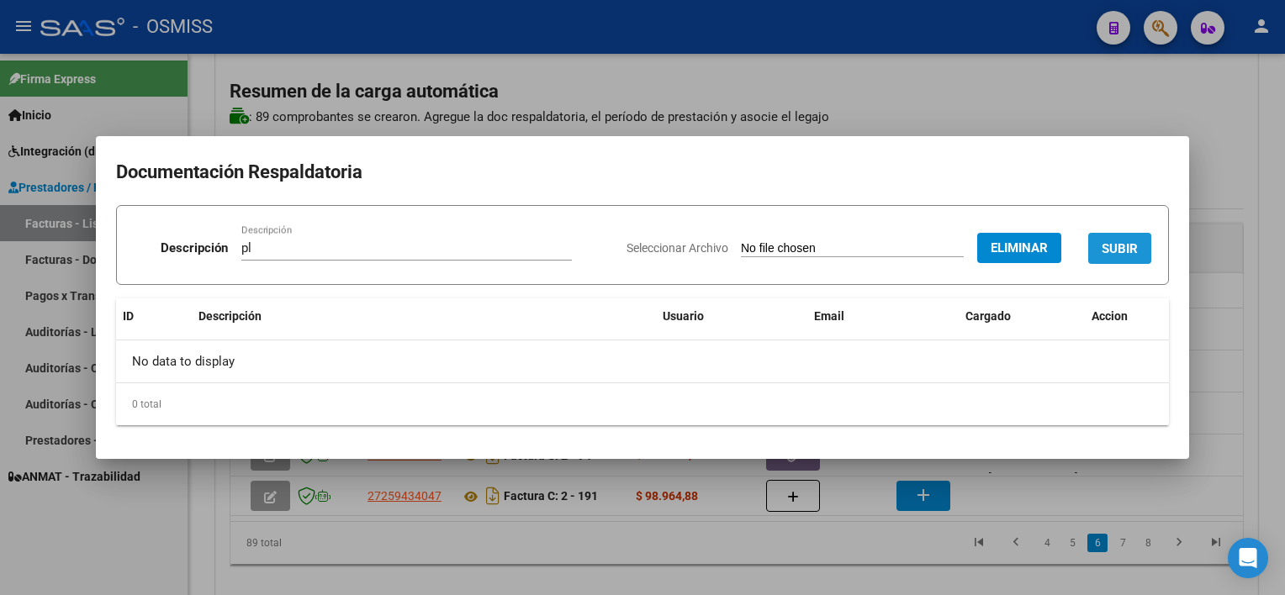
click at [1120, 249] on span "SUBIR" at bounding box center [1120, 248] width 36 height 15
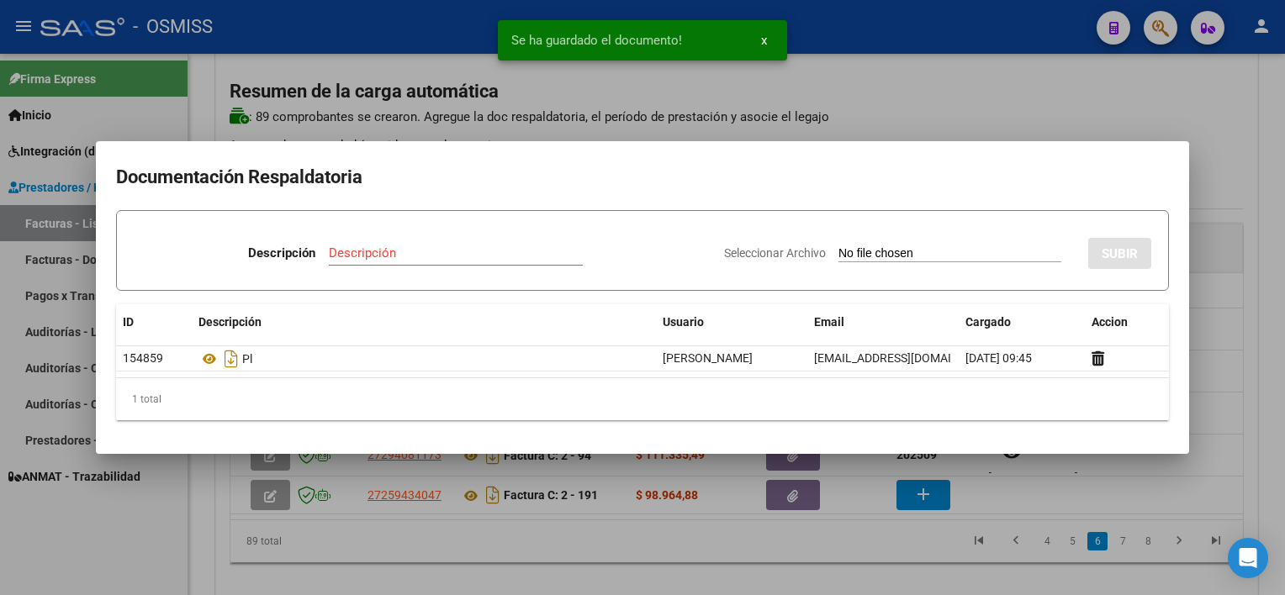
click at [884, 557] on div at bounding box center [642, 297] width 1285 height 595
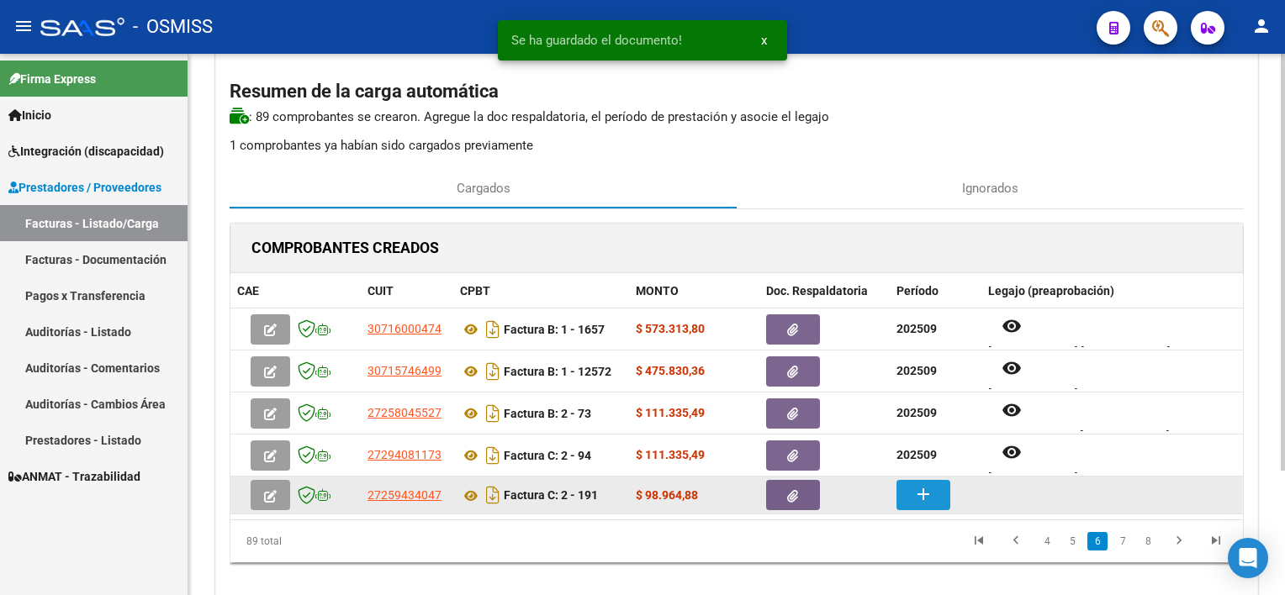
click at [929, 495] on mat-icon "add" at bounding box center [923, 494] width 20 height 20
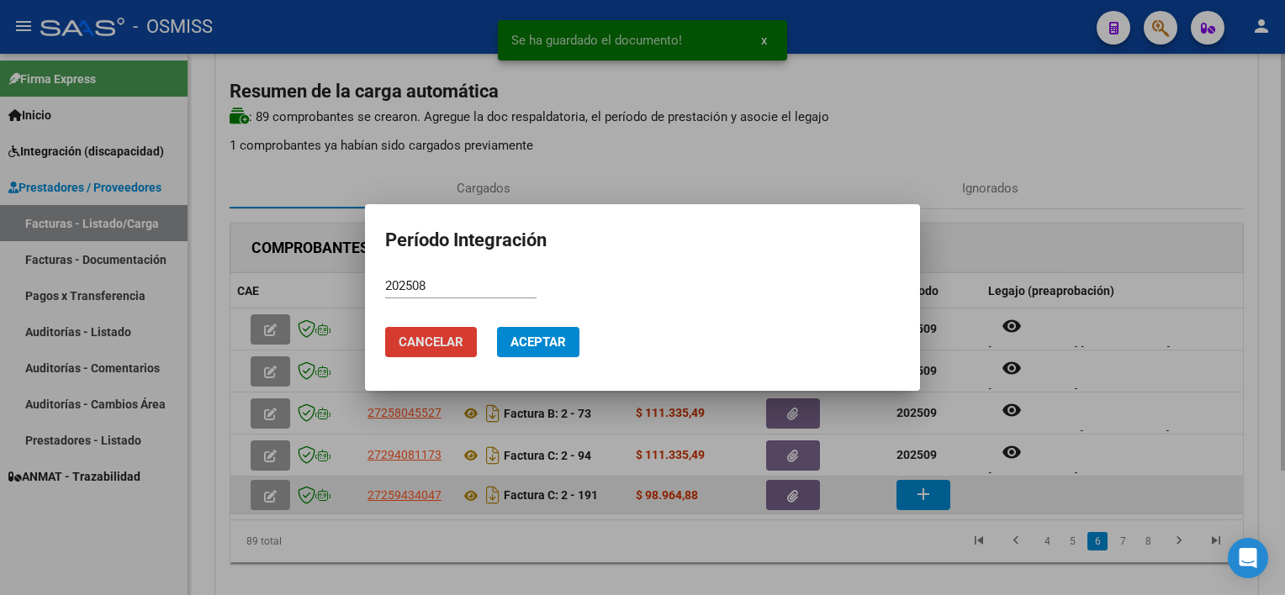
click at [497, 327] on button "Aceptar" at bounding box center [538, 342] width 82 height 30
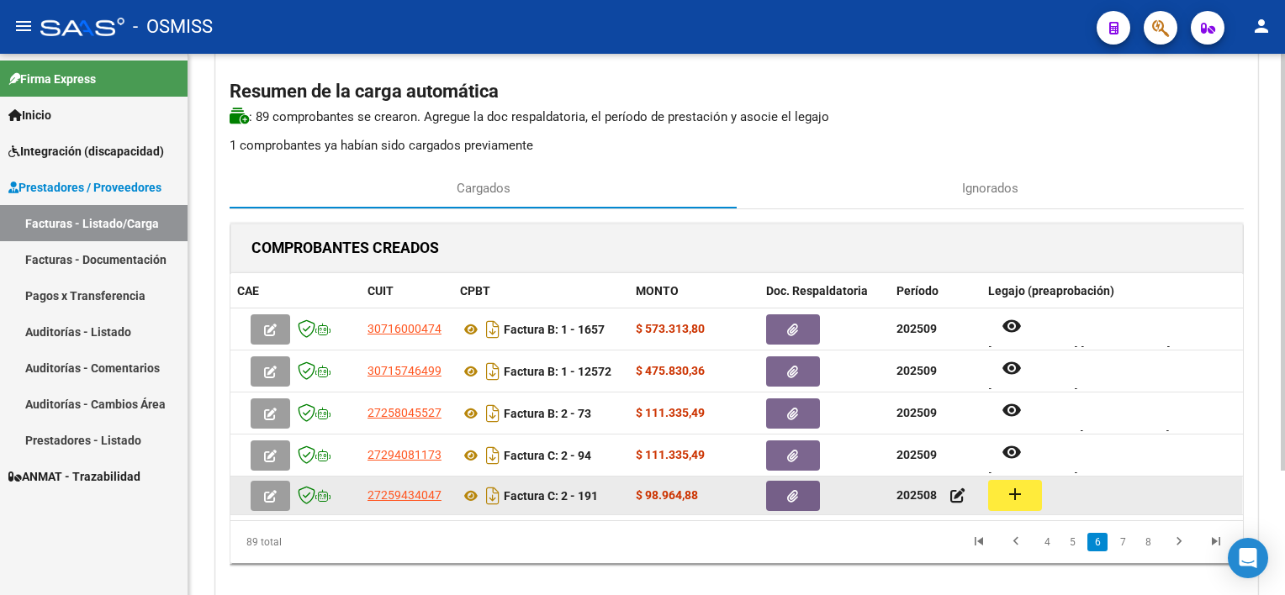
click at [1024, 498] on mat-icon "add" at bounding box center [1015, 494] width 20 height 20
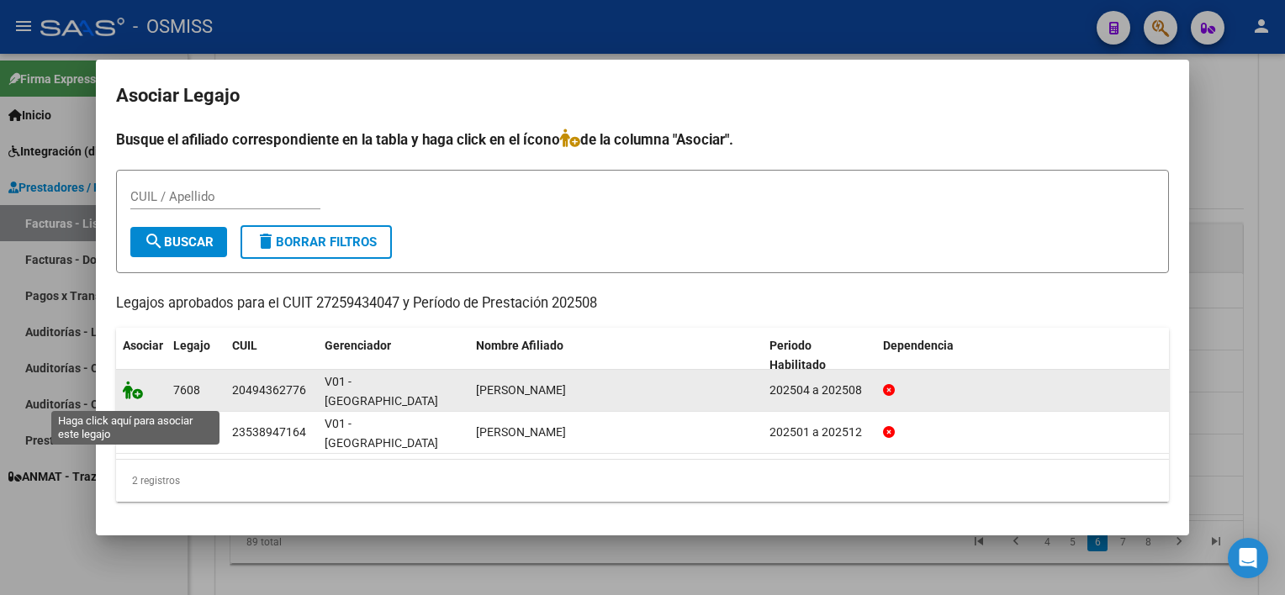
click at [135, 397] on icon at bounding box center [133, 390] width 20 height 19
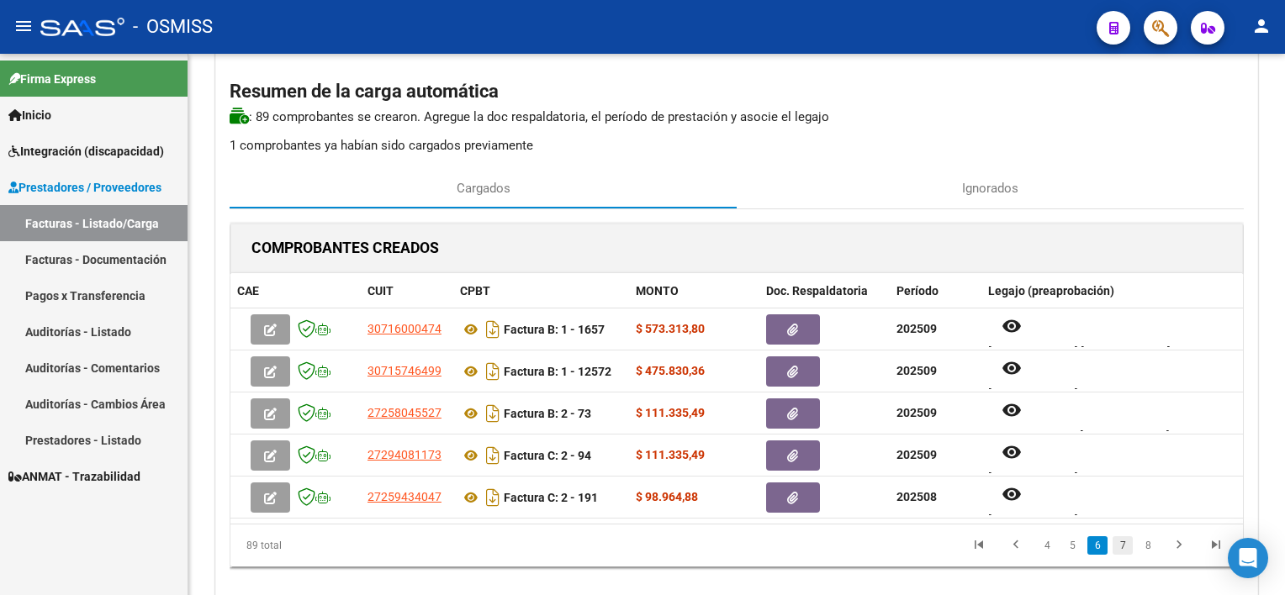
click at [1117, 549] on link "7" at bounding box center [1123, 546] width 20 height 19
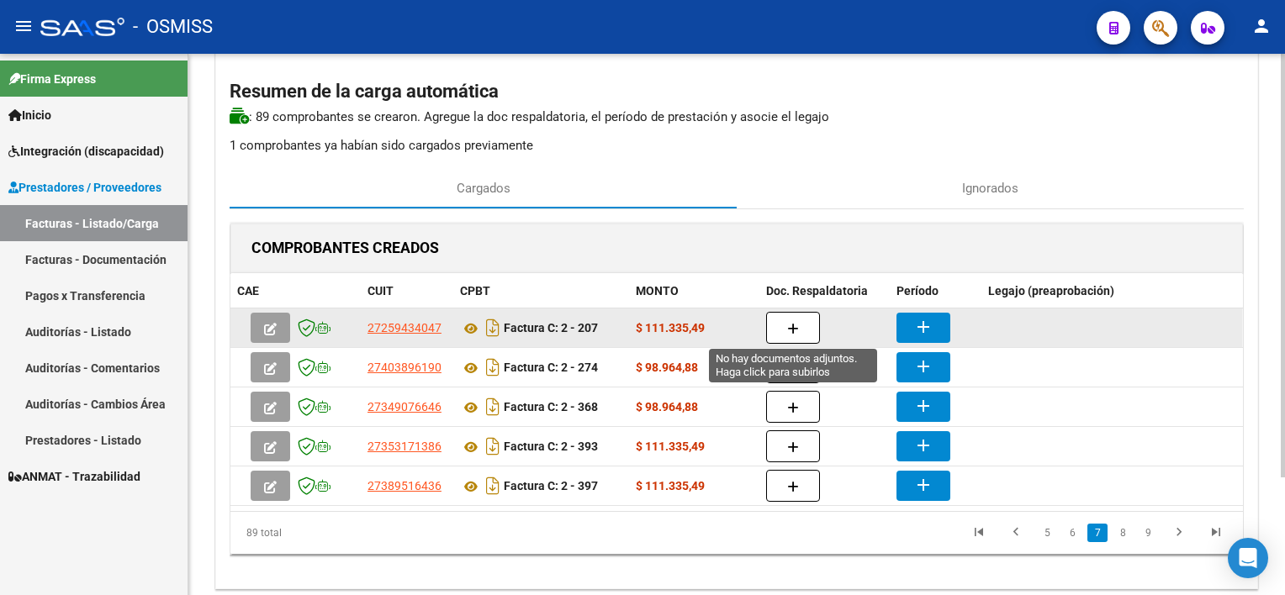
click at [791, 328] on icon "button" at bounding box center [793, 329] width 12 height 13
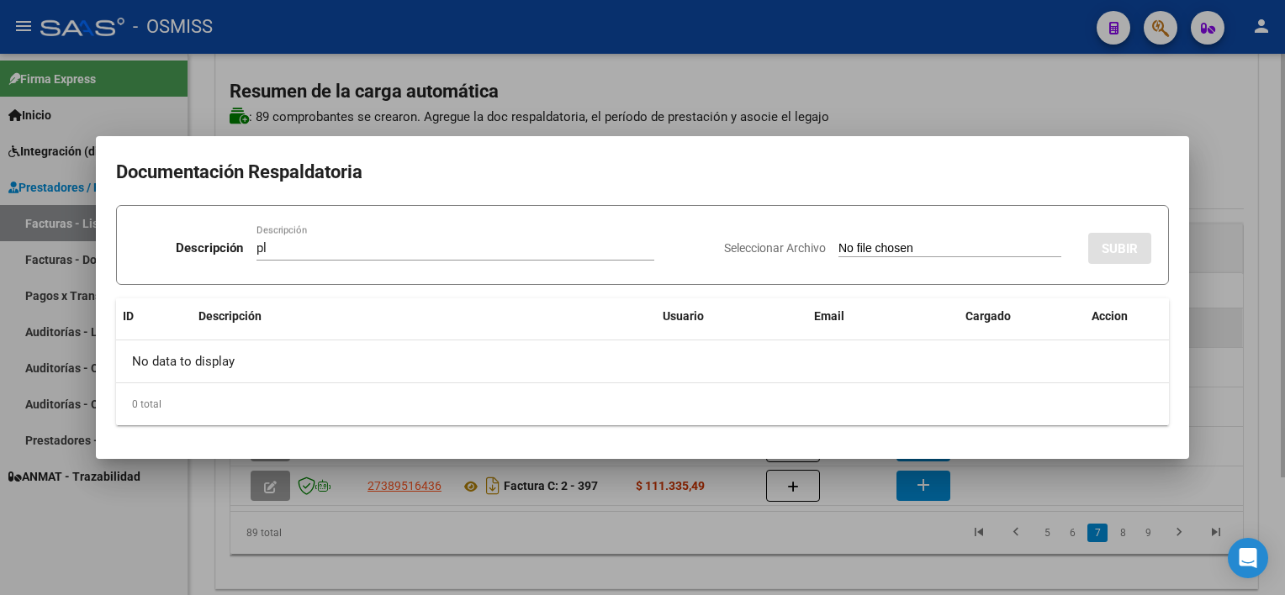
click at [839, 241] on input "Seleccionar Archivo" at bounding box center [950, 249] width 223 height 16
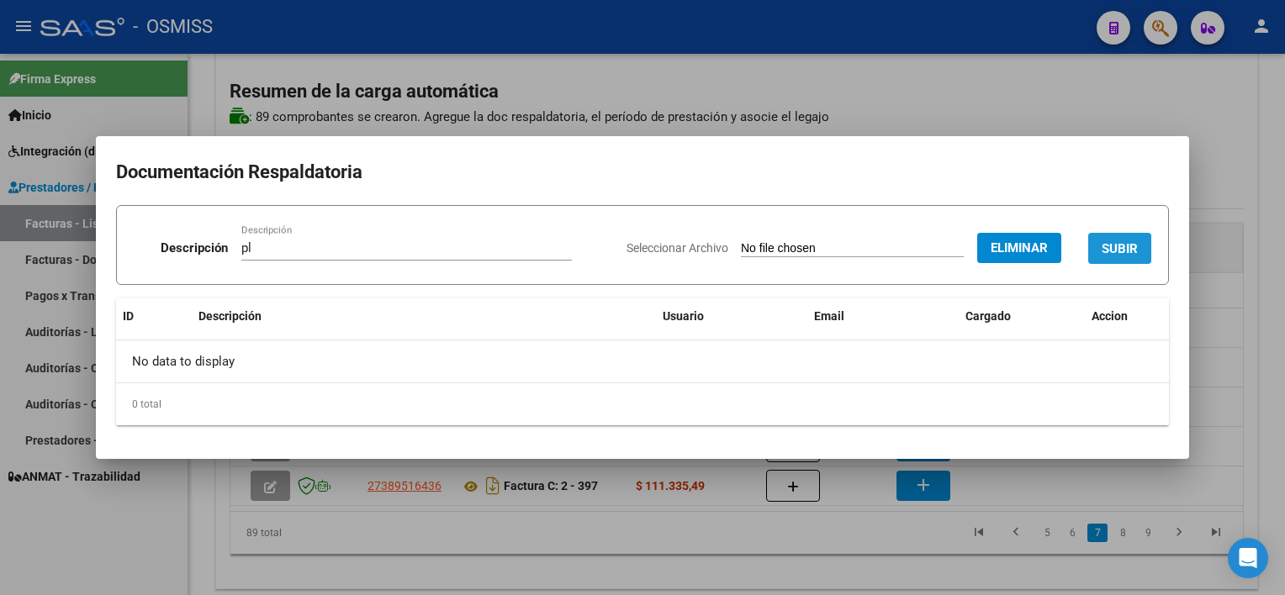
click at [1126, 245] on span "SUBIR" at bounding box center [1120, 248] width 36 height 15
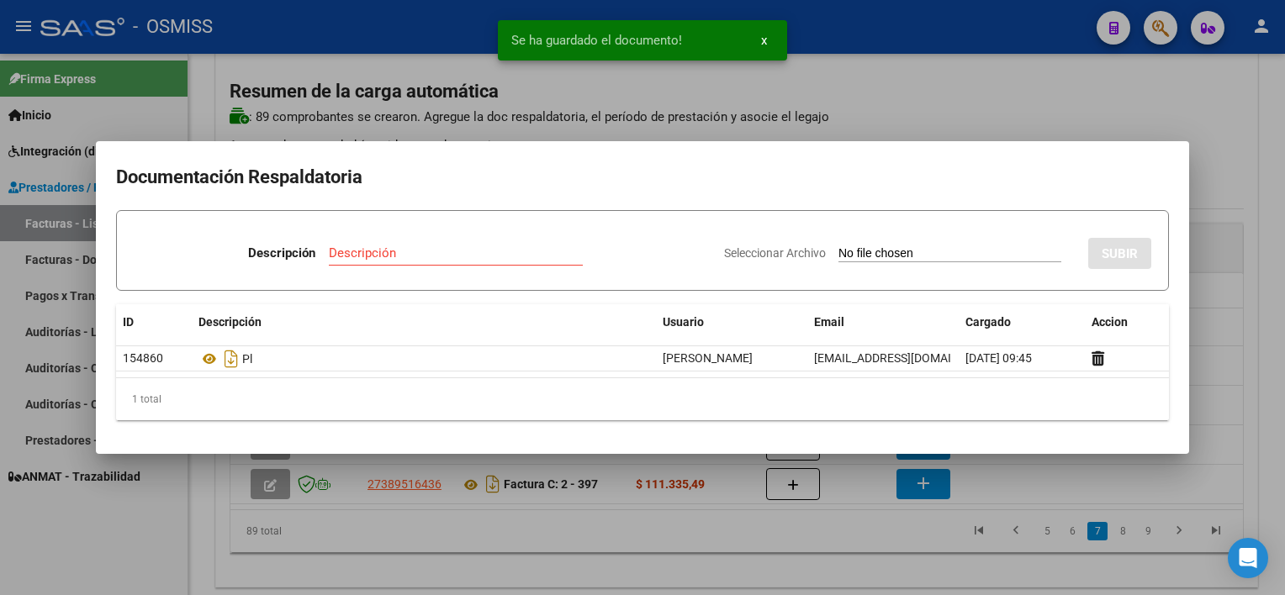
click at [823, 544] on div at bounding box center [642, 297] width 1285 height 595
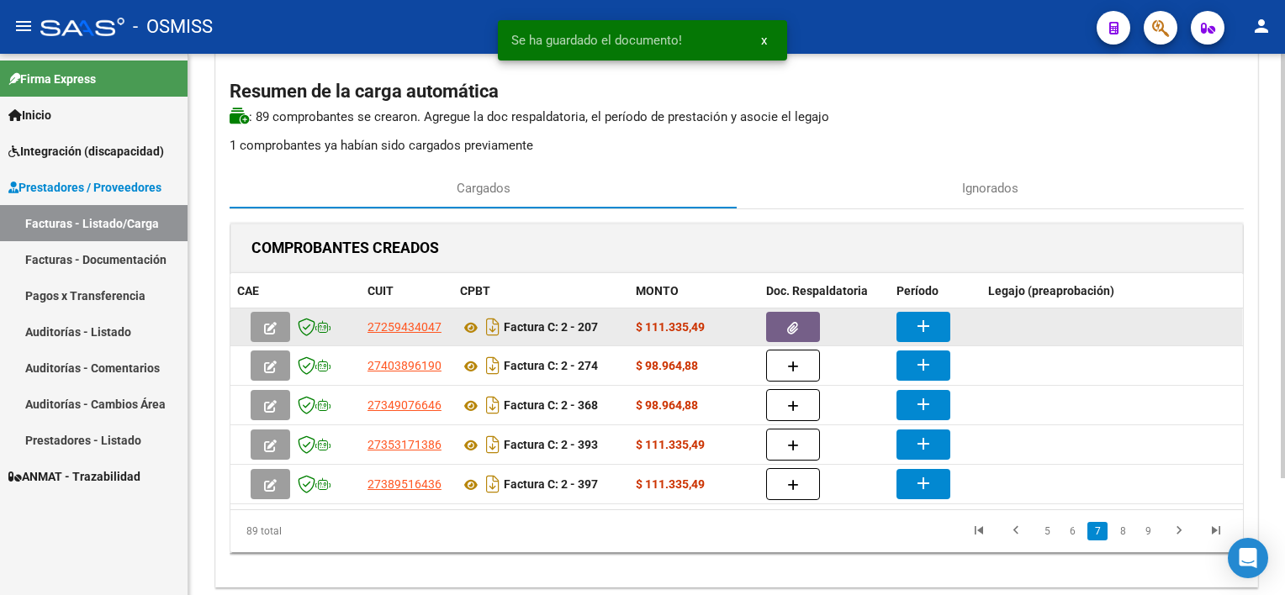
click at [922, 336] on button "add" at bounding box center [924, 327] width 54 height 30
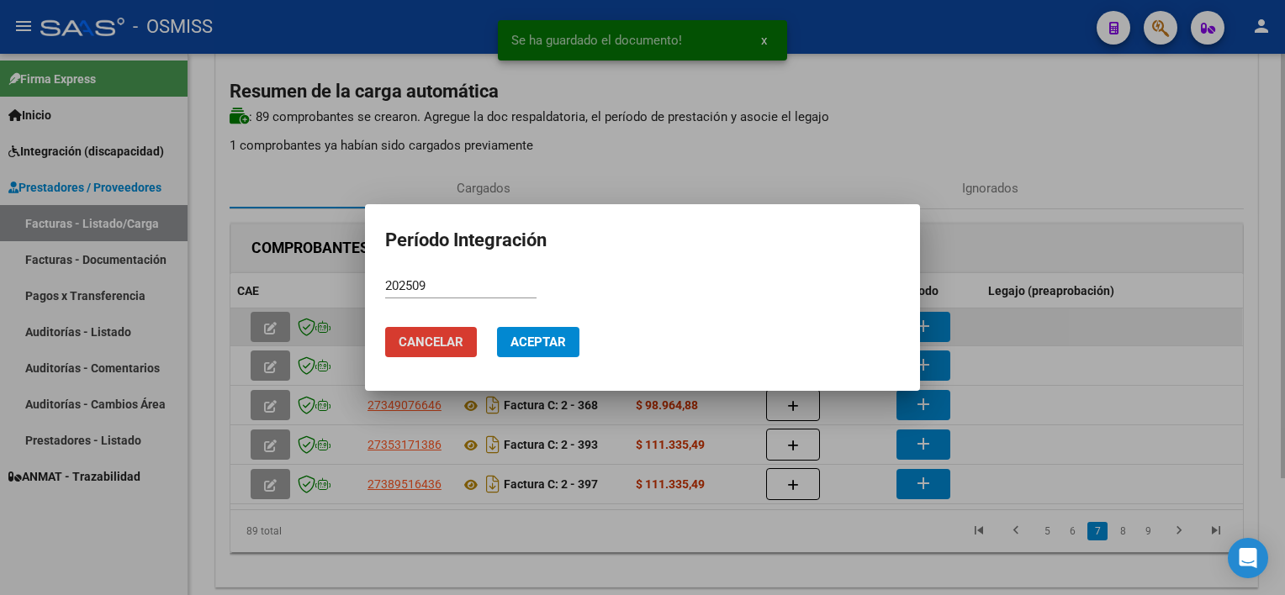
click at [497, 327] on button "Aceptar" at bounding box center [538, 342] width 82 height 30
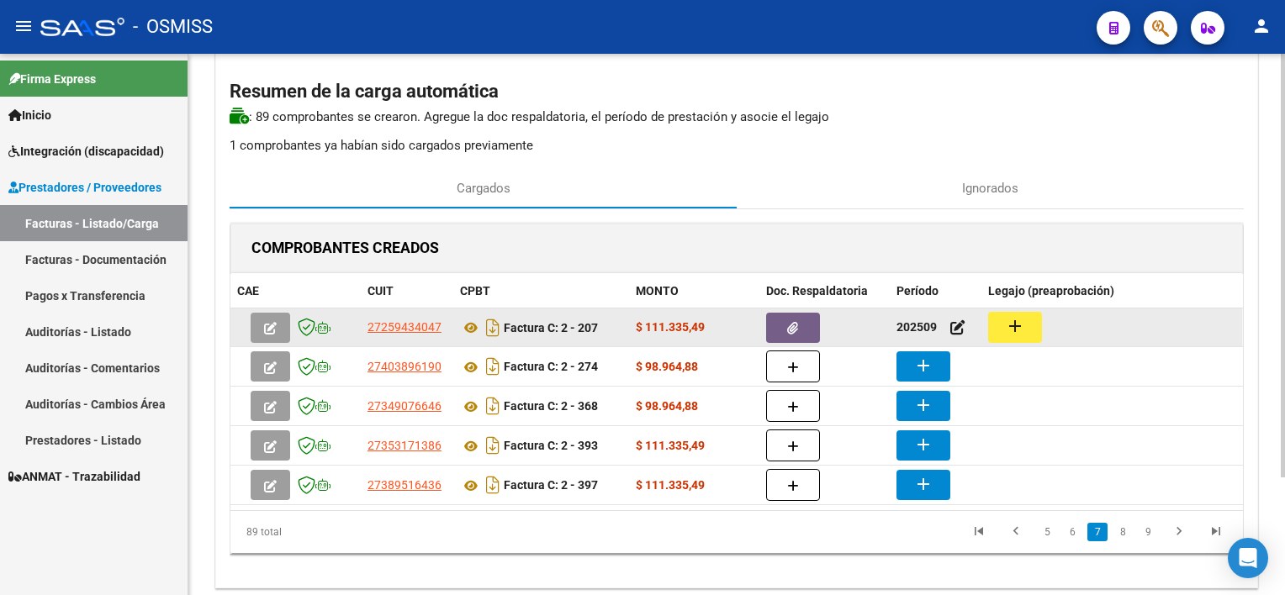
click at [1002, 323] on button "add" at bounding box center [1015, 327] width 54 height 31
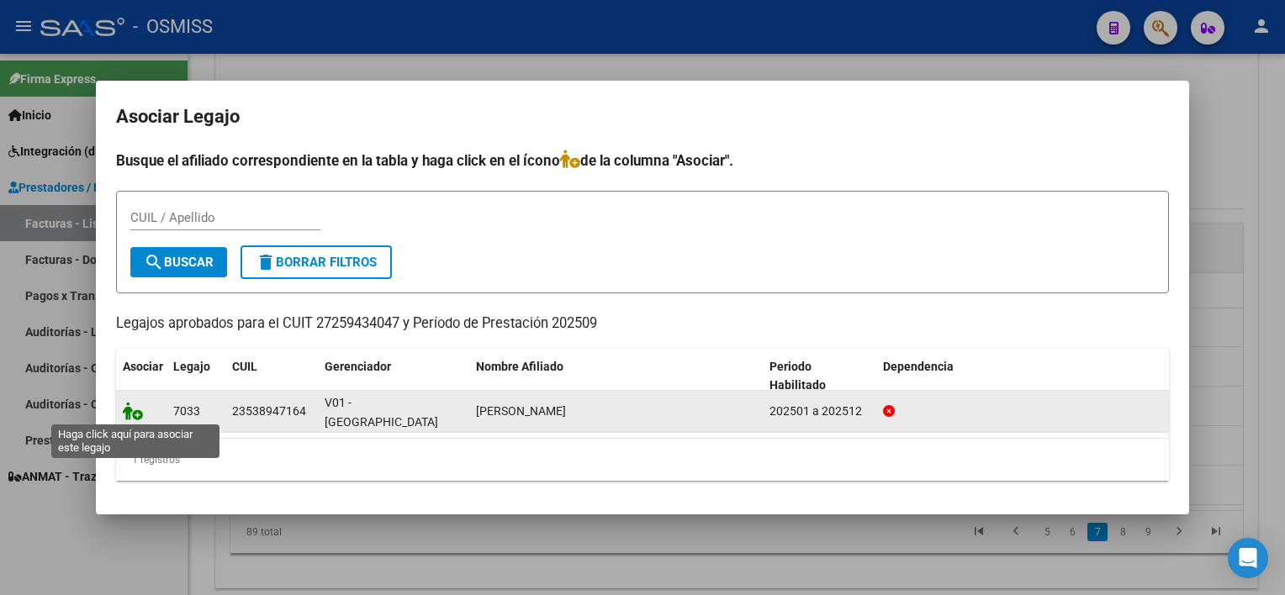
click at [131, 413] on icon at bounding box center [133, 411] width 20 height 19
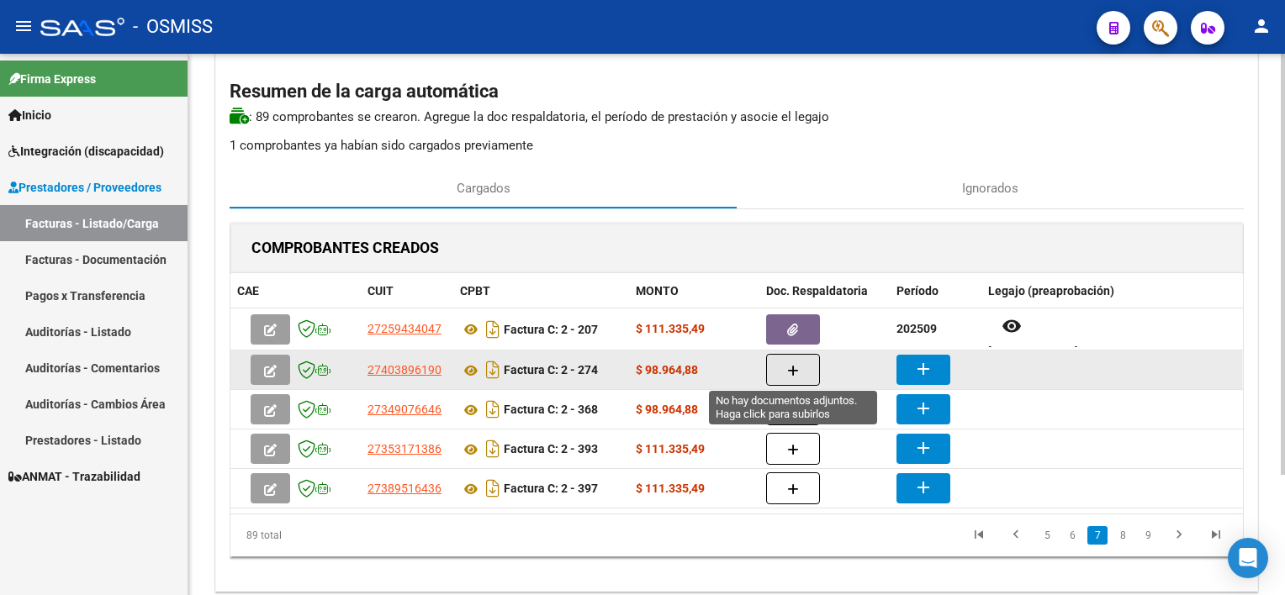
click at [806, 362] on button "button" at bounding box center [793, 370] width 54 height 32
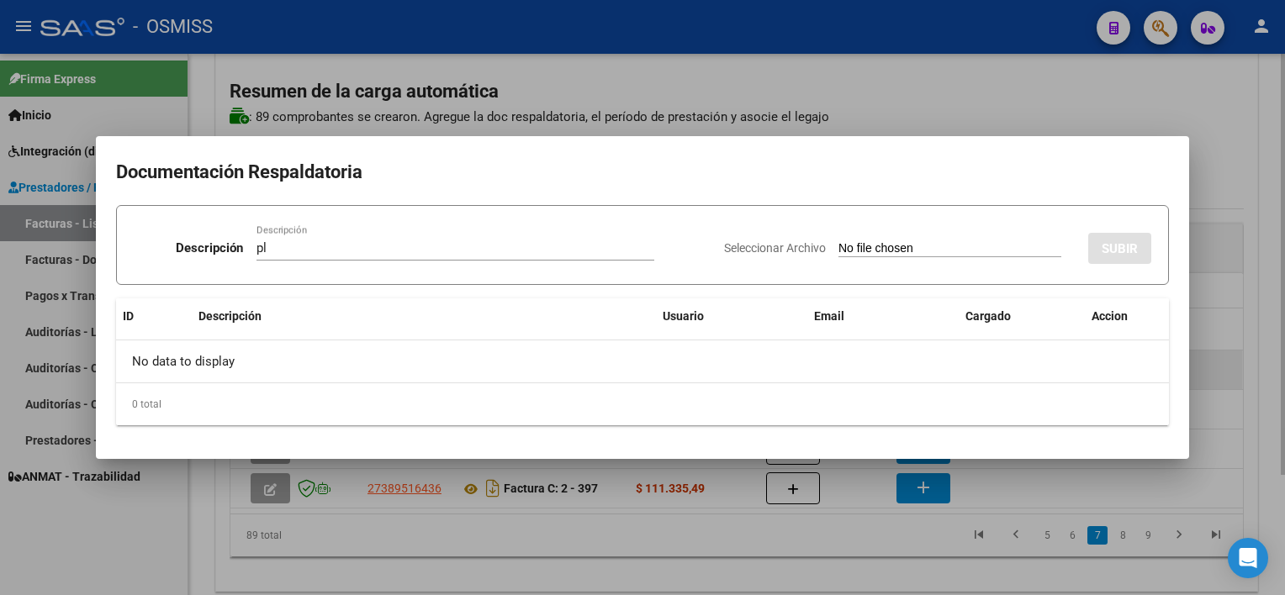
click at [839, 241] on input "Seleccionar Archivo" at bounding box center [950, 249] width 223 height 16
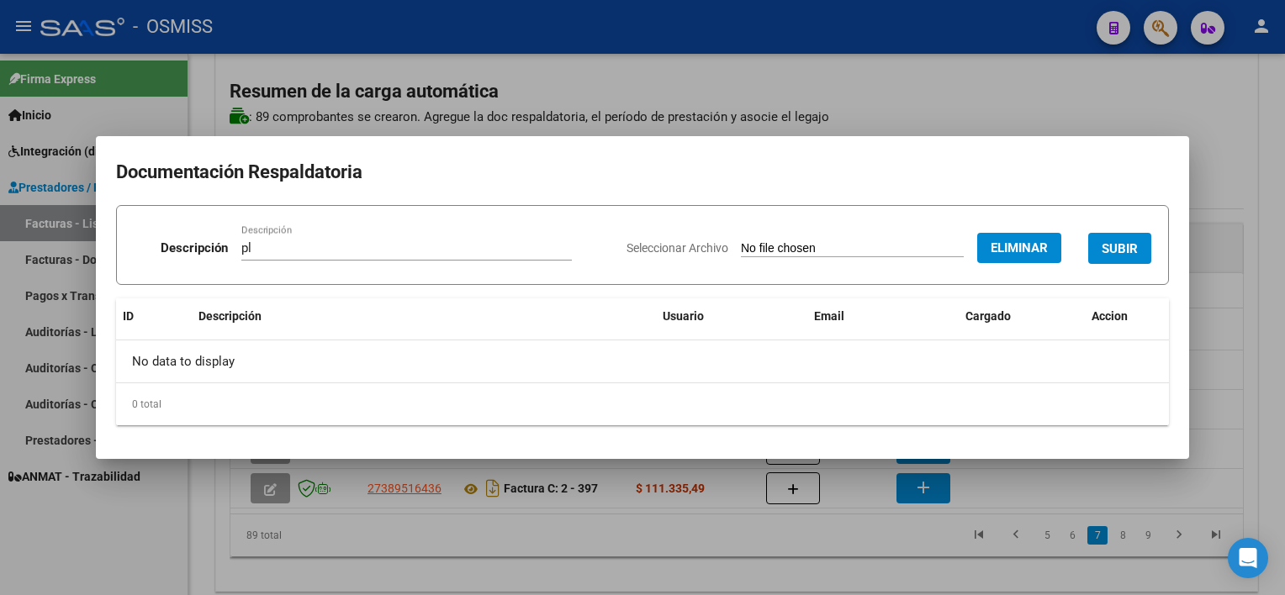
click at [1109, 256] on span "SUBIR" at bounding box center [1120, 248] width 36 height 15
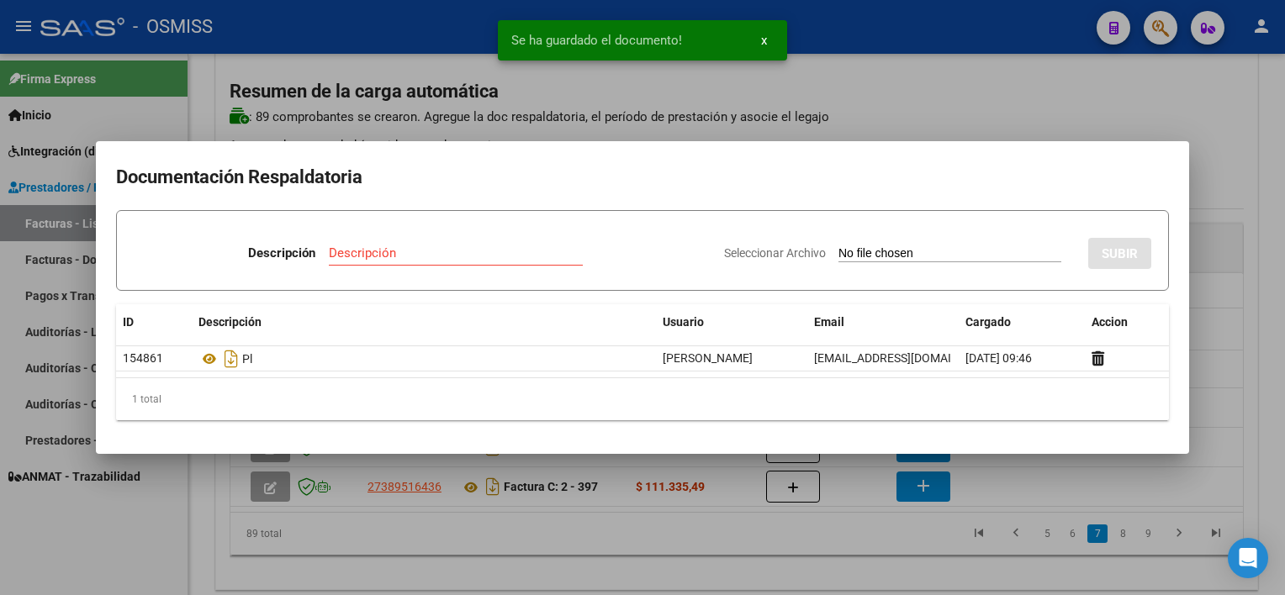
click at [875, 545] on div at bounding box center [642, 297] width 1285 height 595
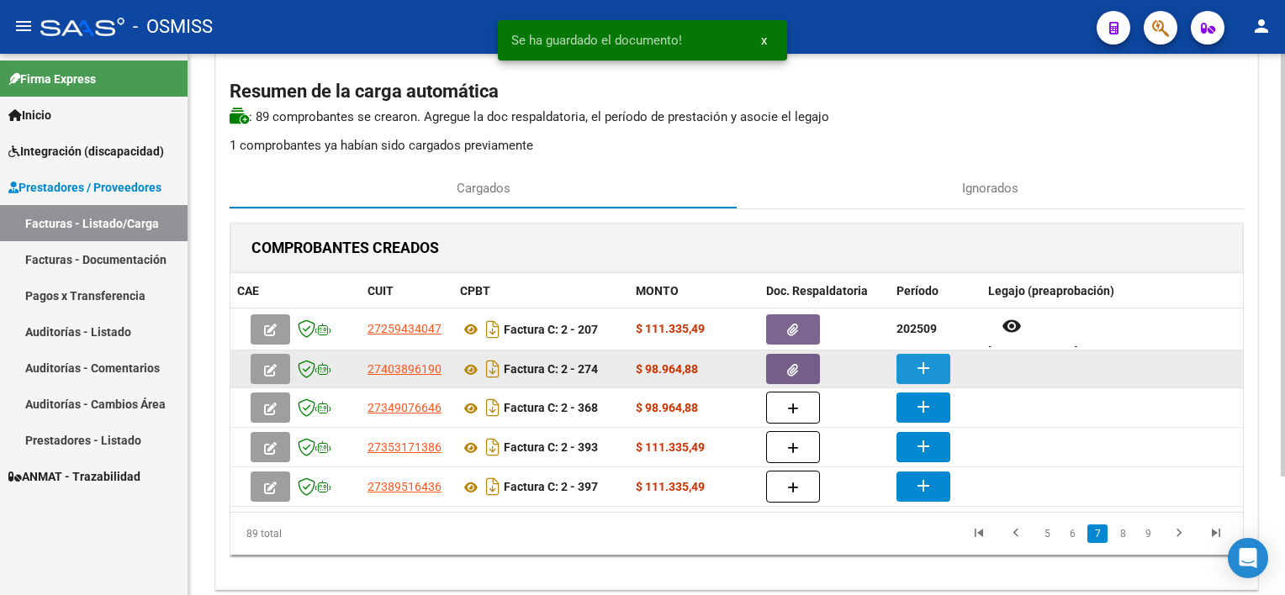
click at [926, 368] on mat-icon "add" at bounding box center [923, 368] width 20 height 20
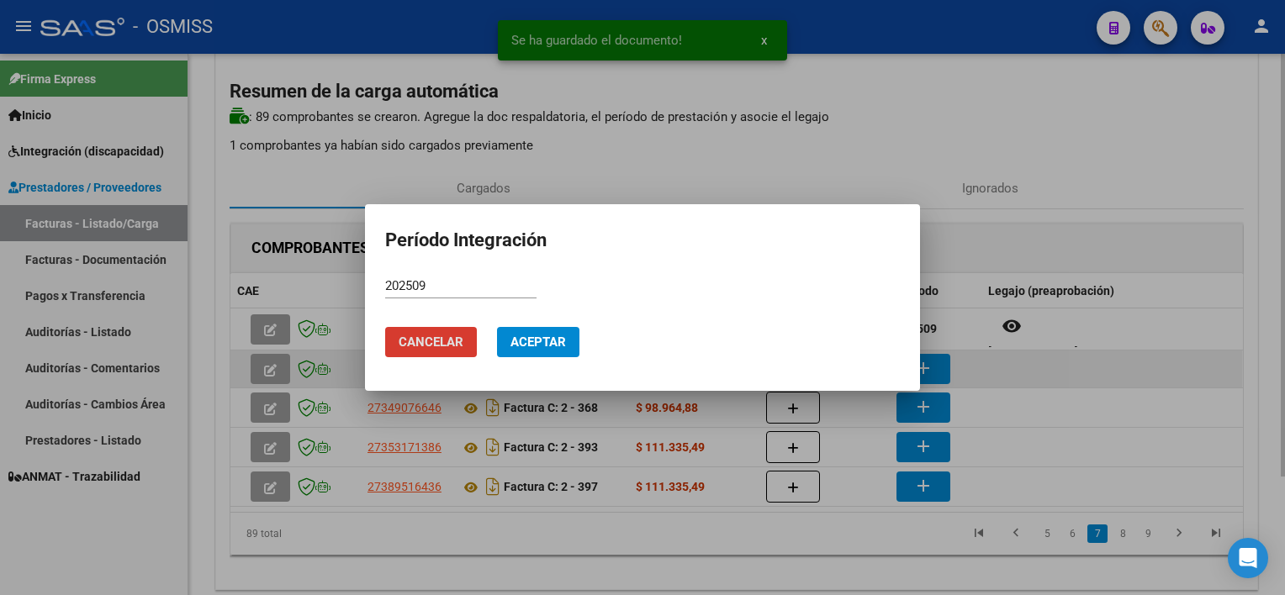
click at [497, 327] on button "Aceptar" at bounding box center [538, 342] width 82 height 30
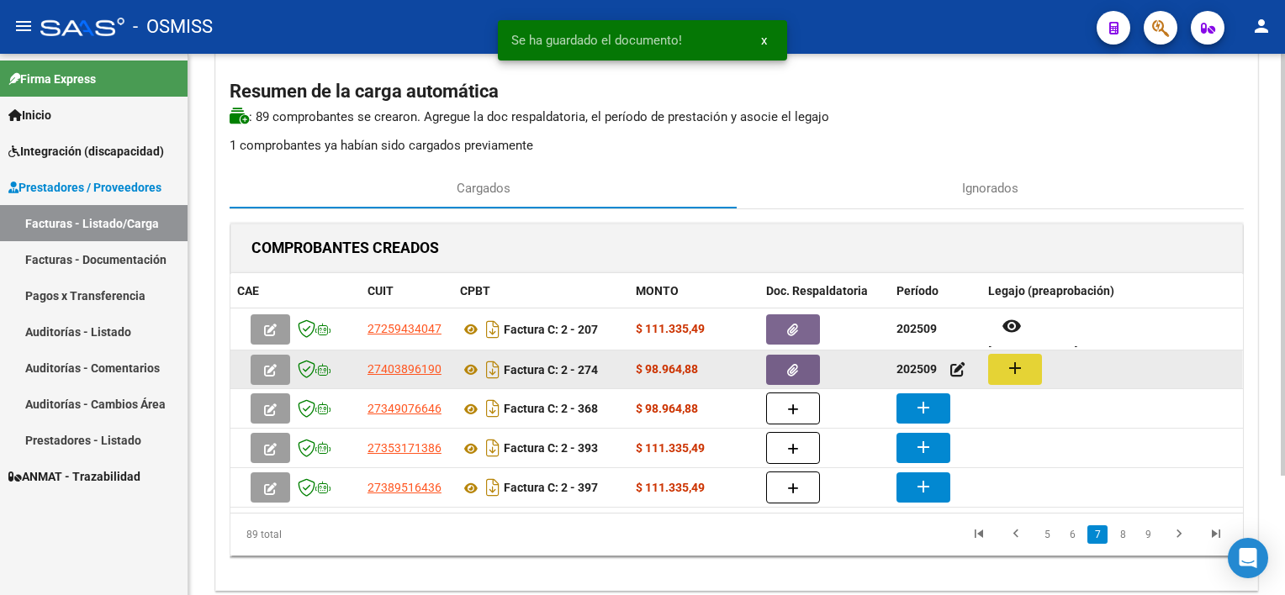
click at [1018, 371] on mat-icon "add" at bounding box center [1015, 368] width 20 height 20
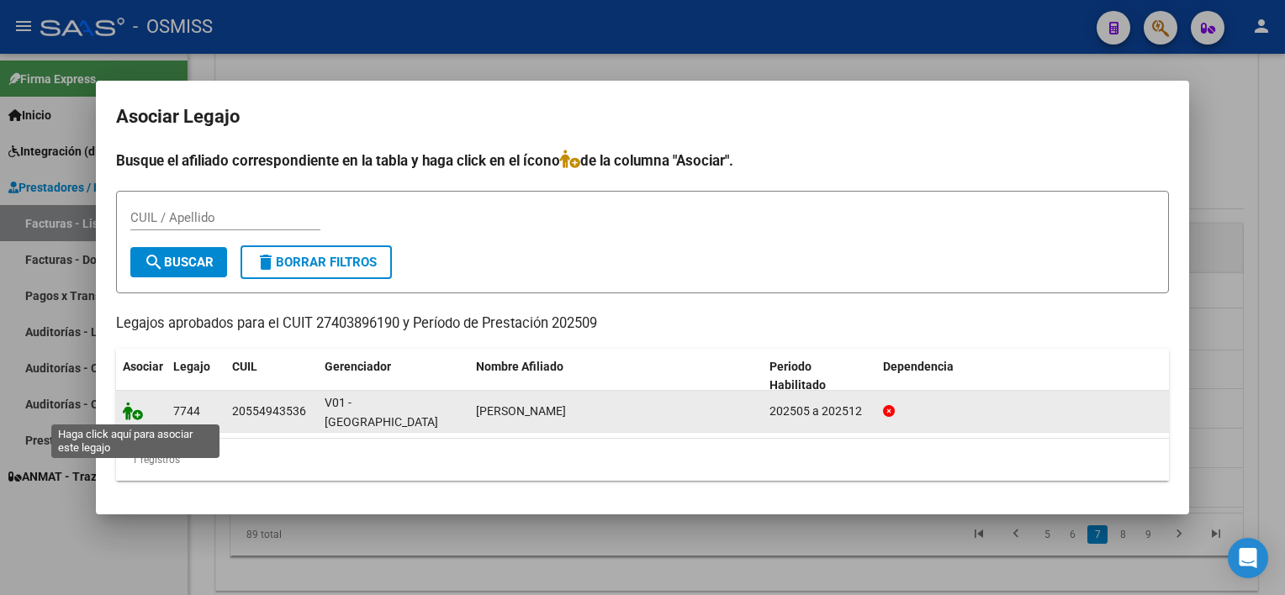
click at [141, 407] on icon at bounding box center [133, 411] width 20 height 19
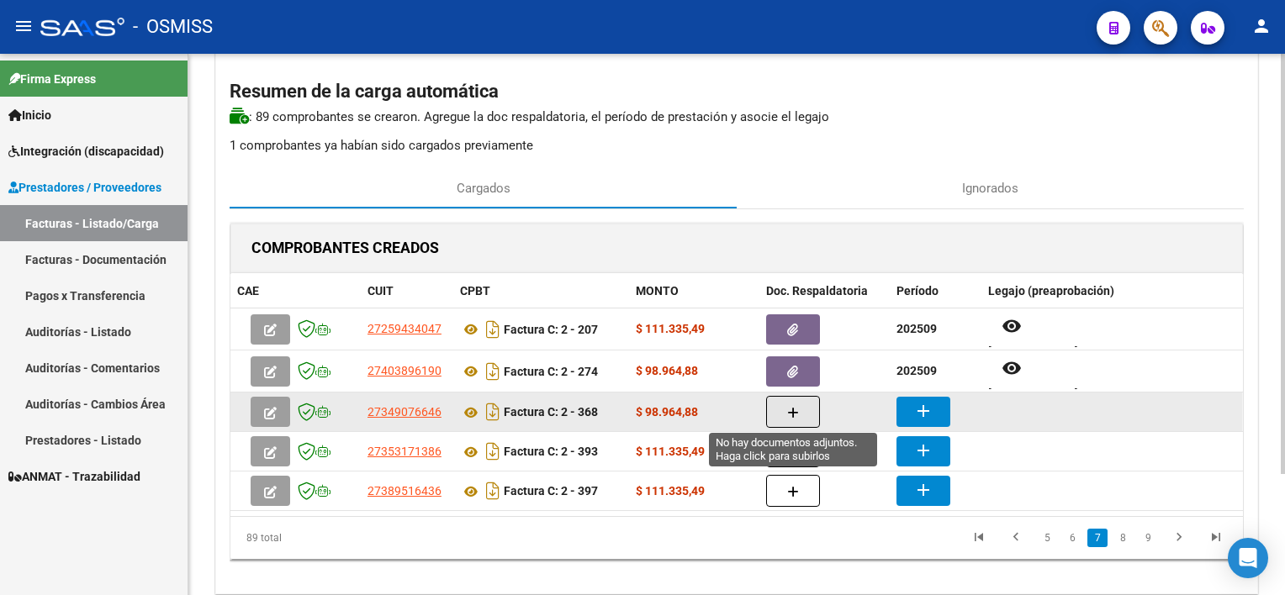
click at [777, 409] on button "button" at bounding box center [793, 412] width 54 height 32
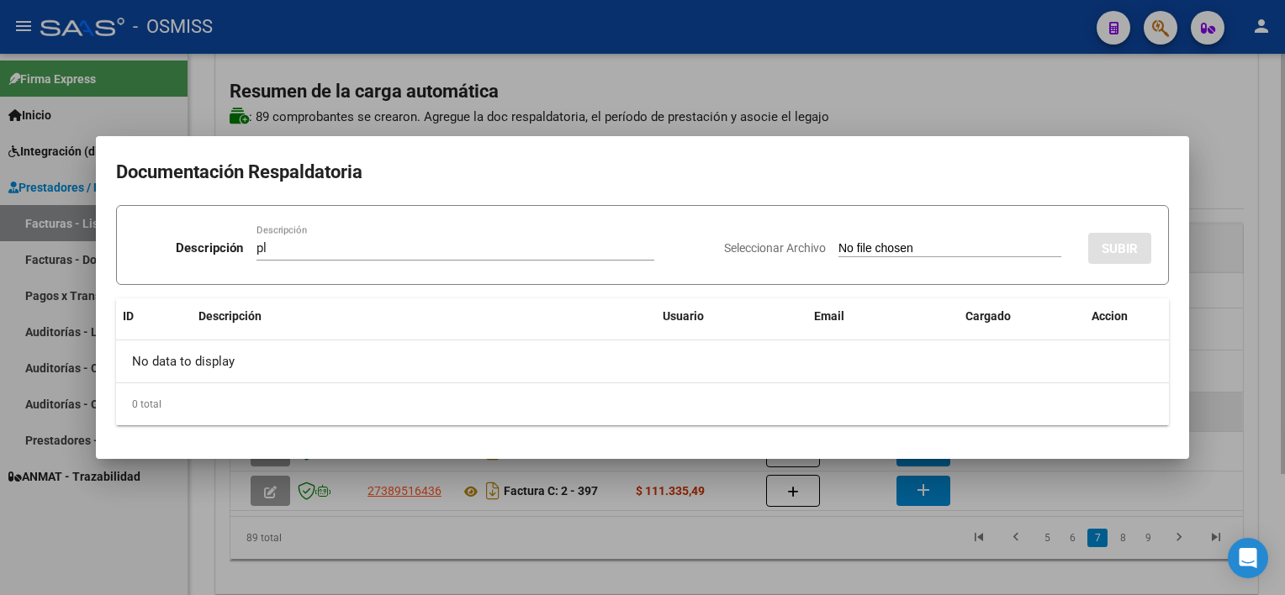
click at [839, 241] on input "Seleccionar Archivo" at bounding box center [950, 249] width 223 height 16
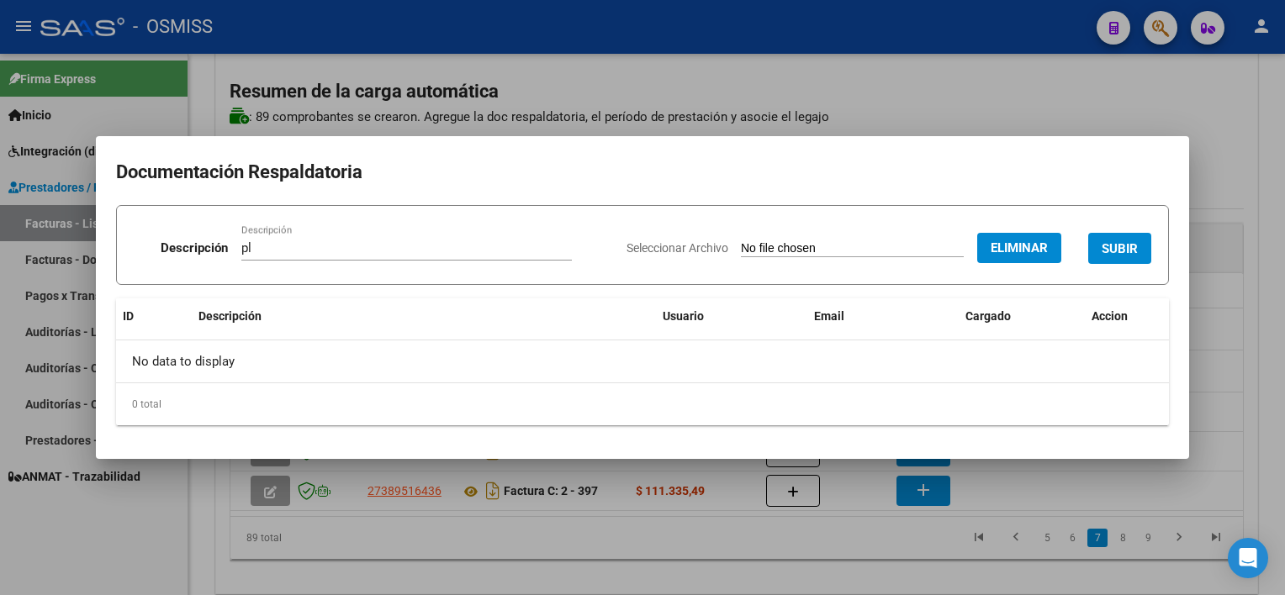
click at [1130, 242] on span "SUBIR" at bounding box center [1120, 248] width 36 height 15
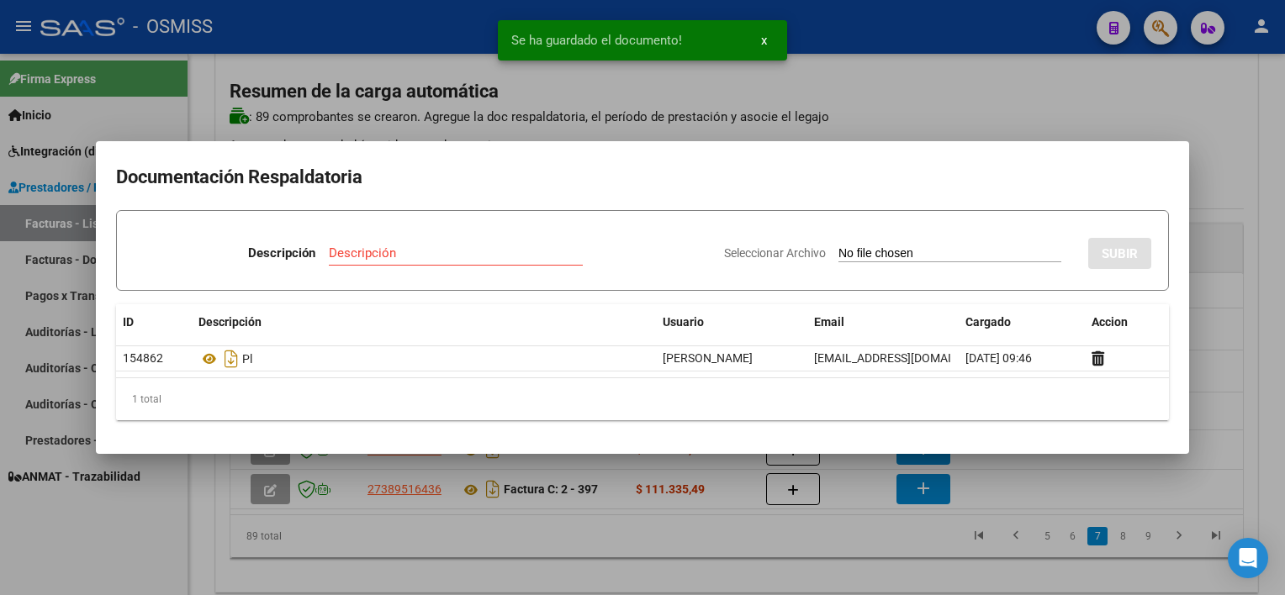
click at [863, 556] on div at bounding box center [642, 297] width 1285 height 595
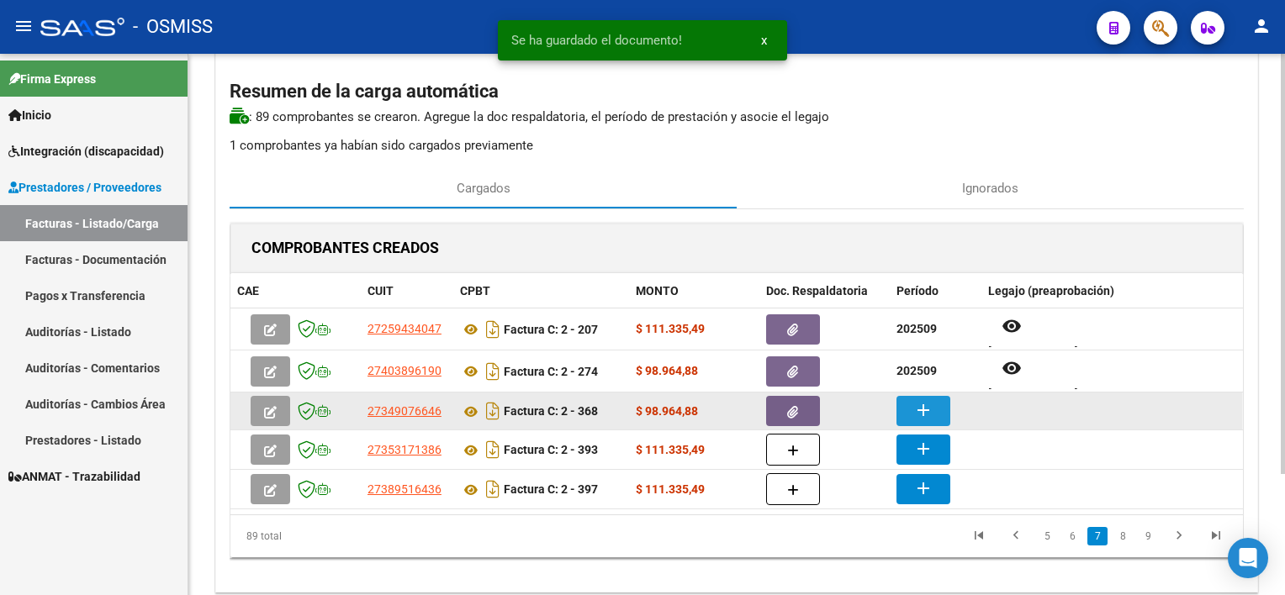
click at [923, 417] on mat-icon "add" at bounding box center [923, 410] width 20 height 20
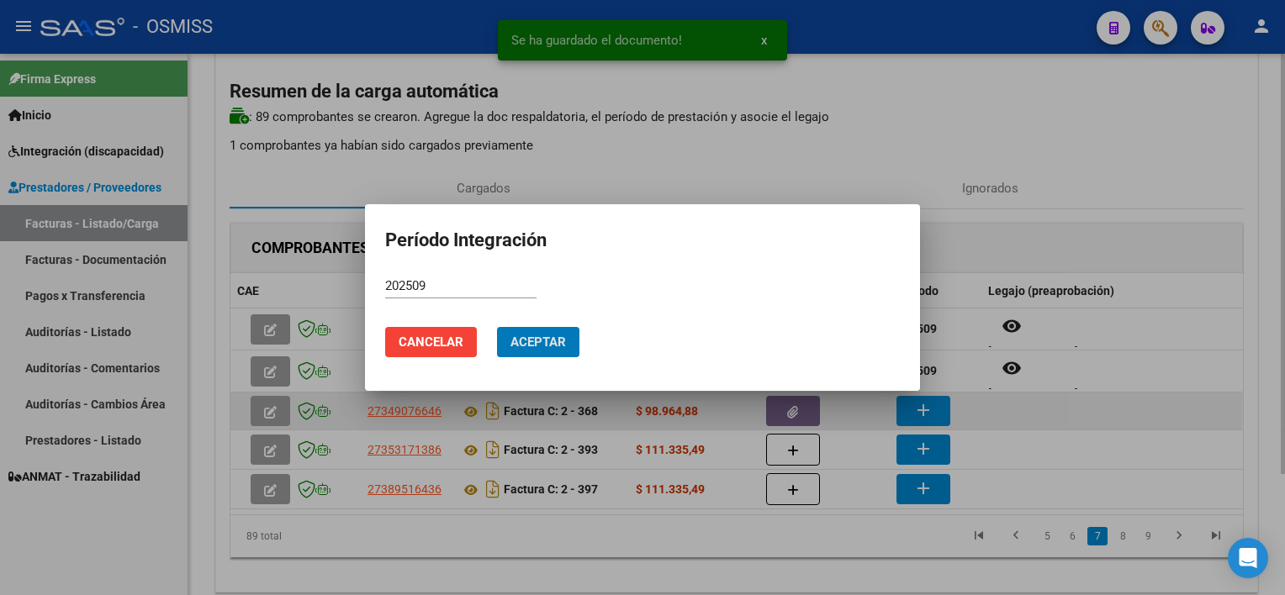
click at [497, 327] on button "Aceptar" at bounding box center [538, 342] width 82 height 30
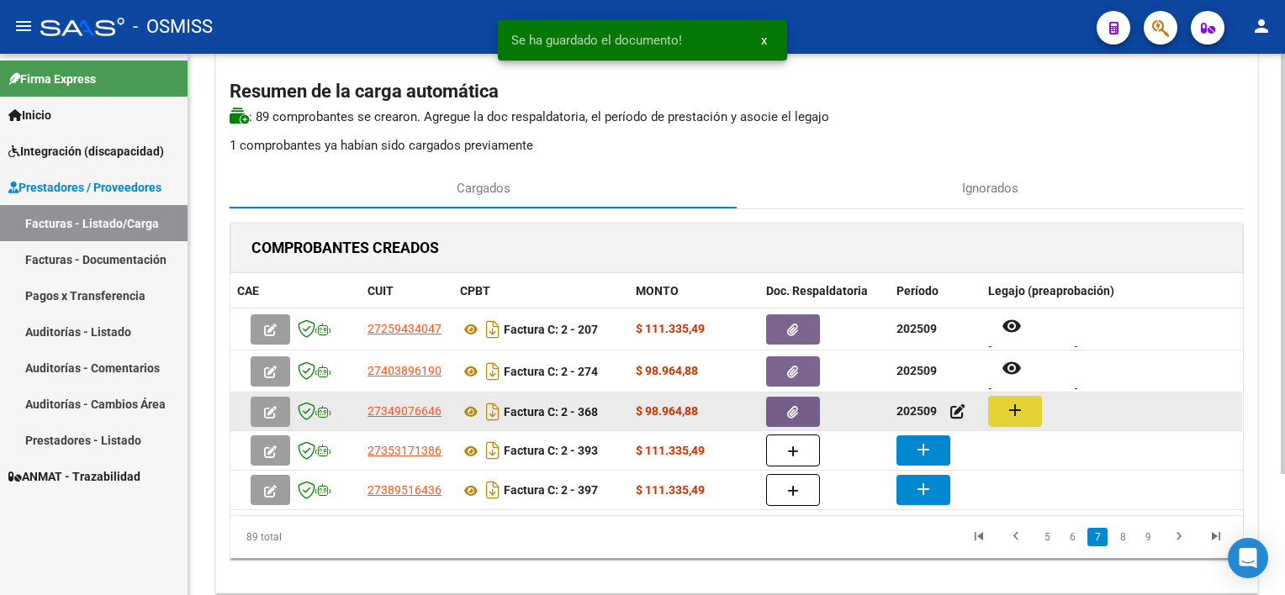
click at [1019, 405] on mat-icon "add" at bounding box center [1015, 410] width 20 height 20
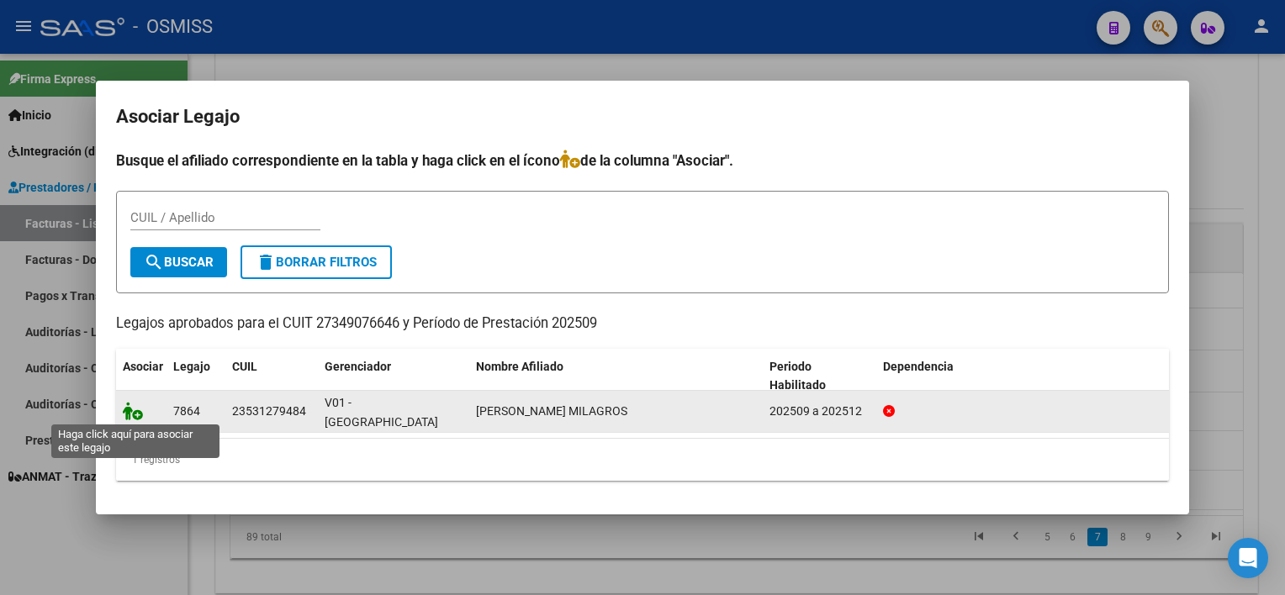
click at [138, 408] on icon at bounding box center [133, 411] width 20 height 19
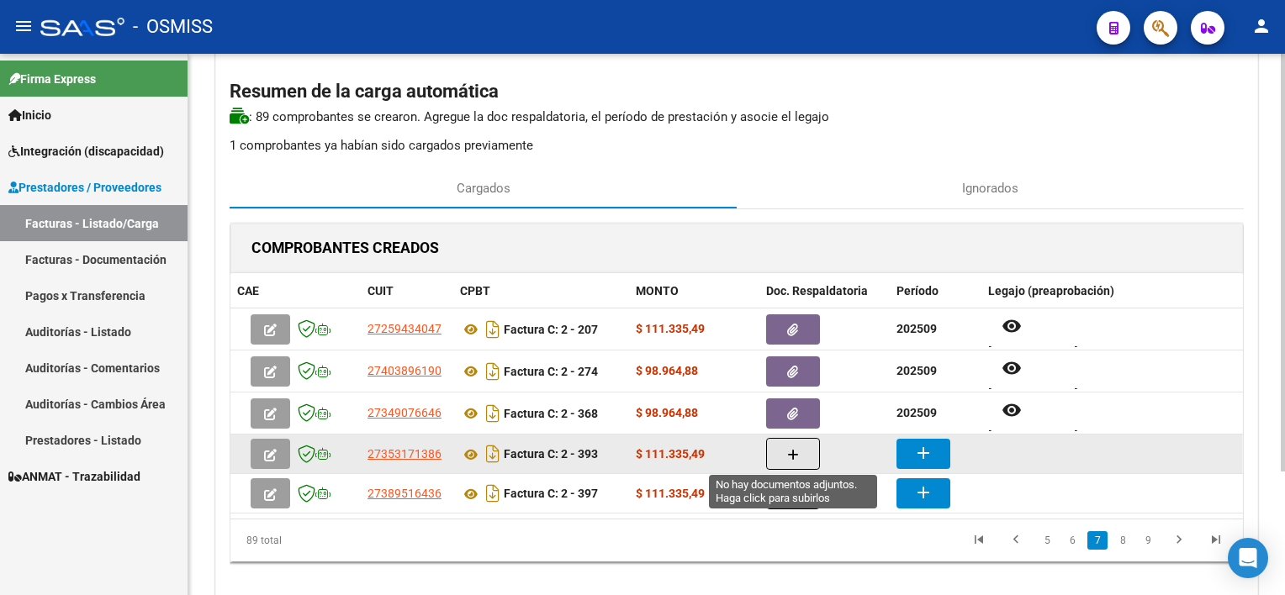
click at [804, 448] on button "button" at bounding box center [793, 454] width 54 height 32
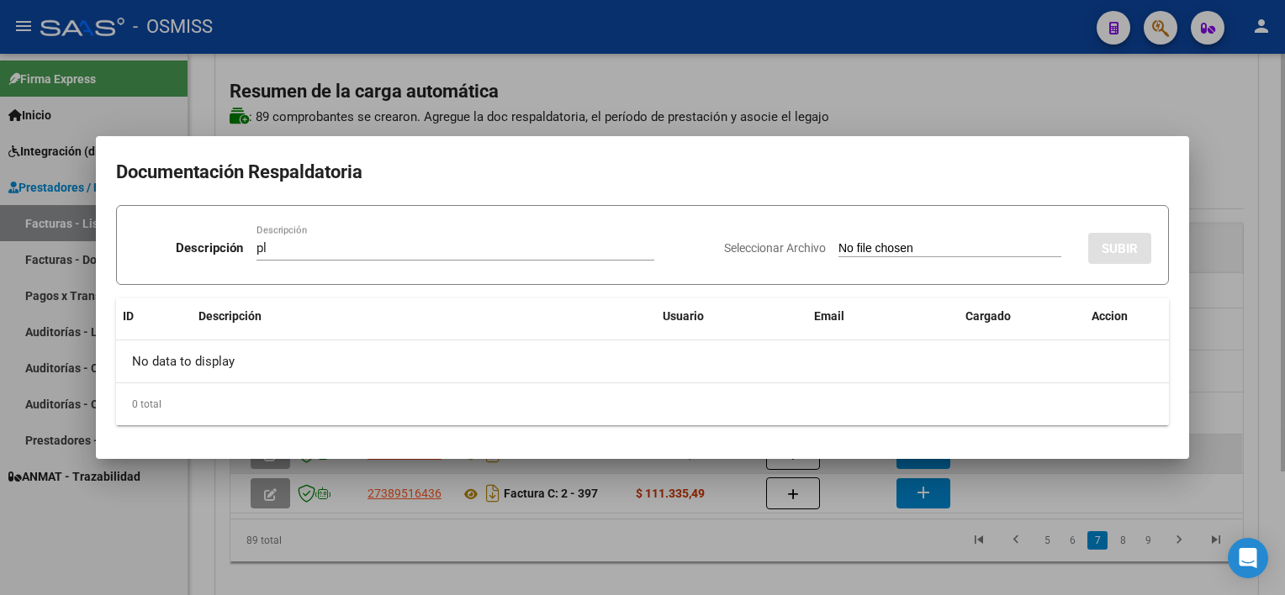
click at [839, 241] on input "Seleccionar Archivo" at bounding box center [950, 249] width 223 height 16
click at [866, 570] on div at bounding box center [642, 297] width 1285 height 595
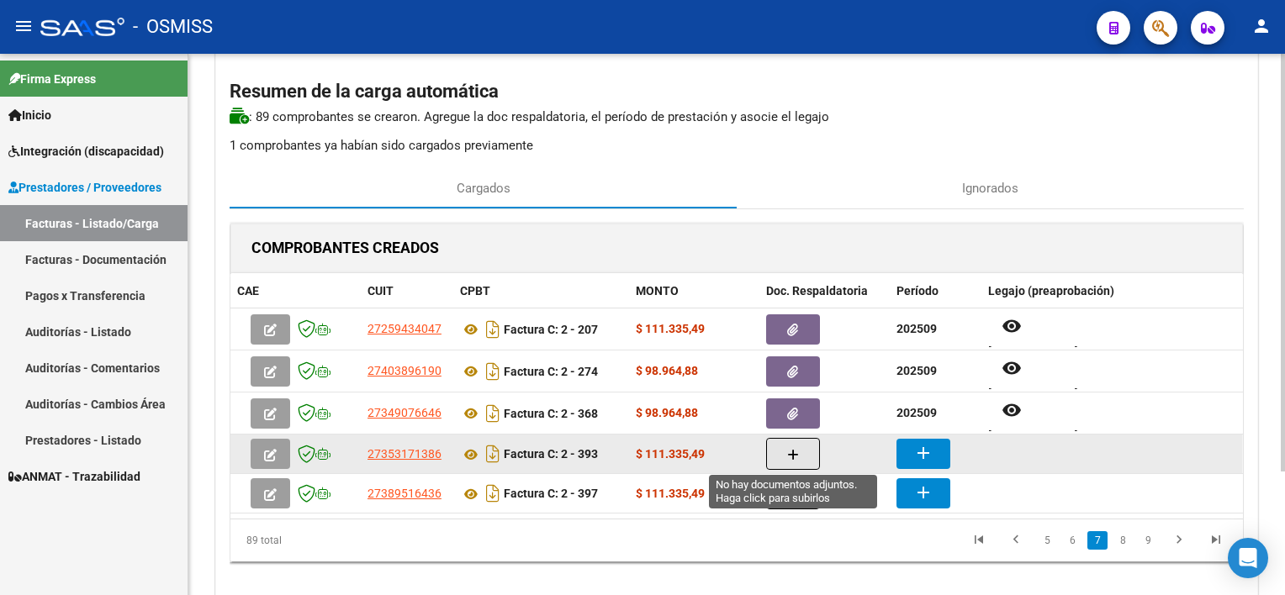
click at [791, 452] on icon "button" at bounding box center [793, 455] width 12 height 13
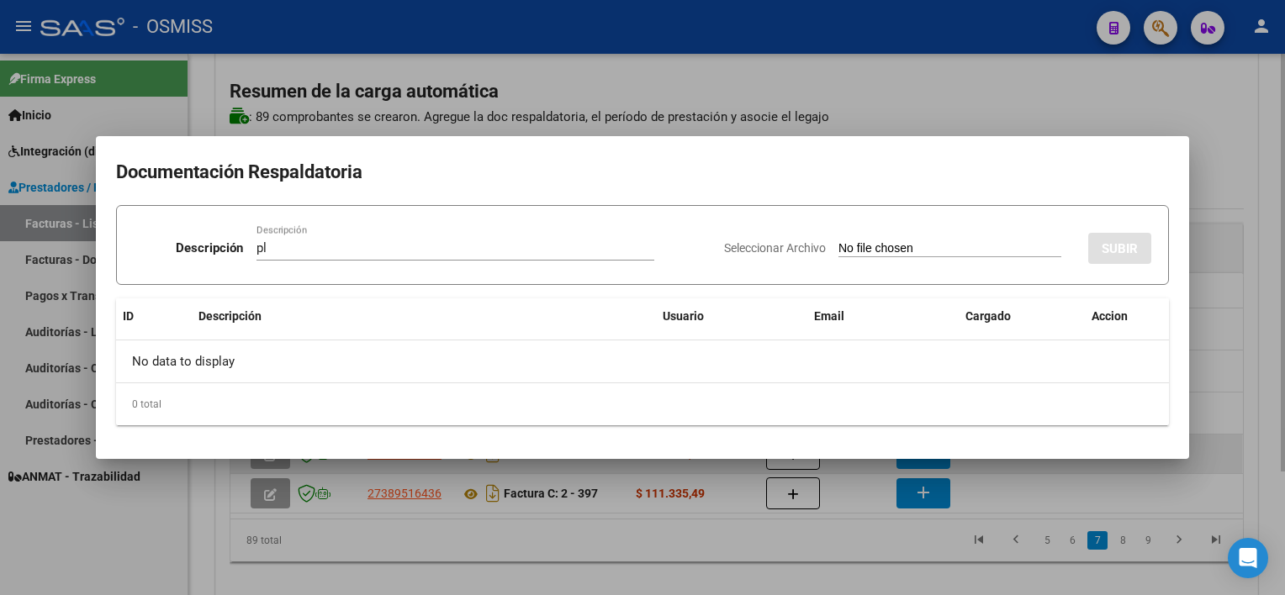
click at [839, 241] on input "Seleccionar Archivo" at bounding box center [950, 249] width 223 height 16
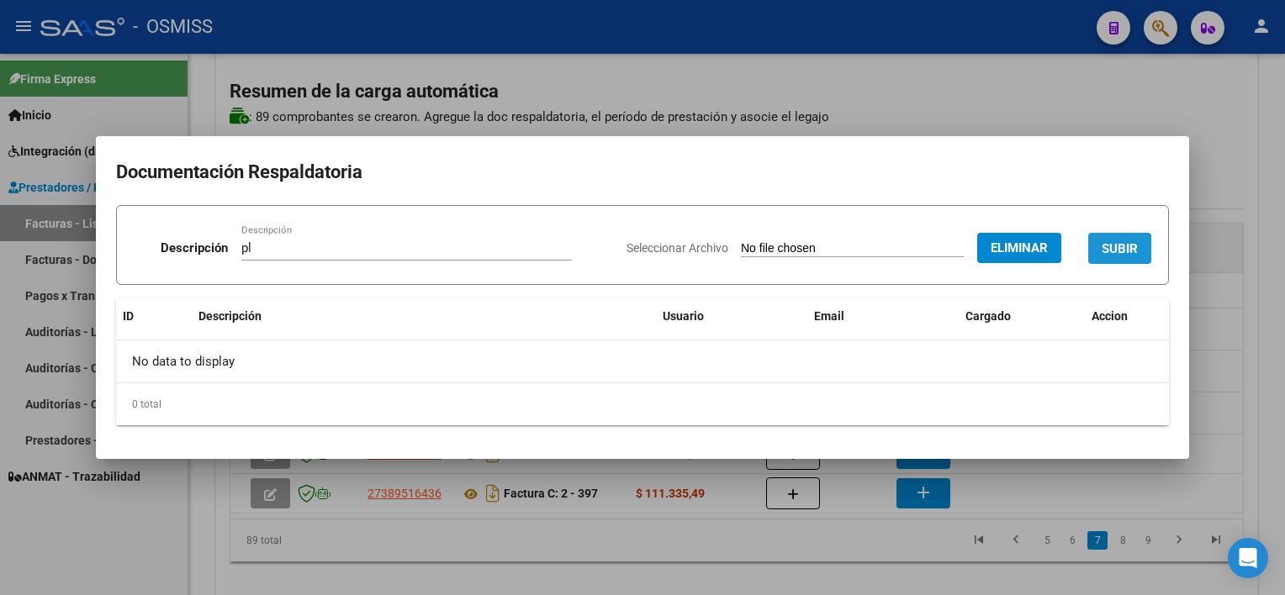
click at [1124, 235] on button "SUBIR" at bounding box center [1119, 248] width 63 height 31
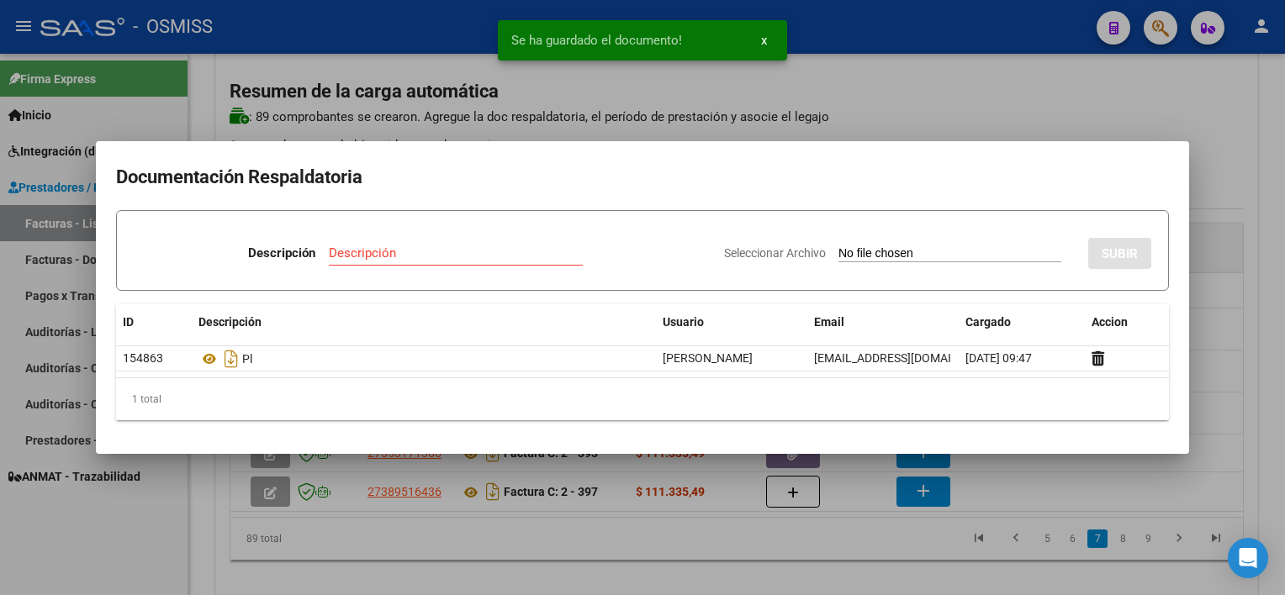
click at [828, 541] on div at bounding box center [642, 297] width 1285 height 595
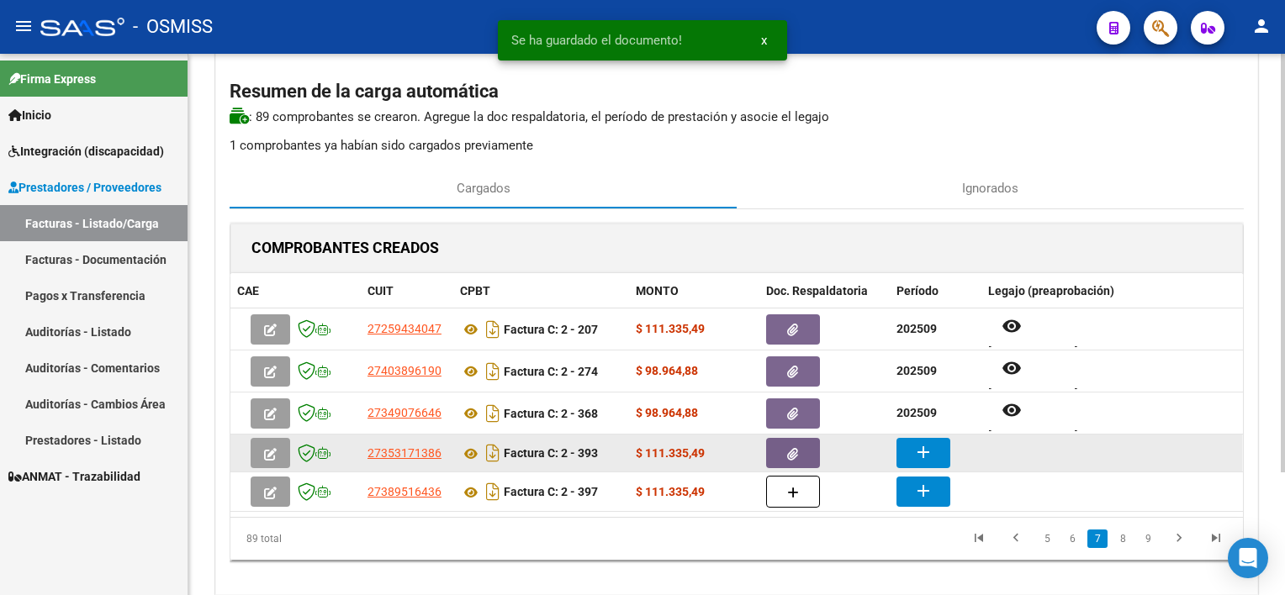
click at [922, 449] on mat-icon "add" at bounding box center [923, 452] width 20 height 20
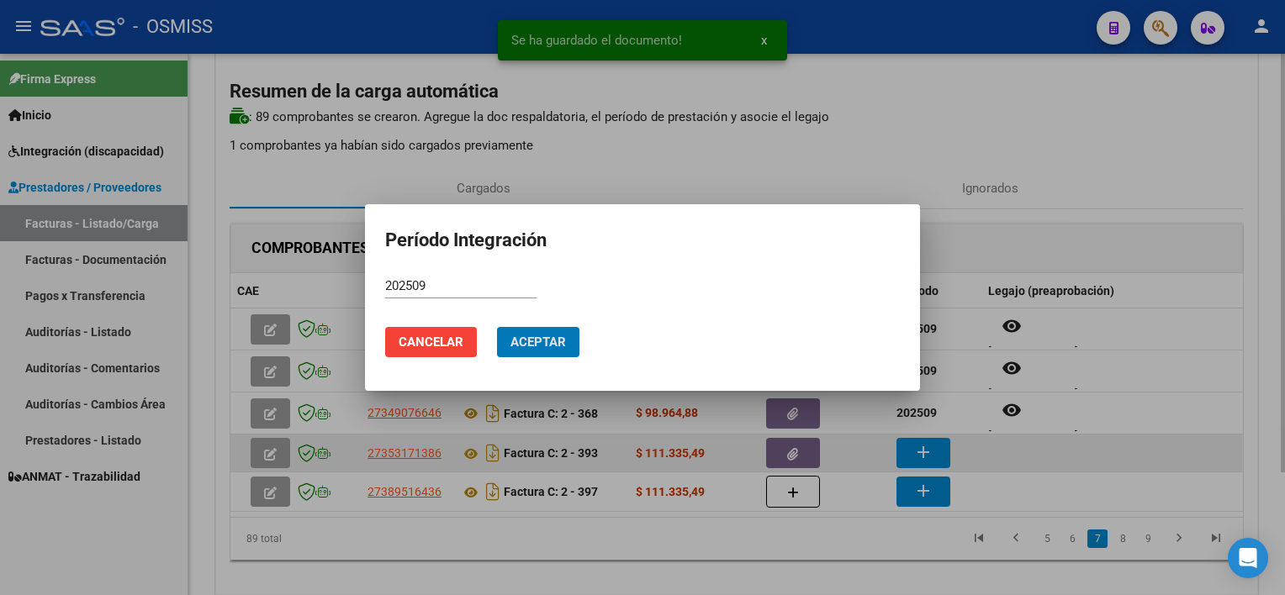
click at [497, 327] on button "Aceptar" at bounding box center [538, 342] width 82 height 30
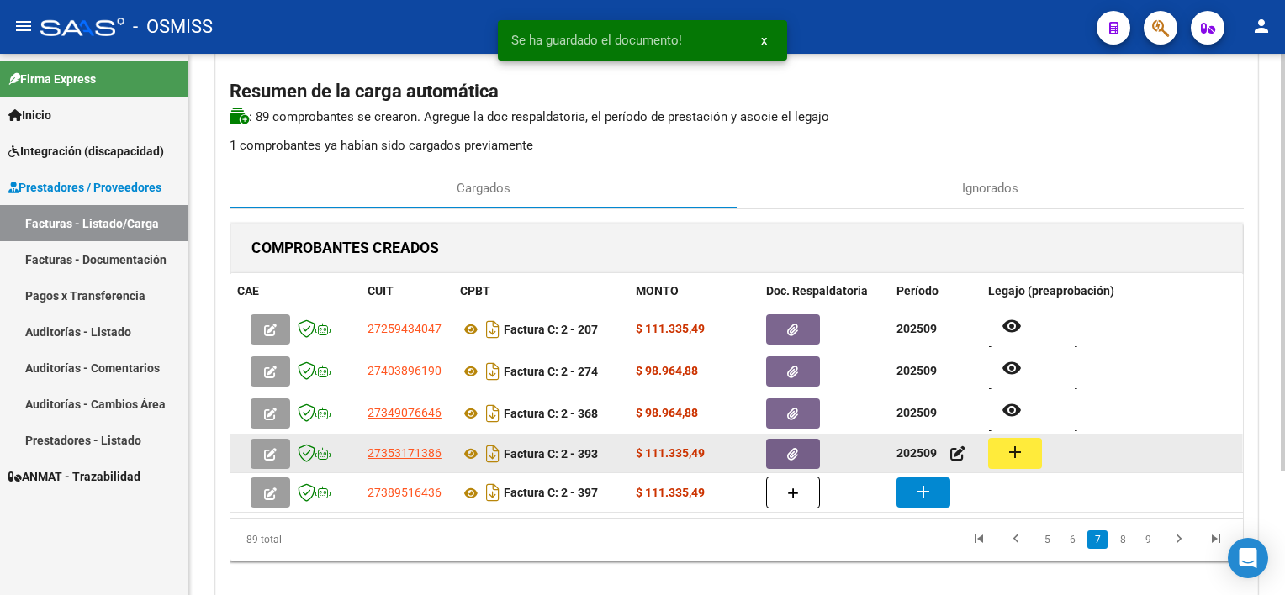
click at [1017, 447] on mat-icon "add" at bounding box center [1015, 452] width 20 height 20
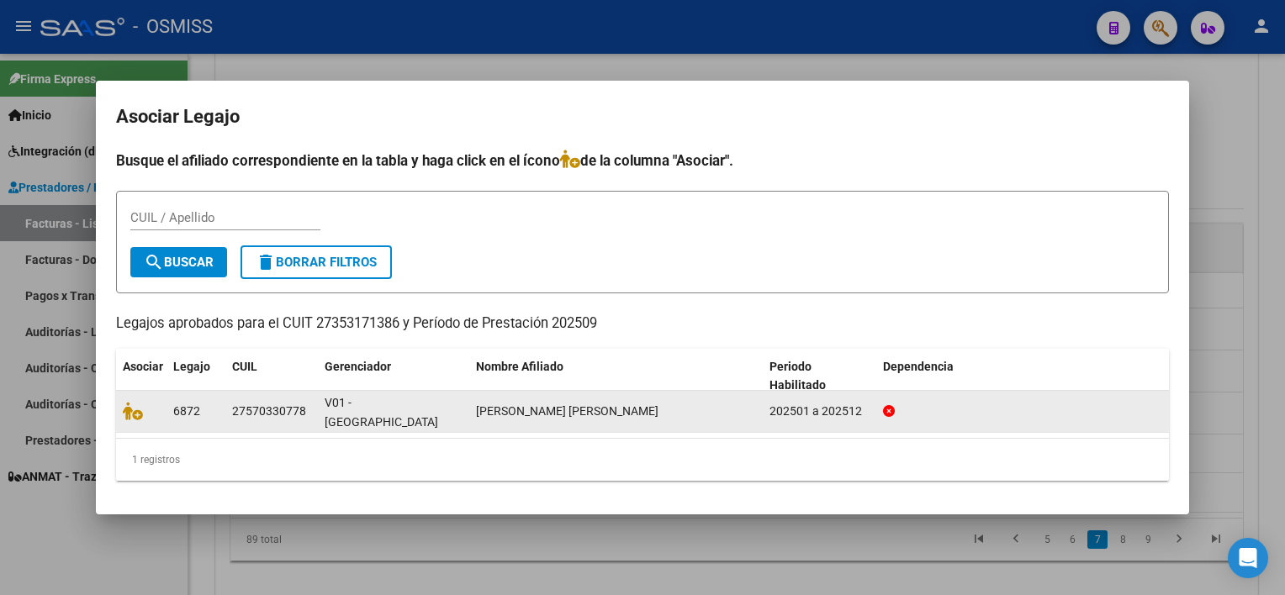
click at [127, 421] on datatable-body-cell at bounding box center [141, 411] width 50 height 41
click at [128, 412] on icon at bounding box center [133, 411] width 20 height 19
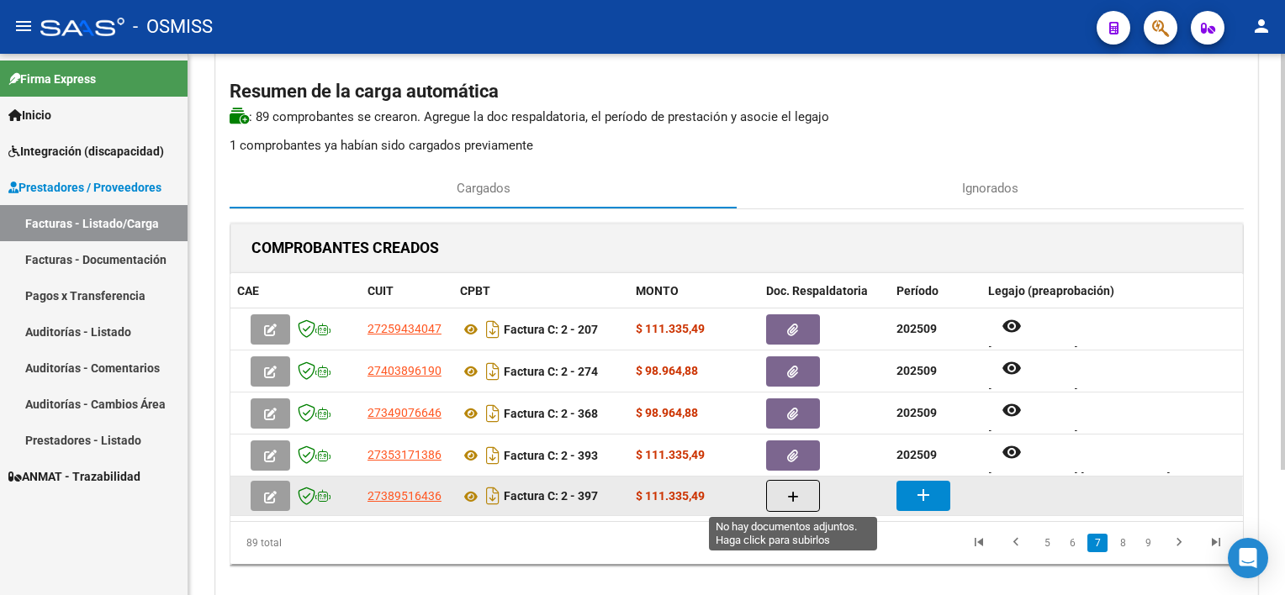
click at [791, 501] on icon "button" at bounding box center [793, 497] width 12 height 13
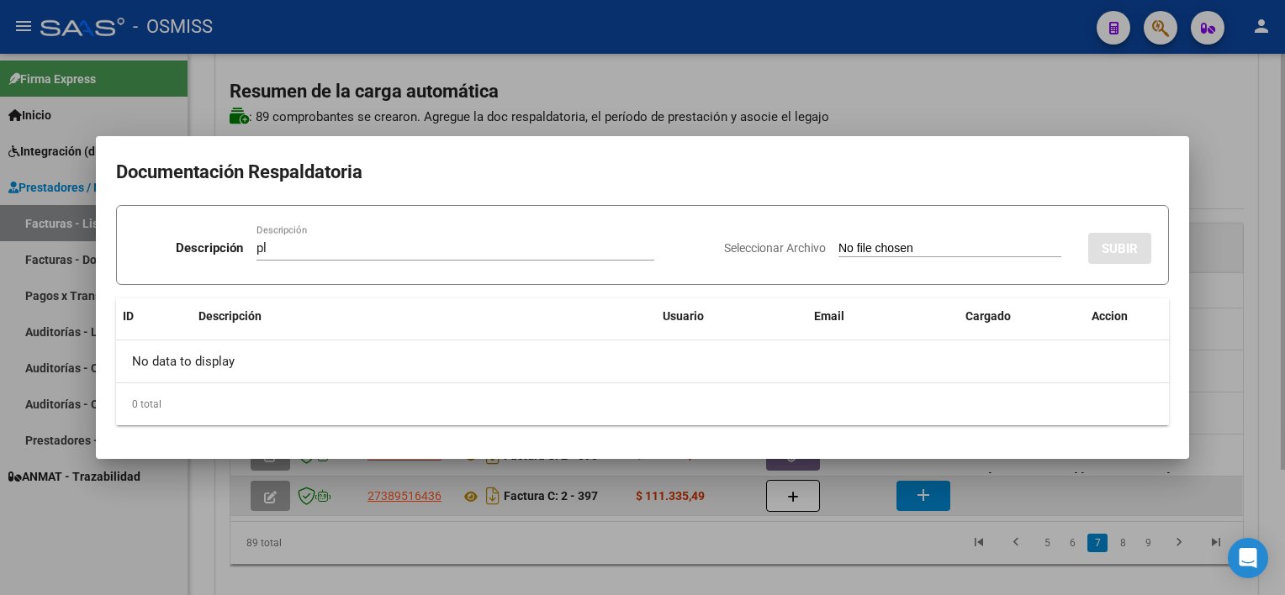
click at [839, 241] on input "Seleccionar Archivo" at bounding box center [950, 249] width 223 height 16
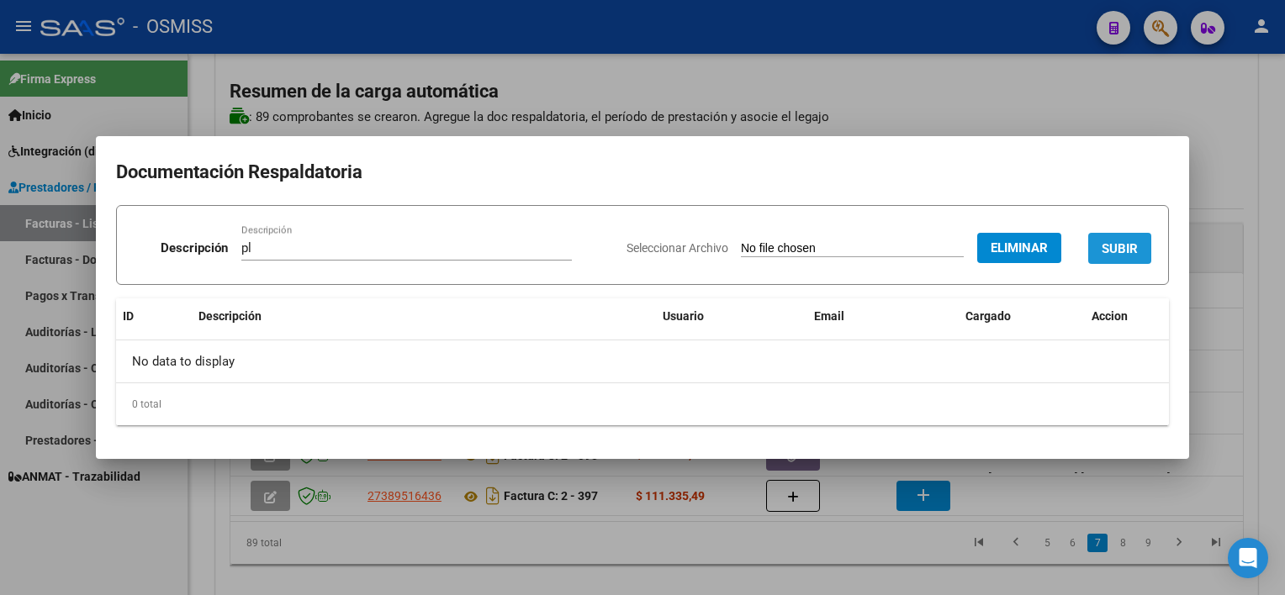
click at [1107, 256] on span "SUBIR" at bounding box center [1120, 248] width 36 height 15
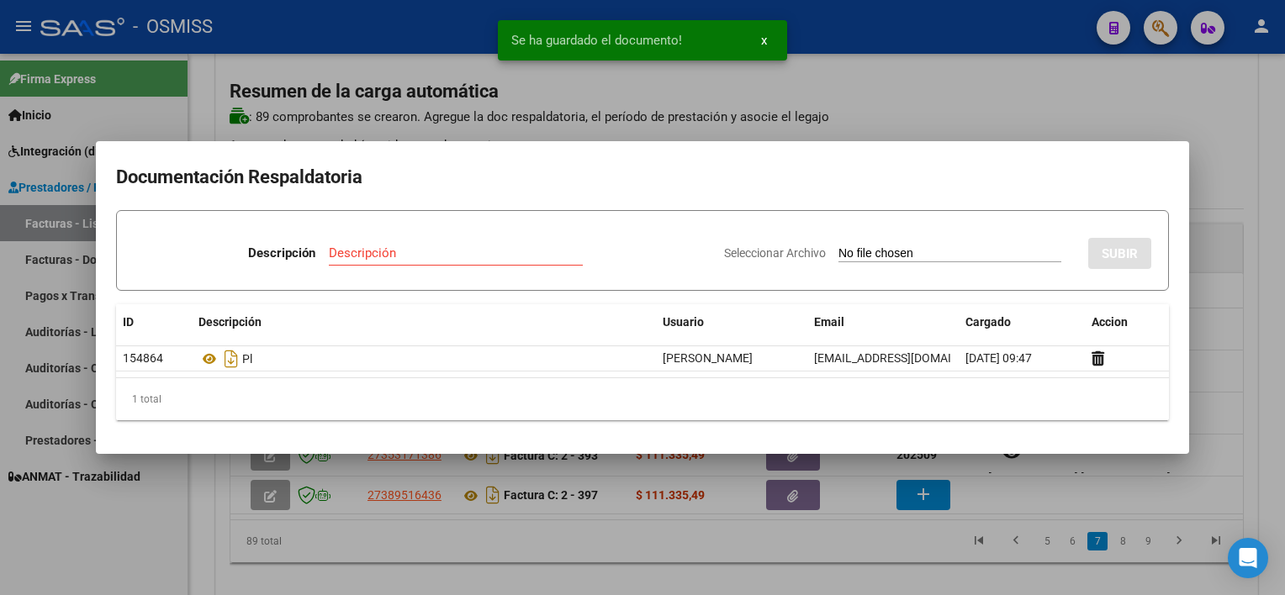
click at [777, 552] on div at bounding box center [642, 297] width 1285 height 595
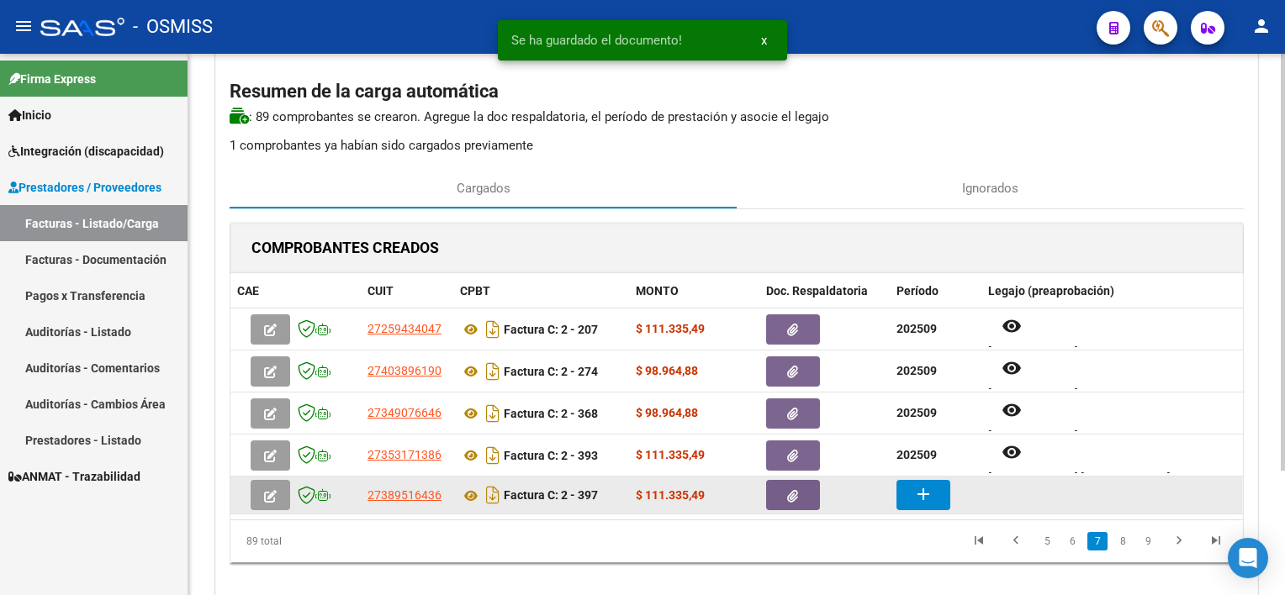
click at [907, 496] on button "add" at bounding box center [924, 495] width 54 height 30
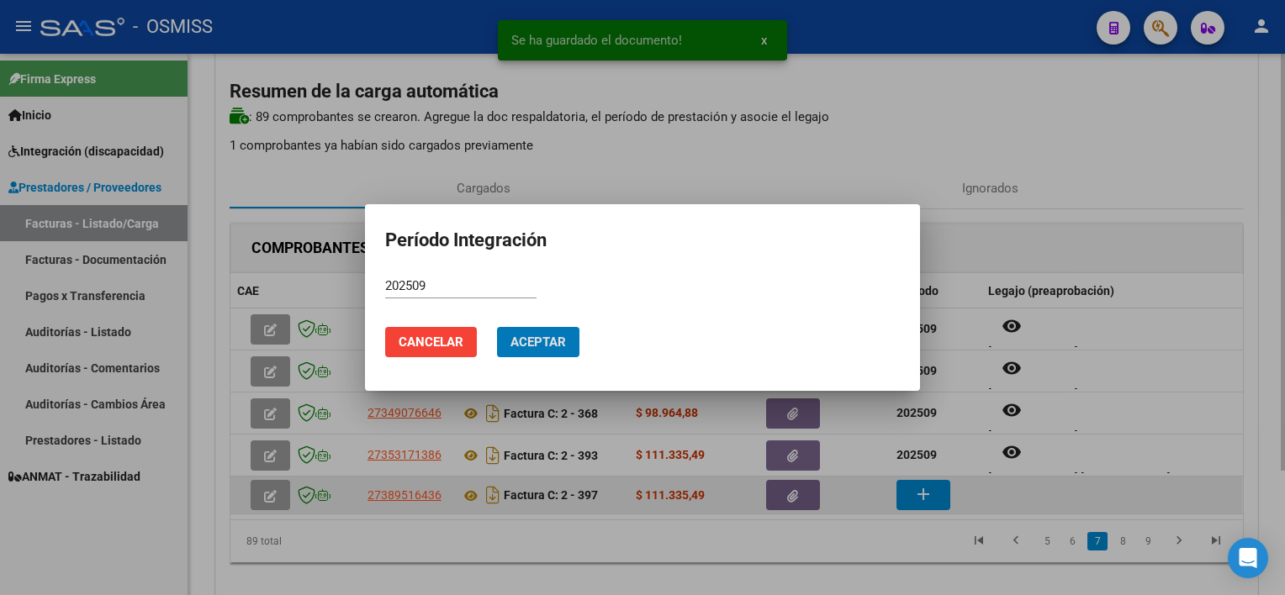
click at [497, 327] on button "Aceptar" at bounding box center [538, 342] width 82 height 30
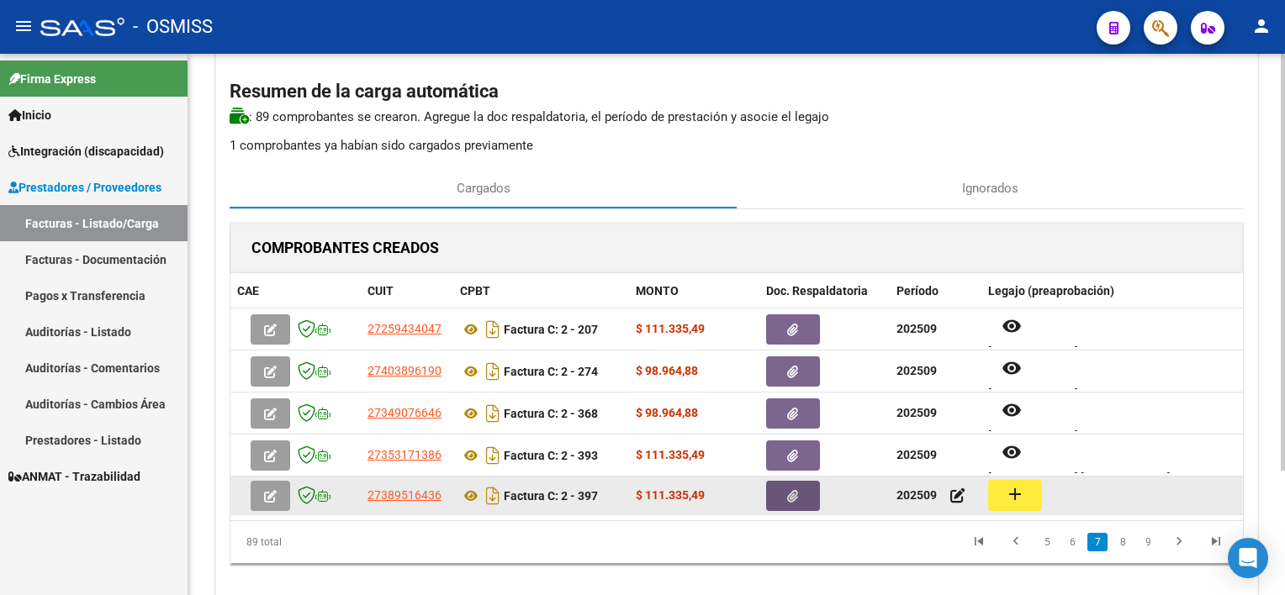
click at [787, 505] on button "button" at bounding box center [793, 496] width 54 height 30
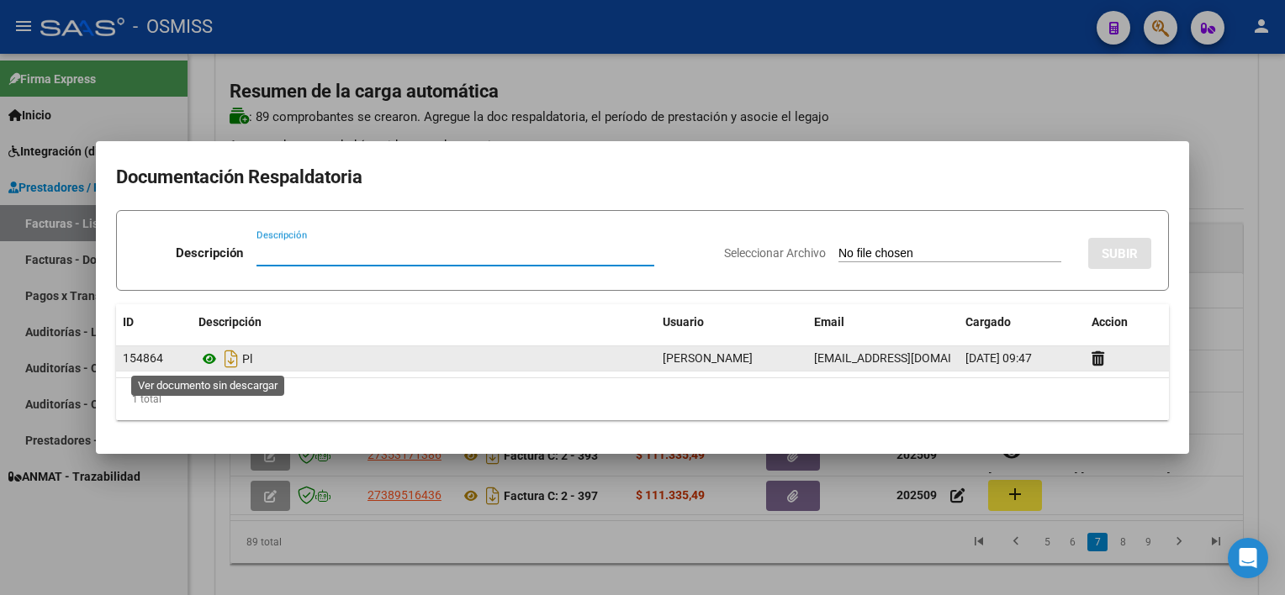
click at [209, 353] on icon at bounding box center [209, 359] width 22 height 20
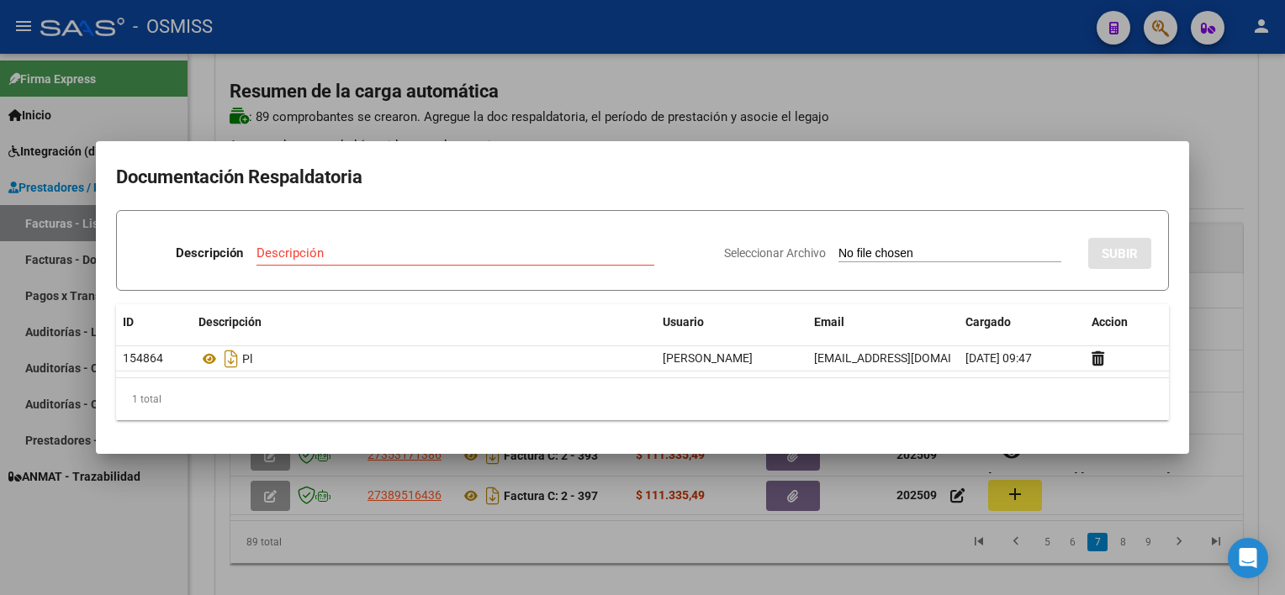
click at [1225, 489] on div at bounding box center [642, 297] width 1285 height 595
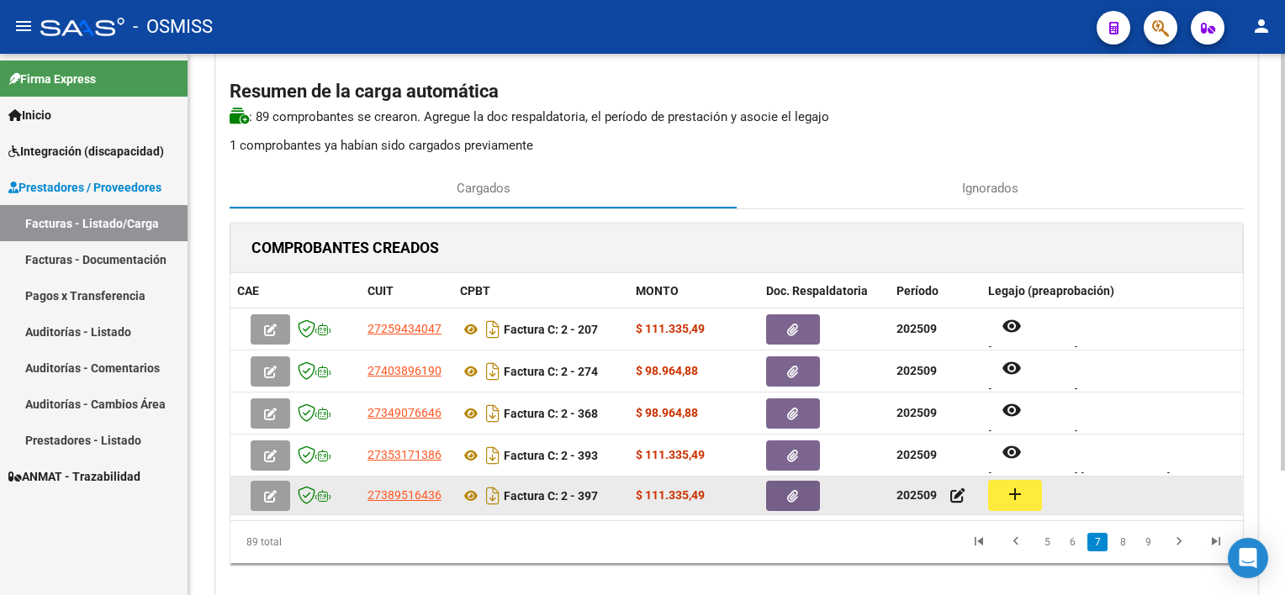
click at [1019, 497] on mat-icon "add" at bounding box center [1015, 494] width 20 height 20
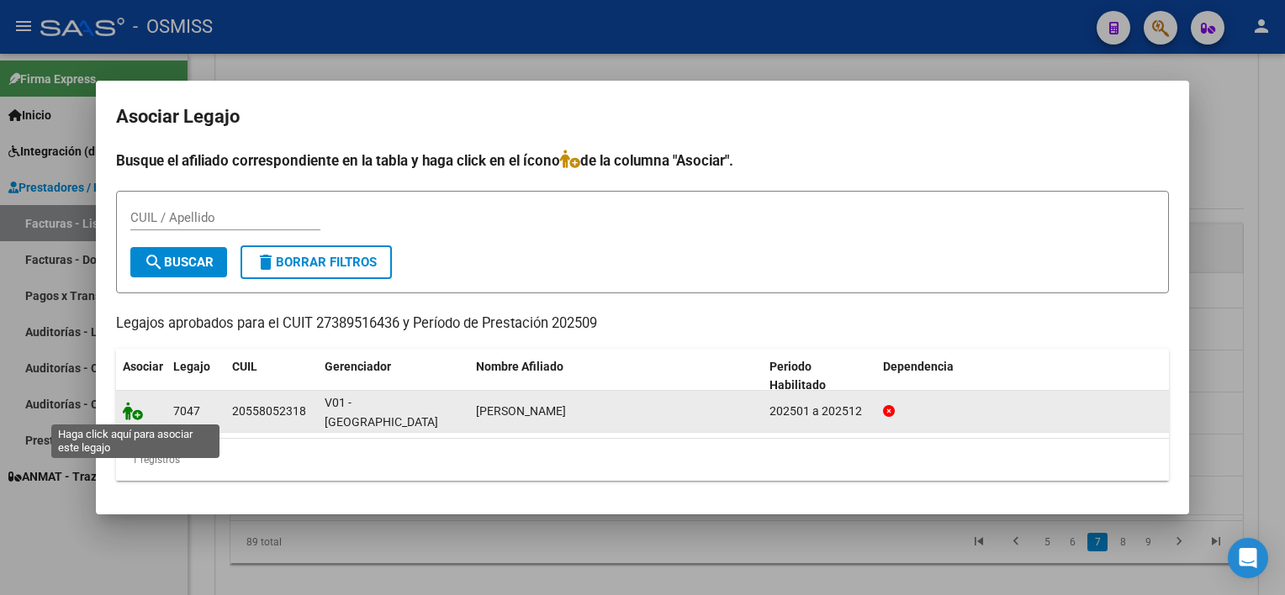
click at [137, 414] on icon at bounding box center [133, 411] width 20 height 19
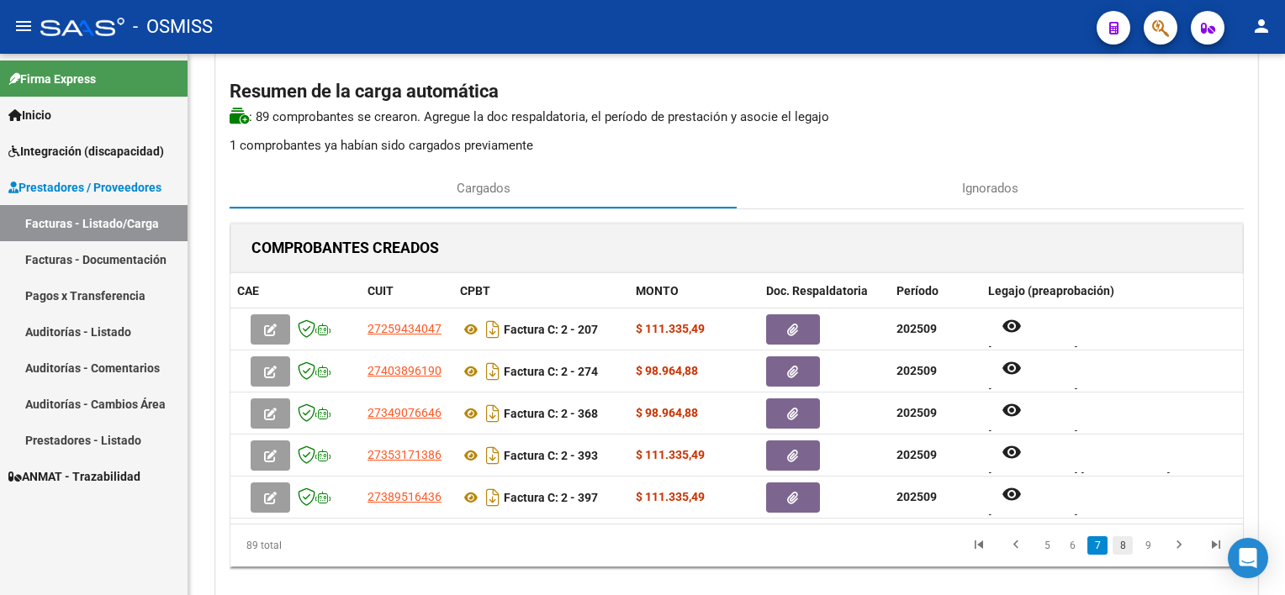
click at [1119, 551] on link "8" at bounding box center [1123, 546] width 20 height 19
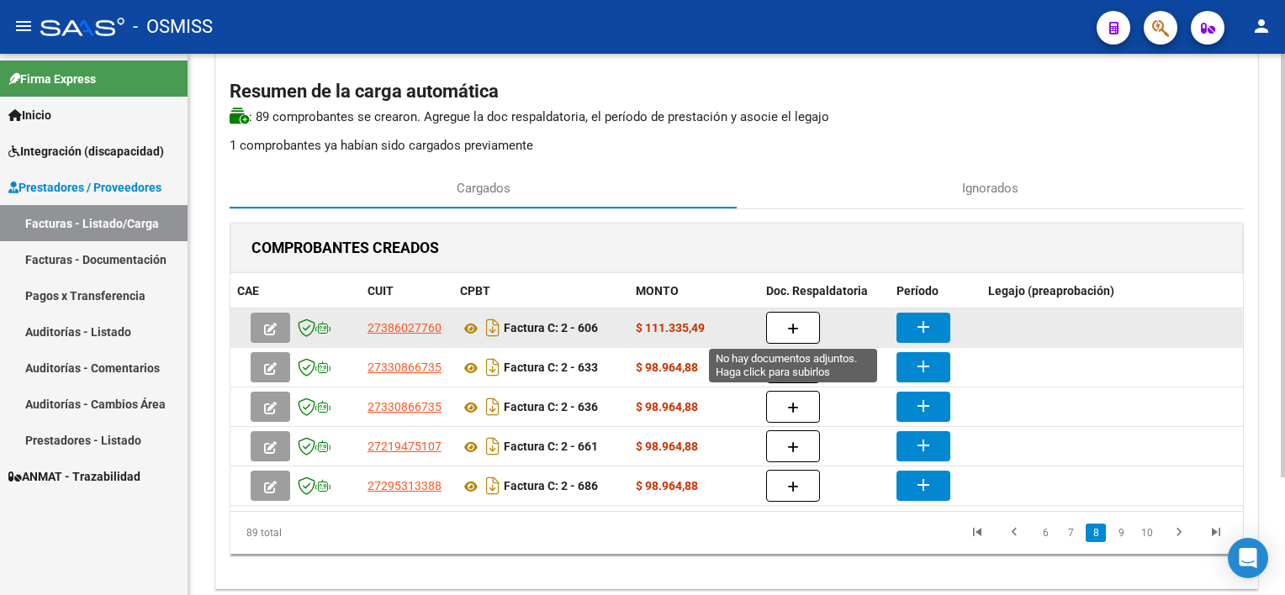
click at [800, 332] on button "button" at bounding box center [793, 328] width 54 height 32
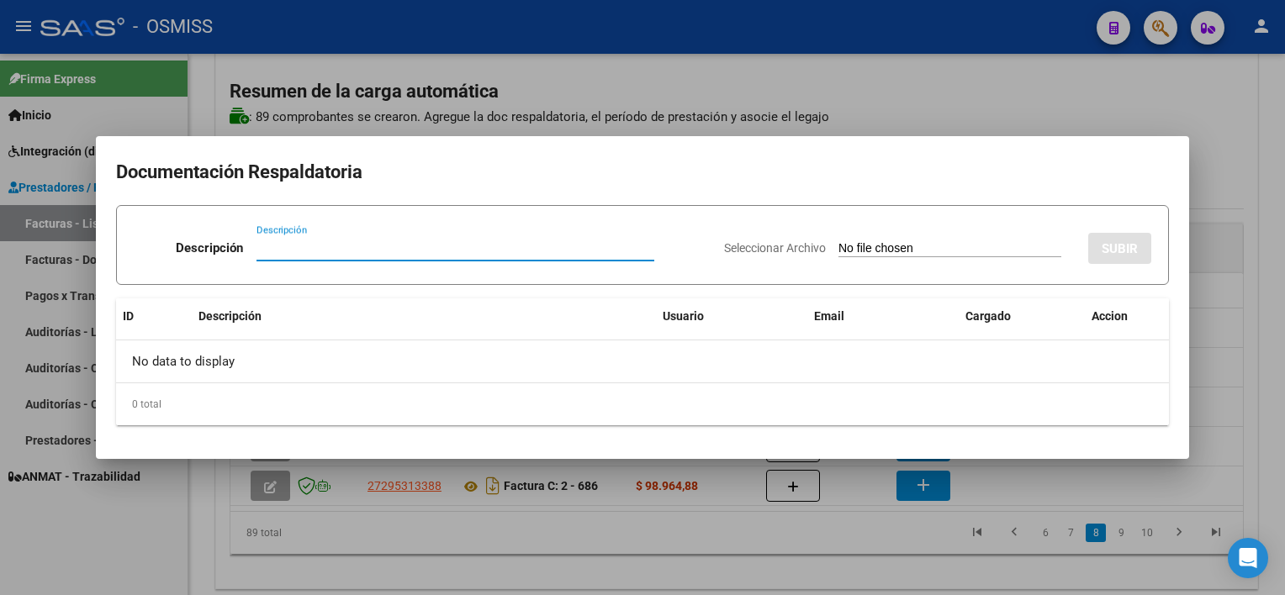
click at [759, 555] on div at bounding box center [642, 297] width 1285 height 595
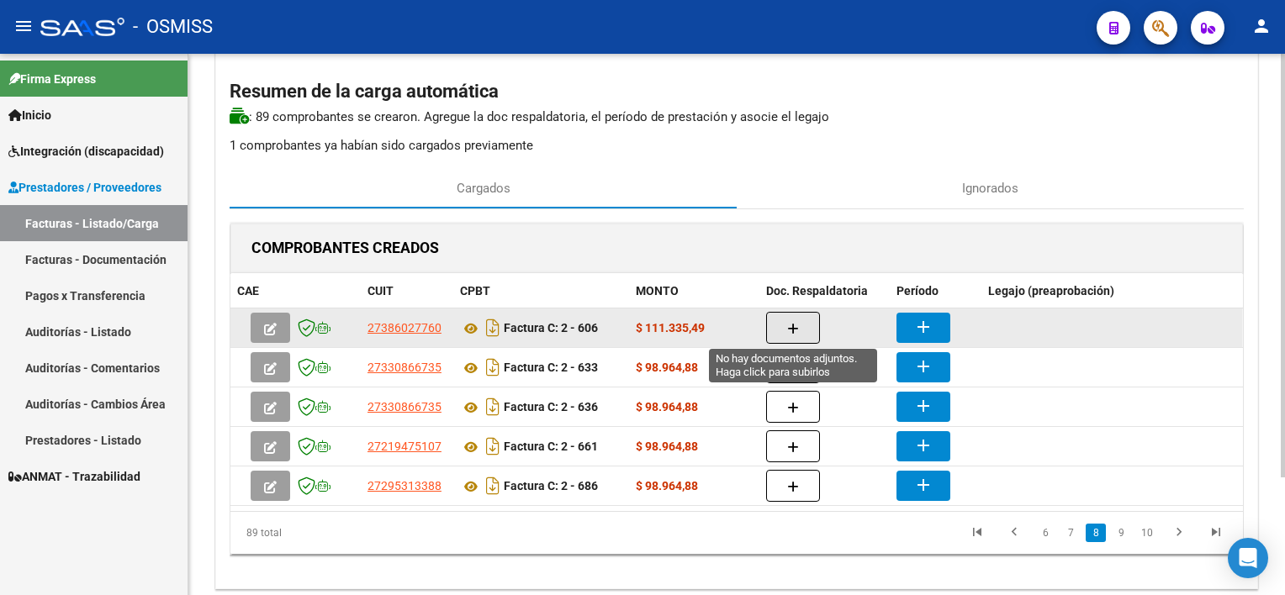
click at [787, 327] on icon "button" at bounding box center [793, 329] width 12 height 13
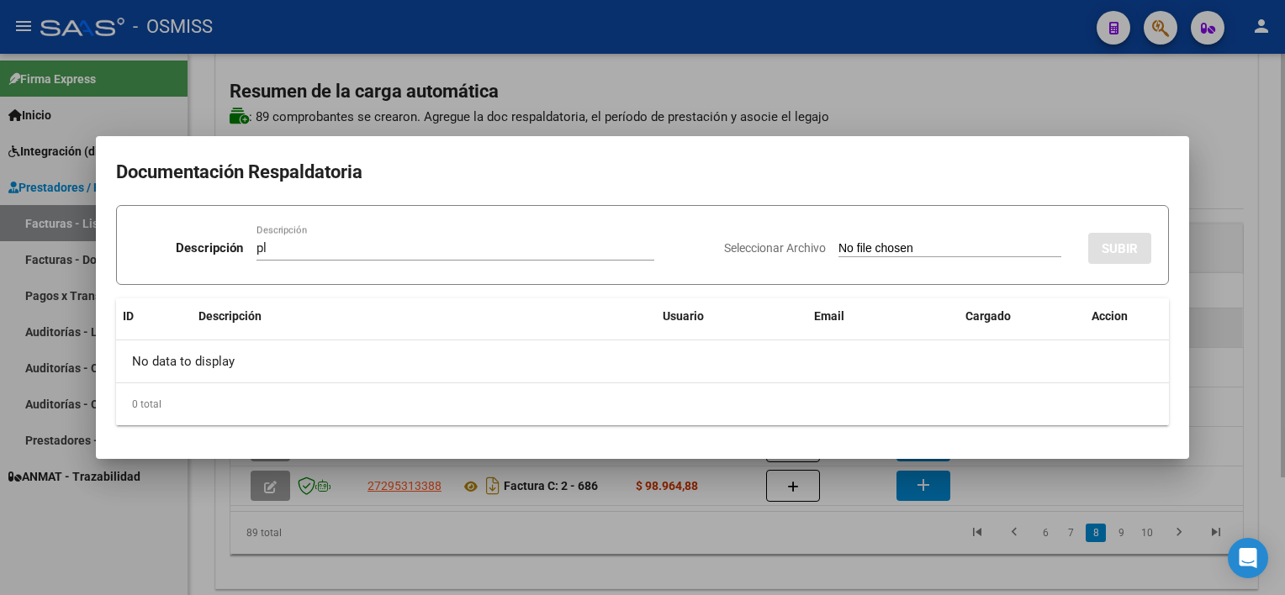
click at [839, 241] on input "Seleccionar Archivo" at bounding box center [950, 249] width 223 height 16
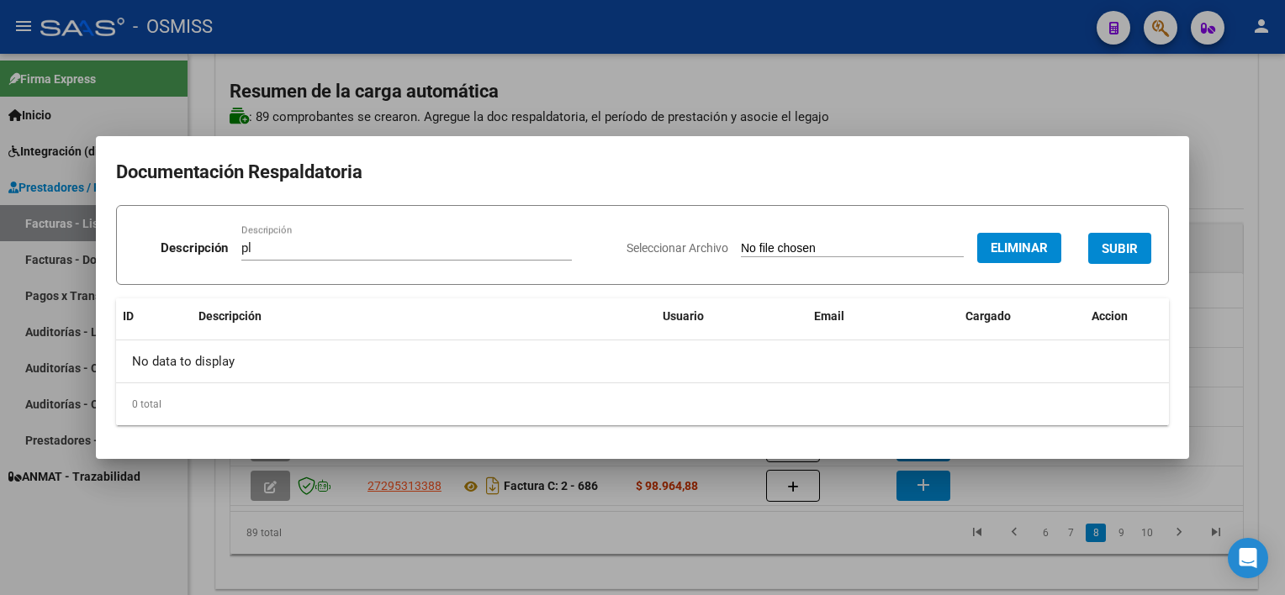
click at [1114, 250] on span "SUBIR" at bounding box center [1120, 248] width 36 height 15
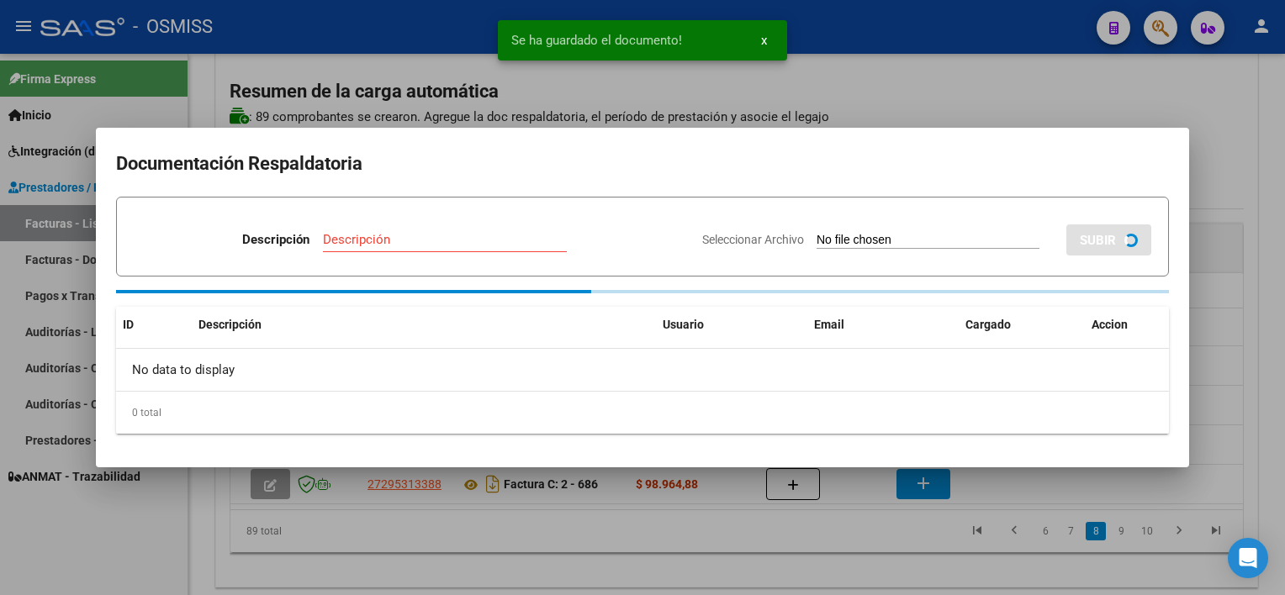
click at [834, 555] on div at bounding box center [642, 297] width 1285 height 595
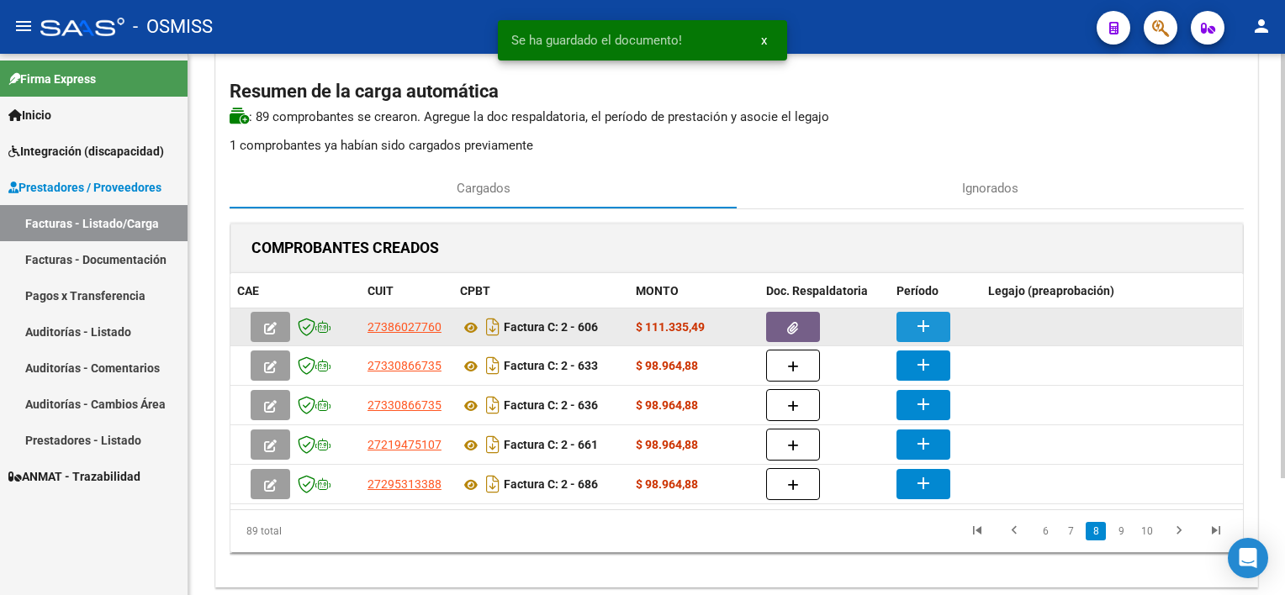
click at [922, 333] on mat-icon "add" at bounding box center [923, 326] width 20 height 20
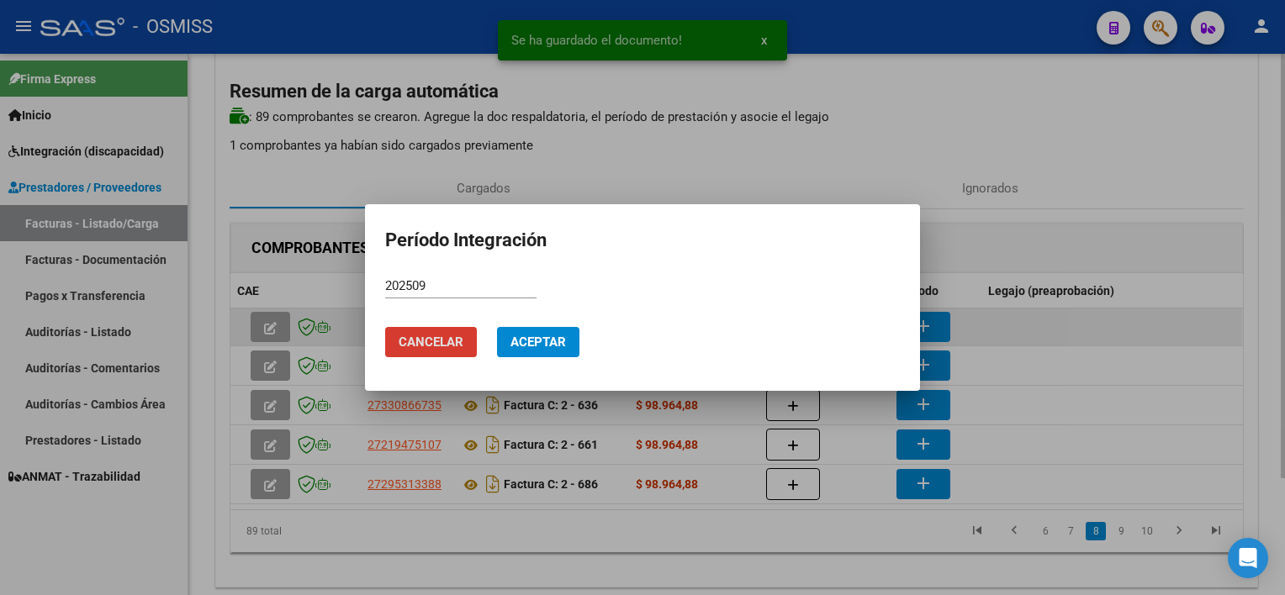
click at [497, 327] on button "Aceptar" at bounding box center [538, 342] width 82 height 30
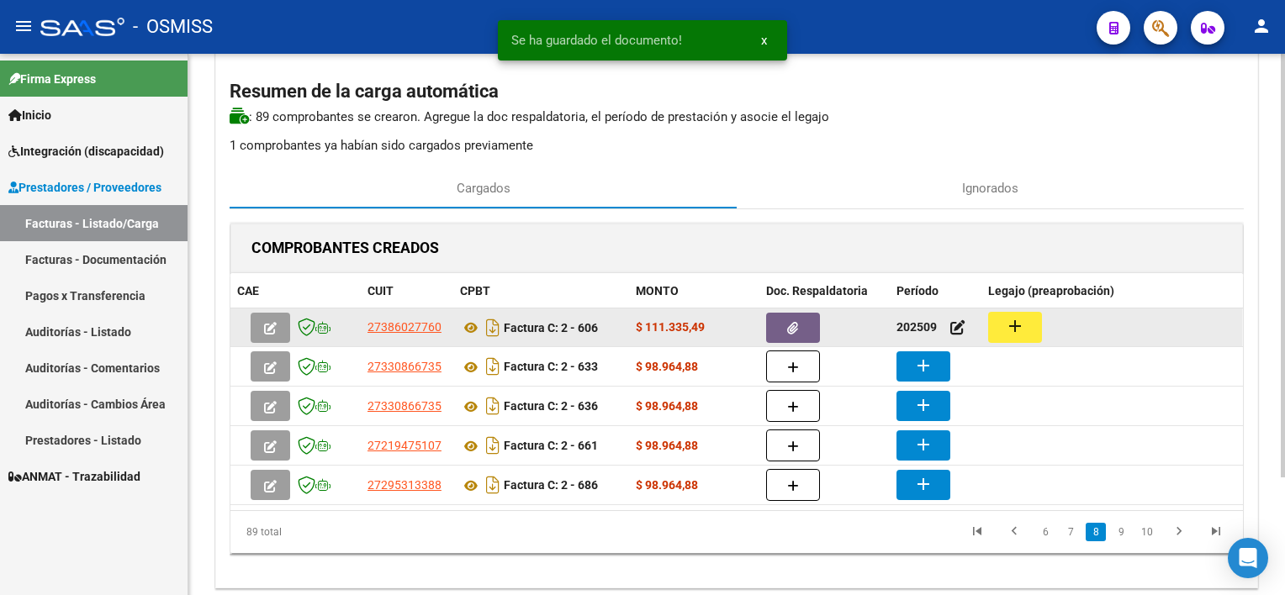
click at [1021, 326] on mat-icon "add" at bounding box center [1015, 326] width 20 height 20
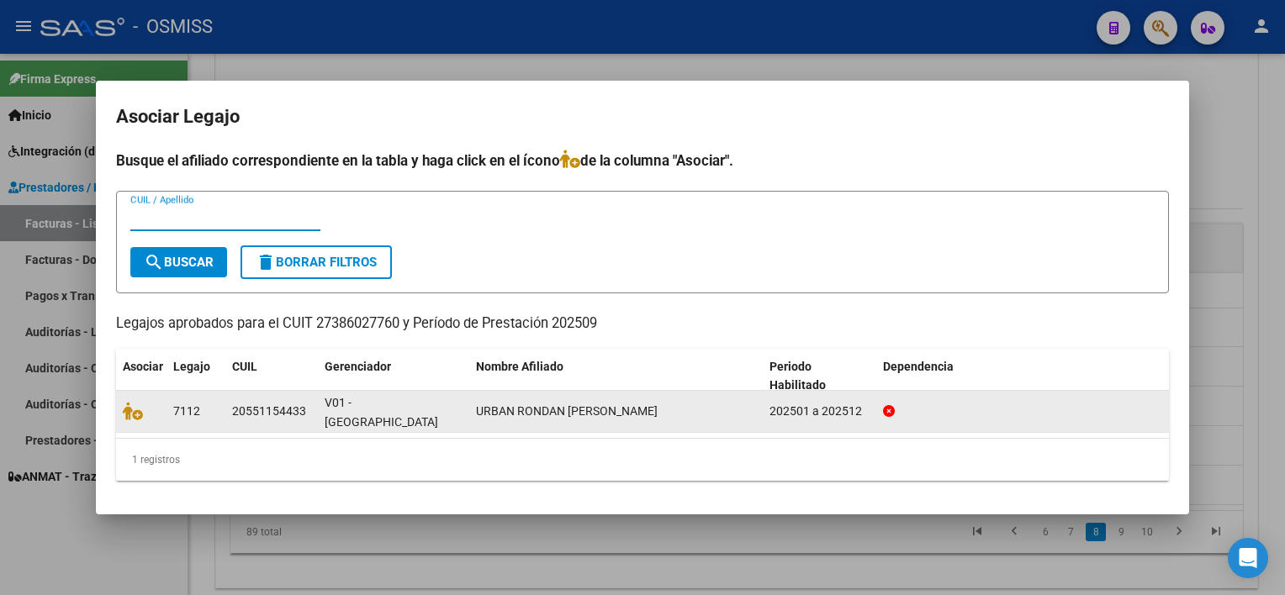
click at [138, 421] on div at bounding box center [141, 411] width 37 height 19
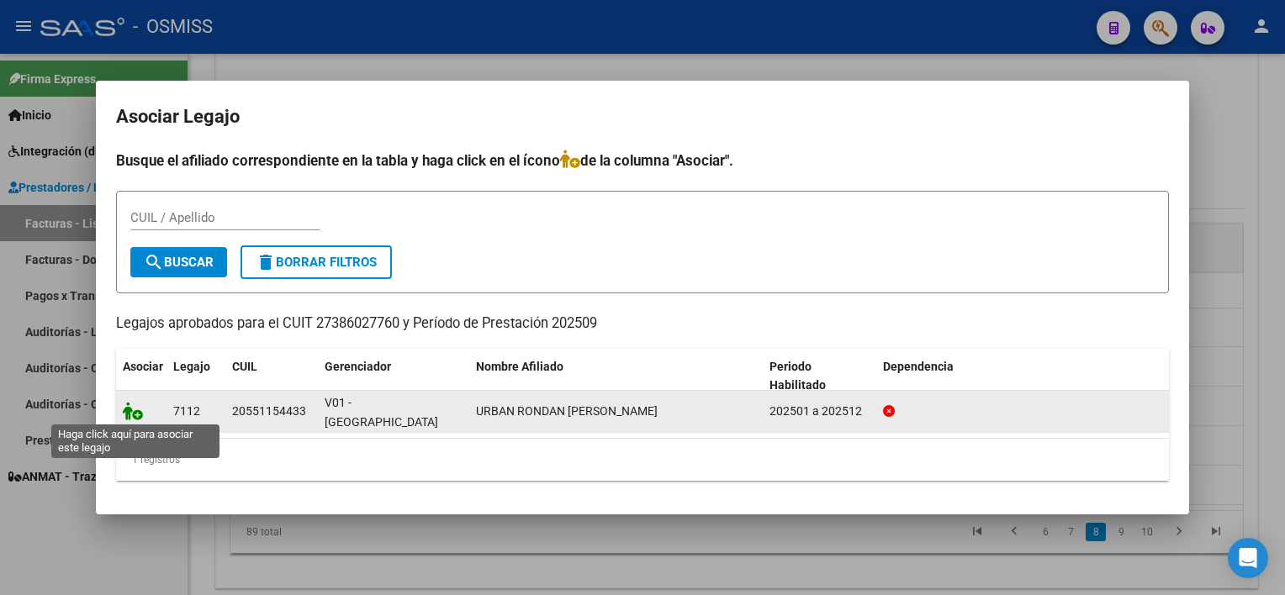
click at [137, 403] on icon at bounding box center [133, 411] width 20 height 19
